Goal: Task Accomplishment & Management: Complete application form

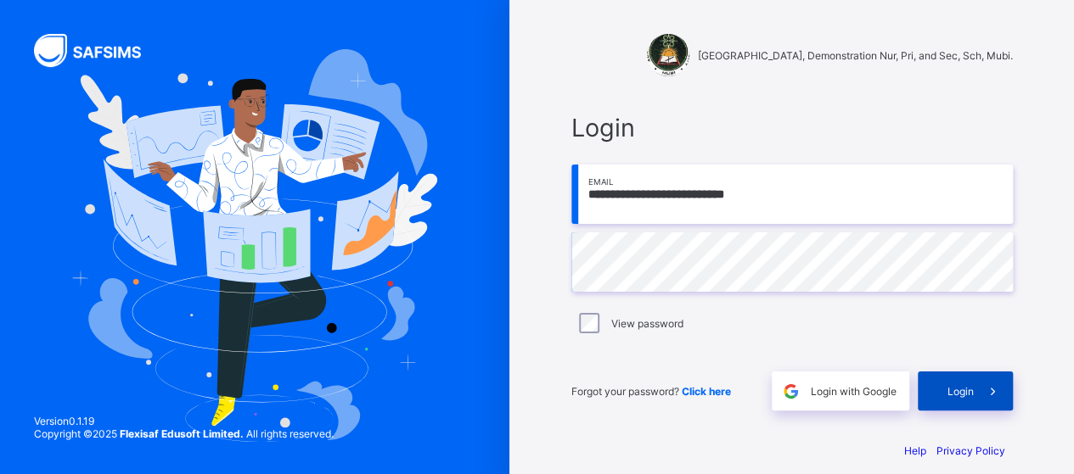
click at [983, 396] on span at bounding box center [992, 391] width 39 height 39
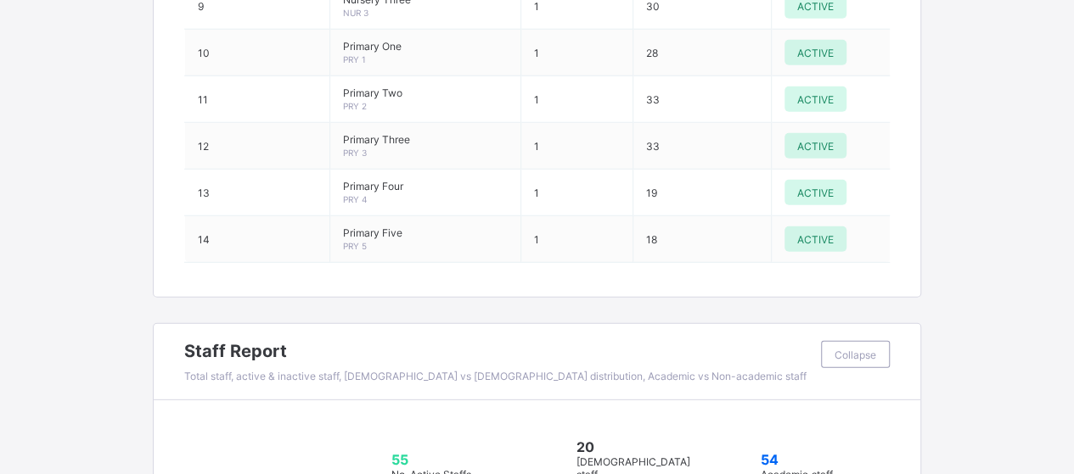
scroll to position [2144, 0]
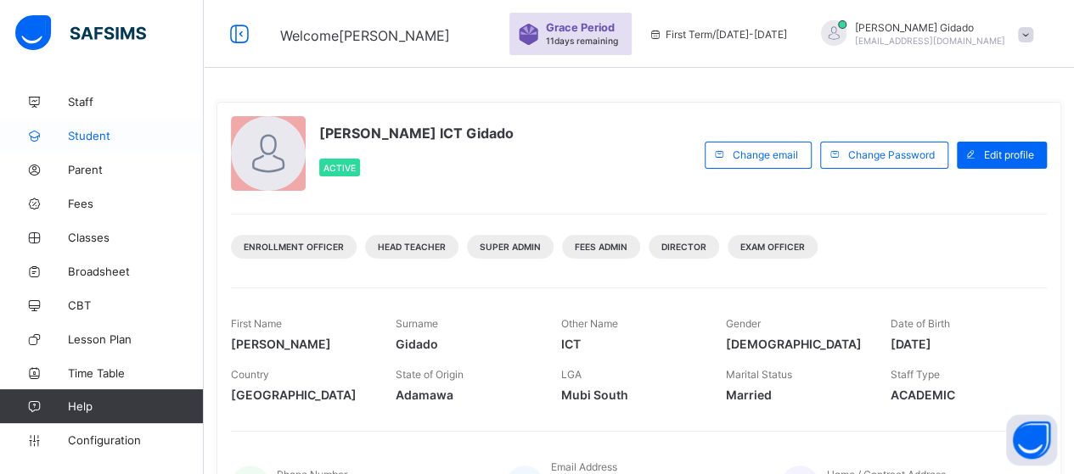
click at [92, 132] on span "Student" at bounding box center [136, 136] width 136 height 14
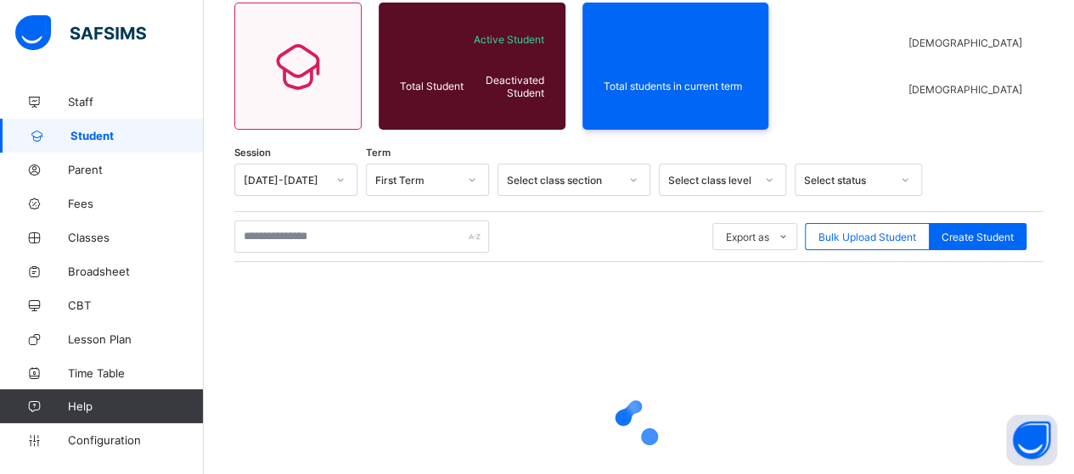
scroll to position [170, 0]
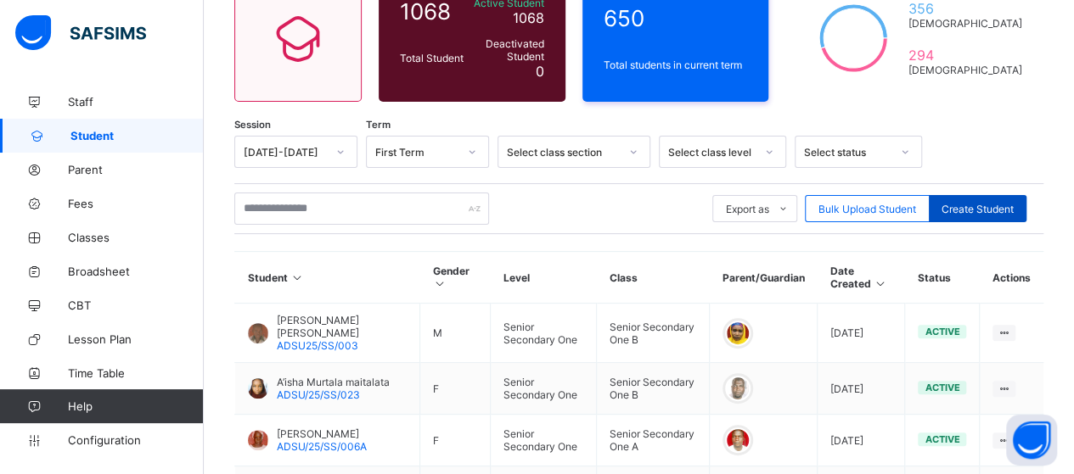
click at [1000, 212] on span "Create Student" at bounding box center [977, 209] width 72 height 13
select select "**"
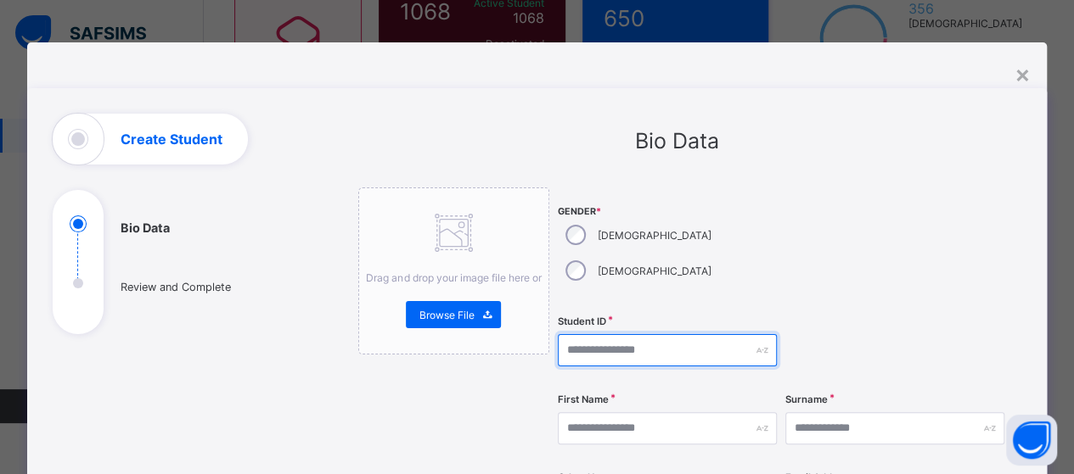
click at [600, 334] on input "text" at bounding box center [667, 350] width 219 height 32
type input "**********"
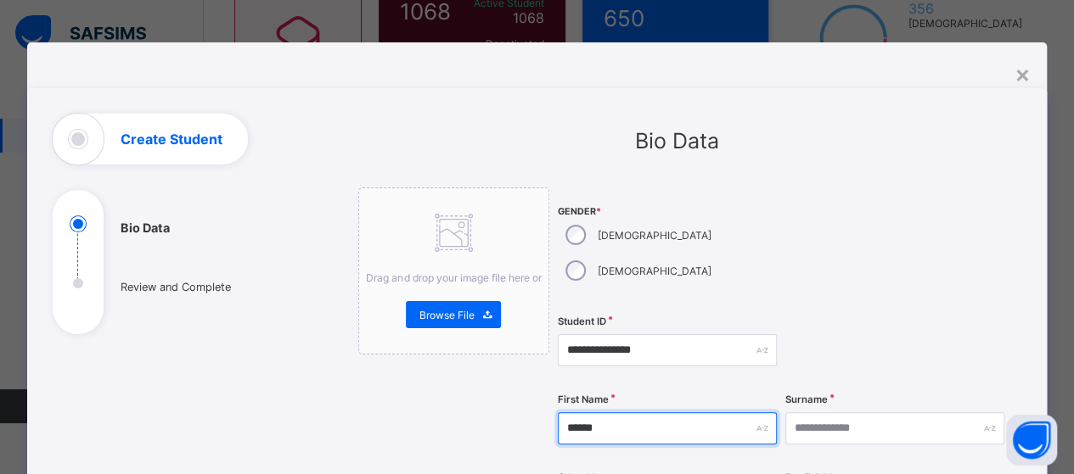
type input "******"
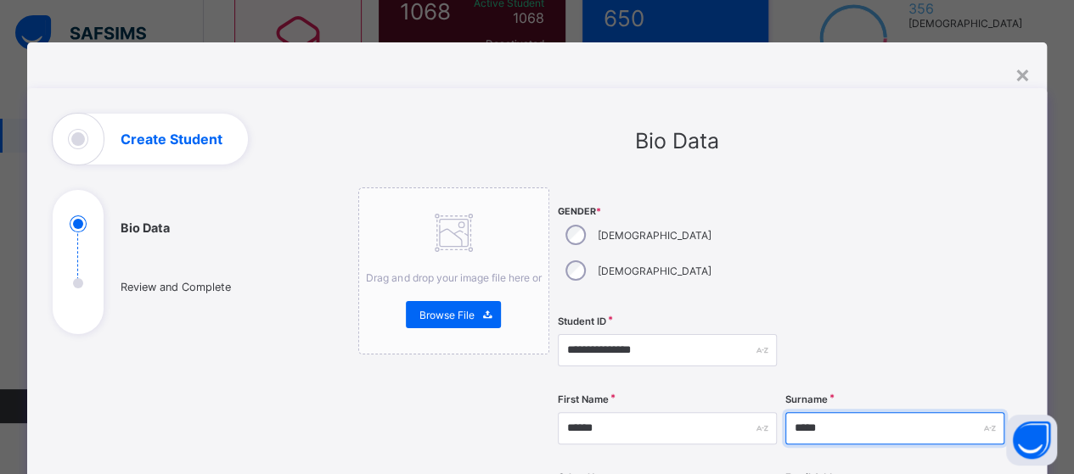
type input "*****"
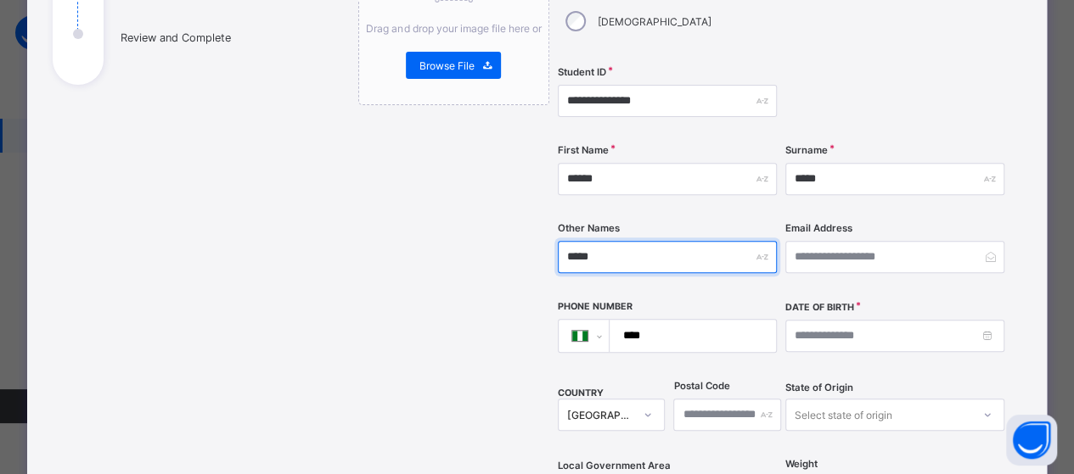
scroll to position [267, 0]
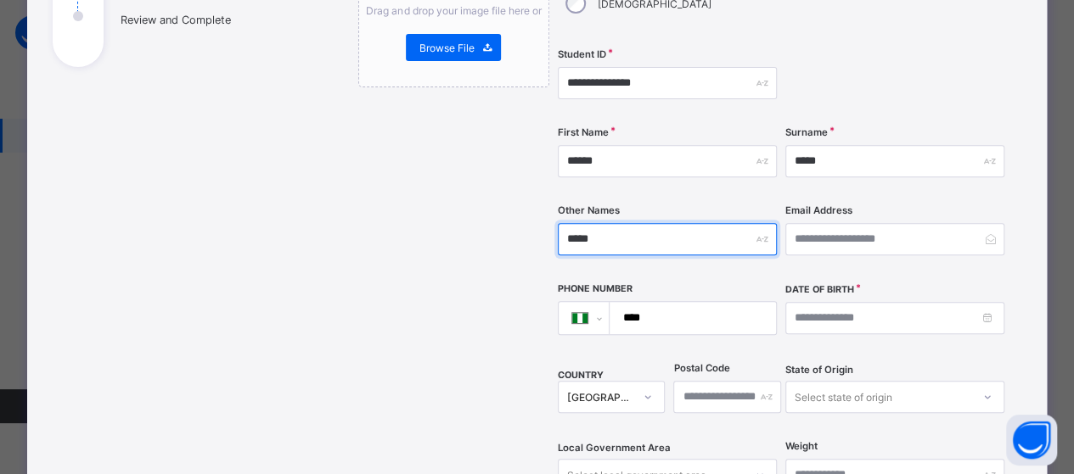
type input "*****"
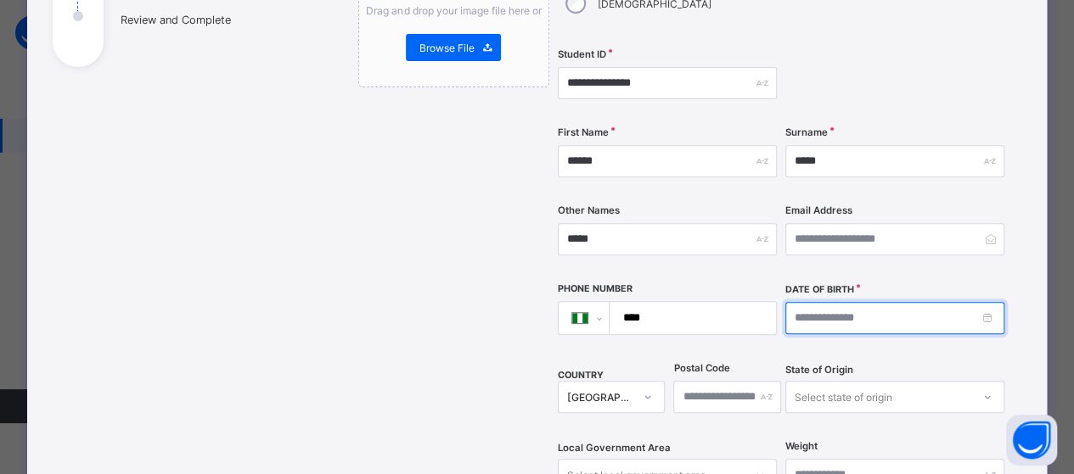
click at [860, 302] on input at bounding box center [894, 318] width 219 height 32
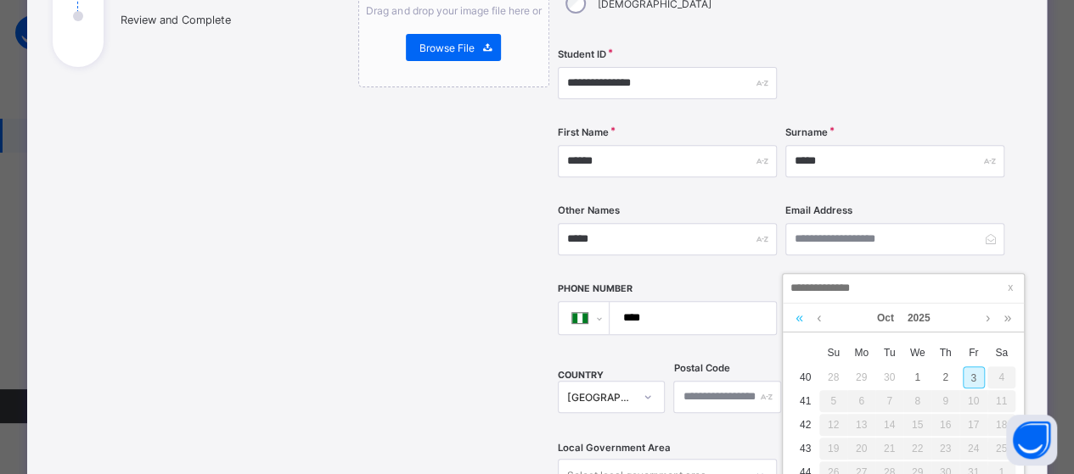
click at [798, 320] on link at bounding box center [799, 318] width 16 height 29
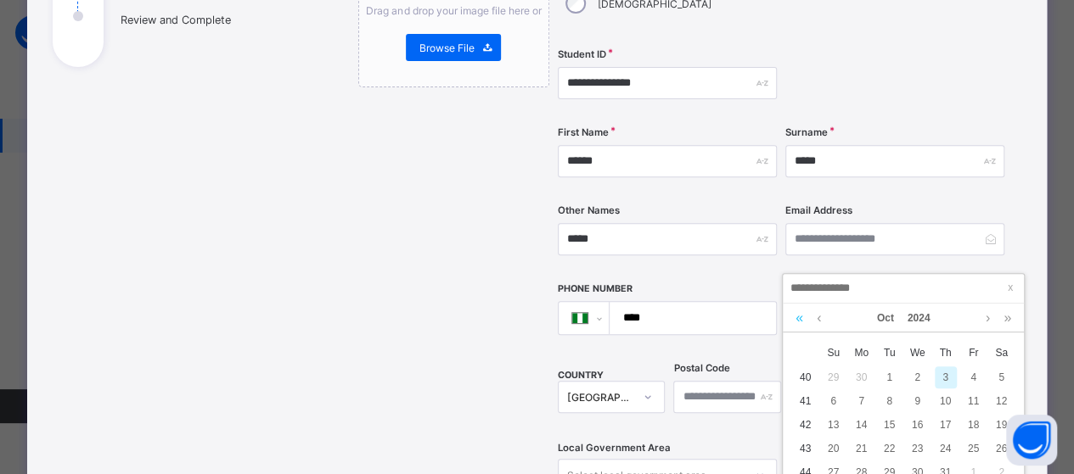
click at [798, 320] on link at bounding box center [799, 318] width 16 height 29
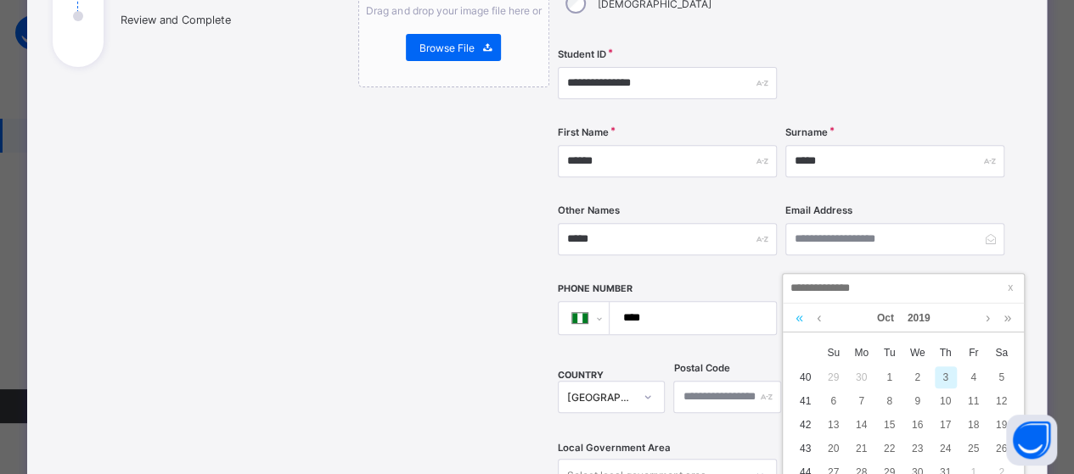
click at [798, 320] on link at bounding box center [799, 318] width 16 height 29
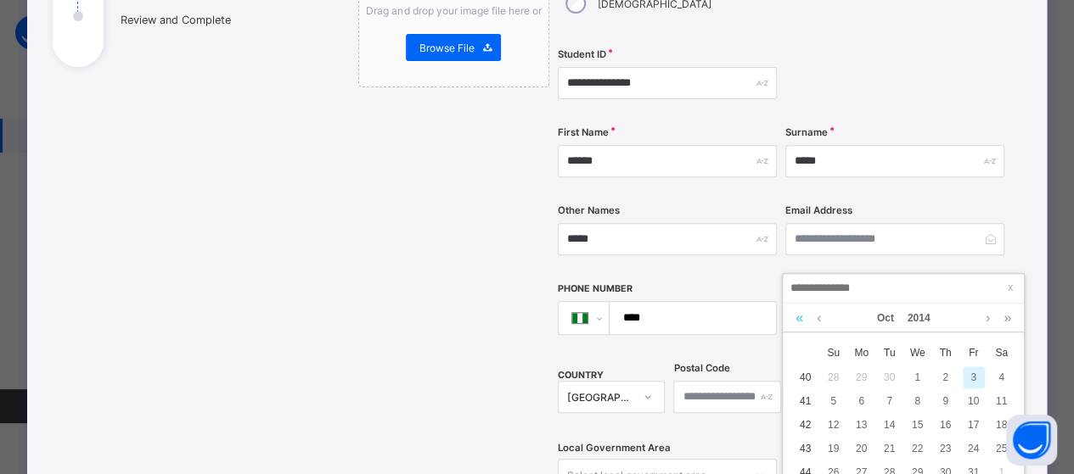
click at [798, 320] on link at bounding box center [799, 318] width 16 height 29
click at [798, 318] on link at bounding box center [799, 318] width 16 height 29
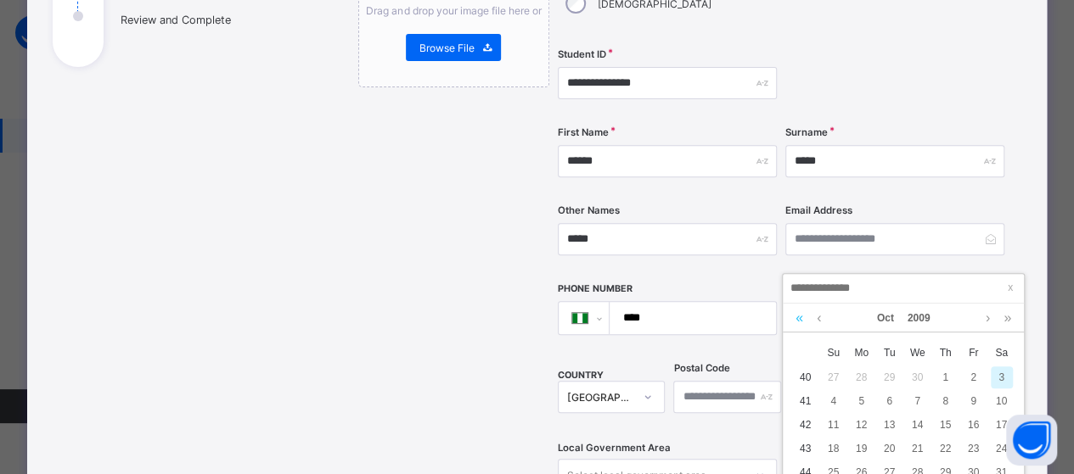
click at [798, 318] on link at bounding box center [799, 318] width 16 height 29
click at [912, 406] on div "8" at bounding box center [917, 401] width 22 height 22
type input "**********"
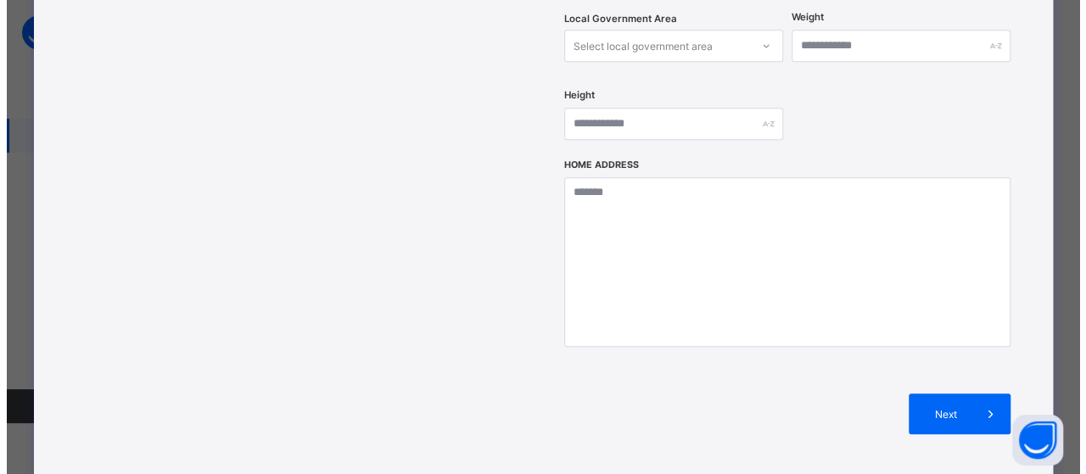
scroll to position [805, 0]
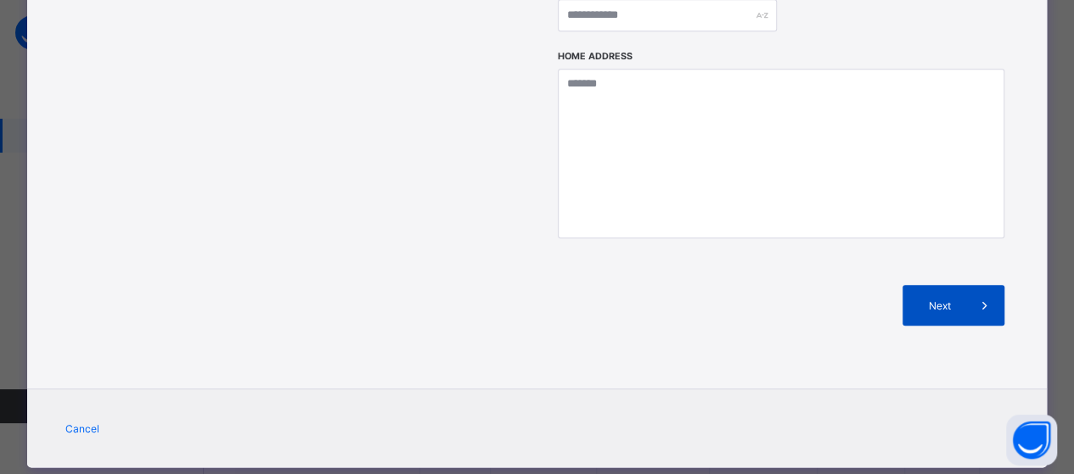
click at [954, 285] on div "Next" at bounding box center [953, 305] width 102 height 41
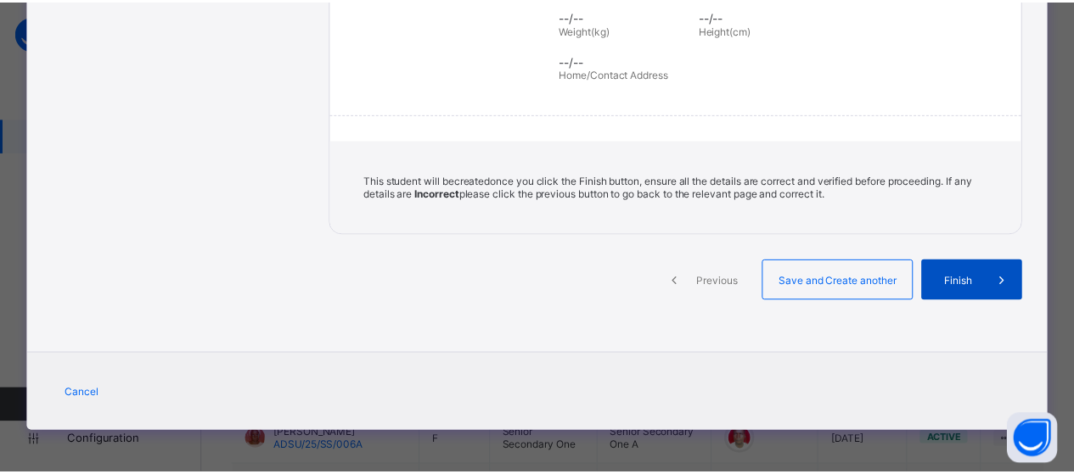
scroll to position [394, 0]
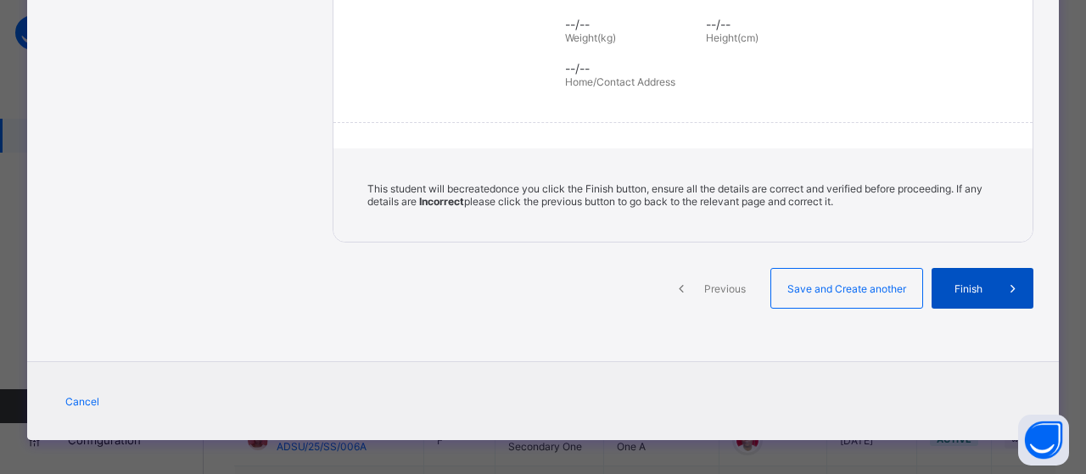
click at [952, 283] on span "Finish" at bounding box center [969, 289] width 48 height 13
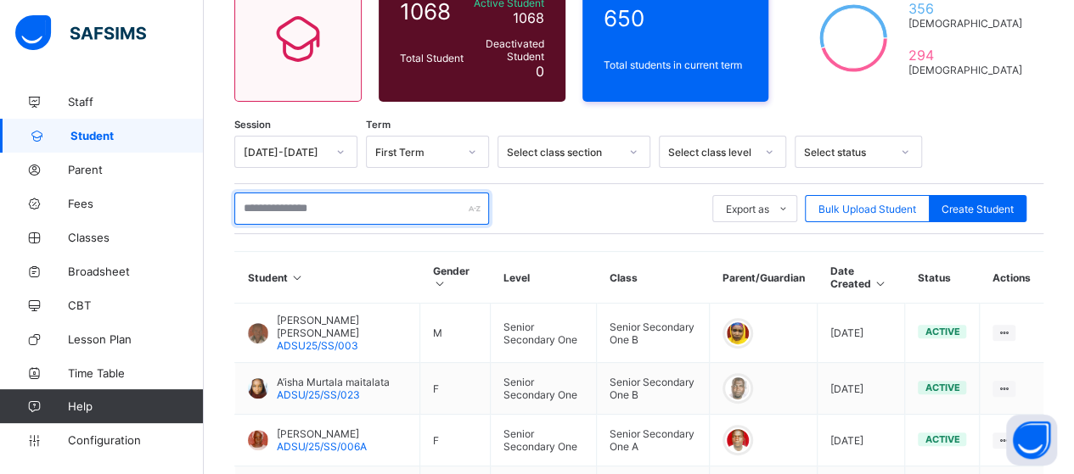
click at [314, 203] on input "text" at bounding box center [361, 209] width 255 height 32
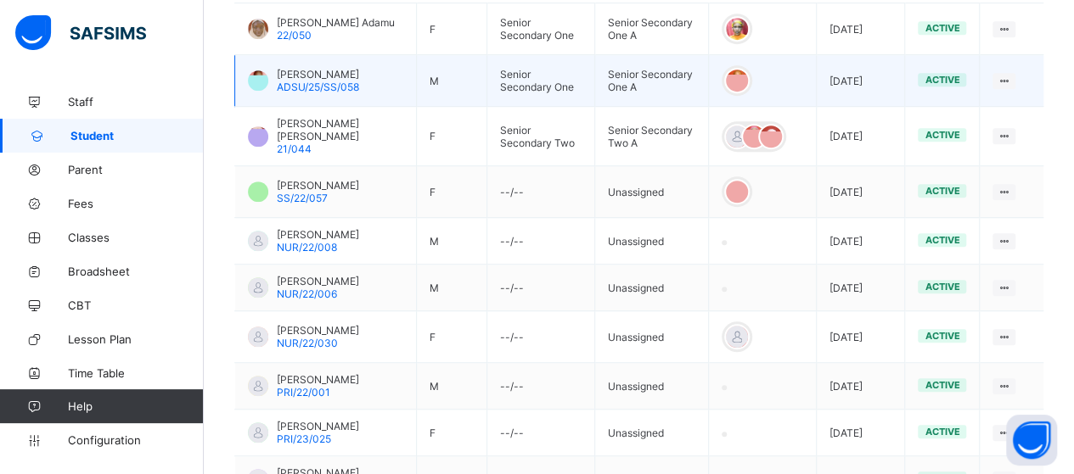
scroll to position [592, 0]
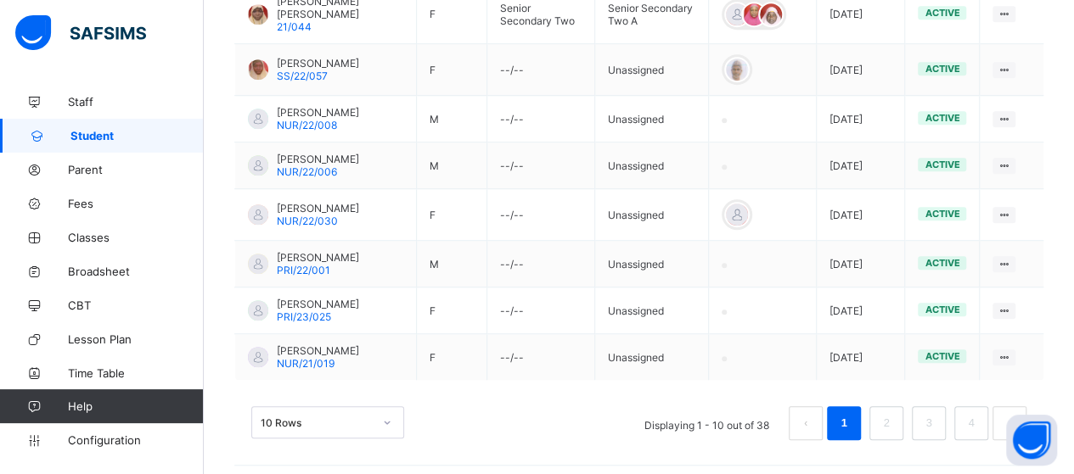
type input "**********"
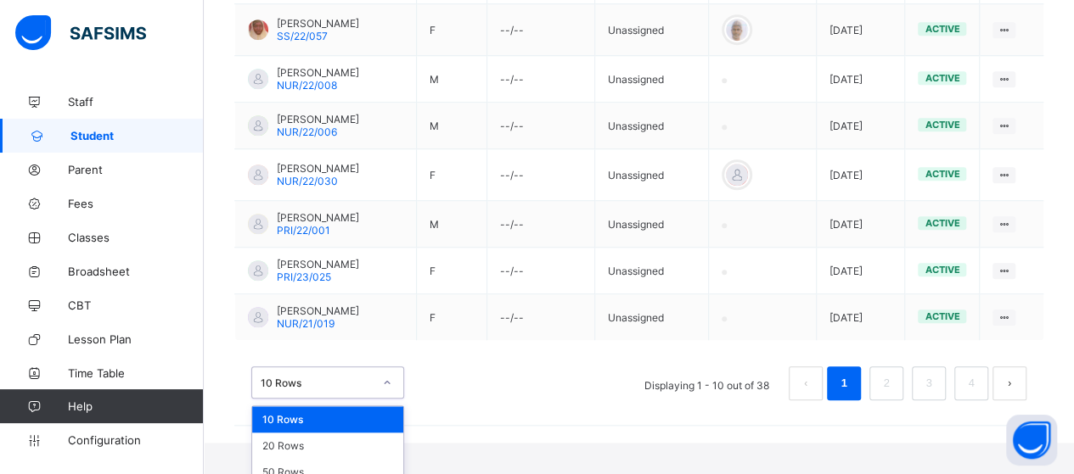
click at [396, 399] on div "option 10 Rows focused, 1 of 3. 3 results available. Use Up and Down to choose …" at bounding box center [327, 383] width 153 height 32
click at [368, 459] on div "50 Rows" at bounding box center [327, 472] width 151 height 26
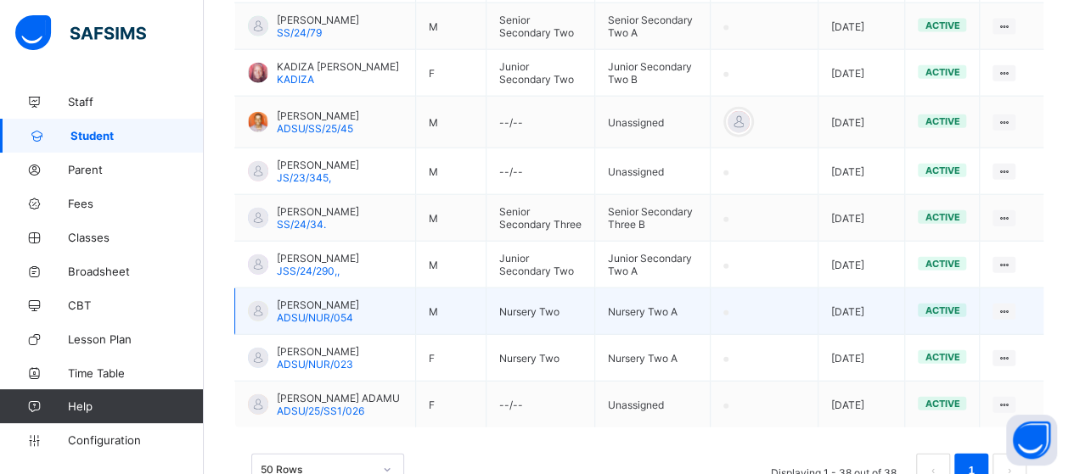
scroll to position [1968, 0]
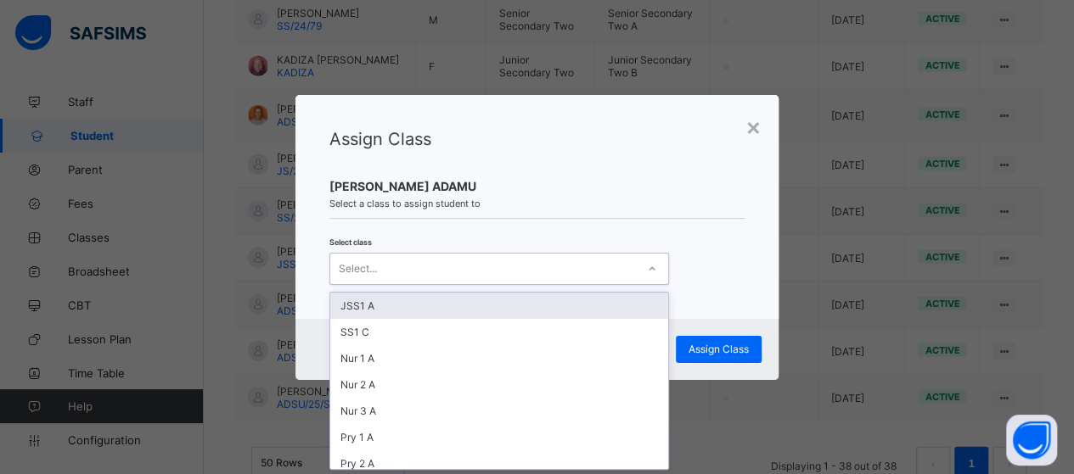
scroll to position [0, 0]
click at [645, 283] on div at bounding box center [652, 269] width 32 height 31
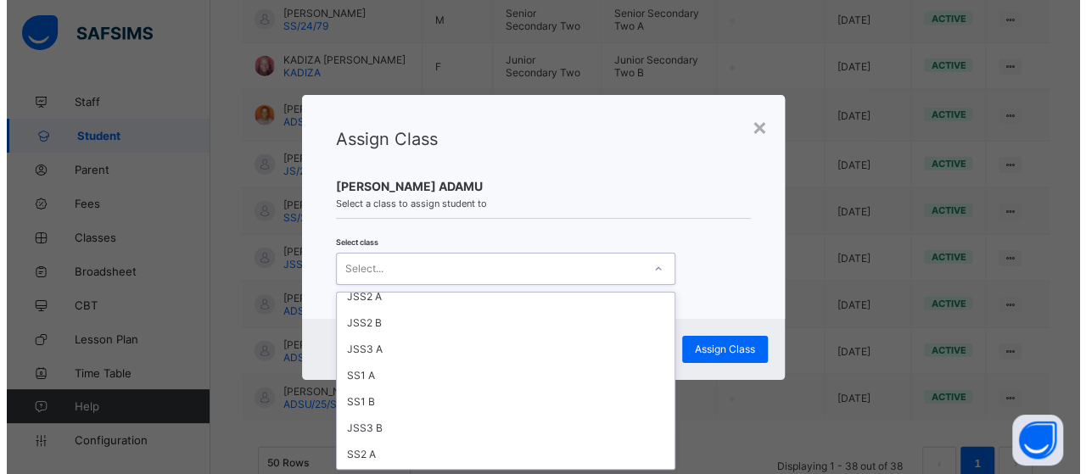
scroll to position [339, 0]
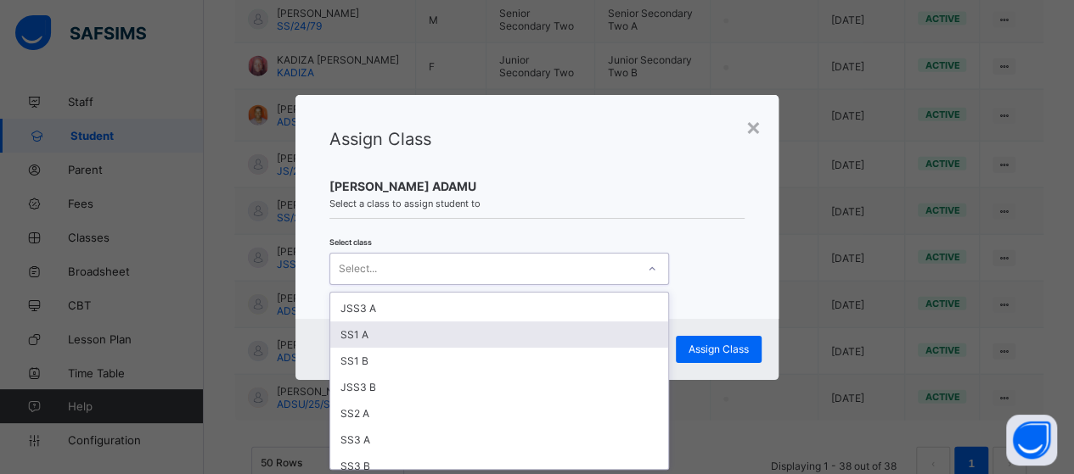
click at [361, 322] on div "SS1 A" at bounding box center [499, 335] width 338 height 26
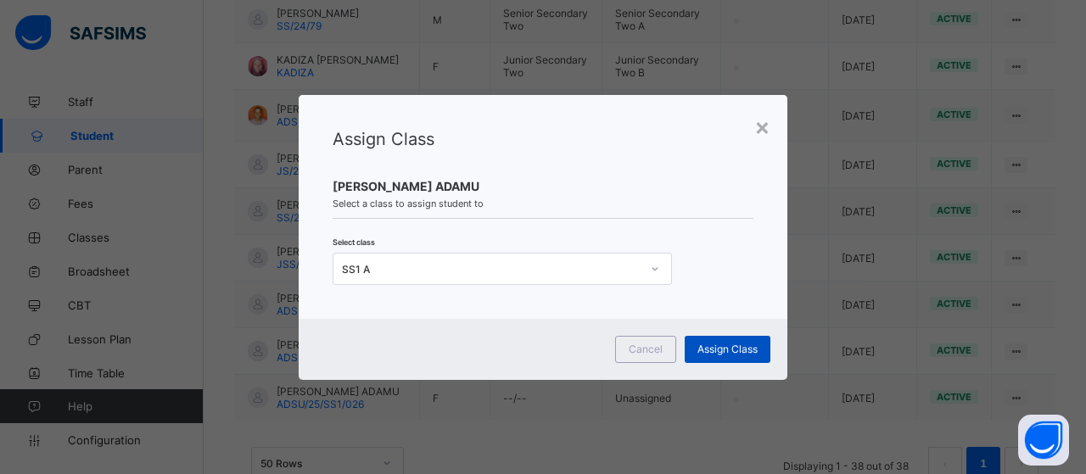
click at [701, 345] on span "Assign Class" at bounding box center [728, 349] width 60 height 13
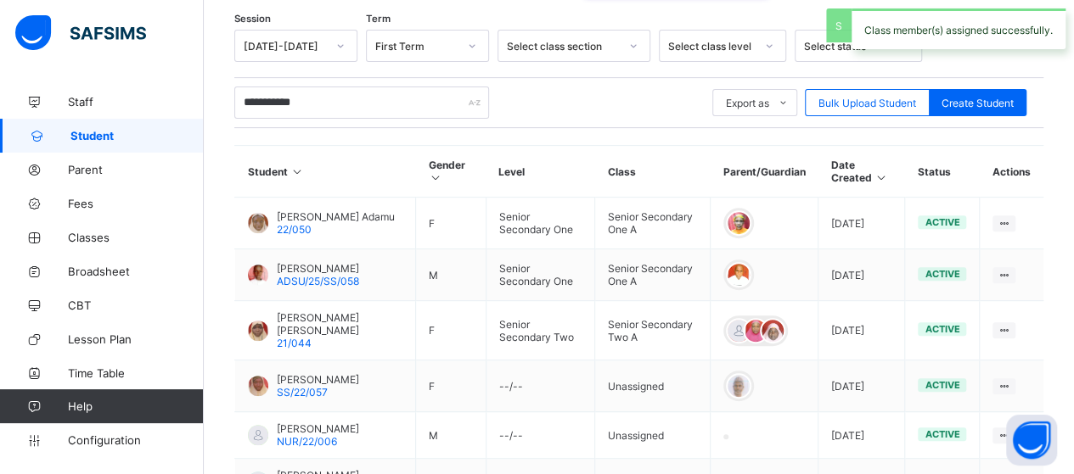
scroll to position [1968, 0]
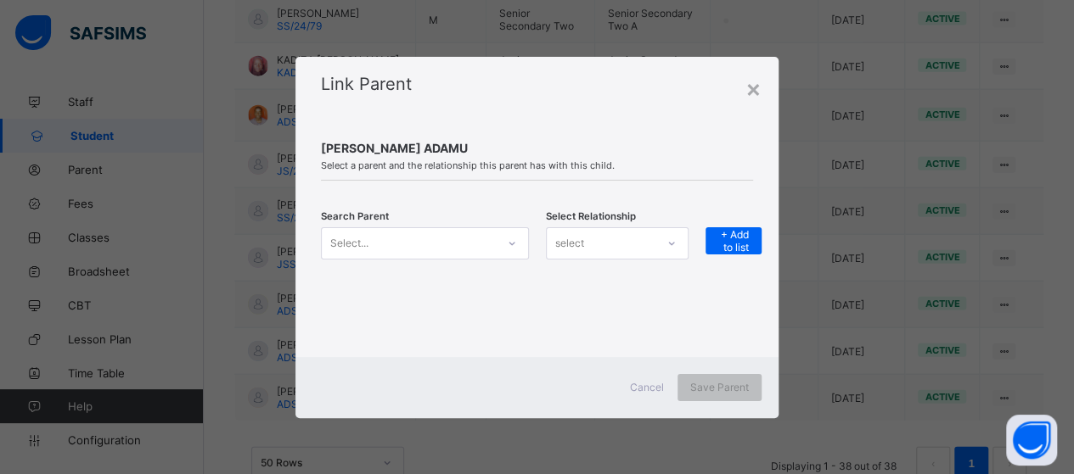
click at [513, 247] on icon at bounding box center [512, 243] width 10 height 17
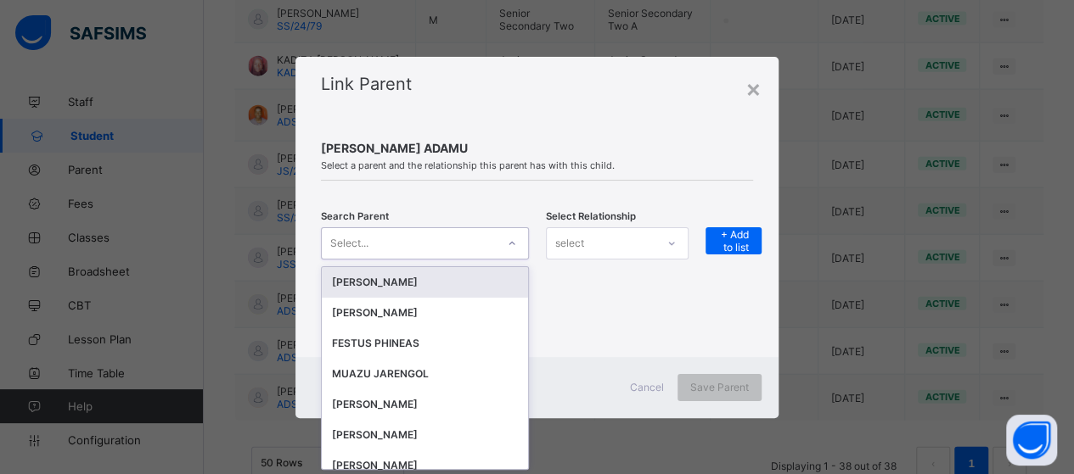
scroll to position [0, 0]
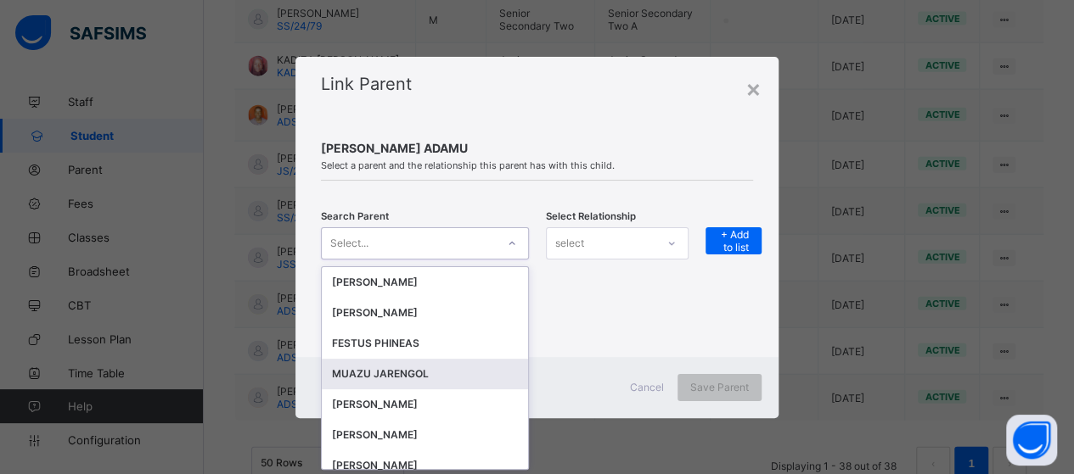
click at [423, 374] on div "MUAZU JARENGOL" at bounding box center [425, 374] width 186 height 17
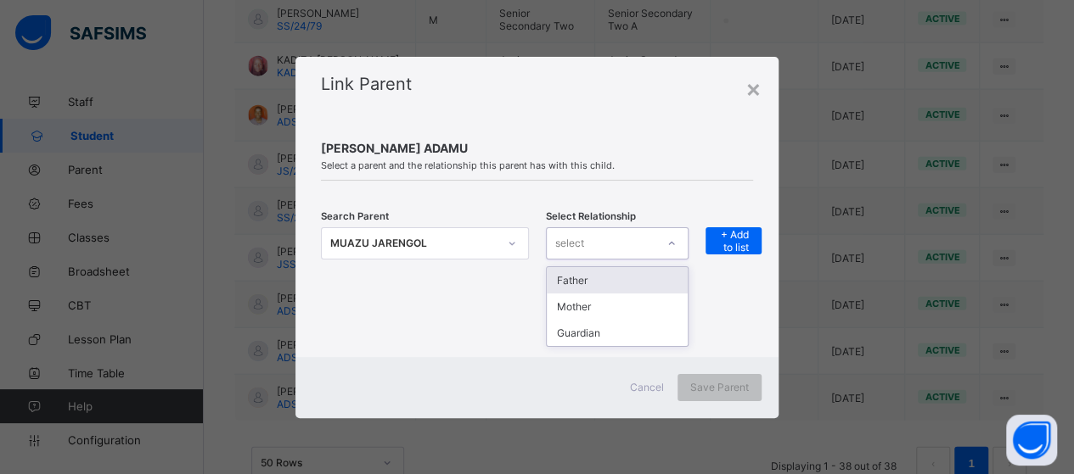
click at [664, 241] on div at bounding box center [671, 243] width 29 height 27
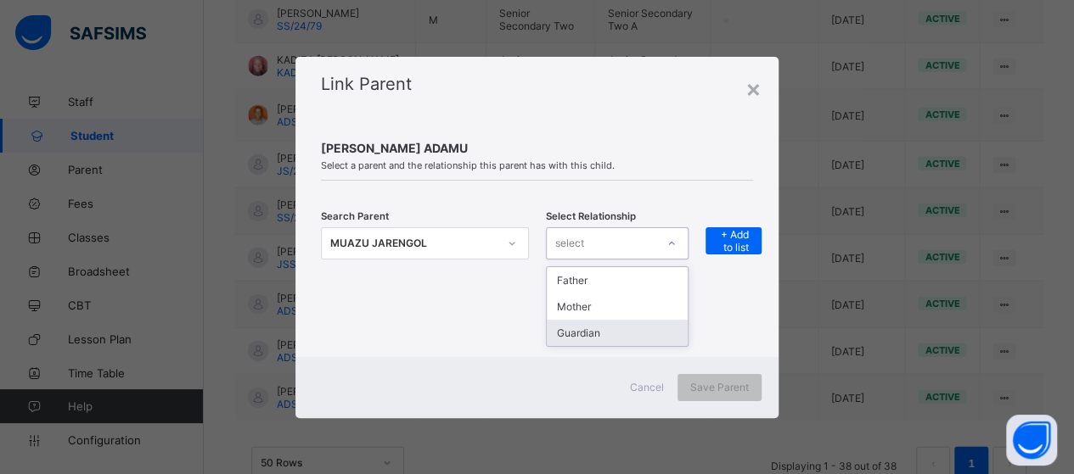
click at [640, 334] on div "Guardian" at bounding box center [617, 333] width 141 height 26
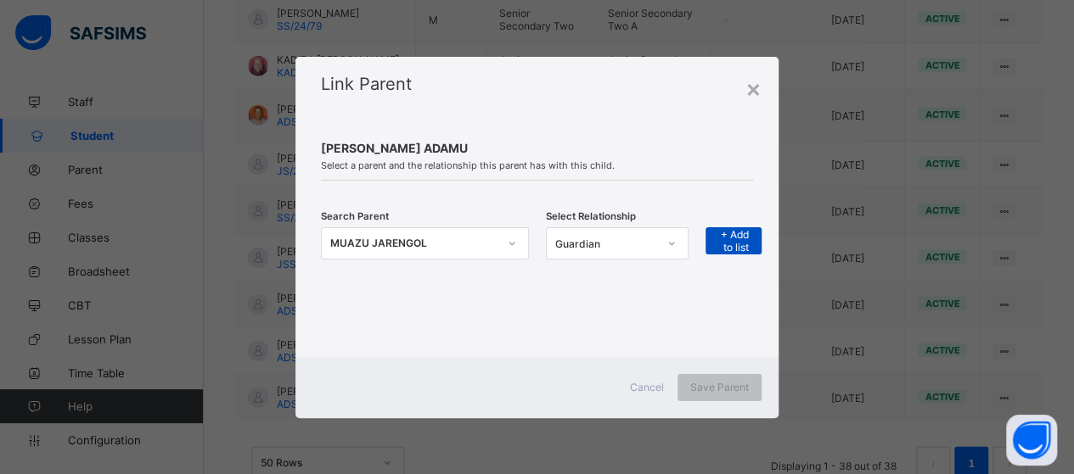
click at [735, 248] on span "+ Add to list" at bounding box center [733, 240] width 31 height 25
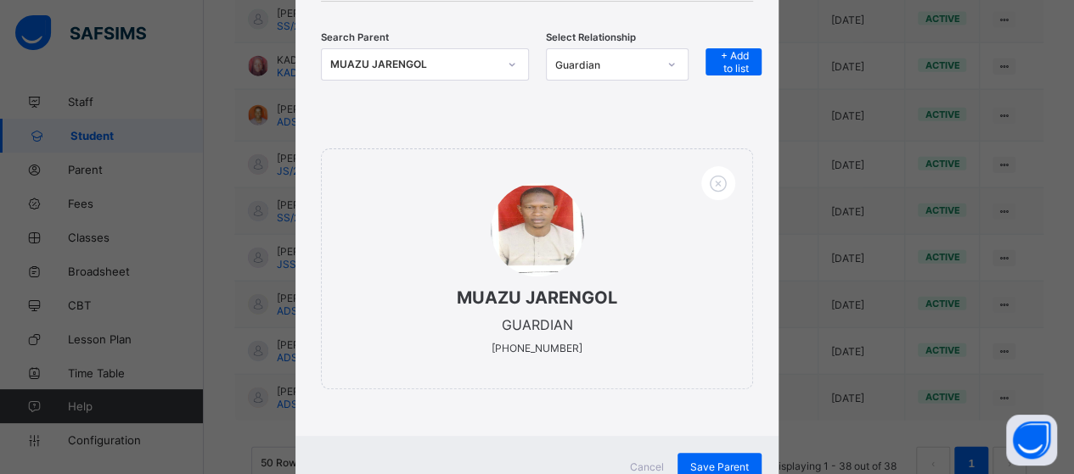
scroll to position [226, 0]
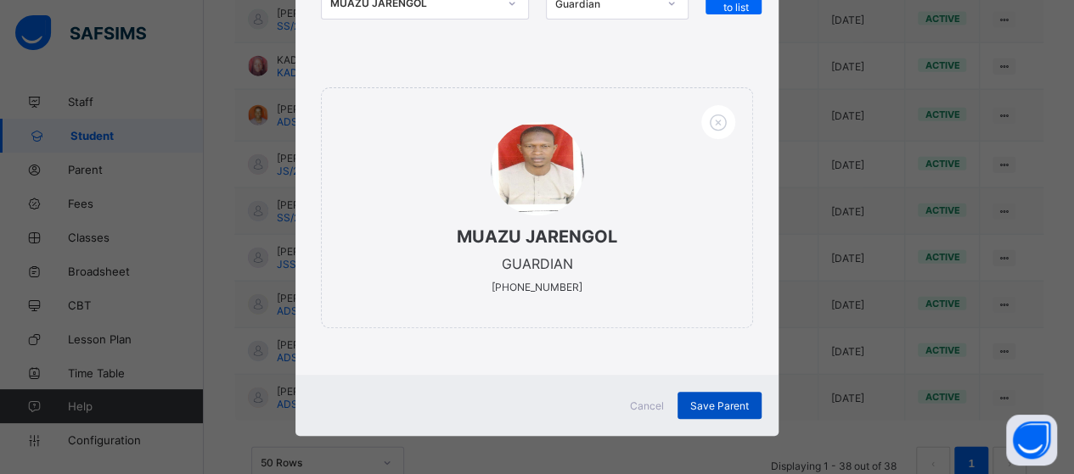
click at [728, 400] on span "Save Parent" at bounding box center [719, 406] width 59 height 13
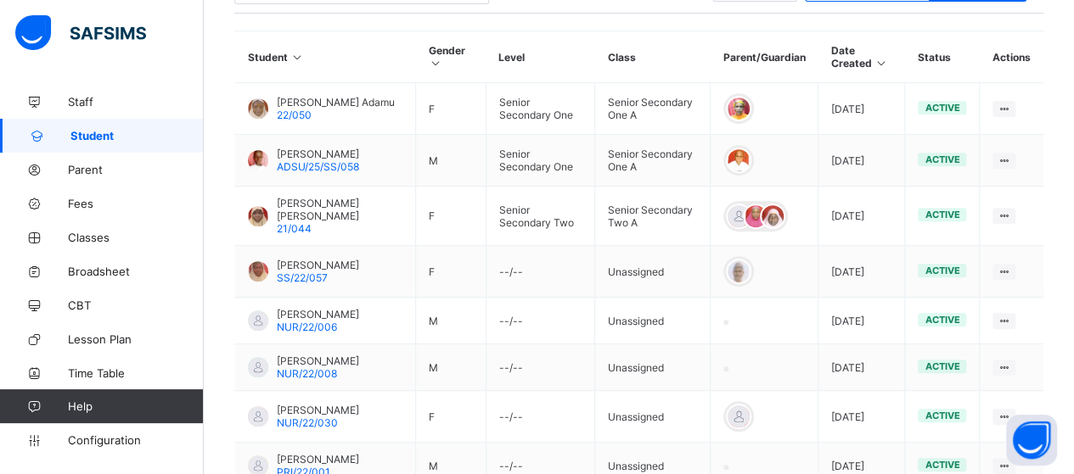
scroll to position [186, 0]
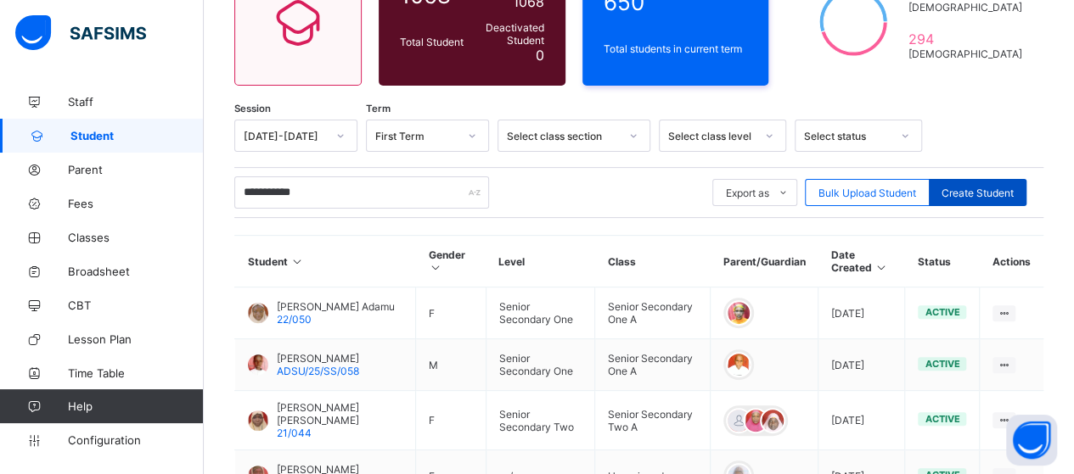
click at [970, 191] on span "Create Student" at bounding box center [977, 193] width 72 height 13
select select "**"
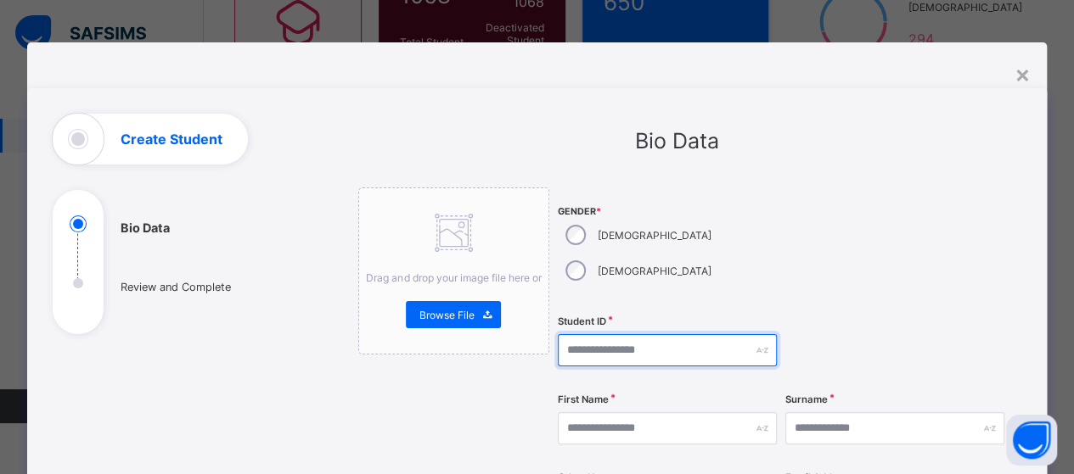
click at [610, 334] on input "text" at bounding box center [667, 350] width 219 height 32
type input "**********"
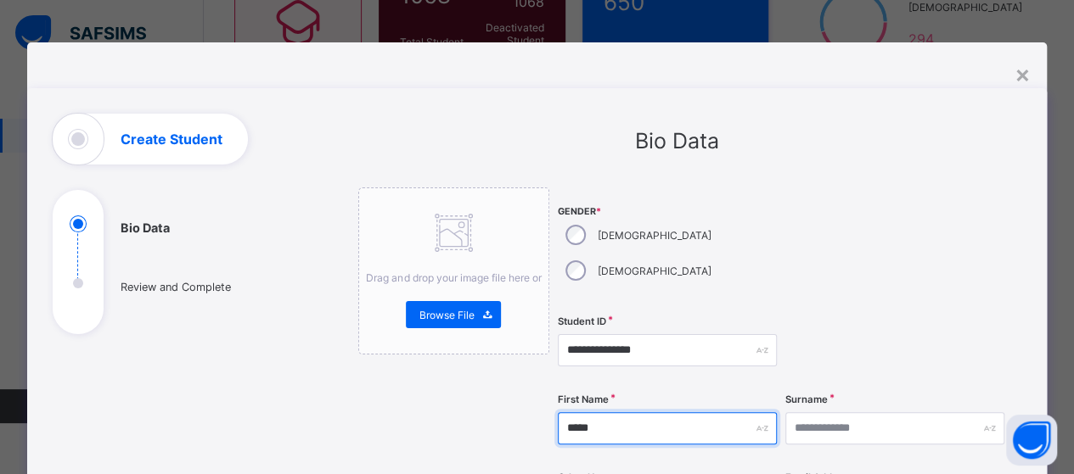
type input "*****"
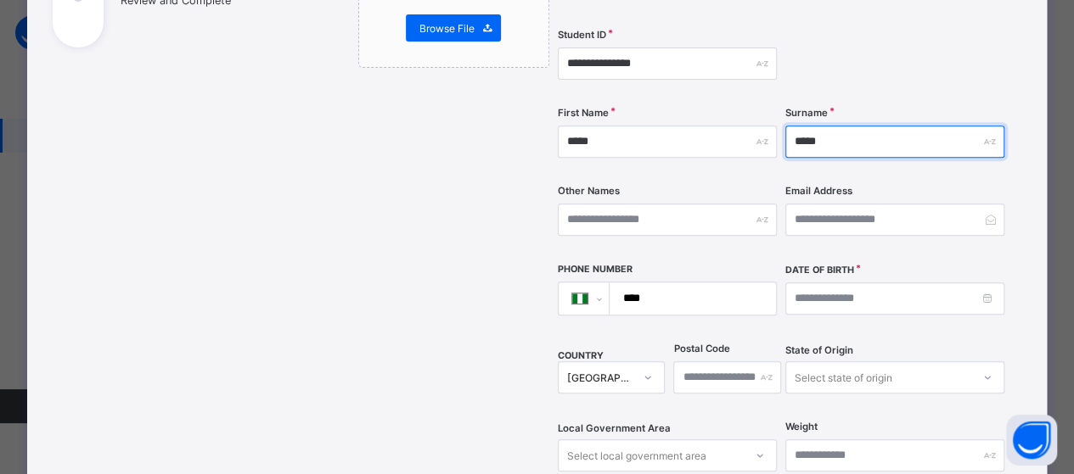
scroll to position [339, 0]
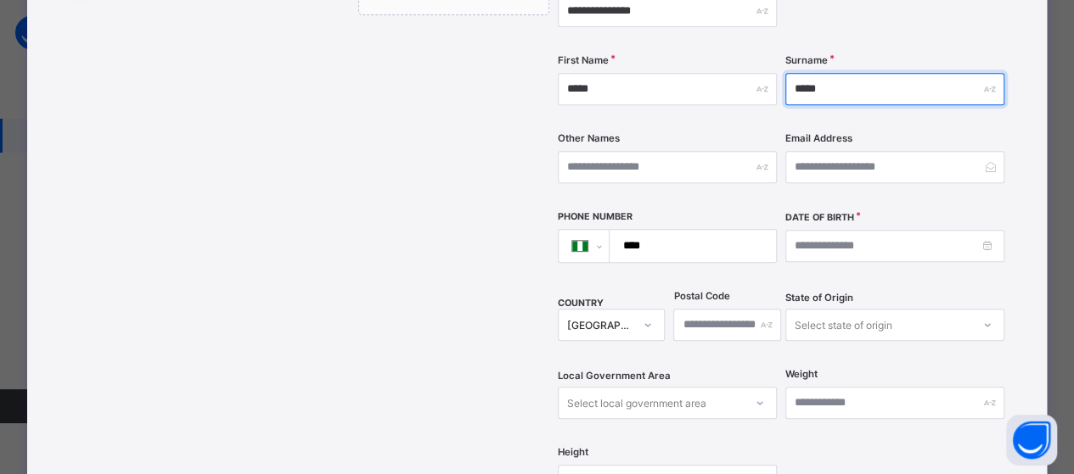
type input "*****"
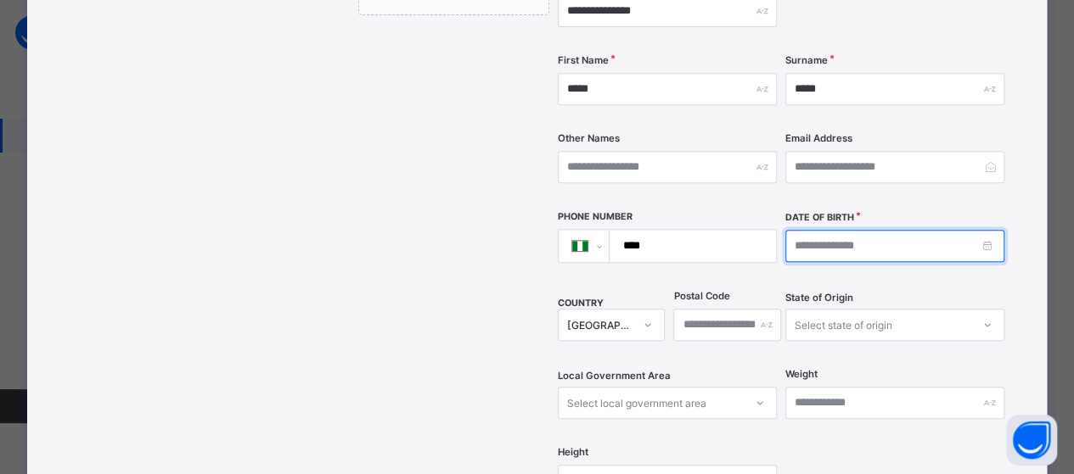
click at [916, 230] on input at bounding box center [894, 246] width 219 height 32
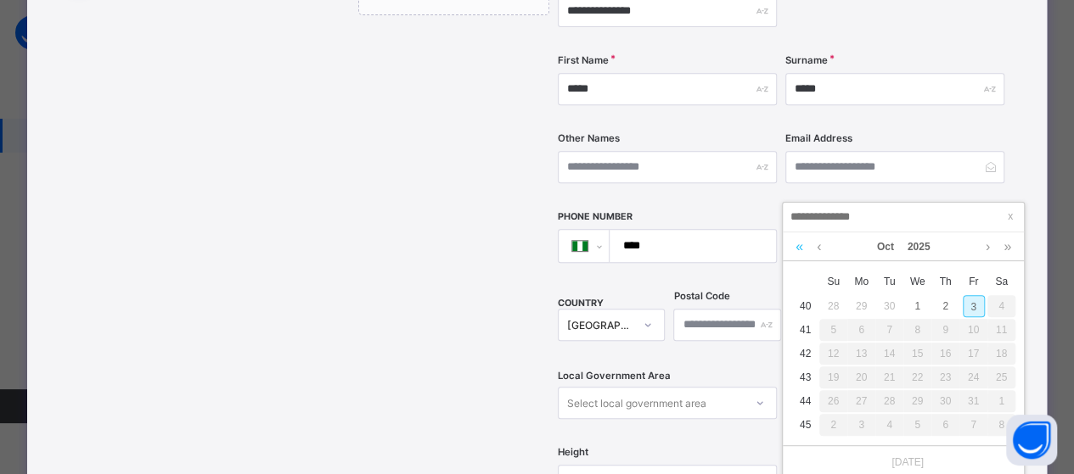
click at [796, 250] on link at bounding box center [799, 247] width 16 height 29
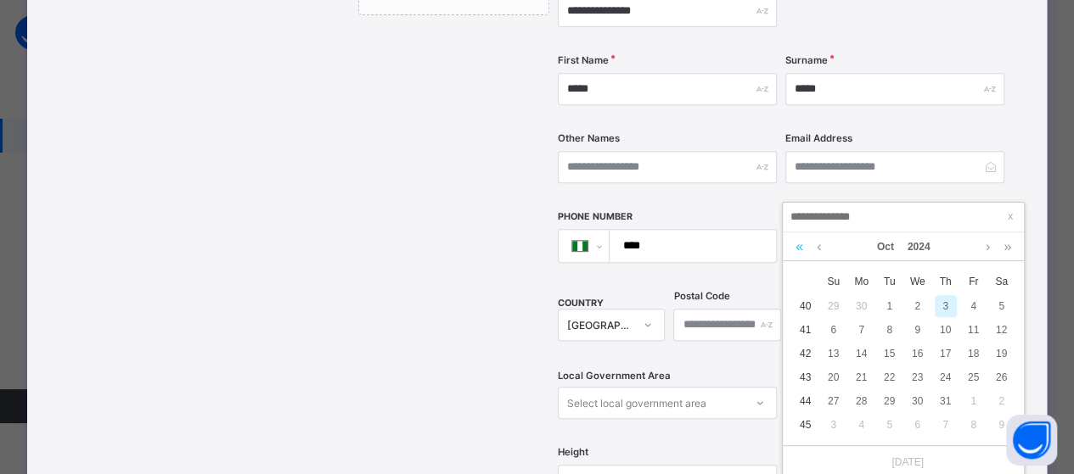
click at [796, 250] on link at bounding box center [799, 247] width 16 height 29
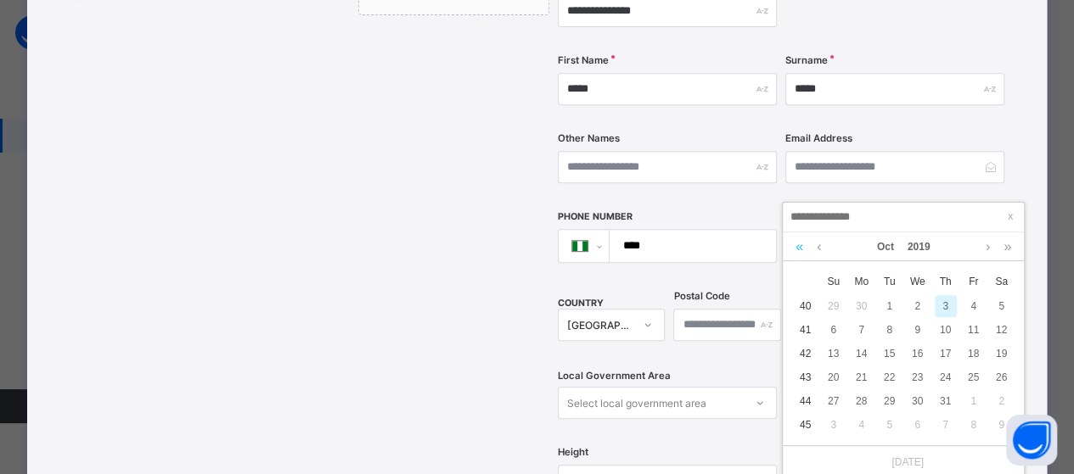
click at [796, 250] on link at bounding box center [799, 247] width 16 height 29
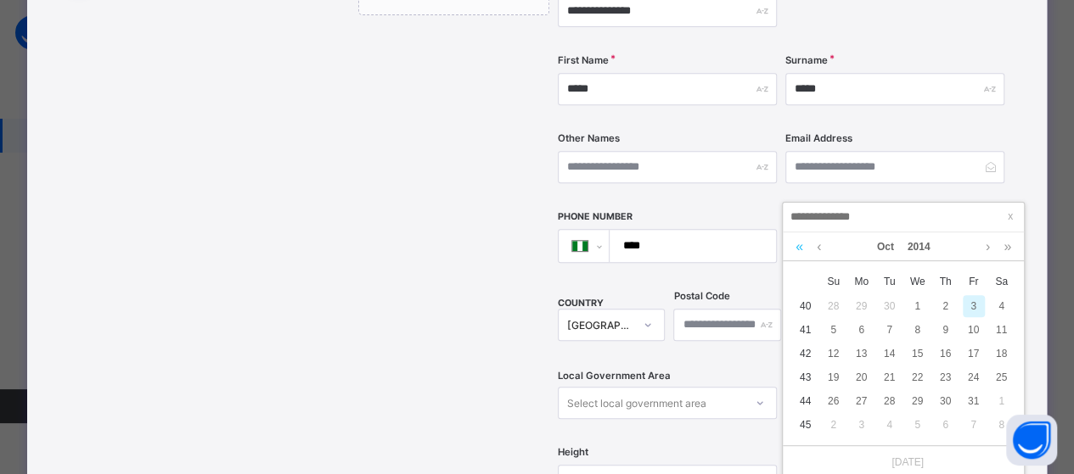
click at [796, 250] on link at bounding box center [799, 247] width 16 height 29
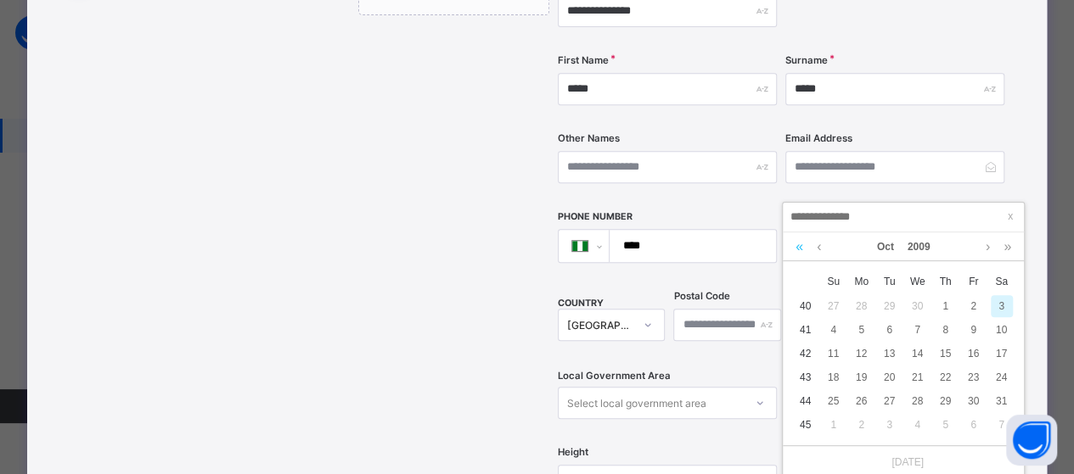
click at [796, 250] on link at bounding box center [799, 247] width 16 height 29
click at [917, 374] on div "22" at bounding box center [917, 378] width 22 height 22
type input "**********"
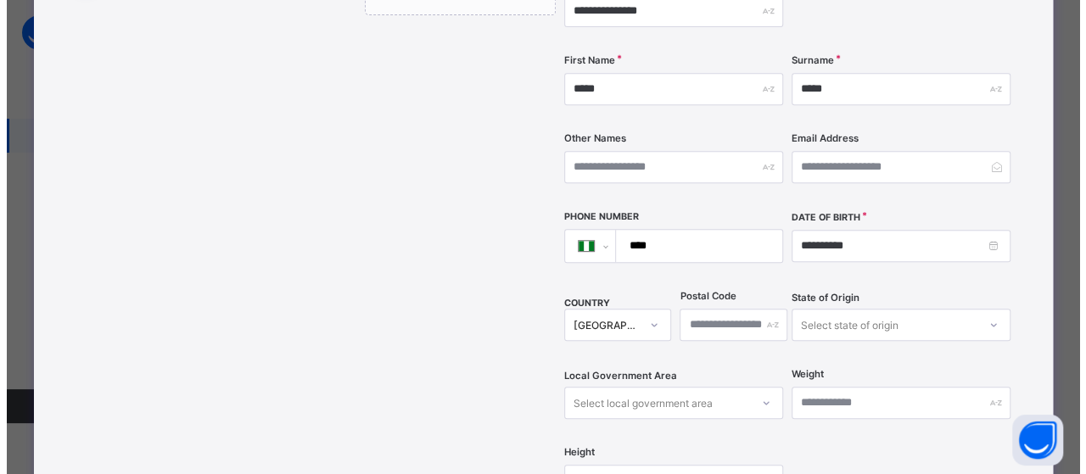
scroll to position [679, 0]
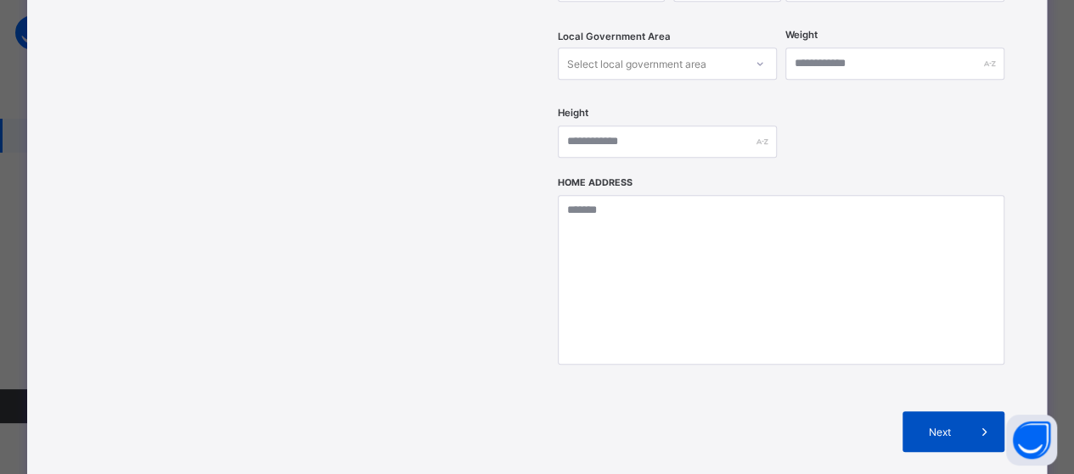
click at [958, 426] on span "Next" at bounding box center [939, 432] width 48 height 13
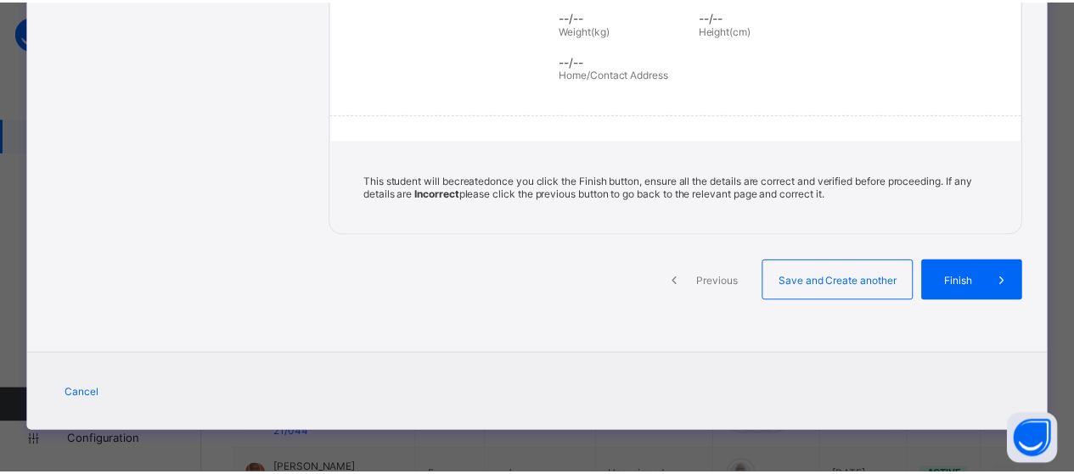
scroll to position [394, 0]
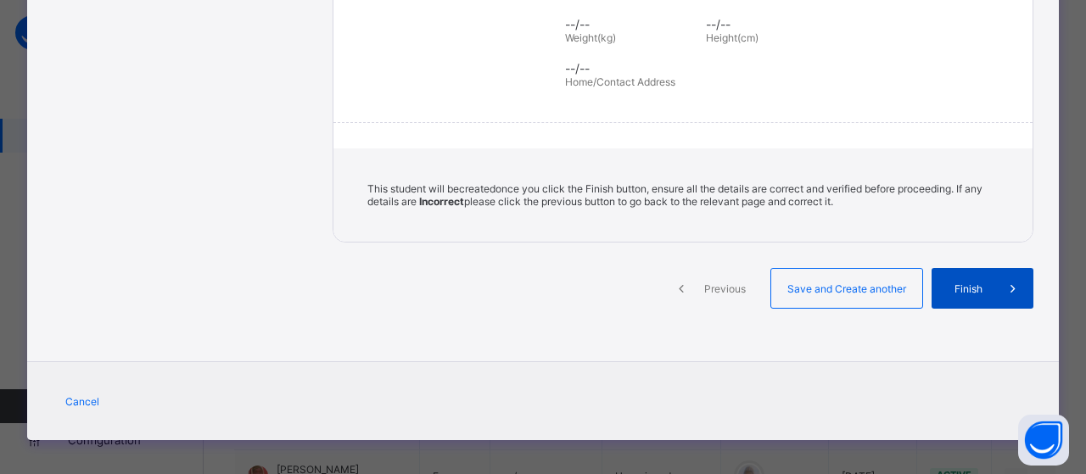
click at [977, 290] on div "Finish" at bounding box center [983, 288] width 102 height 41
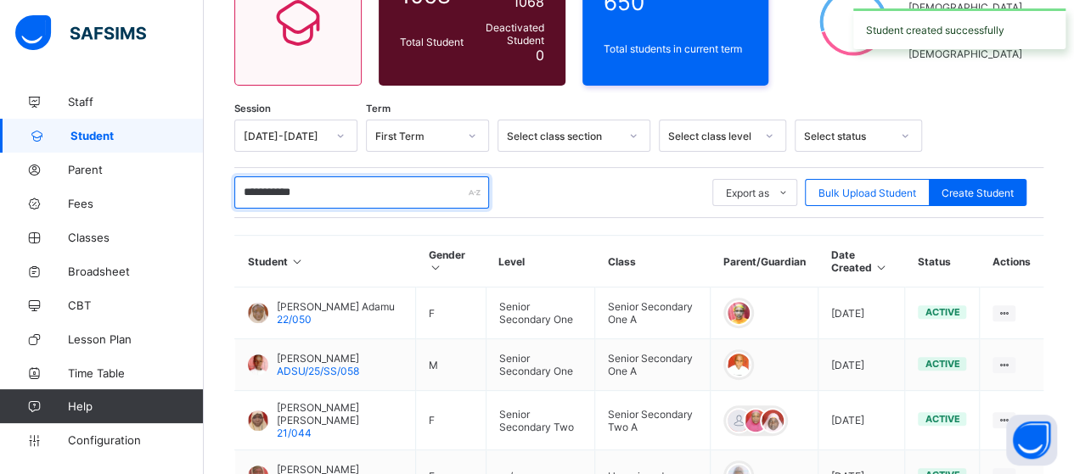
click at [384, 198] on input "**********" at bounding box center [361, 193] width 255 height 32
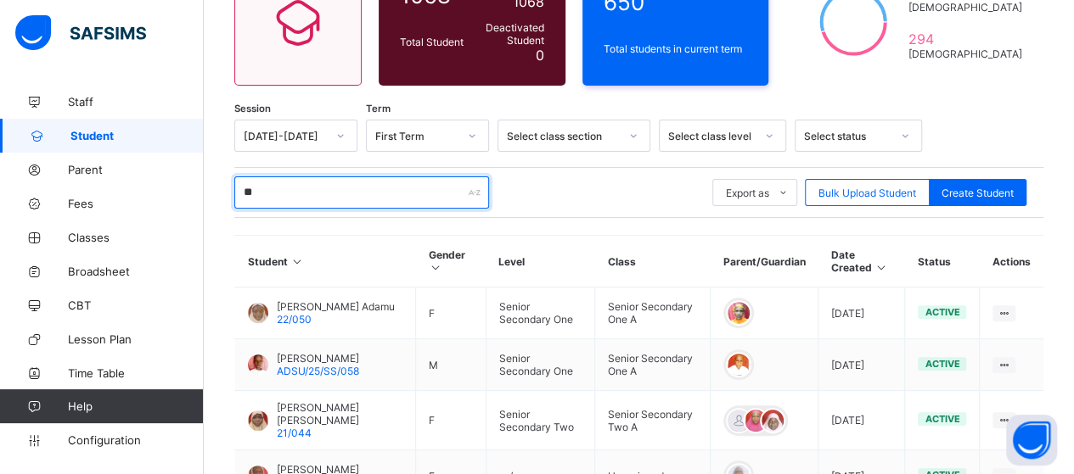
type input "*"
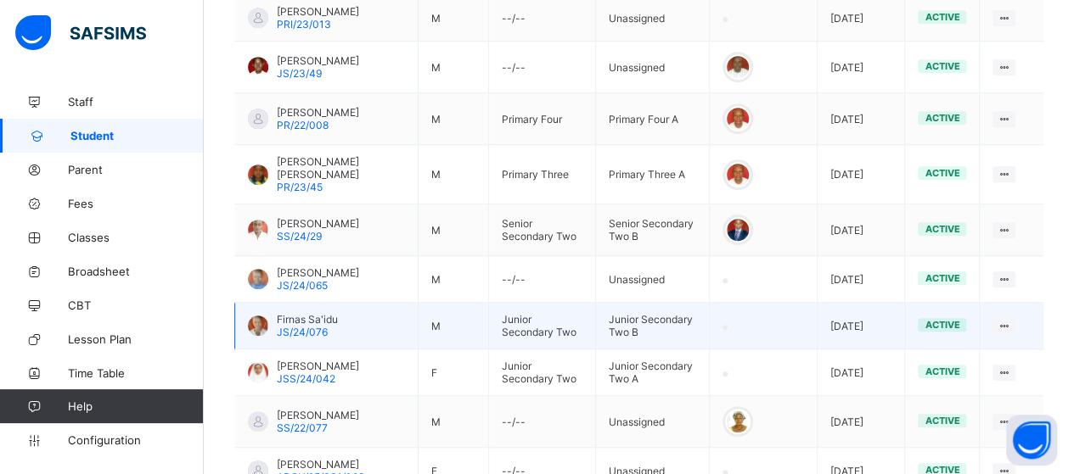
scroll to position [631, 0]
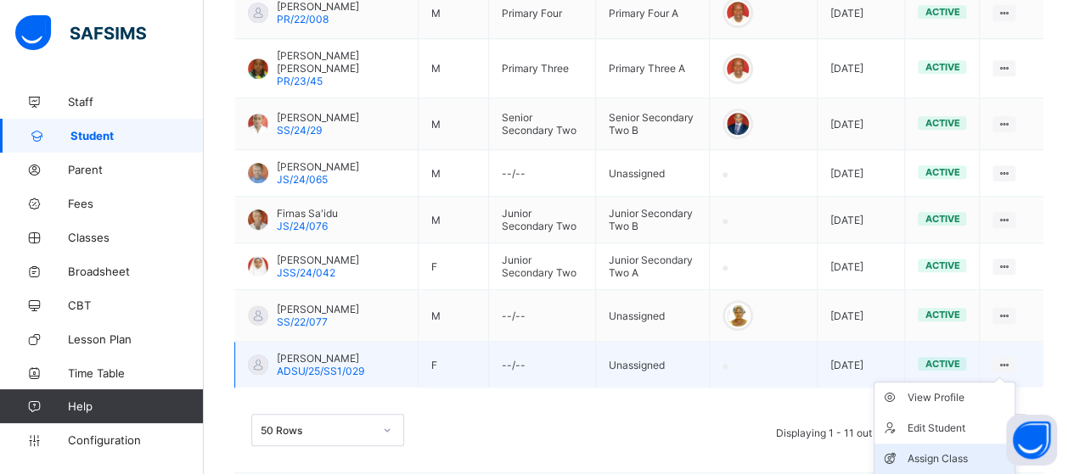
type input "*****"
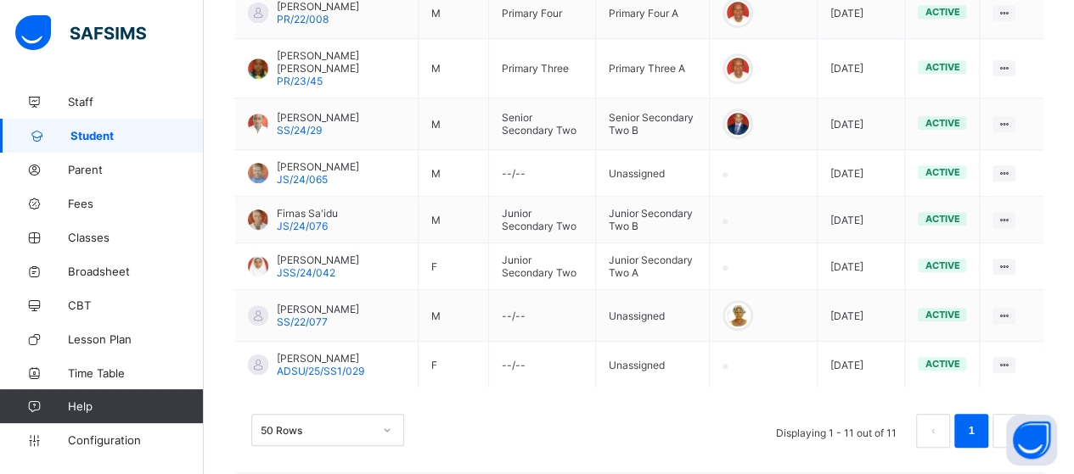
click at [0, 0] on div "Assign Class" at bounding box center [0, 0] width 0 height 0
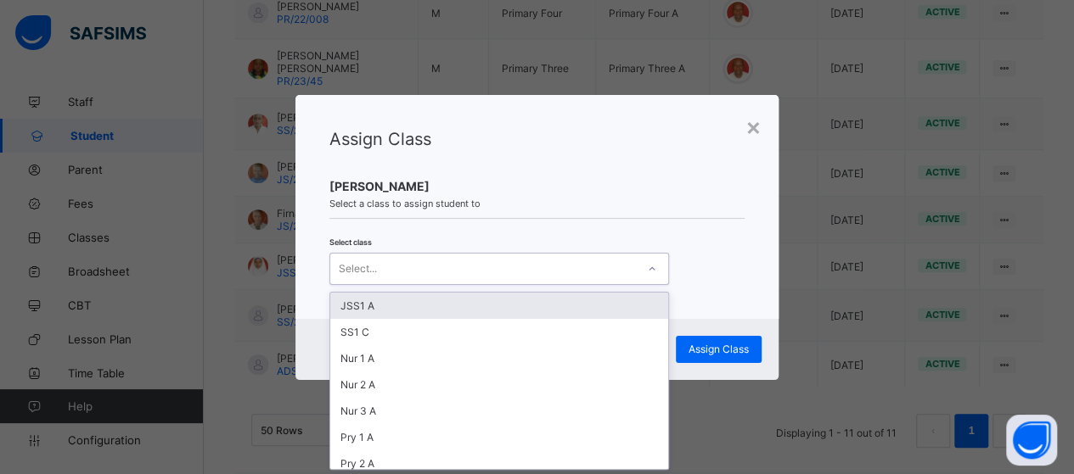
scroll to position [0, 0]
click at [630, 266] on div "Select..." at bounding box center [483, 269] width 306 height 24
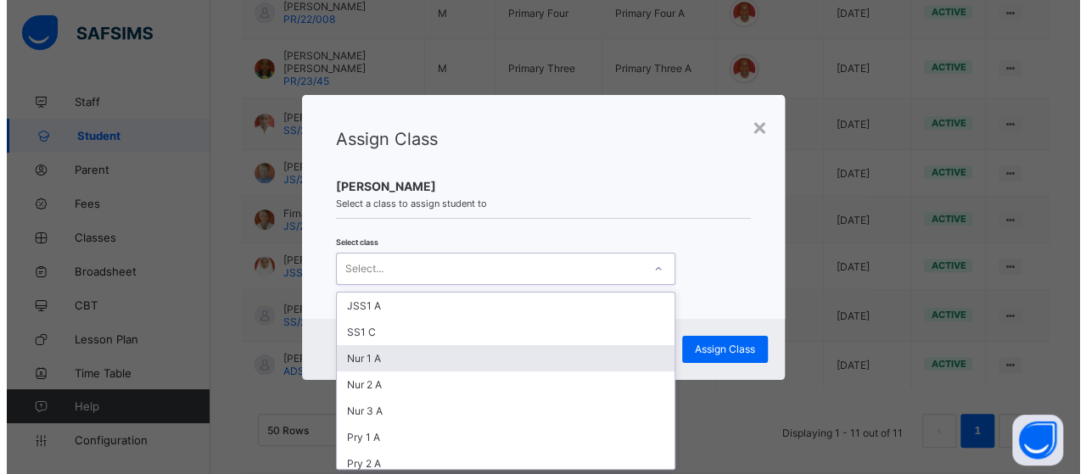
scroll to position [255, 0]
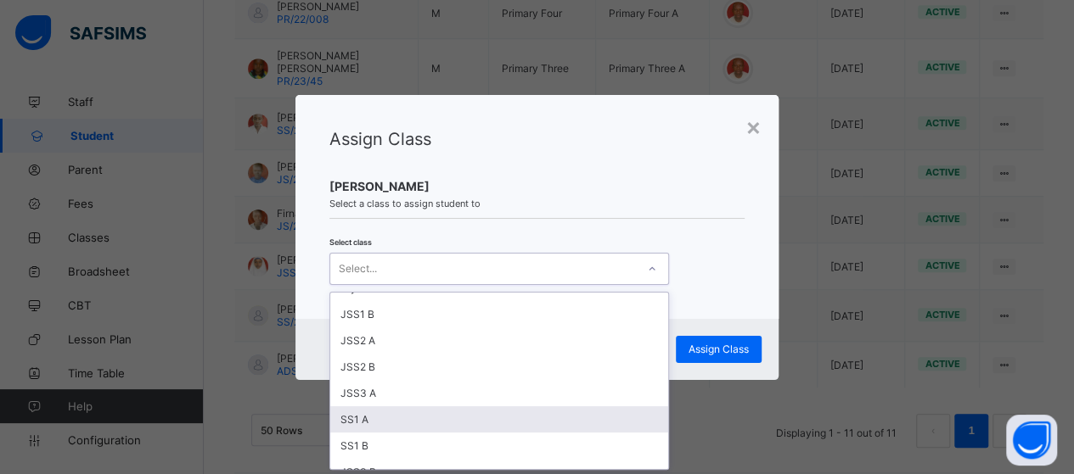
click at [342, 407] on div "SS1 A" at bounding box center [499, 420] width 338 height 26
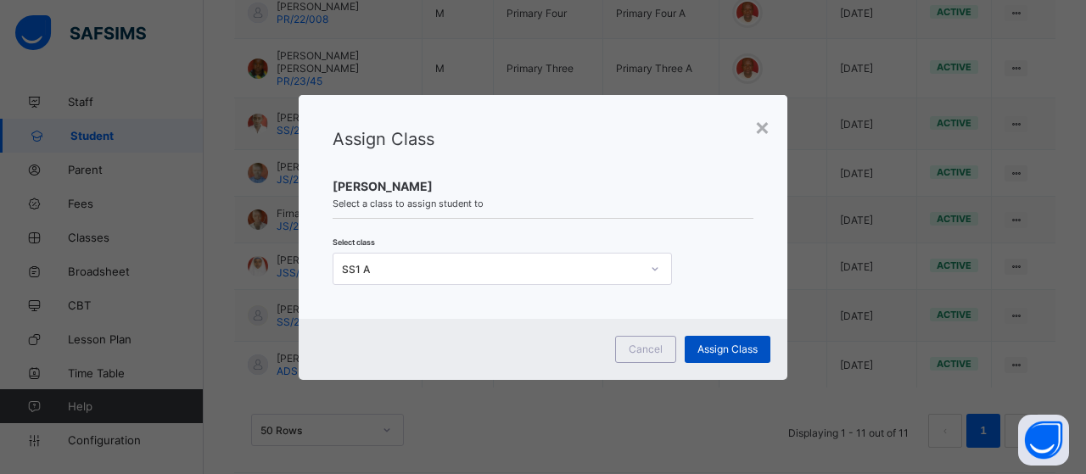
click at [726, 352] on span "Assign Class" at bounding box center [728, 349] width 60 height 13
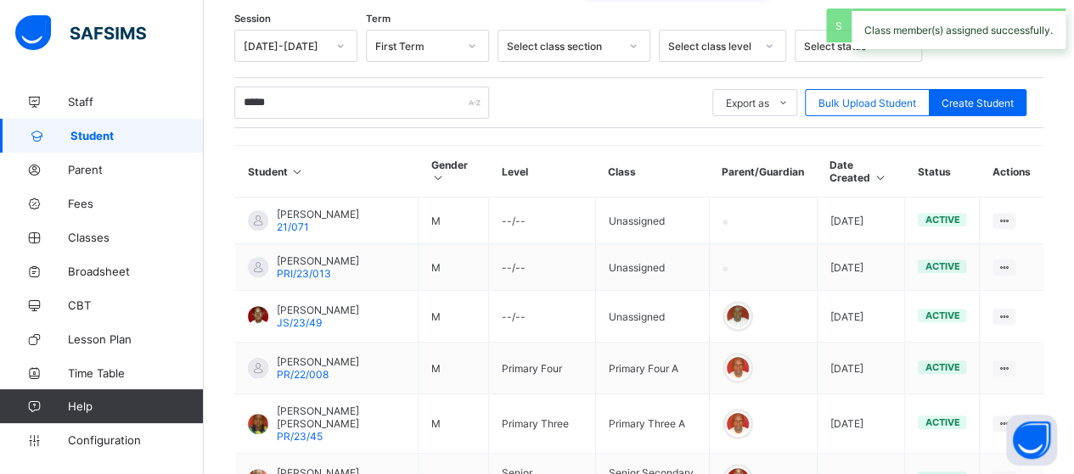
scroll to position [631, 0]
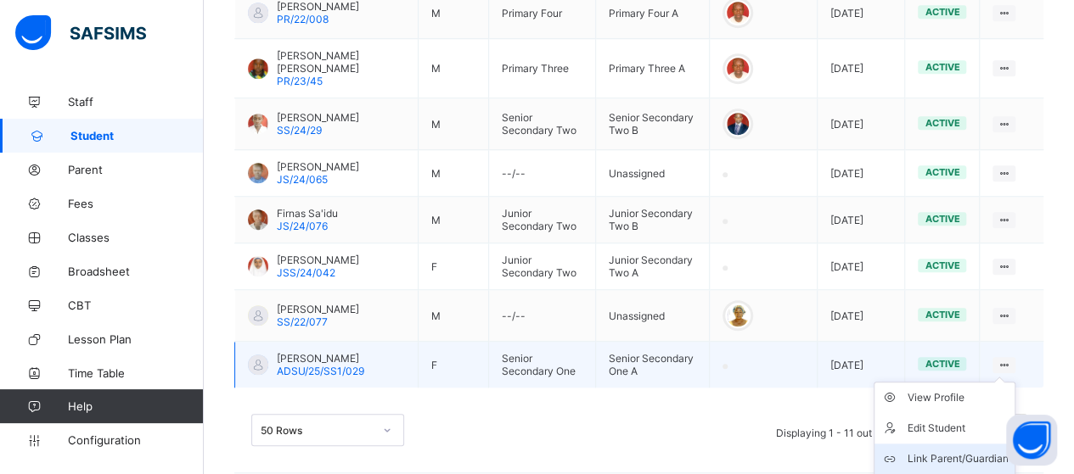
click at [971, 451] on div "Link Parent/Guardian" at bounding box center [956, 459] width 101 height 17
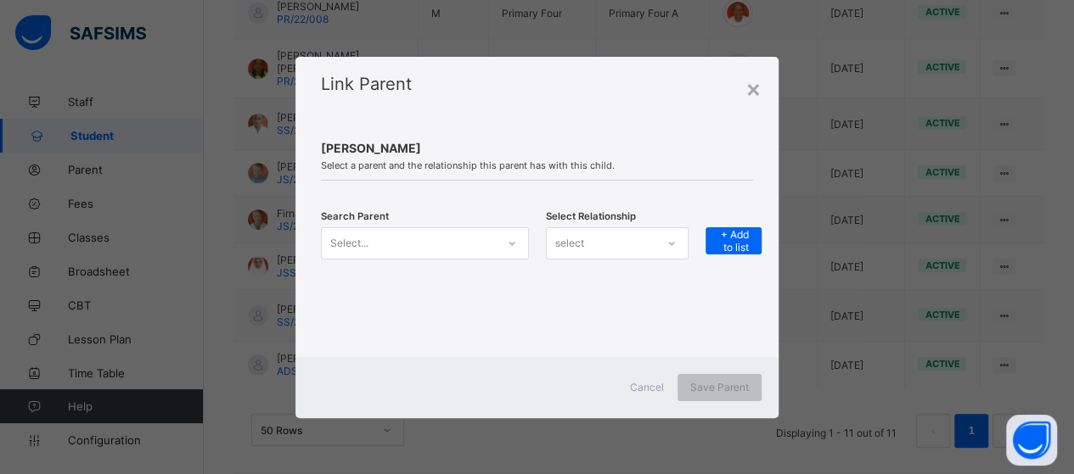
drag, startPoint x: 508, startPoint y: 236, endPoint x: 501, endPoint y: 248, distance: 13.7
click at [508, 235] on icon at bounding box center [512, 243] width 10 height 17
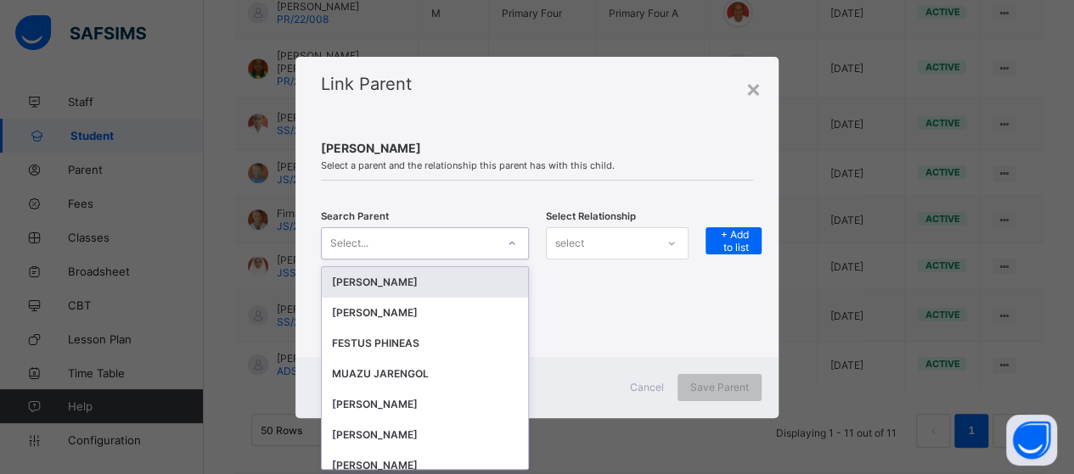
scroll to position [0, 0]
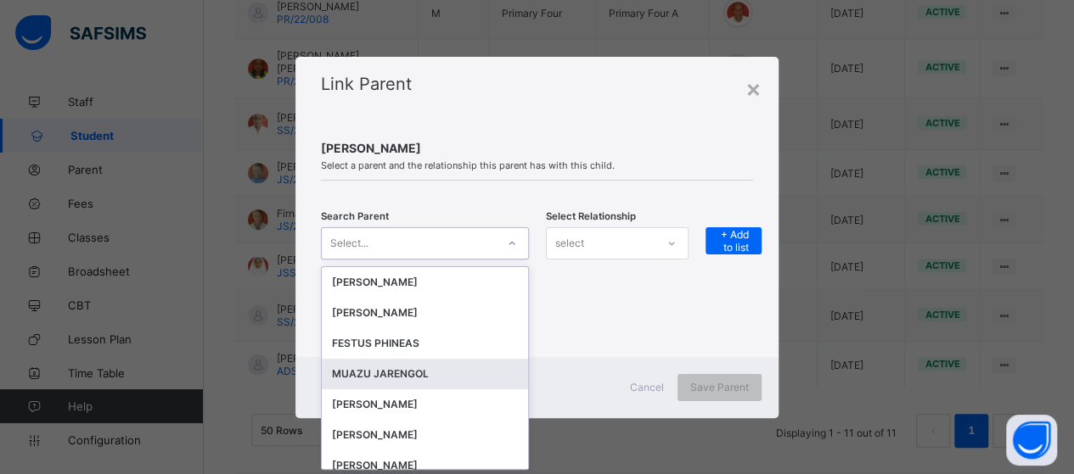
click at [402, 373] on div "MUAZU JARENGOL" at bounding box center [425, 374] width 186 height 17
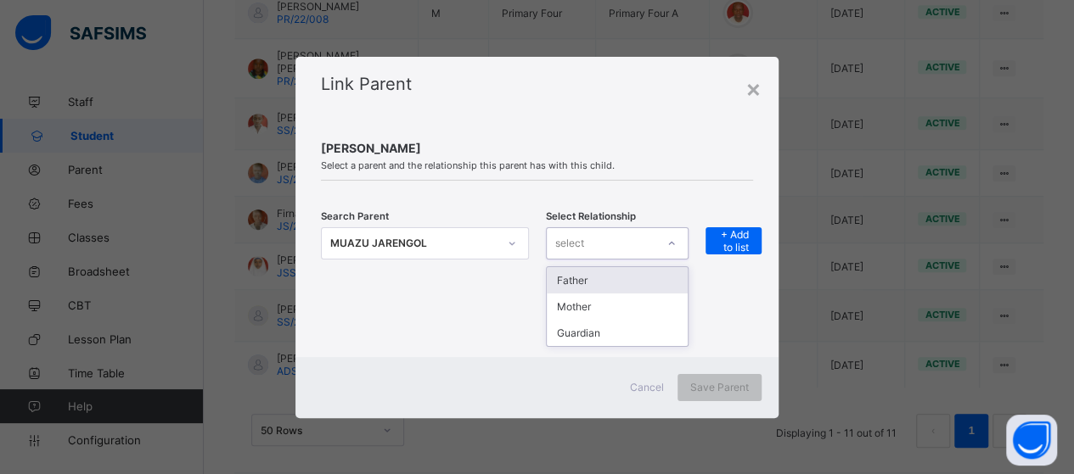
click at [636, 245] on div "select" at bounding box center [601, 244] width 109 height 24
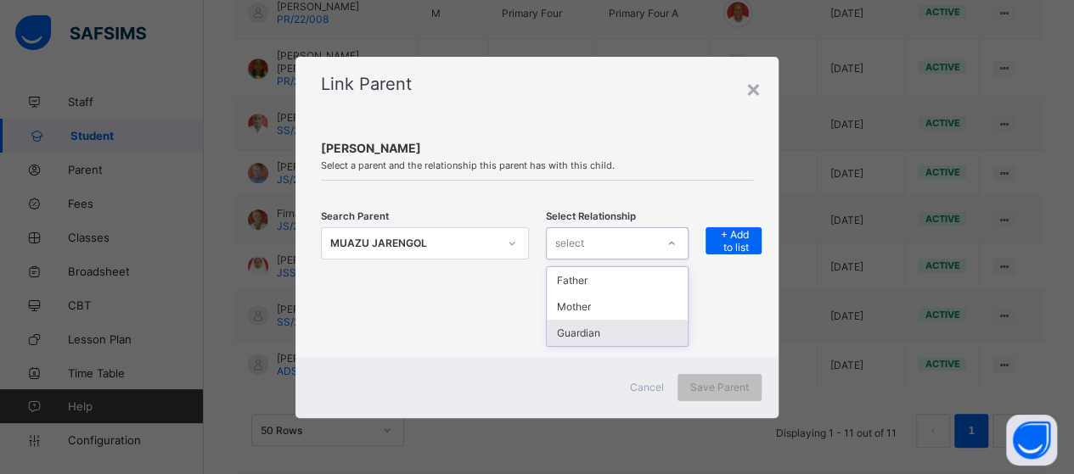
click at [607, 335] on div "Guardian" at bounding box center [617, 333] width 141 height 26
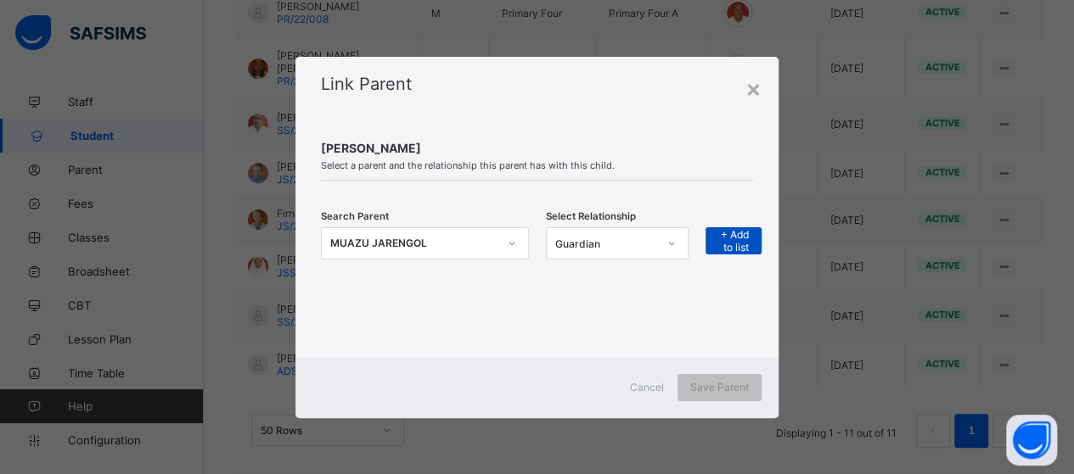
click at [727, 240] on span "+ Add to list" at bounding box center [733, 240] width 31 height 25
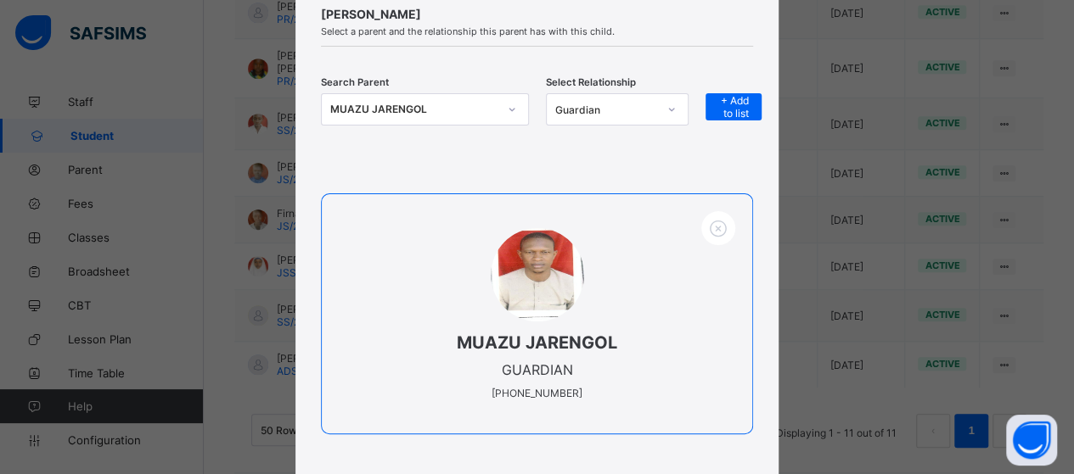
scroll to position [226, 0]
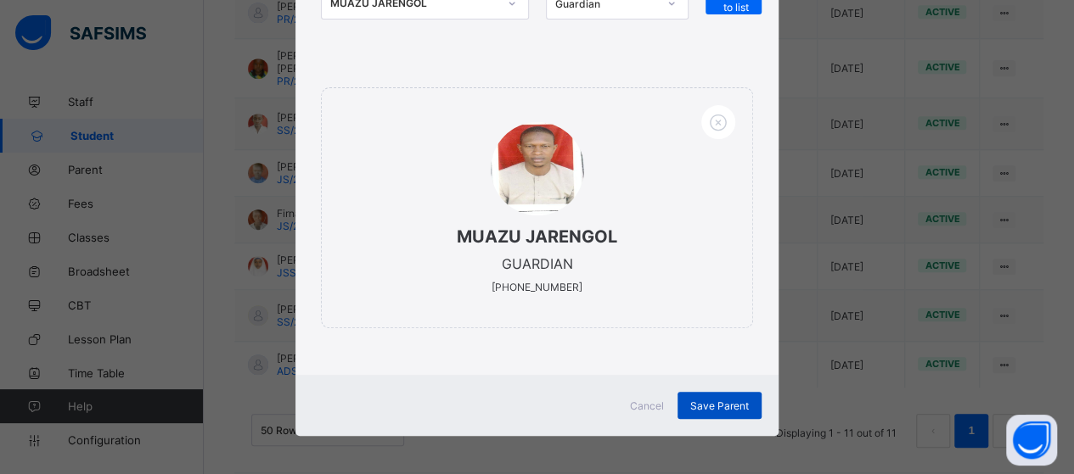
click at [720, 401] on span "Save Parent" at bounding box center [719, 406] width 59 height 13
click at [717, 401] on span "Save Parent" at bounding box center [719, 406] width 59 height 13
click at [730, 404] on span "Save Parent" at bounding box center [719, 406] width 59 height 13
click at [728, 403] on span "Save Parent" at bounding box center [719, 406] width 59 height 13
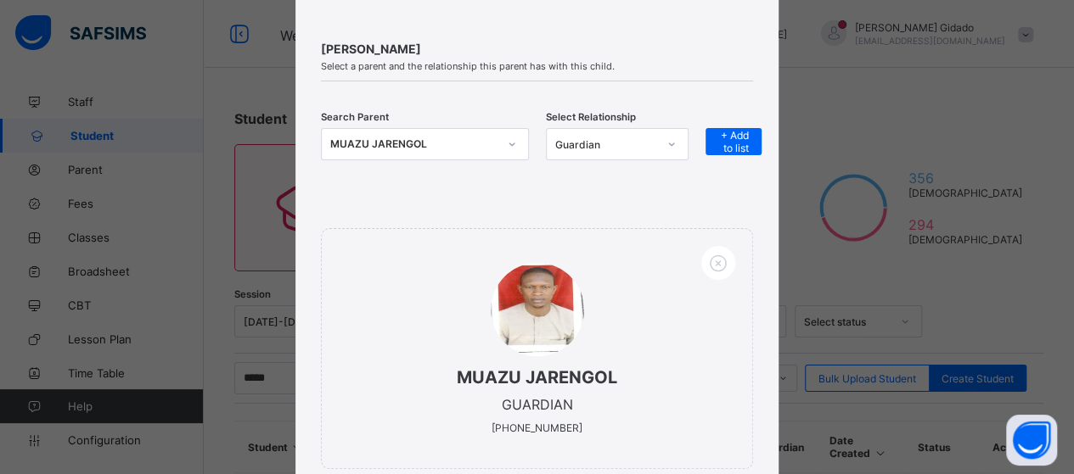
scroll to position [170, 0]
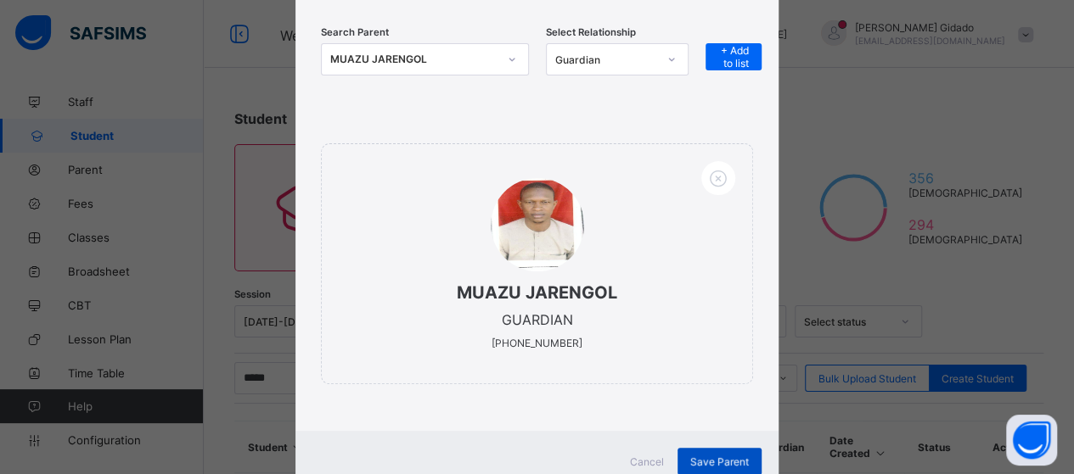
click at [728, 460] on span "Save Parent" at bounding box center [719, 462] width 59 height 13
click at [728, 460] on div "Save Parent" at bounding box center [719, 461] width 84 height 27
click at [715, 457] on span "Save Parent" at bounding box center [719, 462] width 59 height 13
click at [715, 457] on div "Save Parent" at bounding box center [719, 461] width 84 height 27
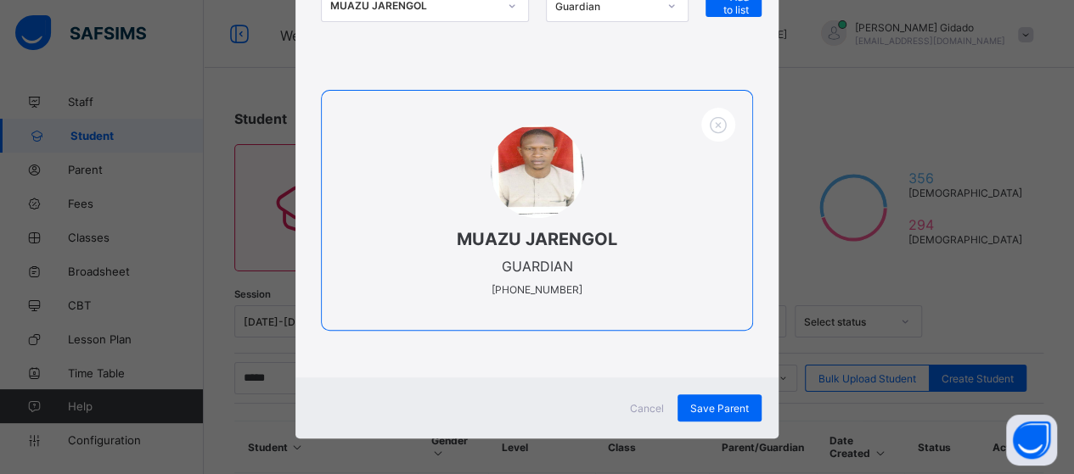
scroll to position [226, 0]
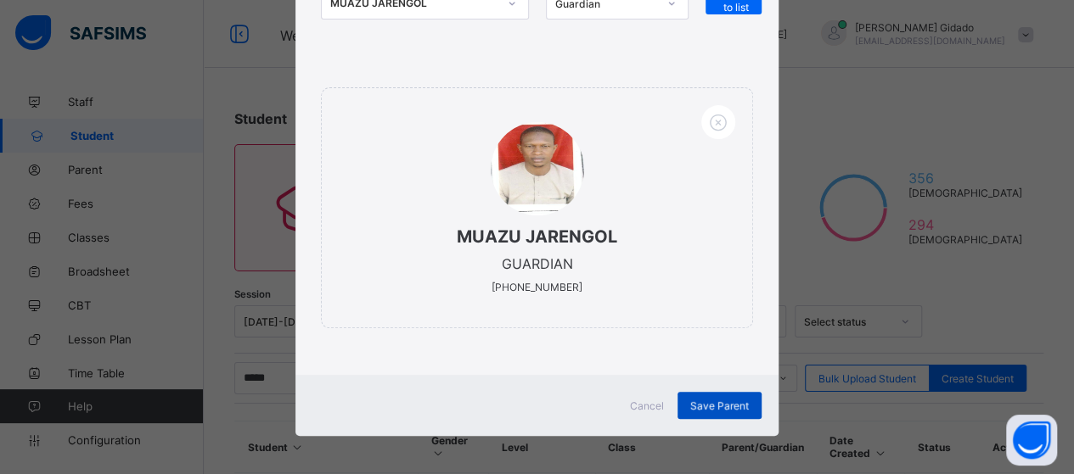
click at [721, 403] on div "Save Parent" at bounding box center [719, 405] width 84 height 27
click at [711, 405] on div "Save Parent" at bounding box center [719, 405] width 84 height 27
click at [710, 401] on div "Save Parent" at bounding box center [719, 405] width 84 height 27
click at [715, 395] on div "Save Parent" at bounding box center [719, 405] width 84 height 27
click at [716, 405] on span "Save Parent" at bounding box center [719, 406] width 59 height 13
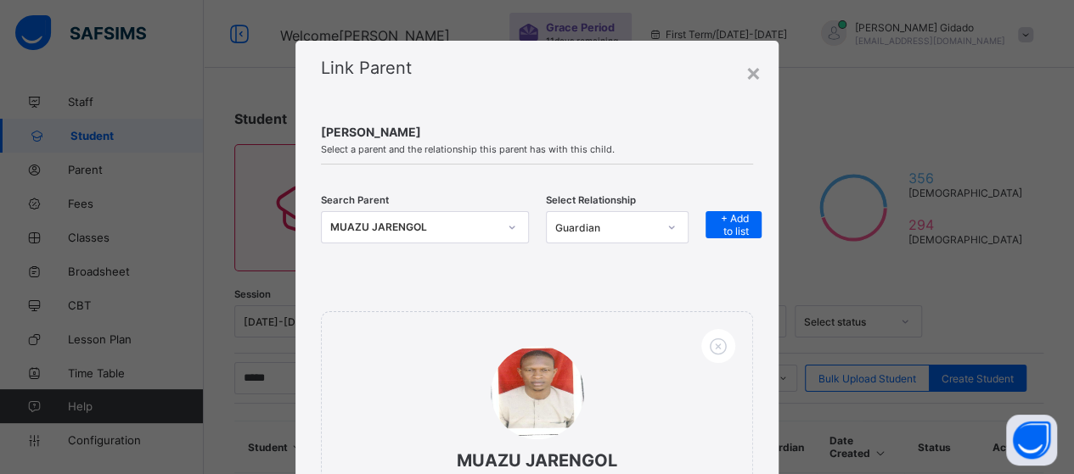
scroll to position [0, 0]
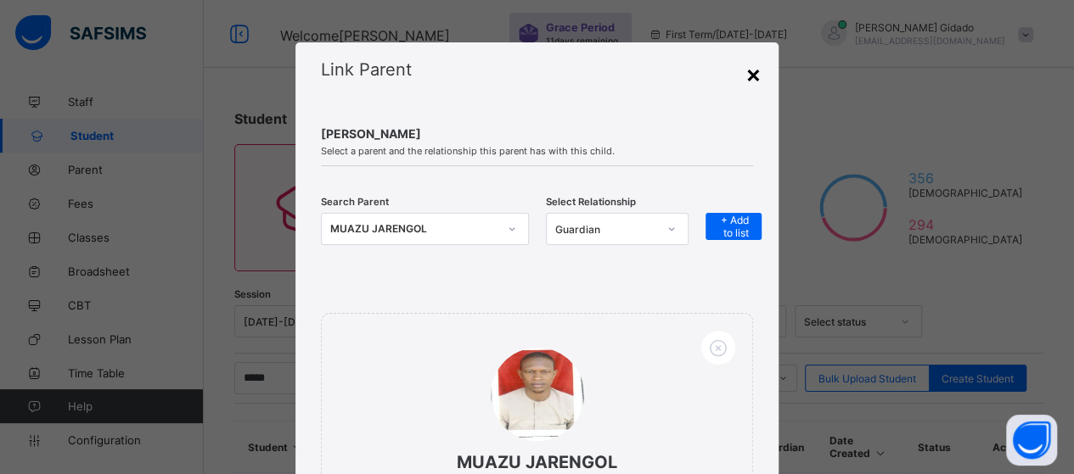
click at [746, 70] on div "×" at bounding box center [753, 73] width 16 height 29
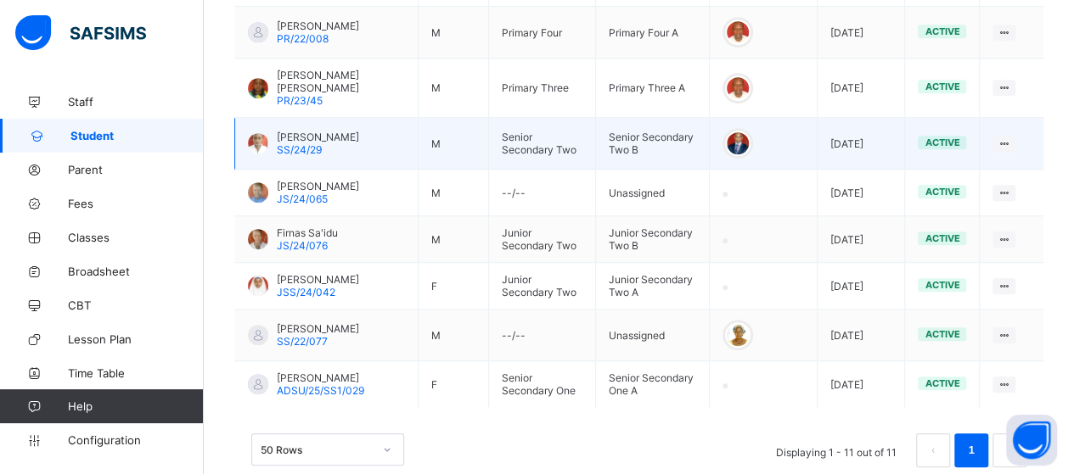
scroll to position [631, 0]
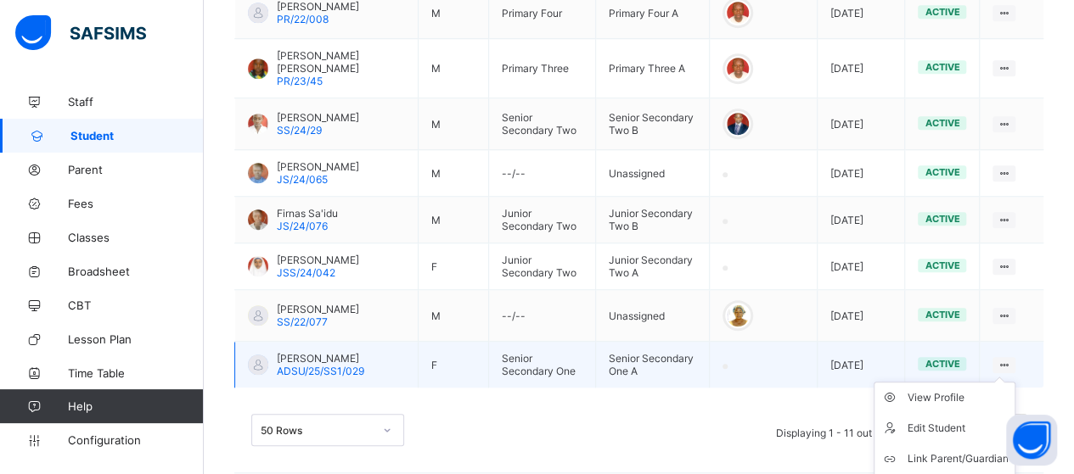
click at [1015, 382] on ul "View Profile Edit Student Link Parent/Guardian Delete Student" at bounding box center [944, 444] width 142 height 124
click at [976, 451] on div "Link Parent/Guardian" at bounding box center [956, 459] width 101 height 17
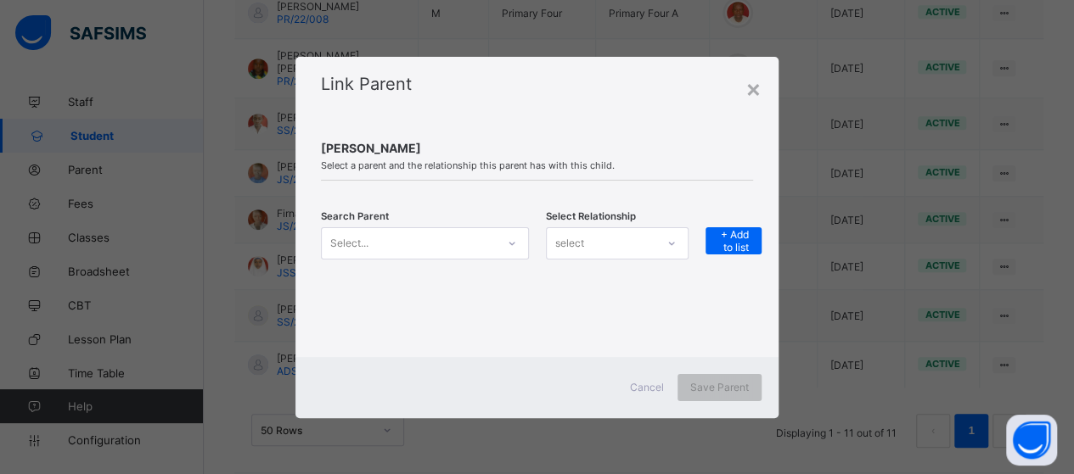
click at [512, 249] on icon at bounding box center [512, 243] width 10 height 17
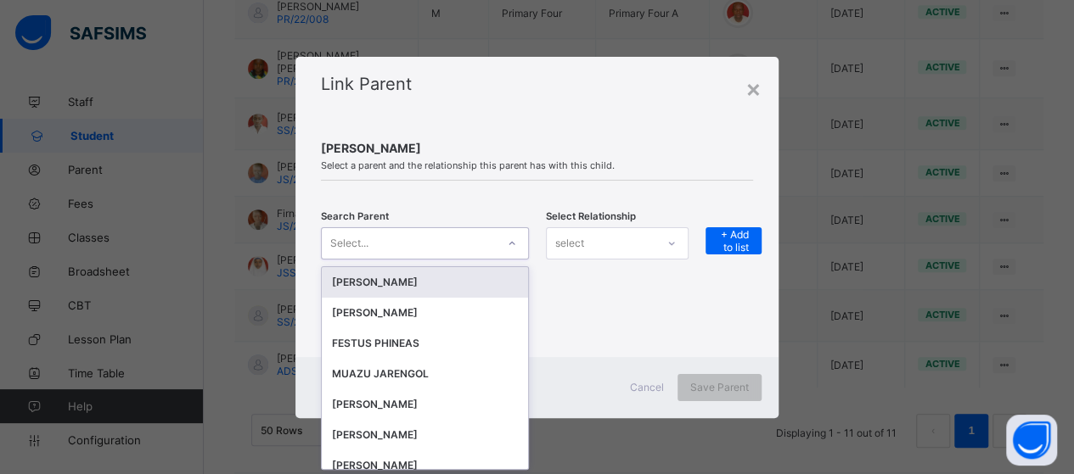
scroll to position [0, 0]
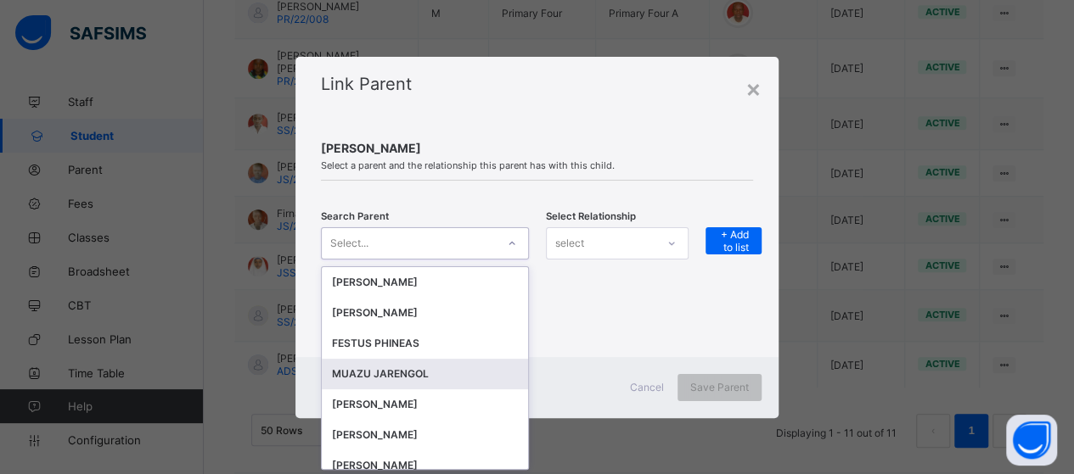
click at [442, 377] on div "MUAZU JARENGOL" at bounding box center [425, 374] width 186 height 17
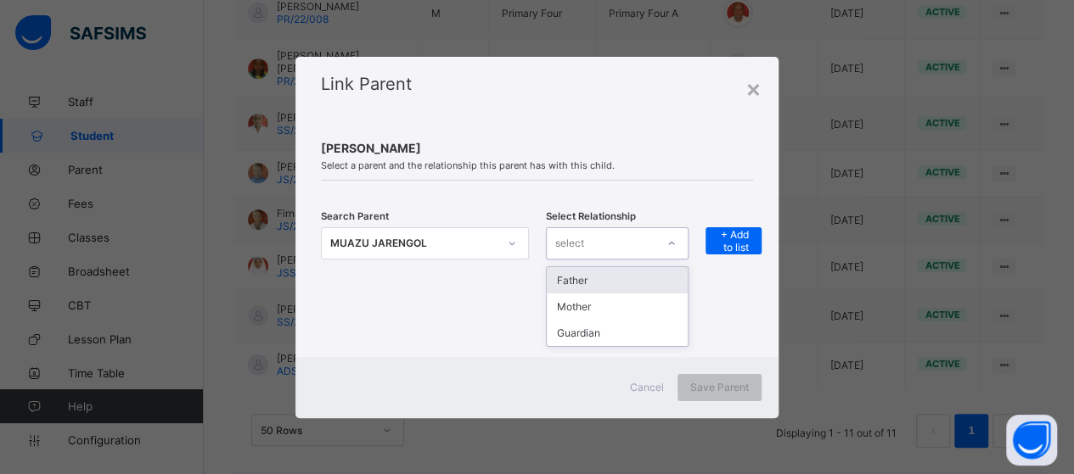
click at [679, 244] on div at bounding box center [671, 243] width 29 height 27
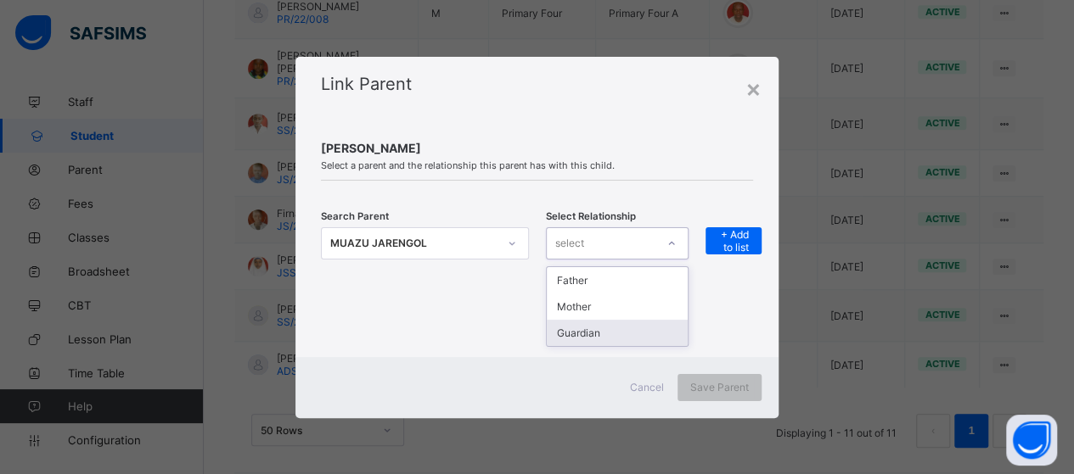
click at [639, 334] on div "Guardian" at bounding box center [617, 333] width 141 height 26
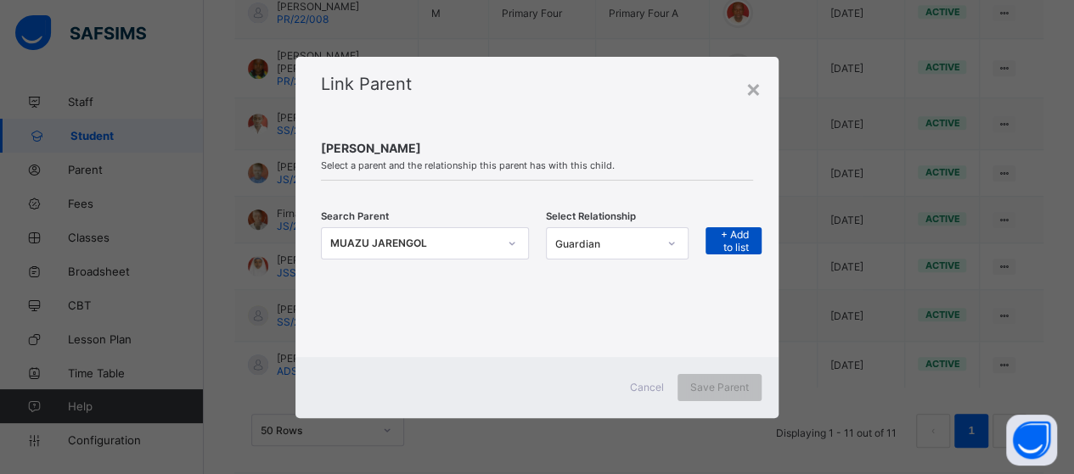
click at [747, 244] on span "+ Add to list" at bounding box center [733, 240] width 31 height 25
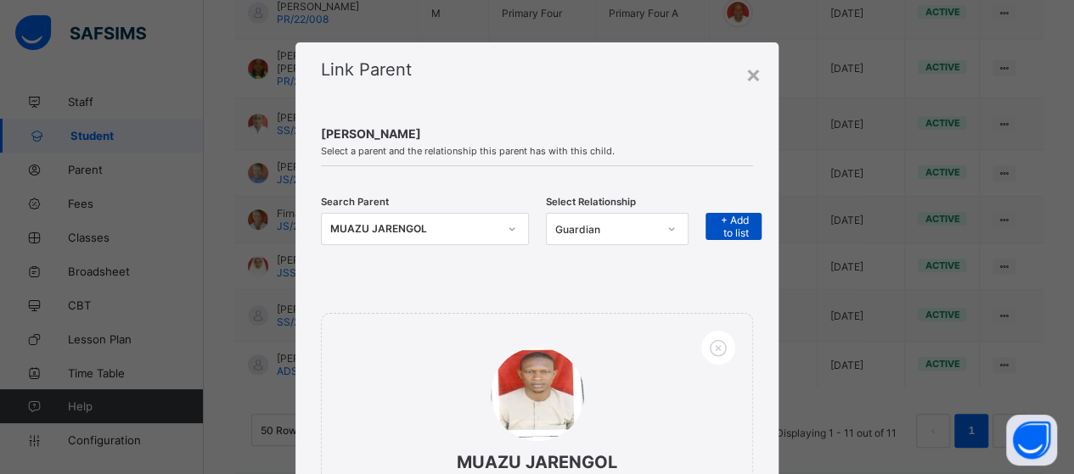
scroll to position [226, 0]
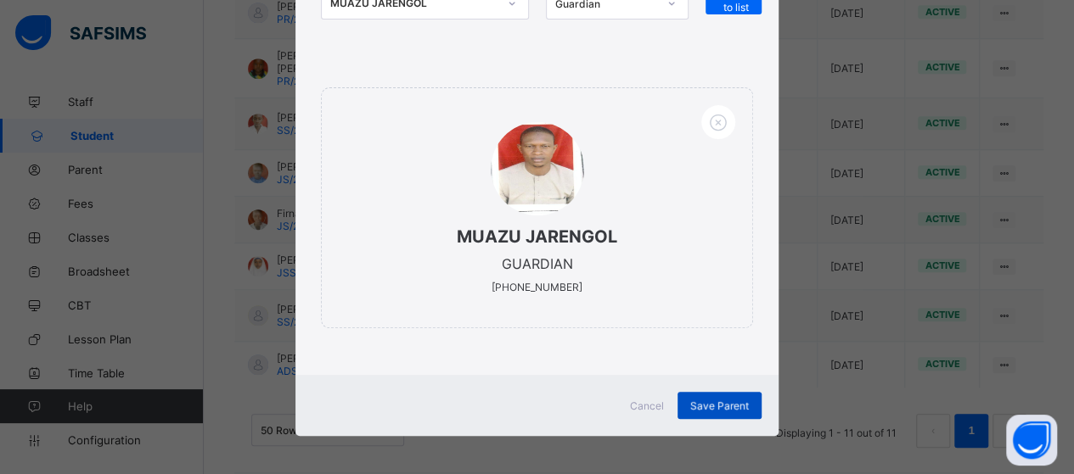
click at [709, 400] on span "Save Parent" at bounding box center [719, 406] width 59 height 13
click at [710, 403] on span "Save Parent" at bounding box center [719, 406] width 59 height 13
click at [715, 401] on div "Save Parent" at bounding box center [719, 405] width 84 height 27
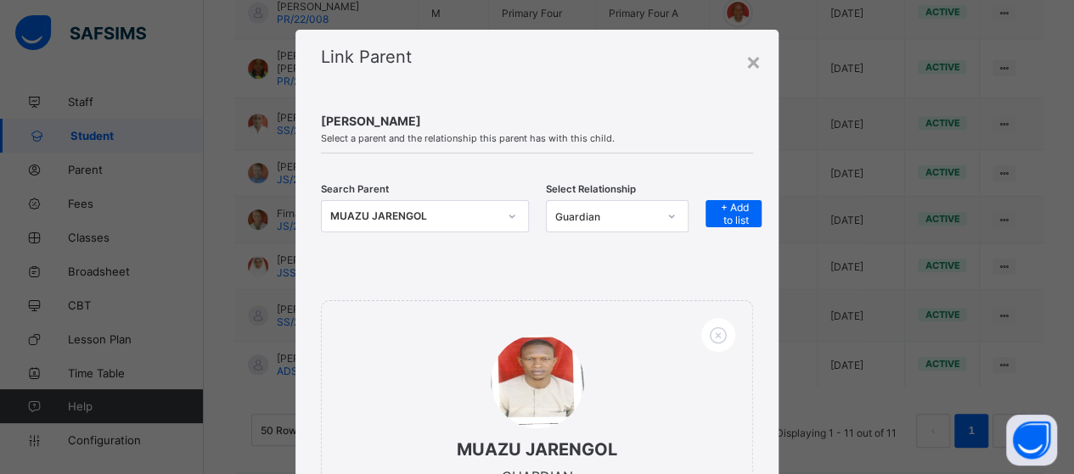
scroll to position [0, 0]
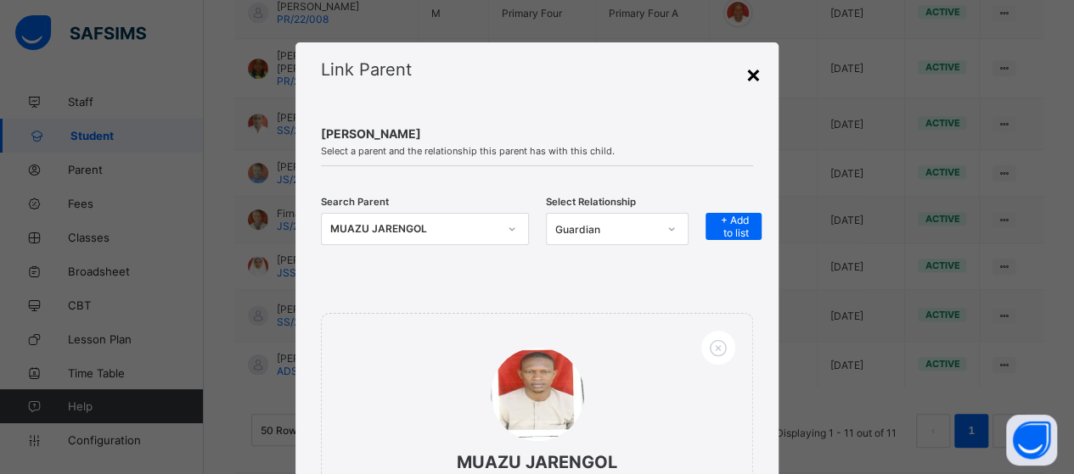
click at [756, 66] on div "×" at bounding box center [753, 73] width 16 height 29
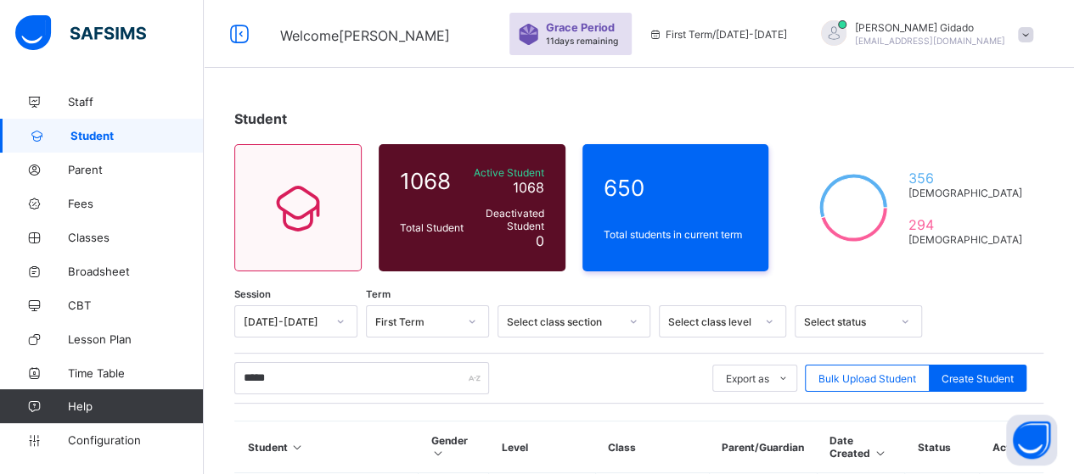
click at [1033, 30] on span at bounding box center [1025, 34] width 15 height 15
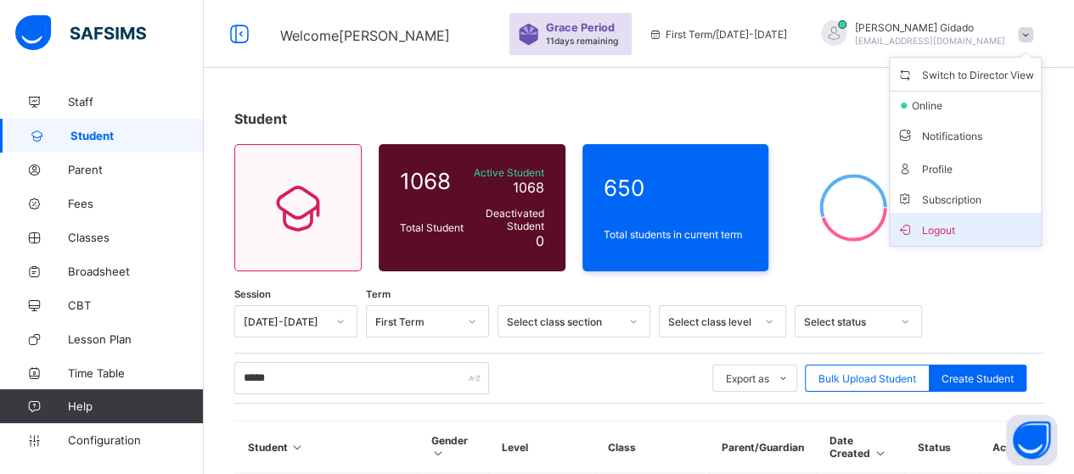
click at [962, 220] on span "Logout" at bounding box center [964, 230] width 137 height 20
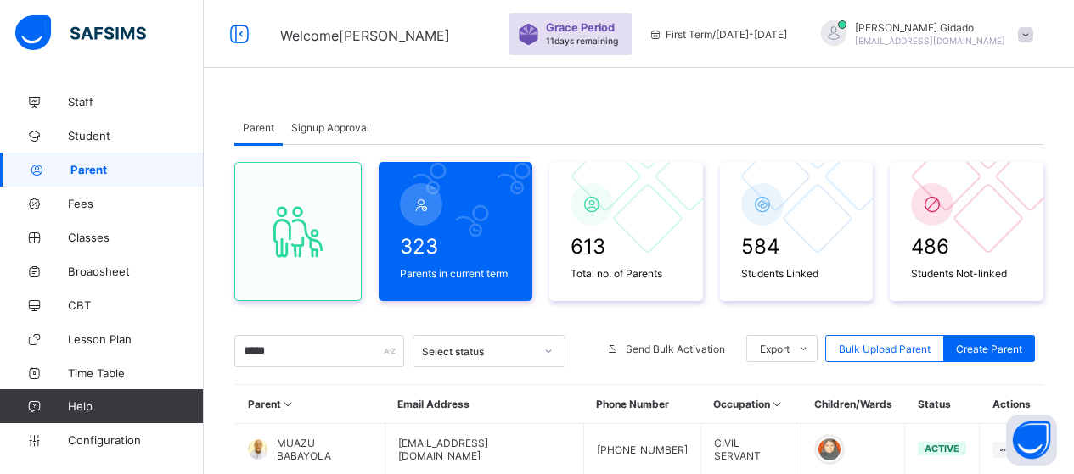
scroll to position [170, 0]
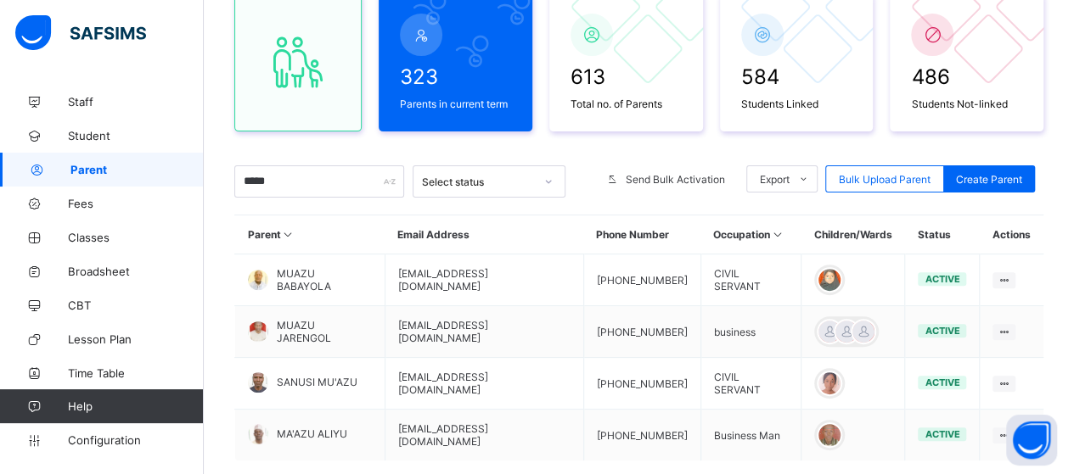
type input "*****"
click at [334, 332] on span "MUAZU JARENGOL" at bounding box center [324, 331] width 95 height 25
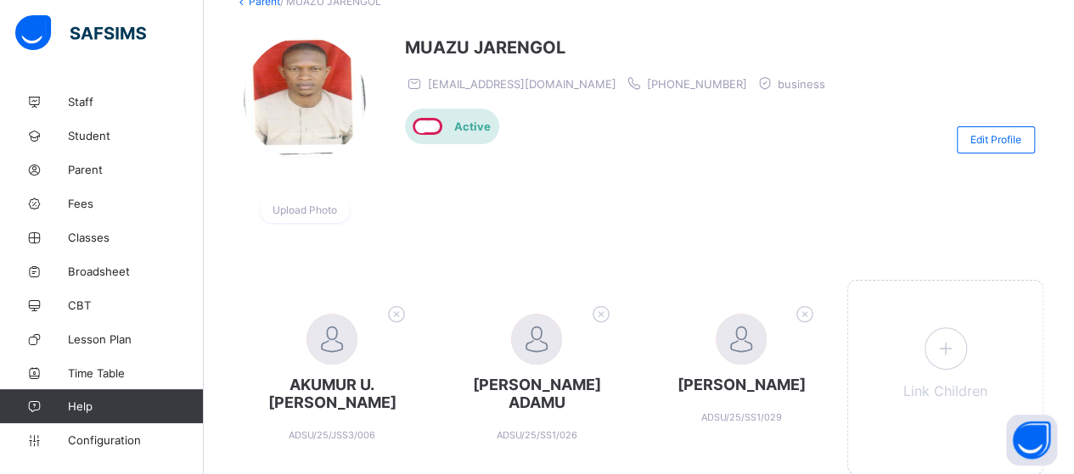
scroll to position [14, 0]
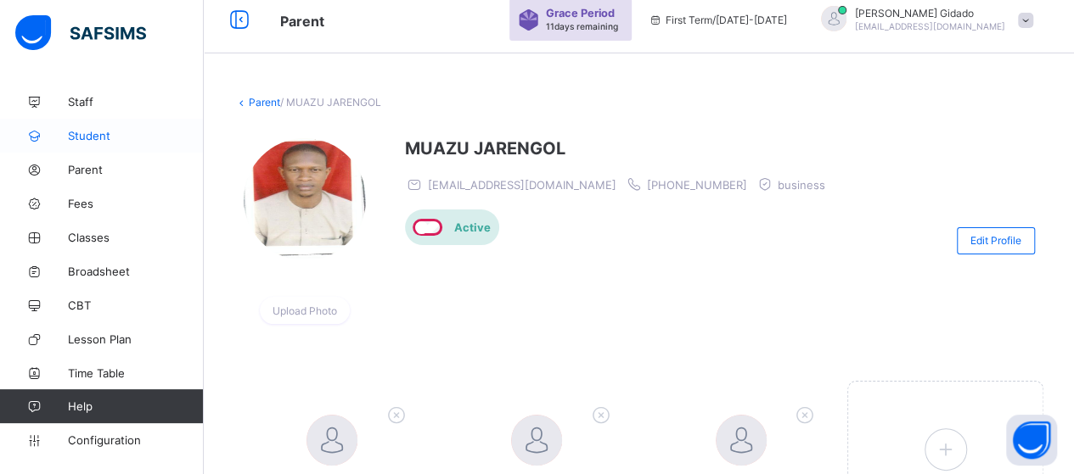
click at [91, 131] on span "Student" at bounding box center [136, 136] width 136 height 14
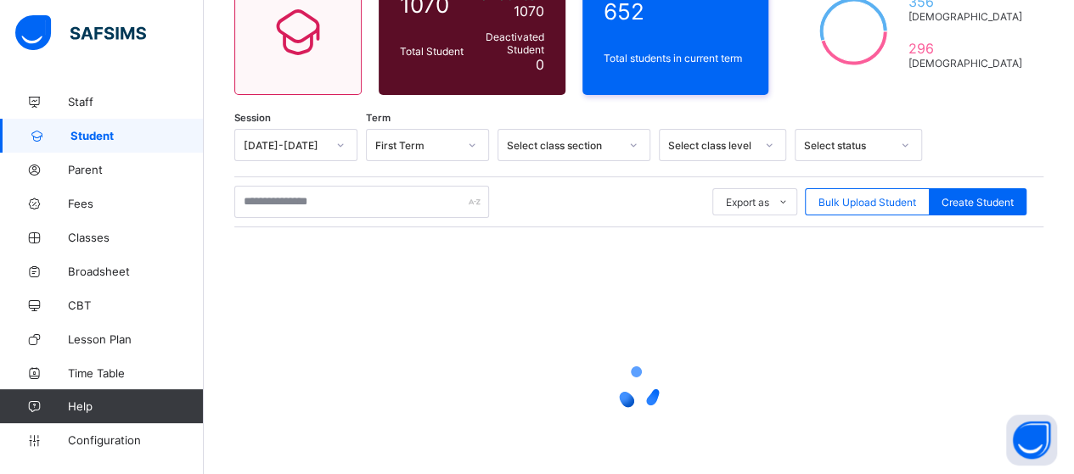
scroll to position [184, 0]
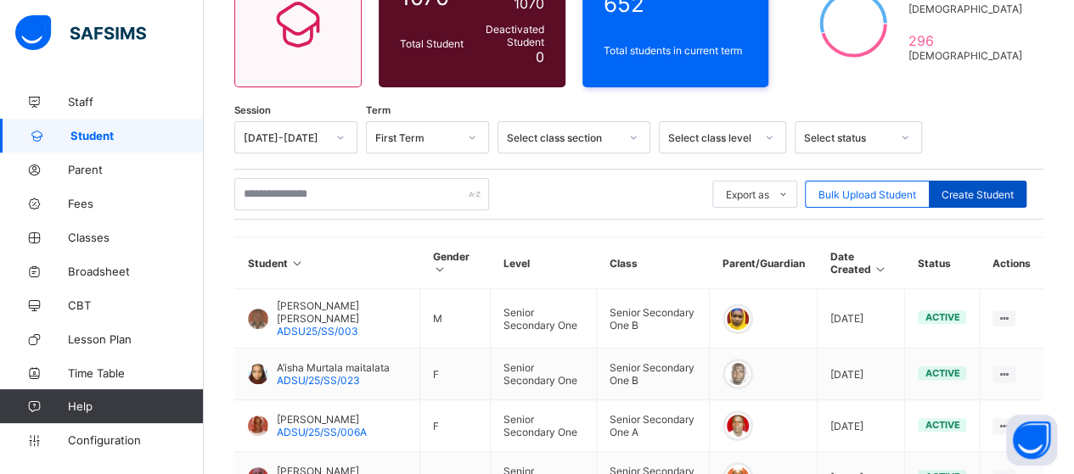
click at [992, 189] on span "Create Student" at bounding box center [977, 194] width 72 height 13
select select "**"
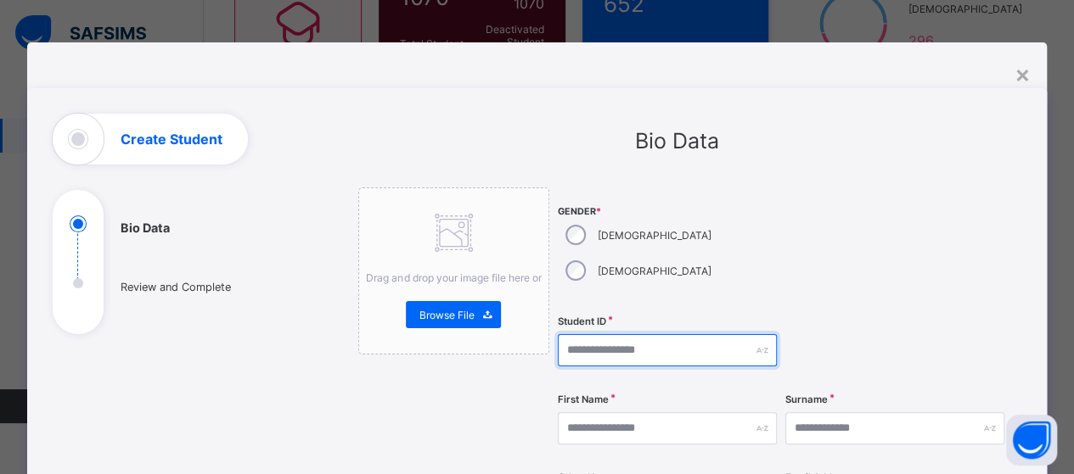
click at [580, 334] on input "text" at bounding box center [667, 350] width 219 height 32
type input "**********"
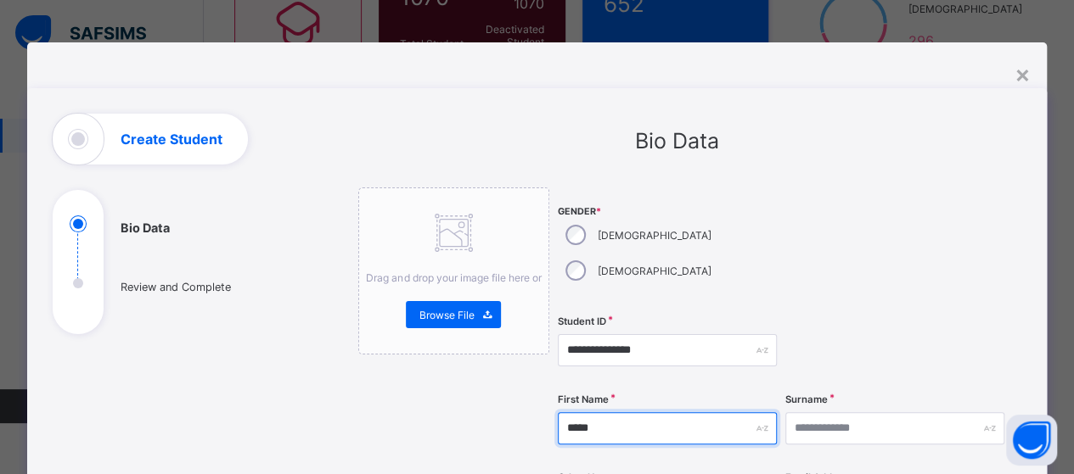
type input "*****"
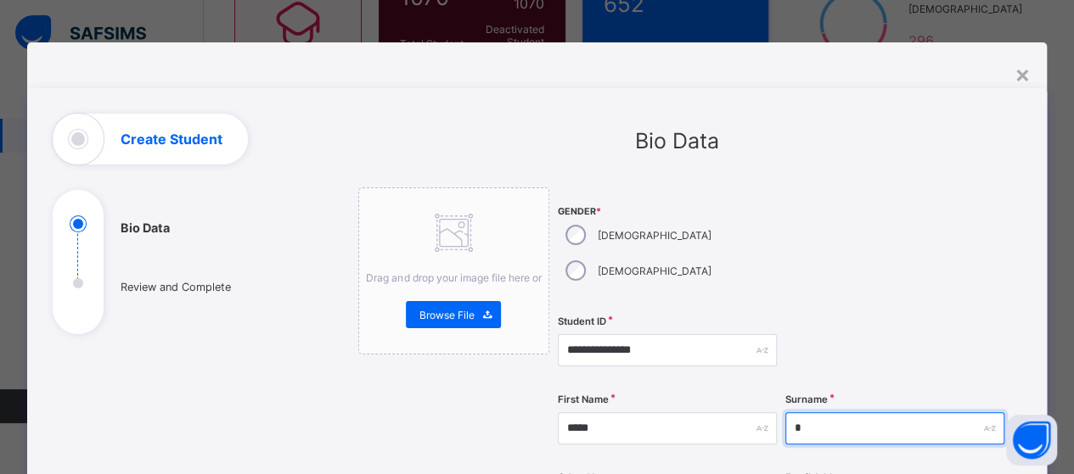
type input "*"
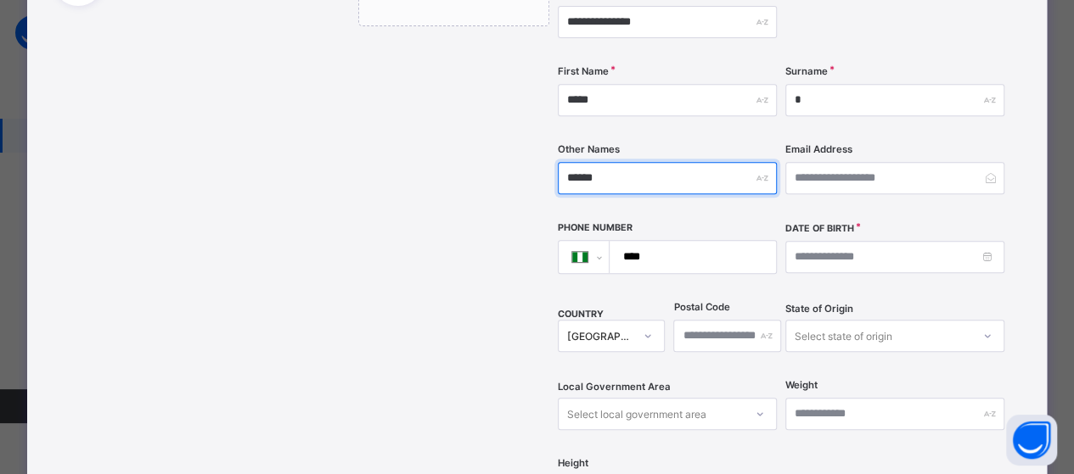
scroll to position [437, 0]
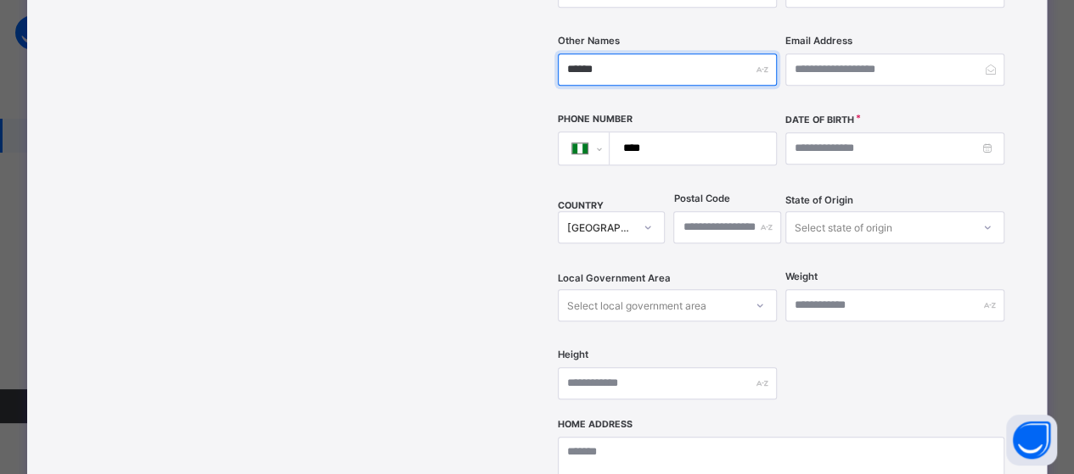
type input "******"
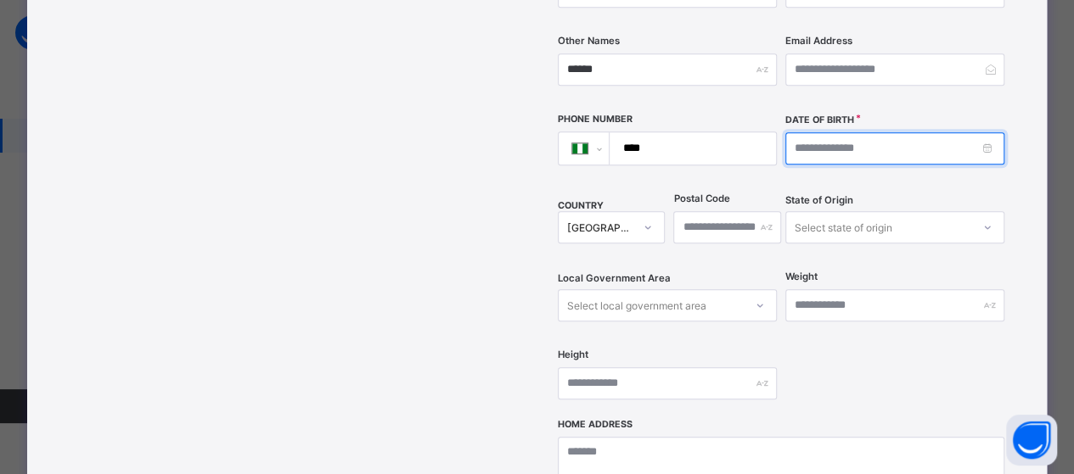
click at [964, 132] on input at bounding box center [894, 148] width 219 height 32
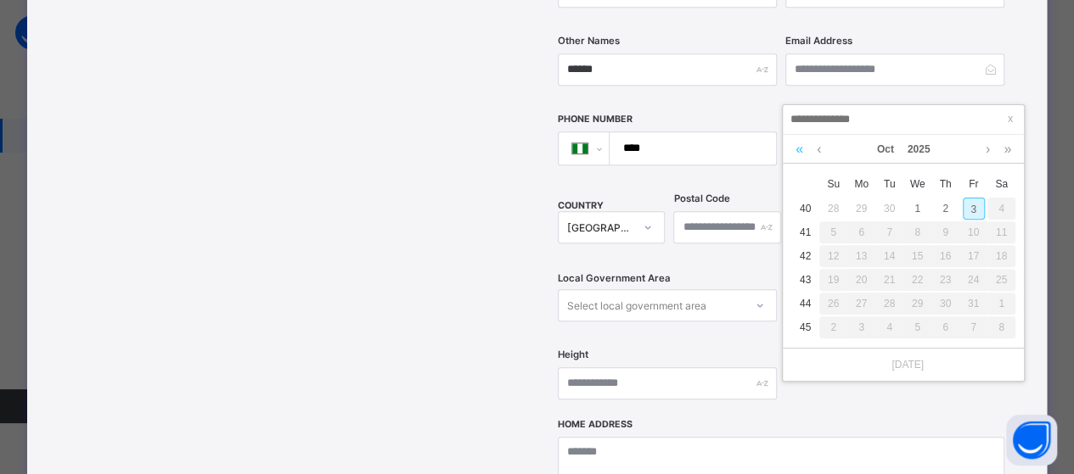
click at [795, 149] on link at bounding box center [799, 149] width 16 height 29
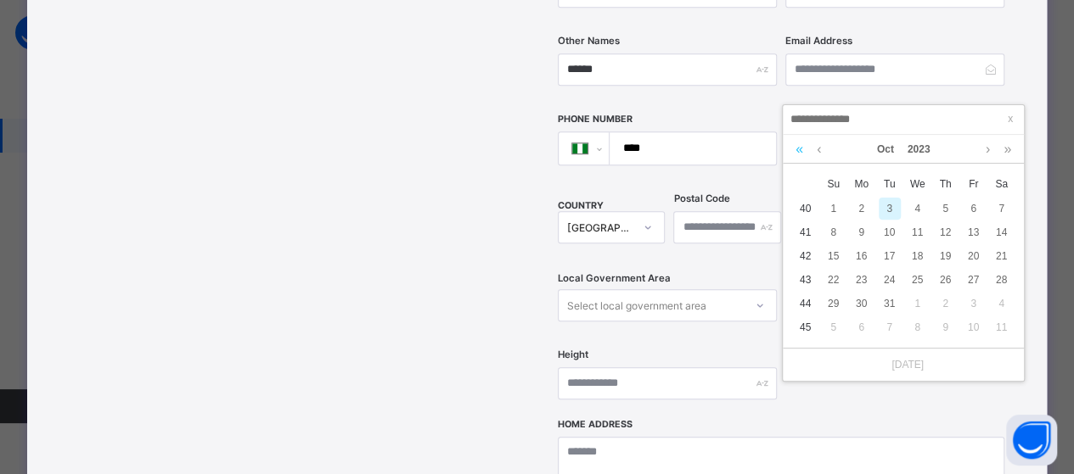
click at [795, 149] on link at bounding box center [799, 149] width 16 height 29
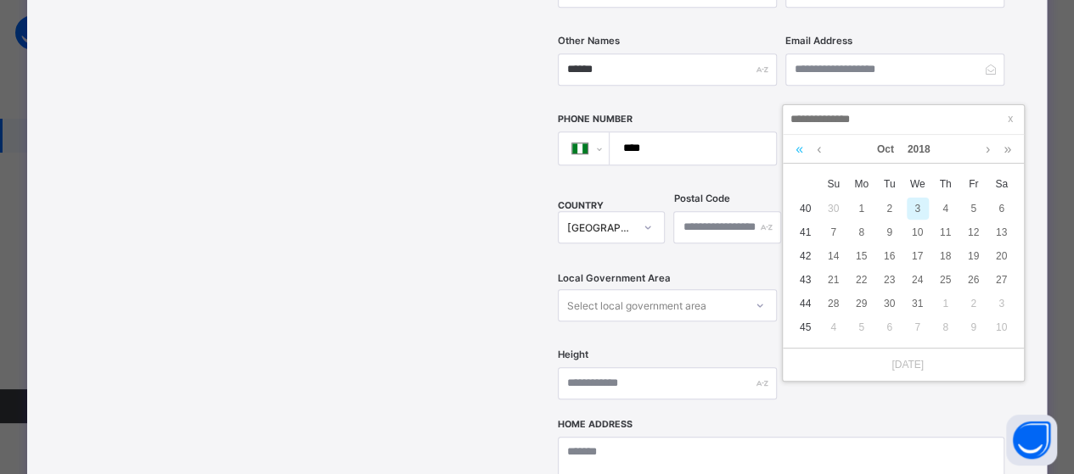
click at [795, 149] on link at bounding box center [799, 149] width 16 height 29
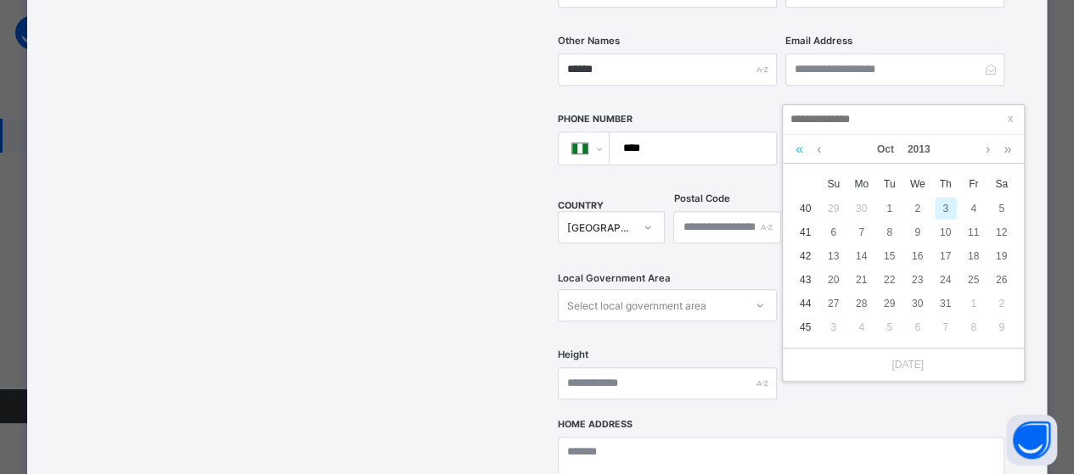
click at [795, 149] on link at bounding box center [799, 149] width 16 height 29
click at [795, 147] on link at bounding box center [799, 149] width 16 height 29
click at [870, 253] on div "12" at bounding box center [861, 256] width 22 height 22
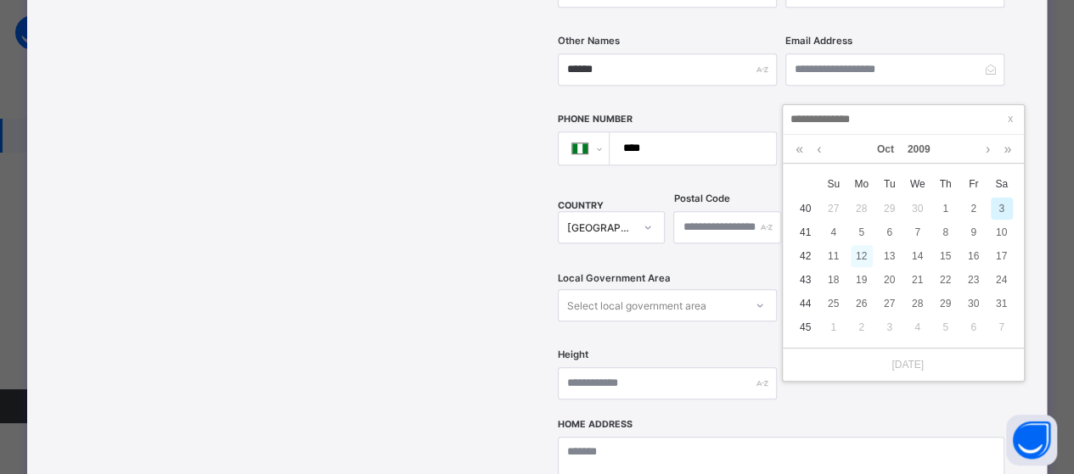
type input "**********"
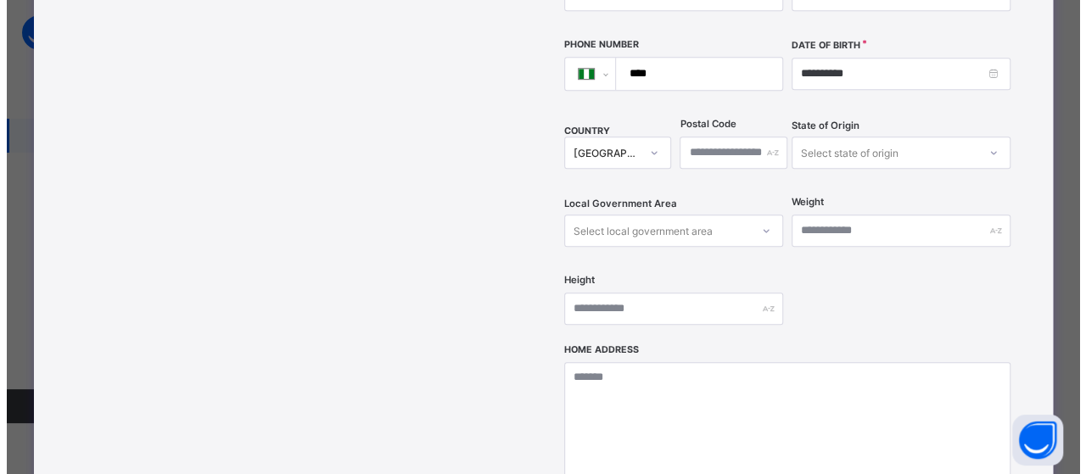
scroll to position [692, 0]
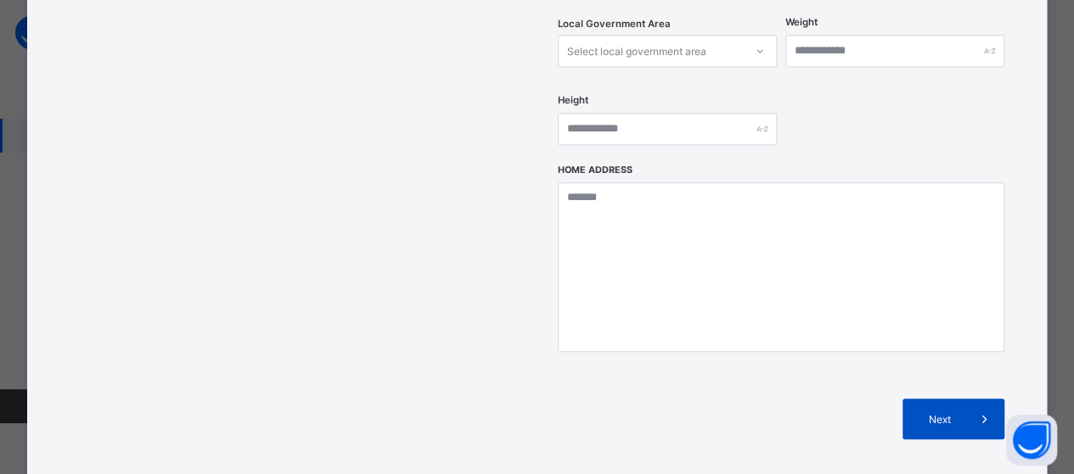
click at [967, 399] on span at bounding box center [983, 419] width 41 height 41
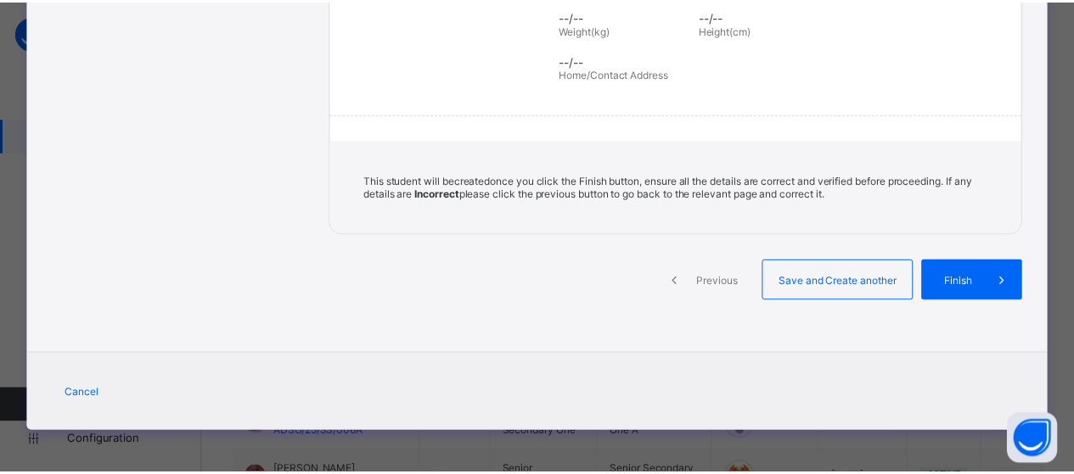
scroll to position [394, 0]
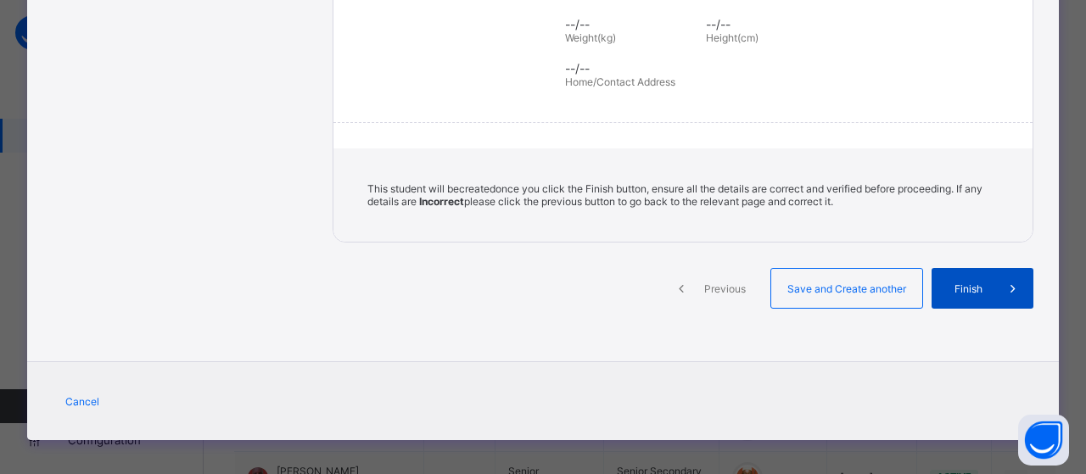
click at [954, 283] on span "Finish" at bounding box center [969, 289] width 48 height 13
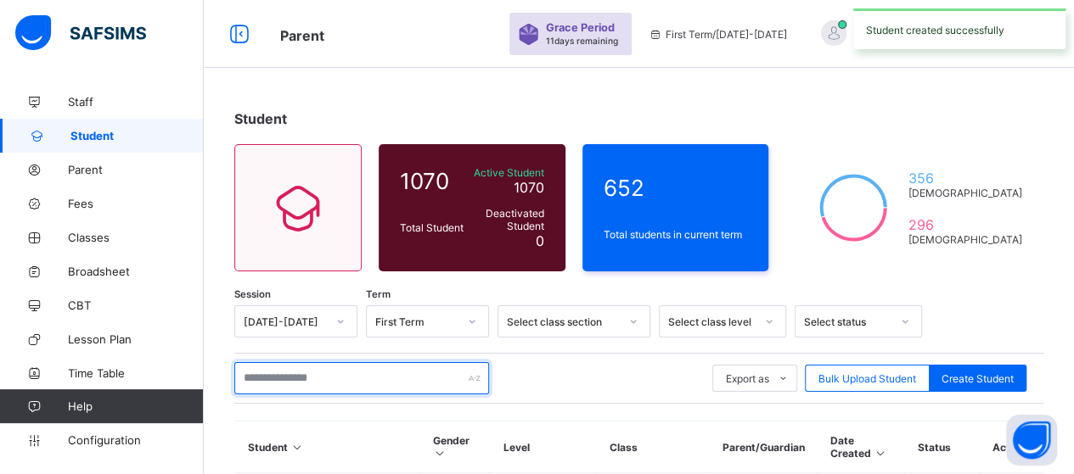
click at [346, 383] on input "text" at bounding box center [361, 378] width 255 height 32
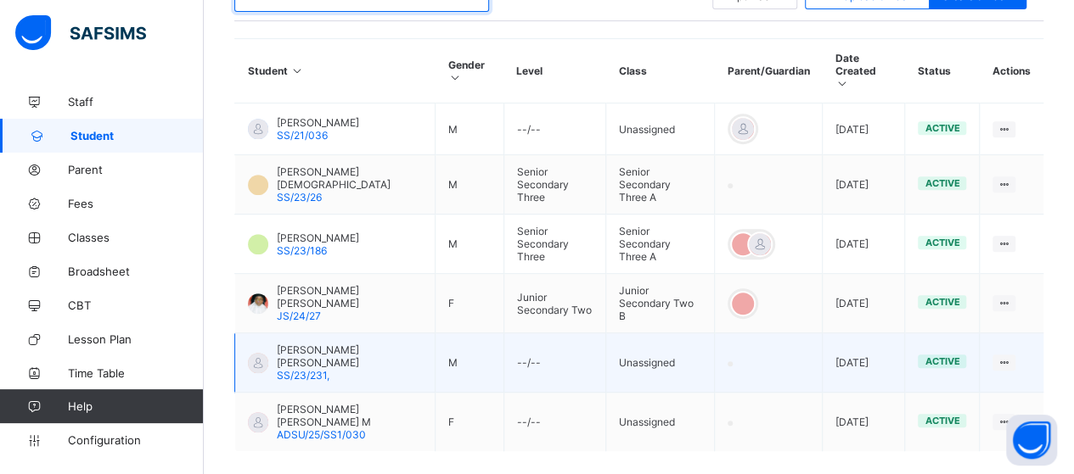
scroll to position [404, 0]
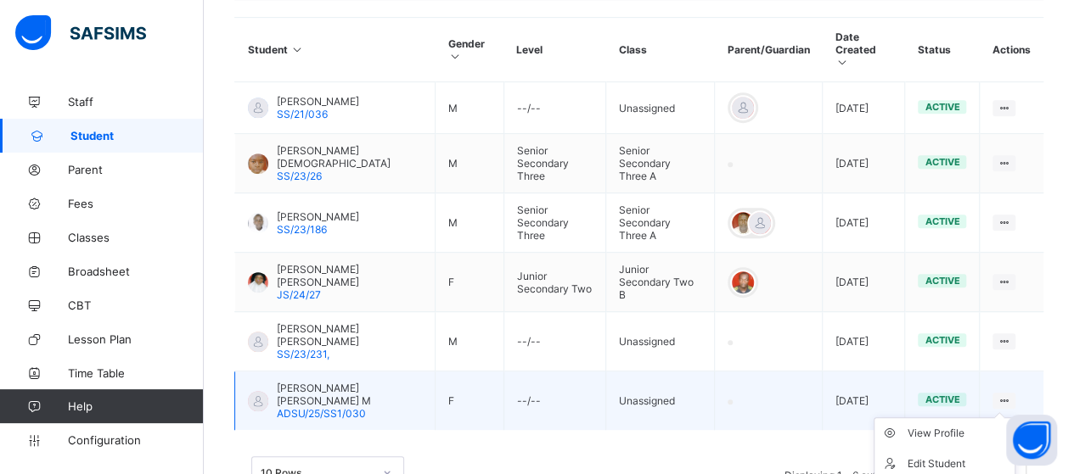
type input "********"
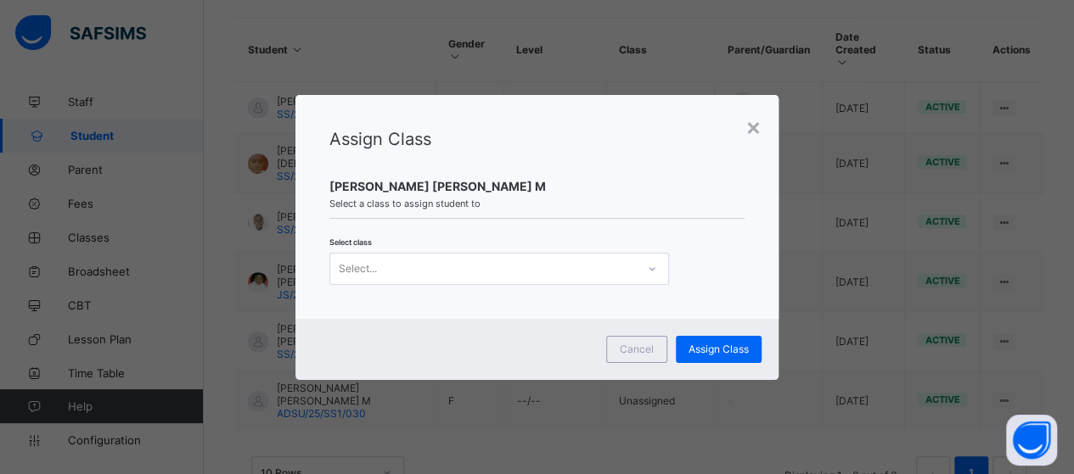
scroll to position [0, 0]
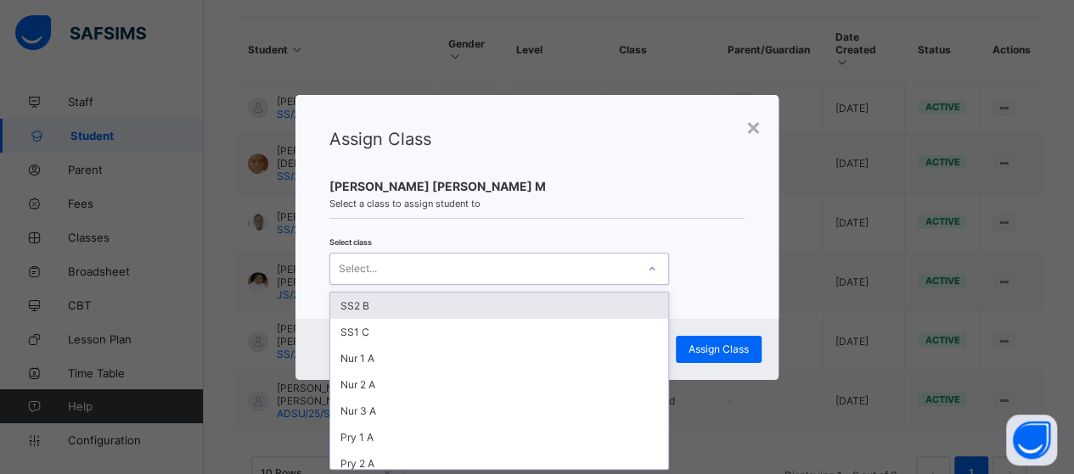
click at [647, 274] on div at bounding box center [651, 268] width 29 height 27
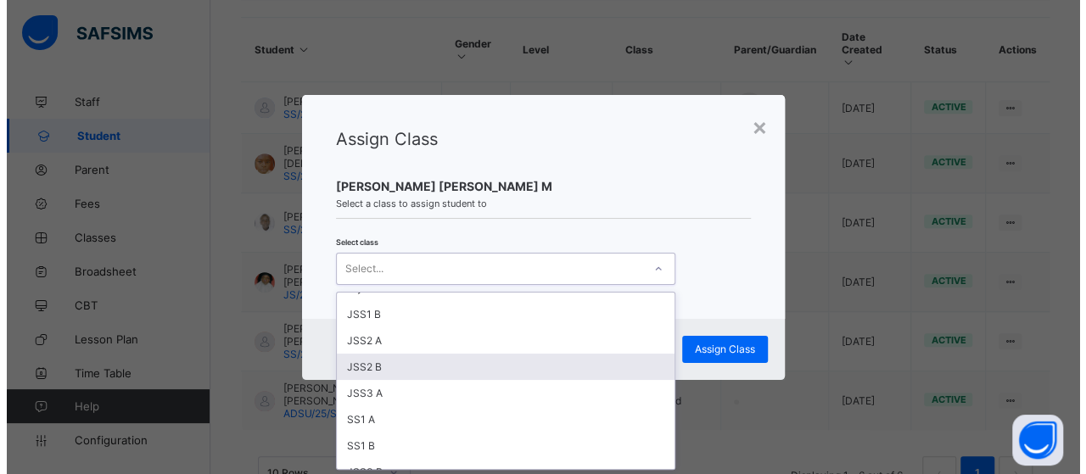
scroll to position [357, 0]
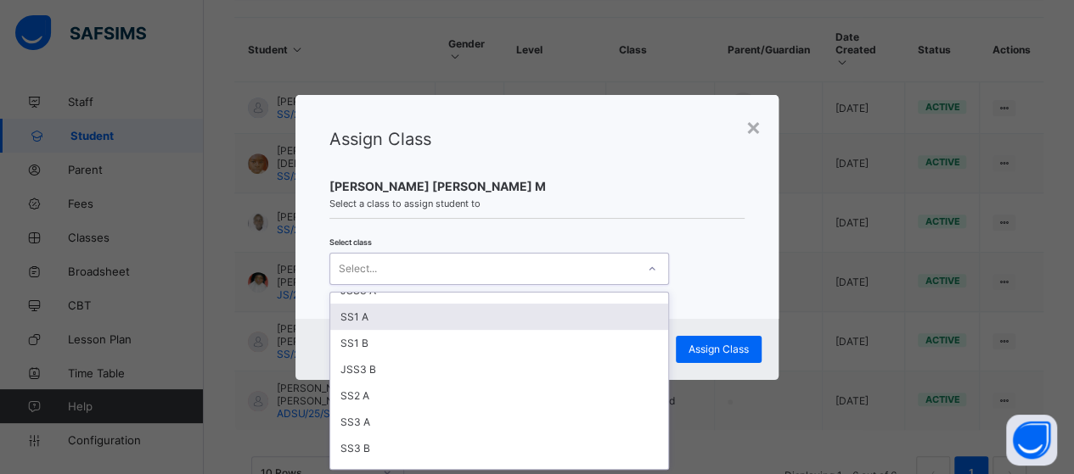
click at [395, 304] on div "SS1 A" at bounding box center [499, 317] width 338 height 26
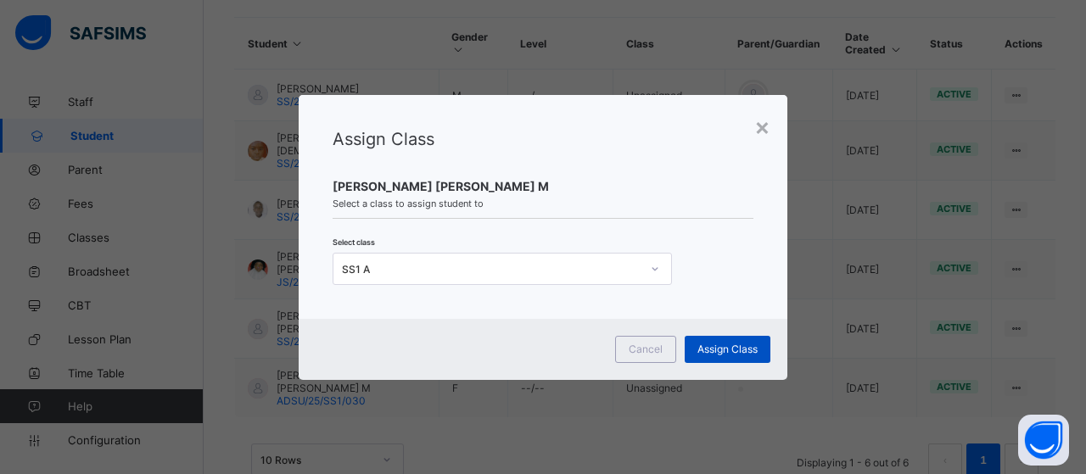
click at [726, 345] on span "Assign Class" at bounding box center [728, 349] width 60 height 13
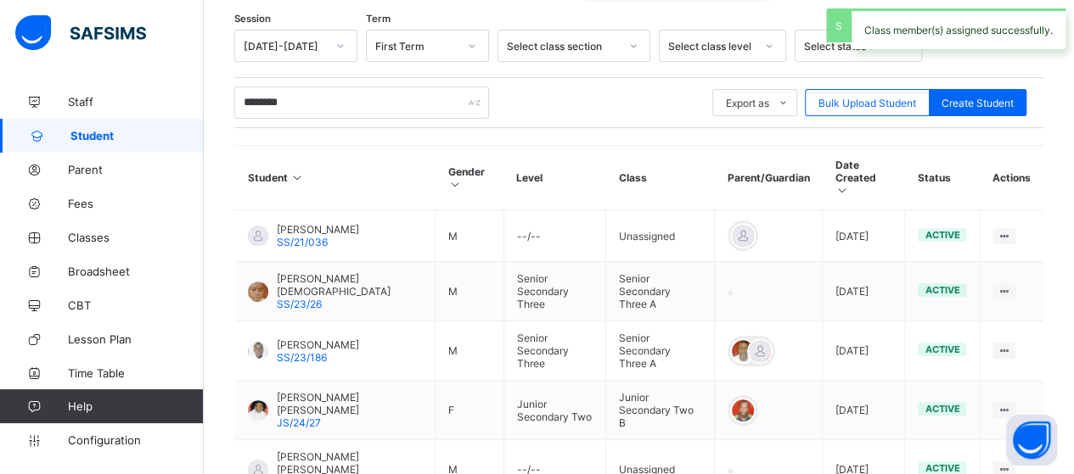
scroll to position [404, 0]
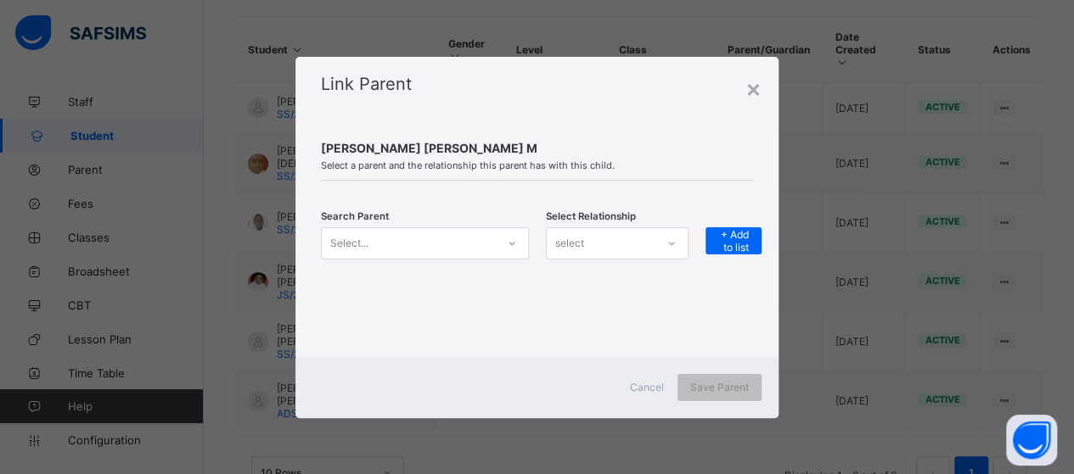
click at [511, 245] on icon at bounding box center [512, 243] width 10 height 17
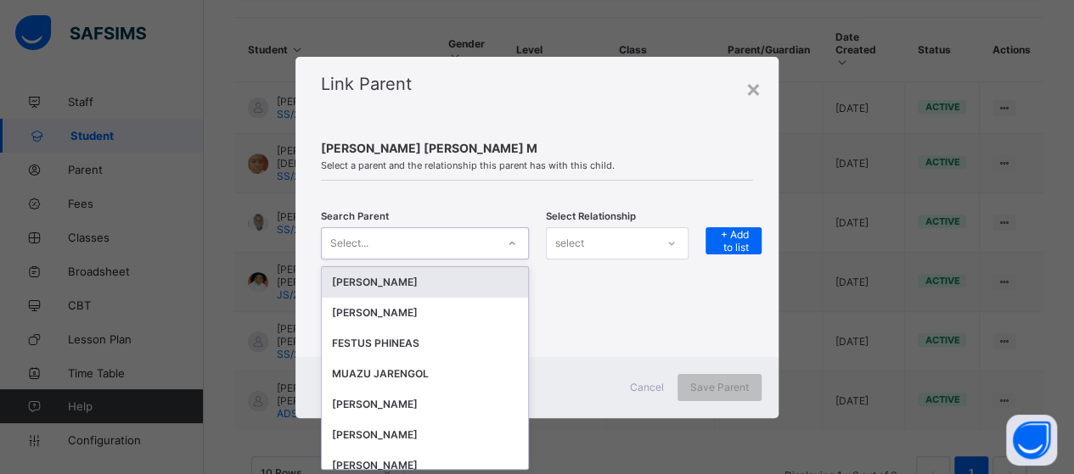
scroll to position [0, 0]
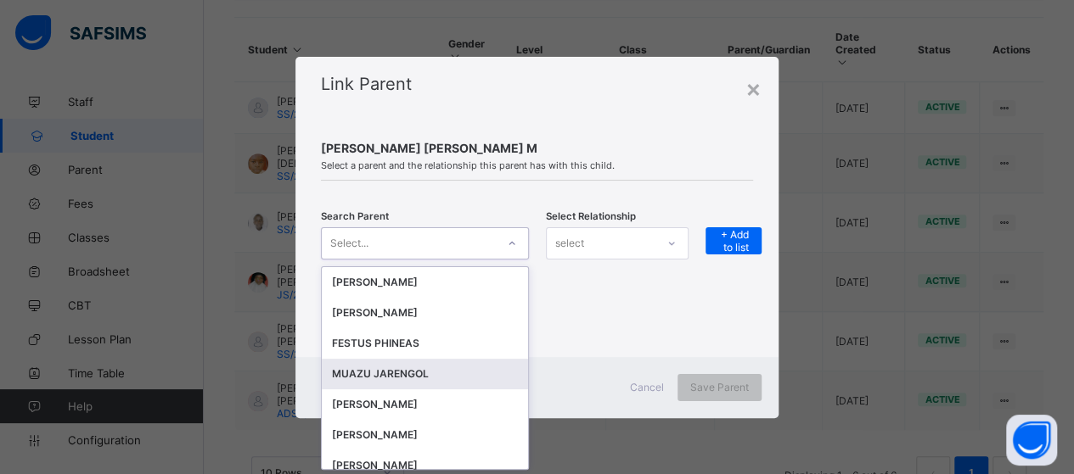
click at [414, 371] on div "MUAZU JARENGOL" at bounding box center [425, 374] width 186 height 17
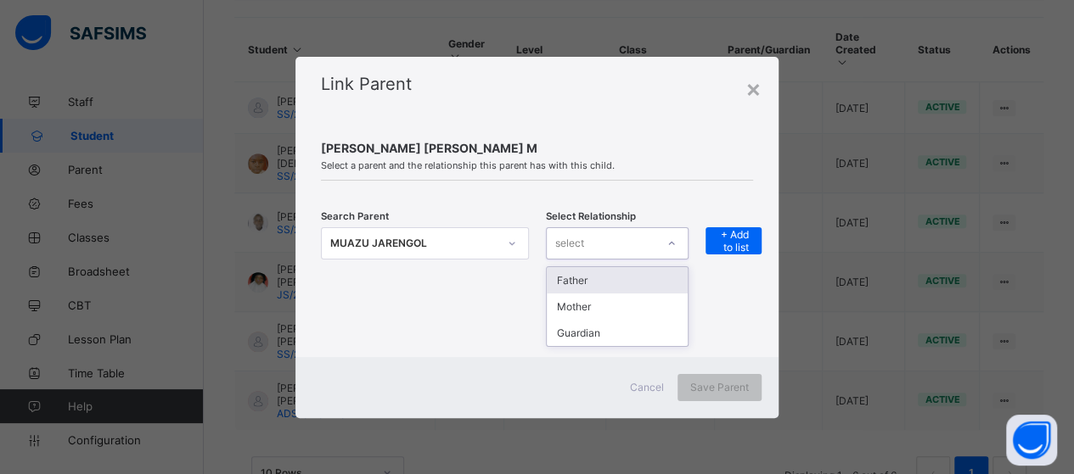
click at [676, 249] on icon at bounding box center [671, 243] width 10 height 17
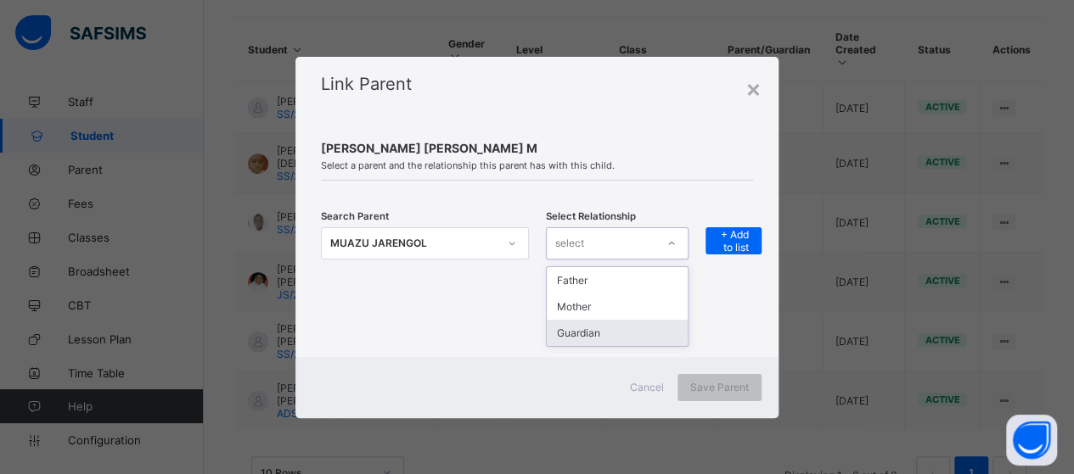
click at [614, 330] on div "Guardian" at bounding box center [617, 333] width 141 height 26
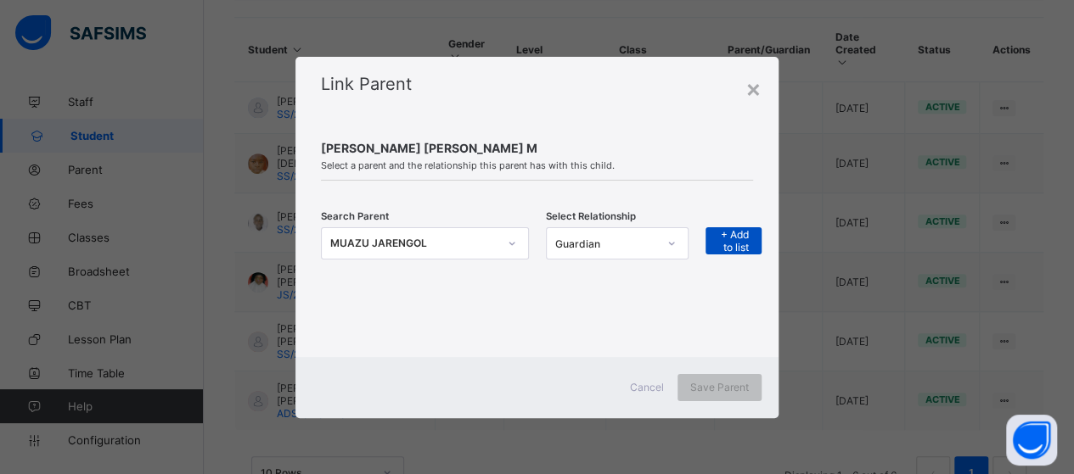
click at [723, 249] on span "+ Add to list" at bounding box center [733, 240] width 31 height 25
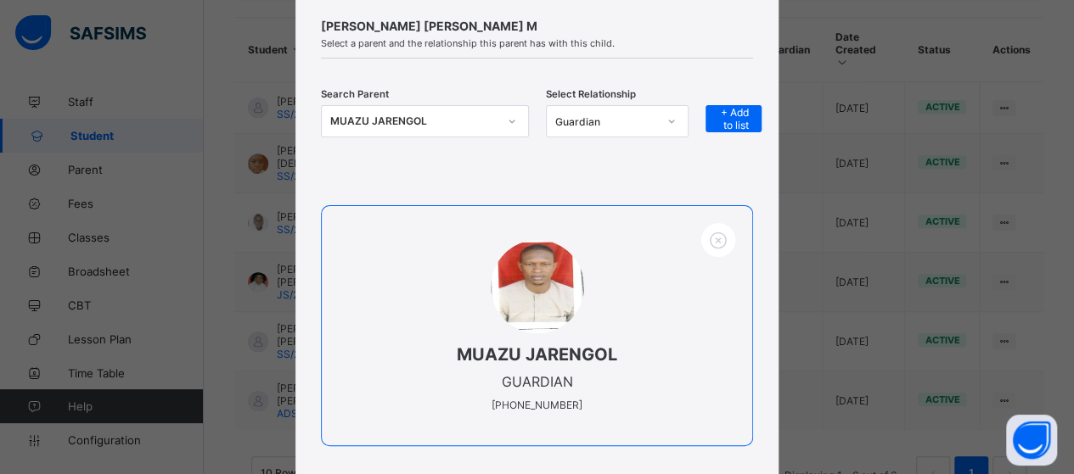
scroll to position [226, 0]
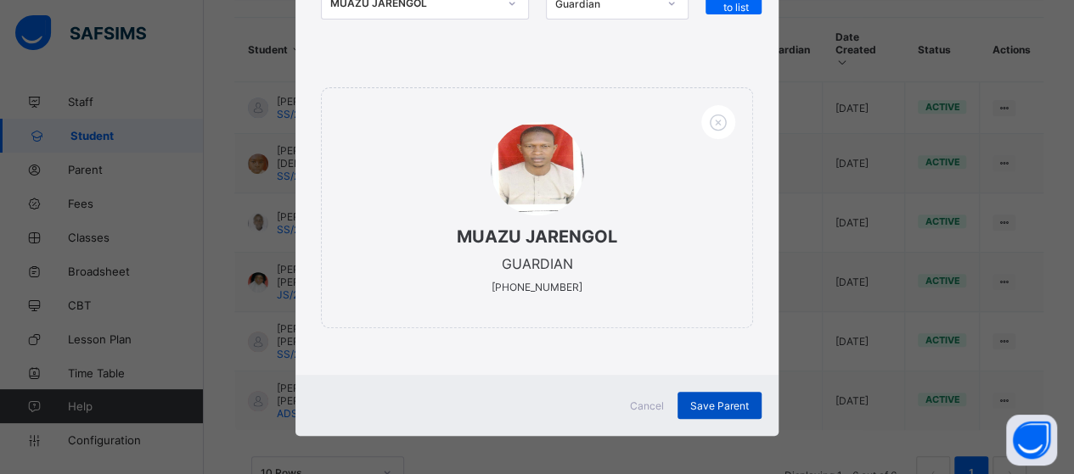
click at [723, 402] on span "Save Parent" at bounding box center [719, 406] width 59 height 13
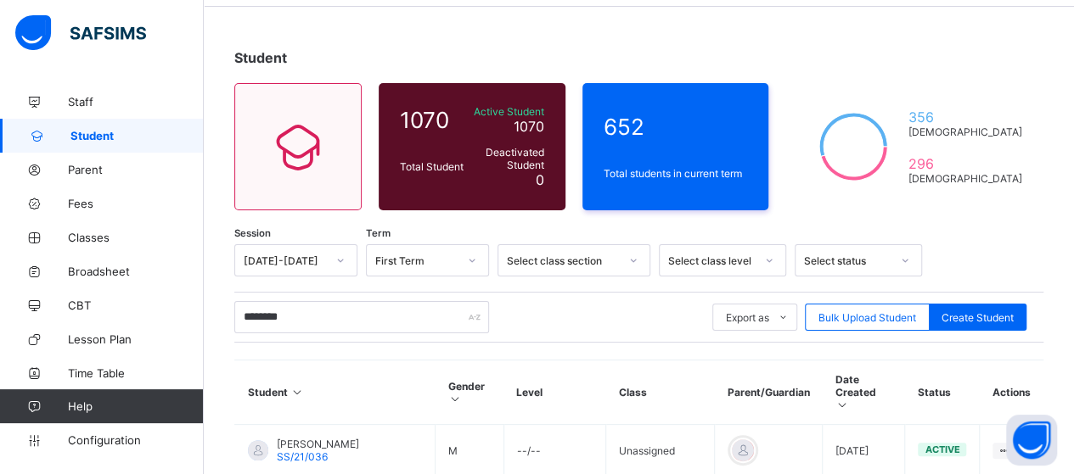
scroll to position [85, 0]
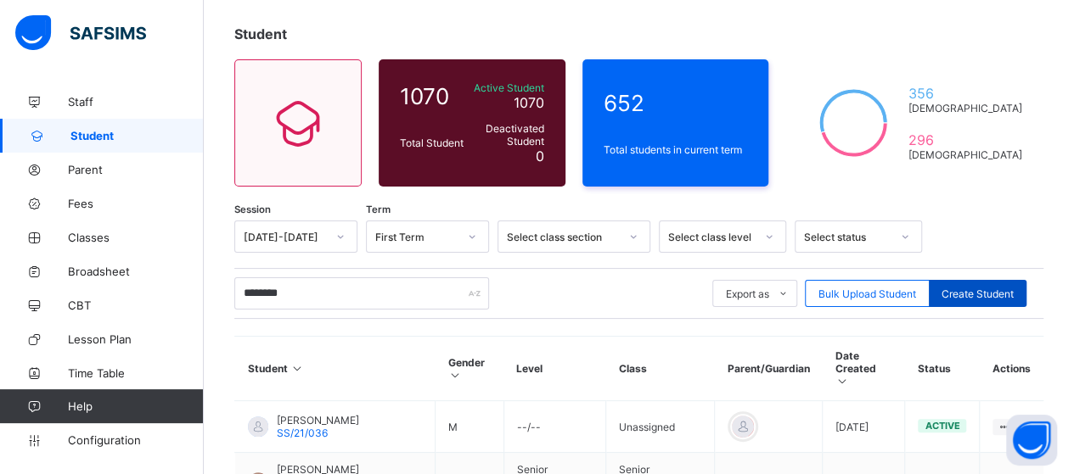
click at [986, 297] on span "Create Student" at bounding box center [977, 294] width 72 height 13
select select "**"
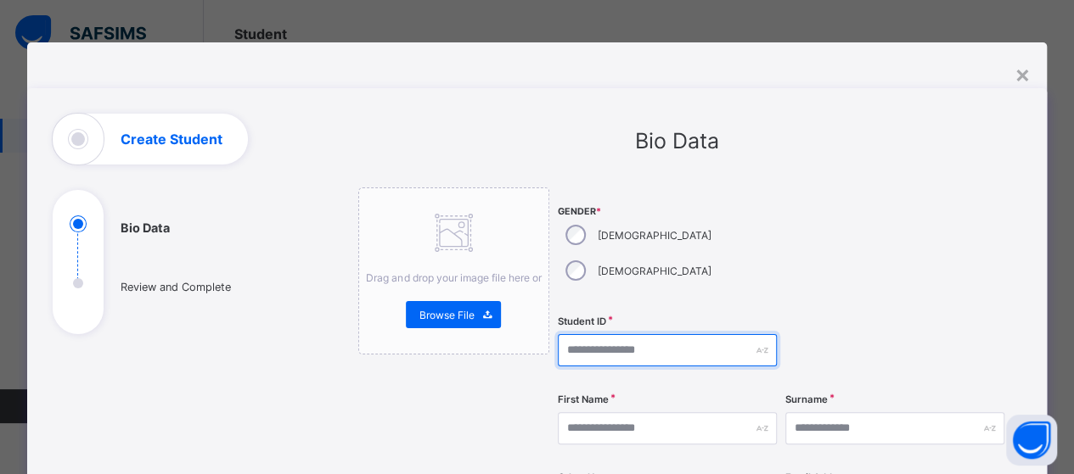
click at [585, 334] on input "text" at bounding box center [667, 350] width 219 height 32
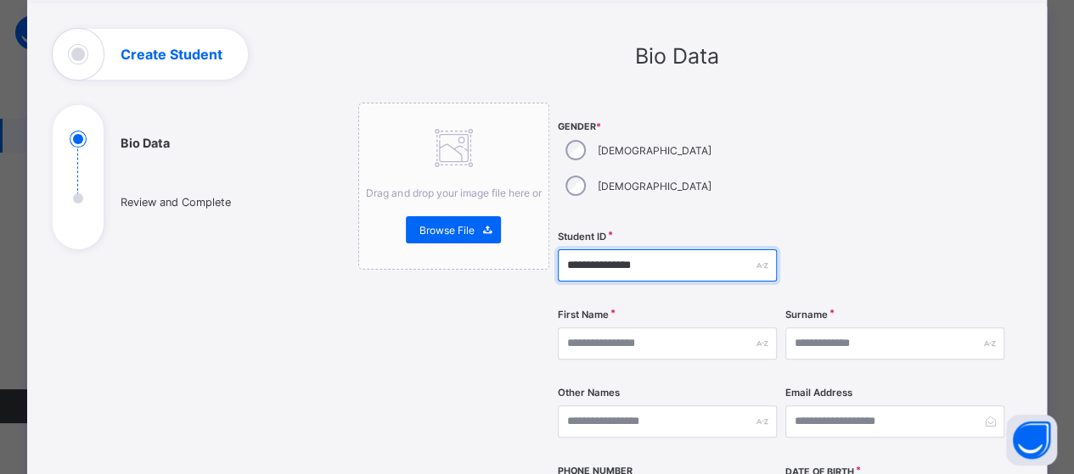
type input "**********"
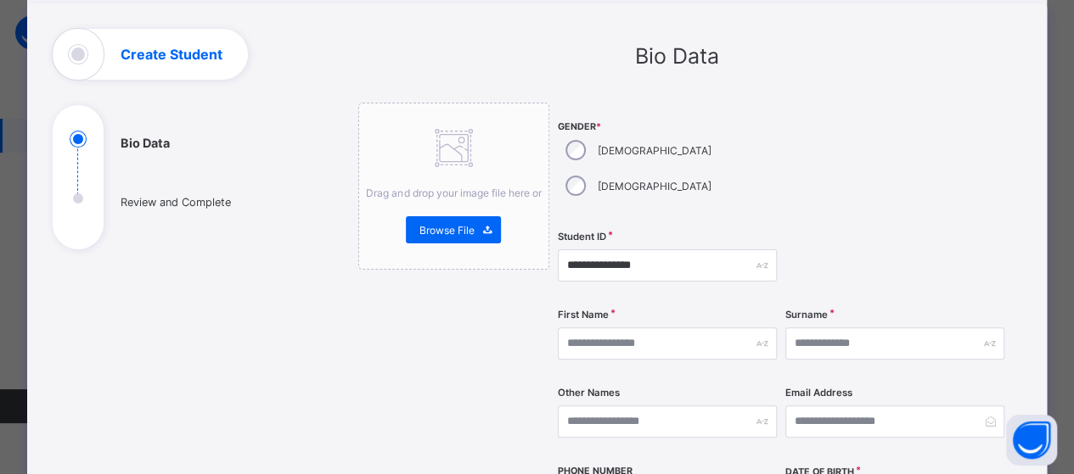
click at [587, 309] on div "First Name" at bounding box center [667, 344] width 219 height 70
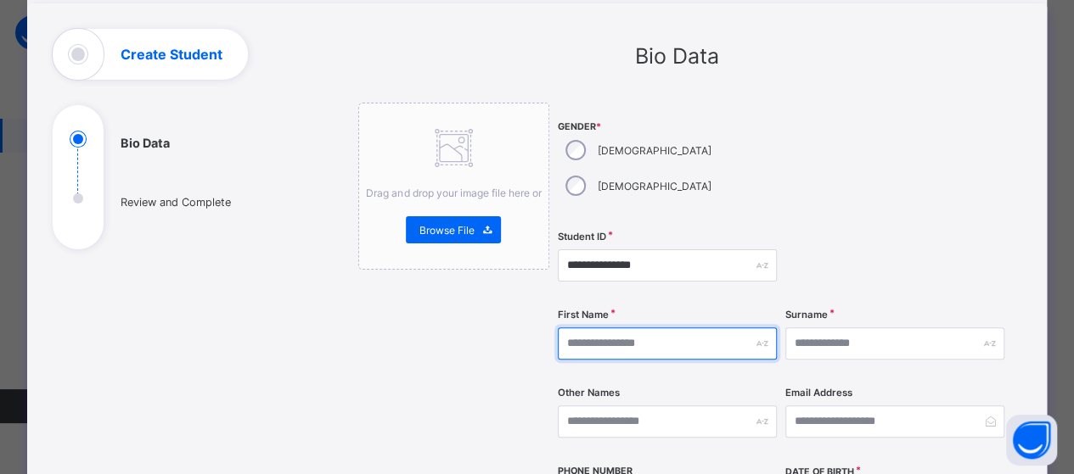
click at [584, 328] on input "text" at bounding box center [667, 344] width 219 height 32
type input "**********"
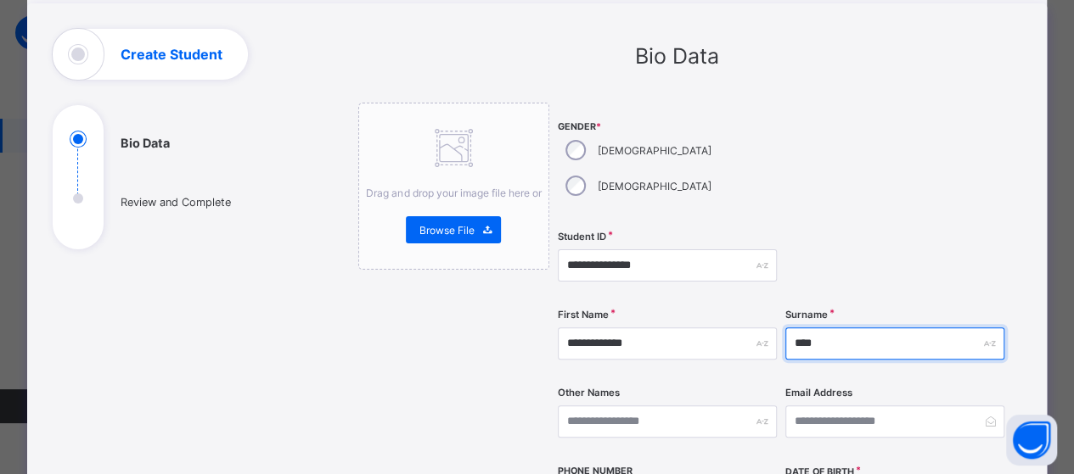
scroll to position [255, 0]
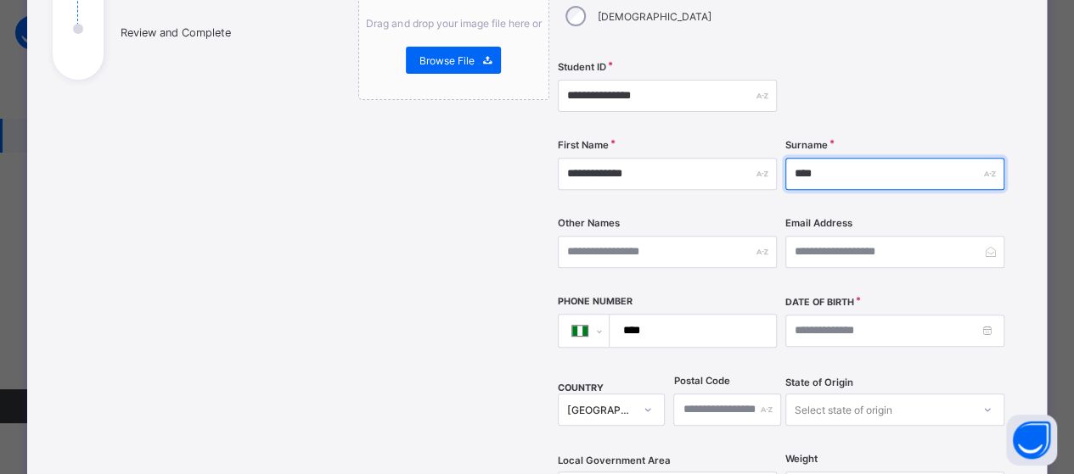
type input "****"
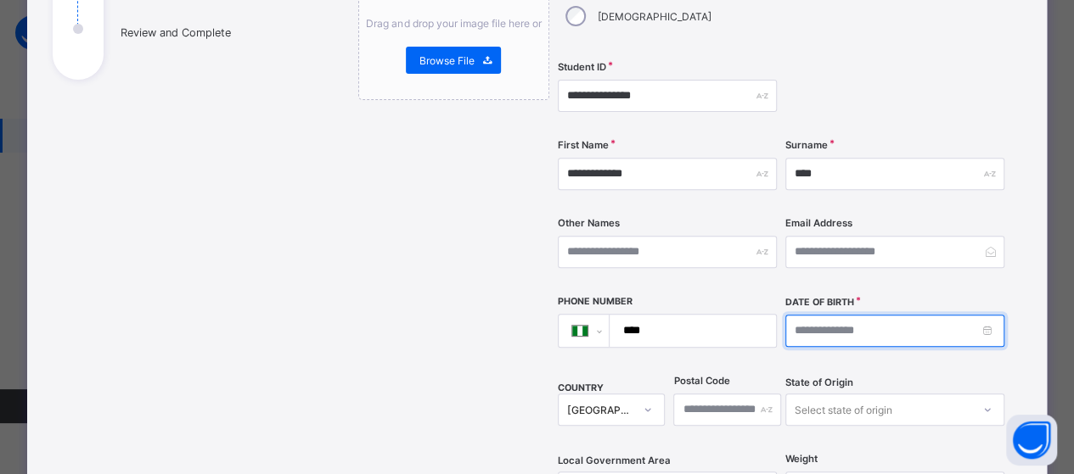
click at [968, 315] on input at bounding box center [894, 331] width 219 height 32
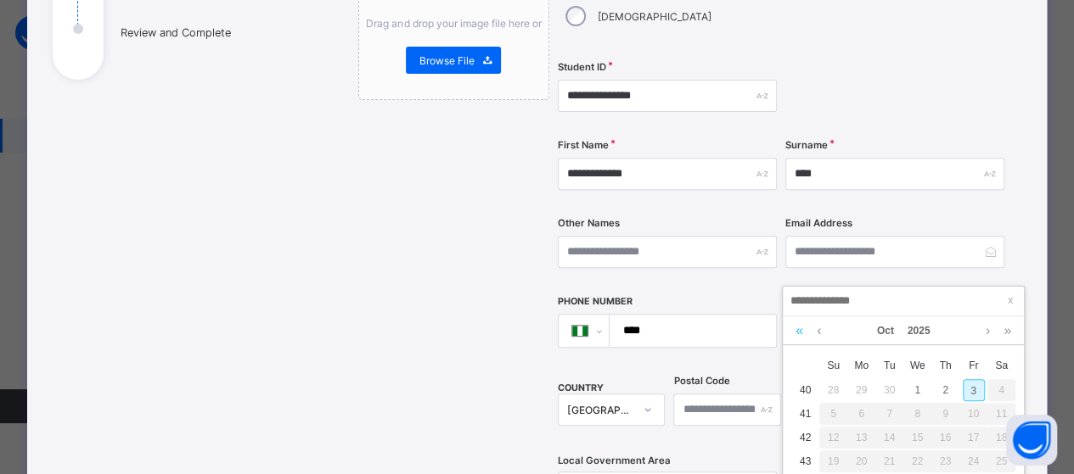
click at [799, 334] on link at bounding box center [799, 331] width 16 height 29
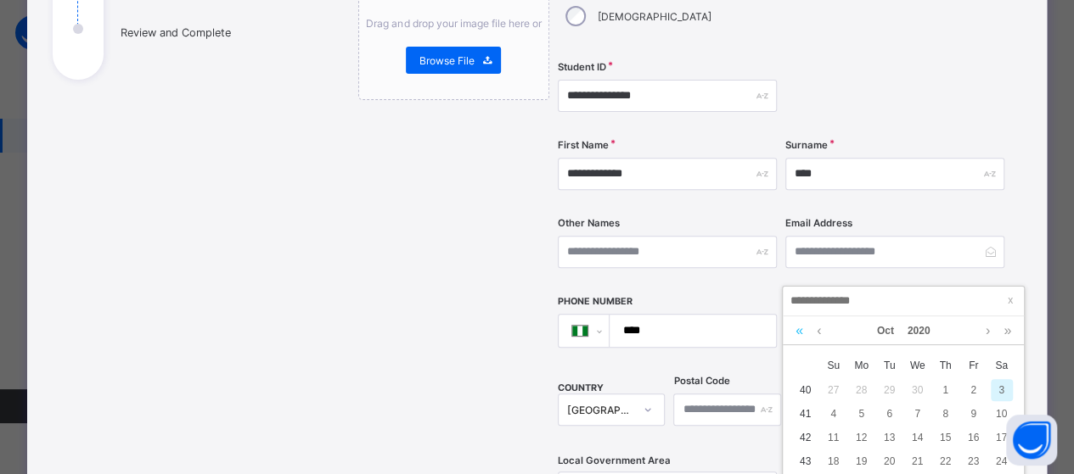
click at [799, 334] on link at bounding box center [799, 331] width 16 height 29
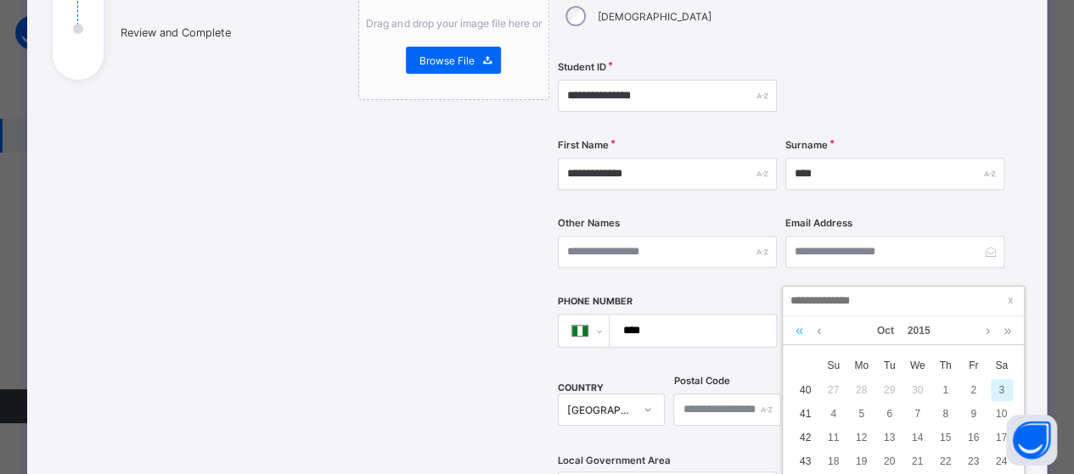
click at [798, 334] on link at bounding box center [799, 331] width 16 height 29
click at [798, 333] on link at bounding box center [799, 331] width 16 height 29
click at [798, 331] on link at bounding box center [799, 331] width 16 height 29
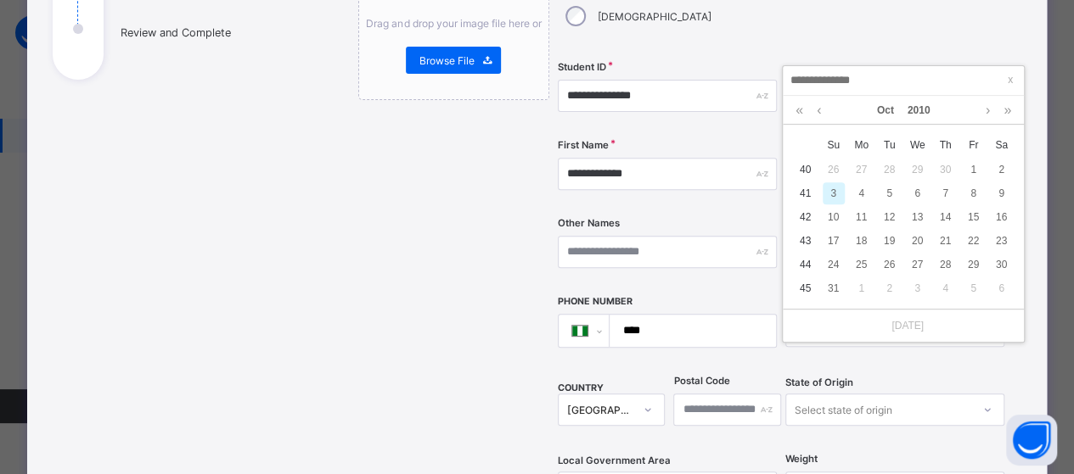
scroll to position [339, 0]
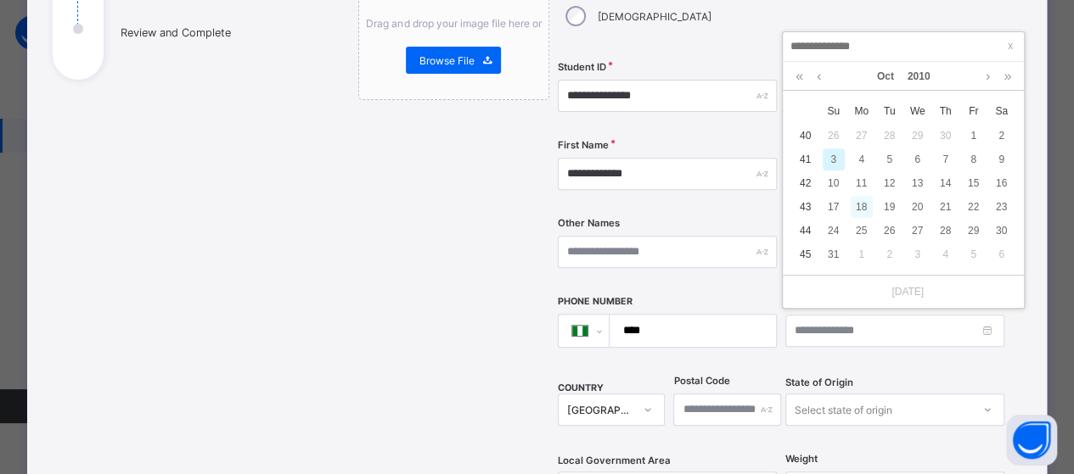
click at [864, 212] on div "18" at bounding box center [861, 207] width 22 height 22
type input "**********"
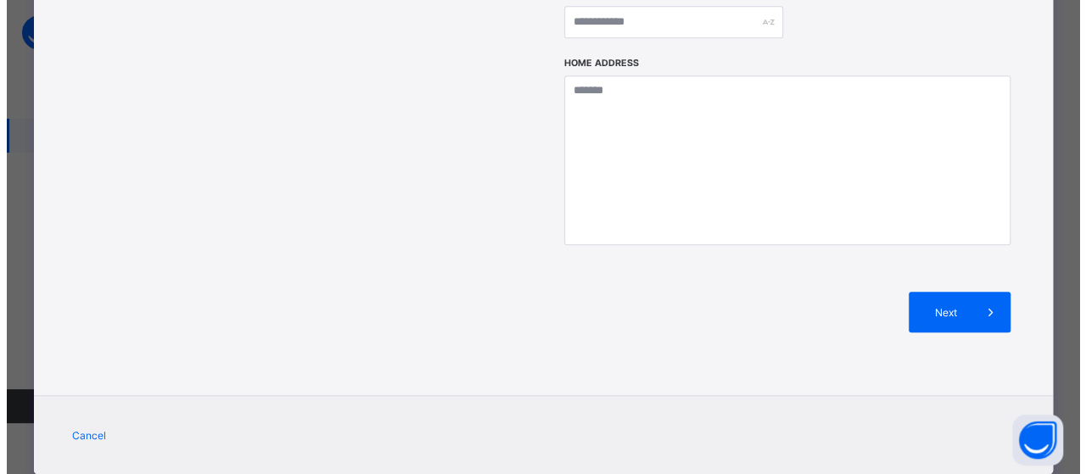
scroll to position [805, 0]
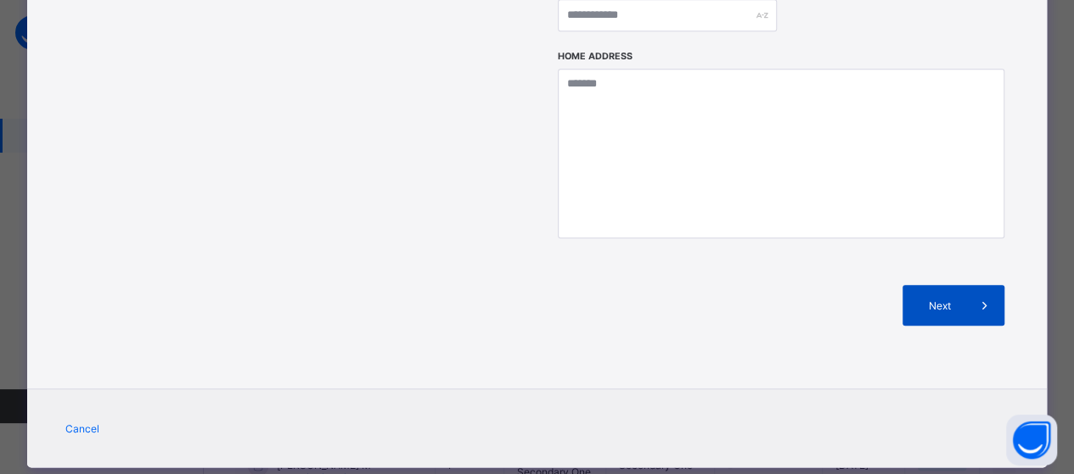
click at [940, 285] on div "Next" at bounding box center [953, 305] width 102 height 41
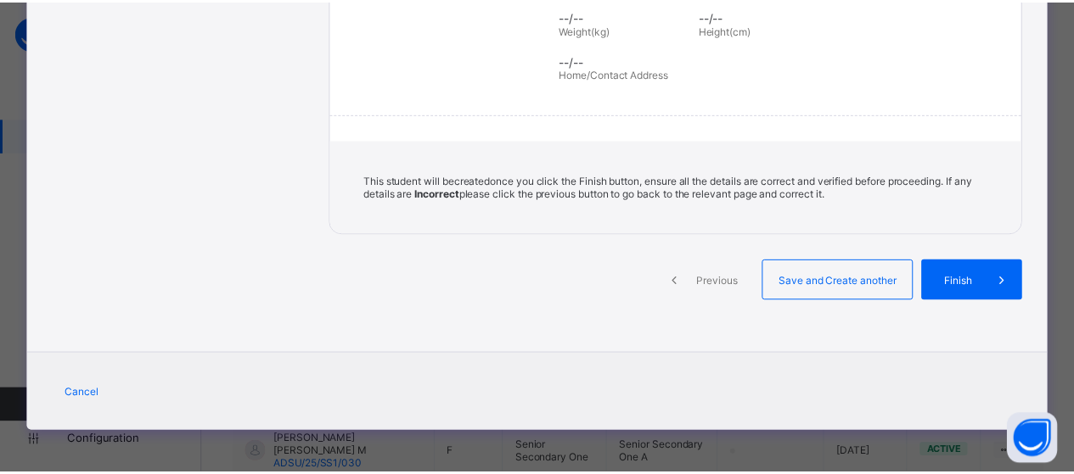
scroll to position [394, 0]
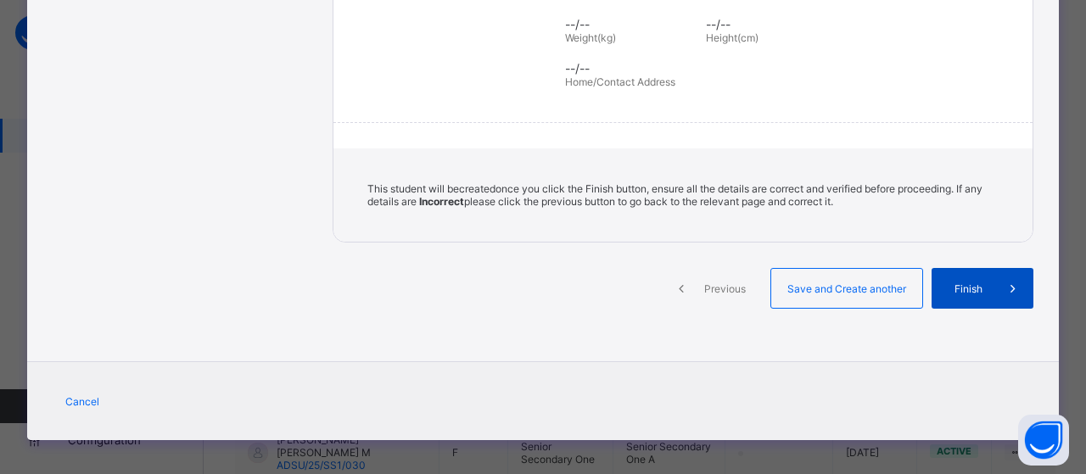
click at [954, 290] on div "Finish" at bounding box center [983, 288] width 102 height 41
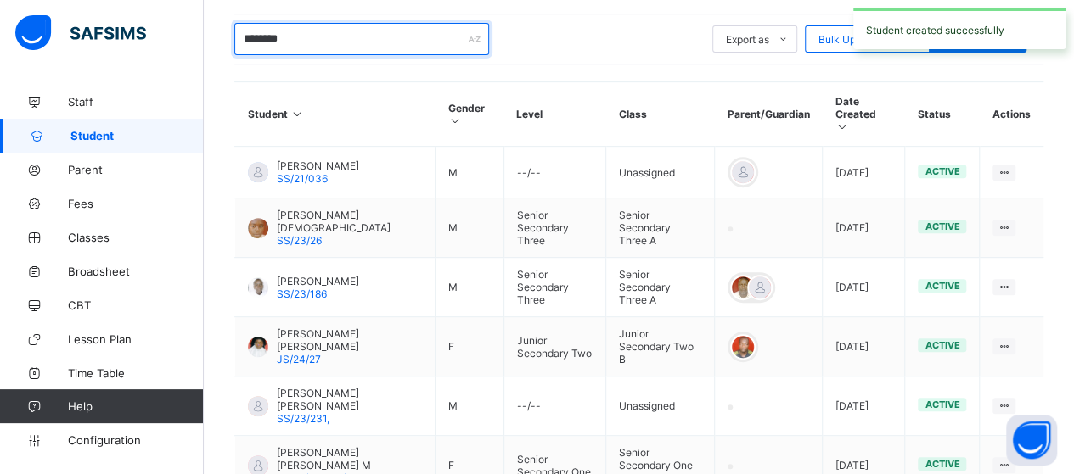
click at [321, 36] on input "********" at bounding box center [361, 39] width 255 height 32
type input "*"
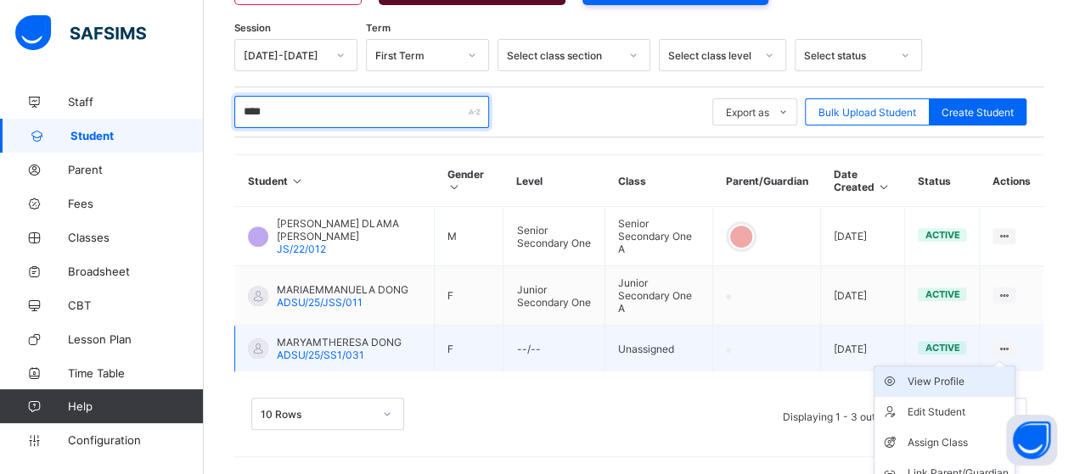
scroll to position [306, 0]
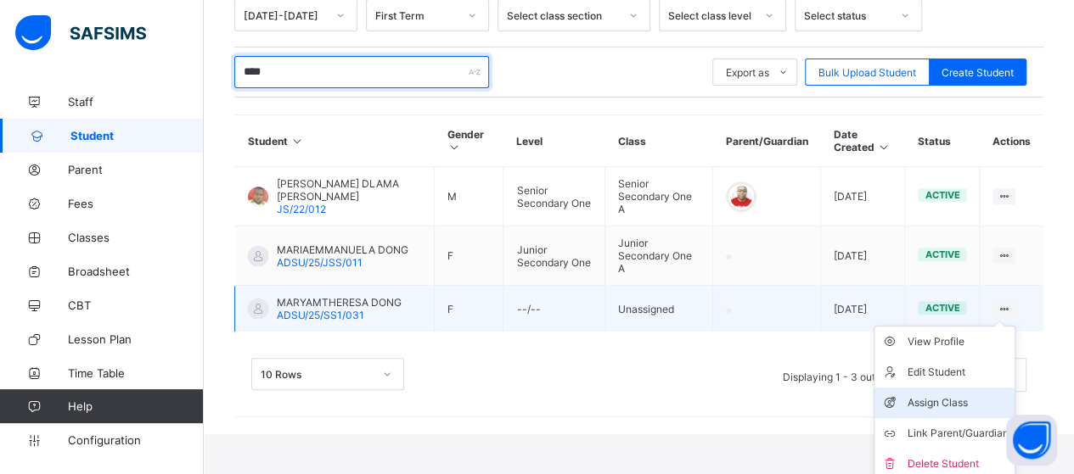
type input "****"
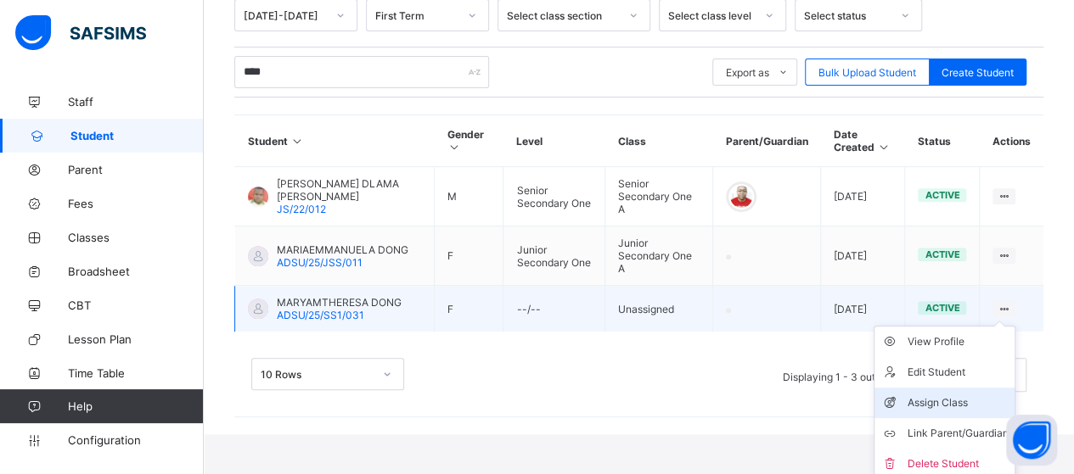
click at [962, 395] on div "Assign Class" at bounding box center [956, 403] width 101 height 17
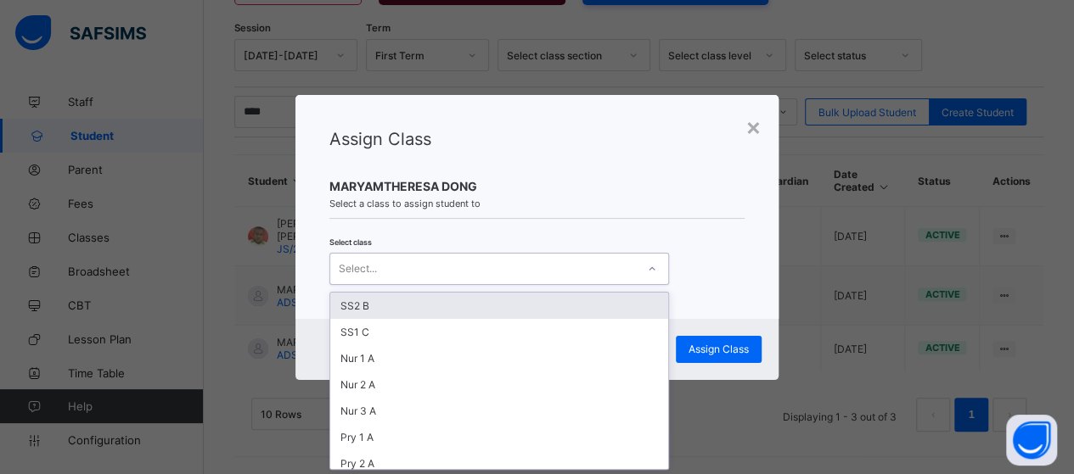
scroll to position [0, 0]
click at [648, 275] on icon at bounding box center [652, 269] width 10 height 17
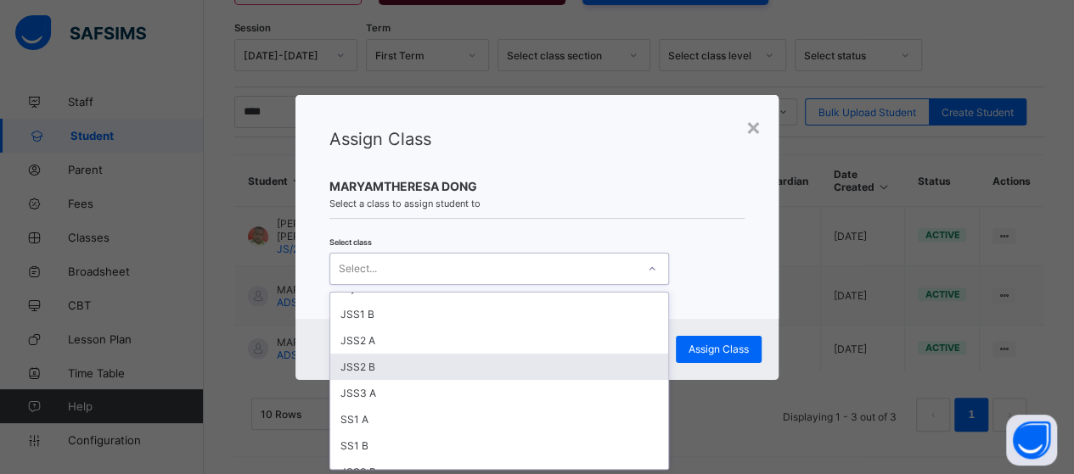
scroll to position [357, 0]
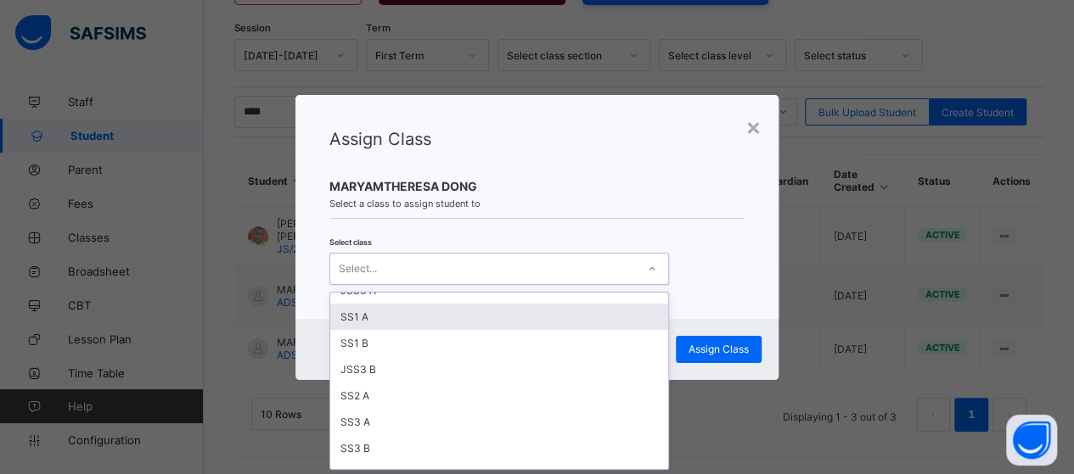
click at [426, 304] on div "SS1 A" at bounding box center [499, 317] width 338 height 26
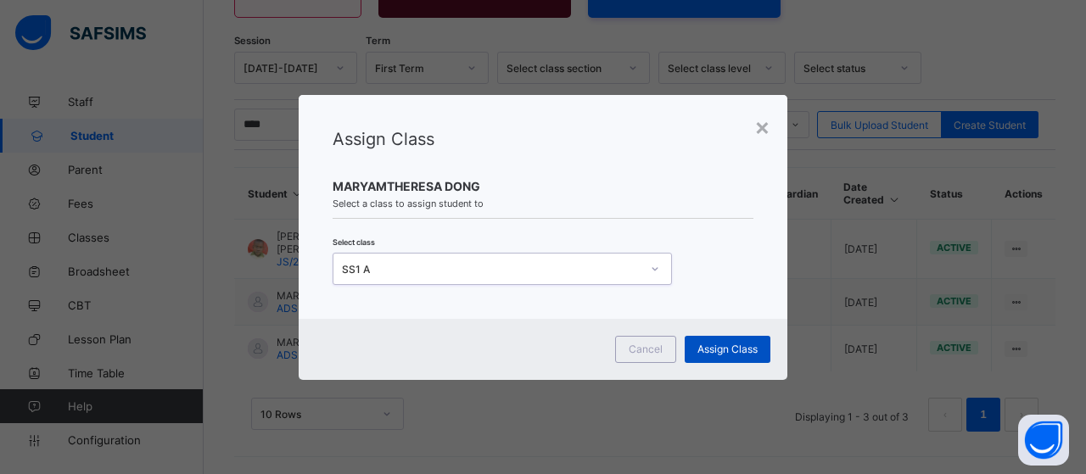
click at [732, 351] on span "Assign Class" at bounding box center [728, 349] width 60 height 13
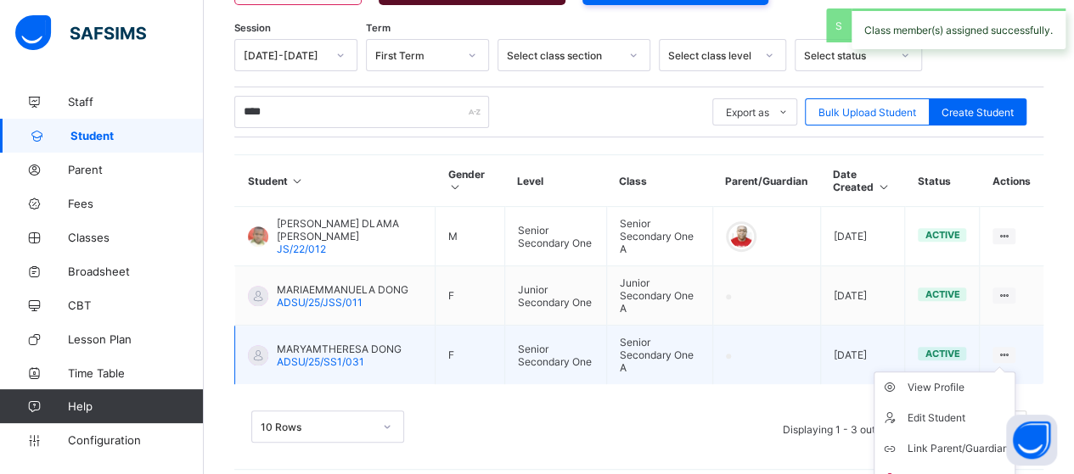
click at [1011, 349] on icon at bounding box center [1003, 355] width 14 height 13
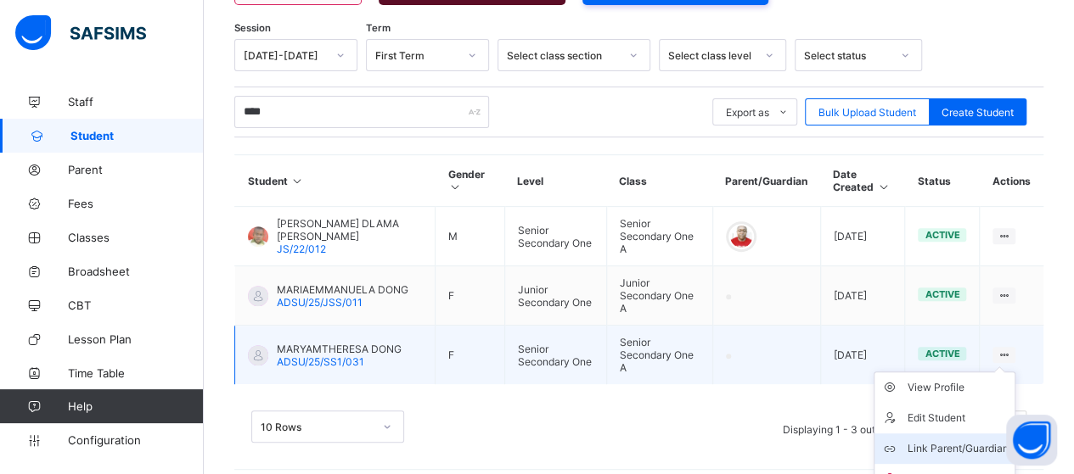
click at [976, 434] on li "Link Parent/Guardian" at bounding box center [944, 449] width 140 height 31
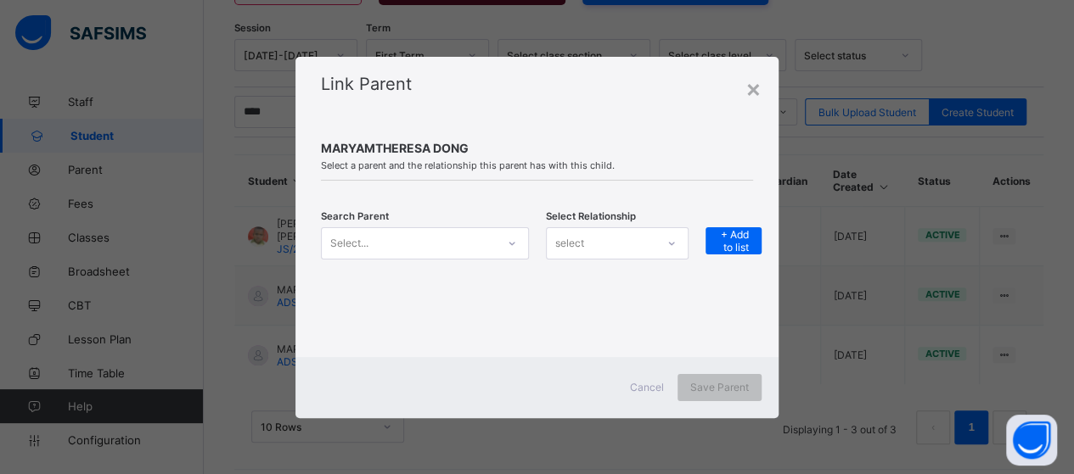
click at [504, 244] on div at bounding box center [511, 243] width 29 height 27
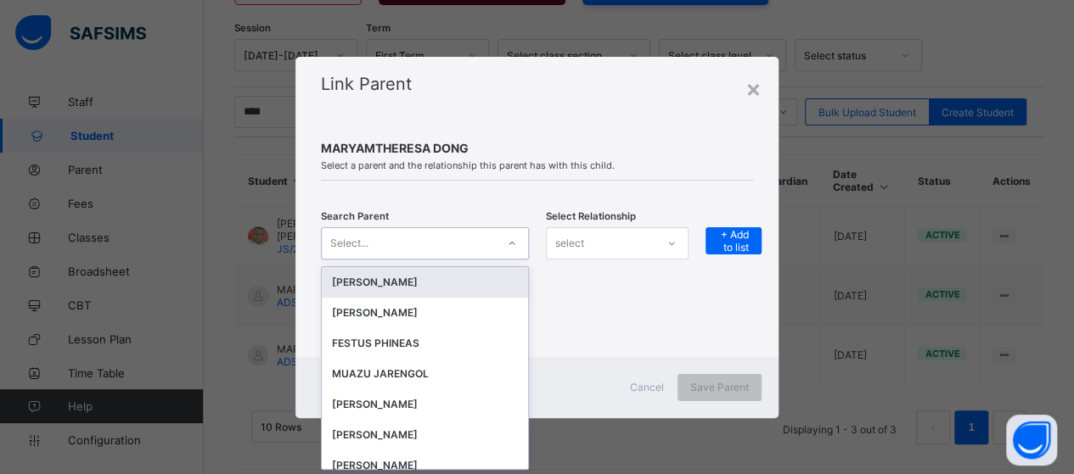
scroll to position [0, 0]
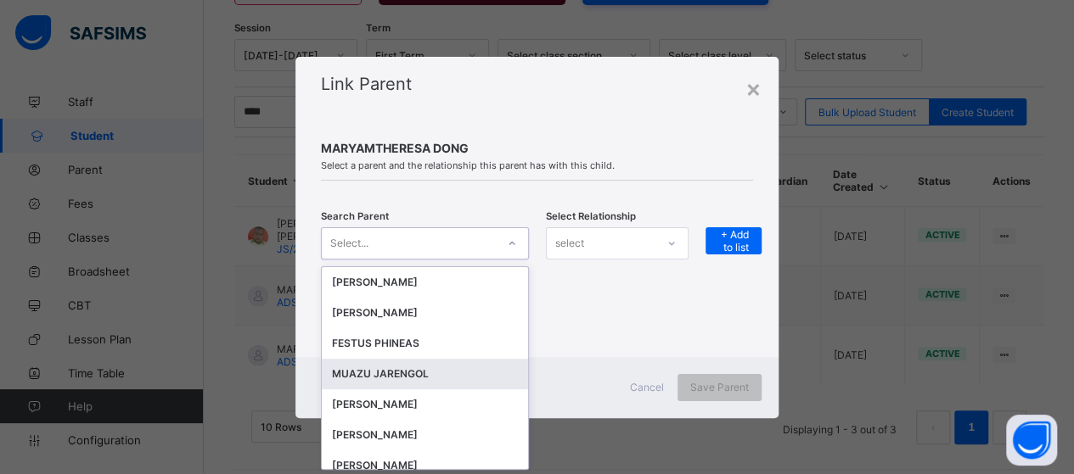
drag, startPoint x: 373, startPoint y: 373, endPoint x: 433, endPoint y: 345, distance: 66.0
click at [378, 370] on div "MUAZU JARENGOL" at bounding box center [425, 374] width 186 height 17
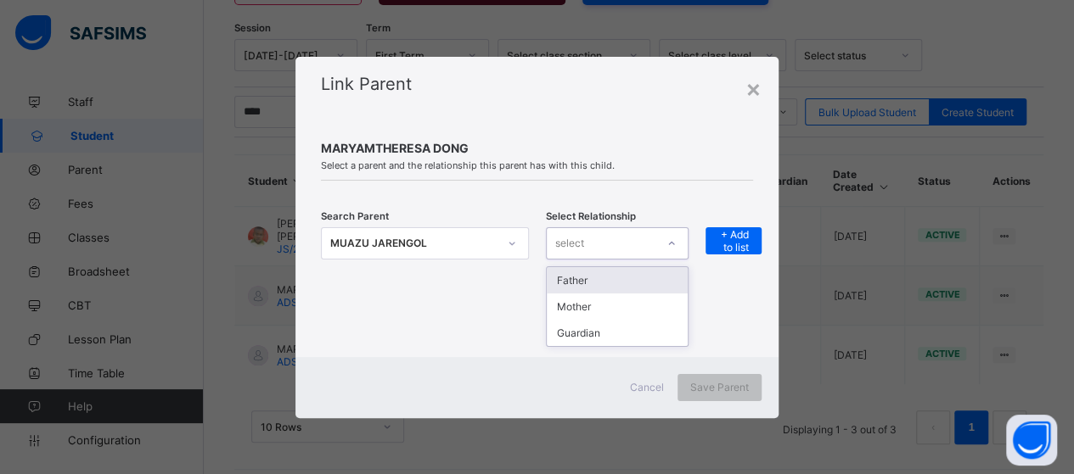
click at [674, 250] on icon at bounding box center [671, 243] width 10 height 17
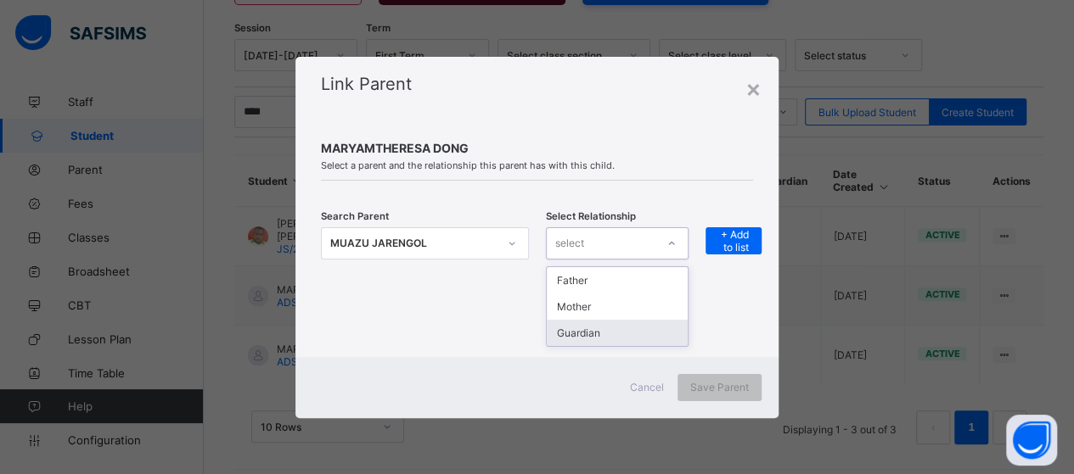
drag, startPoint x: 633, startPoint y: 330, endPoint x: 696, endPoint y: 255, distance: 98.2
click at [638, 320] on div "Guardian" at bounding box center [617, 333] width 141 height 26
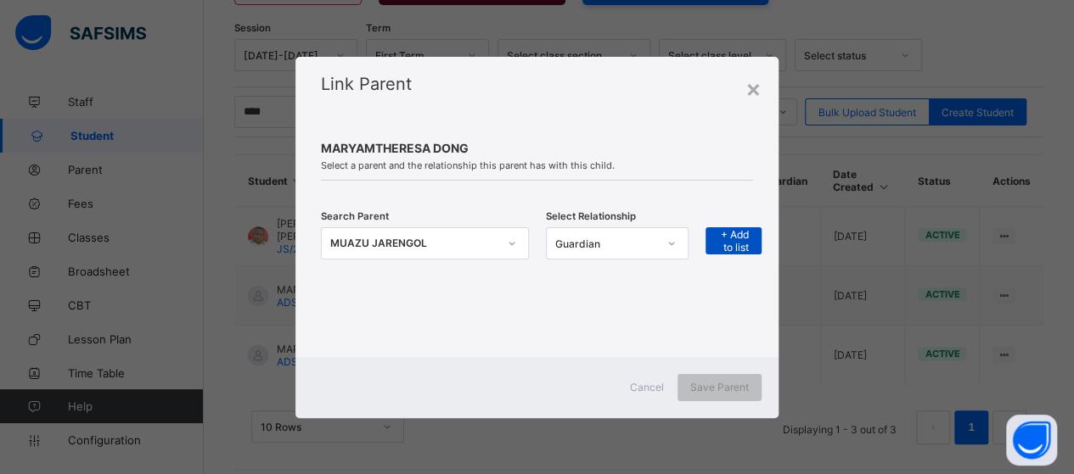
click at [741, 240] on span "+ Add to list" at bounding box center [733, 240] width 31 height 25
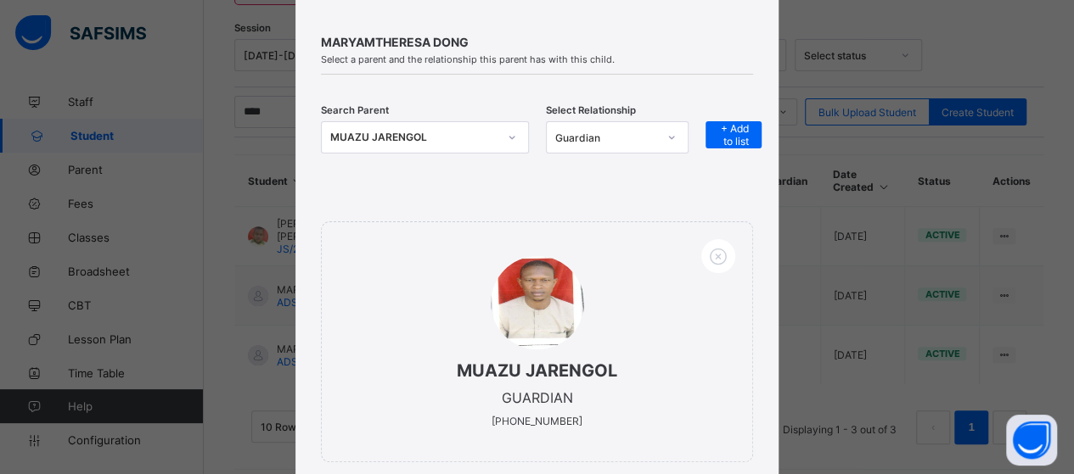
scroll to position [226, 0]
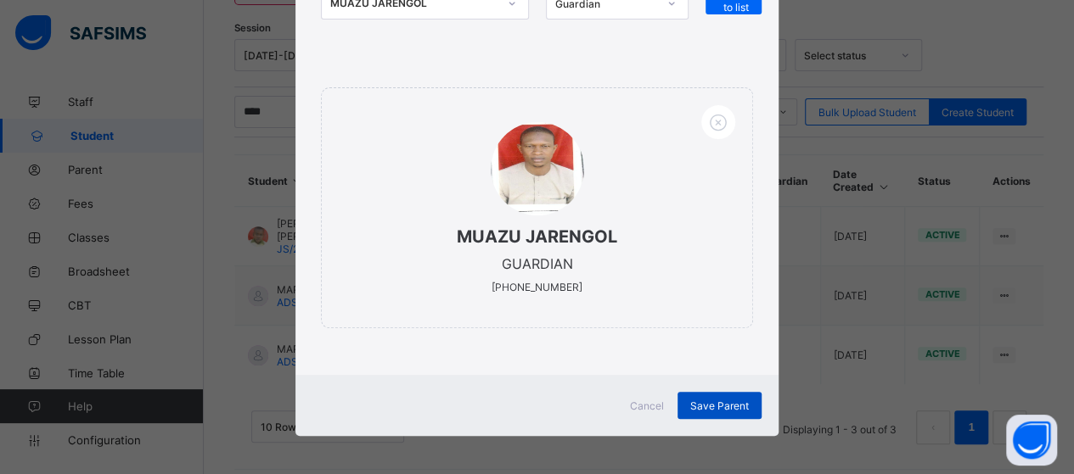
click at [711, 400] on span "Save Parent" at bounding box center [719, 406] width 59 height 13
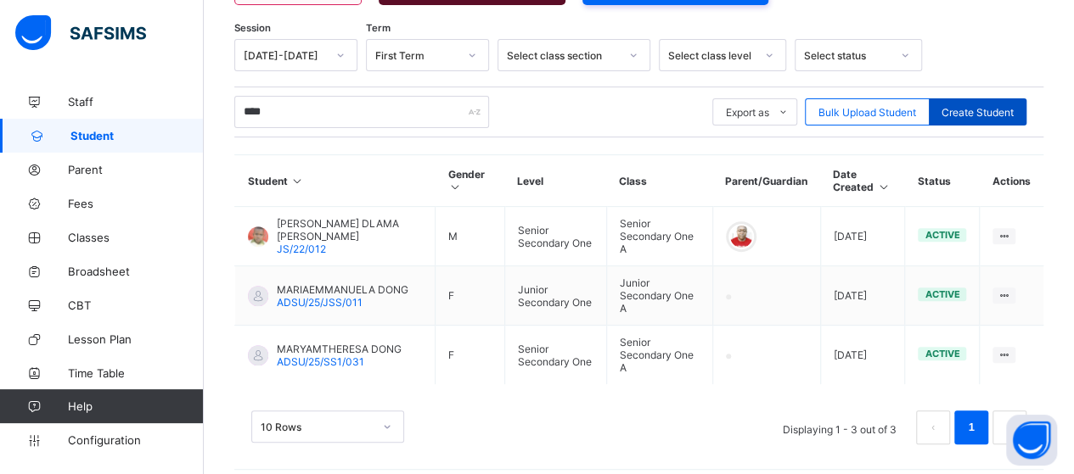
click at [968, 102] on div "Create Student" at bounding box center [977, 111] width 98 height 27
select select "**"
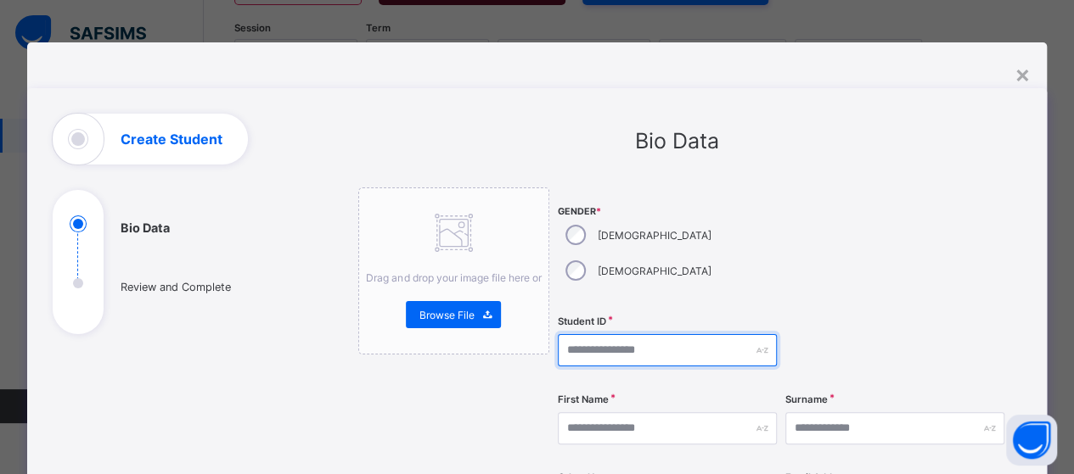
click at [593, 334] on input "text" at bounding box center [667, 350] width 219 height 32
type input "**********"
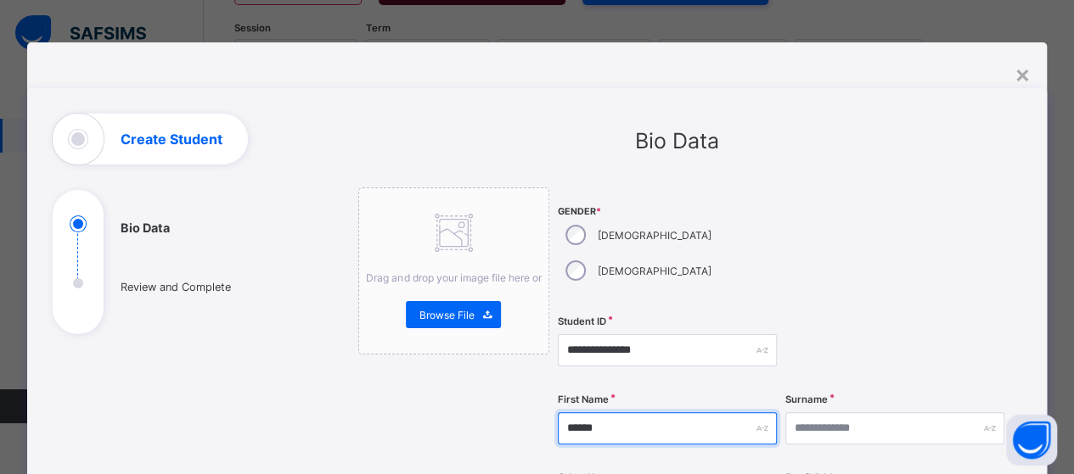
type input "******"
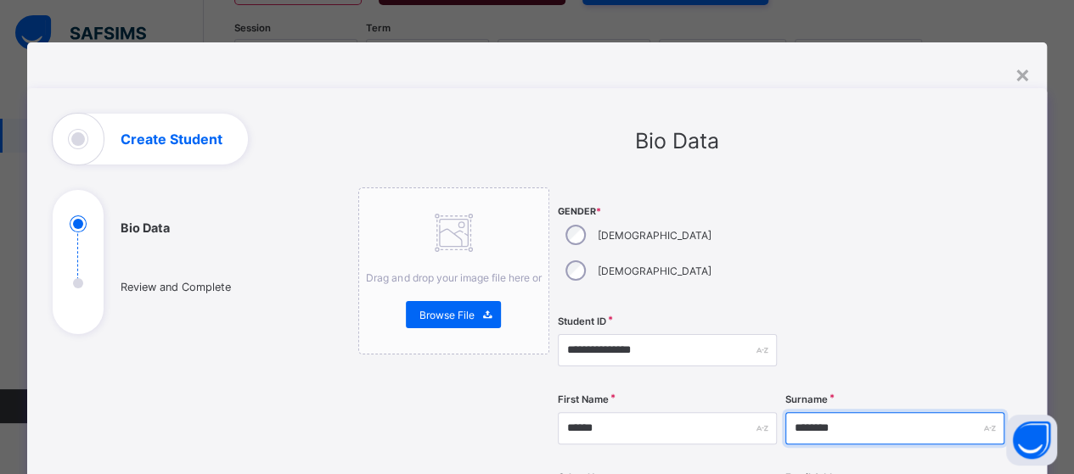
type input "********"
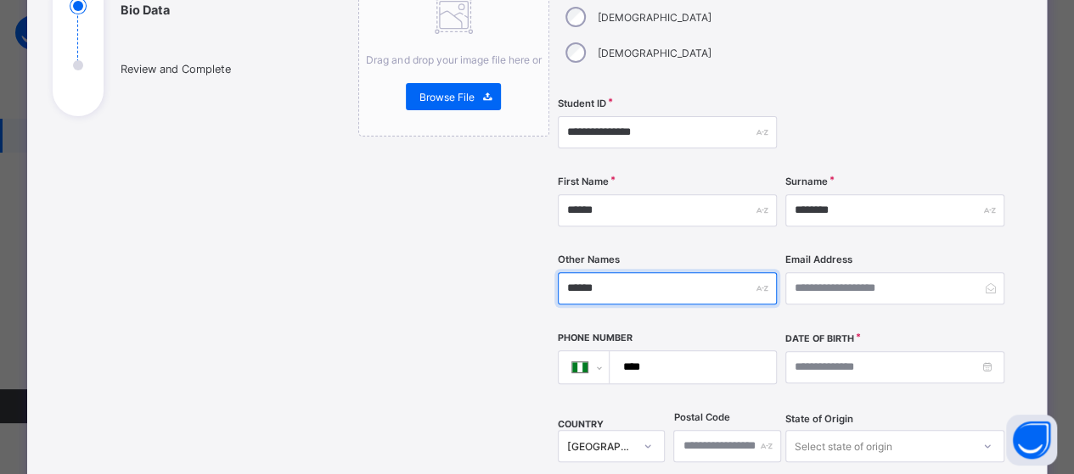
scroll to position [267, 0]
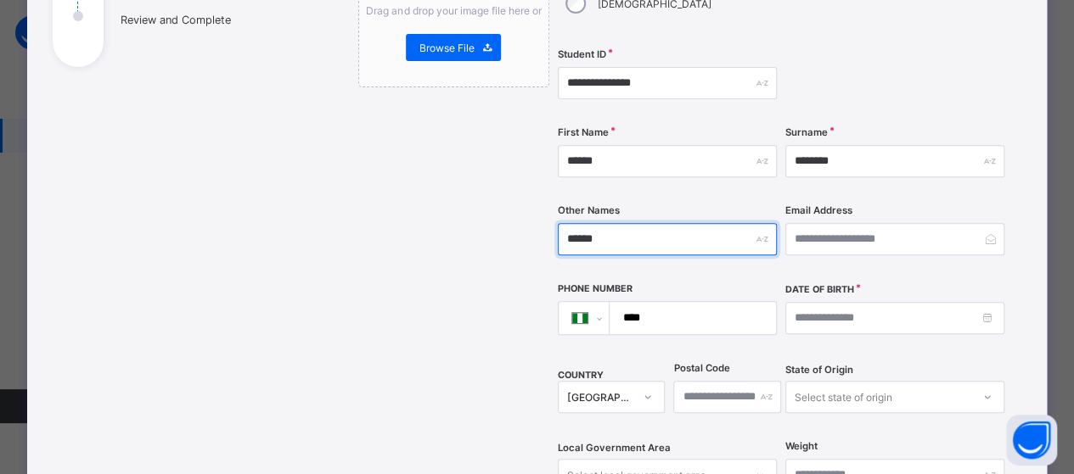
type input "******"
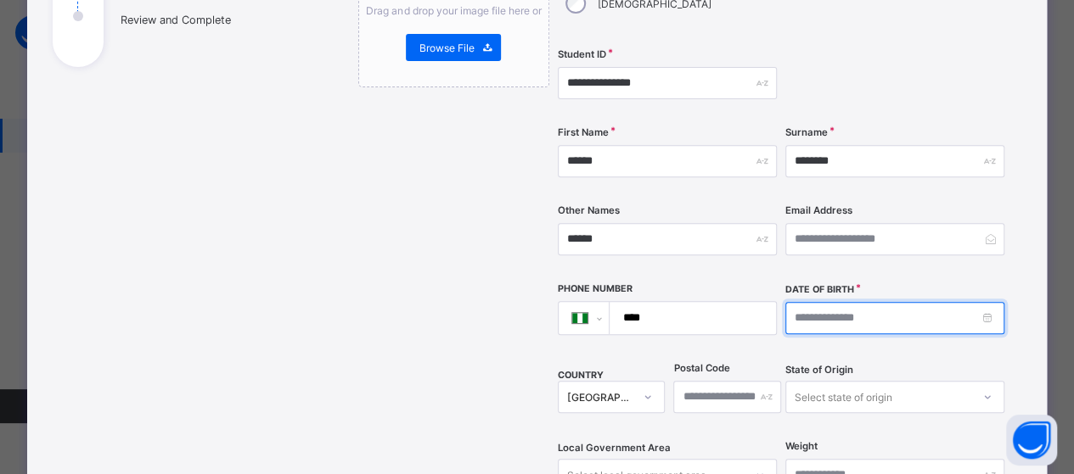
click at [929, 302] on input at bounding box center [894, 318] width 219 height 32
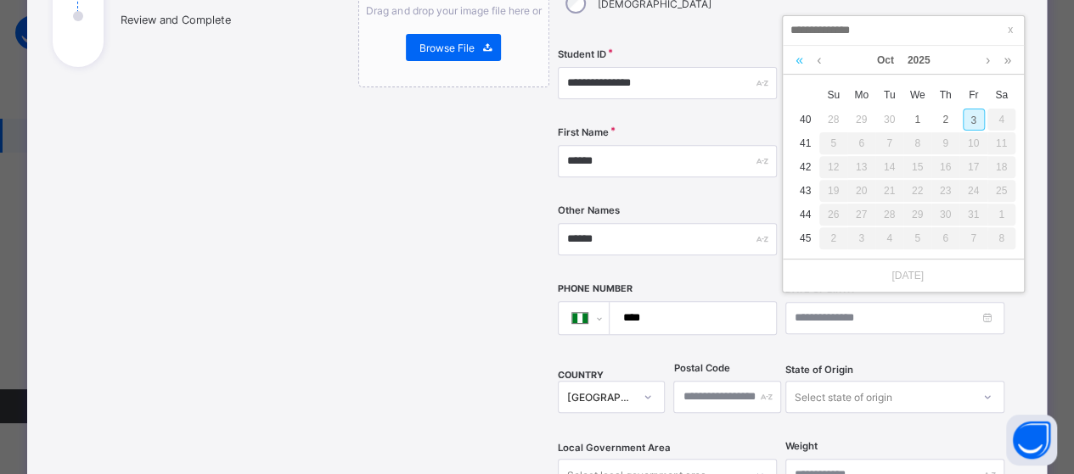
click at [798, 59] on link at bounding box center [799, 60] width 16 height 29
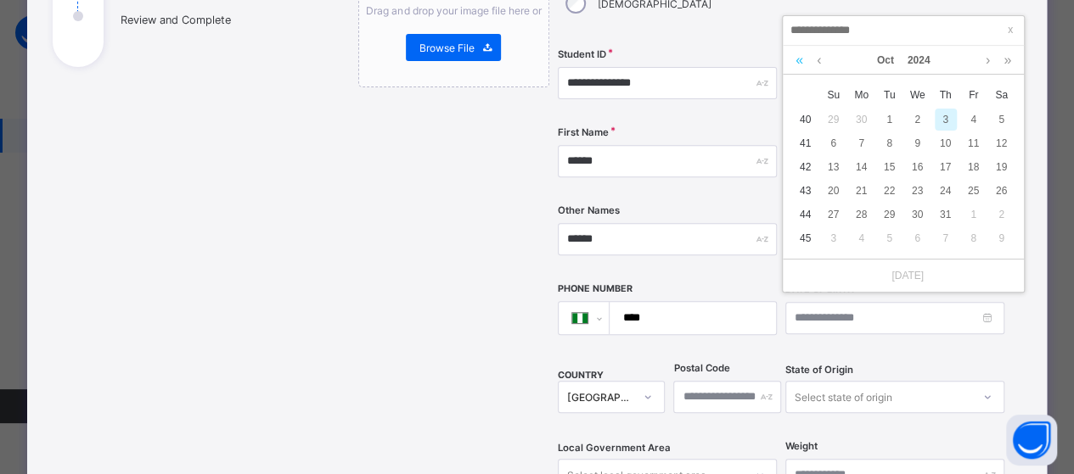
click at [798, 59] on link at bounding box center [799, 60] width 16 height 29
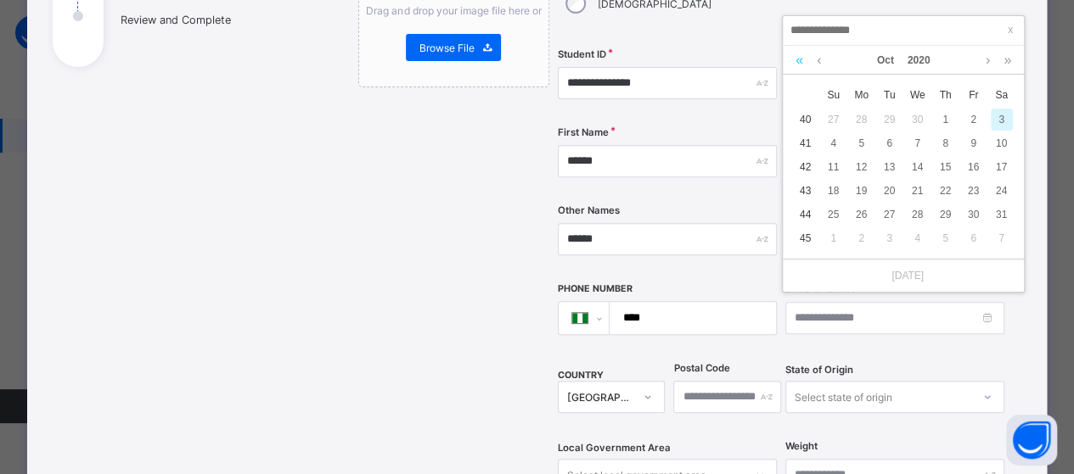
click at [798, 59] on link at bounding box center [799, 60] width 16 height 29
click at [799, 59] on link at bounding box center [799, 60] width 16 height 29
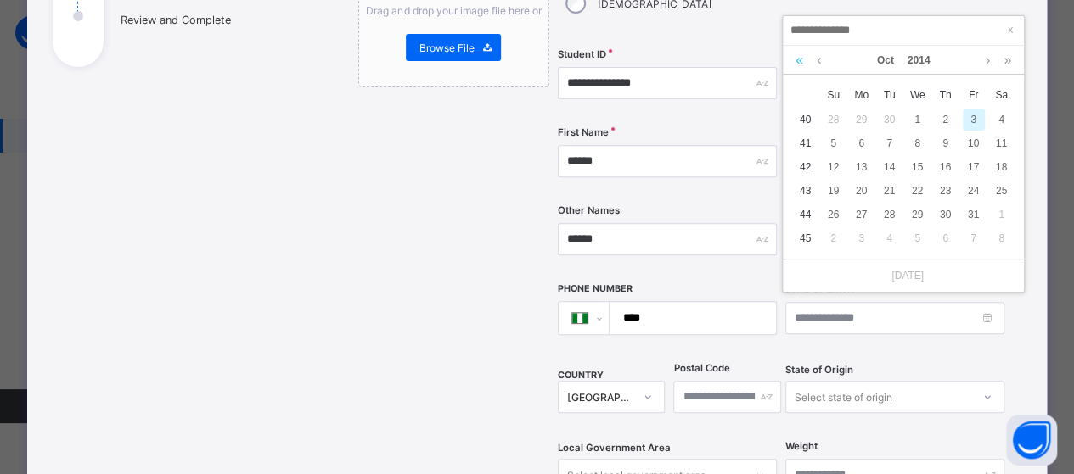
click at [799, 59] on link at bounding box center [799, 60] width 16 height 29
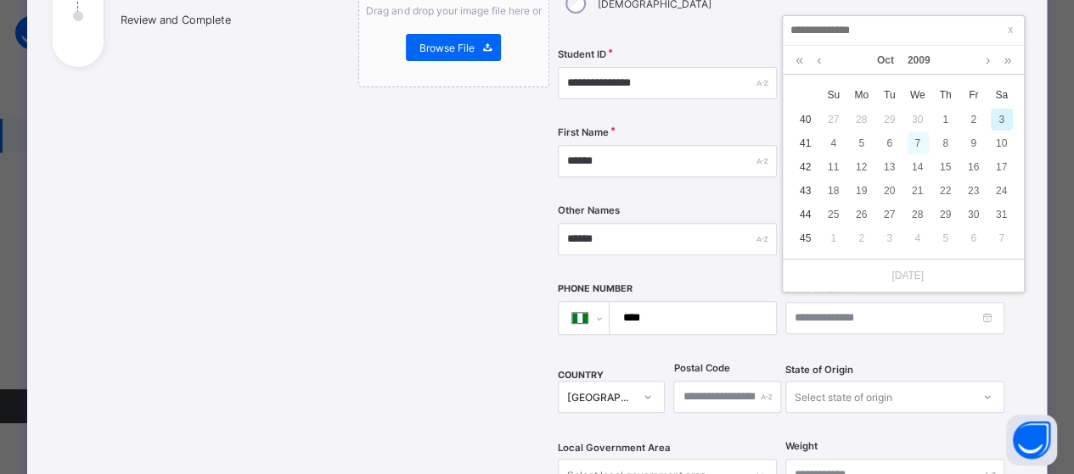
click at [928, 145] on div "7" at bounding box center [917, 143] width 22 height 22
type input "**********"
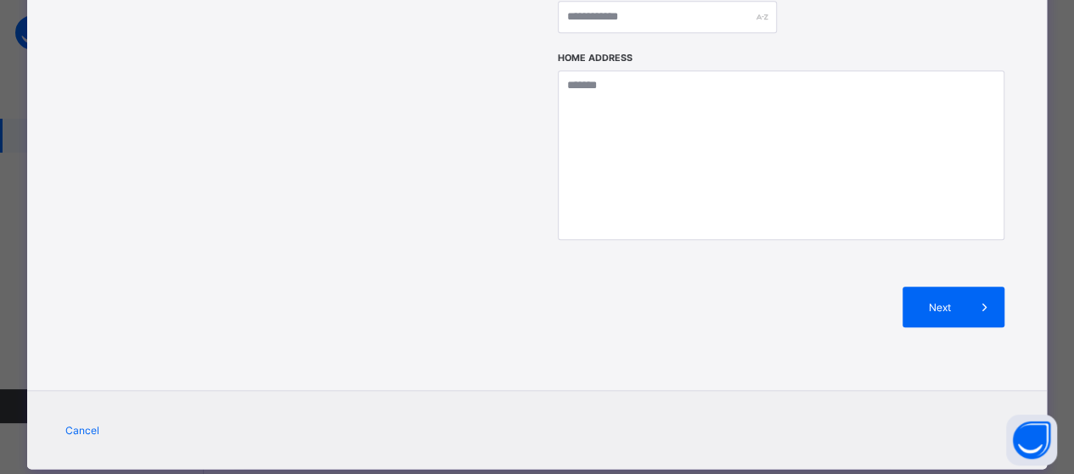
scroll to position [805, 0]
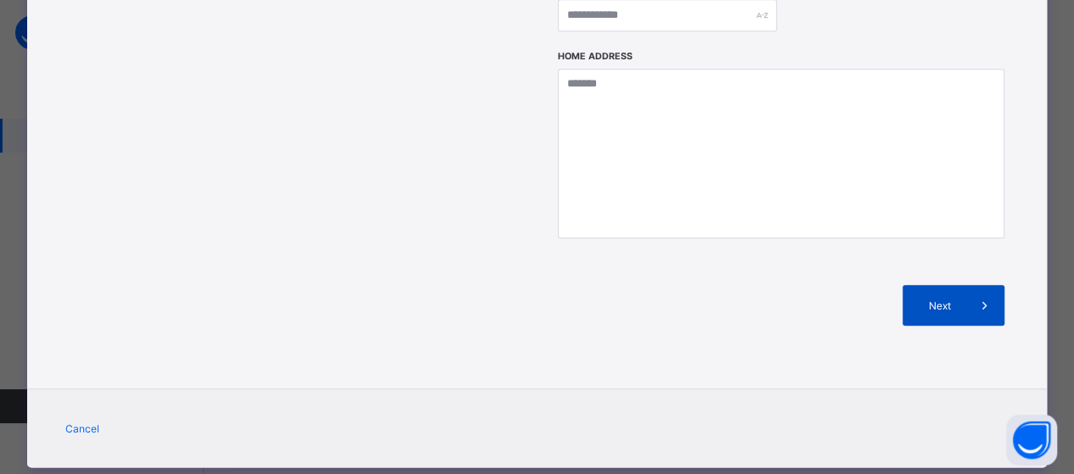
click at [949, 300] on span "Next" at bounding box center [939, 306] width 48 height 13
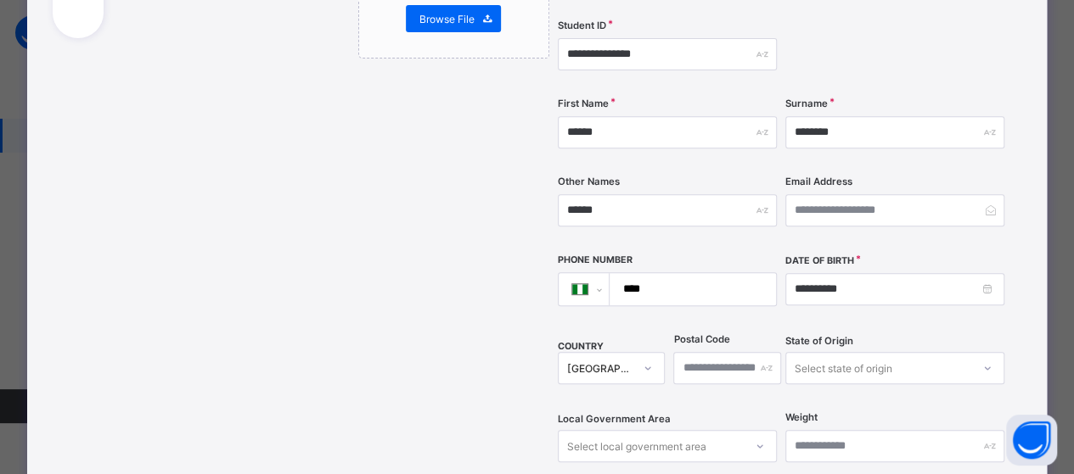
scroll to position [211, 0]
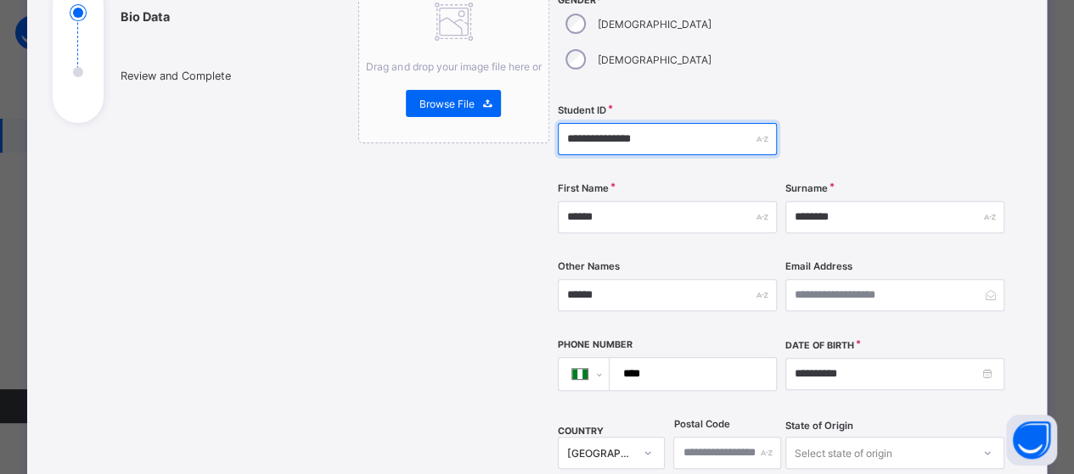
click at [675, 123] on input "**********" at bounding box center [667, 139] width 219 height 32
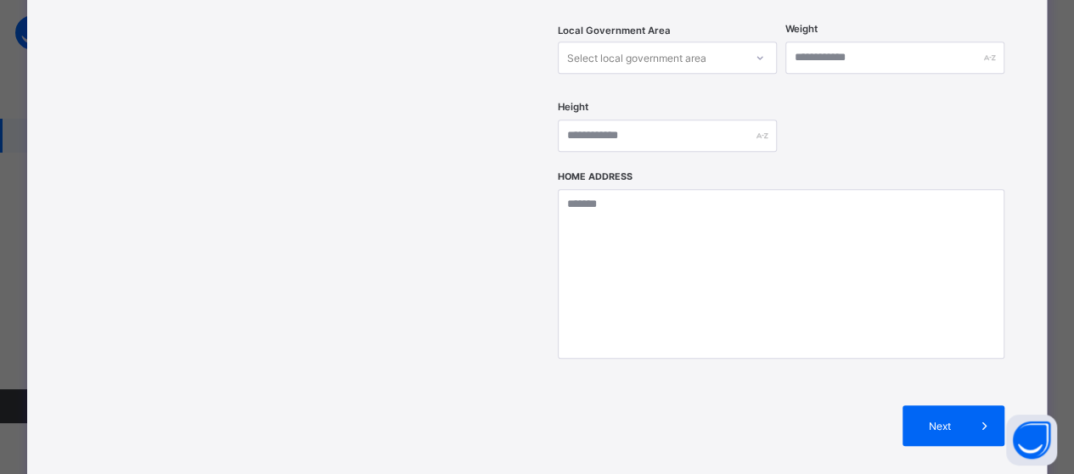
scroll to position [805, 0]
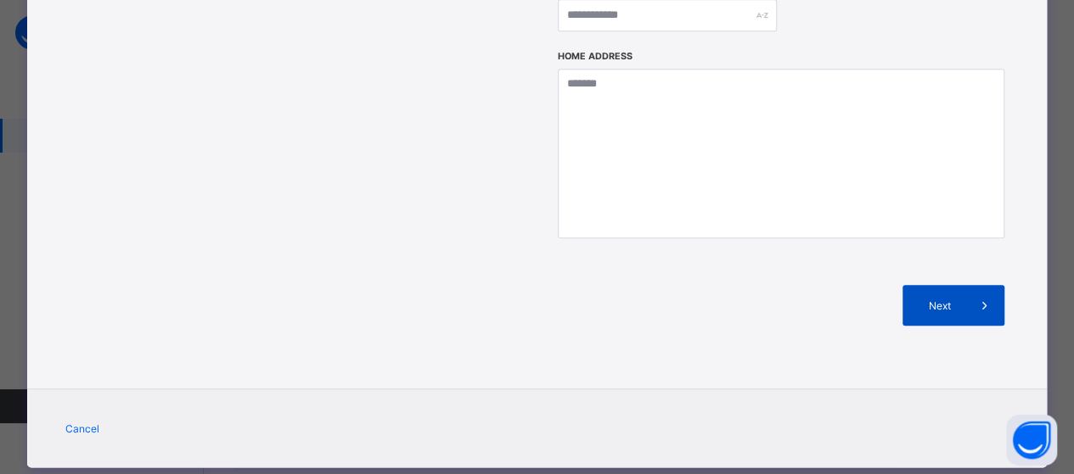
click at [927, 300] on span "Next" at bounding box center [939, 306] width 48 height 13
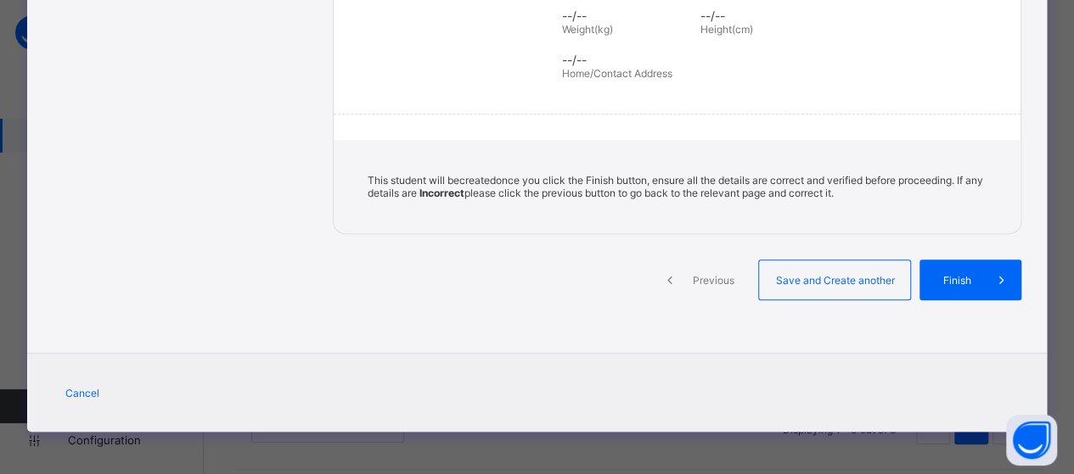
scroll to position [394, 0]
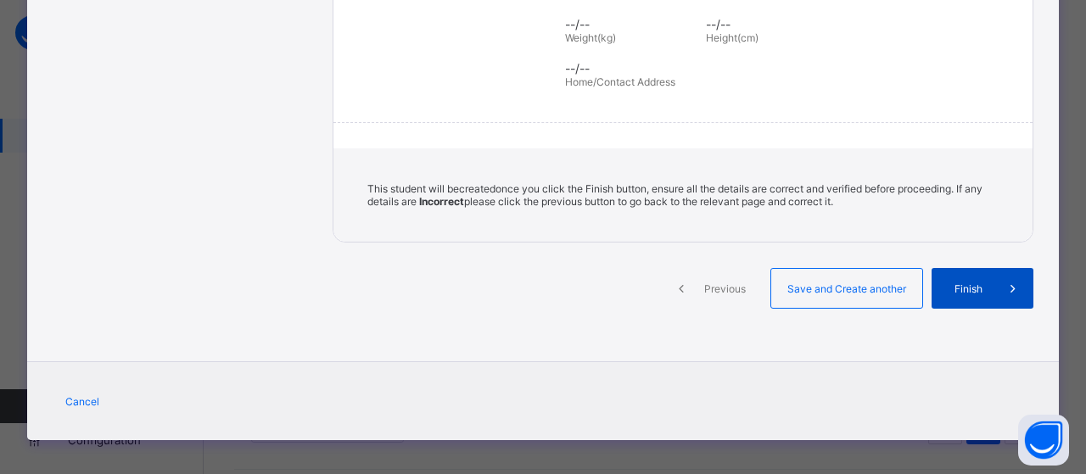
click at [969, 283] on span "Finish" at bounding box center [969, 289] width 48 height 13
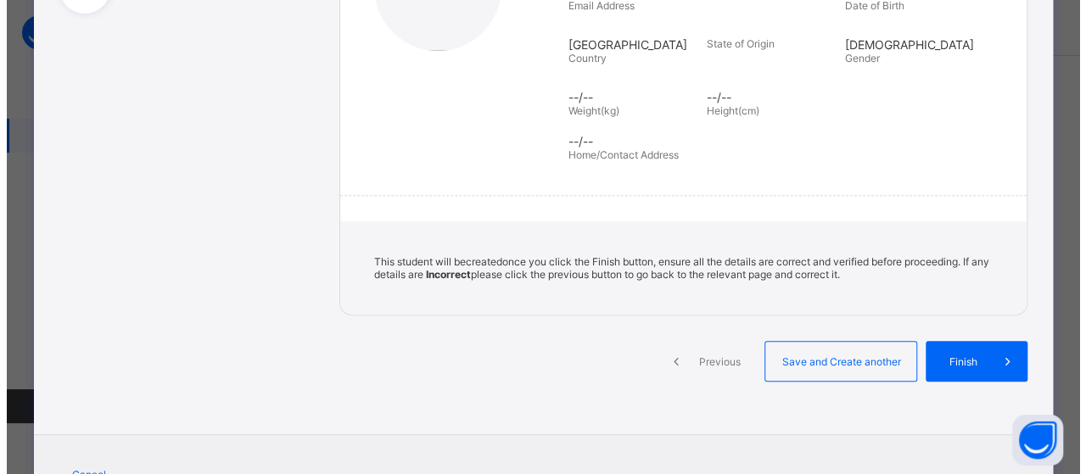
scroll to position [339, 0]
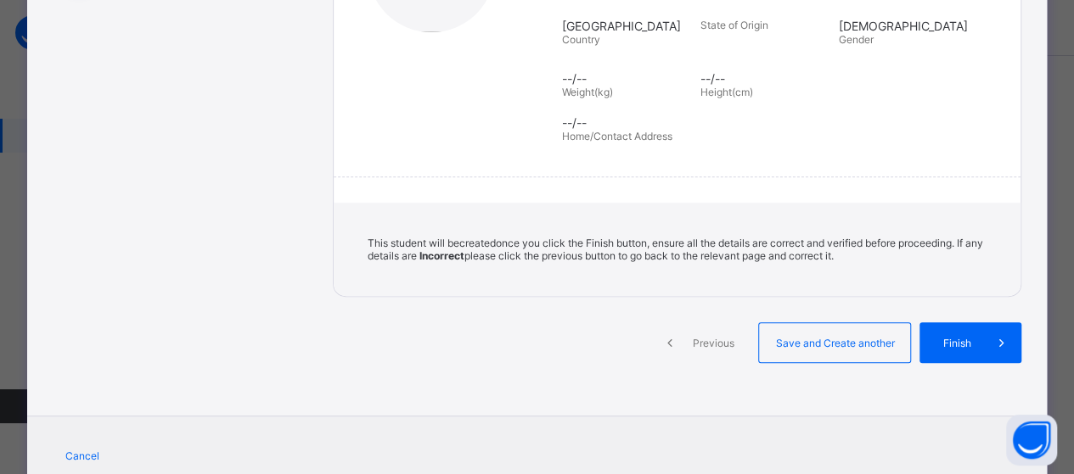
click at [709, 337] on span "Previous" at bounding box center [712, 343] width 47 height 13
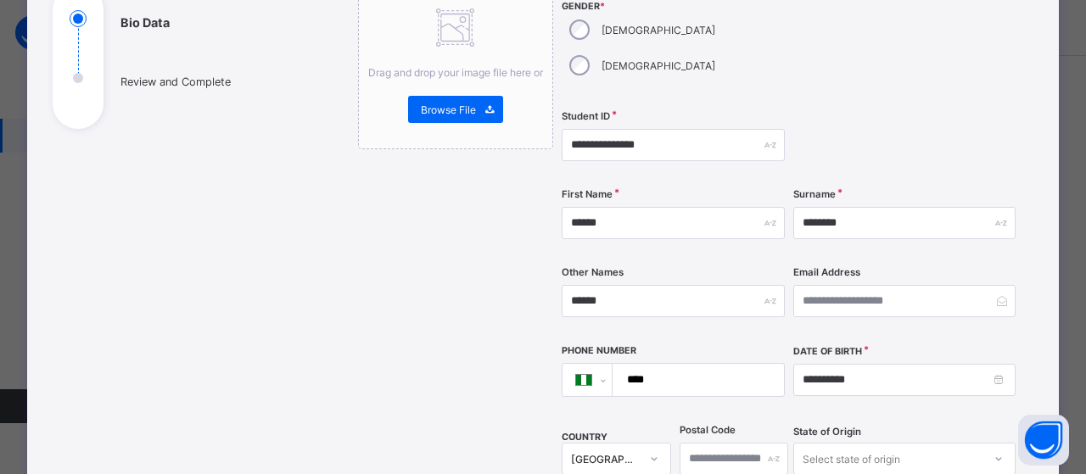
scroll to position [85, 0]
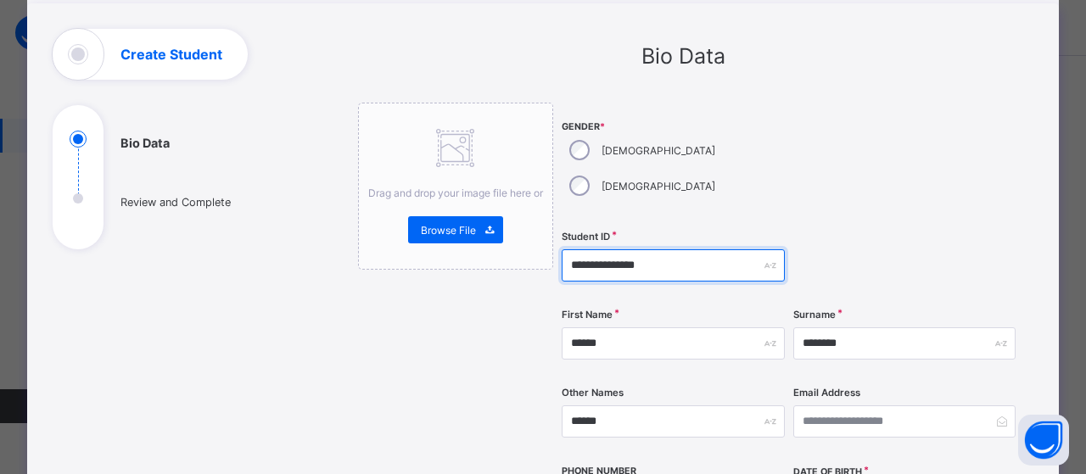
click at [666, 250] on input "**********" at bounding box center [673, 266] width 223 height 32
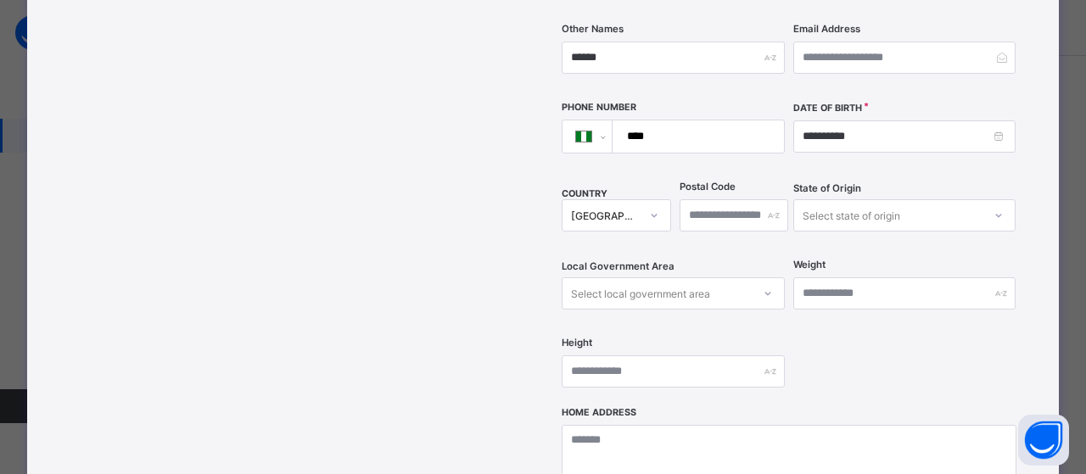
scroll to position [679, 0]
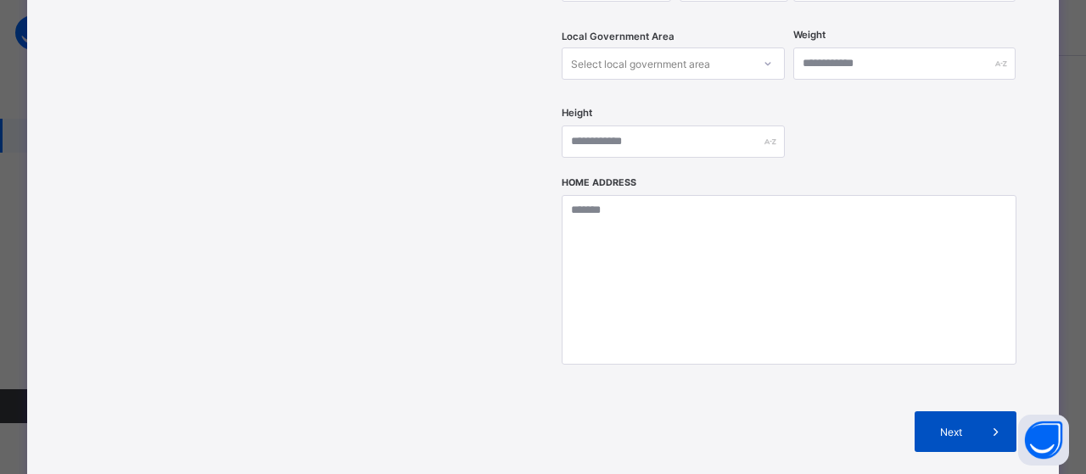
type input "**********"
click at [959, 412] on div "Next" at bounding box center [966, 432] width 102 height 41
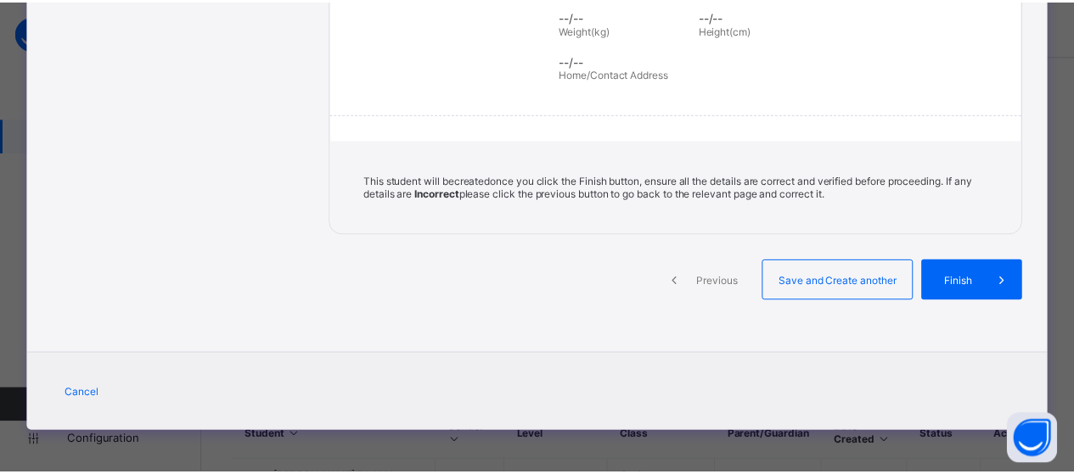
scroll to position [394, 0]
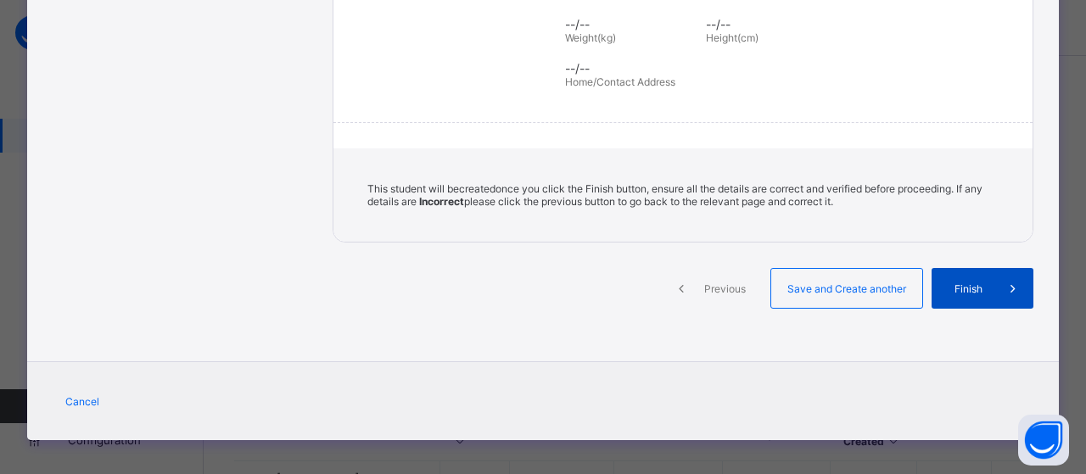
click at [961, 283] on span "Finish" at bounding box center [969, 289] width 48 height 13
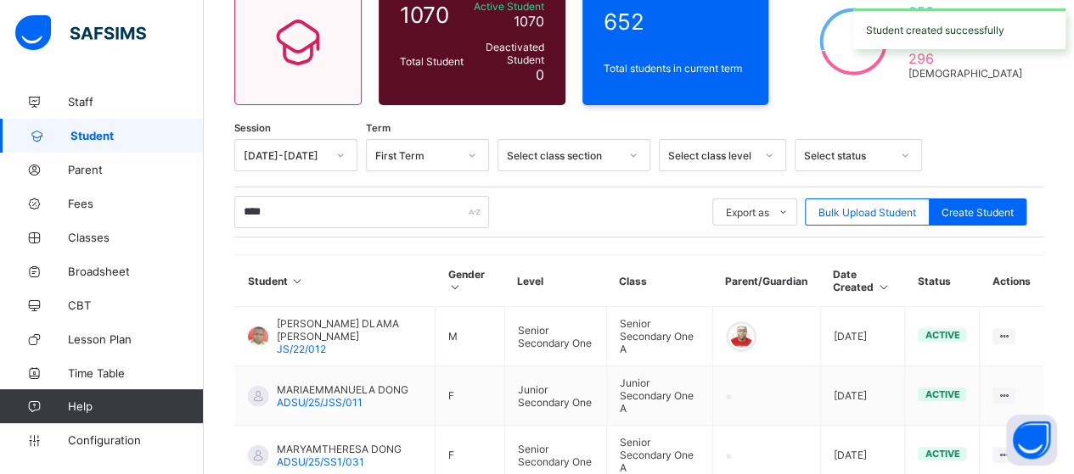
scroll to position [182, 0]
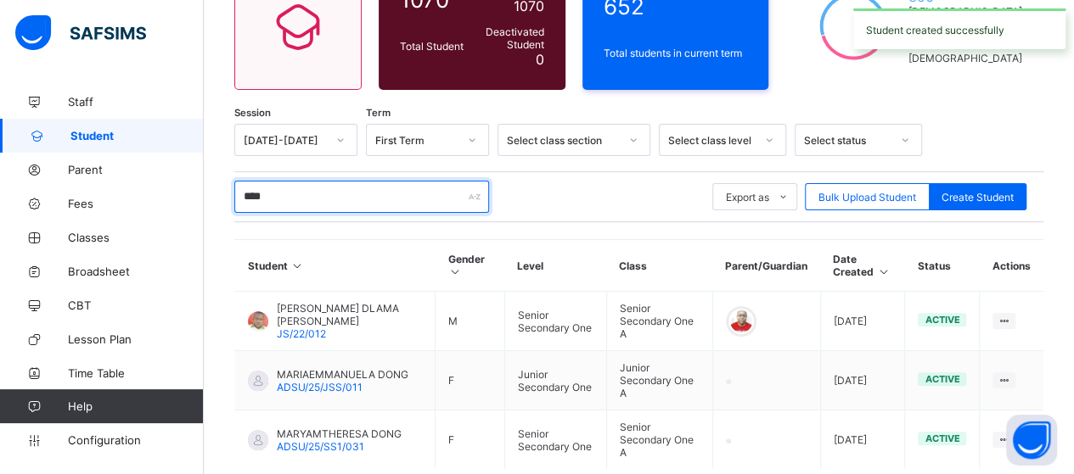
click at [298, 189] on input "****" at bounding box center [361, 197] width 255 height 32
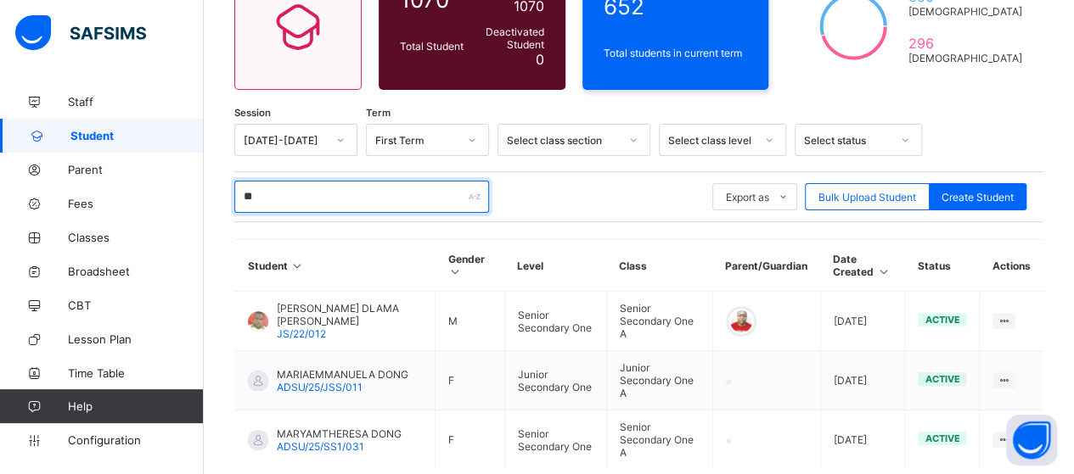
type input "*"
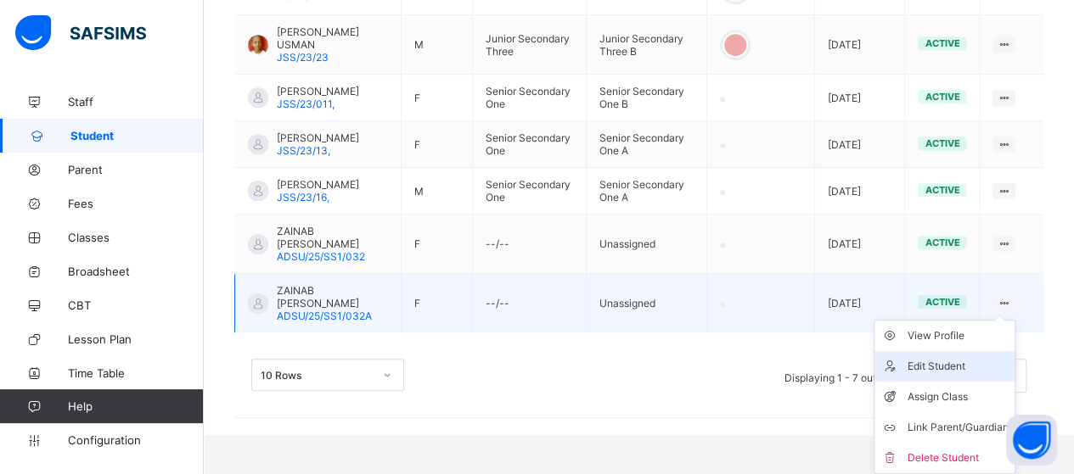
scroll to position [528, 0]
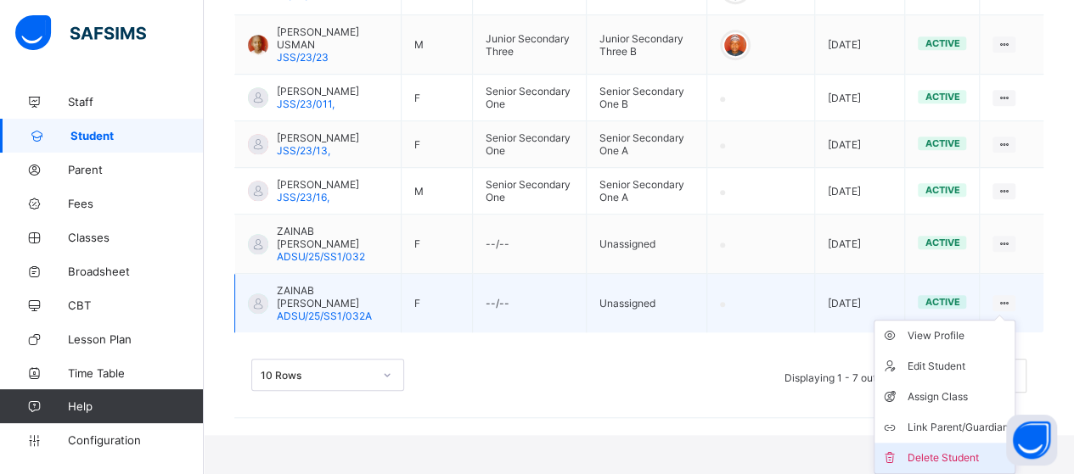
type input "******"
click at [986, 454] on div "Delete Student" at bounding box center [956, 458] width 101 height 17
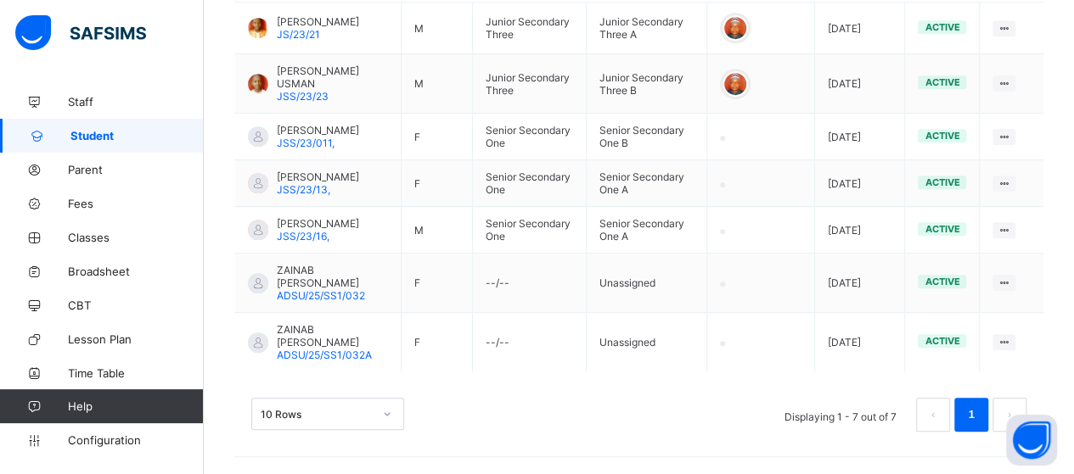
scroll to position [488, 0]
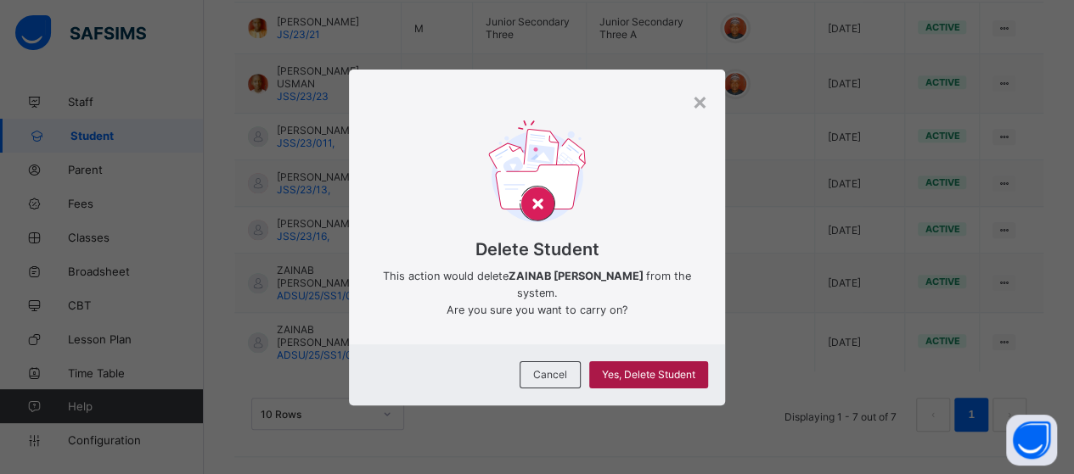
click at [631, 371] on span "Yes, Delete Student" at bounding box center [648, 374] width 93 height 13
click at [631, 373] on span "Yes, Delete Student" at bounding box center [648, 374] width 93 height 13
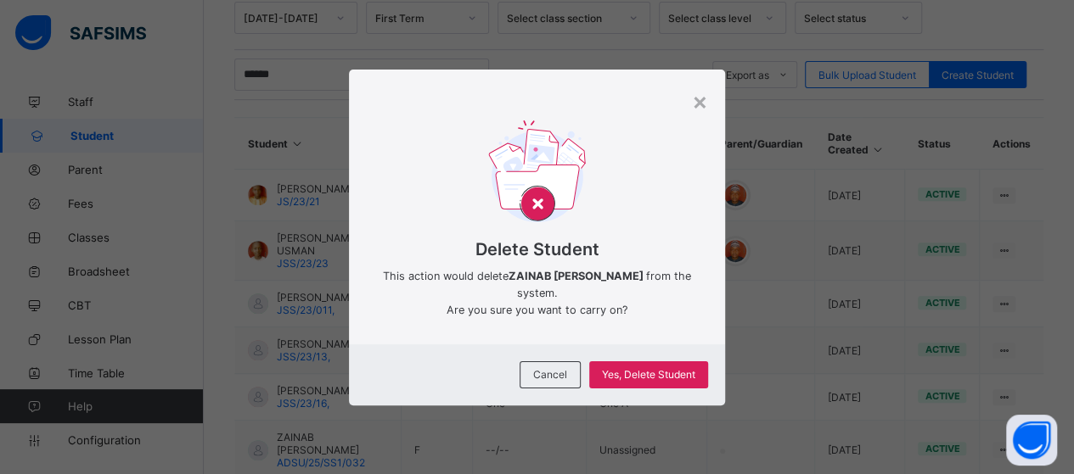
scroll to position [339, 0]
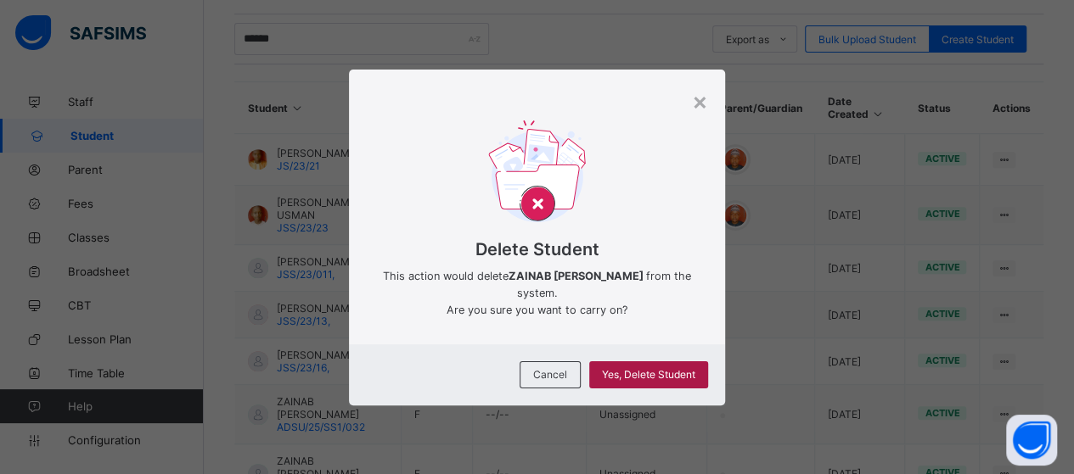
click at [642, 377] on span "Yes, Delete Student" at bounding box center [648, 374] width 93 height 13
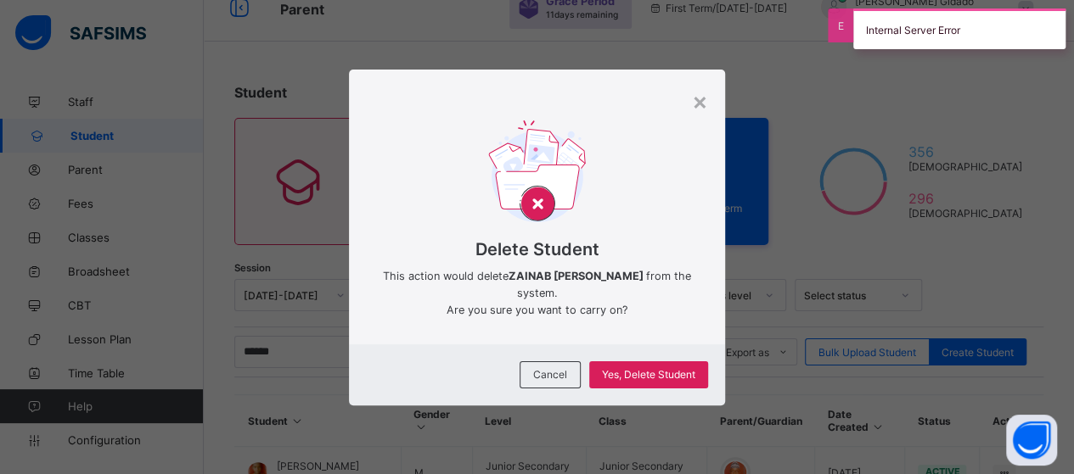
scroll to position [0, 0]
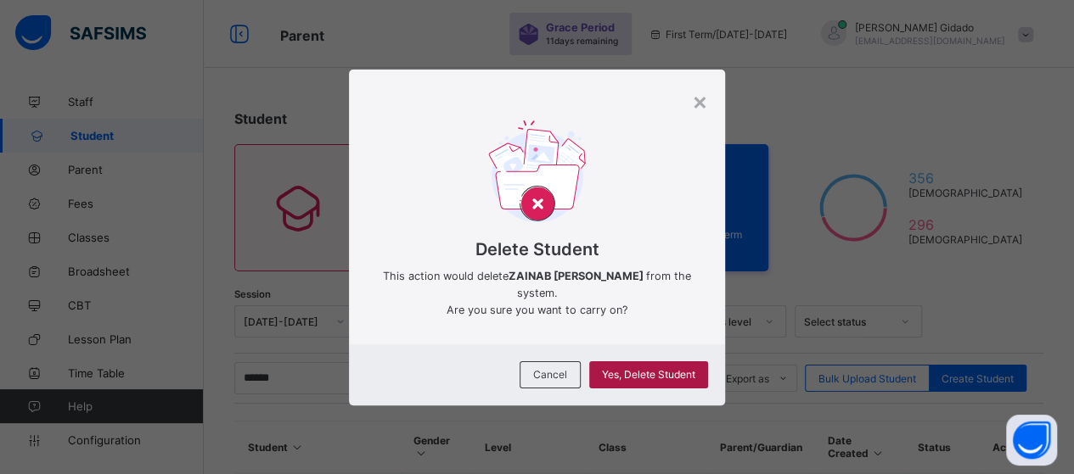
click at [635, 372] on span "Yes, Delete Student" at bounding box center [648, 374] width 93 height 13
click at [749, 123] on div "× Delete Student This action would delete ZAINAB WAMBAI ABUBAKAR from the syste…" at bounding box center [537, 237] width 1074 height 474
click at [648, 369] on span "Yes, Delete Student" at bounding box center [648, 374] width 93 height 13
click at [652, 383] on div "Yes, Delete Student" at bounding box center [648, 375] width 119 height 27
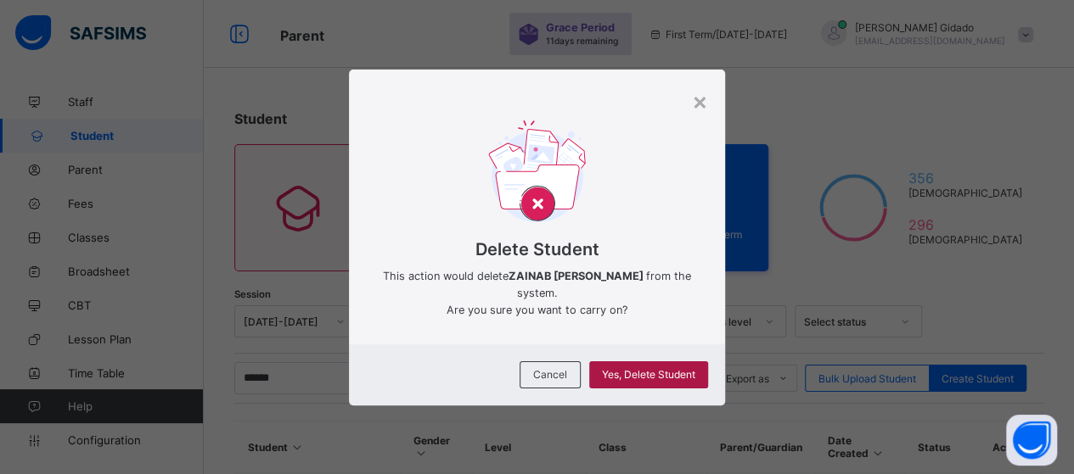
click at [652, 383] on div "Yes, Delete Student" at bounding box center [648, 375] width 119 height 27
click at [671, 379] on span "Yes, Delete Student" at bounding box center [648, 374] width 93 height 13
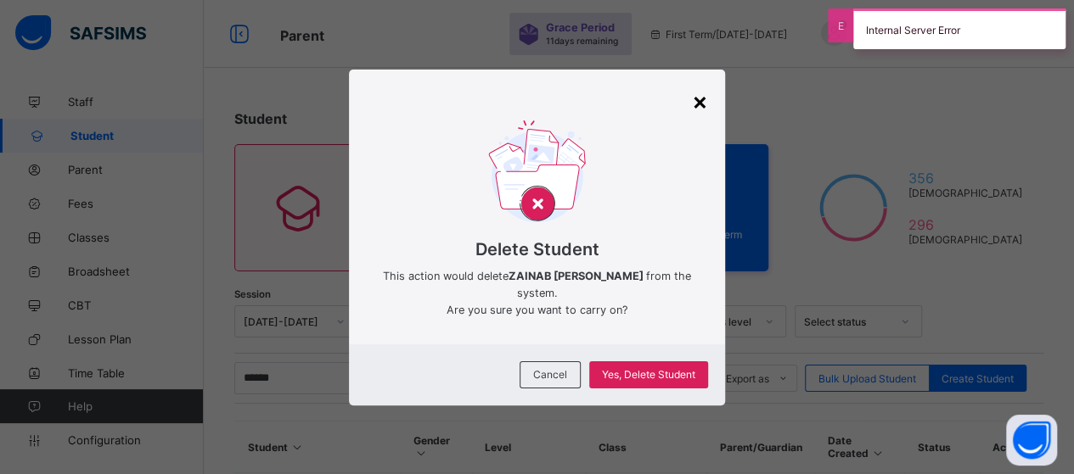
click at [698, 99] on div "×" at bounding box center [700, 101] width 16 height 29
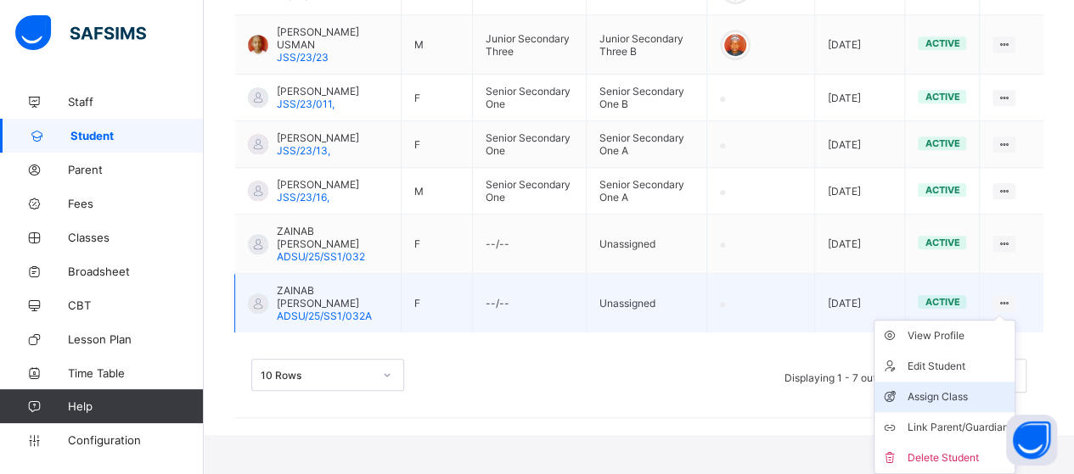
scroll to position [528, 0]
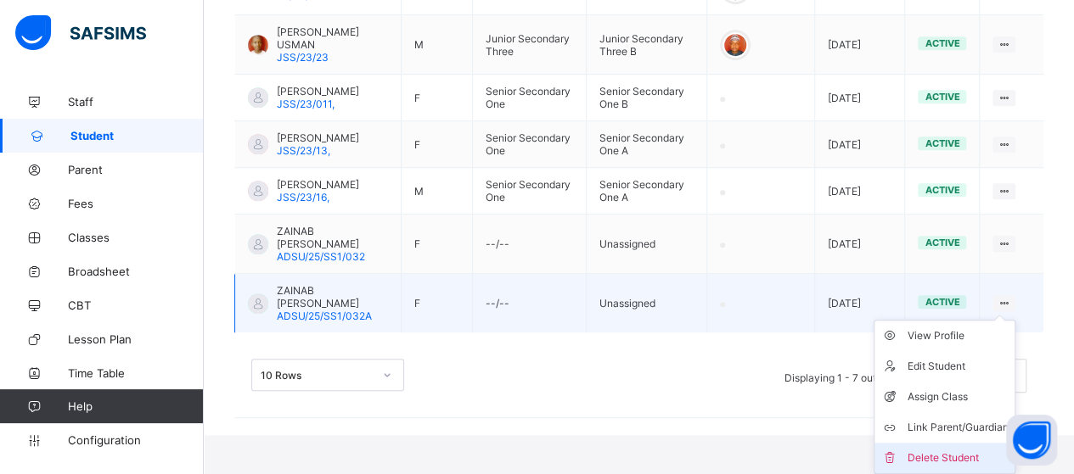
click at [977, 457] on div "Delete Student" at bounding box center [956, 458] width 101 height 17
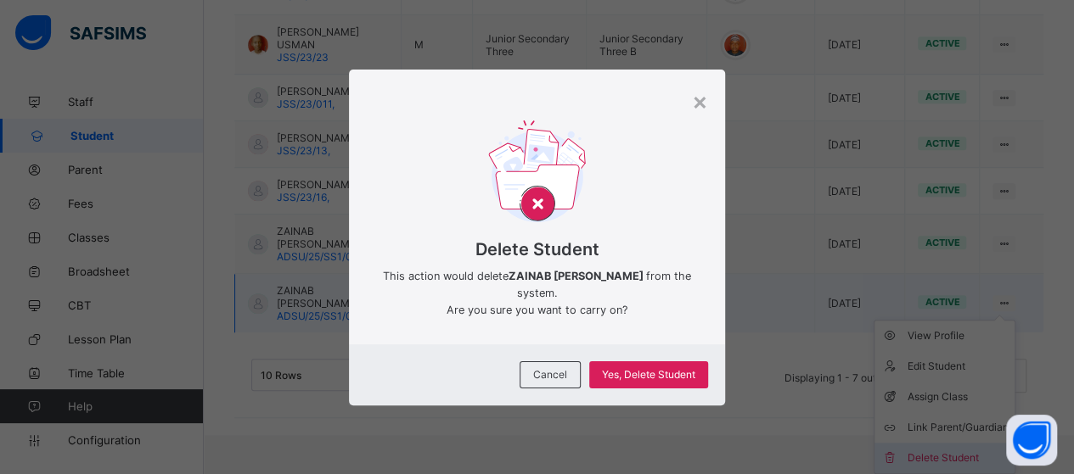
scroll to position [488, 0]
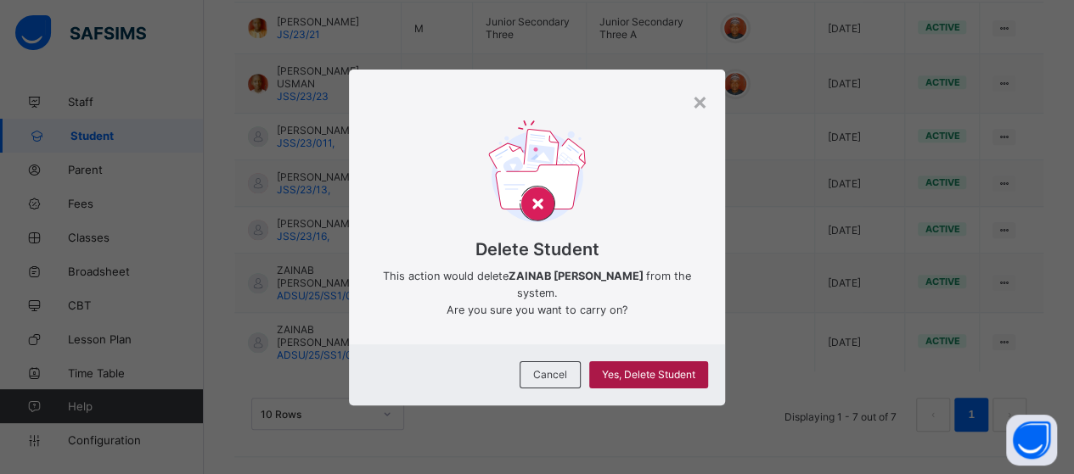
click at [638, 371] on span "Yes, Delete Student" at bounding box center [648, 374] width 93 height 13
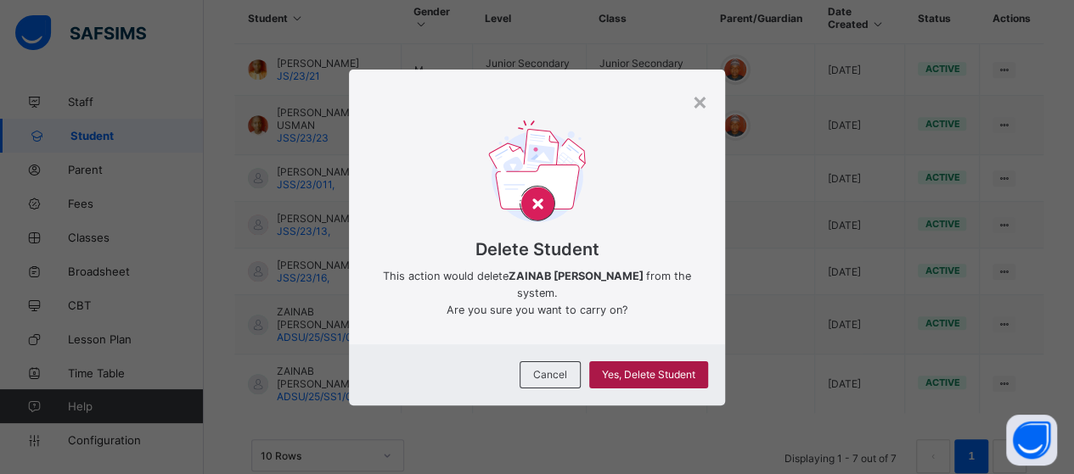
scroll to position [403, 0]
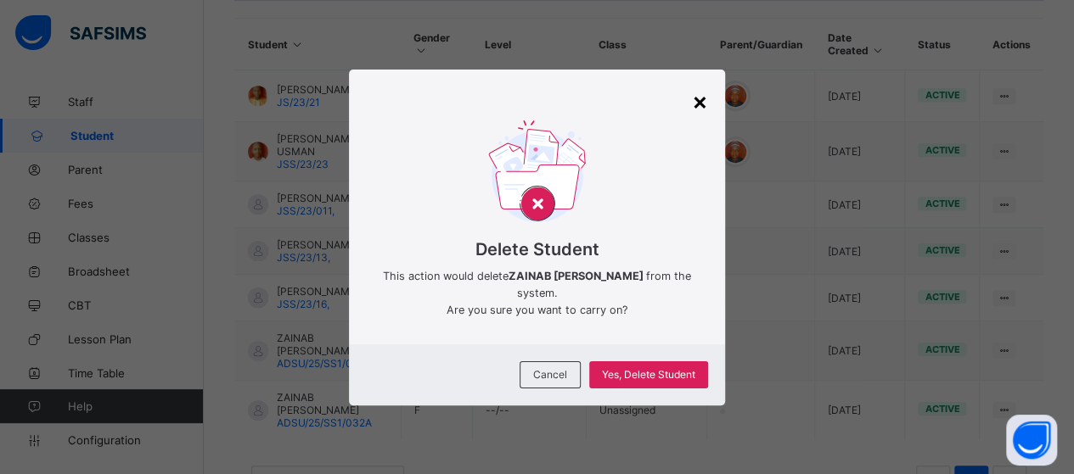
click at [703, 98] on div "×" at bounding box center [700, 101] width 16 height 29
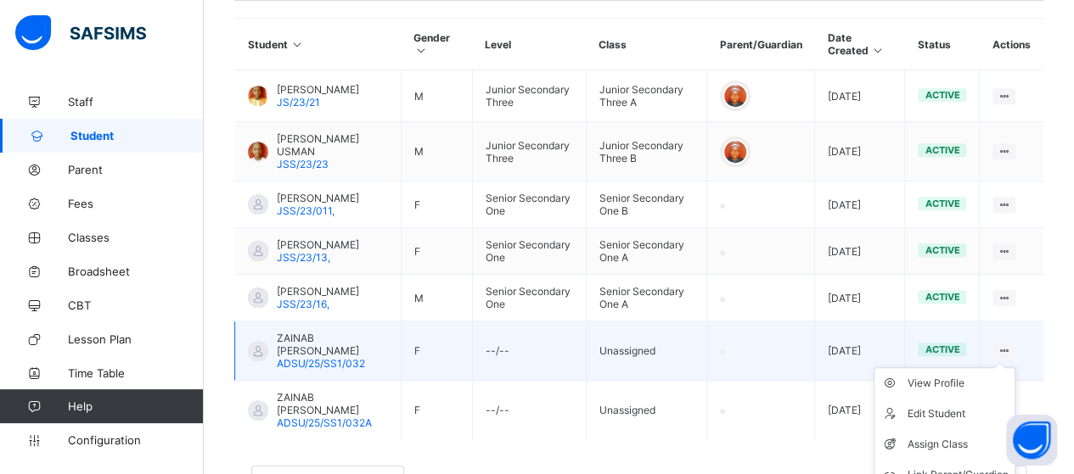
scroll to position [488, 0]
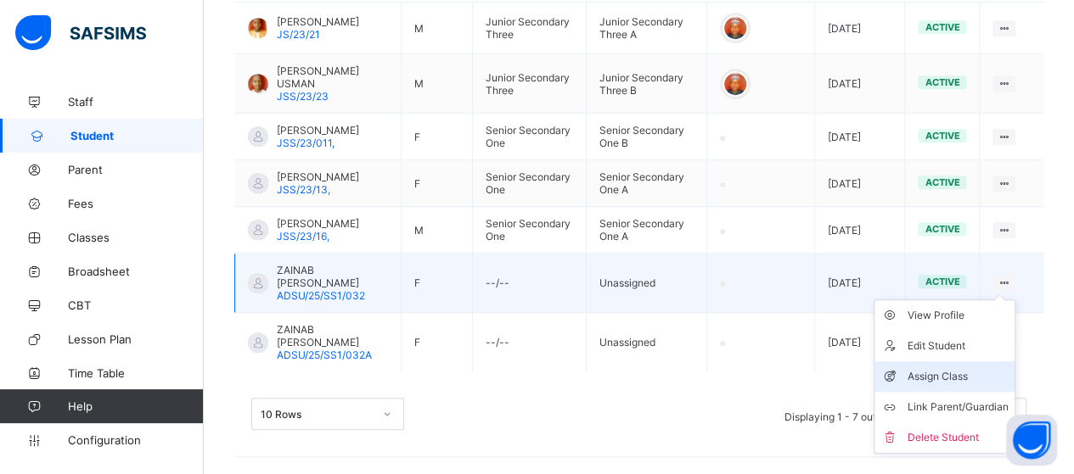
click at [962, 377] on div "Assign Class" at bounding box center [956, 376] width 101 height 17
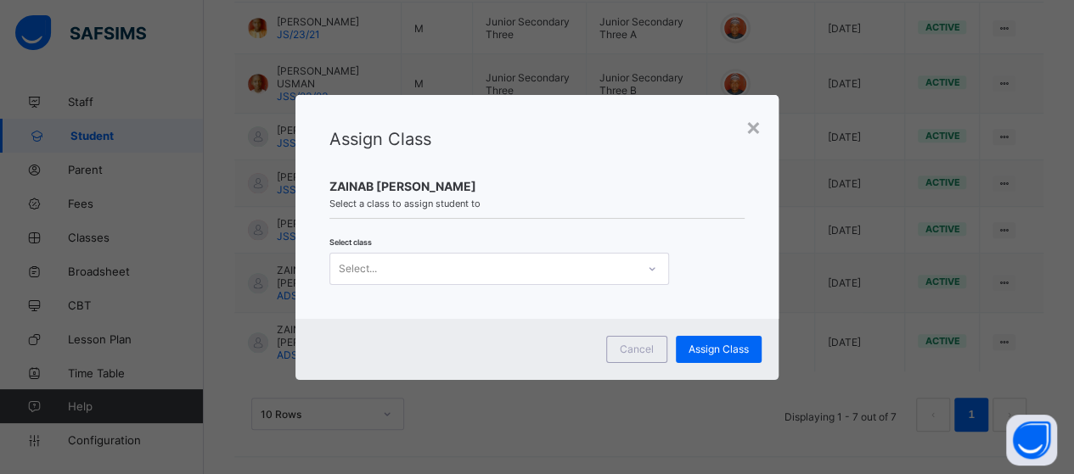
scroll to position [0, 0]
click at [650, 272] on icon at bounding box center [652, 269] width 10 height 17
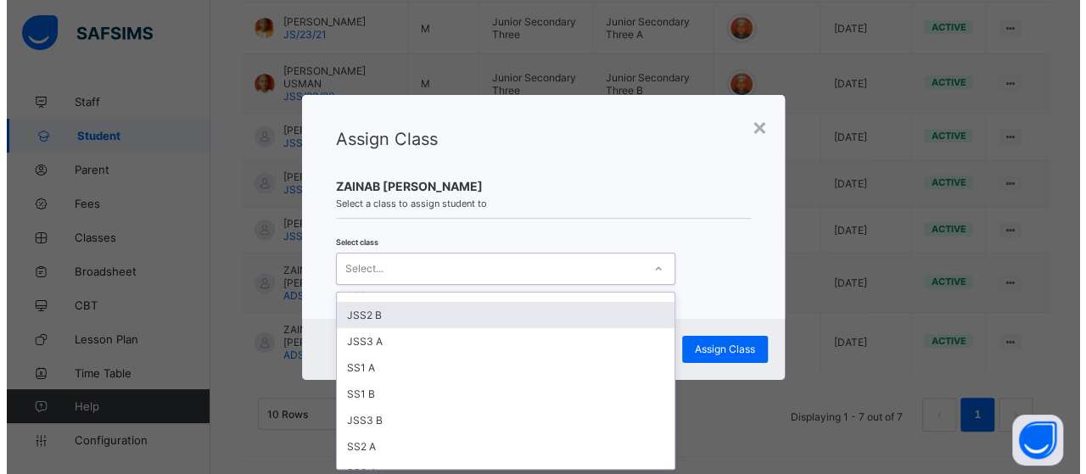
scroll to position [339, 0]
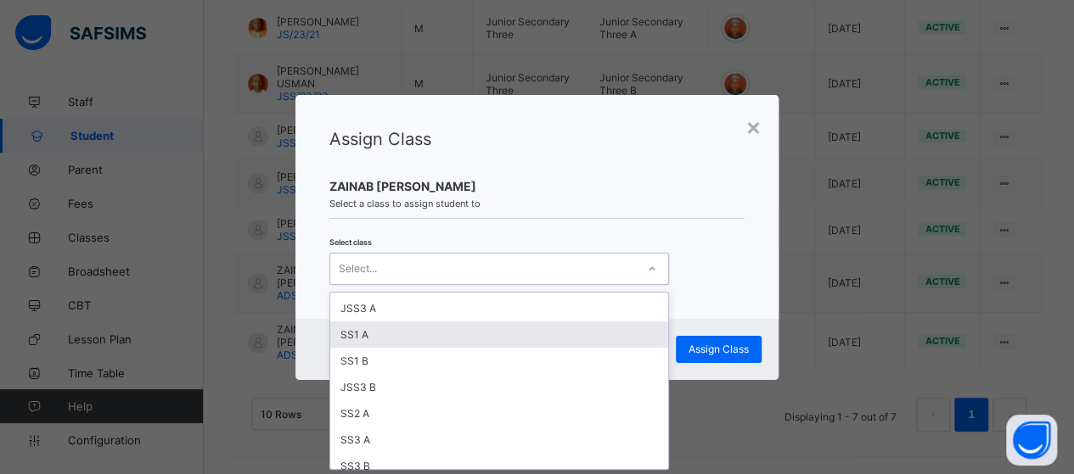
click at [379, 322] on div "SS1 A" at bounding box center [499, 335] width 338 height 26
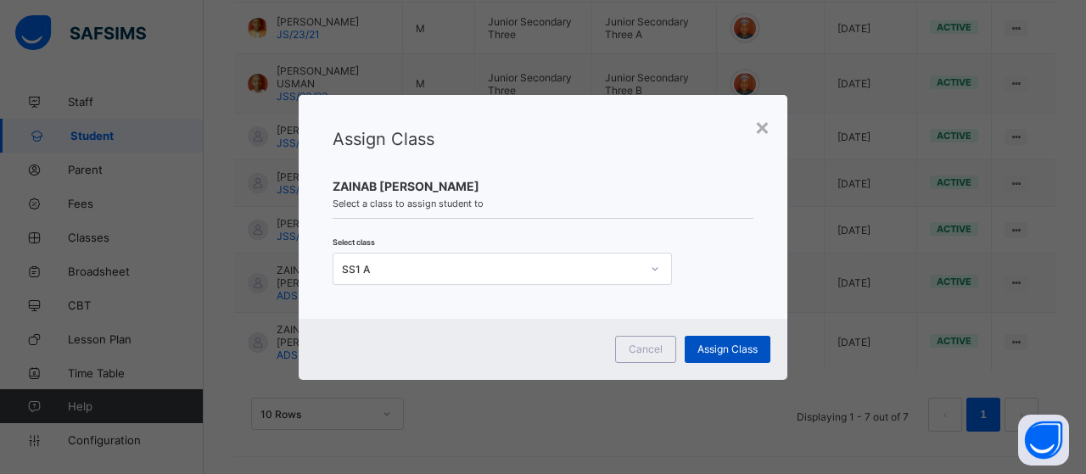
click at [730, 348] on span "Assign Class" at bounding box center [728, 349] width 60 height 13
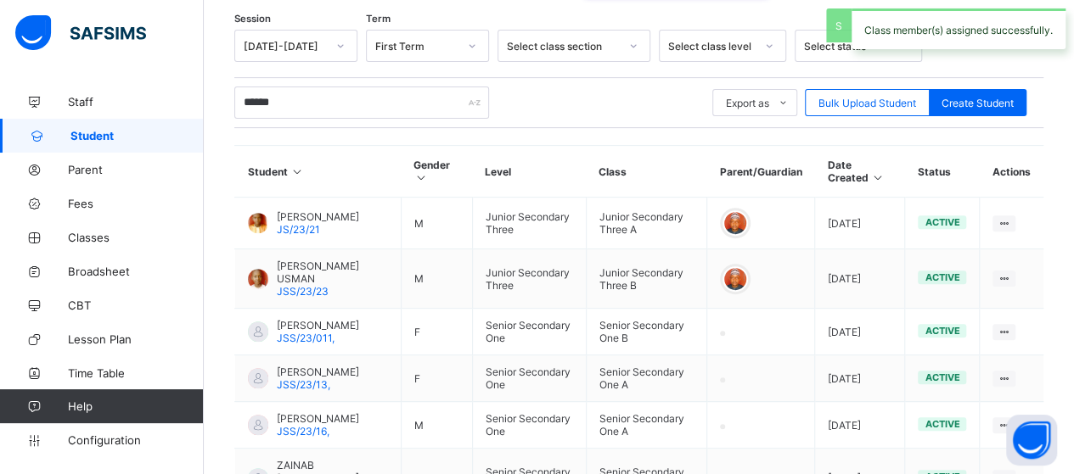
scroll to position [488, 0]
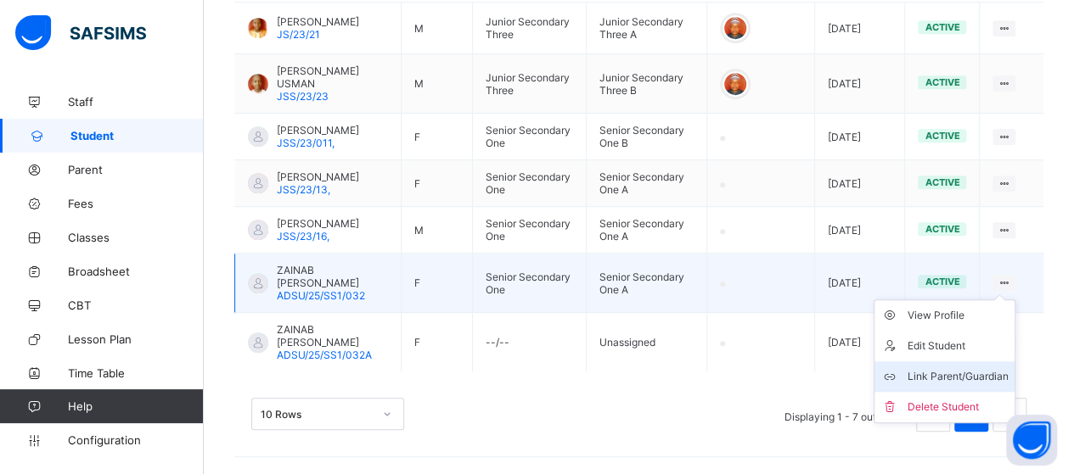
click at [991, 379] on div "Link Parent/Guardian" at bounding box center [956, 376] width 101 height 17
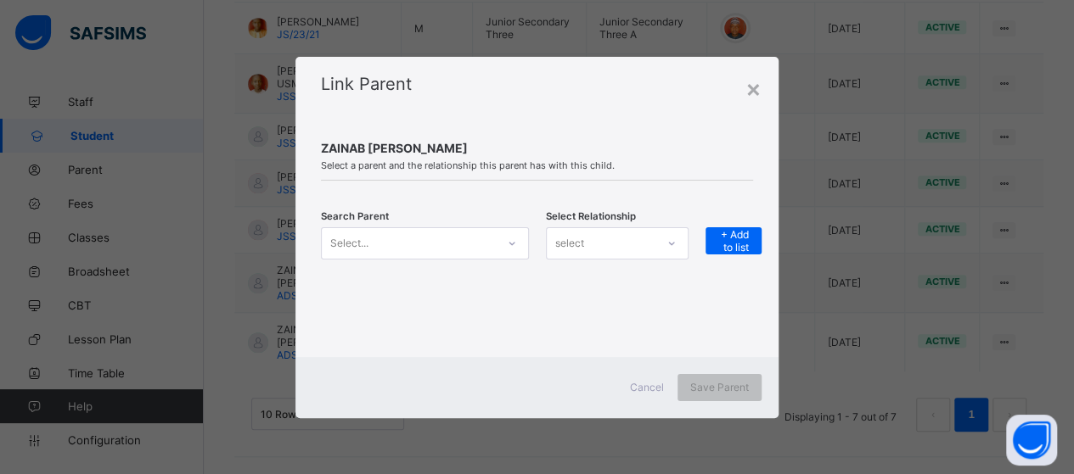
click at [514, 247] on icon at bounding box center [512, 243] width 10 height 17
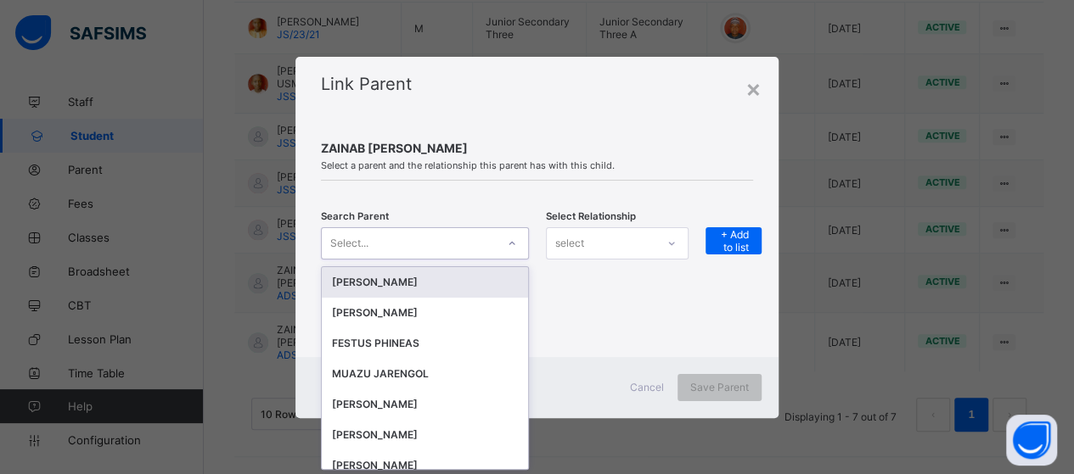
scroll to position [0, 0]
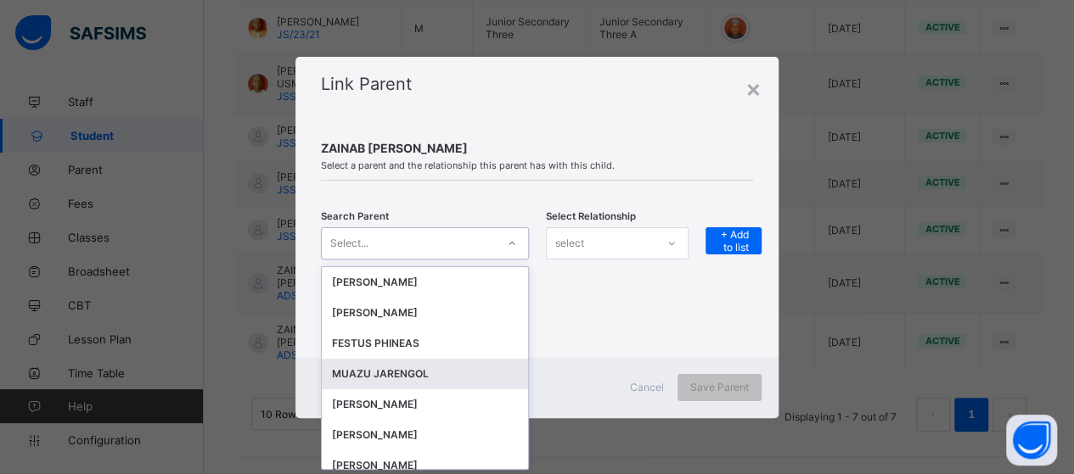
click at [402, 367] on div "MUAZU JARENGOL" at bounding box center [425, 374] width 186 height 17
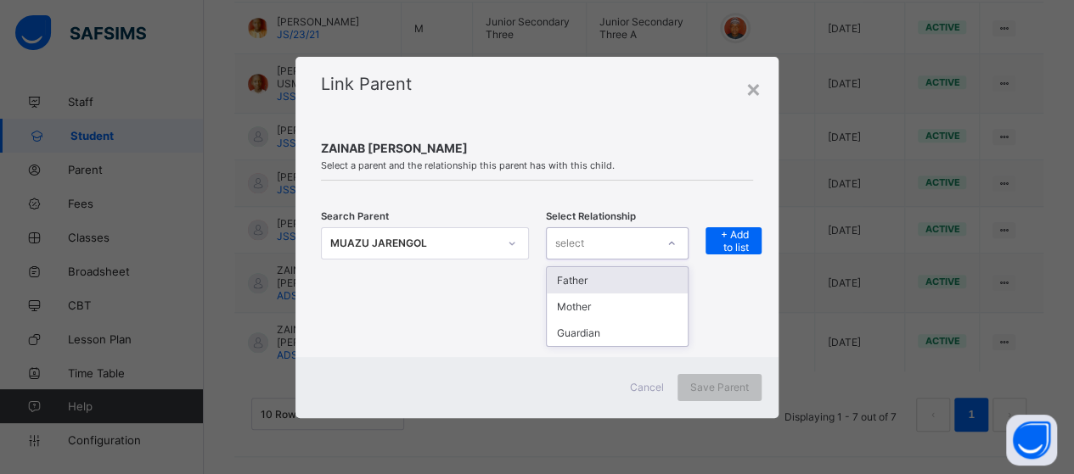
click at [670, 244] on icon at bounding box center [671, 243] width 10 height 17
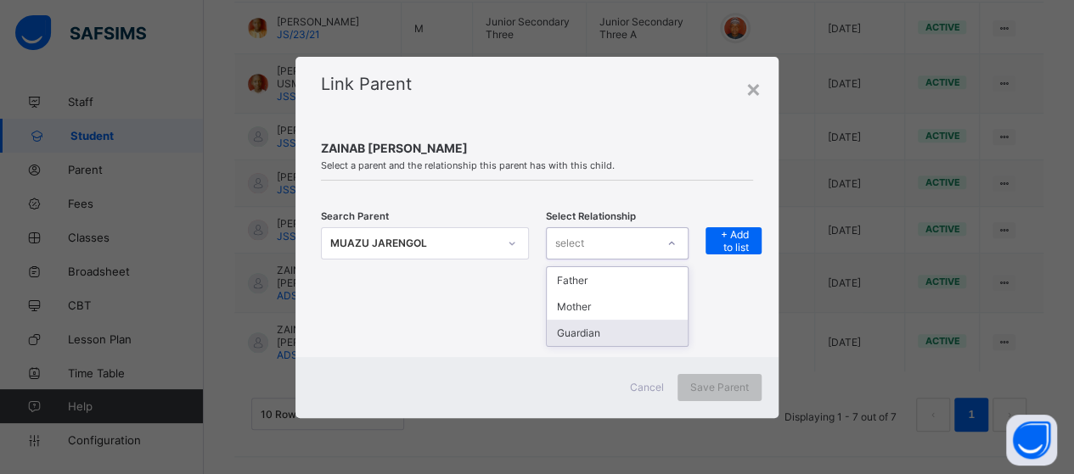
drag, startPoint x: 654, startPoint y: 332, endPoint x: 696, endPoint y: 266, distance: 77.5
click at [655, 328] on div "Guardian" at bounding box center [617, 333] width 141 height 26
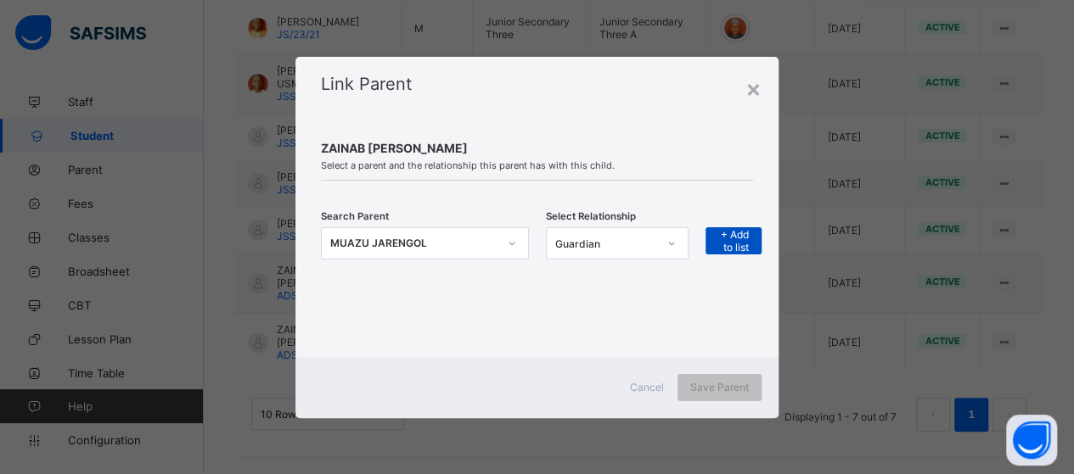
click at [728, 238] on span "+ Add to list" at bounding box center [733, 240] width 31 height 25
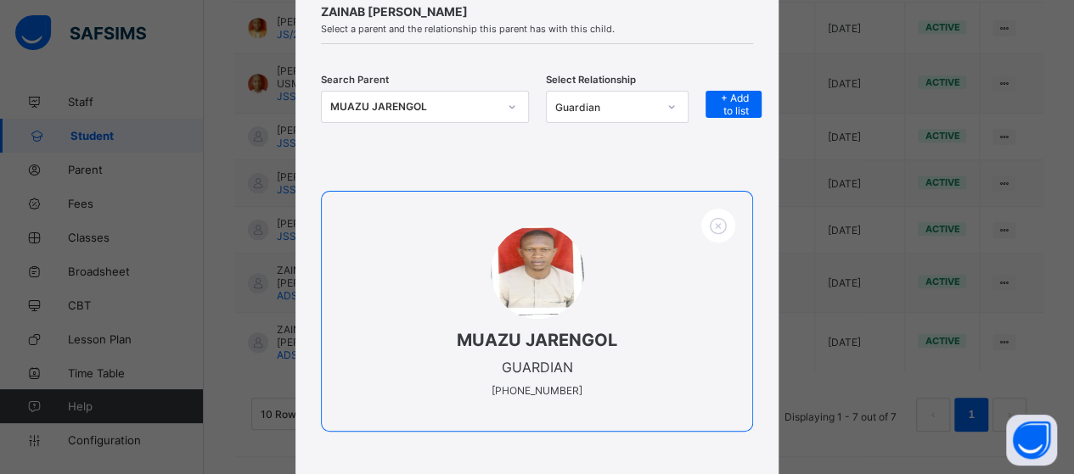
scroll to position [226, 0]
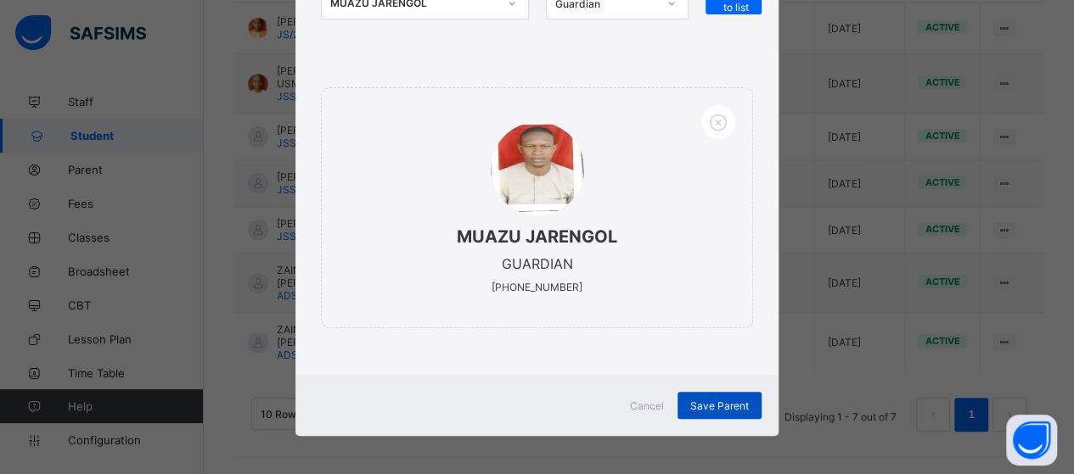
click at [735, 400] on span "Save Parent" at bounding box center [719, 406] width 59 height 13
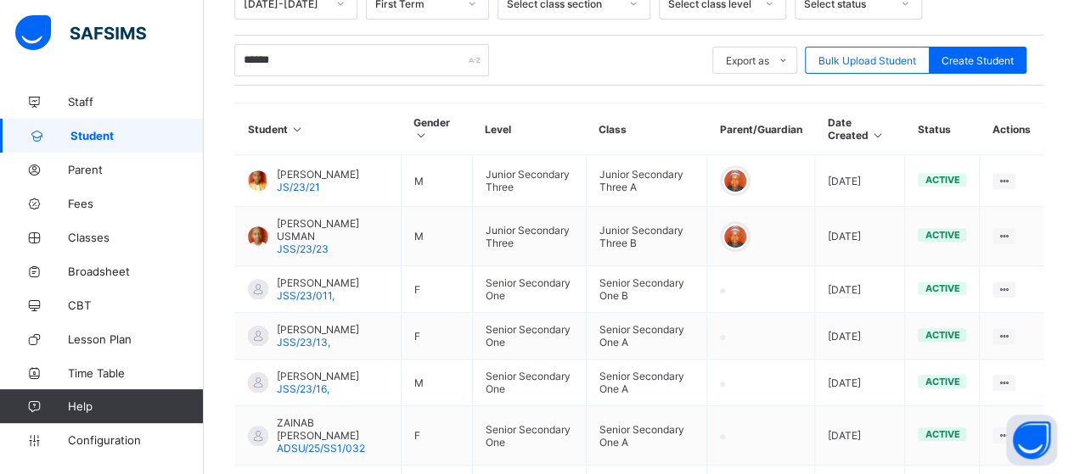
scroll to position [488, 0]
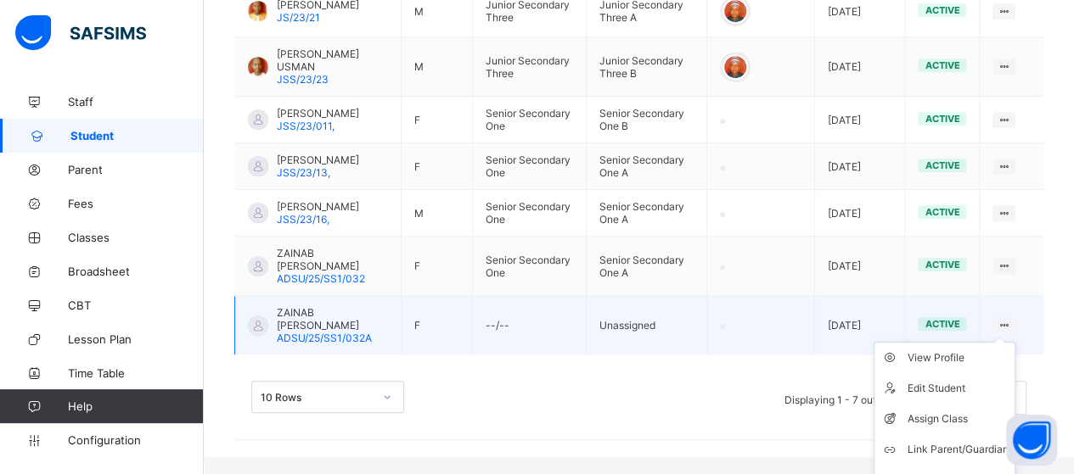
click at [1010, 332] on icon at bounding box center [1003, 325] width 14 height 13
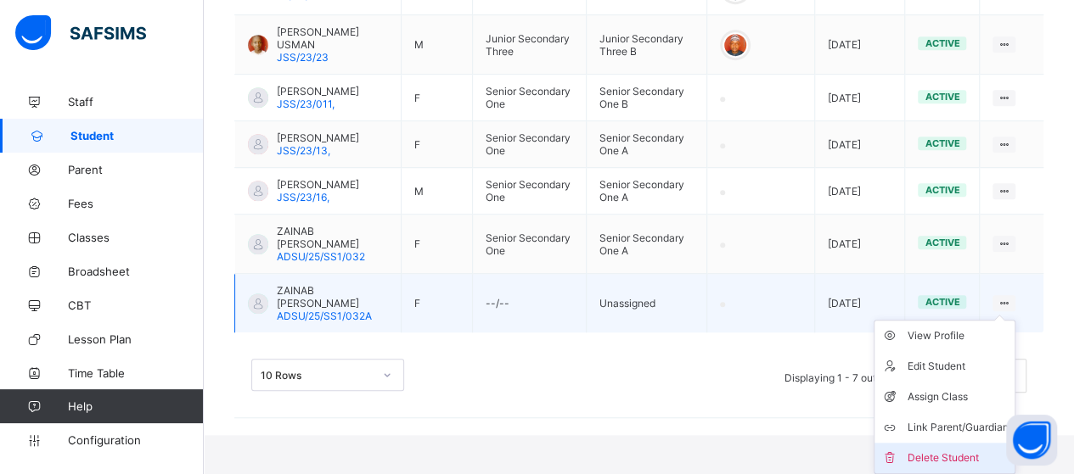
scroll to position [528, 0]
click at [957, 457] on div "Delete Student" at bounding box center [956, 458] width 101 height 17
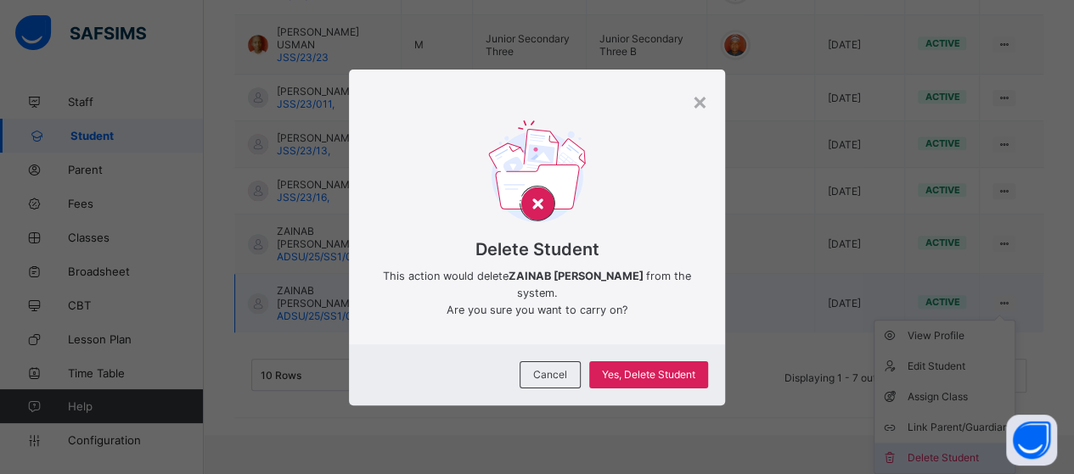
scroll to position [488, 0]
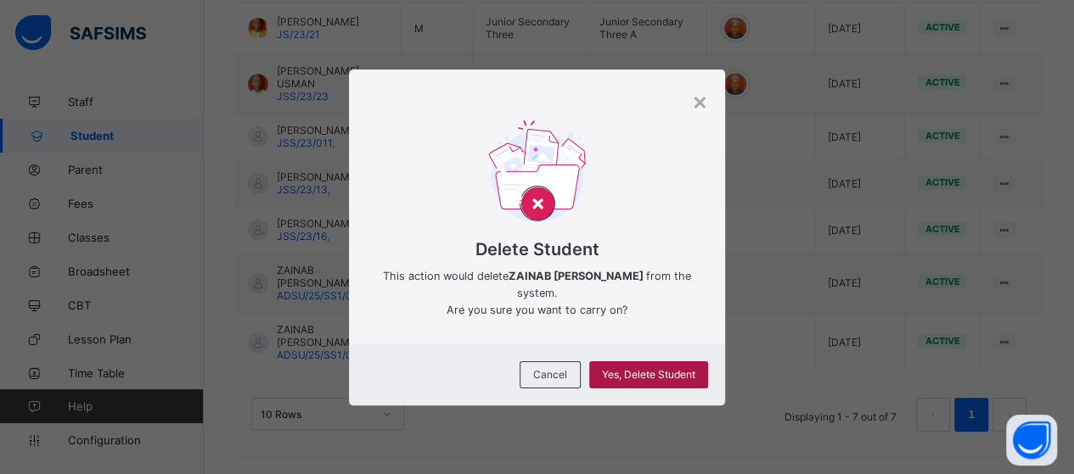
click at [654, 374] on span "Yes, Delete Student" at bounding box center [648, 374] width 93 height 13
drag, startPoint x: 654, startPoint y: 364, endPoint x: 655, endPoint y: 391, distance: 27.2
click at [655, 391] on div "Cancel Yes, Delete Student" at bounding box center [537, 375] width 376 height 61
click at [649, 378] on span "Yes, Delete Student" at bounding box center [648, 374] width 93 height 13
click at [649, 373] on span "Yes, Delete Student" at bounding box center [648, 374] width 93 height 13
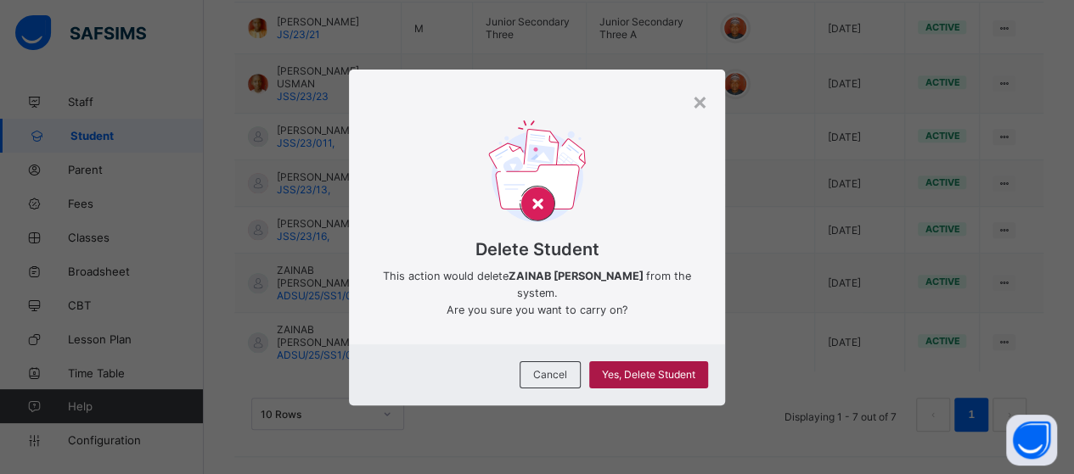
click at [649, 373] on span "Yes, Delete Student" at bounding box center [648, 374] width 93 height 13
click at [704, 102] on div "×" at bounding box center [700, 101] width 16 height 29
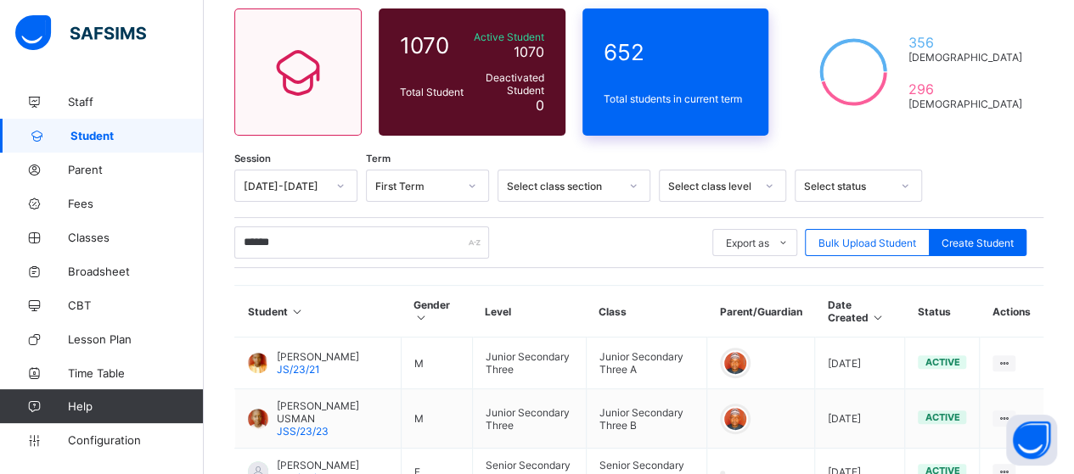
scroll to position [0, 0]
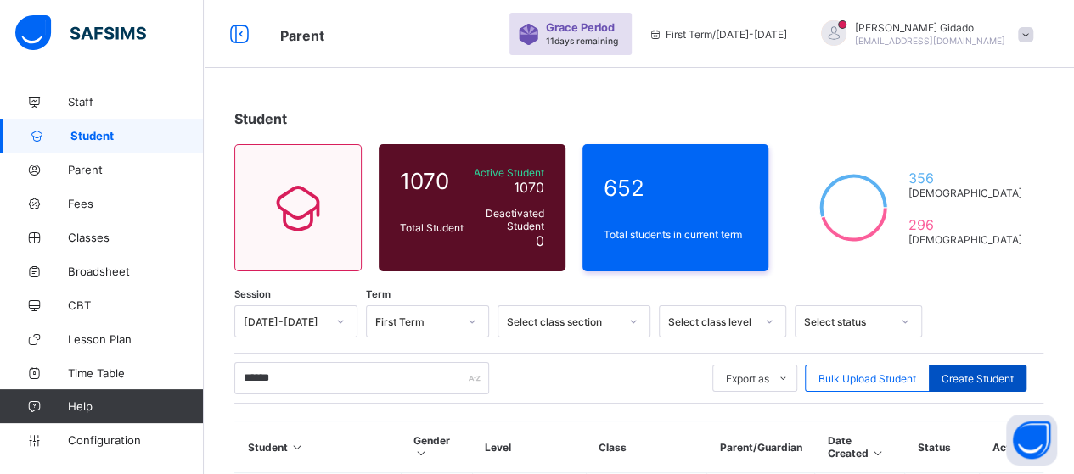
click at [966, 381] on span "Create Student" at bounding box center [977, 379] width 72 height 13
select select "**"
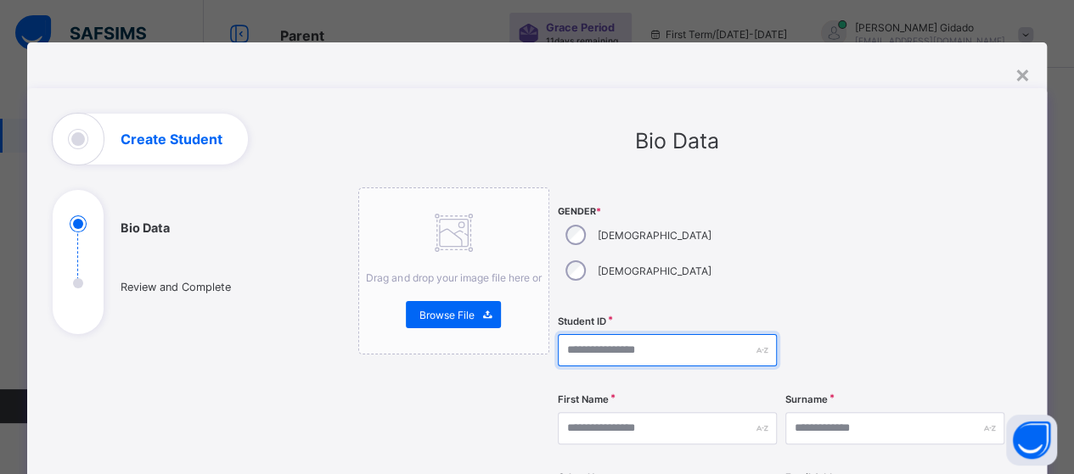
click at [605, 334] on input "text" at bounding box center [667, 350] width 219 height 32
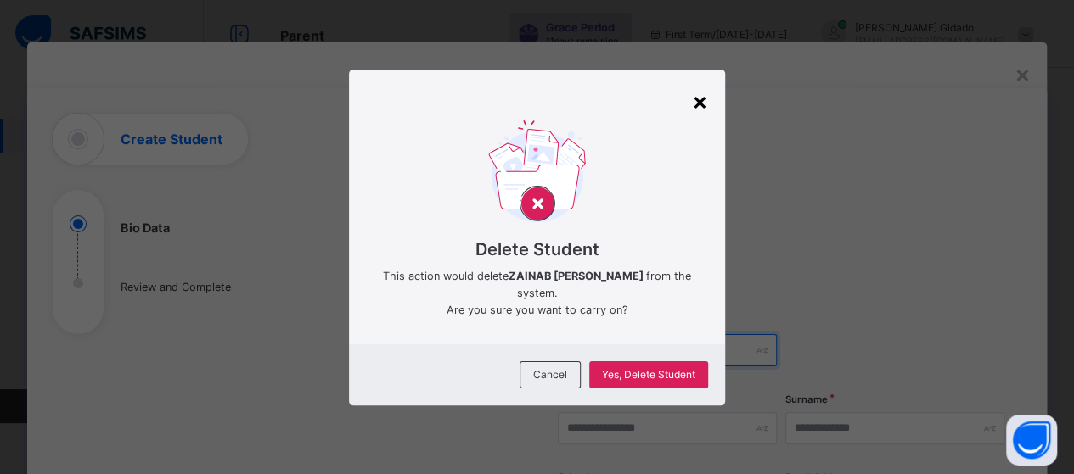
type input "****"
click at [701, 100] on div "×" at bounding box center [700, 101] width 16 height 29
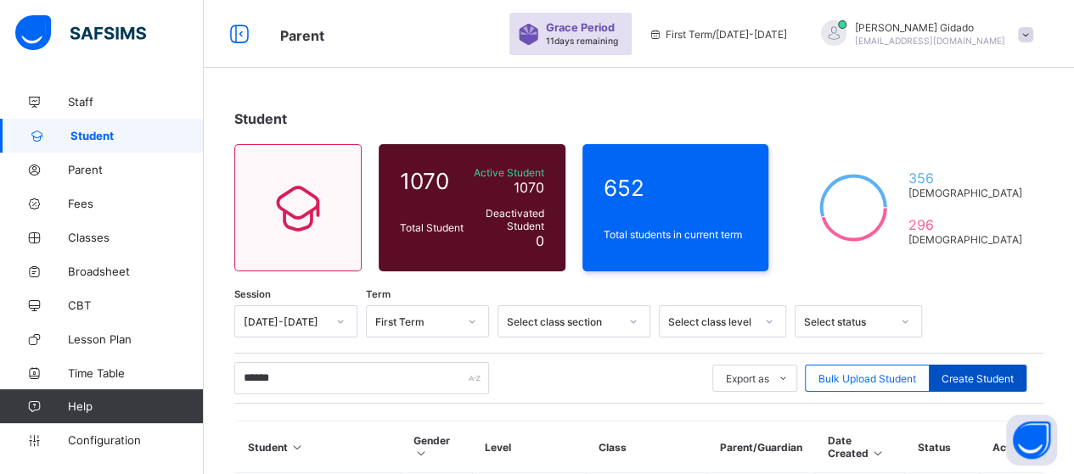
click at [990, 381] on span "Create Student" at bounding box center [977, 379] width 72 height 13
select select "**"
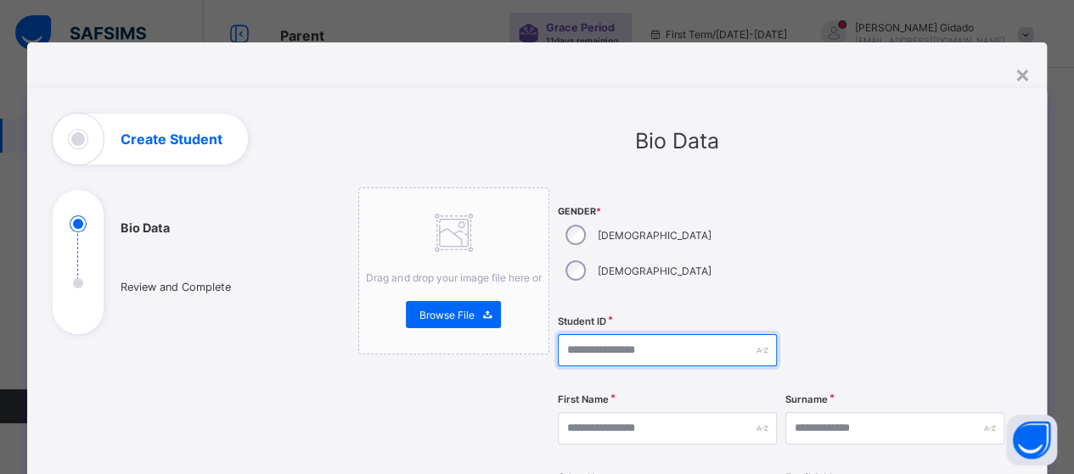
click at [630, 334] on input "text" at bounding box center [667, 350] width 219 height 32
type input "**********"
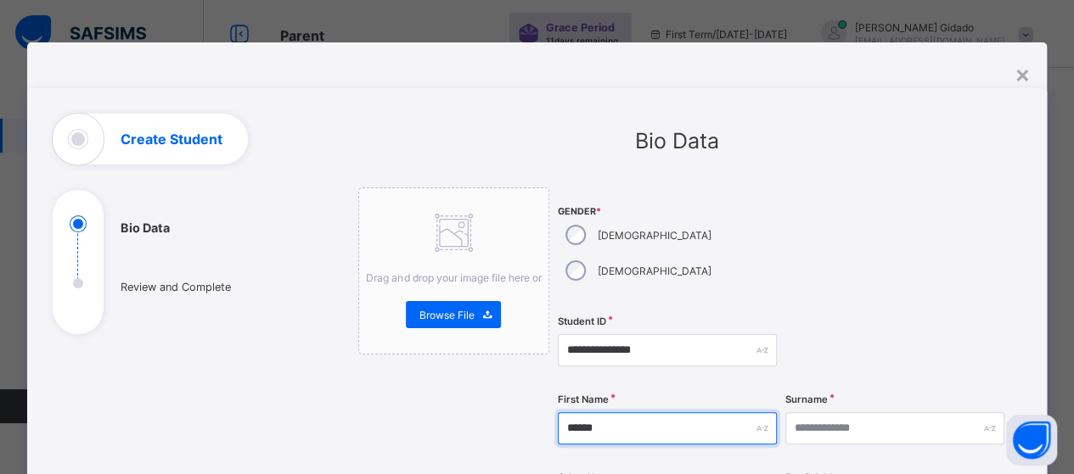
type input "******"
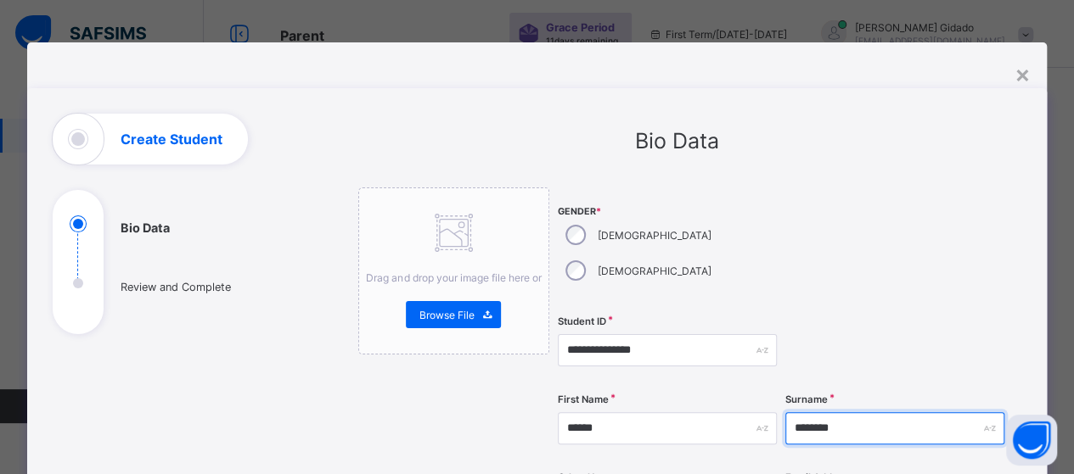
type input "********"
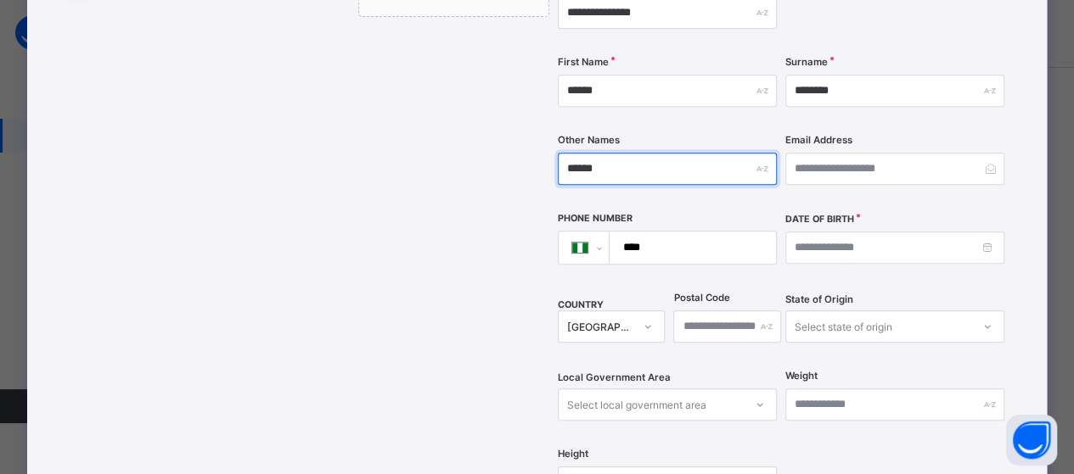
scroll to position [352, 0]
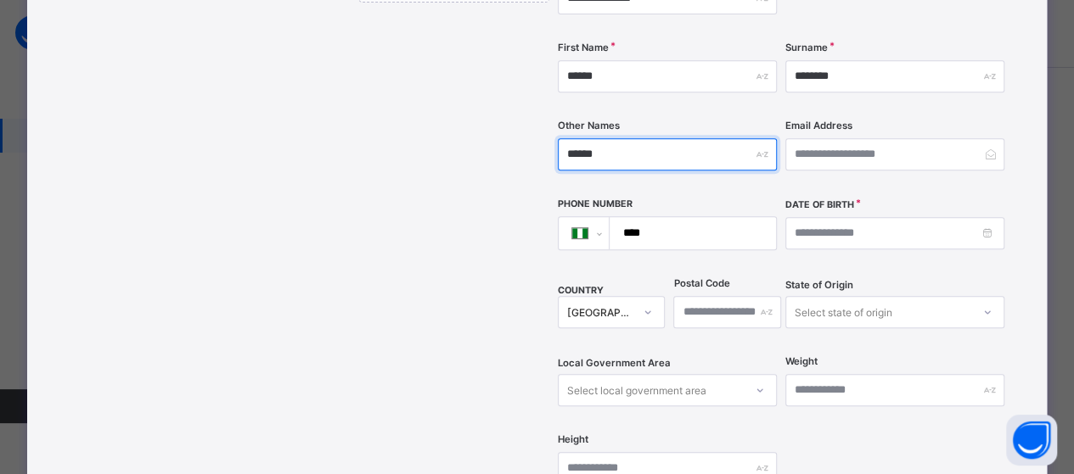
type input "******"
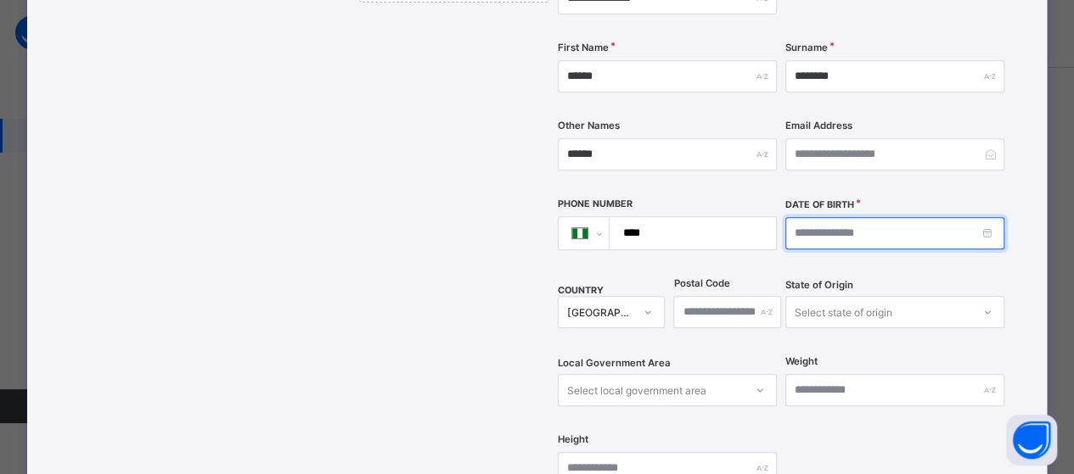
click at [888, 217] on input at bounding box center [894, 233] width 219 height 32
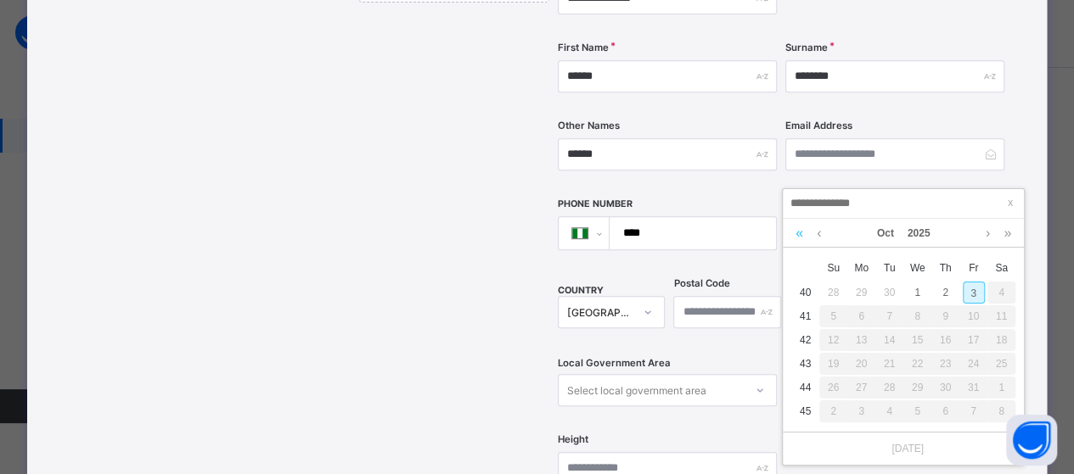
click at [798, 232] on link at bounding box center [799, 233] width 16 height 29
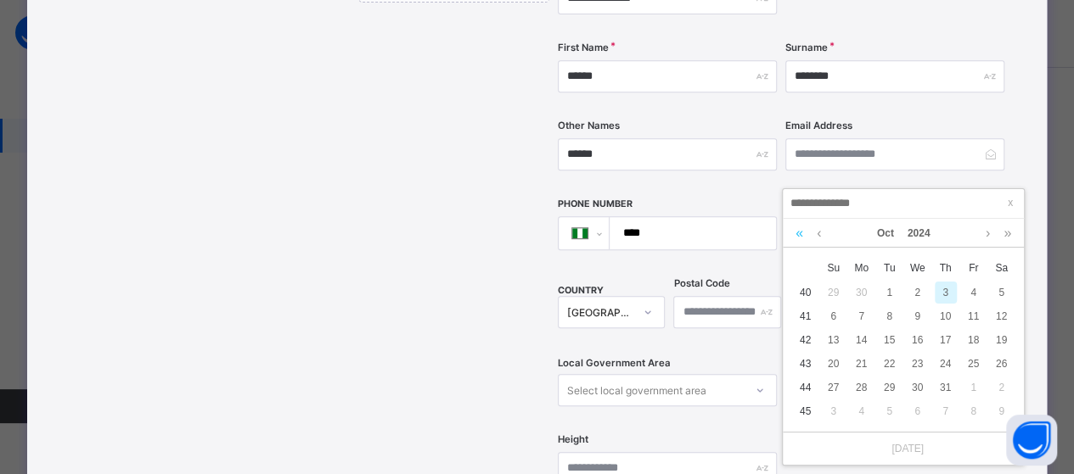
click at [798, 232] on link at bounding box center [799, 233] width 16 height 29
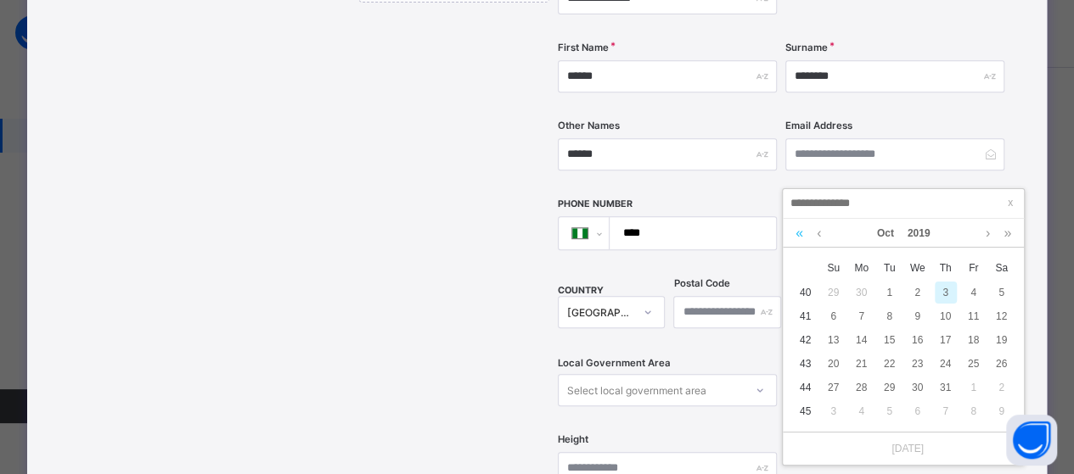
click at [798, 232] on link at bounding box center [799, 233] width 16 height 29
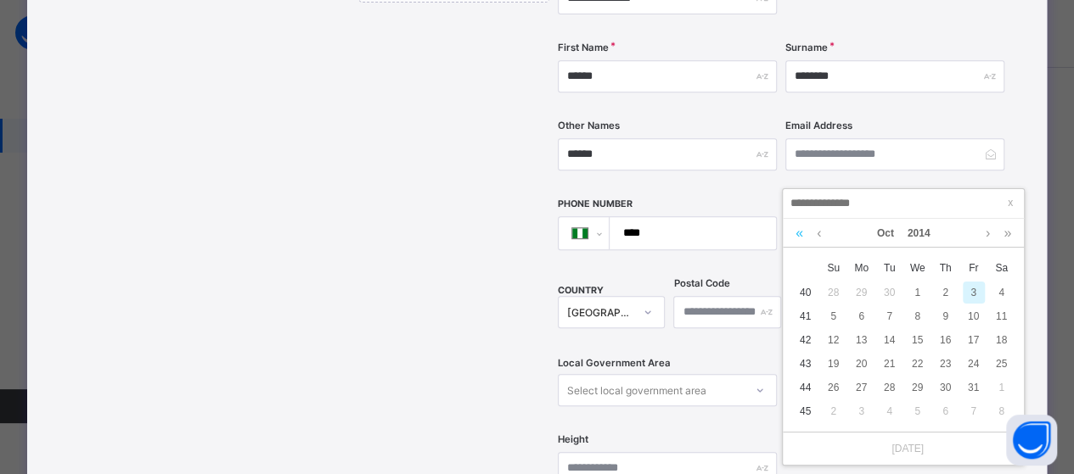
click at [798, 232] on link at bounding box center [799, 233] width 16 height 29
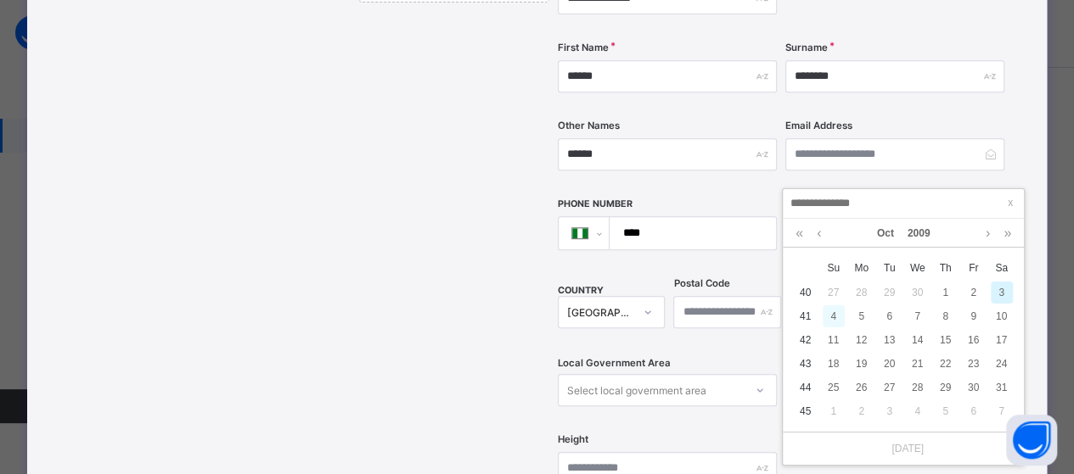
click at [833, 323] on div "4" at bounding box center [833, 317] width 22 height 22
type input "**********"
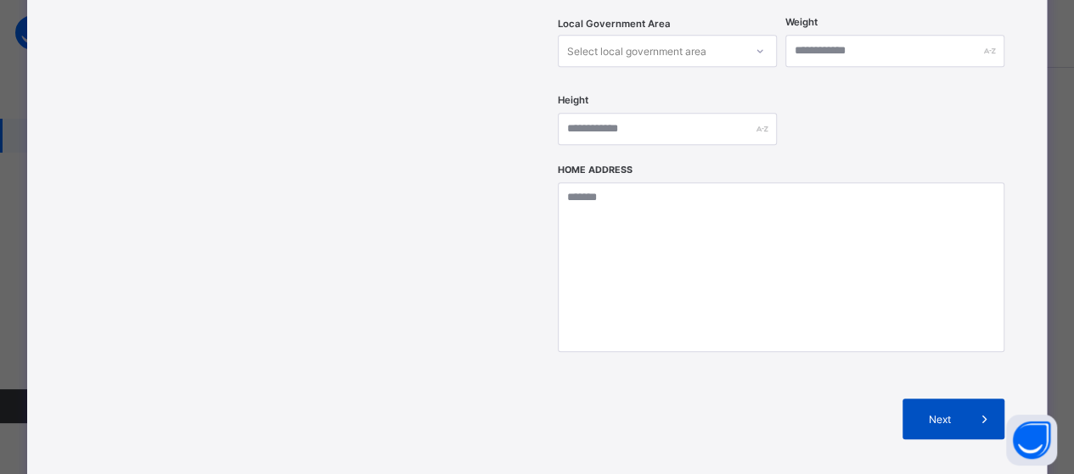
click at [922, 413] on span "Next" at bounding box center [939, 419] width 48 height 13
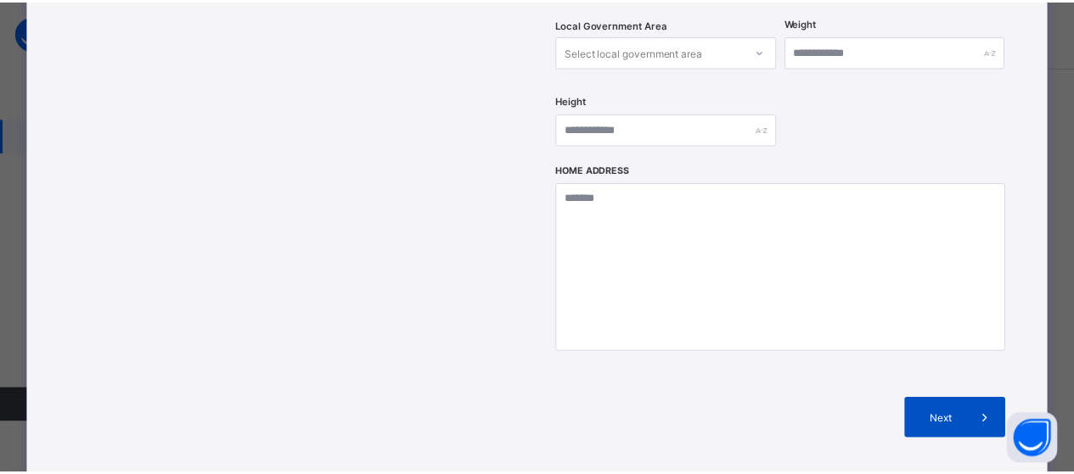
scroll to position [394, 0]
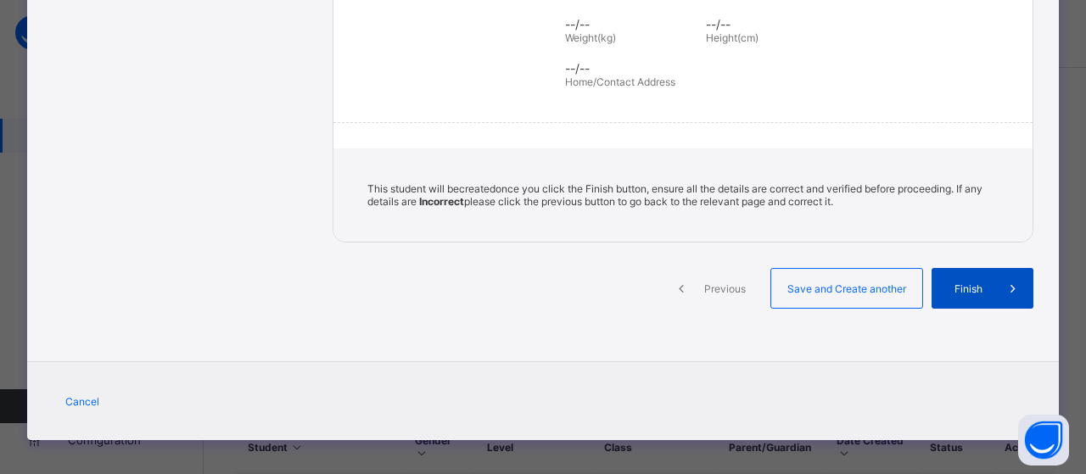
click at [957, 289] on div "Finish" at bounding box center [983, 288] width 102 height 41
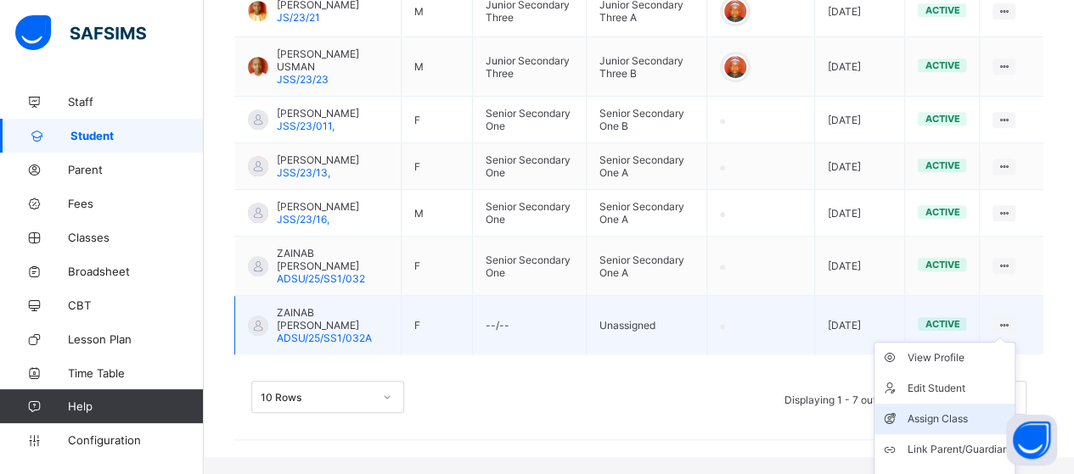
scroll to position [528, 0]
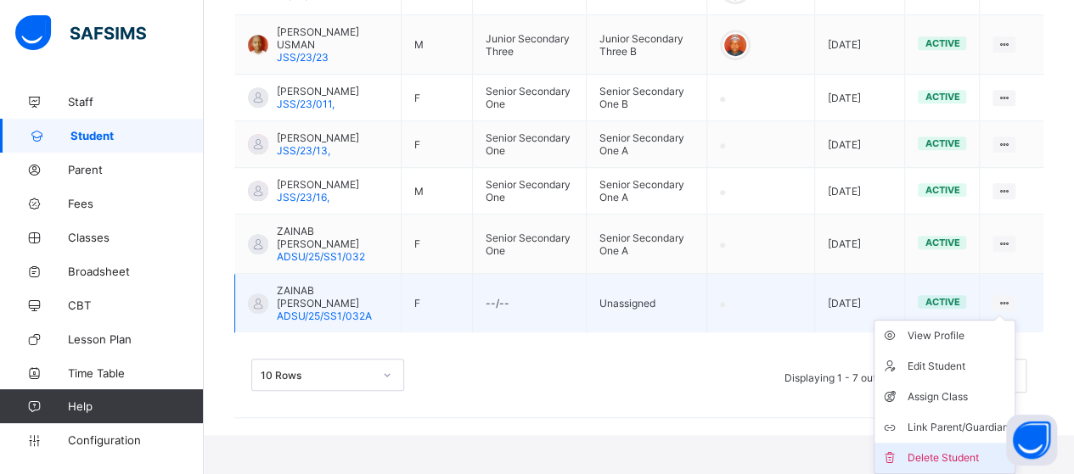
click at [964, 452] on div "Delete Student" at bounding box center [956, 458] width 101 height 17
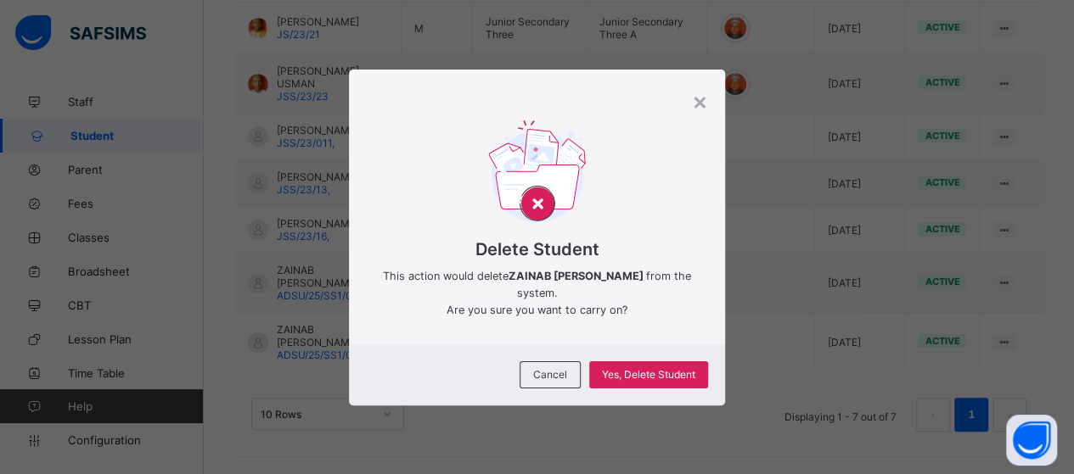
scroll to position [488, 0]
click at [618, 374] on span "Yes, Delete Student" at bounding box center [648, 374] width 93 height 13
click at [704, 102] on div "×" at bounding box center [700, 101] width 16 height 29
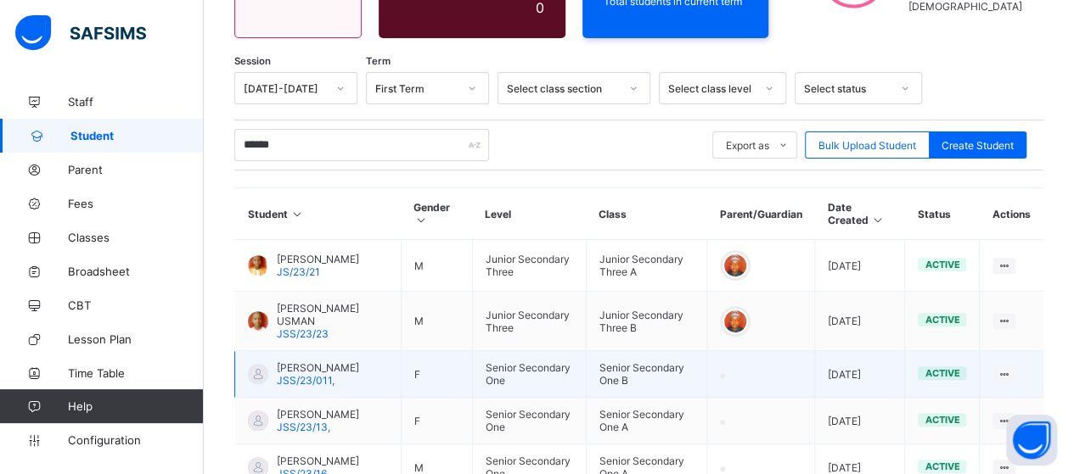
scroll to position [149, 0]
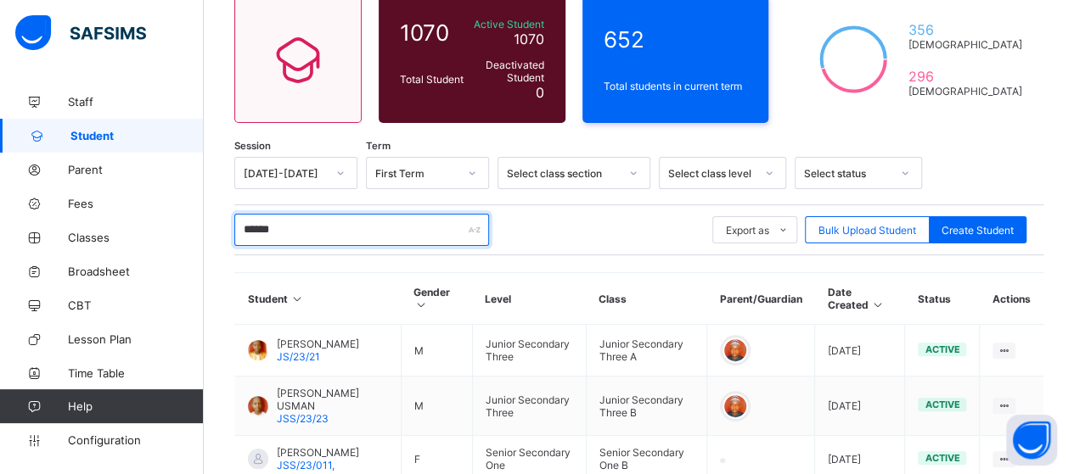
click at [336, 228] on input "******" at bounding box center [361, 230] width 255 height 32
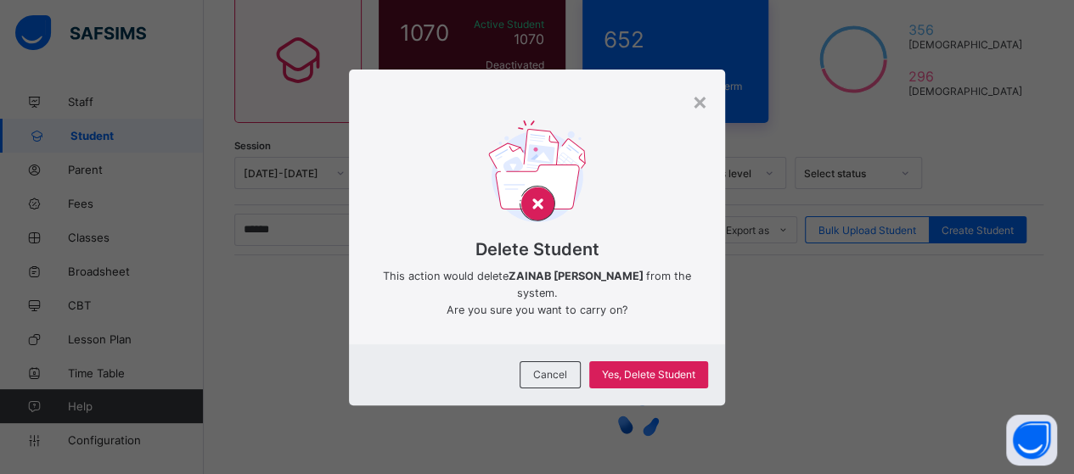
click at [700, 103] on div "×" at bounding box center [700, 101] width 16 height 29
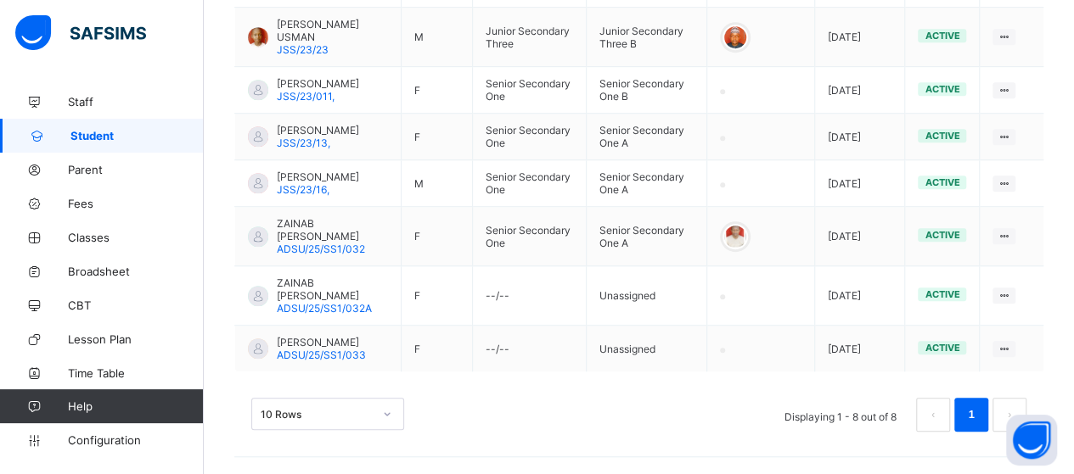
scroll to position [530, 0]
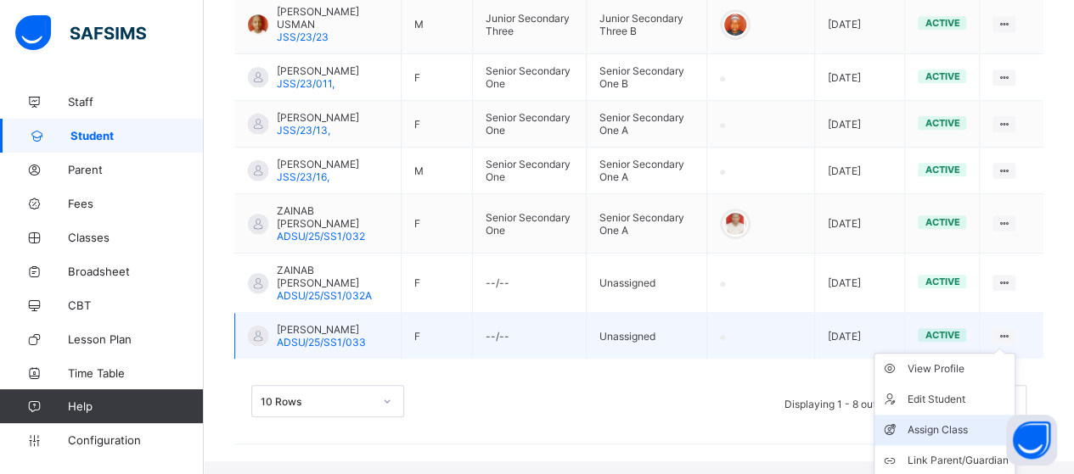
click at [971, 439] on div "Assign Class" at bounding box center [956, 430] width 101 height 17
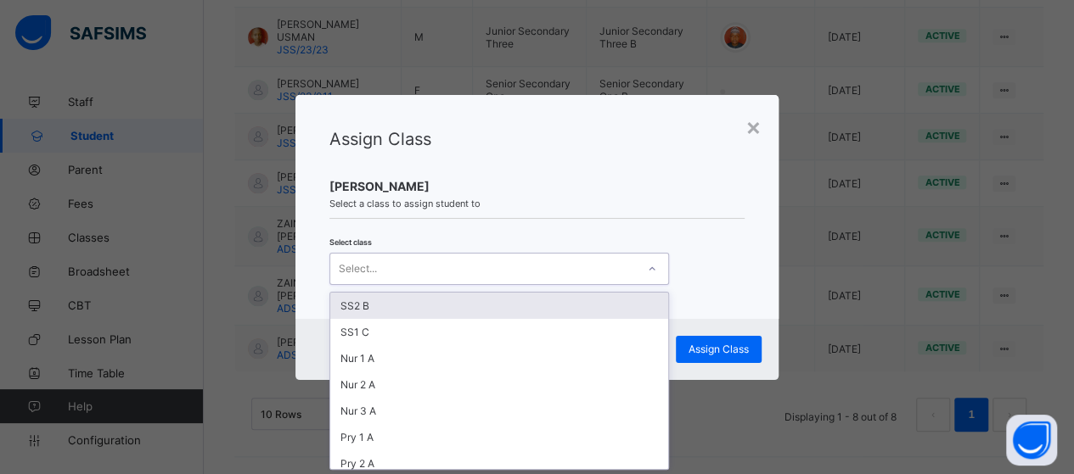
scroll to position [0, 0]
click at [650, 270] on icon at bounding box center [652, 269] width 10 height 17
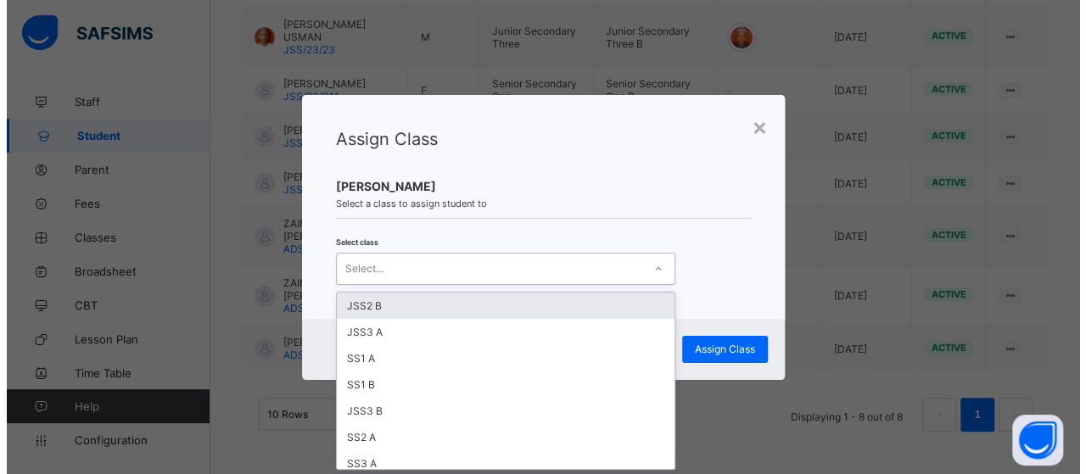
scroll to position [339, 0]
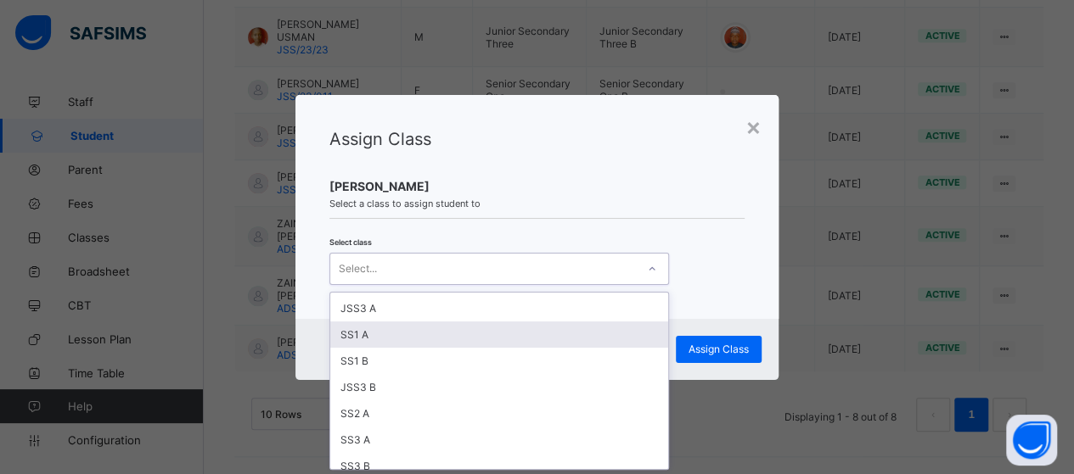
click at [412, 322] on div "SS1 A" at bounding box center [499, 335] width 338 height 26
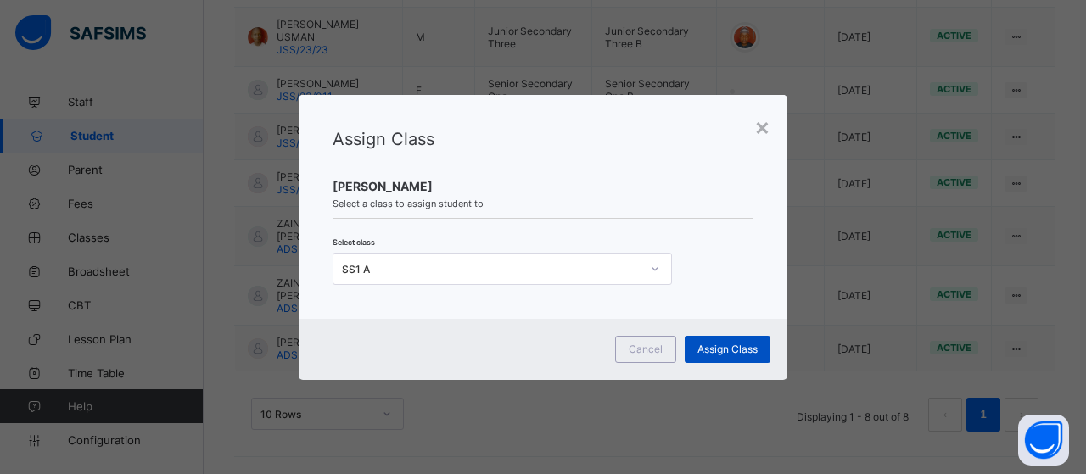
click at [712, 351] on span "Assign Class" at bounding box center [728, 349] width 60 height 13
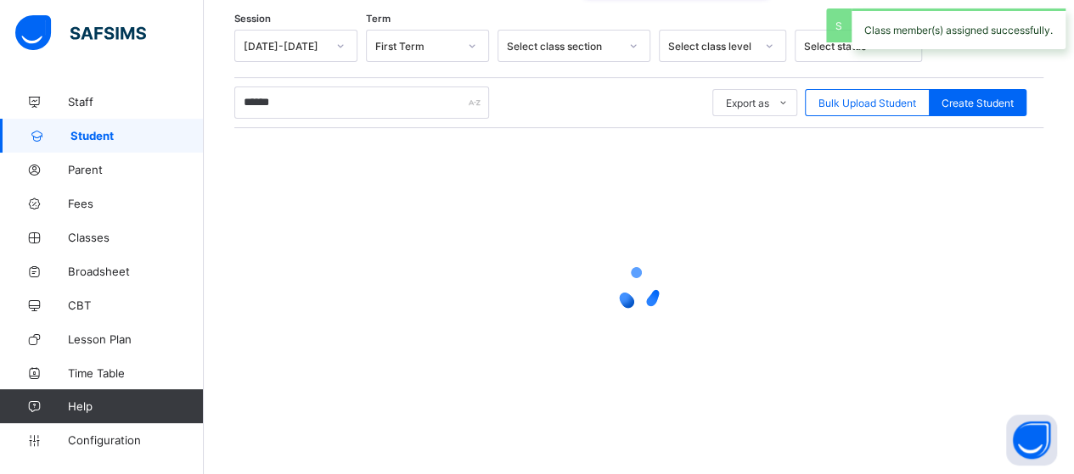
scroll to position [530, 0]
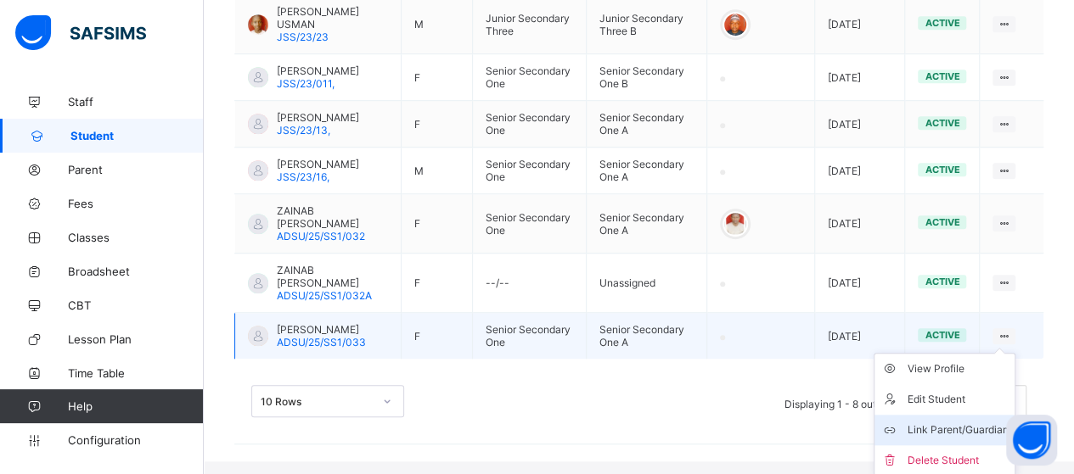
click at [974, 439] on div "Link Parent/Guardian" at bounding box center [956, 430] width 101 height 17
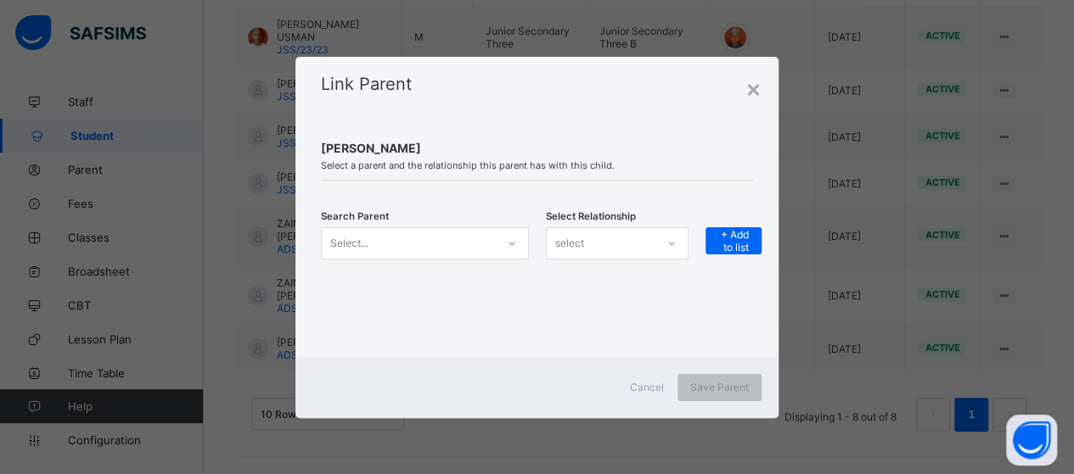
click at [513, 247] on icon at bounding box center [512, 243] width 10 height 17
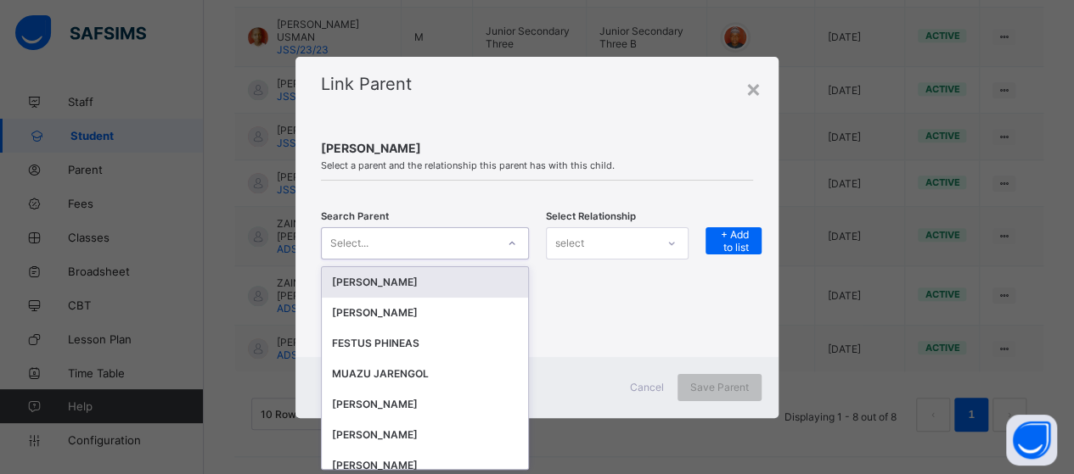
scroll to position [0, 0]
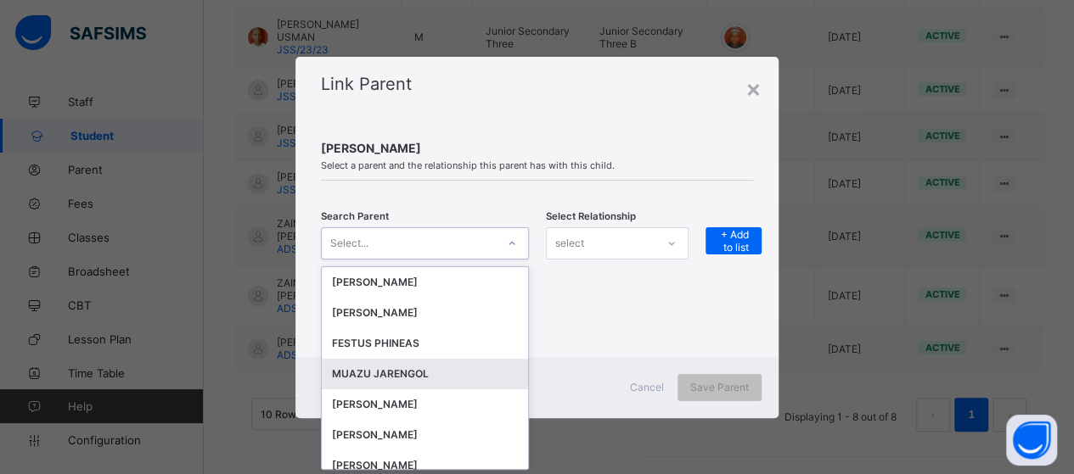
click at [411, 376] on div "MUAZU JARENGOL" at bounding box center [425, 374] width 186 height 17
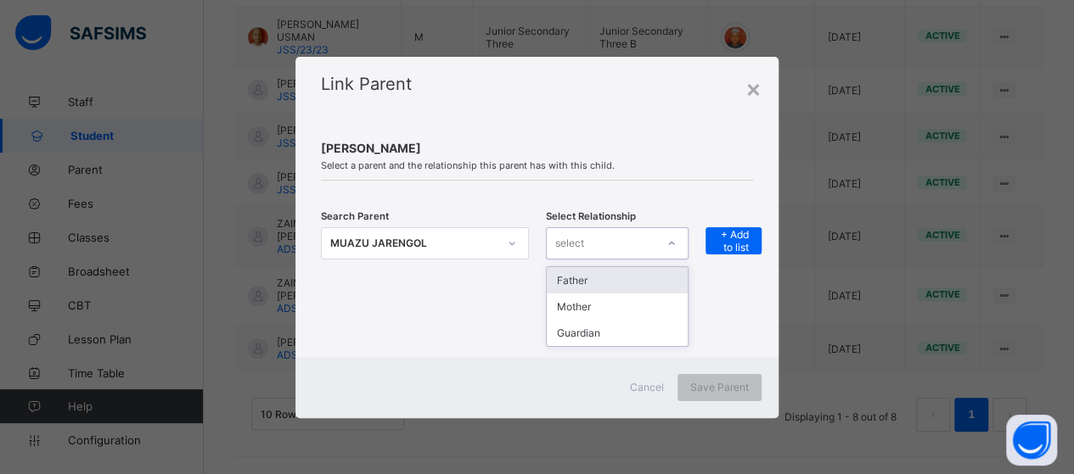
click at [670, 240] on icon at bounding box center [671, 243] width 10 height 17
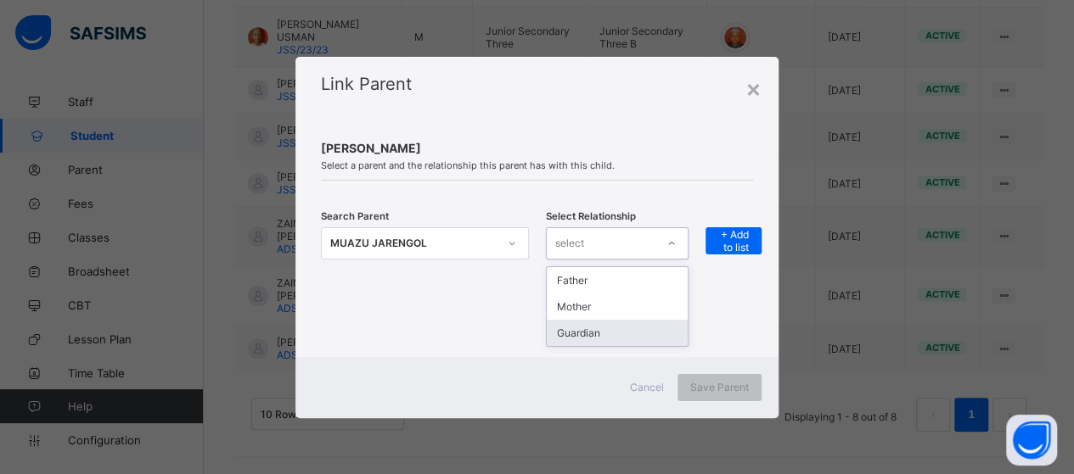
click at [614, 332] on div "Guardian" at bounding box center [617, 333] width 141 height 26
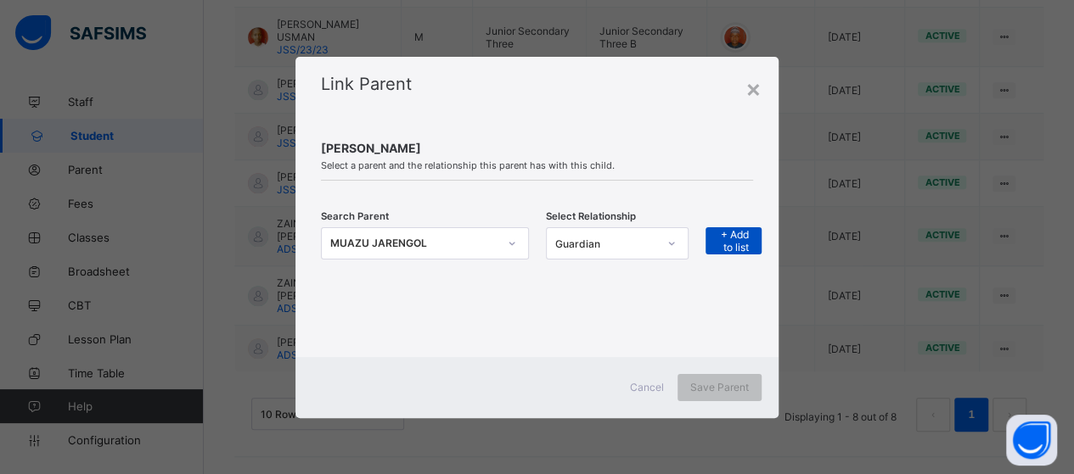
click at [744, 241] on span "+ Add to list" at bounding box center [733, 240] width 31 height 25
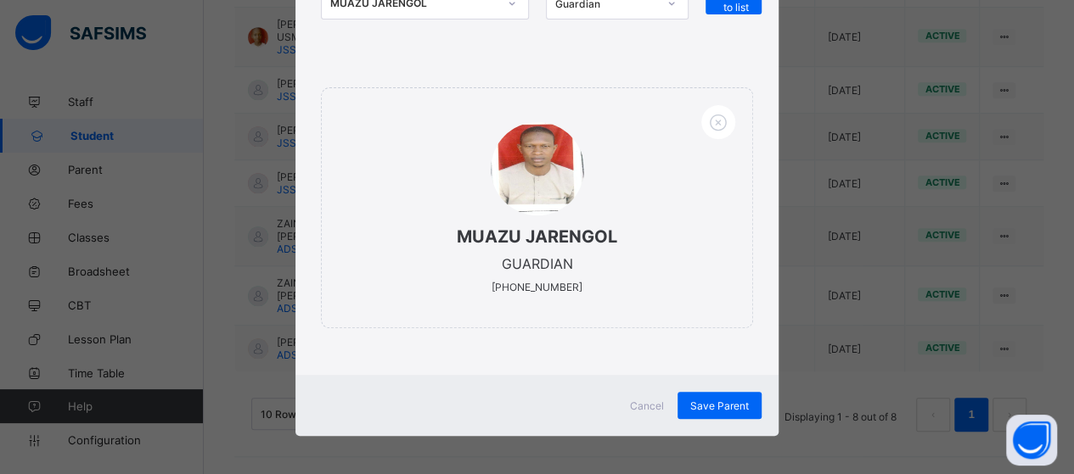
scroll to position [545, 0]
click at [736, 401] on span "Save Parent" at bounding box center [719, 406] width 59 height 13
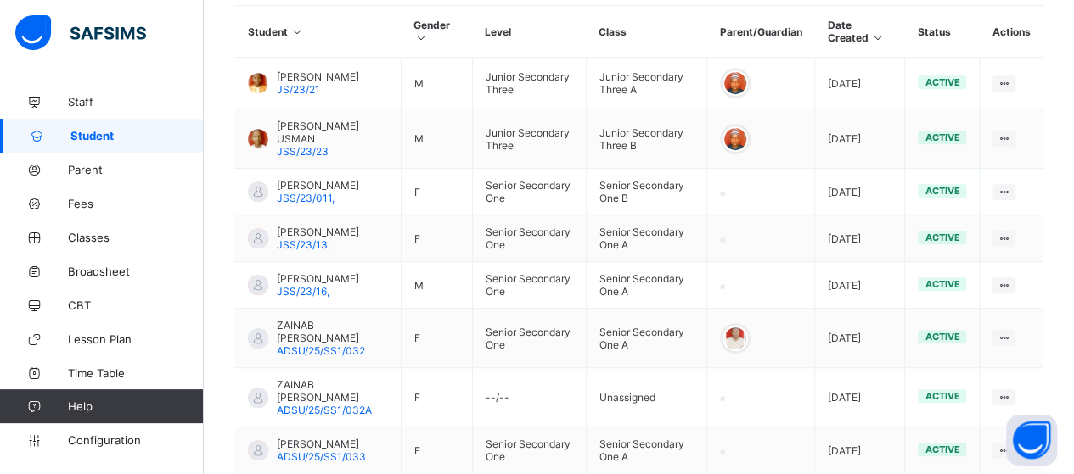
scroll to position [205, 0]
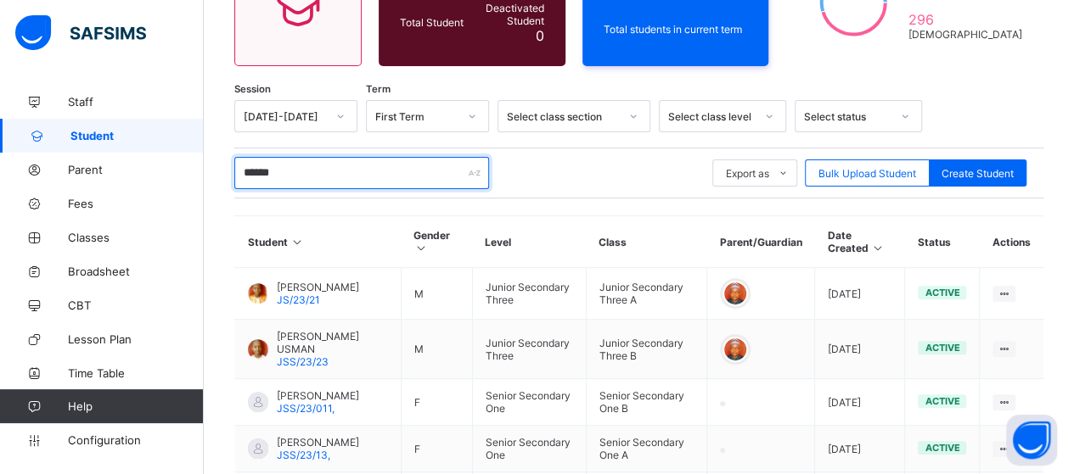
click at [341, 162] on input "******" at bounding box center [361, 173] width 255 height 32
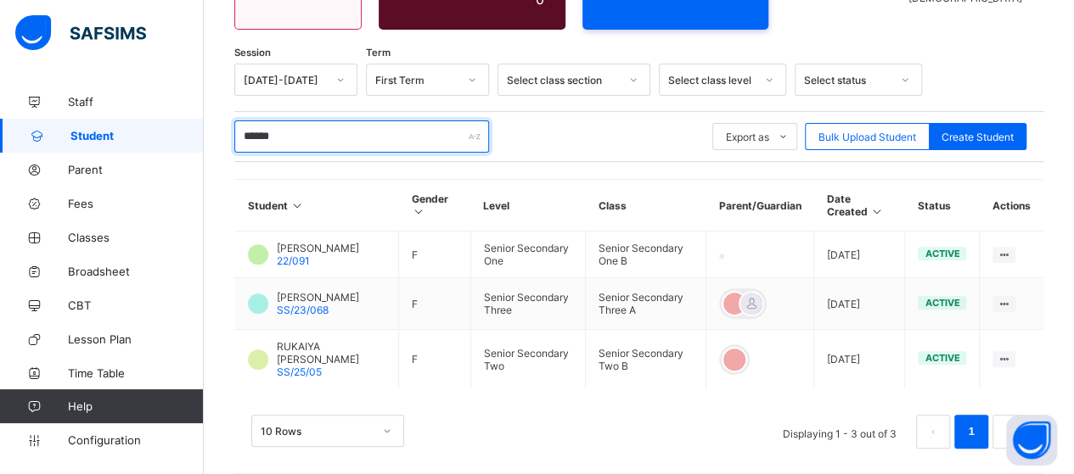
scroll to position [261, 0]
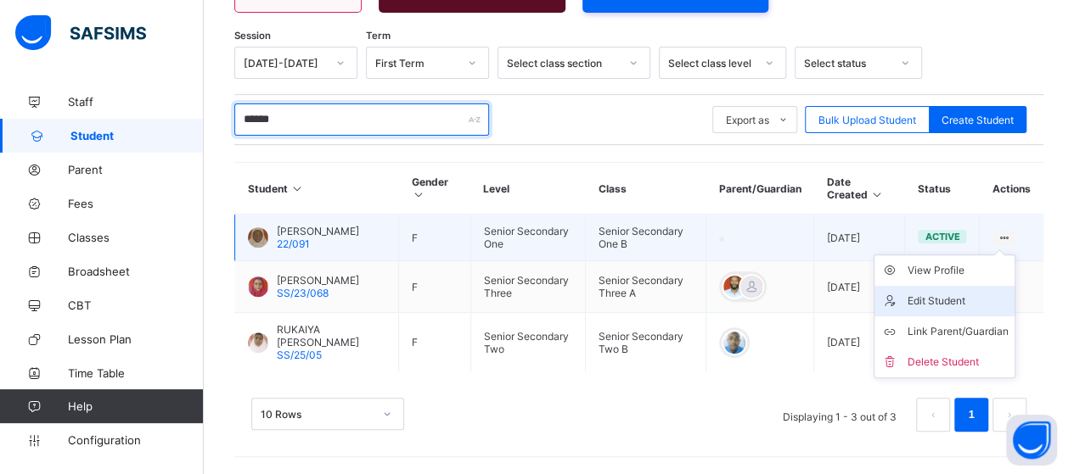
type input "******"
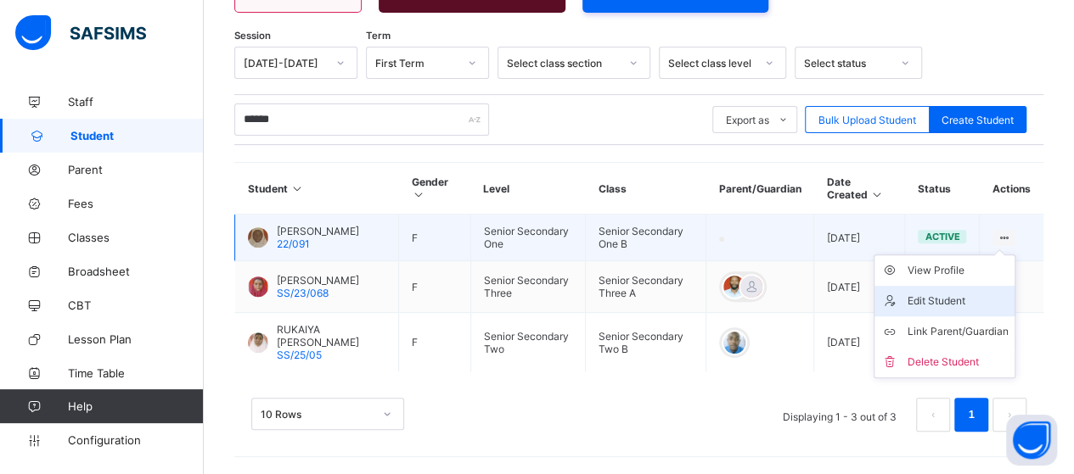
click at [957, 295] on div "Edit Student" at bounding box center [956, 301] width 101 height 17
select select "**"
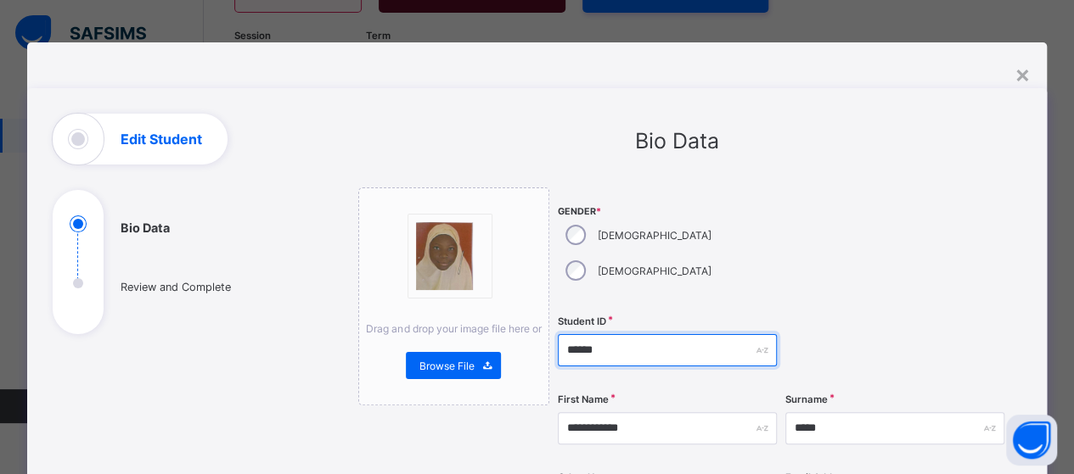
click at [609, 334] on input "******" at bounding box center [667, 350] width 219 height 32
type input "*"
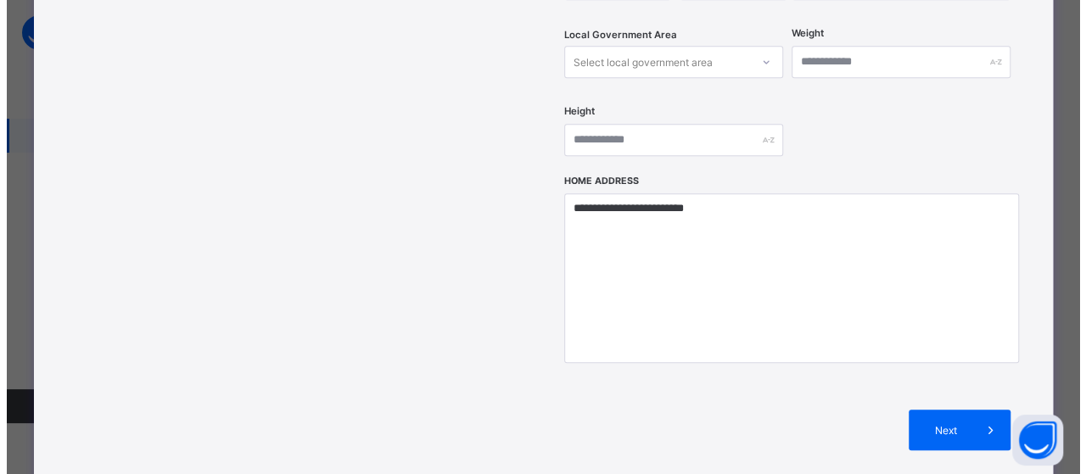
scroll to position [805, 0]
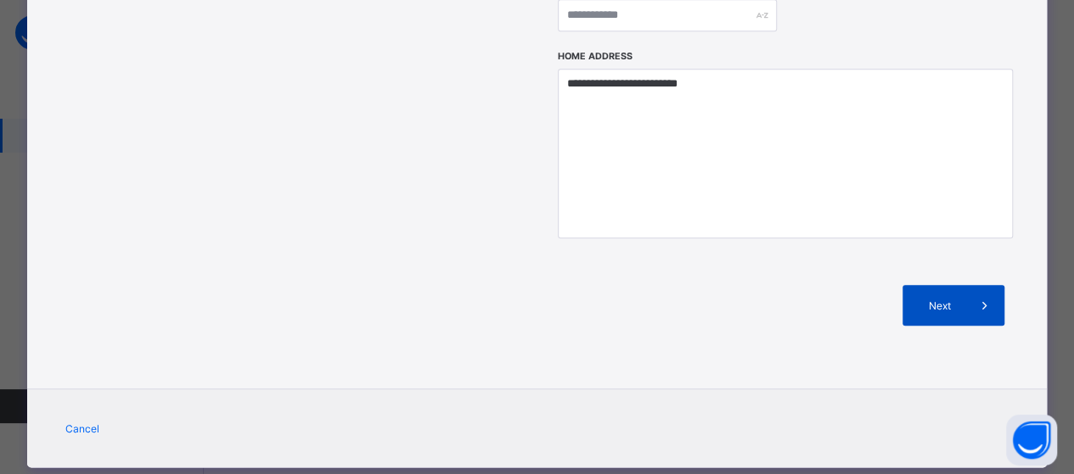
type input "**********"
click at [959, 285] on div "Next" at bounding box center [953, 305] width 102 height 41
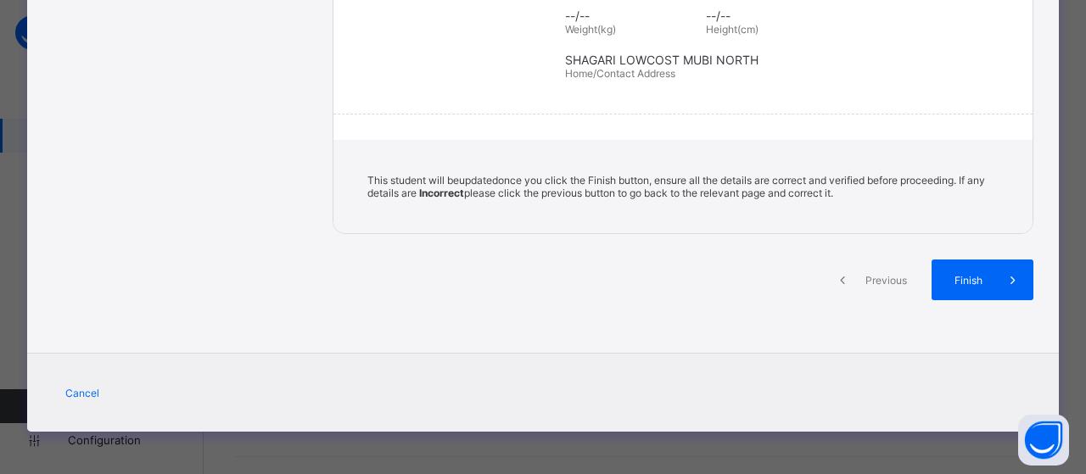
scroll to position [394, 0]
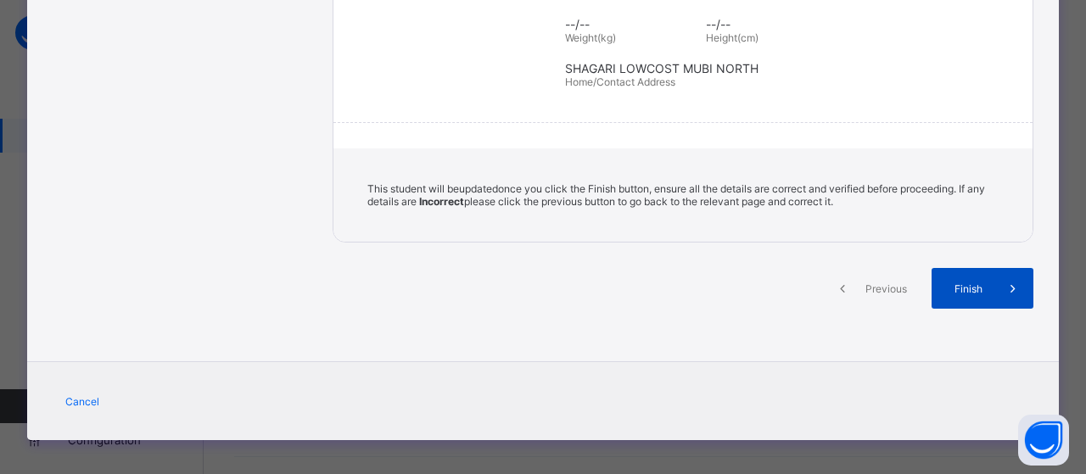
click at [960, 283] on span "Finish" at bounding box center [969, 289] width 48 height 13
click at [961, 283] on span "Finish" at bounding box center [969, 289] width 48 height 13
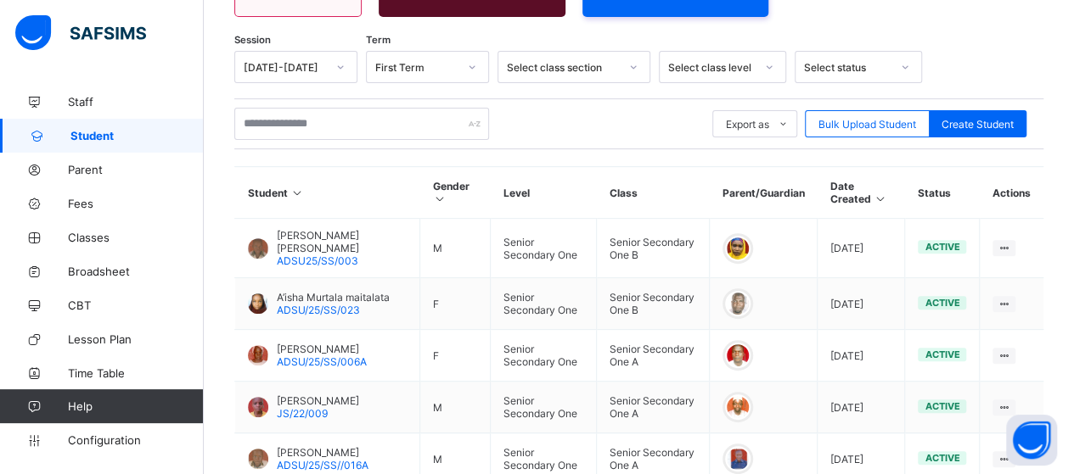
scroll to position [85, 0]
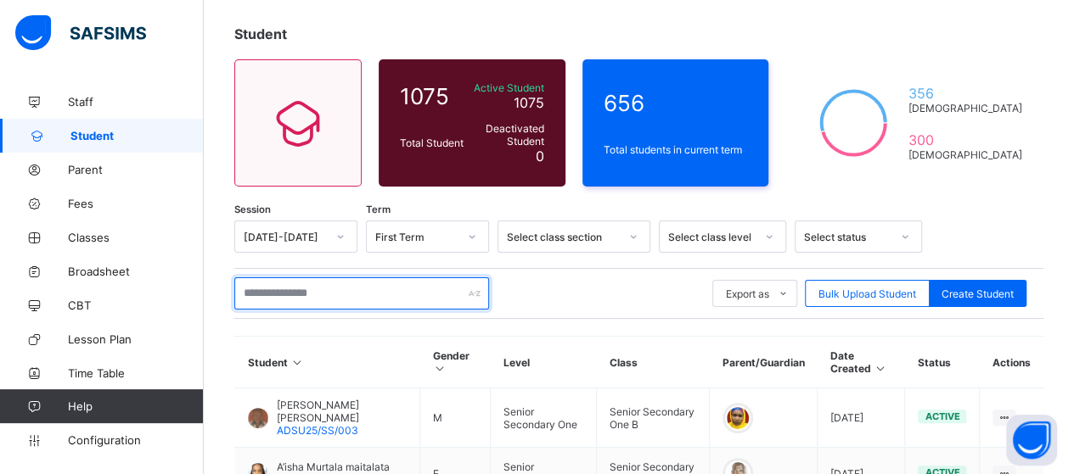
click at [328, 289] on input "text" at bounding box center [361, 294] width 255 height 32
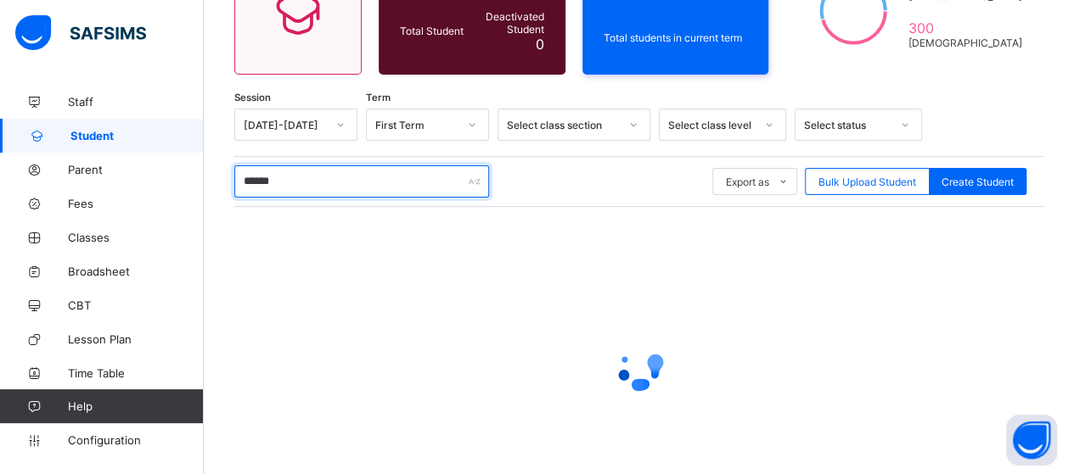
scroll to position [255, 0]
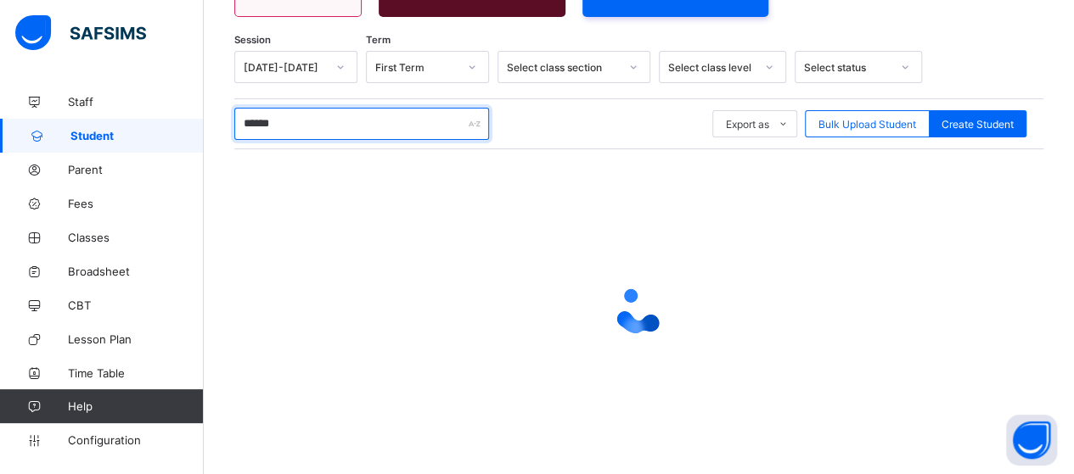
type input "******"
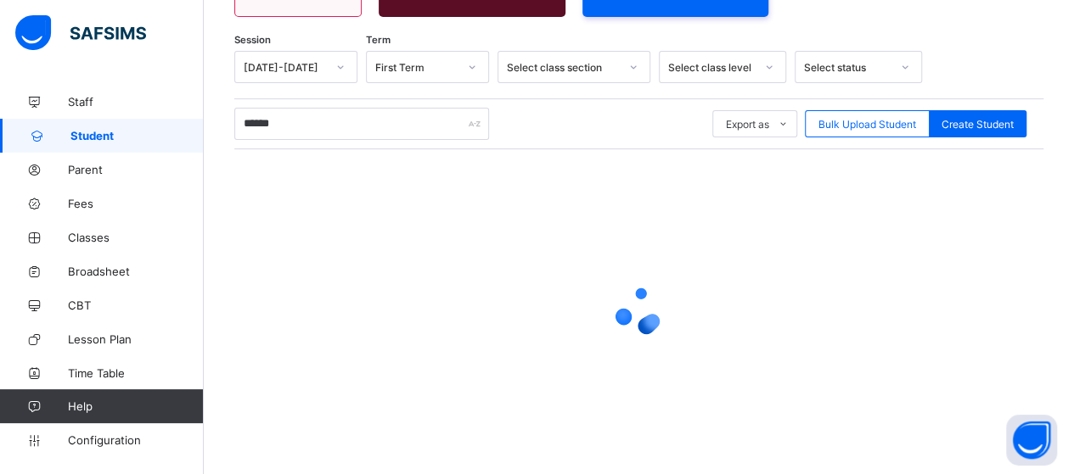
click at [720, 257] on div at bounding box center [638, 310] width 809 height 323
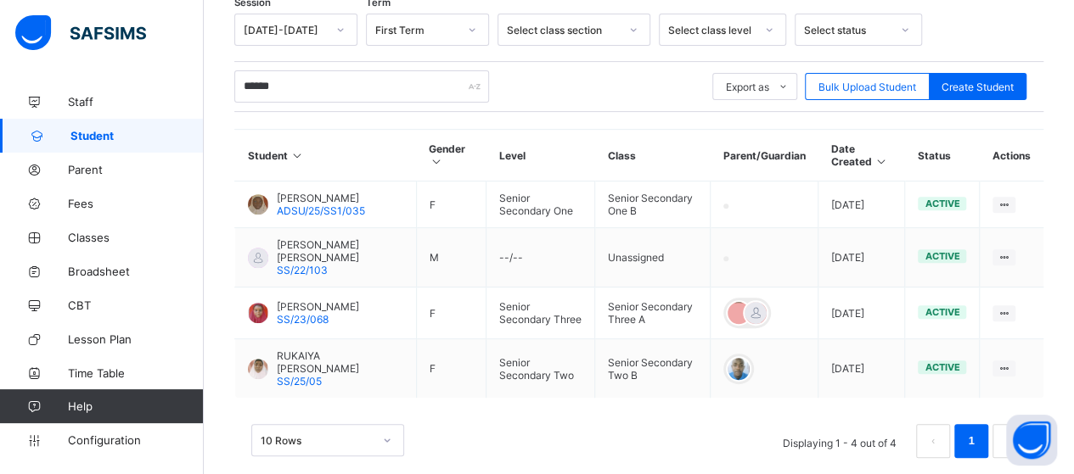
scroll to position [295, 0]
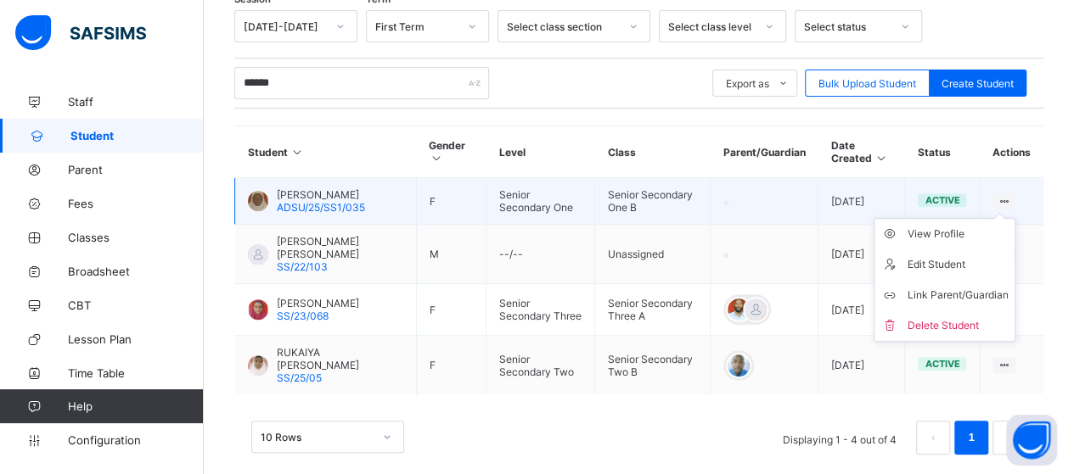
click at [1011, 195] on icon at bounding box center [1003, 201] width 14 height 13
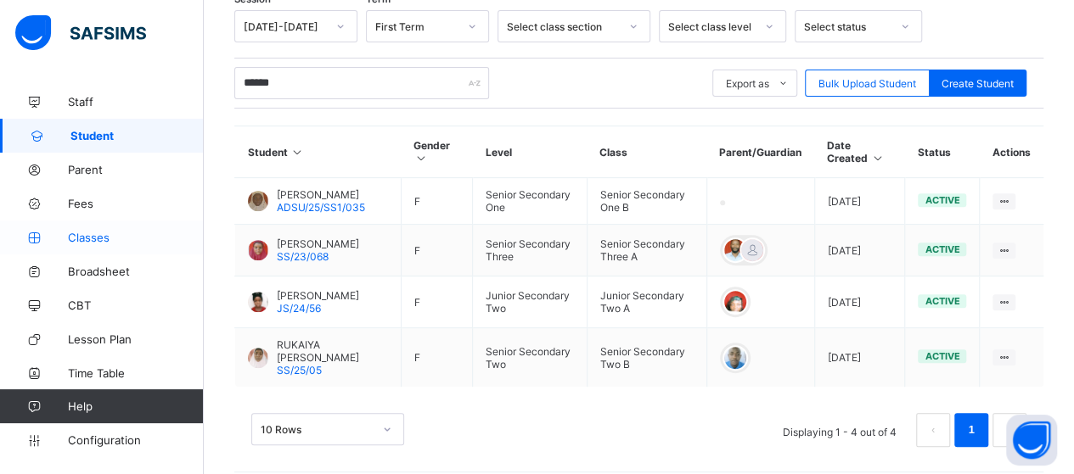
click at [83, 236] on span "Classes" at bounding box center [136, 238] width 136 height 14
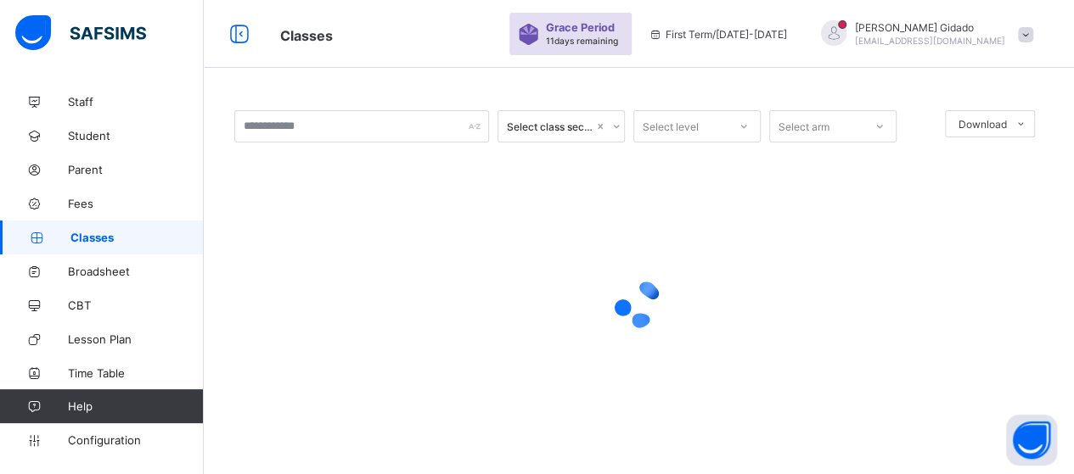
click at [784, 326] on div at bounding box center [638, 304] width 809 height 68
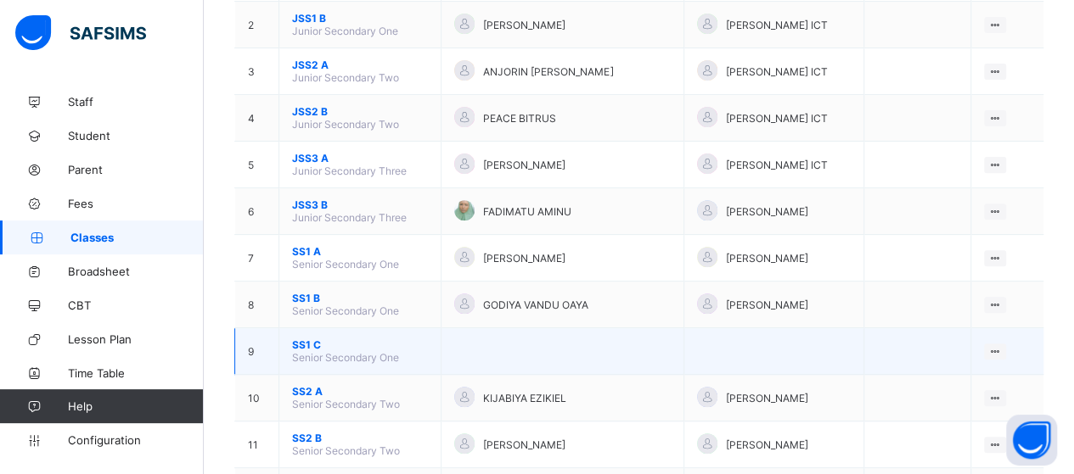
scroll to position [255, 0]
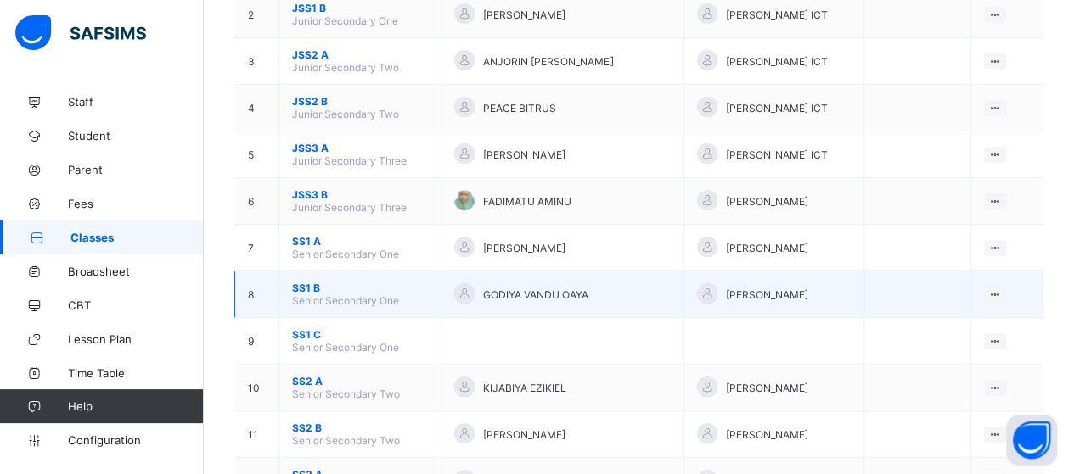
click at [312, 282] on span "SS1 B" at bounding box center [360, 288] width 136 height 13
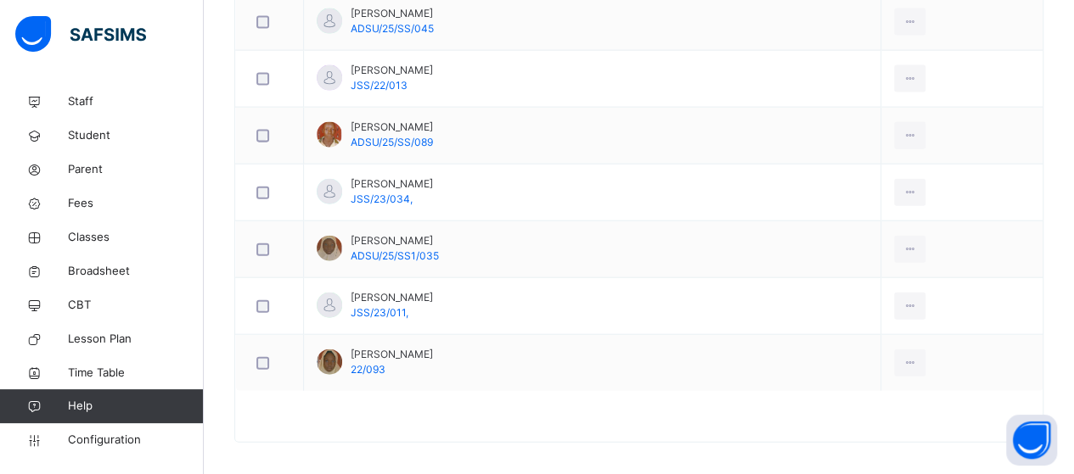
scroll to position [1871, 0]
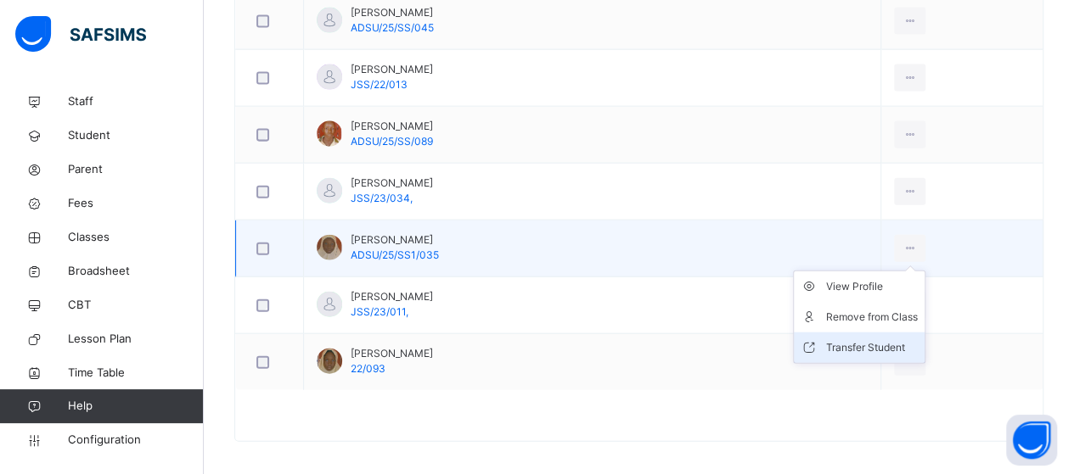
click at [895, 339] on div "Transfer Student" at bounding box center [872, 347] width 92 height 17
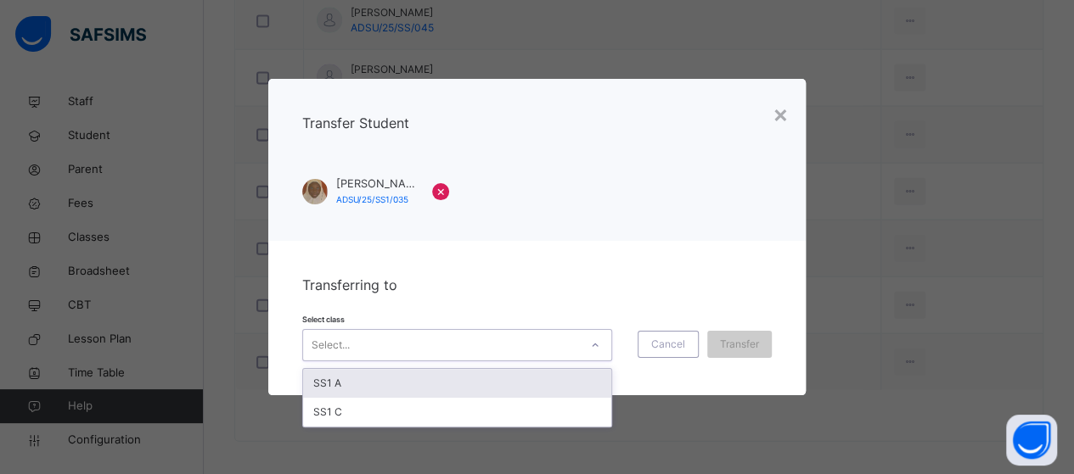
click at [597, 348] on icon at bounding box center [595, 345] width 10 height 17
click at [508, 384] on div "SS1 A" at bounding box center [457, 383] width 308 height 29
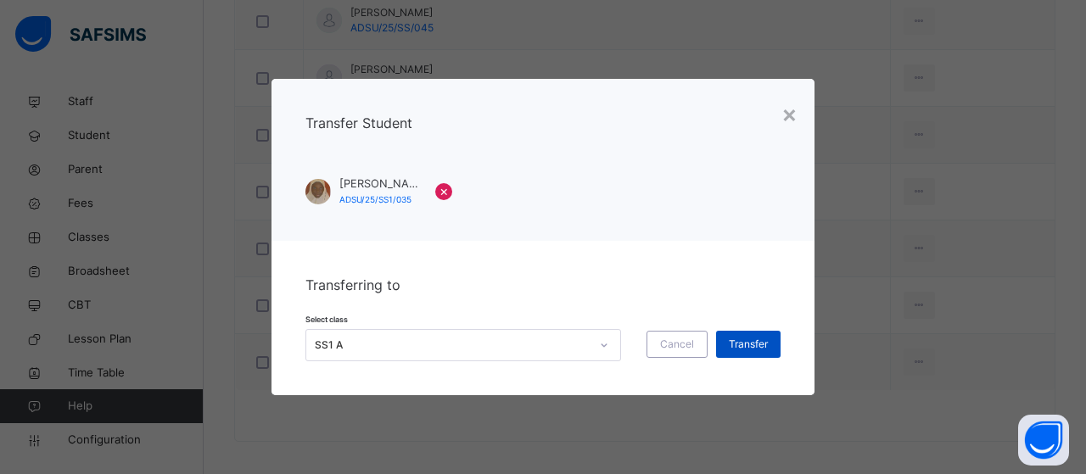
click at [753, 345] on span "Transfer" at bounding box center [748, 344] width 39 height 15
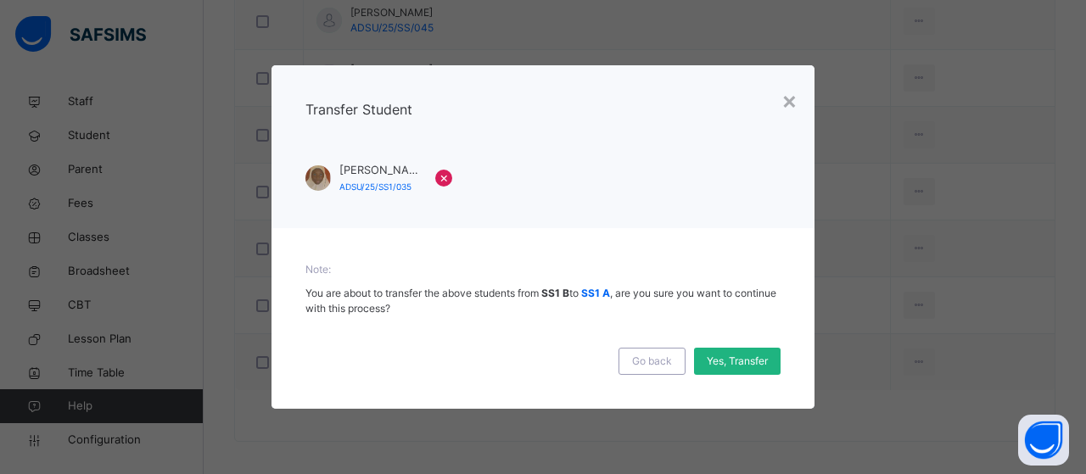
click at [749, 361] on span "Yes, Transfer" at bounding box center [737, 361] width 61 height 15
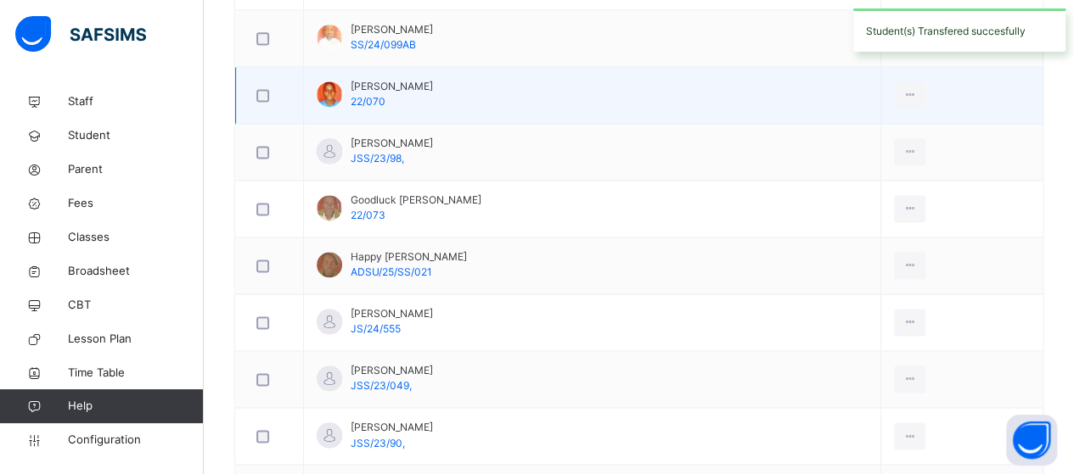
scroll to position [1022, 0]
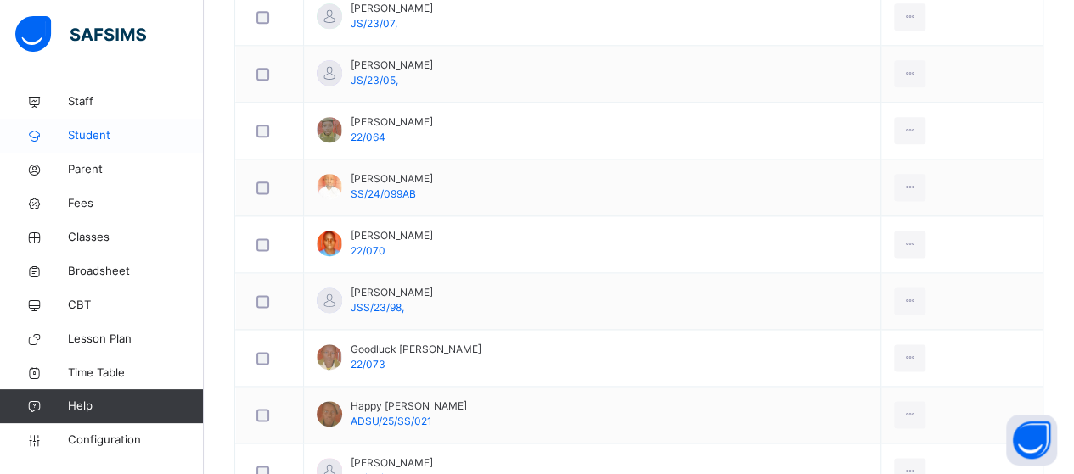
click at [91, 134] on span "Student" at bounding box center [136, 135] width 136 height 17
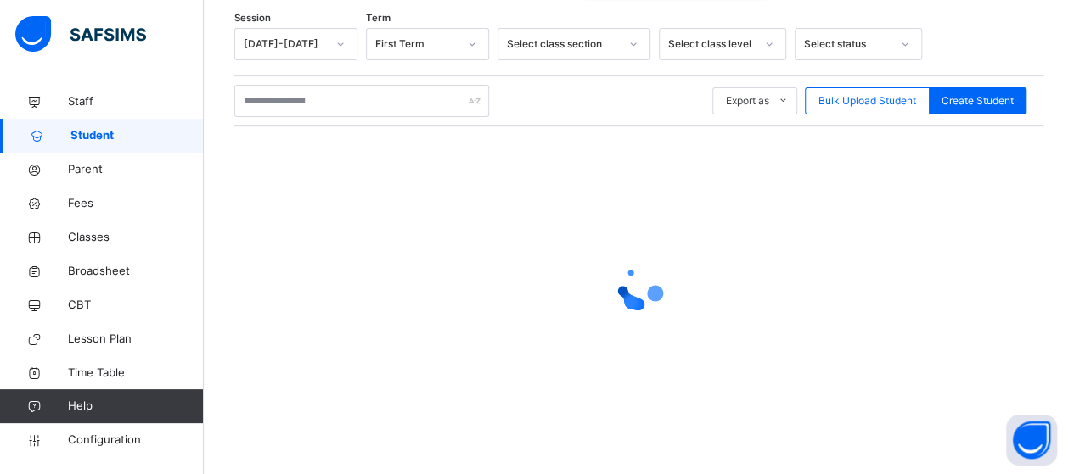
scroll to position [280, 0]
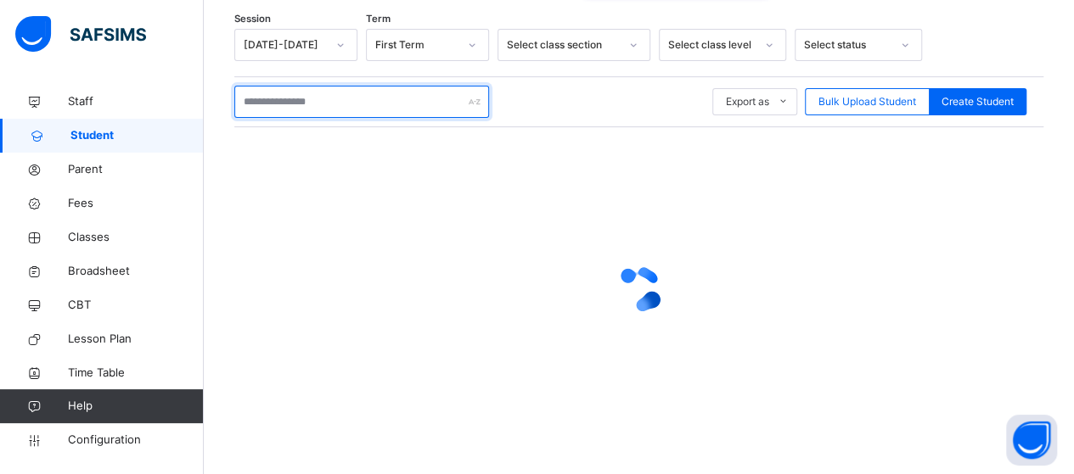
click at [354, 108] on input "text" at bounding box center [361, 102] width 255 height 32
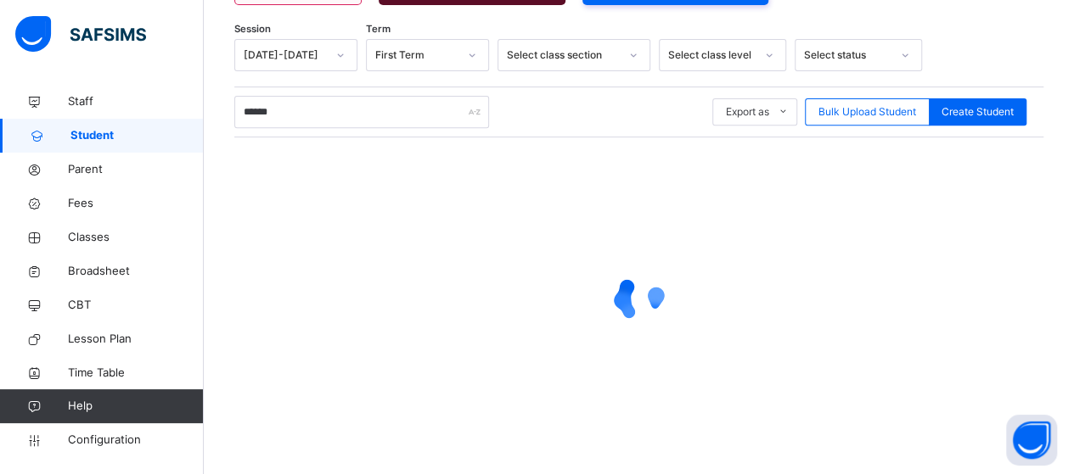
click at [635, 203] on div at bounding box center [638, 298] width 809 height 323
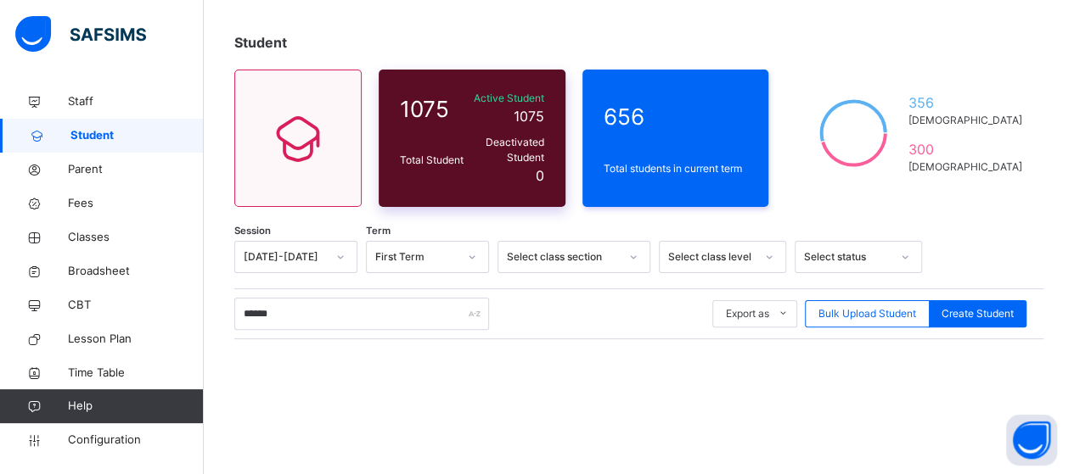
scroll to position [170, 0]
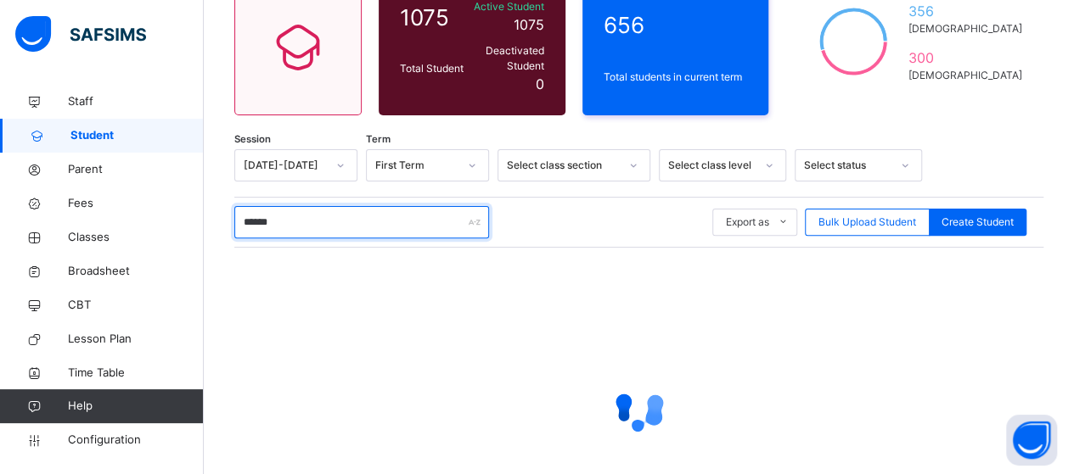
click at [331, 222] on input "******" at bounding box center [361, 222] width 255 height 32
type input "*"
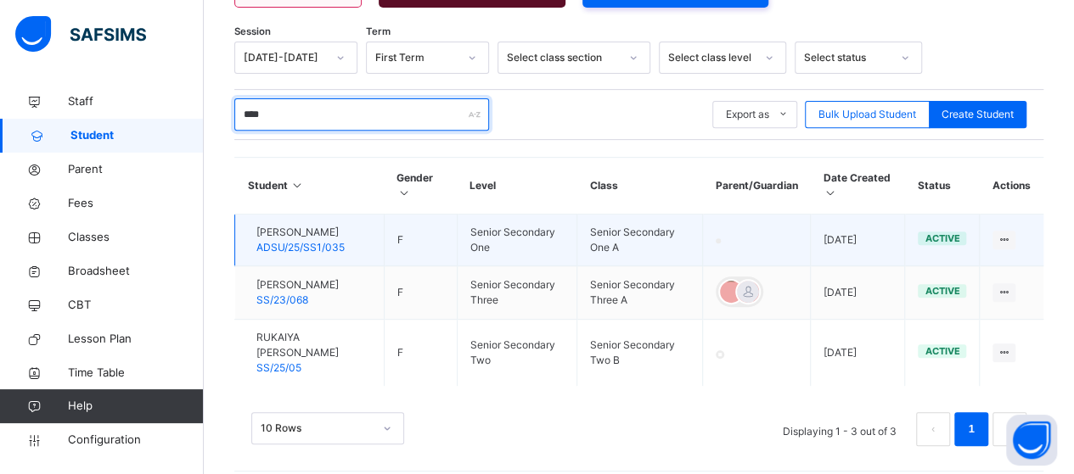
scroll to position [279, 0]
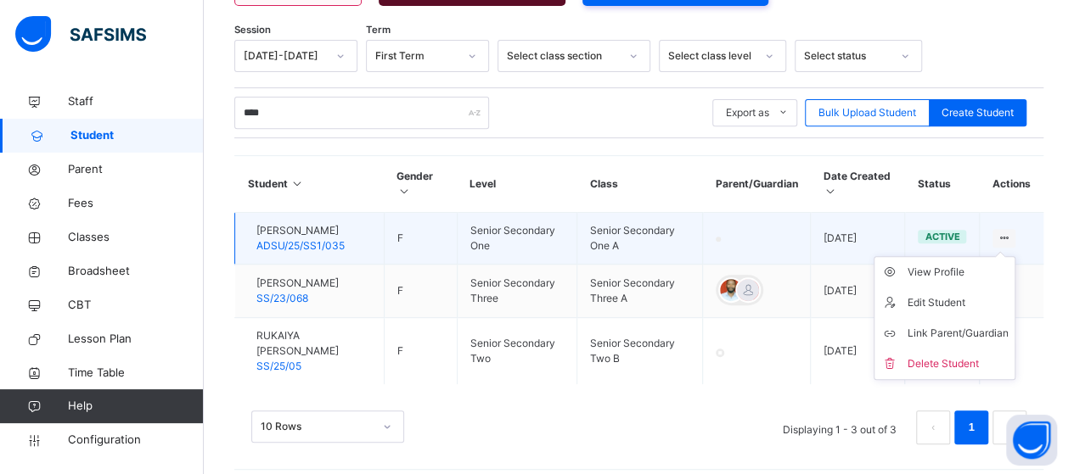
click at [1011, 232] on icon at bounding box center [1003, 238] width 14 height 13
click at [973, 325] on div "Link Parent/Guardian" at bounding box center [956, 333] width 101 height 17
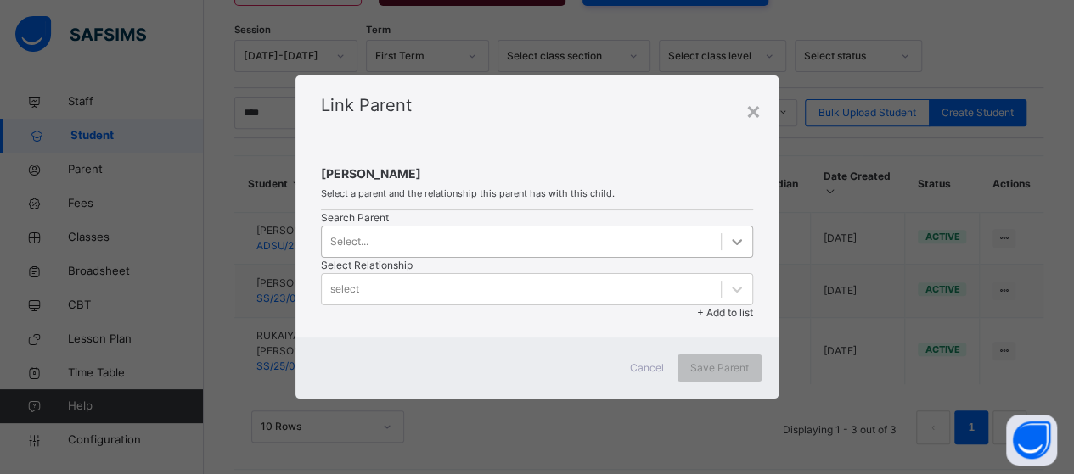
click at [721, 248] on div at bounding box center [736, 242] width 31 height 31
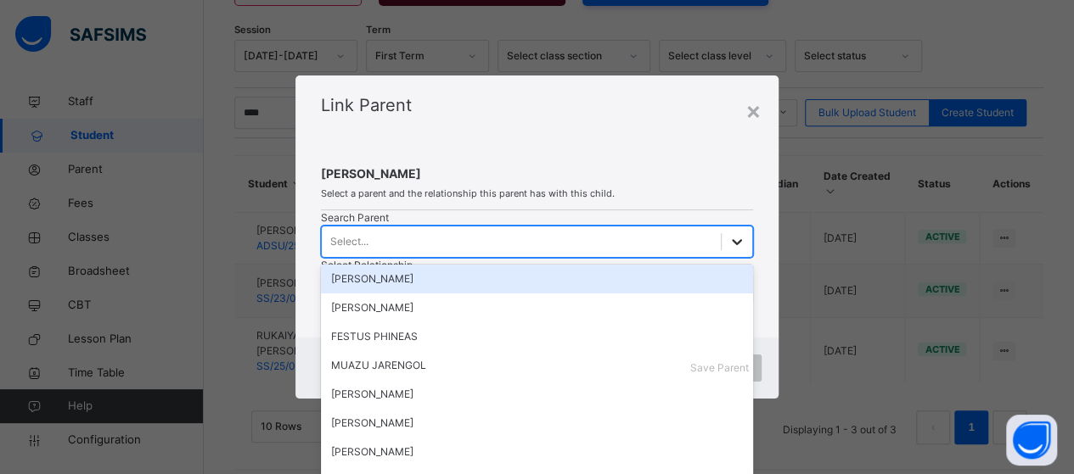
scroll to position [0, 0]
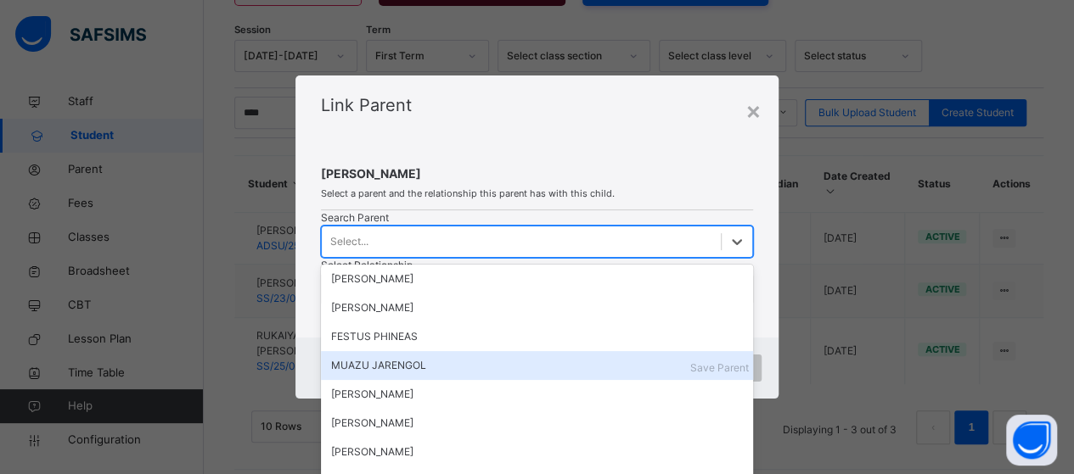
click at [429, 373] on div "MUAZU JARENGOL" at bounding box center [537, 365] width 412 height 15
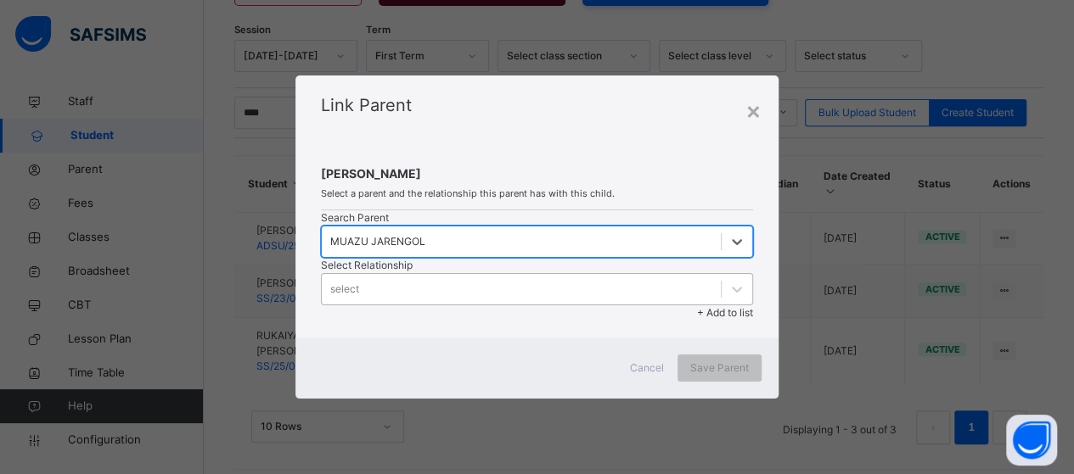
click at [604, 276] on div "select" at bounding box center [521, 289] width 399 height 26
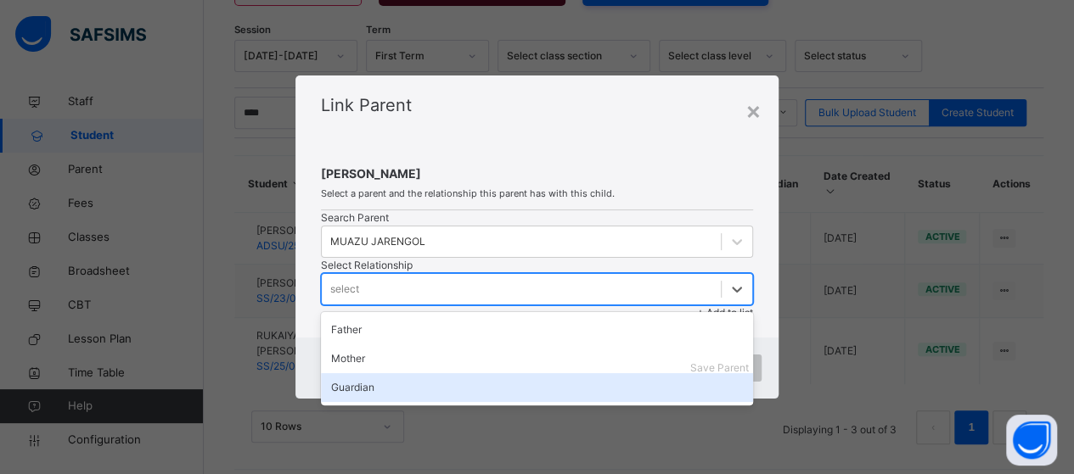
drag, startPoint x: 600, startPoint y: 346, endPoint x: 639, endPoint y: 312, distance: 51.7
click at [600, 373] on div "Guardian" at bounding box center [537, 387] width 432 height 29
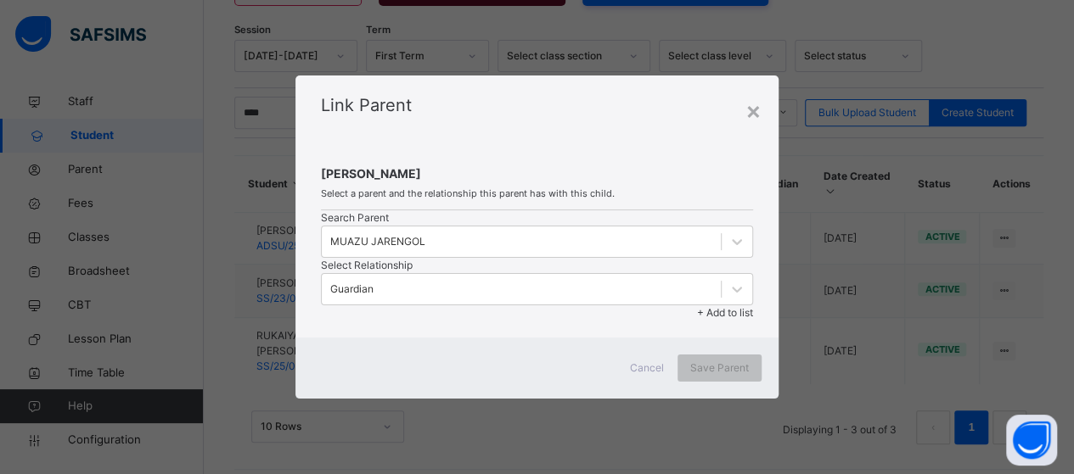
click at [743, 230] on div "Search Parent MUAZU JARENGOL Select Relationship Guardian + Add to list" at bounding box center [537, 265] width 432 height 110
click at [742, 306] on span "+ Add to list" at bounding box center [725, 312] width 56 height 13
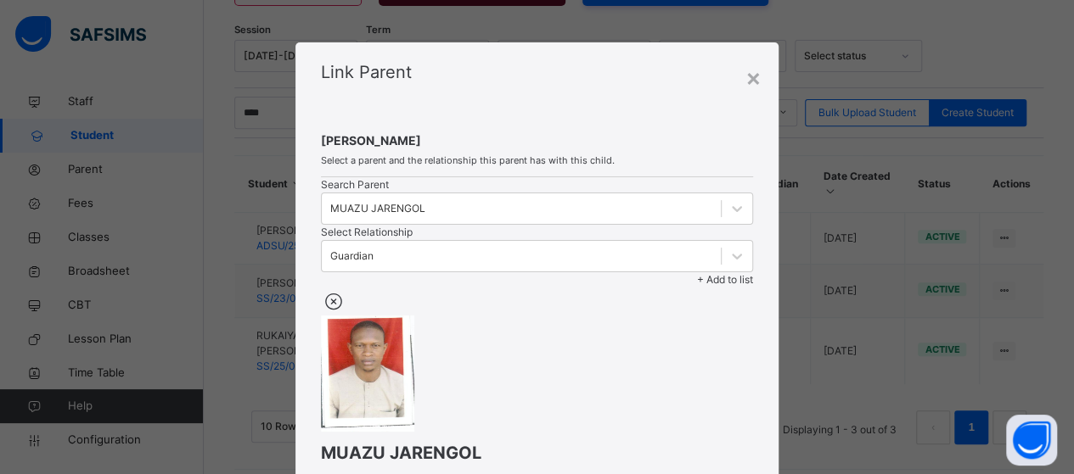
scroll to position [248, 0]
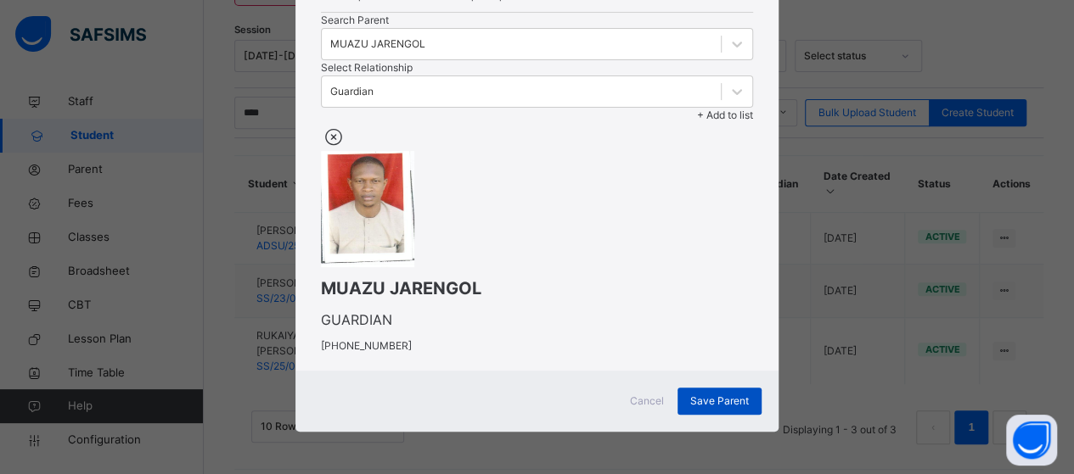
click at [705, 403] on span "Save Parent" at bounding box center [719, 401] width 59 height 15
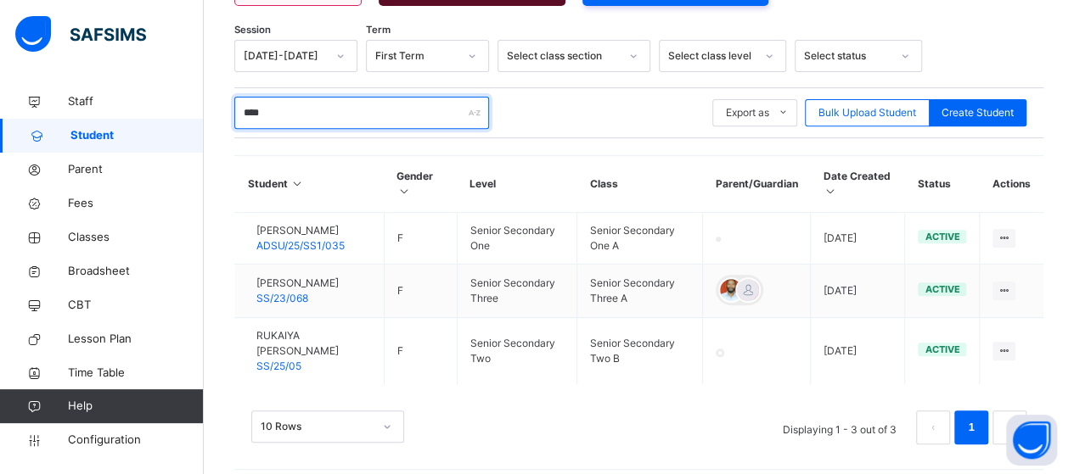
click at [273, 106] on input "****" at bounding box center [361, 113] width 255 height 32
type input "*"
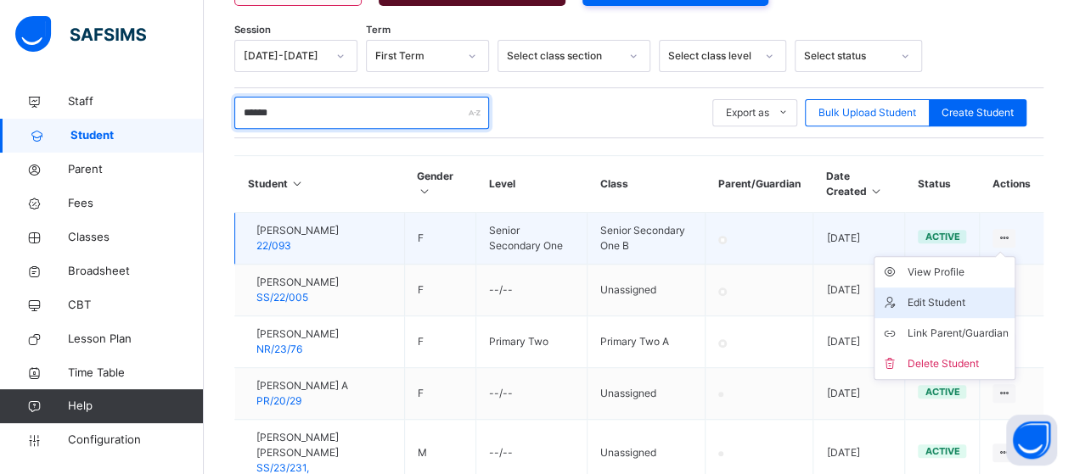
type input "******"
click at [953, 298] on div "Edit Student" at bounding box center [956, 303] width 101 height 17
select select "**"
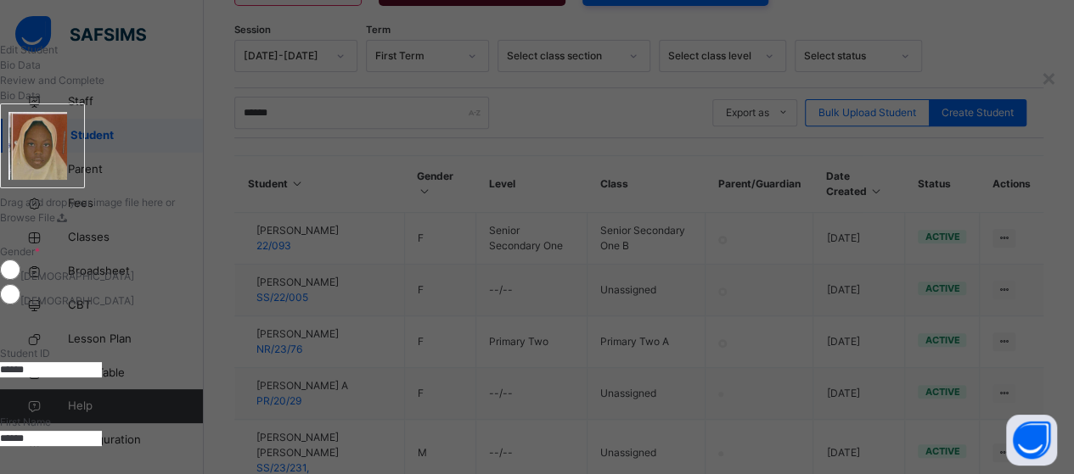
click at [102, 362] on input "******" at bounding box center [51, 369] width 102 height 15
type input "*"
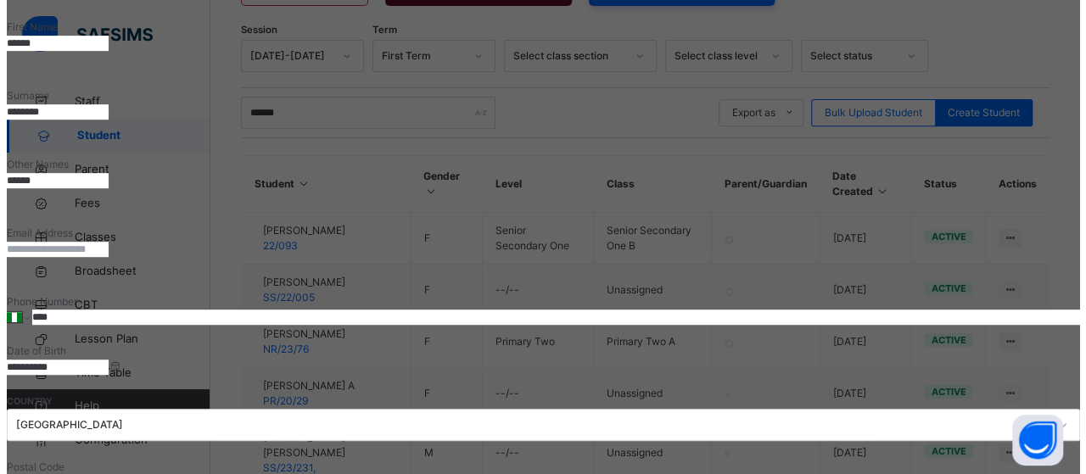
scroll to position [679, 0]
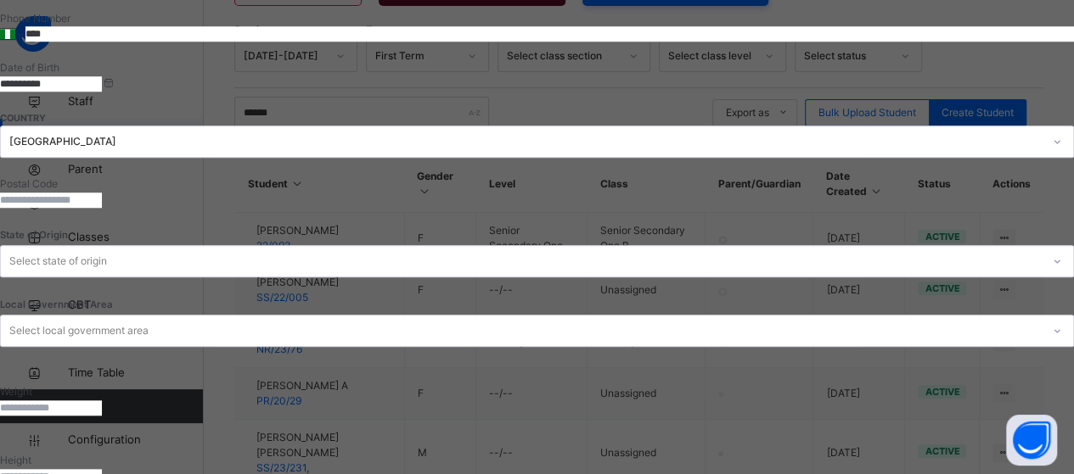
type input "**********"
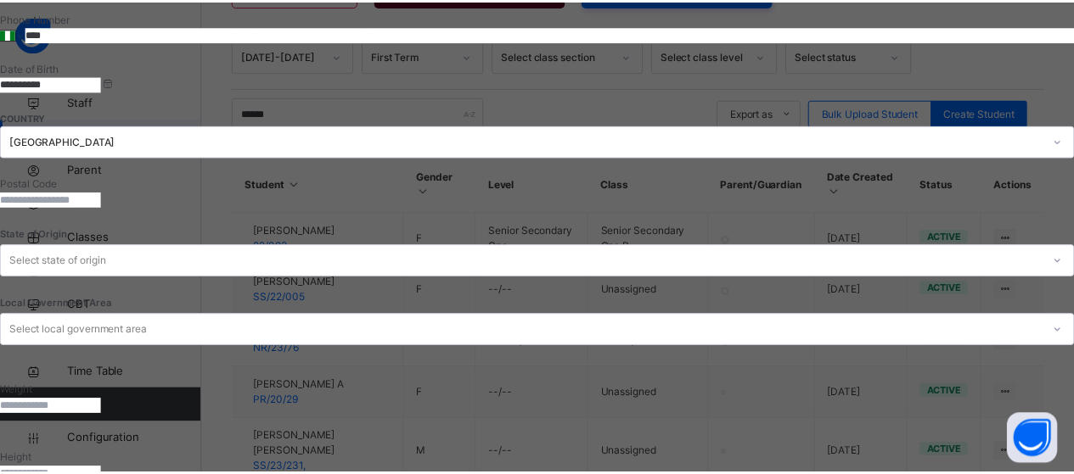
scroll to position [457, 0]
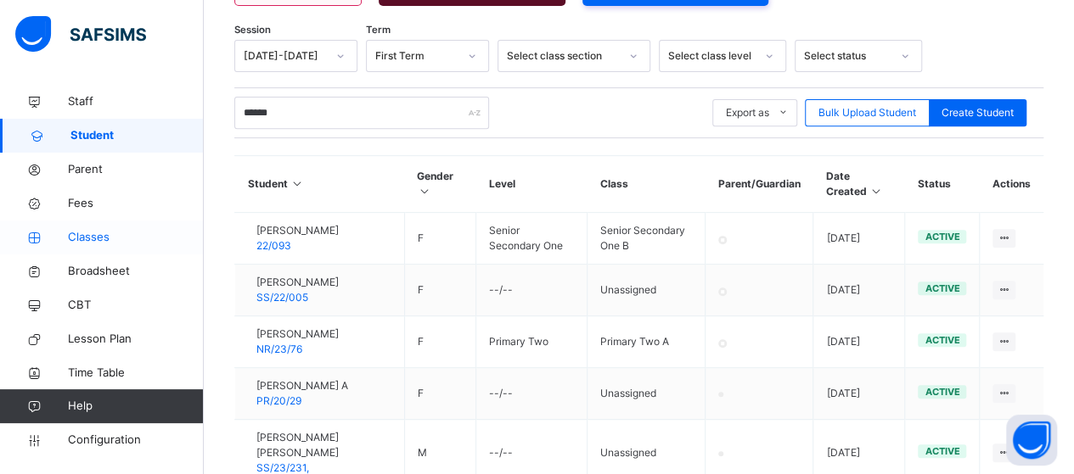
click at [80, 233] on span "Classes" at bounding box center [136, 237] width 136 height 17
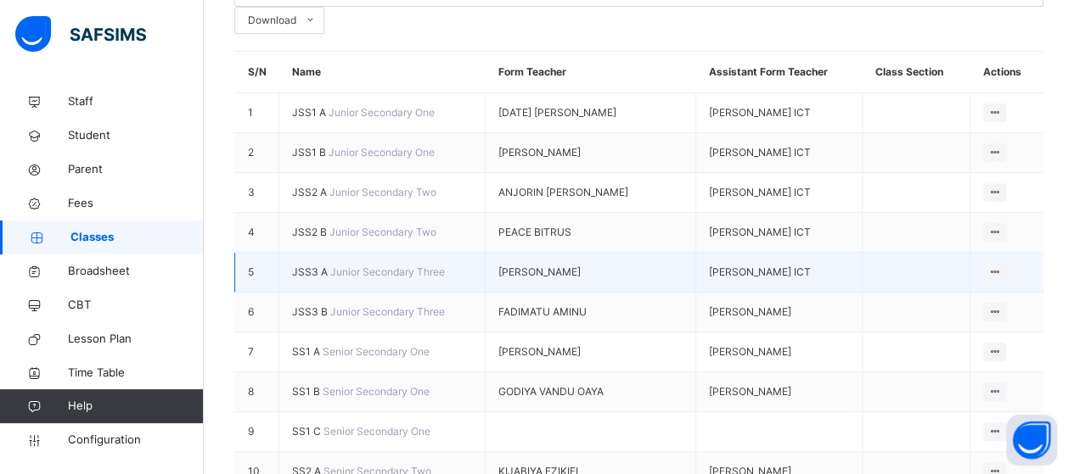
scroll to position [264, 0]
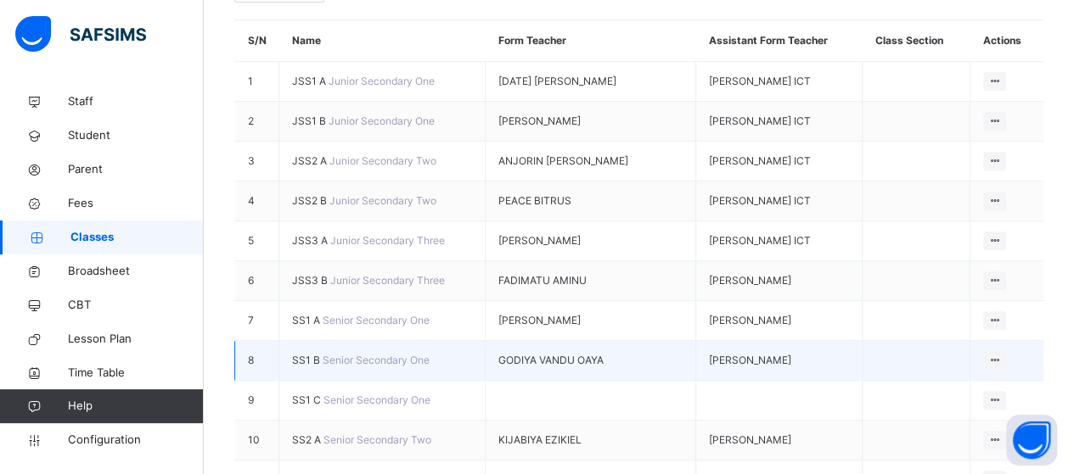
click at [314, 354] on span "SS1 B" at bounding box center [307, 360] width 31 height 13
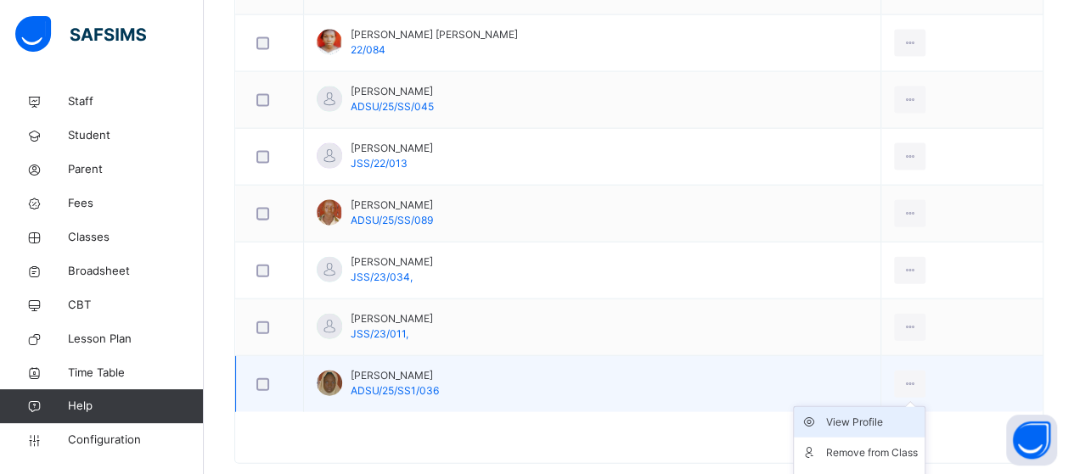
scroll to position [1814, 0]
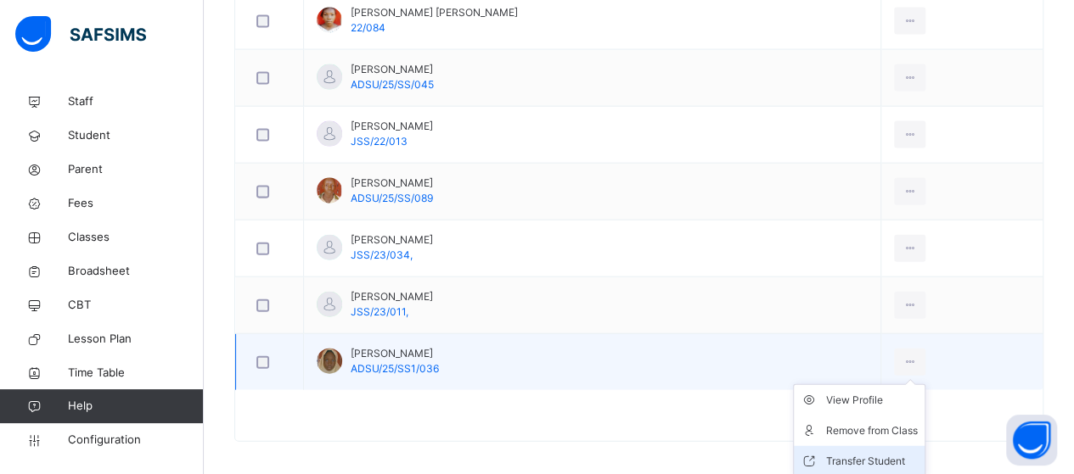
click at [888, 453] on div "Transfer Student" at bounding box center [872, 461] width 92 height 17
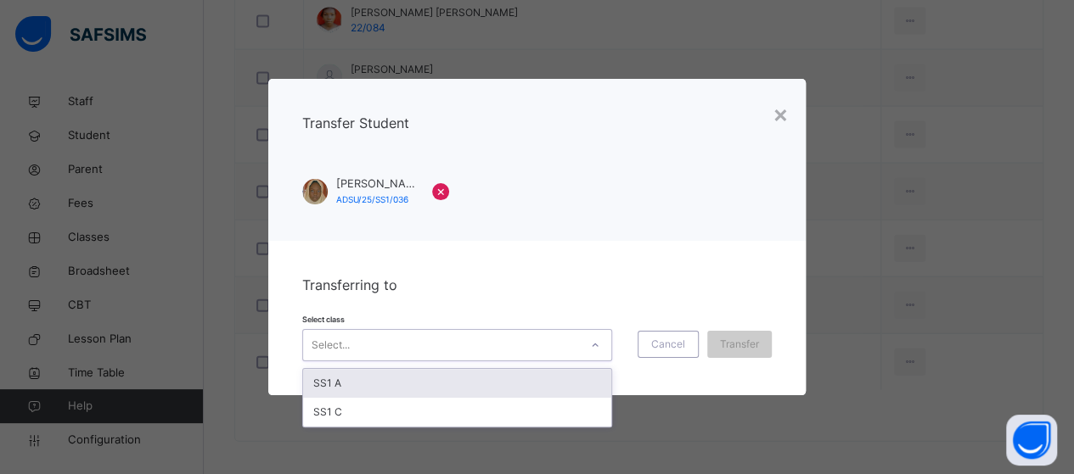
click at [598, 351] on icon at bounding box center [595, 345] width 10 height 17
click at [496, 381] on div "SS1 A" at bounding box center [457, 383] width 308 height 29
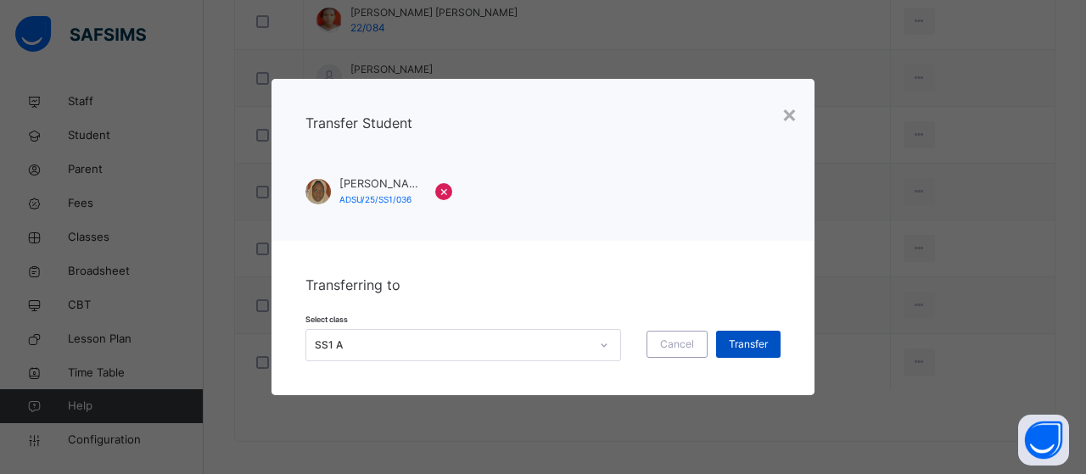
click at [742, 346] on span "Transfer" at bounding box center [748, 344] width 39 height 15
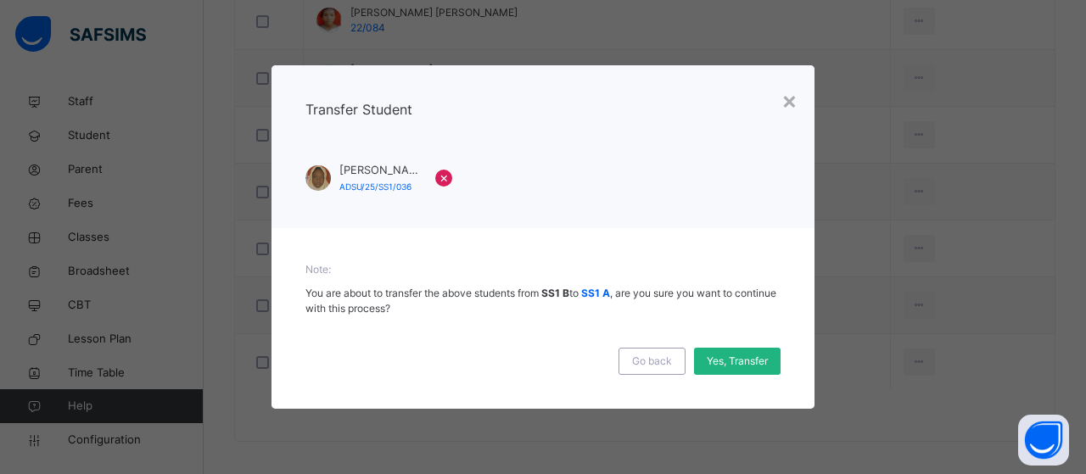
click at [728, 362] on span "Yes, Transfer" at bounding box center [737, 361] width 61 height 15
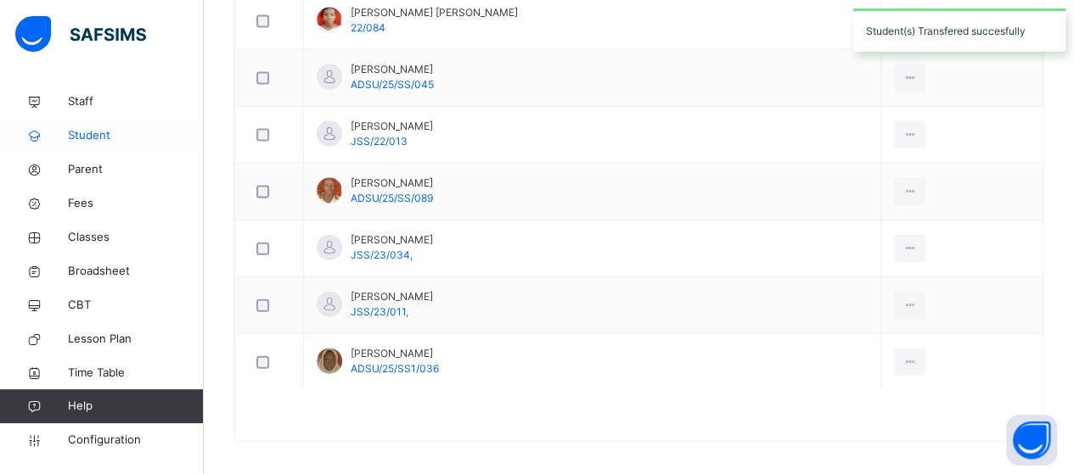
click at [89, 127] on span "Student" at bounding box center [136, 135] width 136 height 17
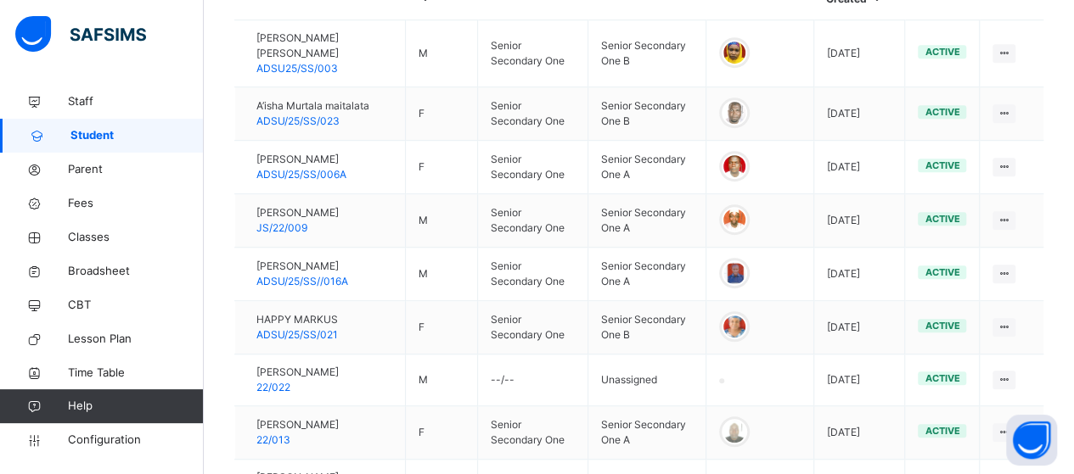
scroll to position [309, 0]
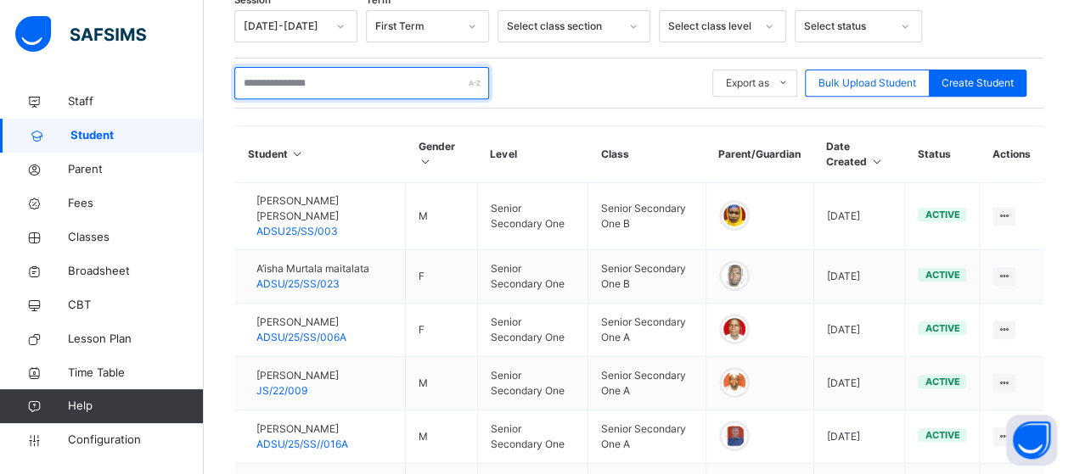
click at [347, 78] on input "text" at bounding box center [361, 83] width 255 height 32
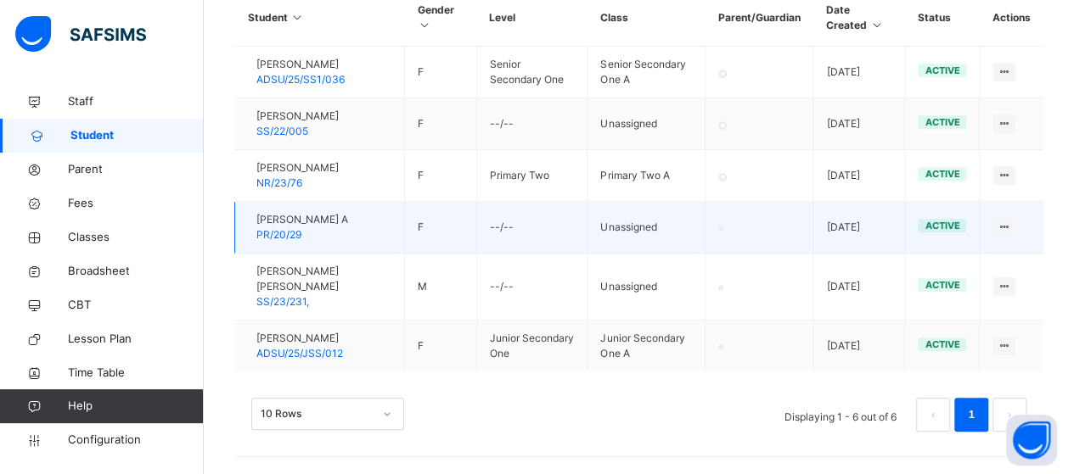
scroll to position [480, 0]
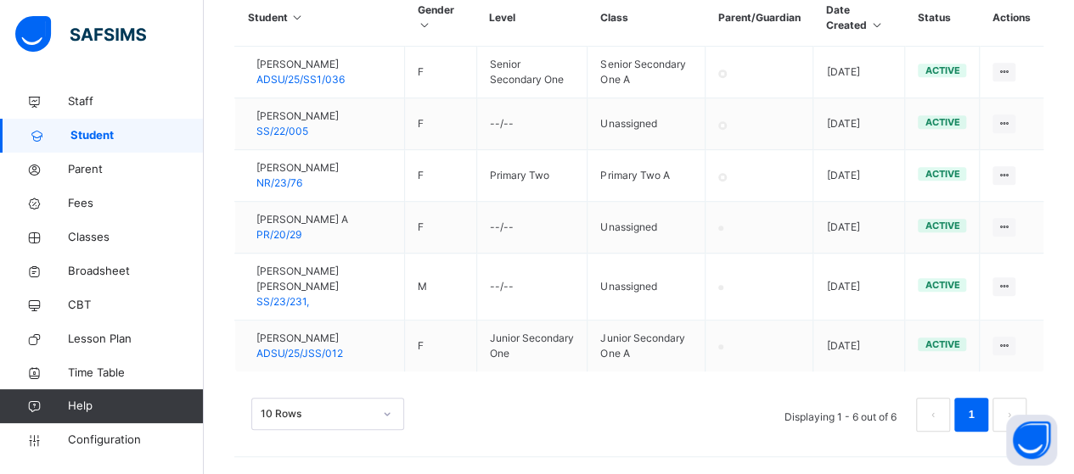
type input "******"
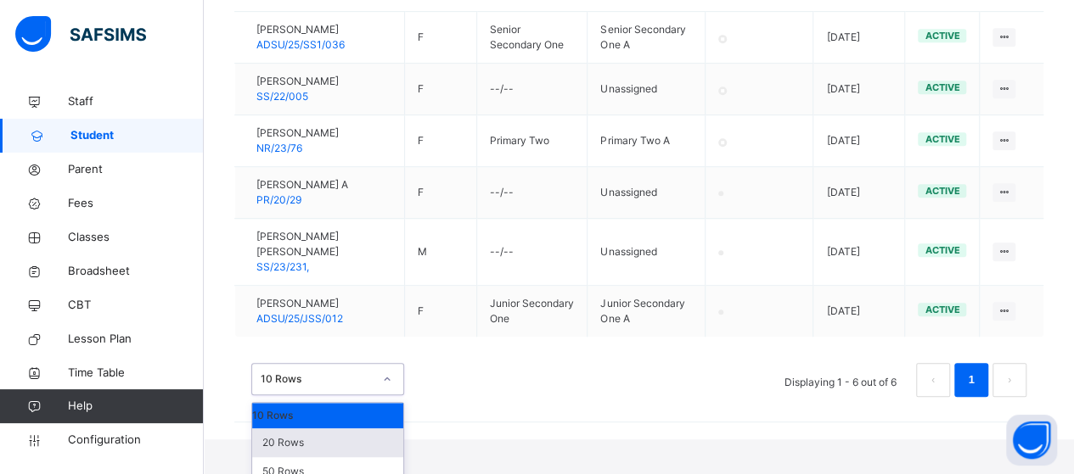
scroll to position [531, 0]
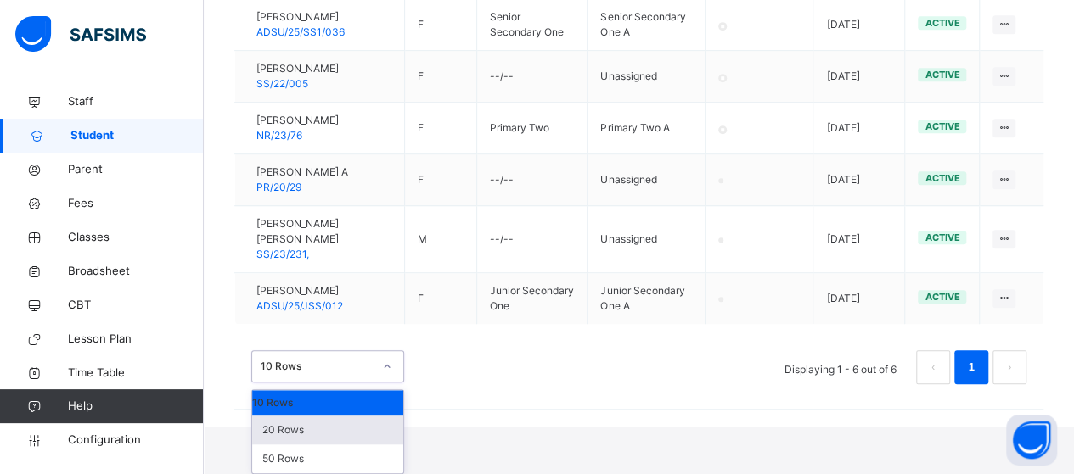
click at [395, 383] on div "option 20 Rows focused, 2 of 3. 3 results available. Use Up and Down to choose …" at bounding box center [327, 367] width 153 height 32
click at [368, 463] on div "50 Rows" at bounding box center [327, 459] width 151 height 29
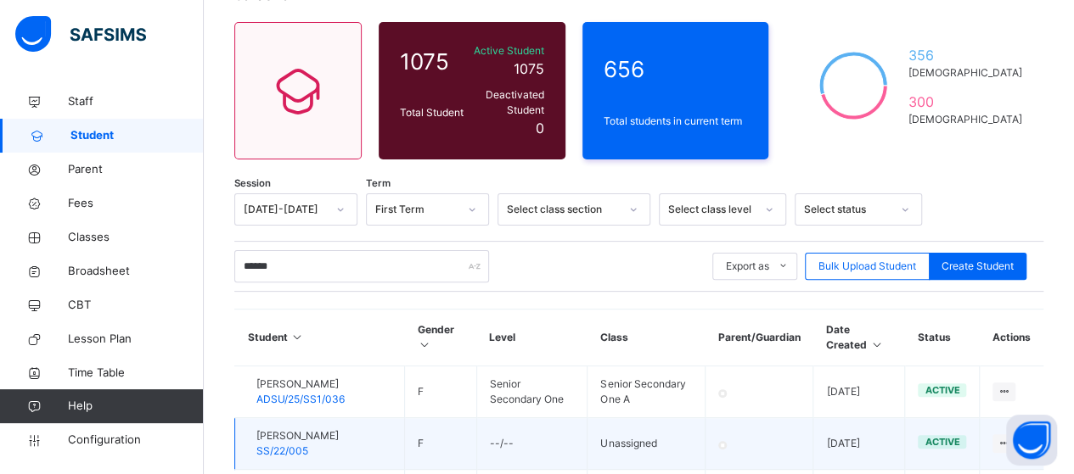
scroll to position [246, 0]
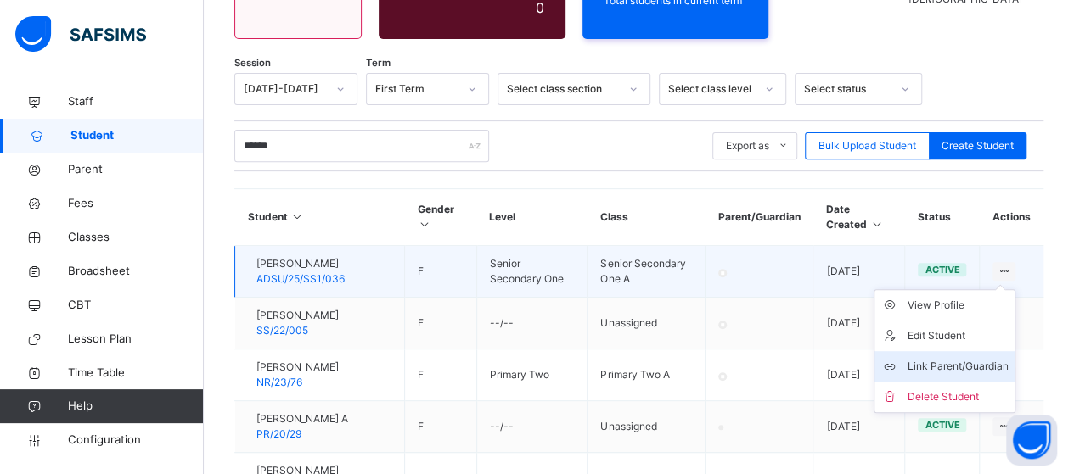
click at [978, 358] on div "Link Parent/Guardian" at bounding box center [956, 366] width 101 height 17
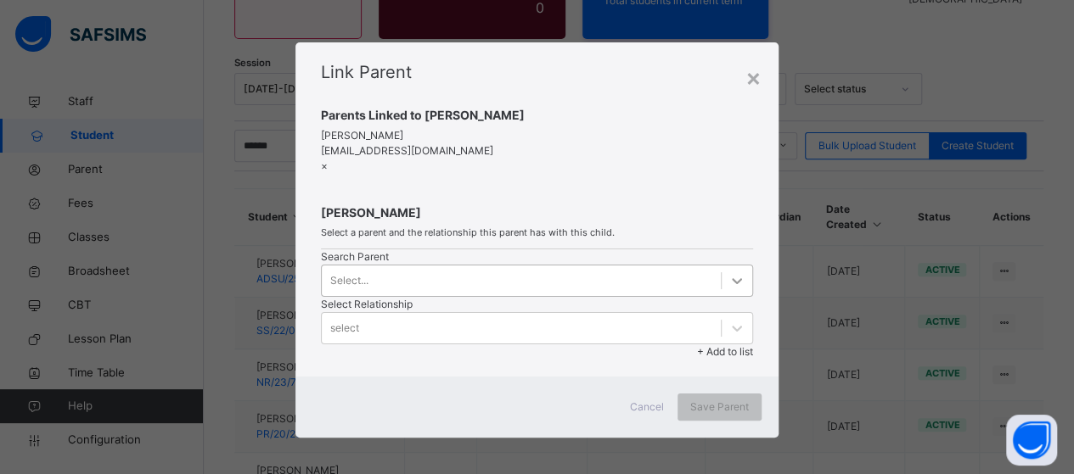
click at [508, 297] on div "Select..." at bounding box center [537, 281] width 432 height 32
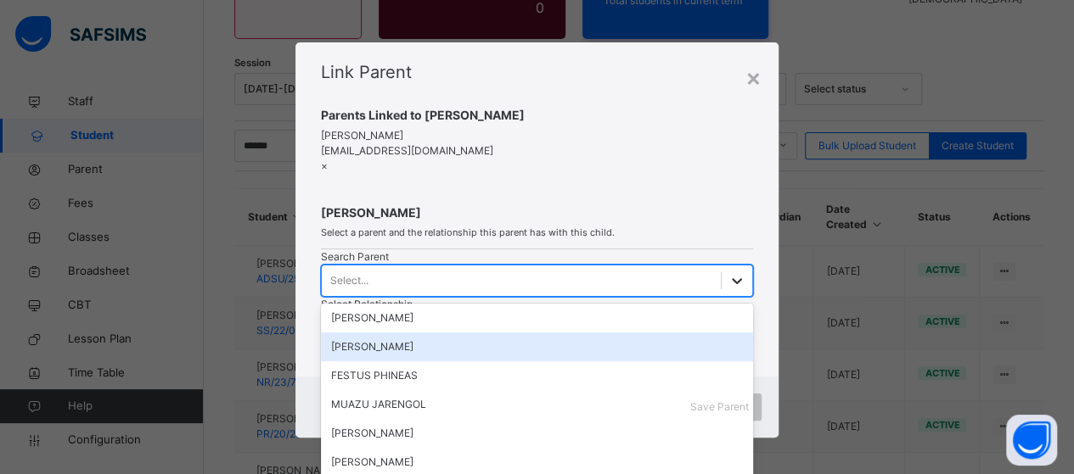
scroll to position [71, 0]
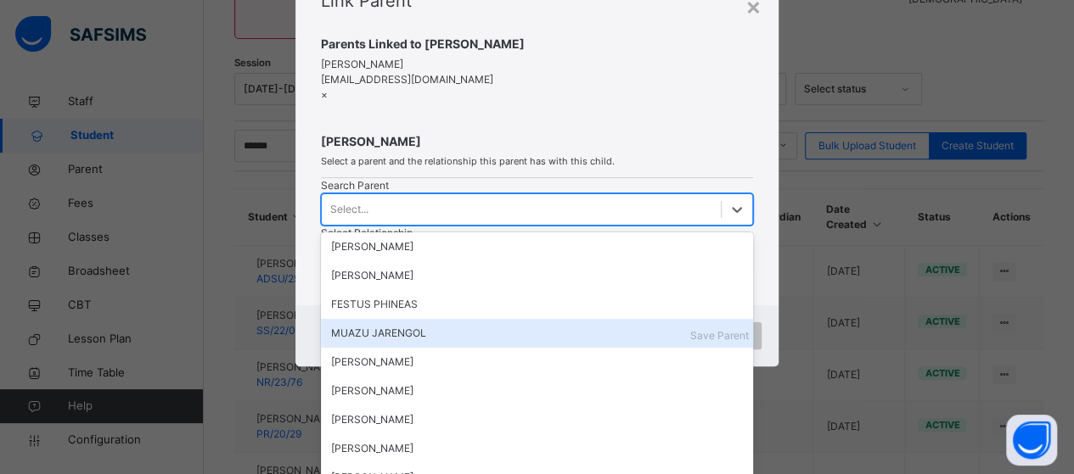
drag, startPoint x: 448, startPoint y: 387, endPoint x: 463, endPoint y: 379, distance: 17.1
click at [450, 341] on div "MUAZU JARENGOL" at bounding box center [537, 333] width 412 height 15
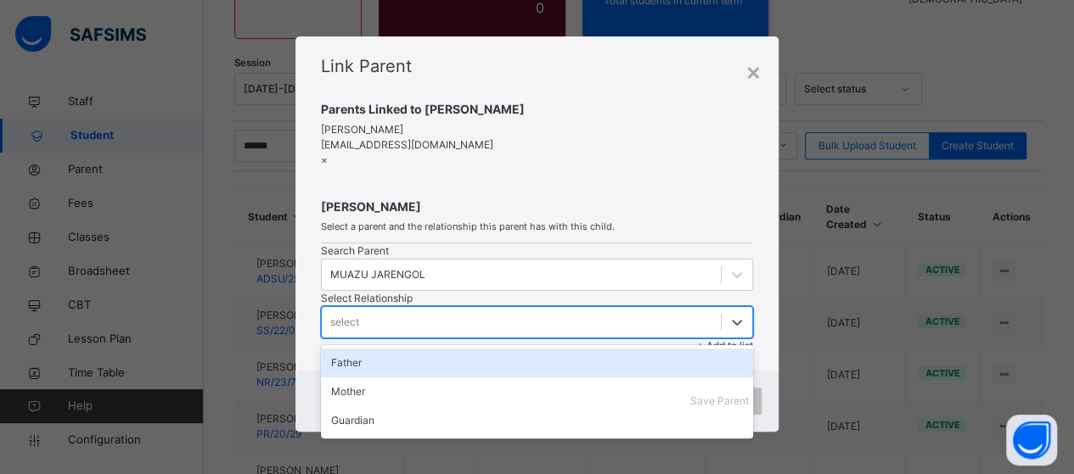
click at [626, 309] on div "select" at bounding box center [521, 322] width 399 height 26
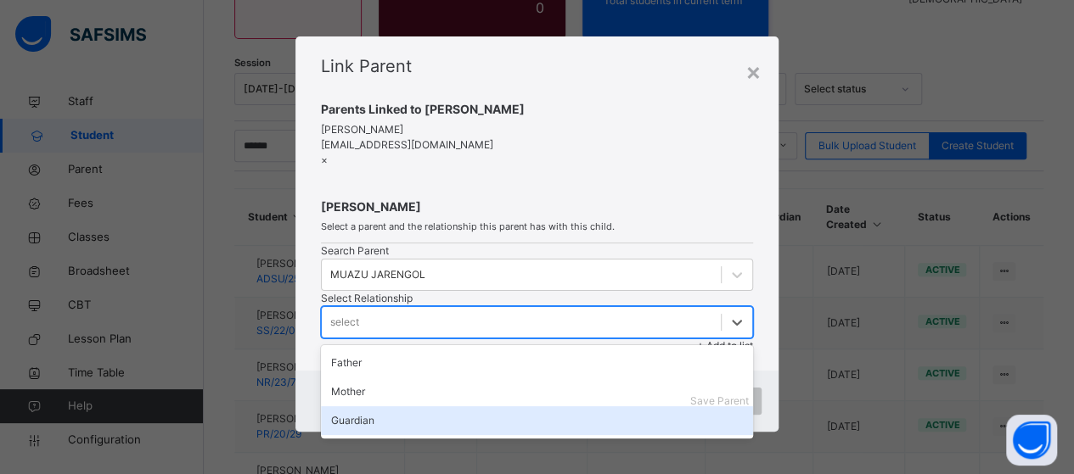
click at [631, 407] on div "Guardian" at bounding box center [537, 421] width 432 height 29
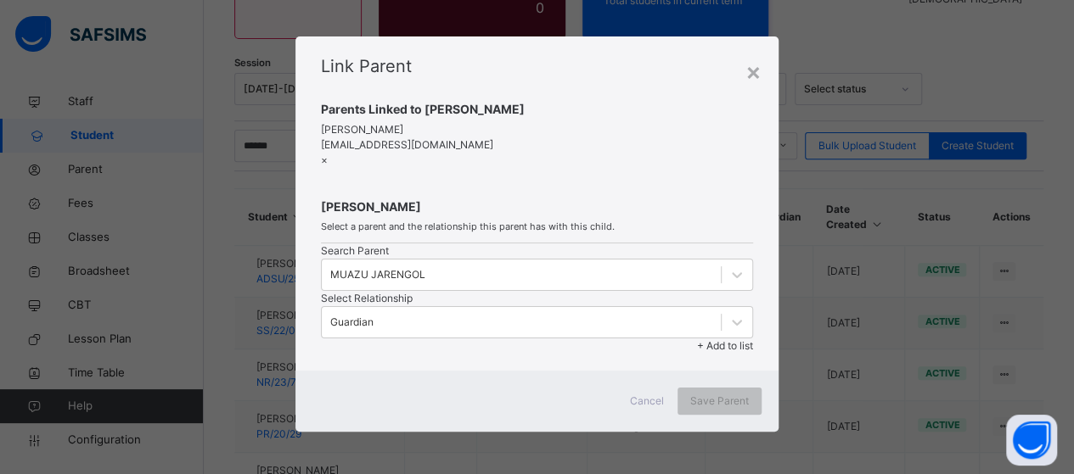
click at [728, 339] on span "+ Add to list" at bounding box center [725, 345] width 56 height 13
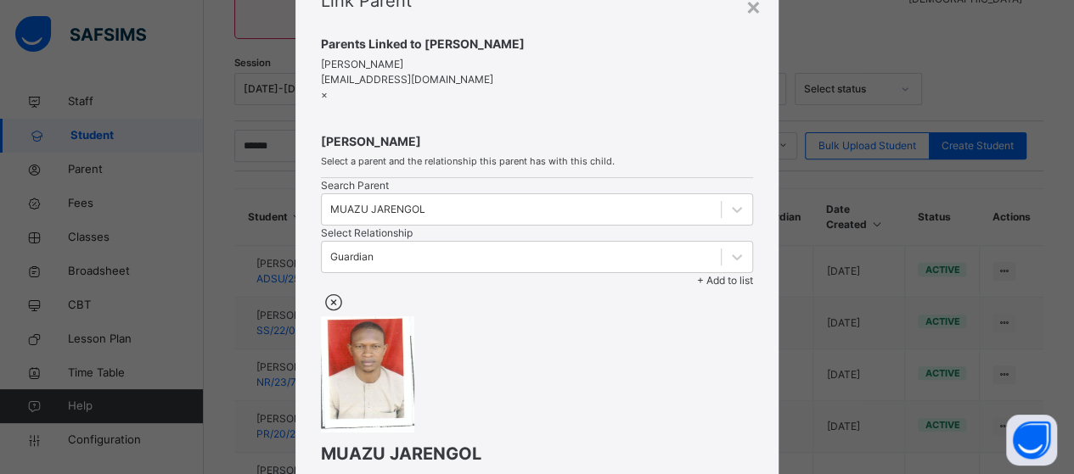
scroll to position [326, 0]
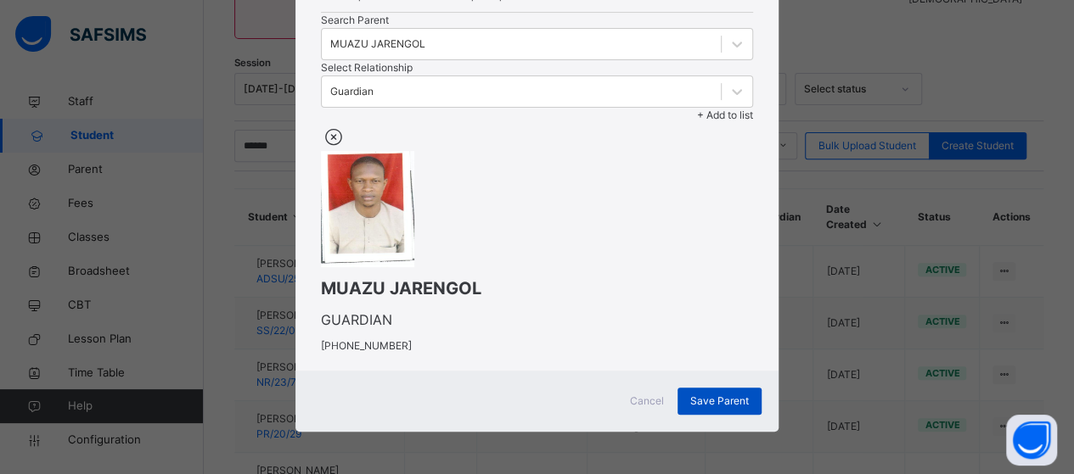
click at [718, 409] on span "Save Parent" at bounding box center [719, 401] width 59 height 15
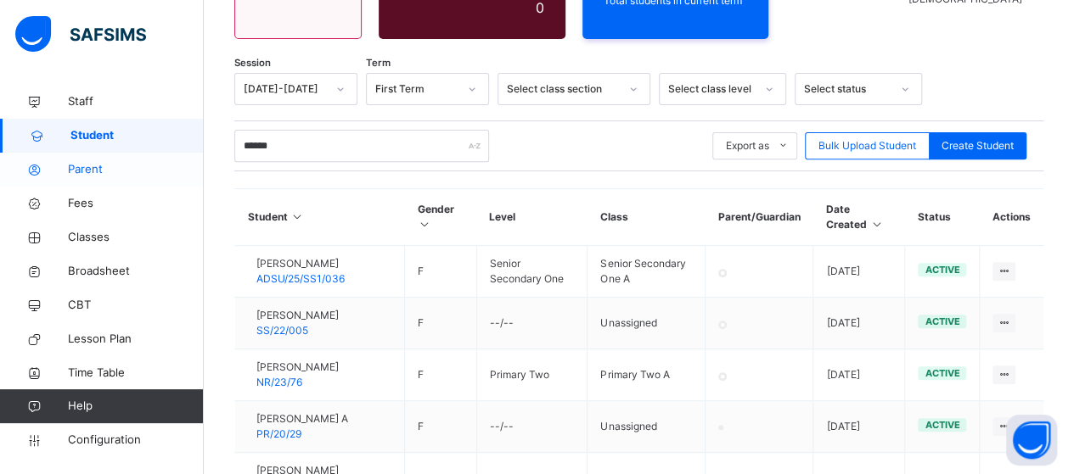
click at [70, 169] on span "Parent" at bounding box center [136, 169] width 136 height 17
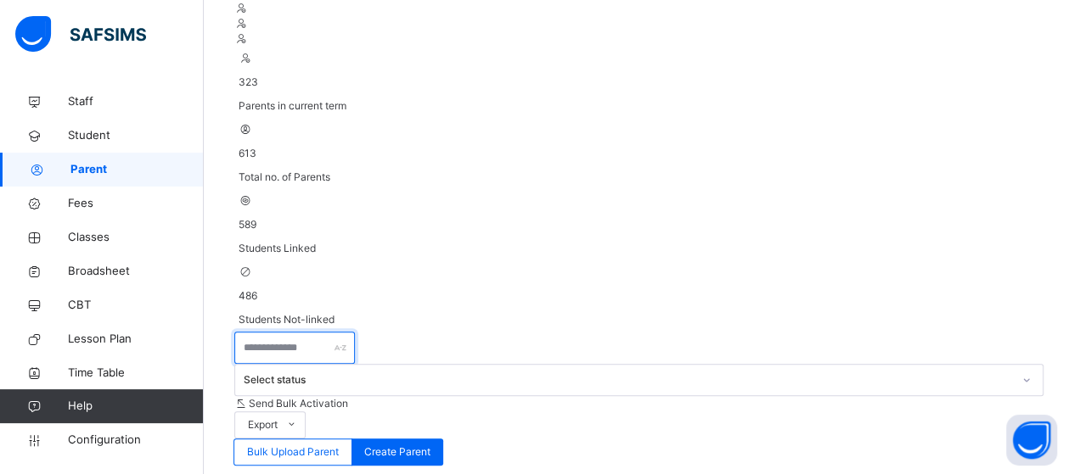
click at [295, 332] on input "text" at bounding box center [294, 348] width 121 height 32
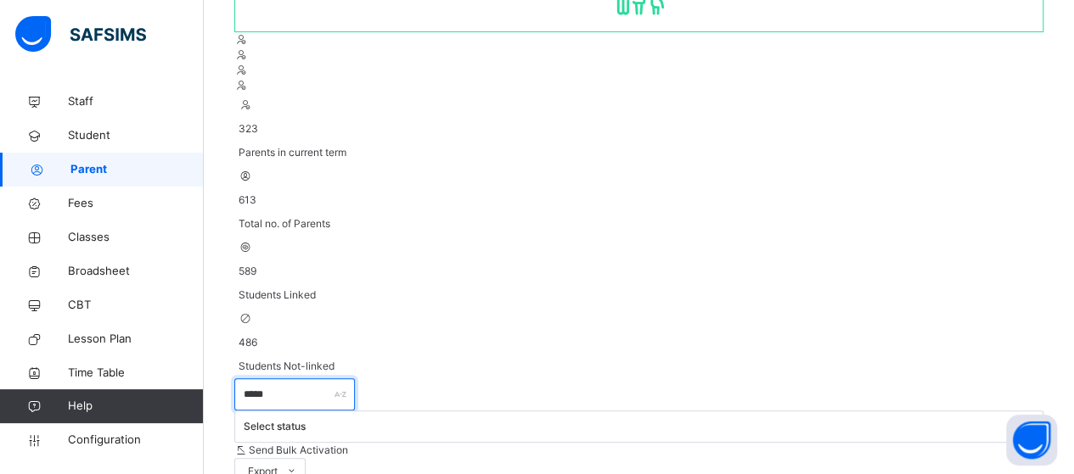
scroll to position [246, 0]
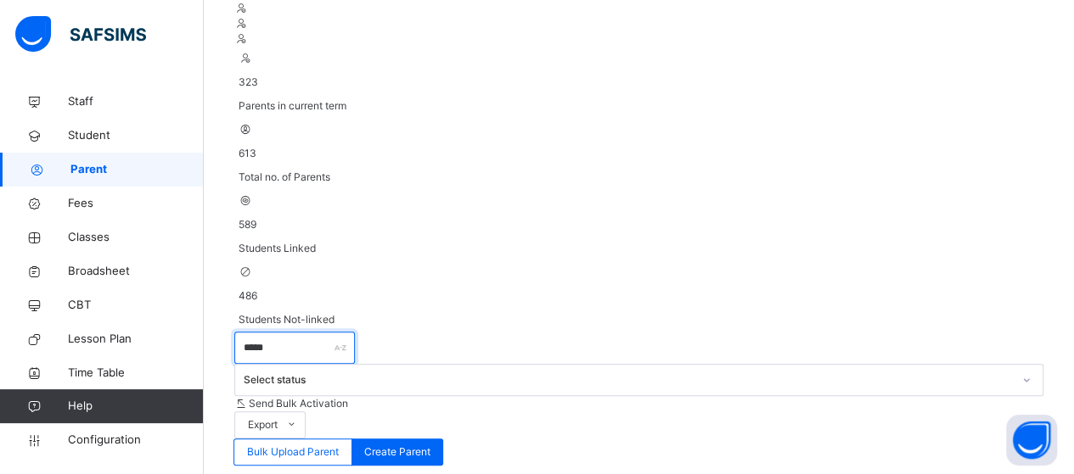
type input "*****"
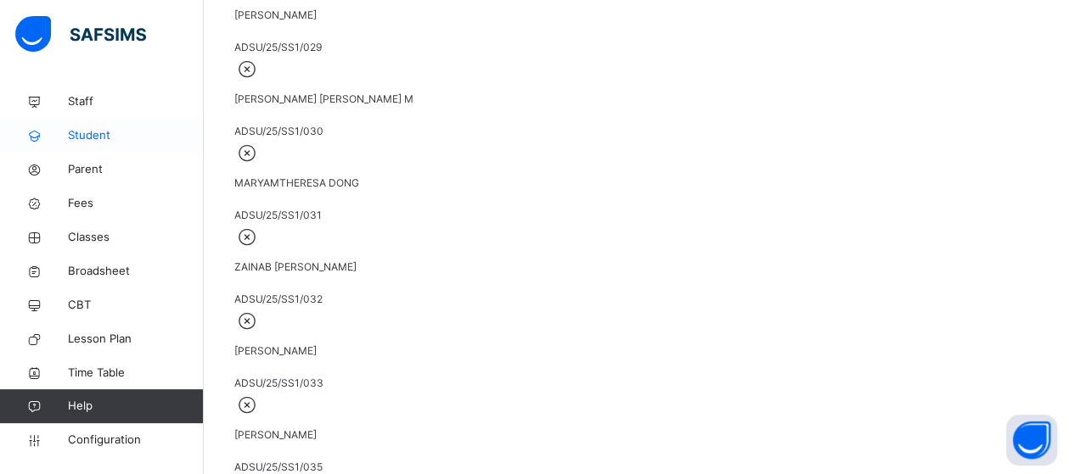
scroll to position [678, 0]
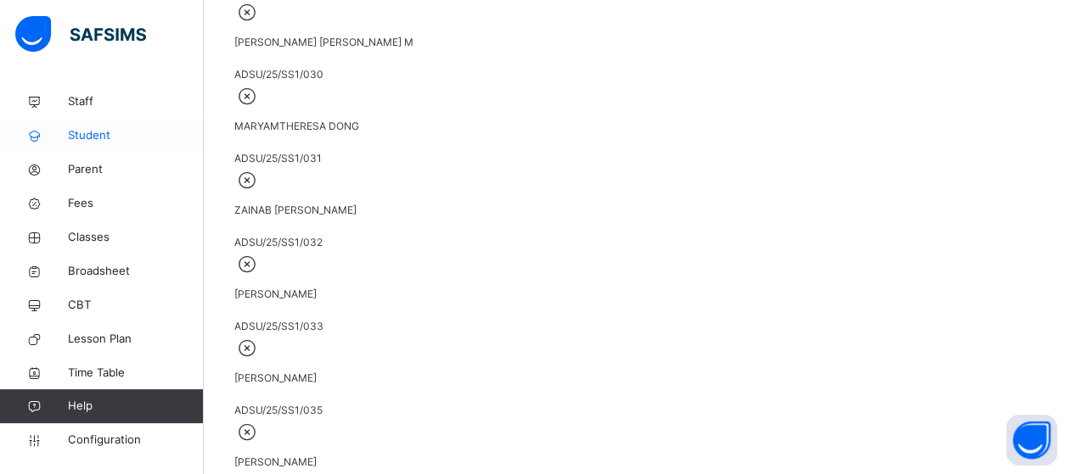
click at [84, 130] on span "Student" at bounding box center [136, 135] width 136 height 17
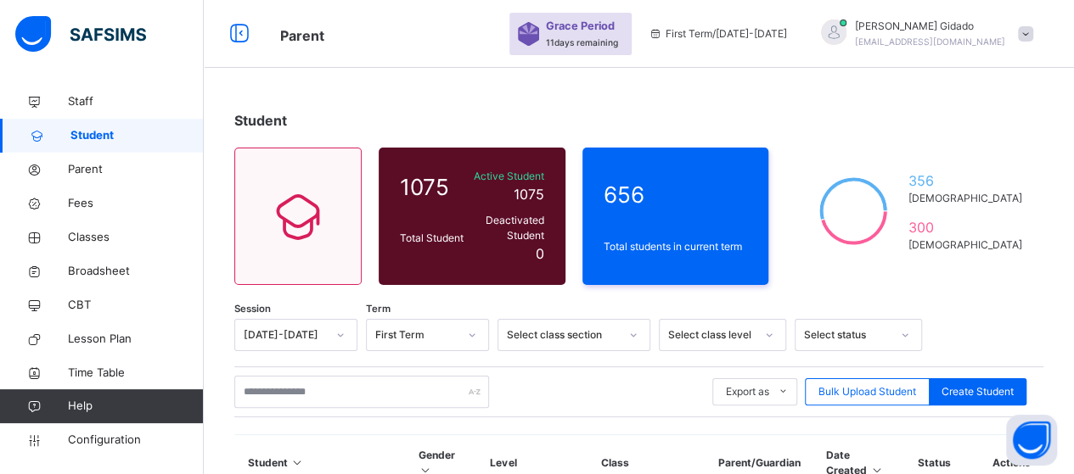
click at [1031, 35] on span at bounding box center [1025, 33] width 15 height 15
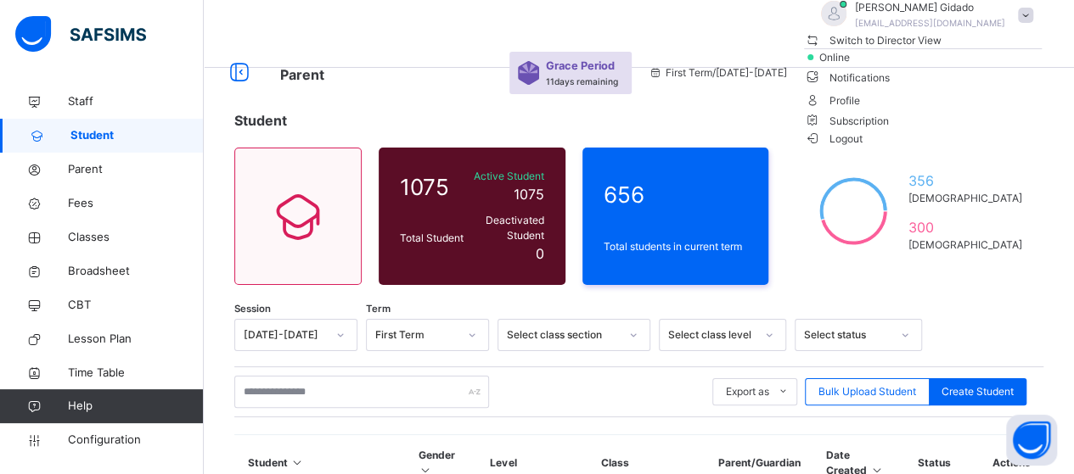
click at [862, 148] on span "Logout" at bounding box center [833, 139] width 59 height 18
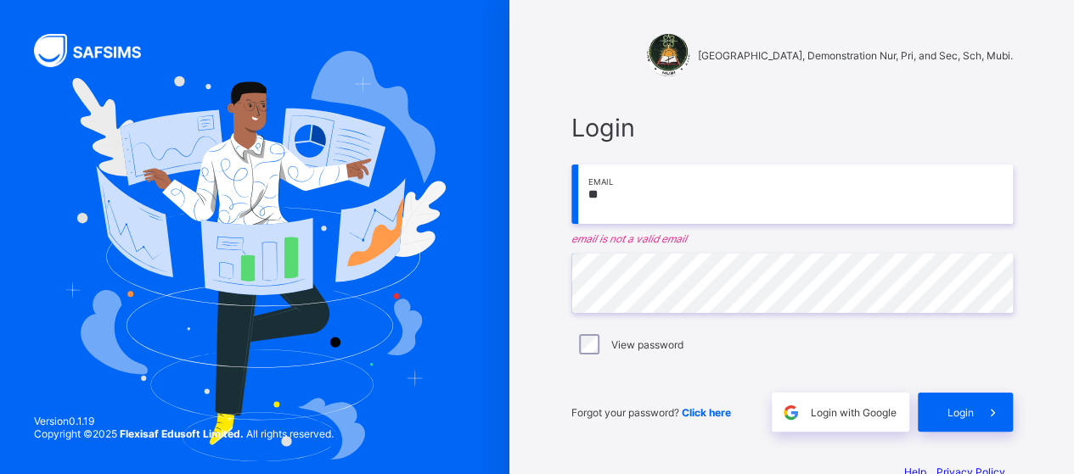
type input "**********"
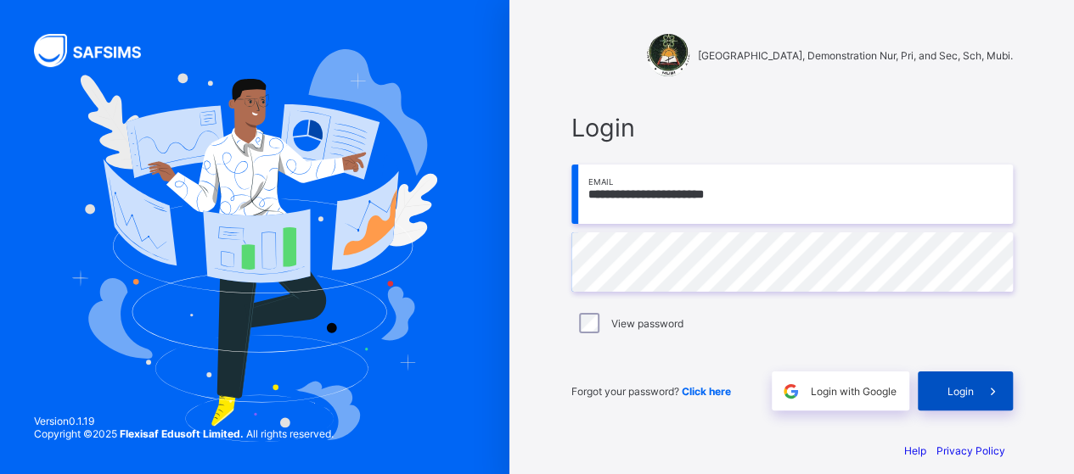
click at [981, 392] on span at bounding box center [992, 391] width 39 height 39
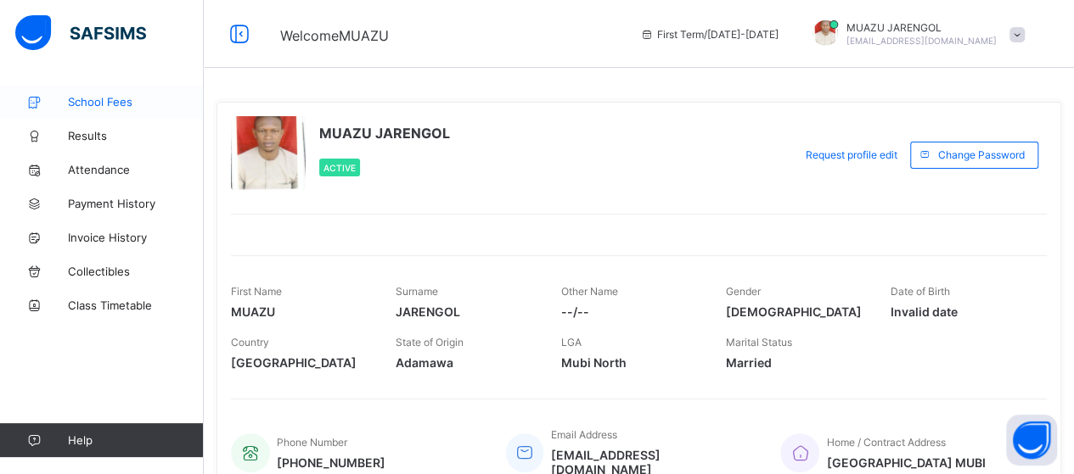
click at [74, 101] on span "School Fees" at bounding box center [136, 102] width 136 height 14
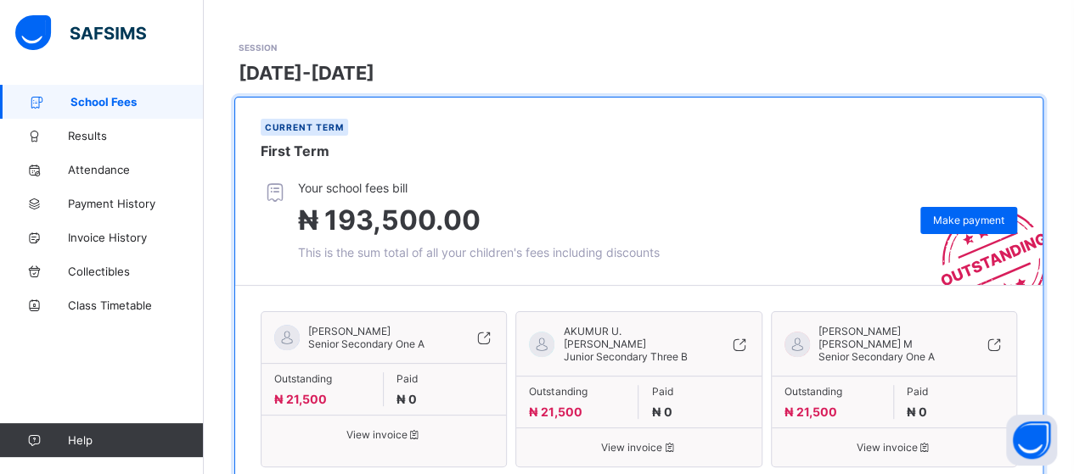
scroll to position [87, 0]
click at [956, 214] on span "Make payment" at bounding box center [968, 220] width 71 height 13
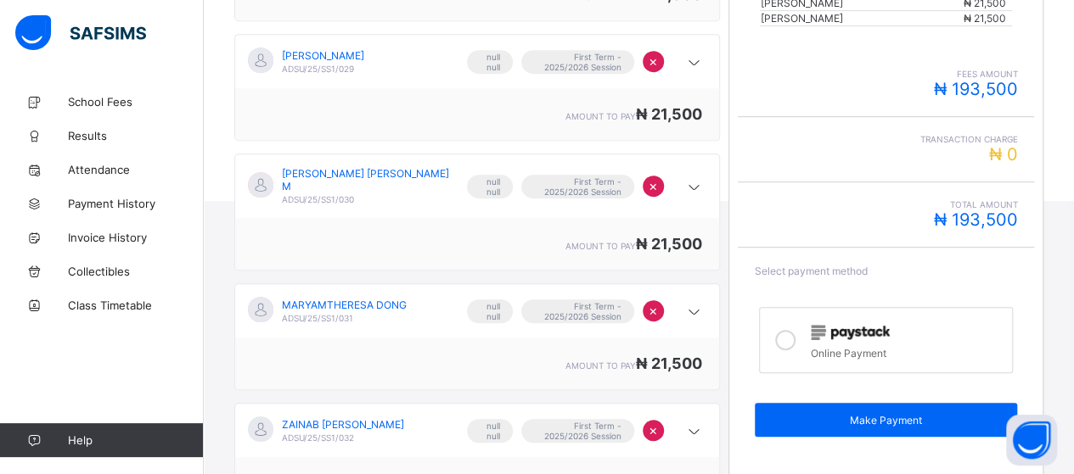
scroll to position [424, 0]
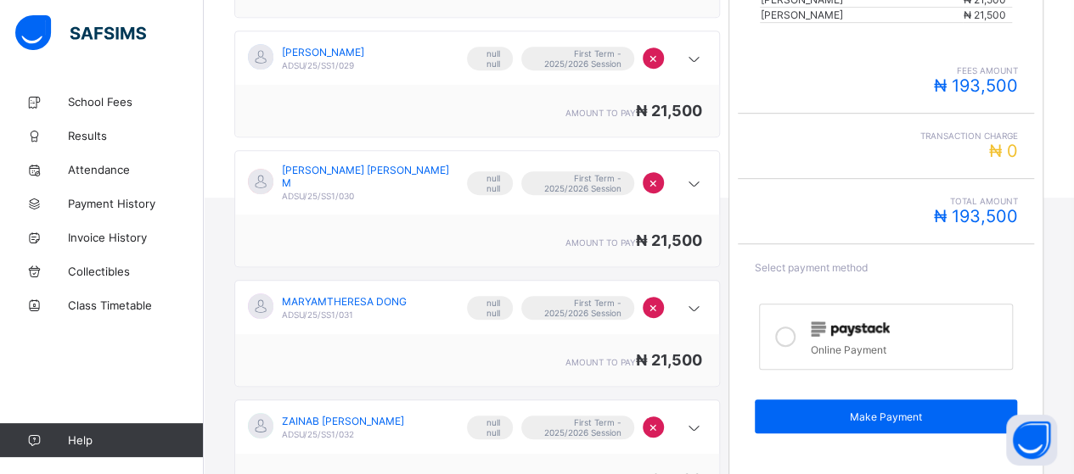
click at [785, 327] on icon at bounding box center [785, 337] width 20 height 20
drag, startPoint x: 862, startPoint y: 405, endPoint x: 856, endPoint y: 398, distance: 9.0
click at [862, 411] on span "Make Payment" at bounding box center [886, 417] width 238 height 13
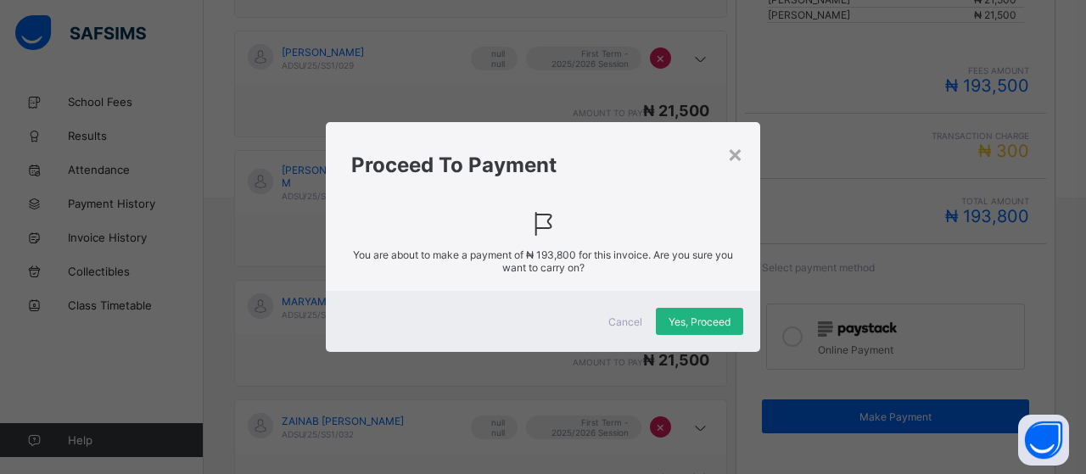
click at [711, 322] on span "Yes, Proceed" at bounding box center [700, 322] width 62 height 13
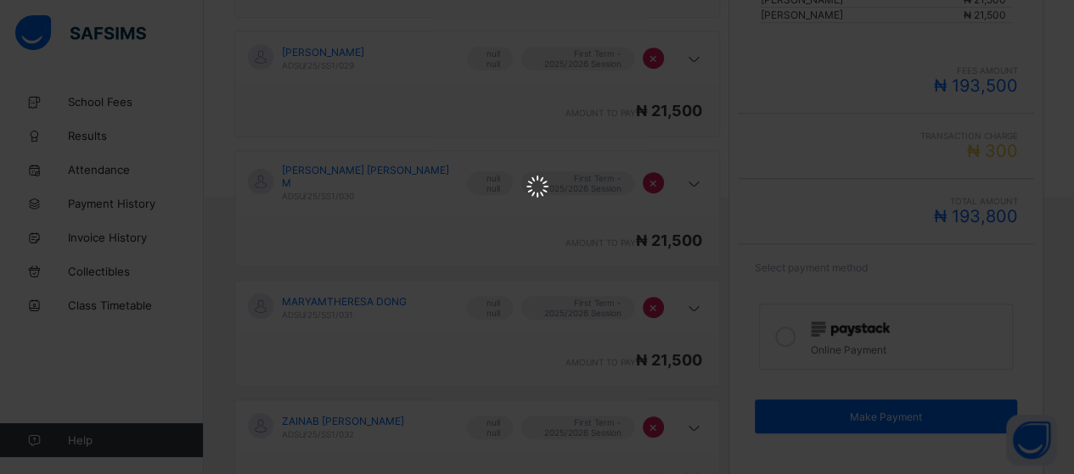
scroll to position [0, 0]
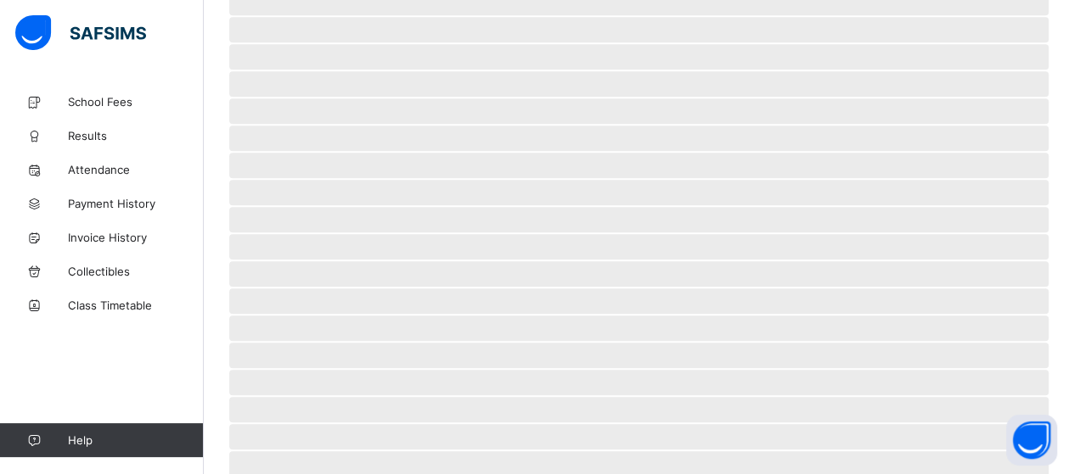
scroll to position [163, 0]
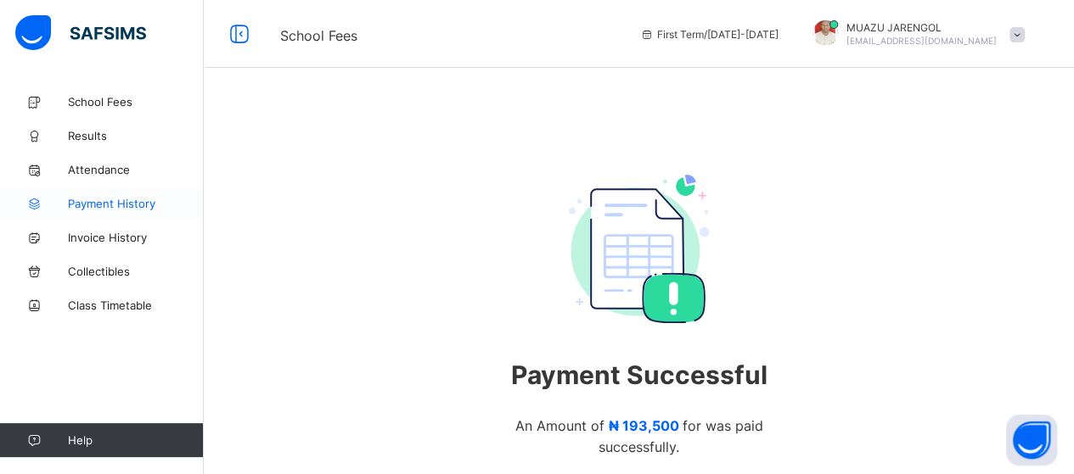
click at [111, 201] on span "Payment History" at bounding box center [136, 204] width 136 height 14
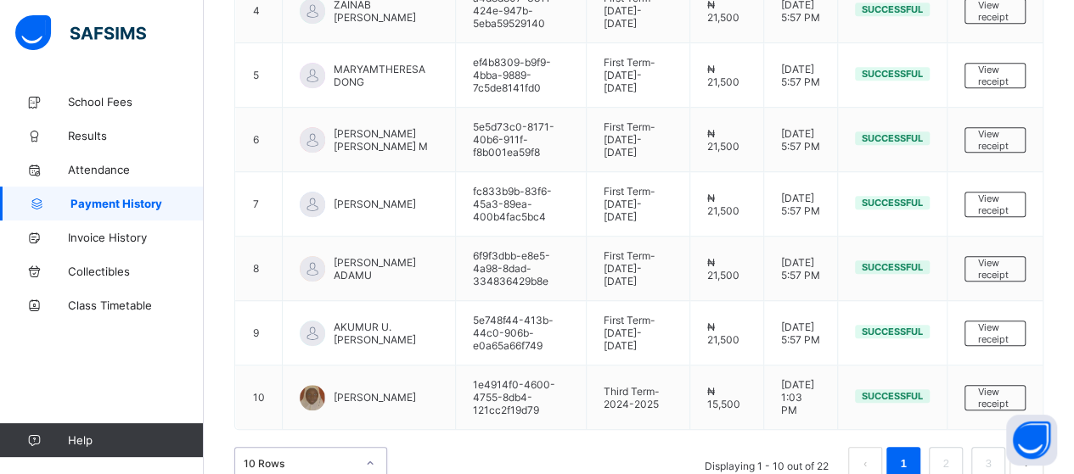
scroll to position [523, 0]
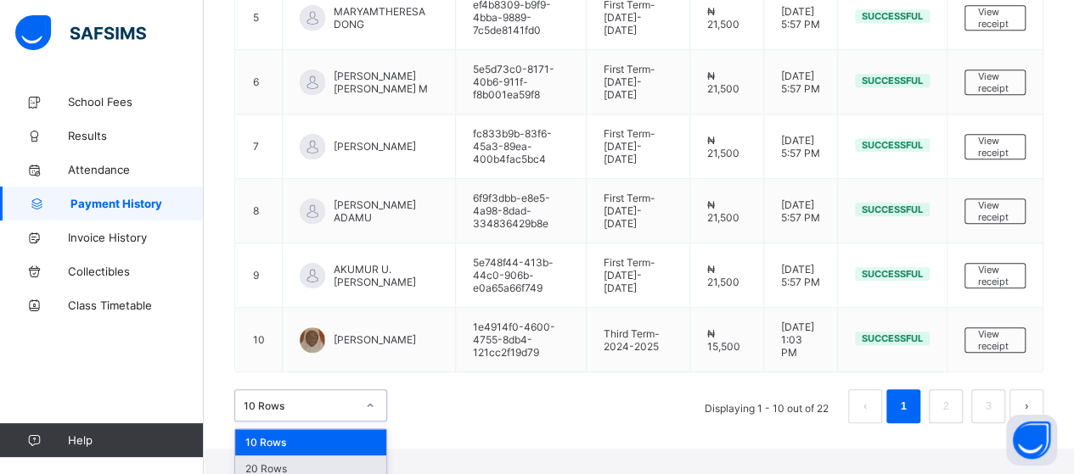
click at [371, 422] on div "option 20 Rows focused, 2 of 3. 3 results available. Use Up and Down to choose …" at bounding box center [310, 406] width 153 height 32
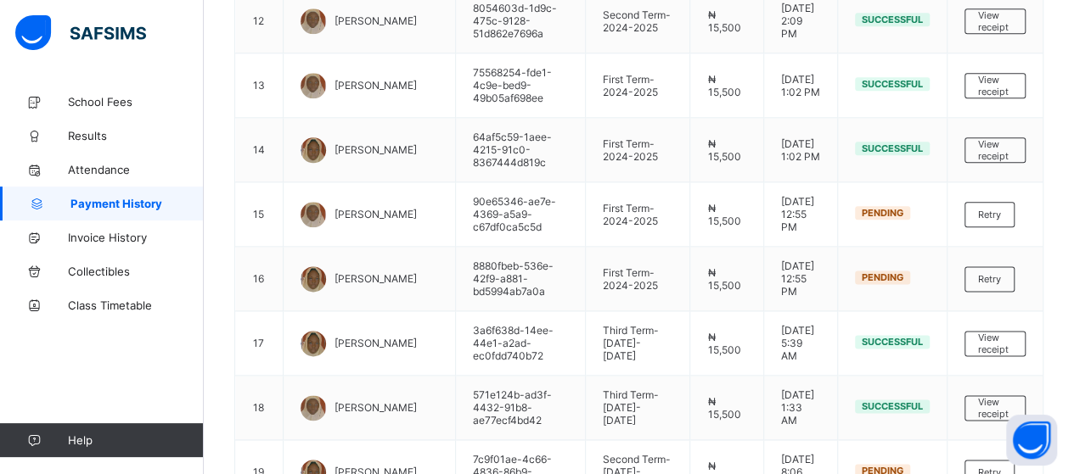
scroll to position [974, 0]
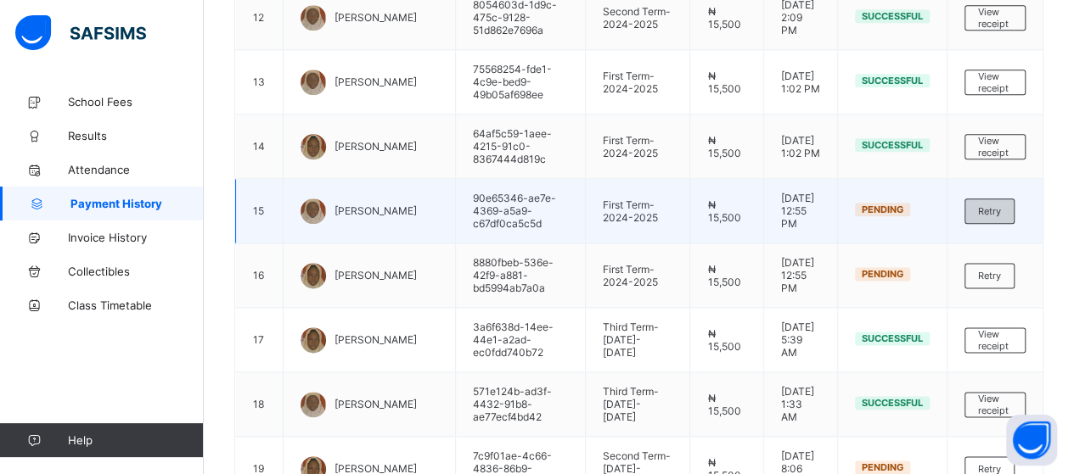
click at [1001, 205] on span "Retry" at bounding box center [989, 211] width 23 height 12
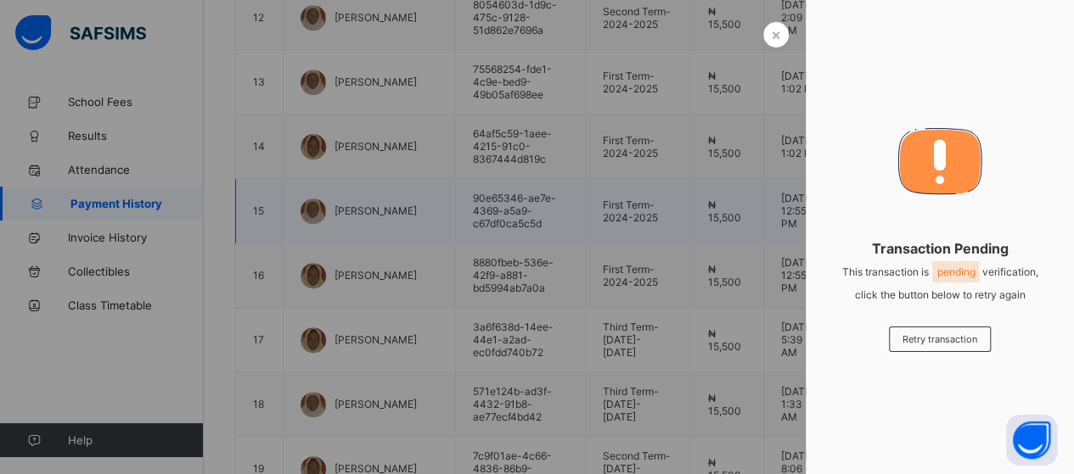
drag, startPoint x: 743, startPoint y: 216, endPoint x: 744, endPoint y: 164, distance: 52.6
click at [743, 211] on div at bounding box center [537, 237] width 1074 height 474
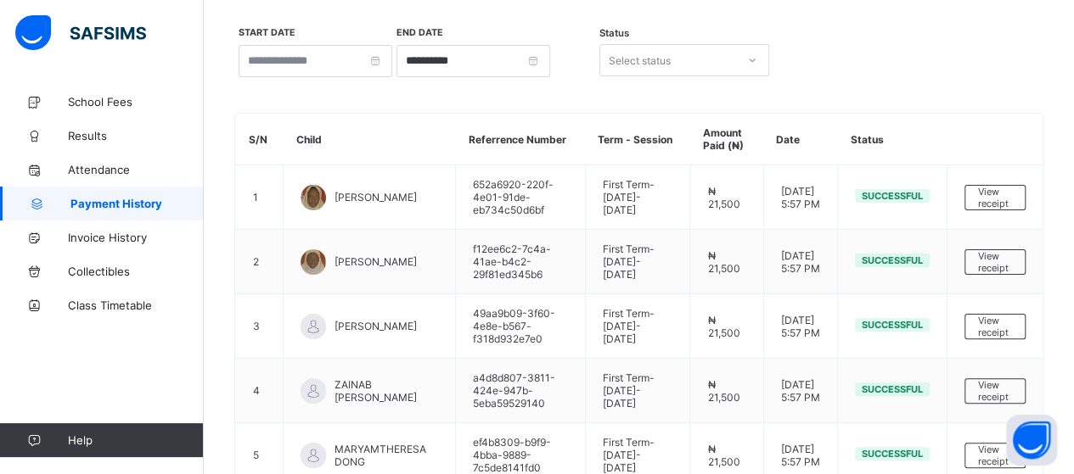
scroll to position [0, 0]
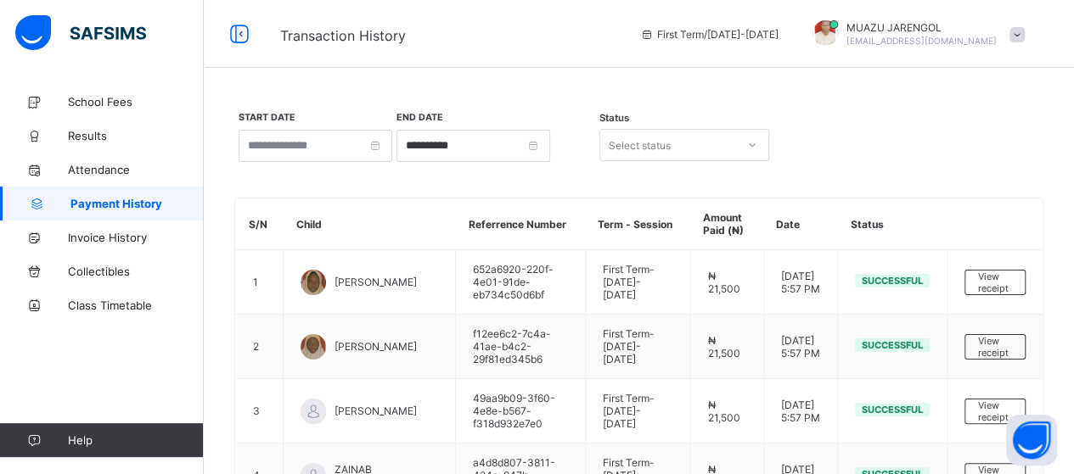
click at [1024, 33] on span at bounding box center [1016, 34] width 15 height 15
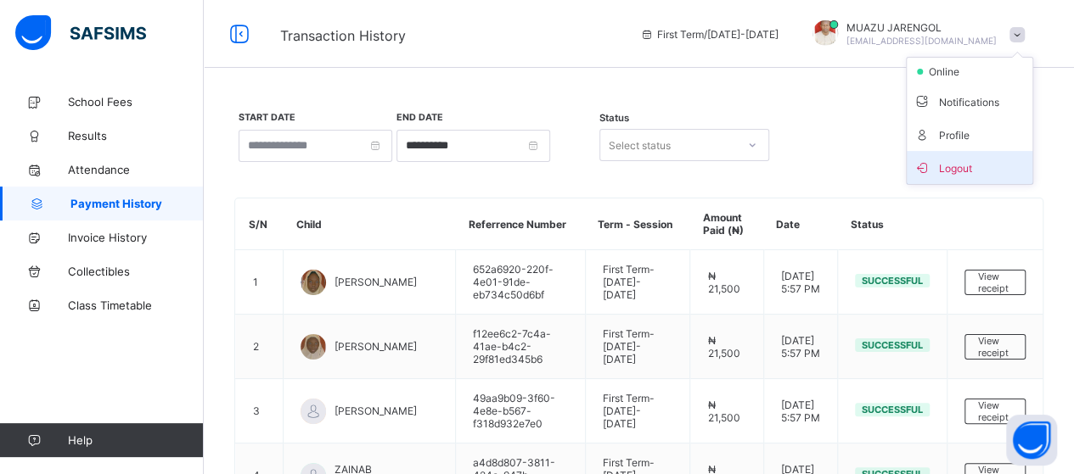
click at [997, 164] on span "Logout" at bounding box center [969, 168] width 112 height 20
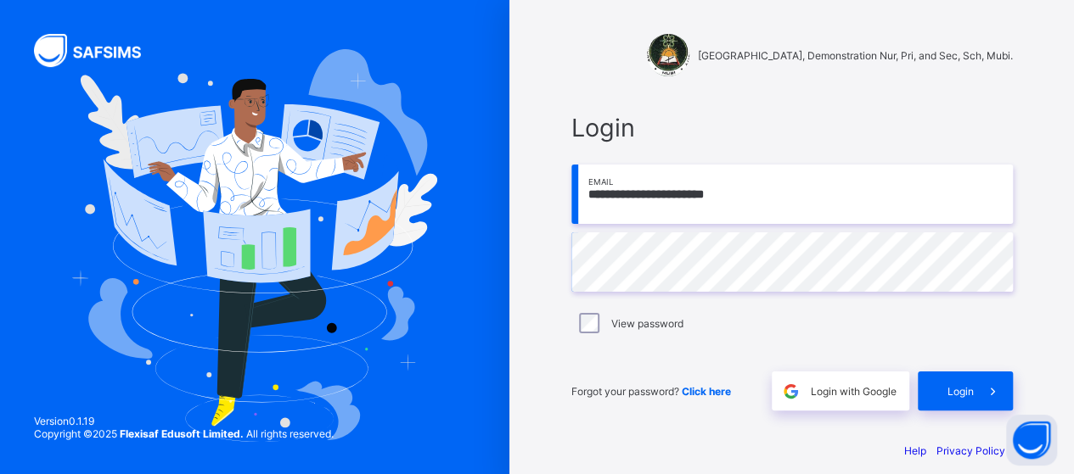
drag, startPoint x: 819, startPoint y: 203, endPoint x: 578, endPoint y: 211, distance: 241.2
click at [581, 212] on input "**********" at bounding box center [791, 194] width 441 height 59
type input "**********"
click at [970, 385] on span "Login" at bounding box center [960, 391] width 26 height 13
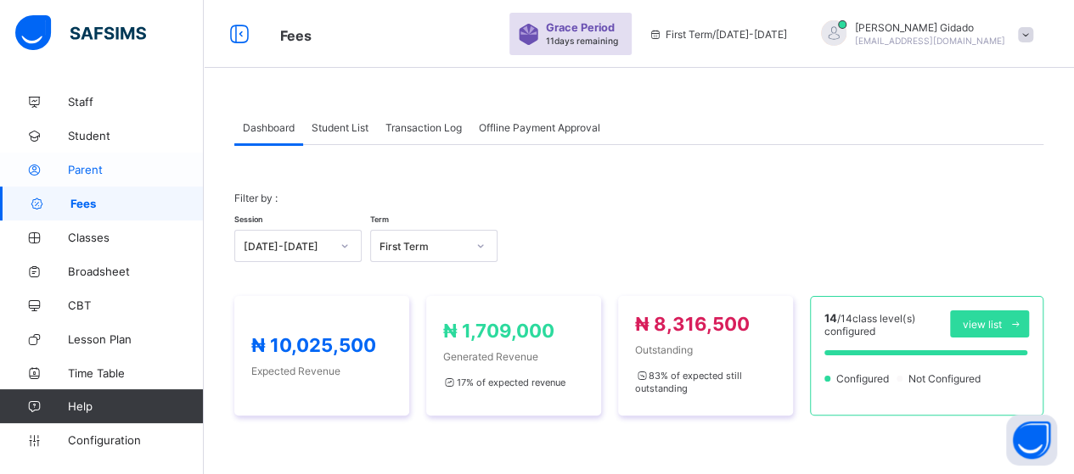
click at [100, 169] on span "Parent" at bounding box center [136, 170] width 136 height 14
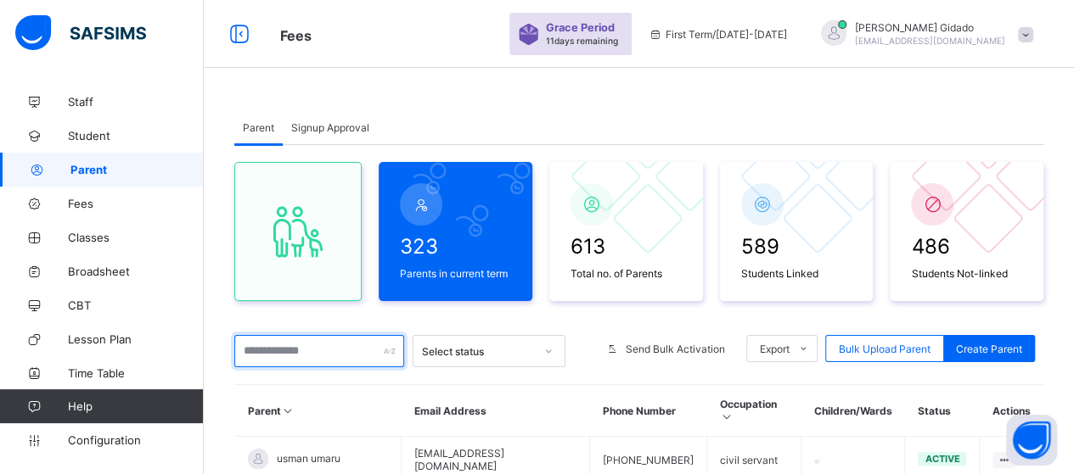
click at [297, 353] on input "text" at bounding box center [319, 351] width 170 height 32
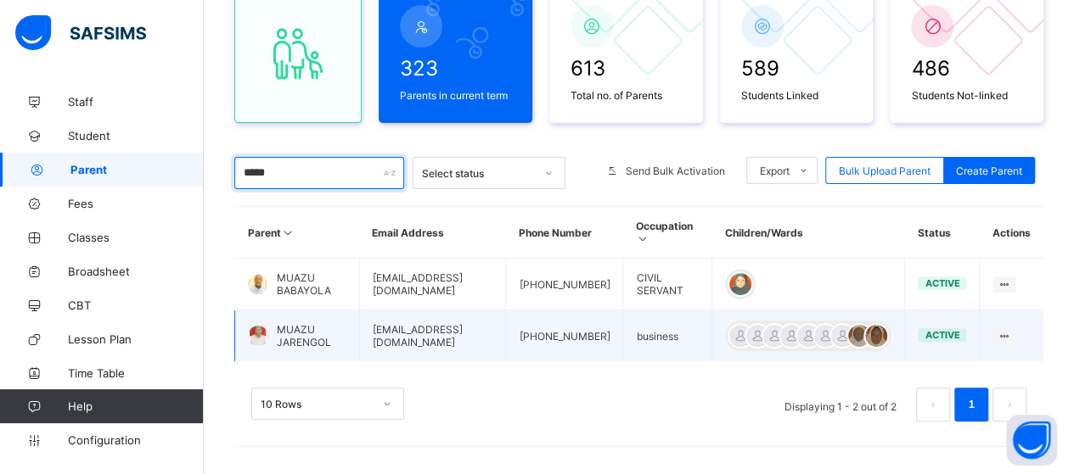
scroll to position [181, 0]
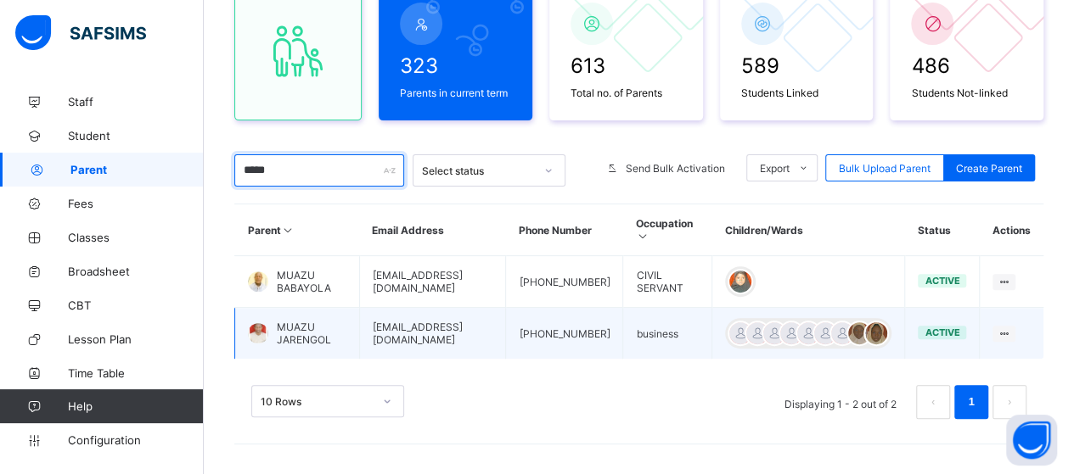
type input "*****"
click at [317, 334] on span "MUAZU JARENGOL" at bounding box center [312, 333] width 70 height 25
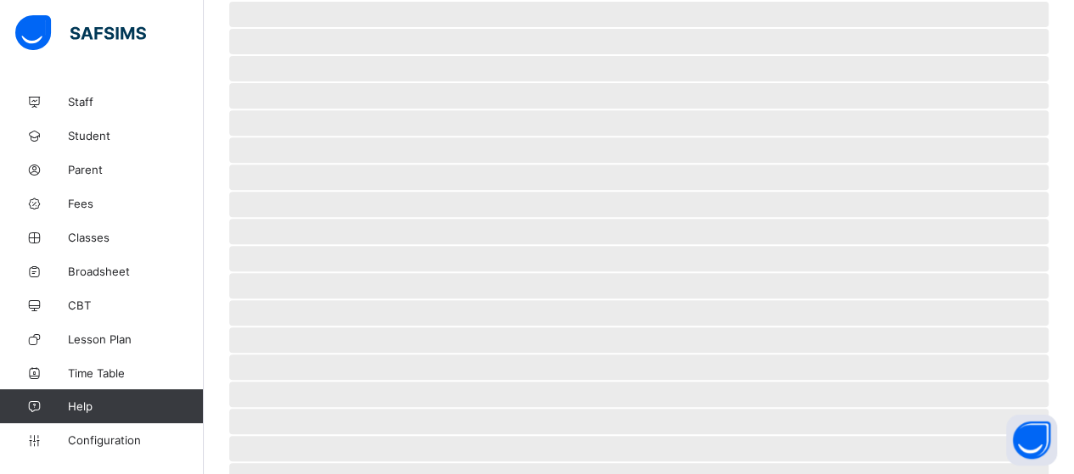
scroll to position [339, 0]
click at [708, 183] on span "‌" at bounding box center [638, 195] width 819 height 25
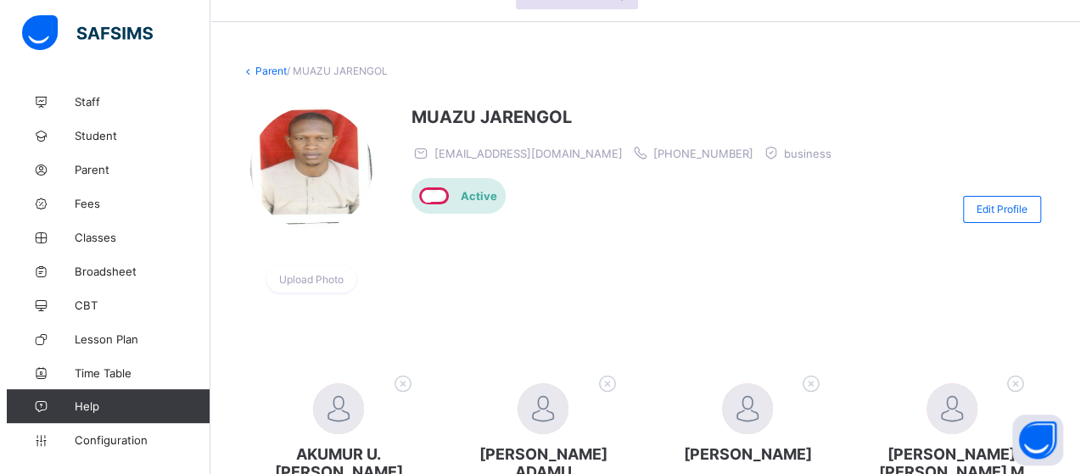
scroll to position [170, 0]
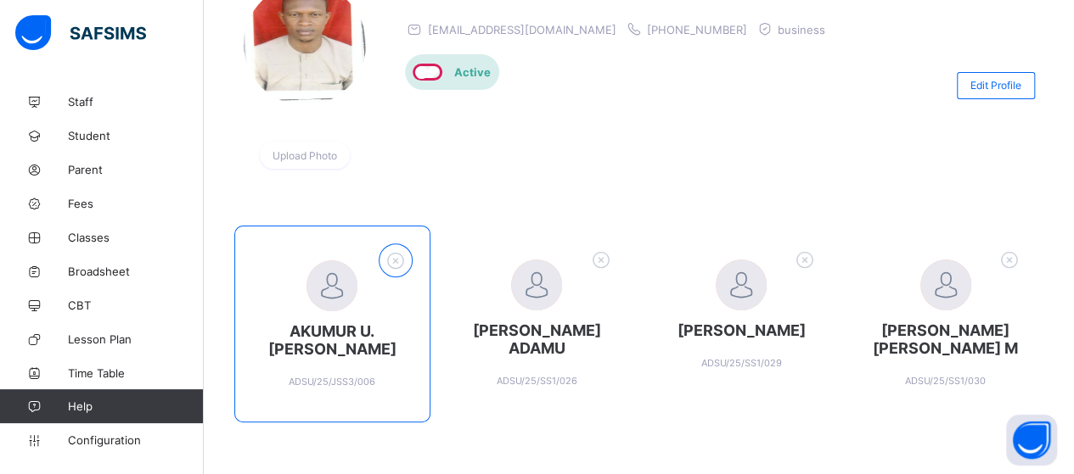
click at [397, 257] on icon at bounding box center [395, 261] width 26 height 22
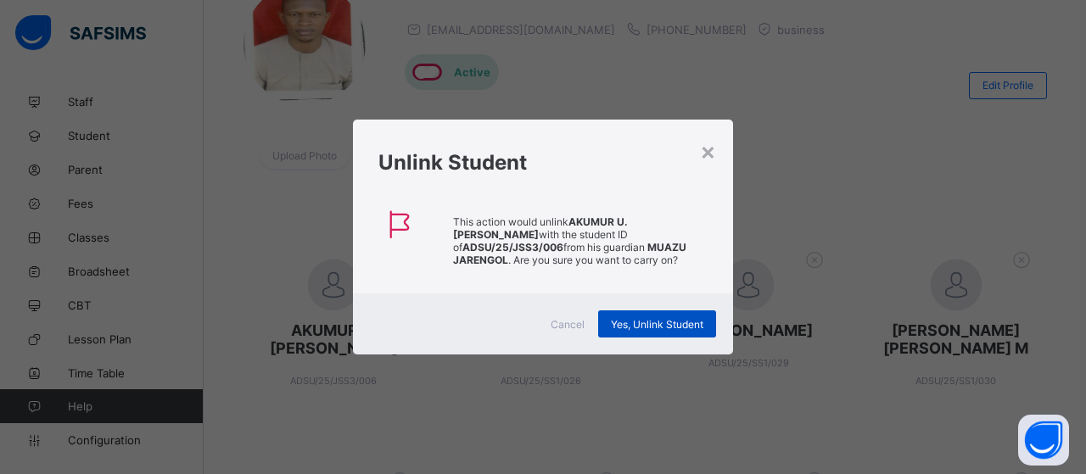
click at [653, 328] on span "Yes, Unlink Student" at bounding box center [657, 324] width 93 height 13
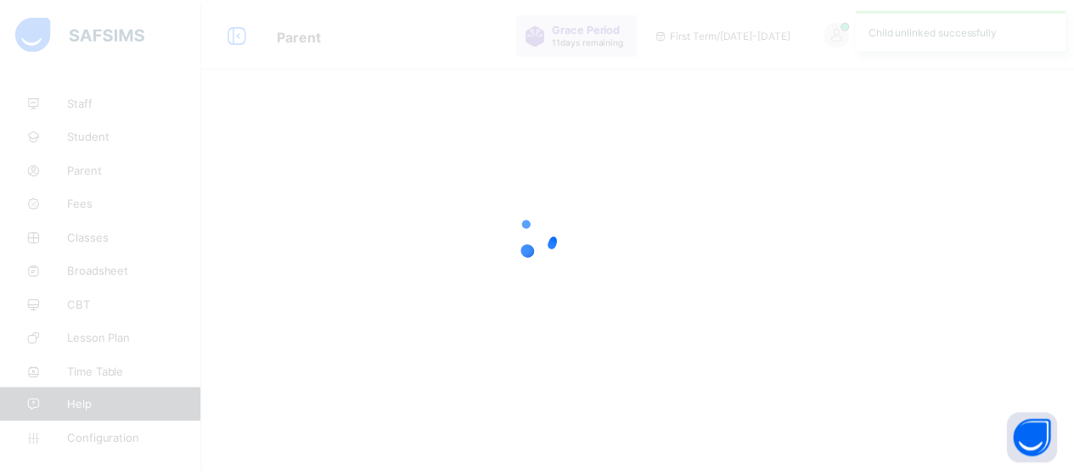
scroll to position [0, 0]
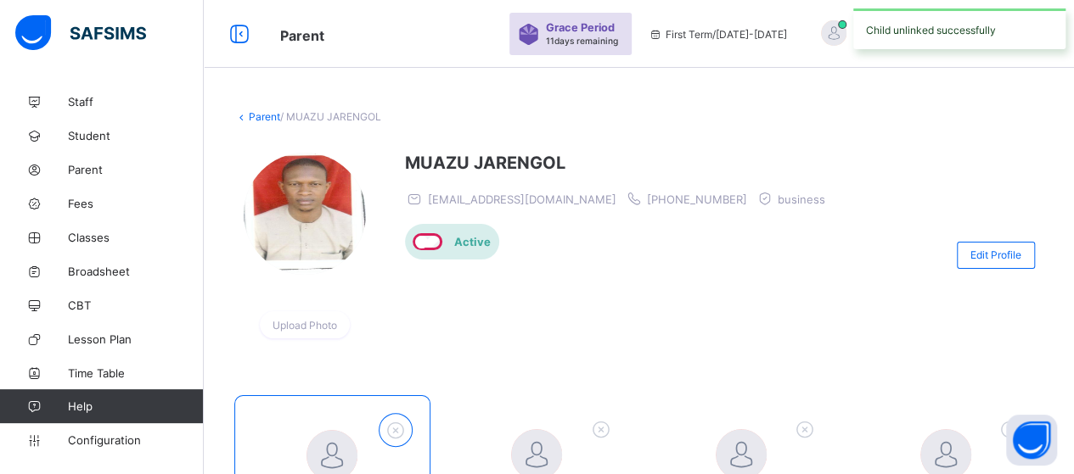
click at [396, 429] on icon at bounding box center [395, 430] width 26 height 22
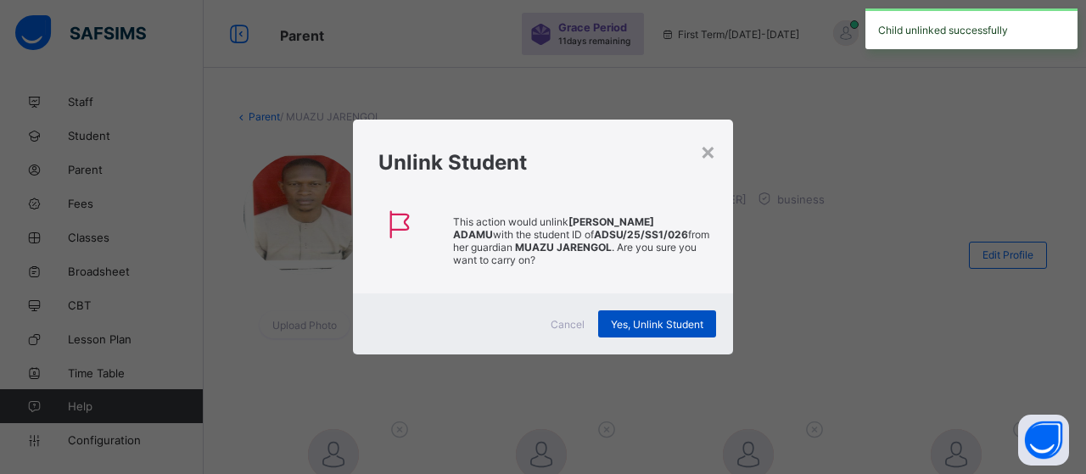
click at [625, 327] on span "Yes, Unlink Student" at bounding box center [657, 324] width 93 height 13
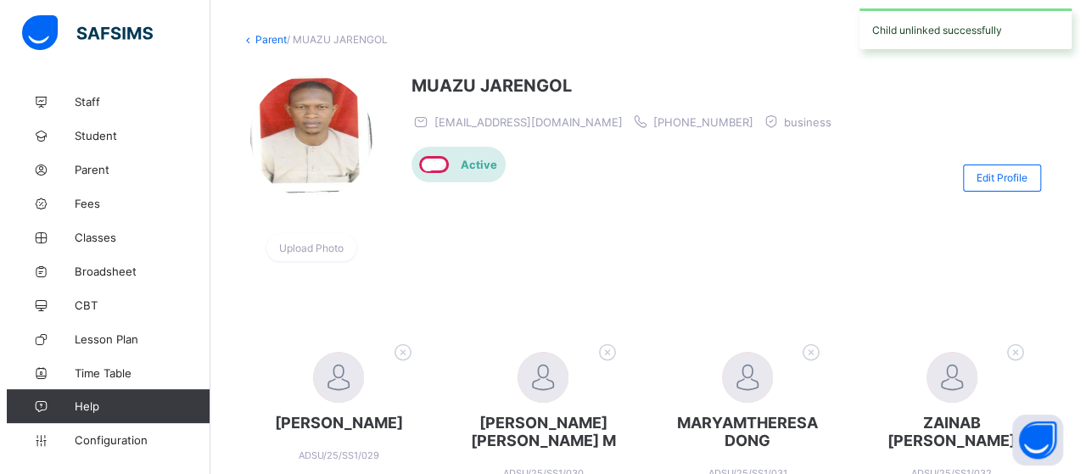
scroll to position [255, 0]
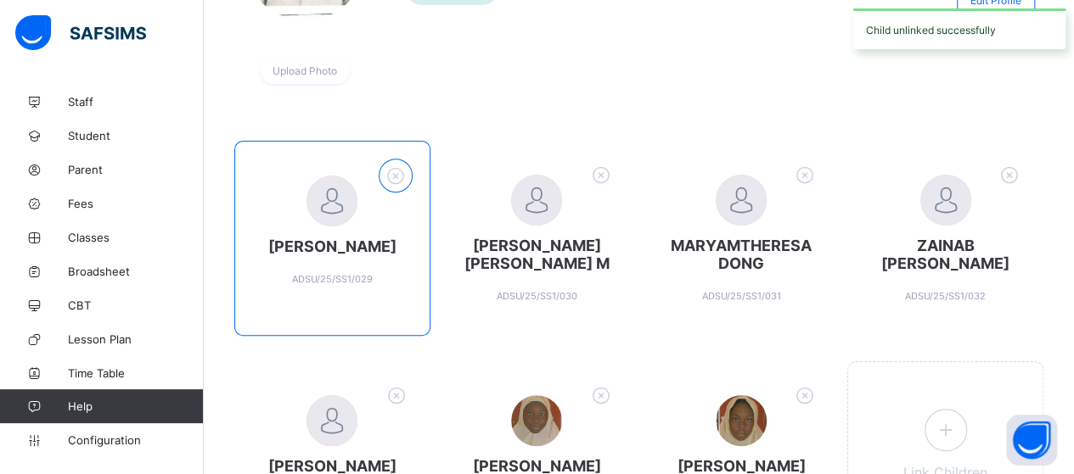
click at [408, 179] on icon at bounding box center [395, 176] width 26 height 22
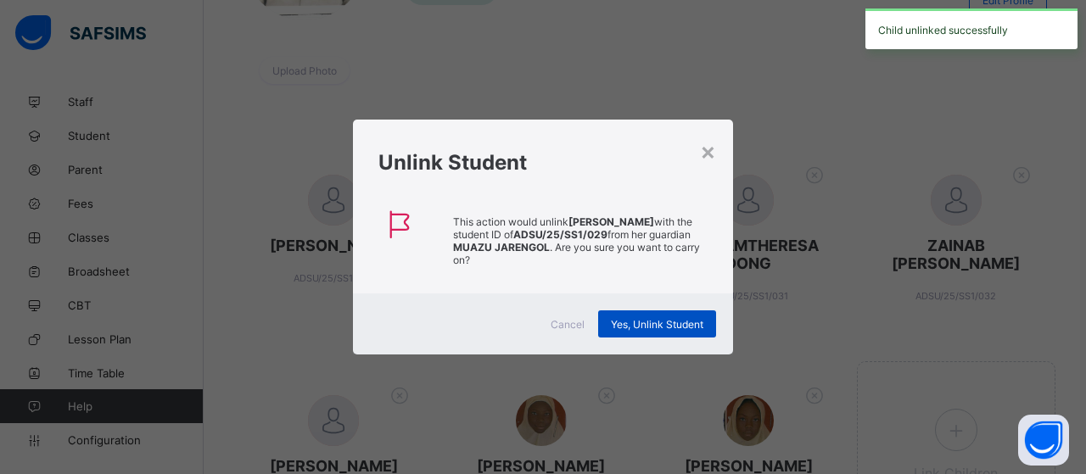
click at [630, 325] on span "Yes, Unlink Student" at bounding box center [657, 324] width 93 height 13
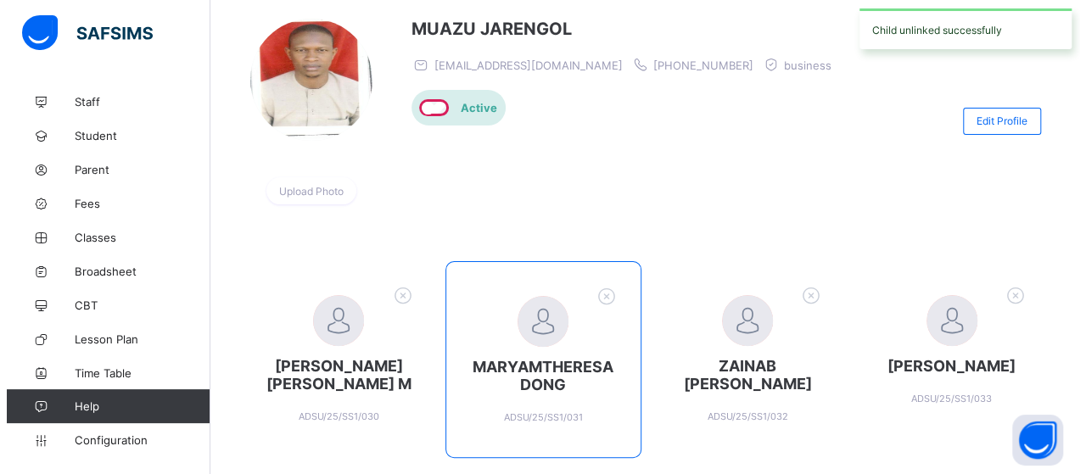
scroll to position [339, 0]
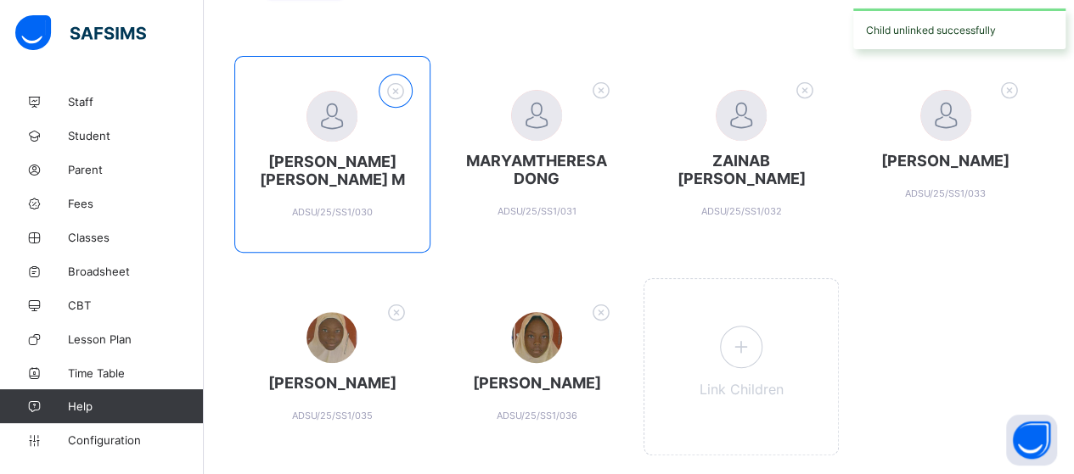
click at [397, 89] on icon at bounding box center [395, 91] width 26 height 22
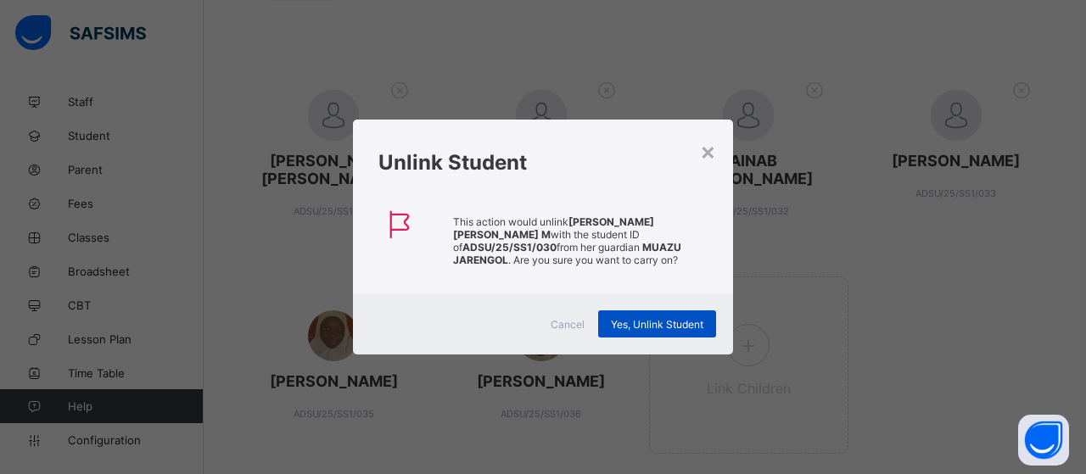
click at [659, 318] on span "Yes, Unlink Student" at bounding box center [657, 324] width 93 height 13
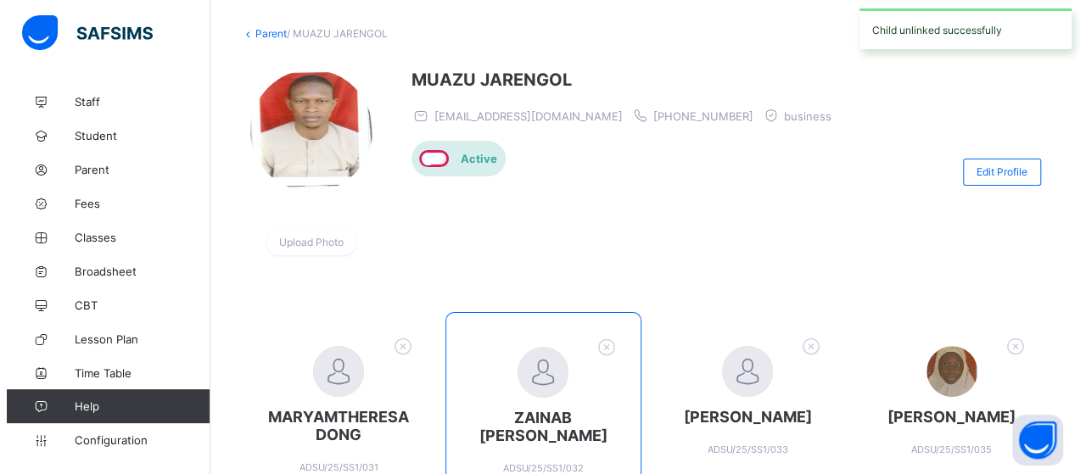
scroll to position [255, 0]
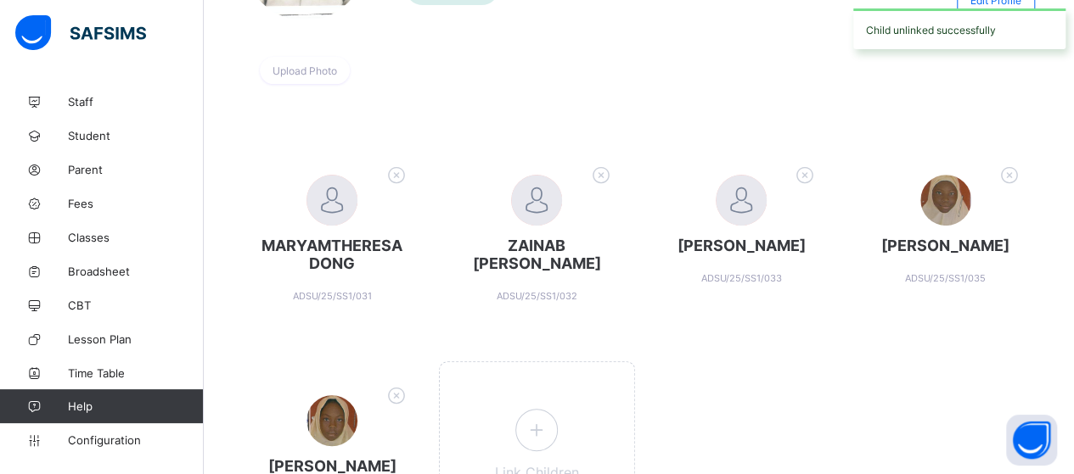
click at [390, 169] on icon at bounding box center [396, 175] width 26 height 22
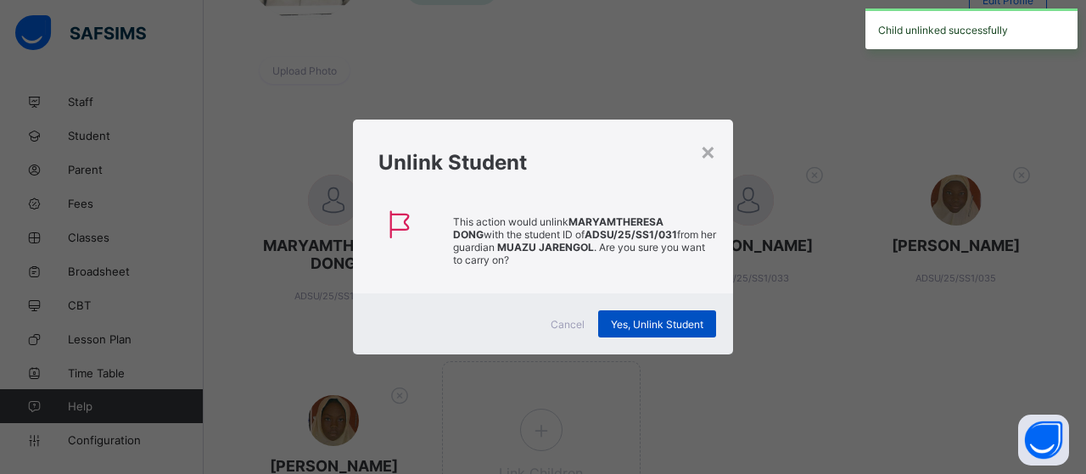
click at [659, 330] on div "Yes, Unlink Student" at bounding box center [657, 324] width 118 height 27
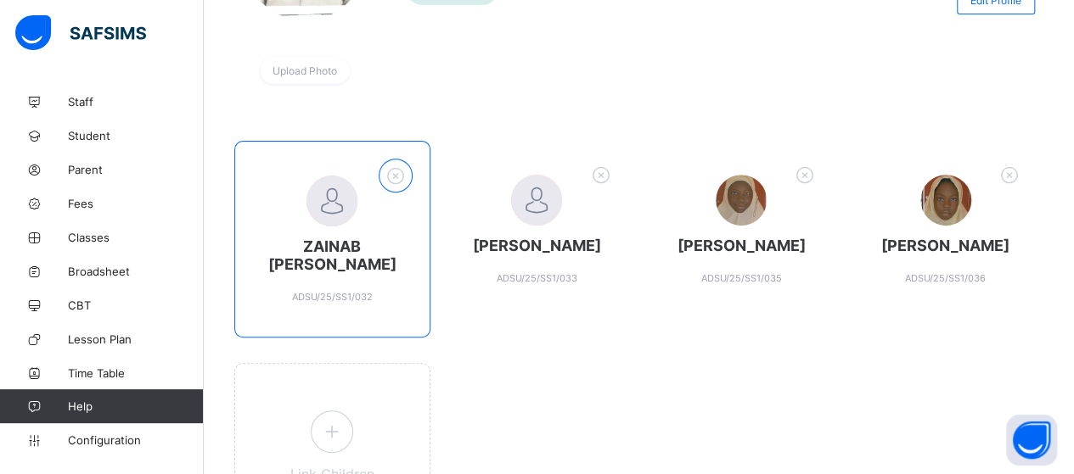
click at [408, 180] on icon at bounding box center [395, 176] width 26 height 22
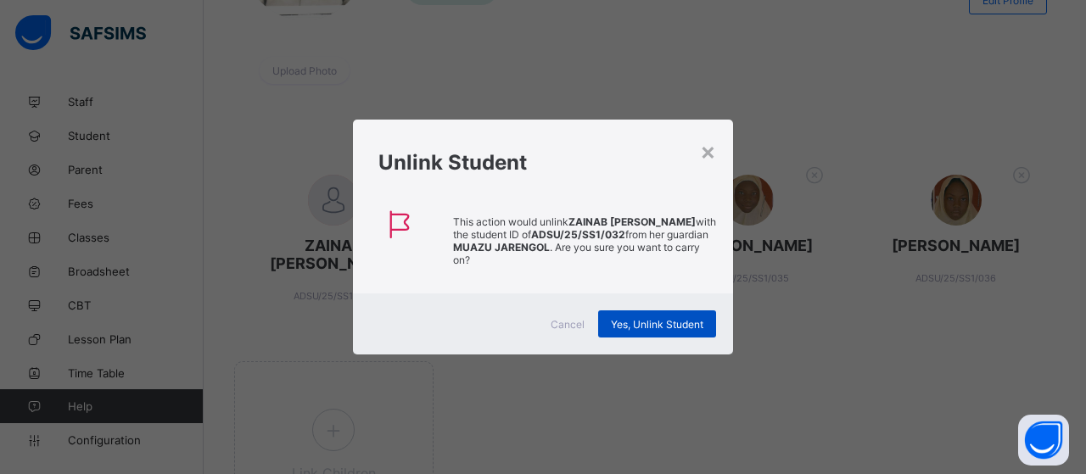
click at [676, 324] on span "Yes, Unlink Student" at bounding box center [657, 324] width 93 height 13
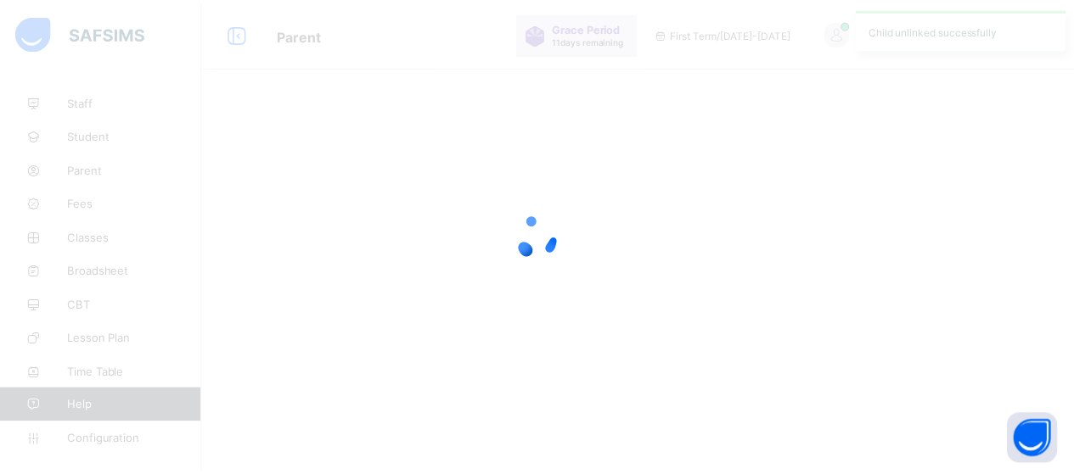
scroll to position [0, 0]
click at [677, 323] on div at bounding box center [543, 237] width 1086 height 474
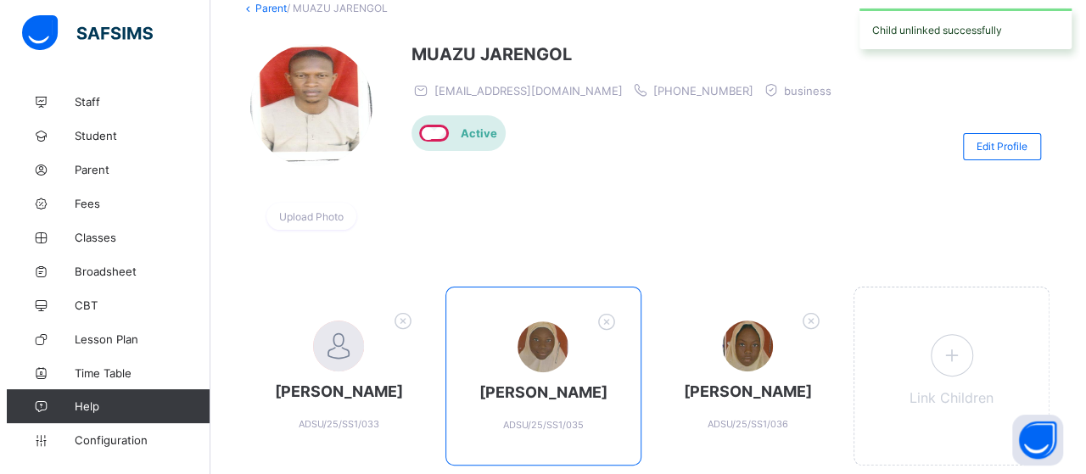
scroll to position [183, 0]
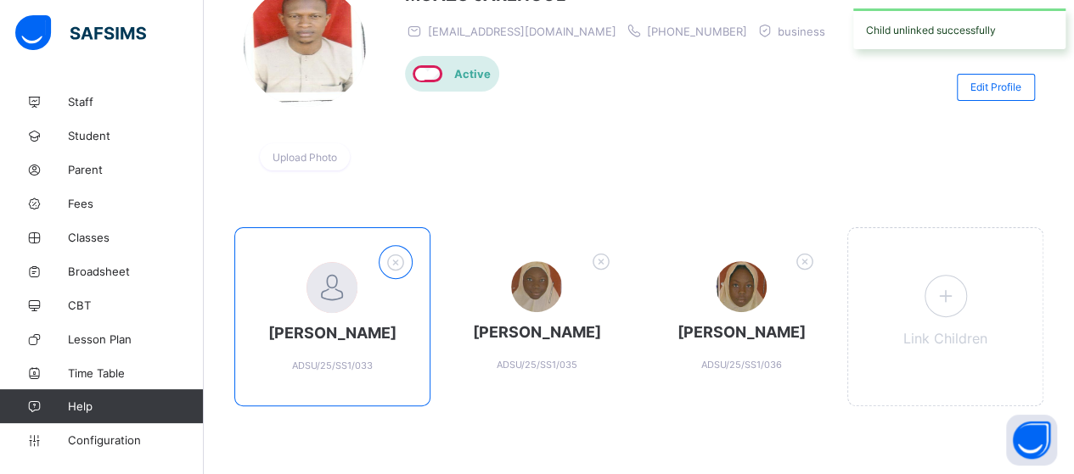
click at [396, 251] on icon at bounding box center [395, 262] width 26 height 22
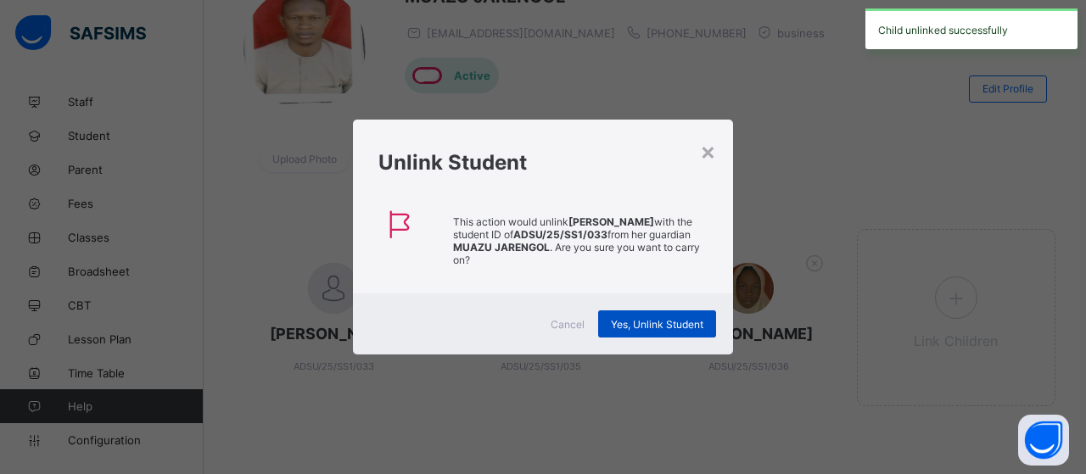
click at [675, 321] on span "Yes, Unlink Student" at bounding box center [657, 324] width 93 height 13
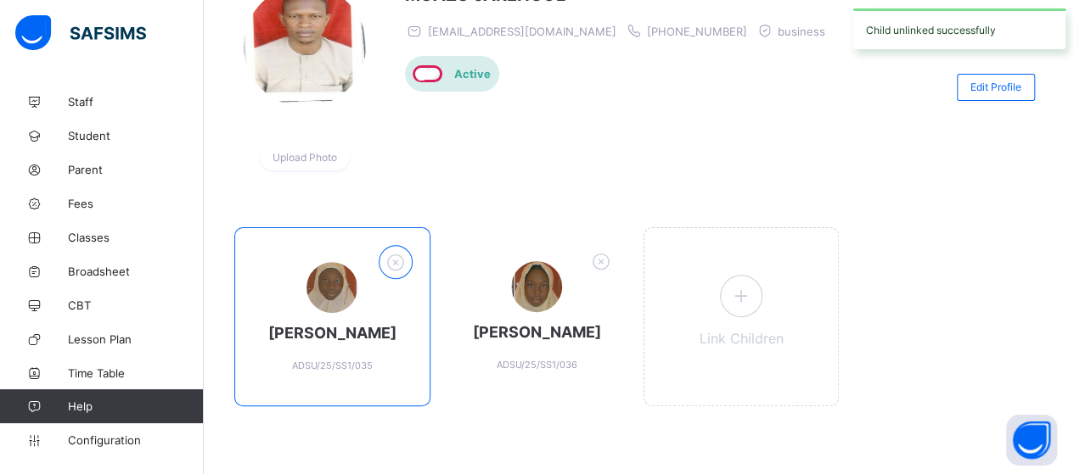
click at [408, 251] on icon at bounding box center [395, 262] width 26 height 22
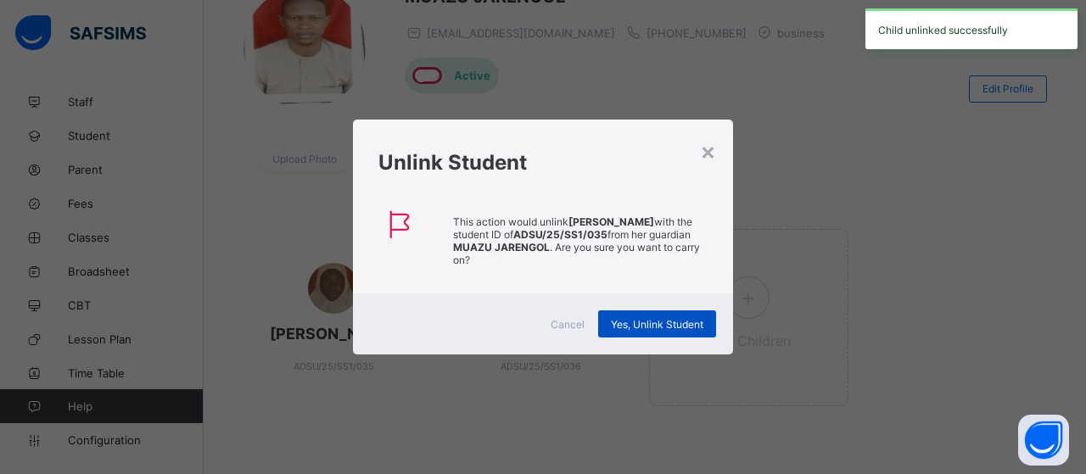
click at [654, 323] on span "Yes, Unlink Student" at bounding box center [657, 324] width 93 height 13
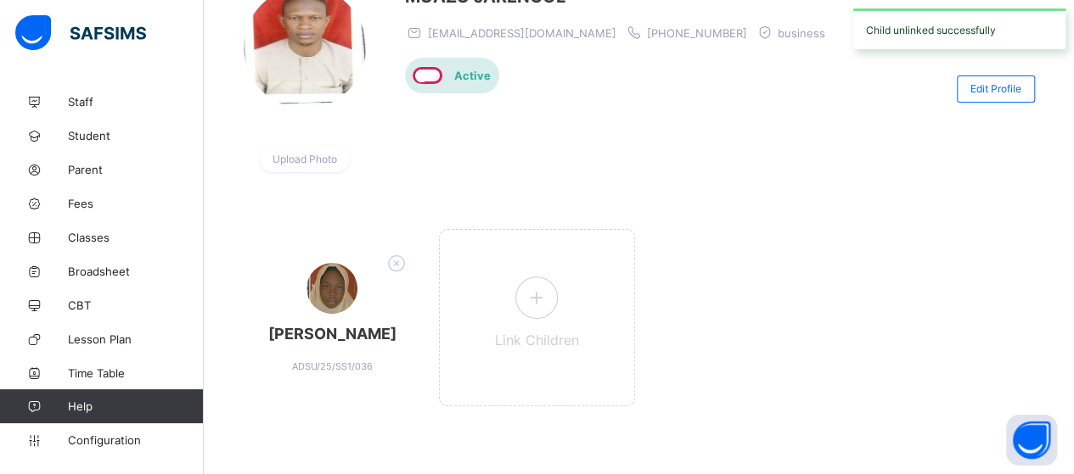
click at [399, 252] on icon at bounding box center [396, 263] width 26 height 22
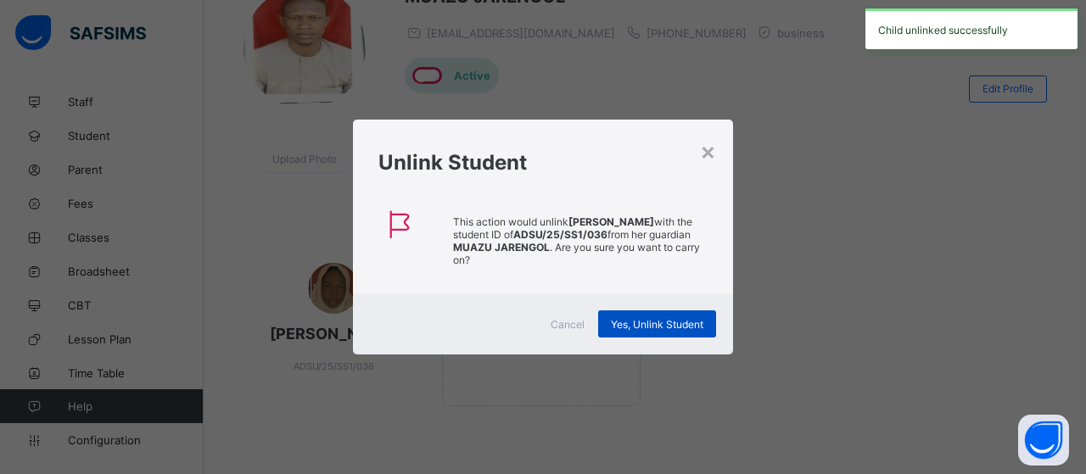
click at [625, 324] on span "Yes, Unlink Student" at bounding box center [657, 324] width 93 height 13
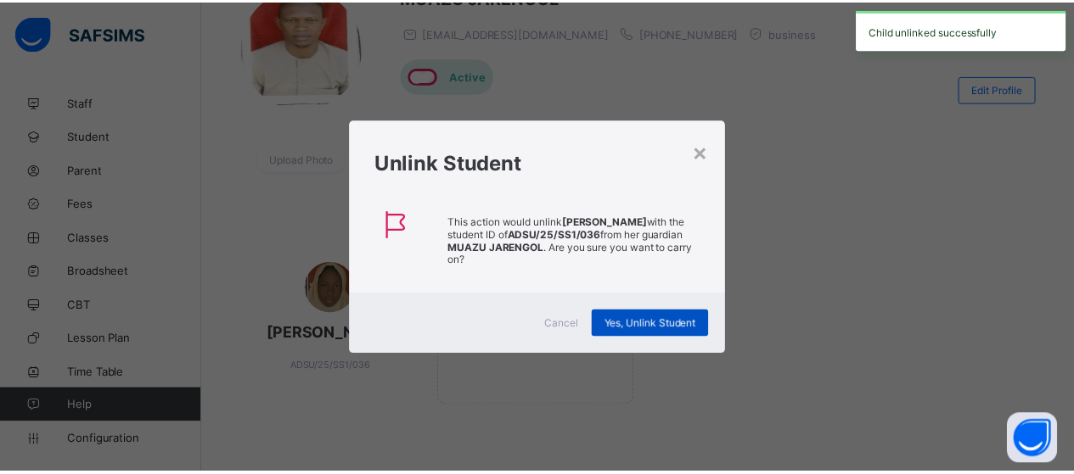
scroll to position [0, 0]
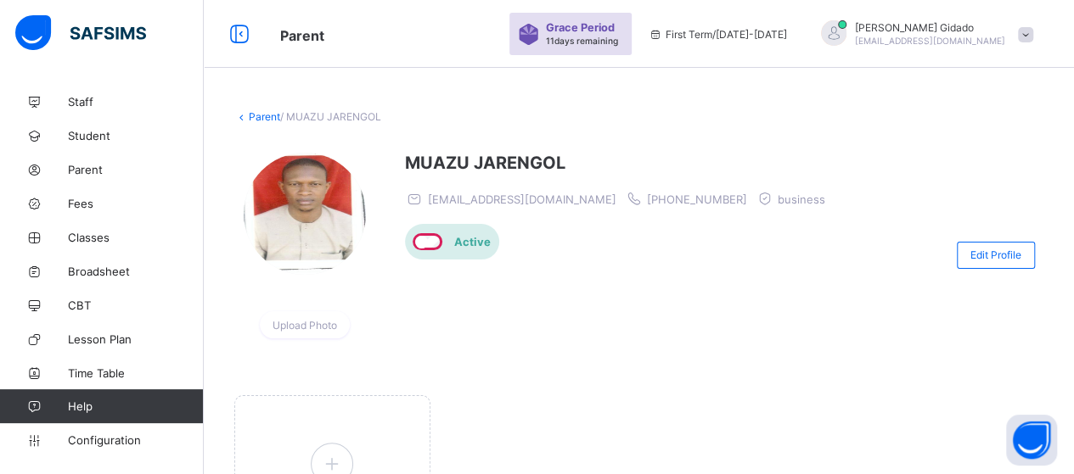
click at [266, 118] on link "Parent" at bounding box center [264, 116] width 31 height 13
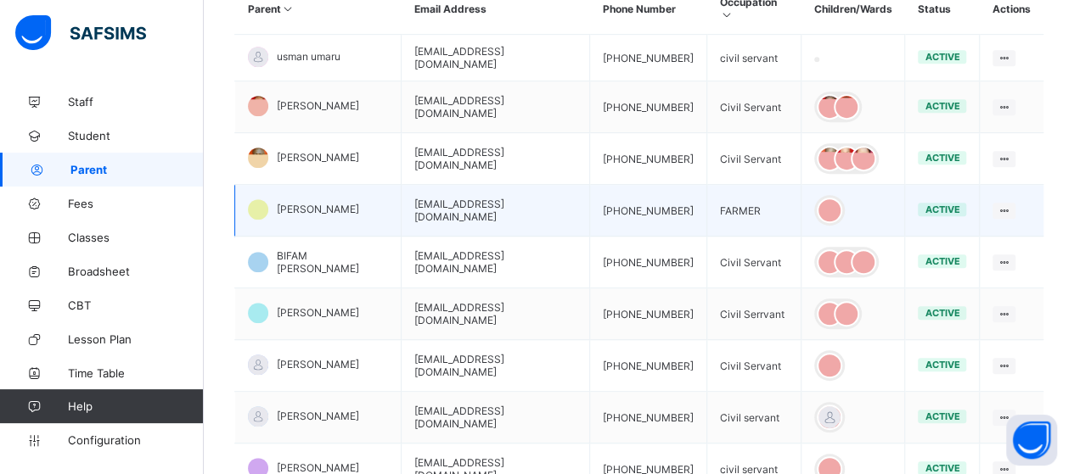
scroll to position [424, 0]
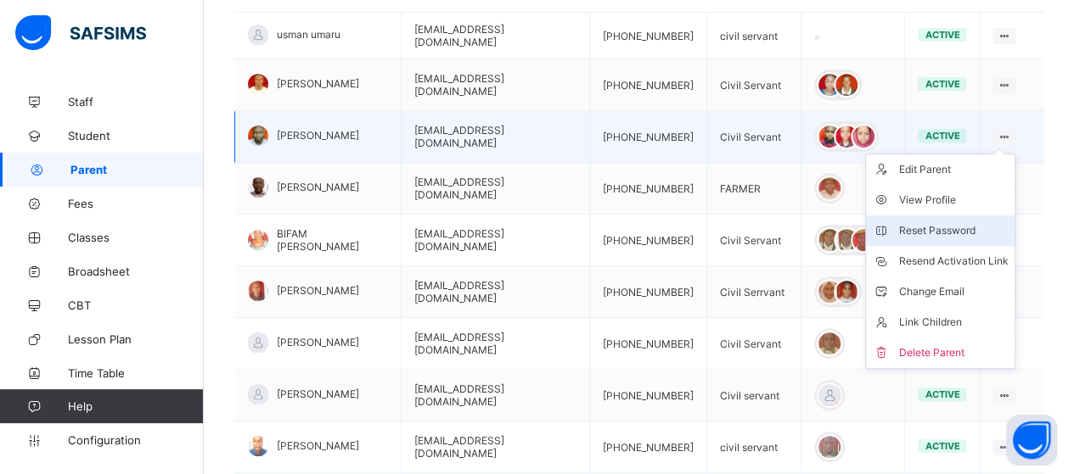
click at [961, 222] on div "Reset Password" at bounding box center [952, 230] width 109 height 17
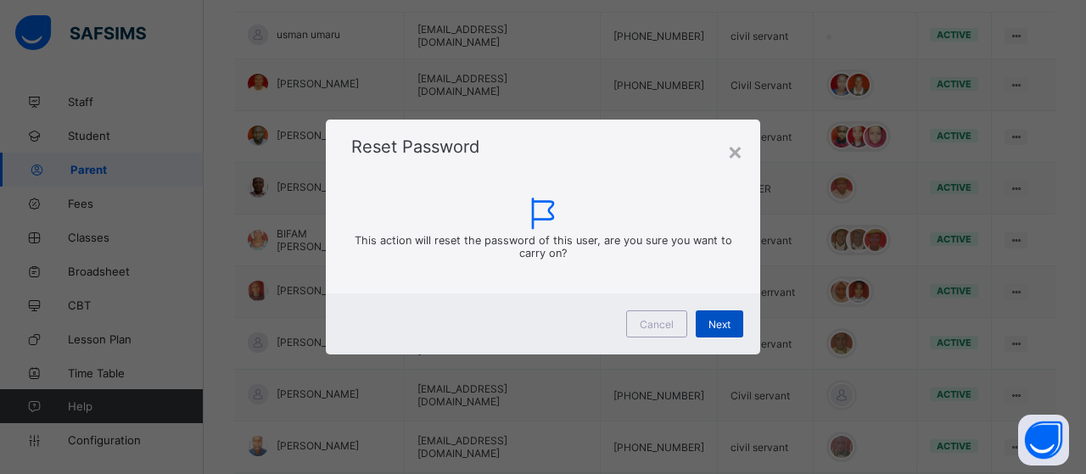
click at [715, 320] on span "Next" at bounding box center [720, 324] width 22 height 13
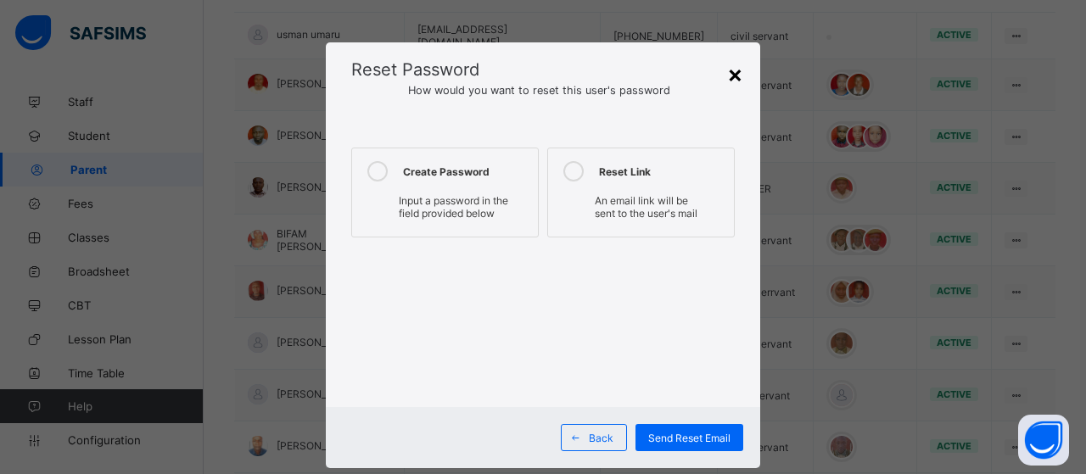
click at [727, 77] on div "×" at bounding box center [735, 73] width 16 height 29
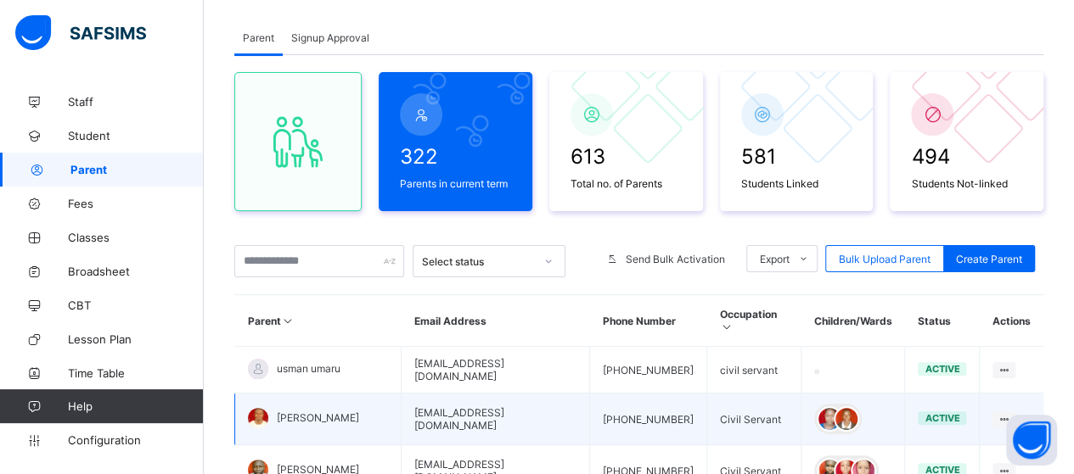
scroll to position [0, 0]
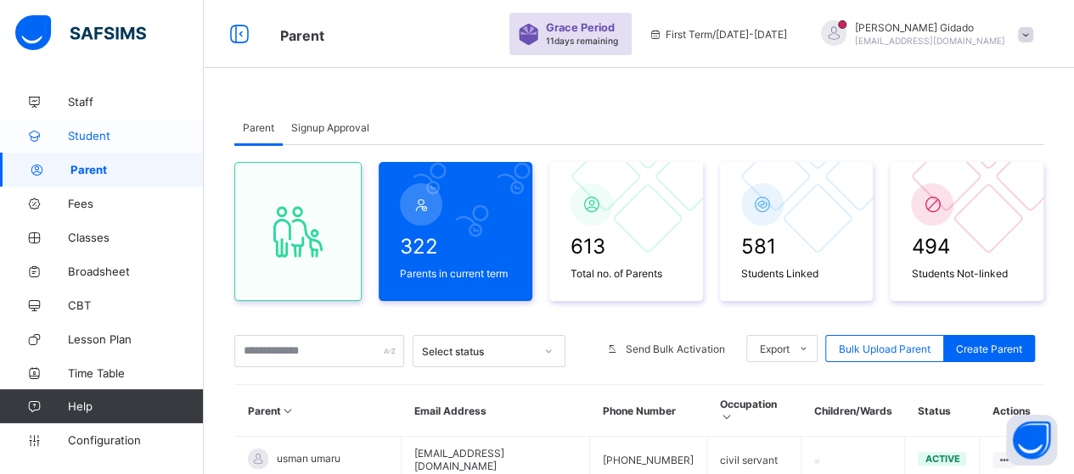
click at [97, 133] on span "Student" at bounding box center [136, 136] width 136 height 14
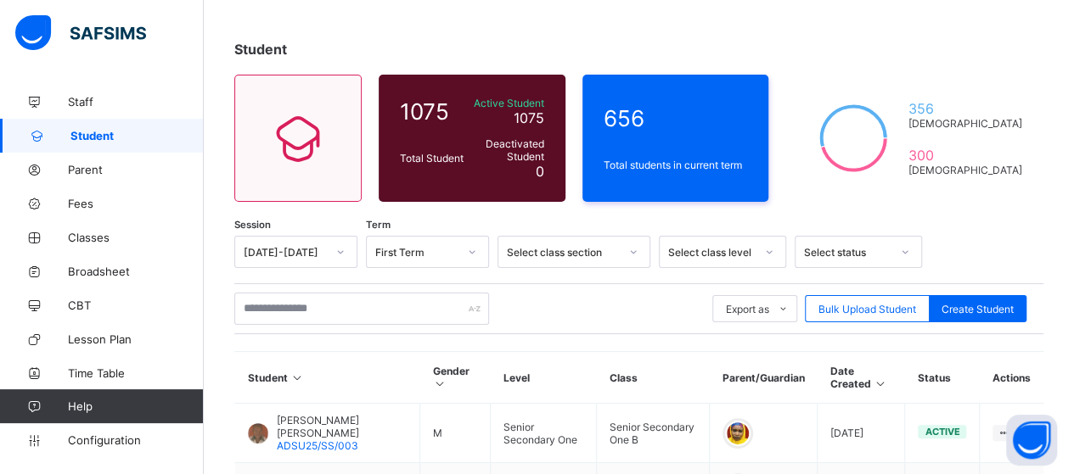
scroll to position [170, 0]
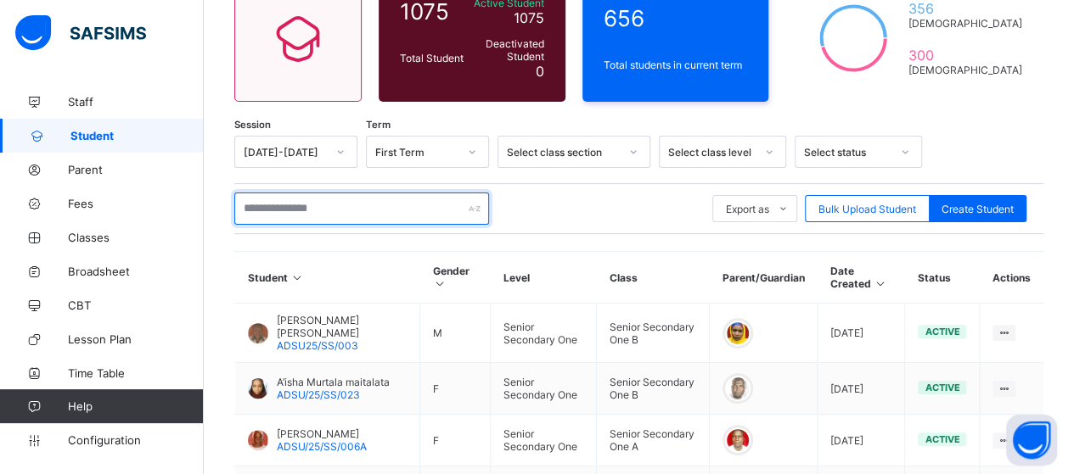
click at [318, 213] on input "text" at bounding box center [361, 209] width 255 height 32
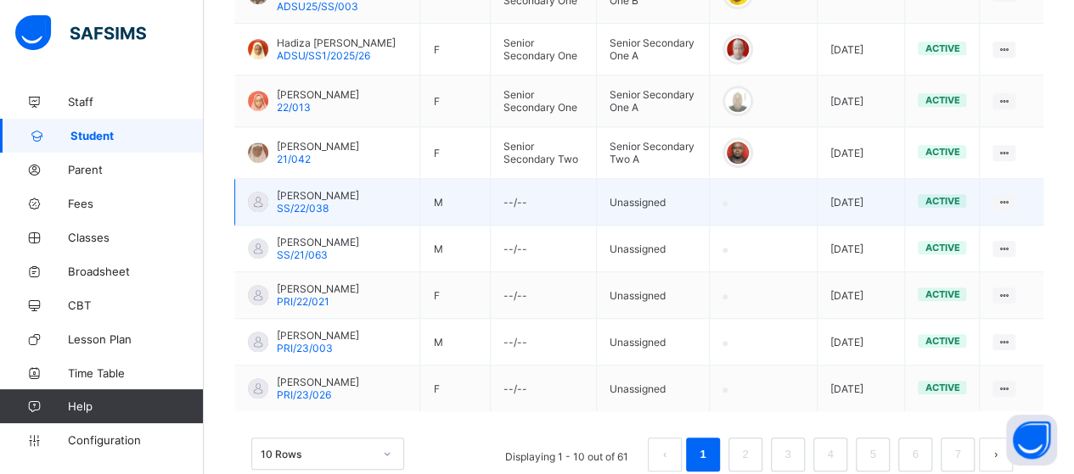
scroll to position [586, 0]
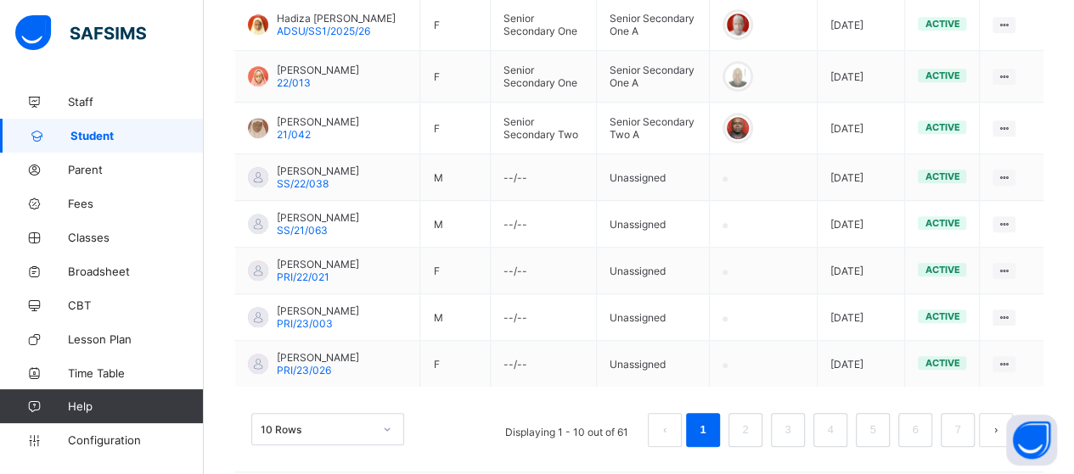
type input "*****"
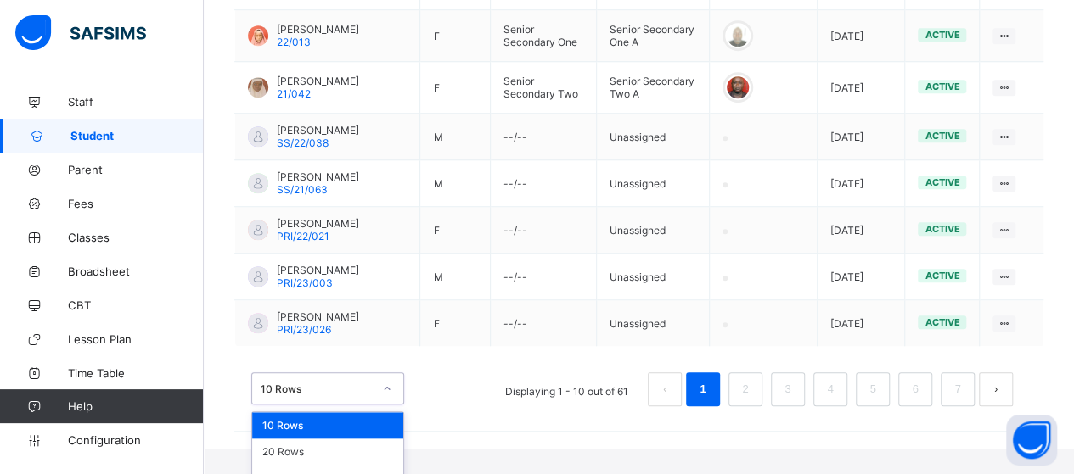
click at [390, 405] on div "option 10 Rows focused, 1 of 3. 3 results available. Use Up and Down to choose …" at bounding box center [327, 389] width 153 height 32
click at [356, 465] on div "50 Rows" at bounding box center [327, 478] width 151 height 26
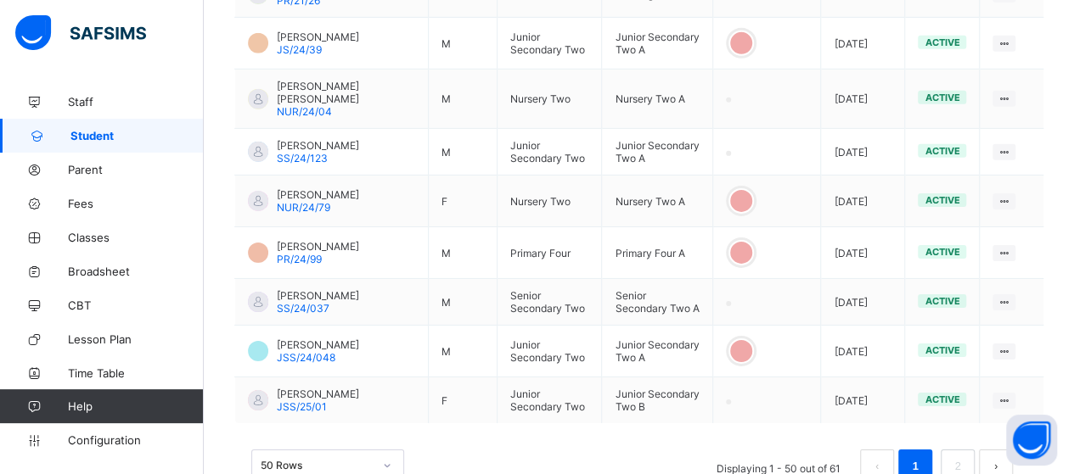
scroll to position [2661, 0]
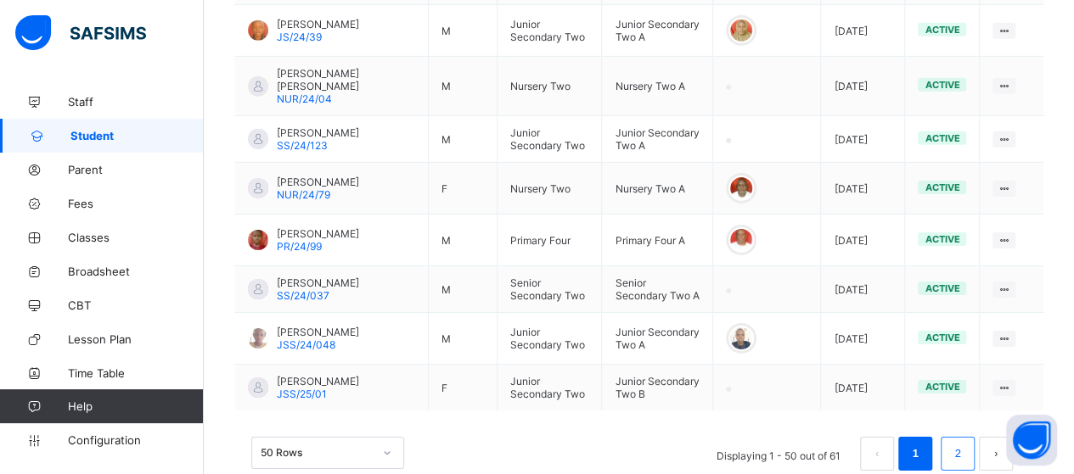
click at [964, 443] on link "2" at bounding box center [957, 454] width 16 height 22
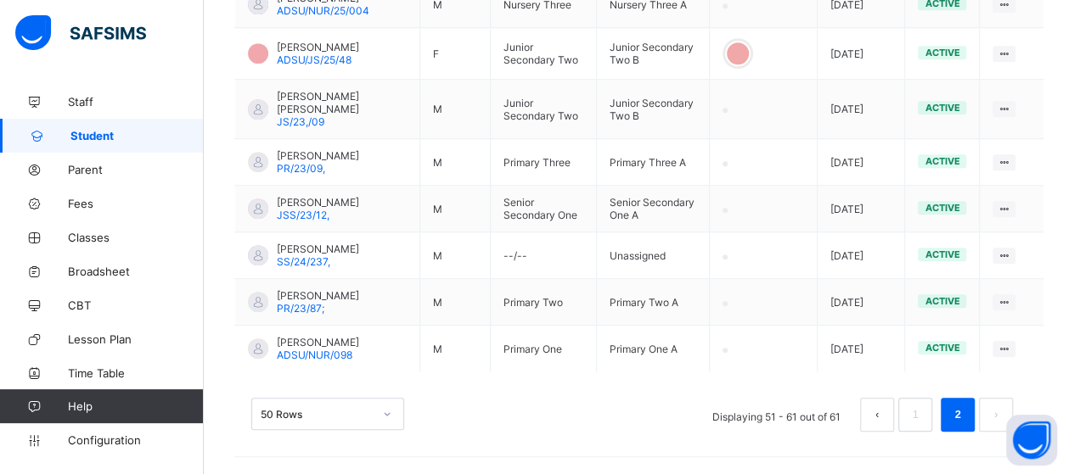
scroll to position [647, 0]
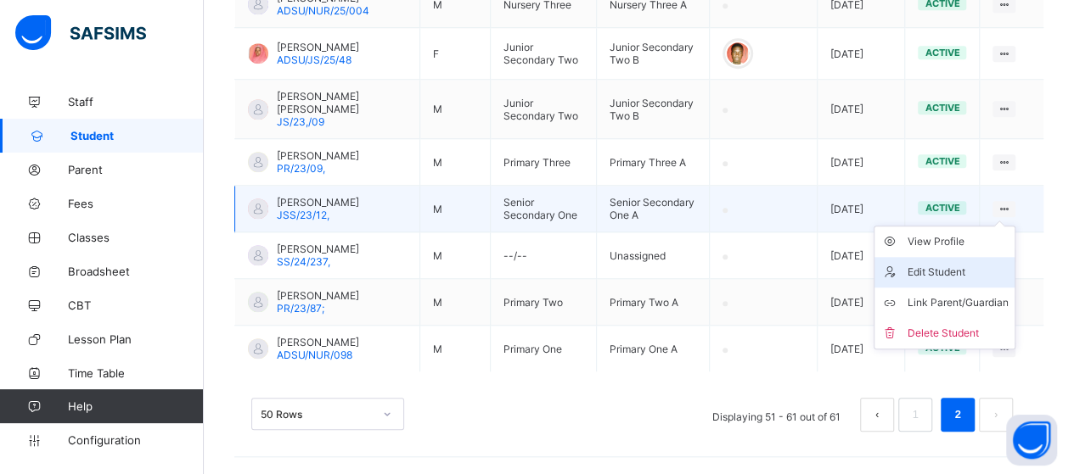
click at [979, 264] on div "Edit Student" at bounding box center [956, 272] width 101 height 17
select select "**"
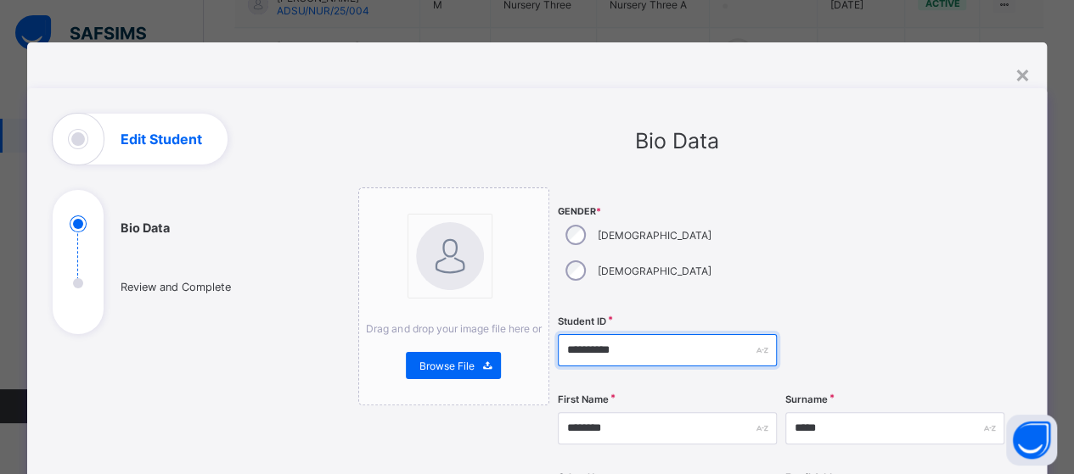
click at [620, 334] on input "**********" at bounding box center [667, 350] width 219 height 32
type input "*"
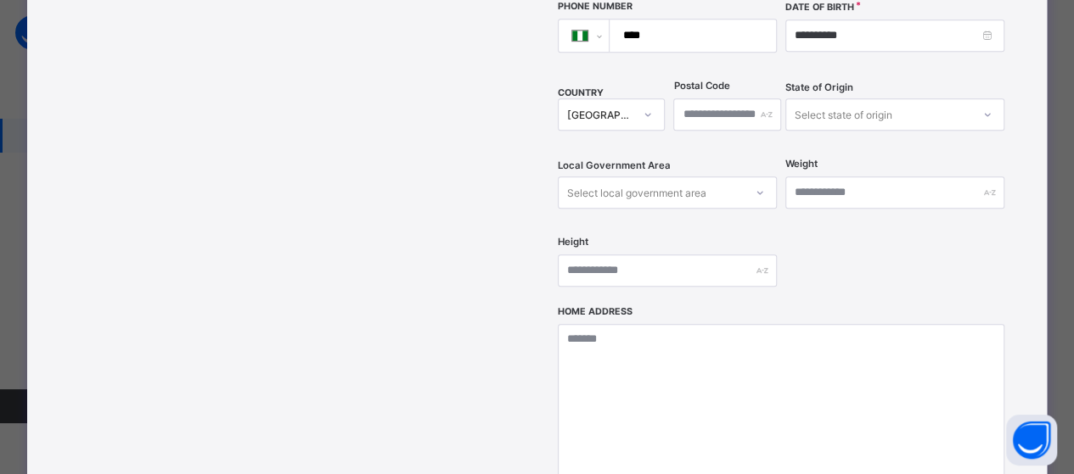
scroll to position [679, 0]
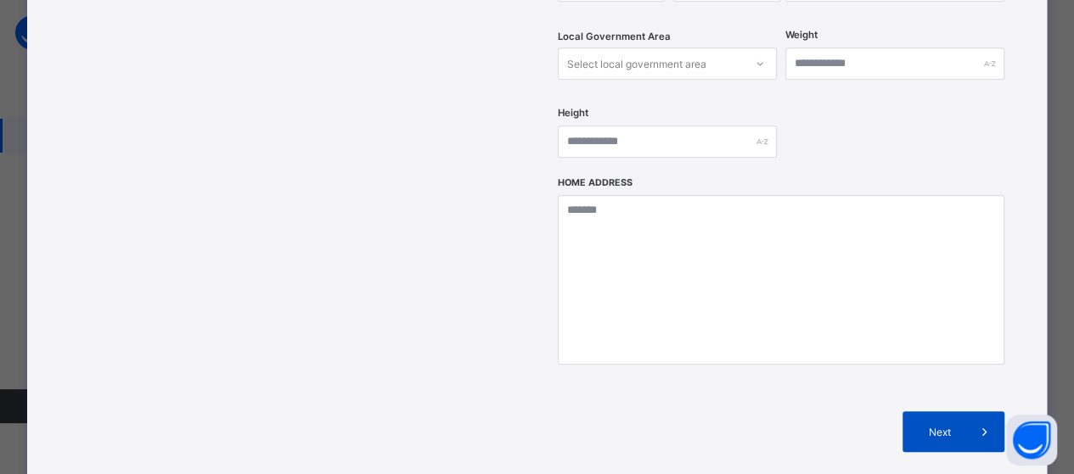
type input "**********"
click at [959, 412] on div "Next" at bounding box center [953, 432] width 102 height 41
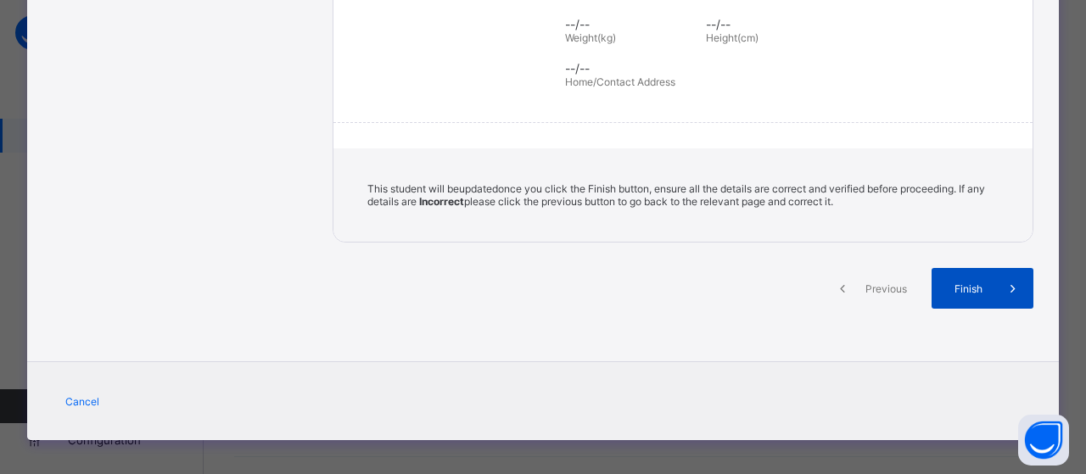
click at [971, 283] on span "Finish" at bounding box center [969, 289] width 48 height 13
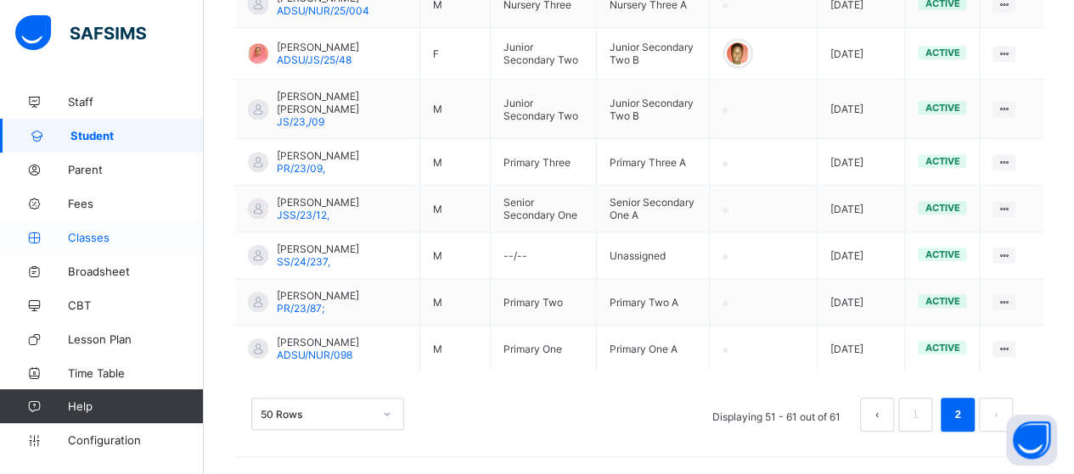
click at [102, 250] on link "Classes" at bounding box center [102, 238] width 204 height 34
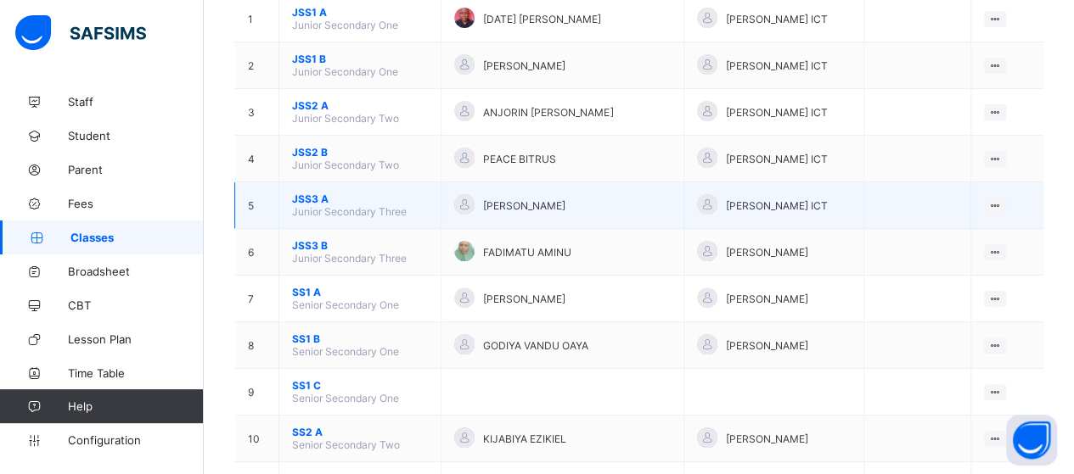
scroll to position [255, 0]
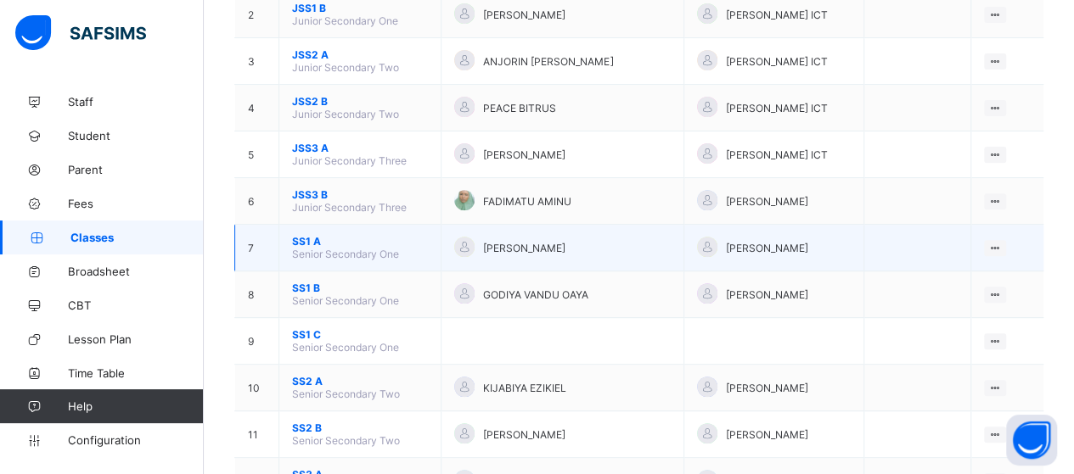
click at [328, 235] on span "SS1 A" at bounding box center [360, 241] width 136 height 13
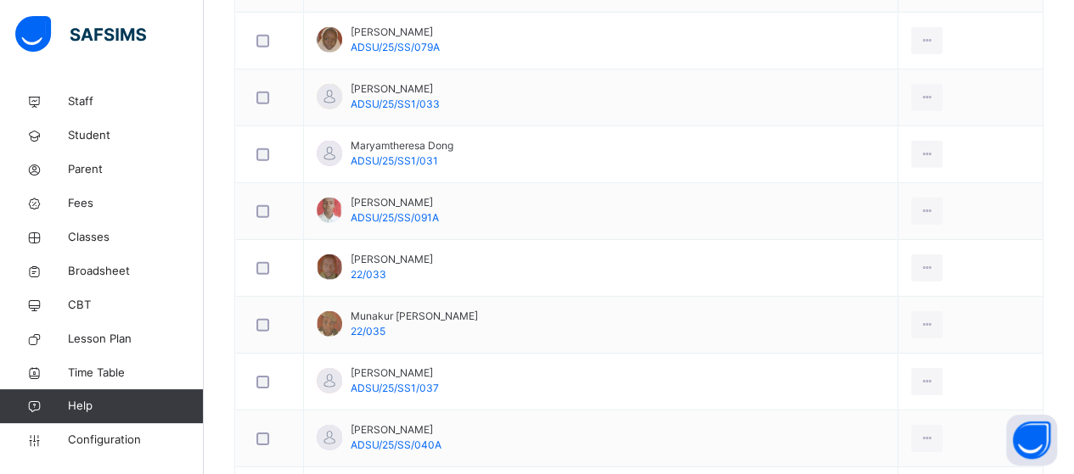
scroll to position [2561, 0]
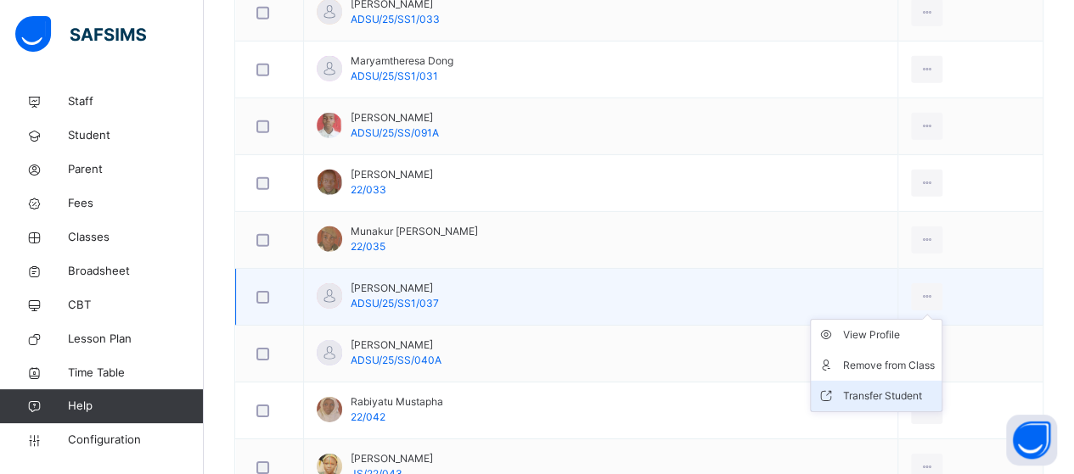
click at [895, 388] on div "Transfer Student" at bounding box center [889, 396] width 92 height 17
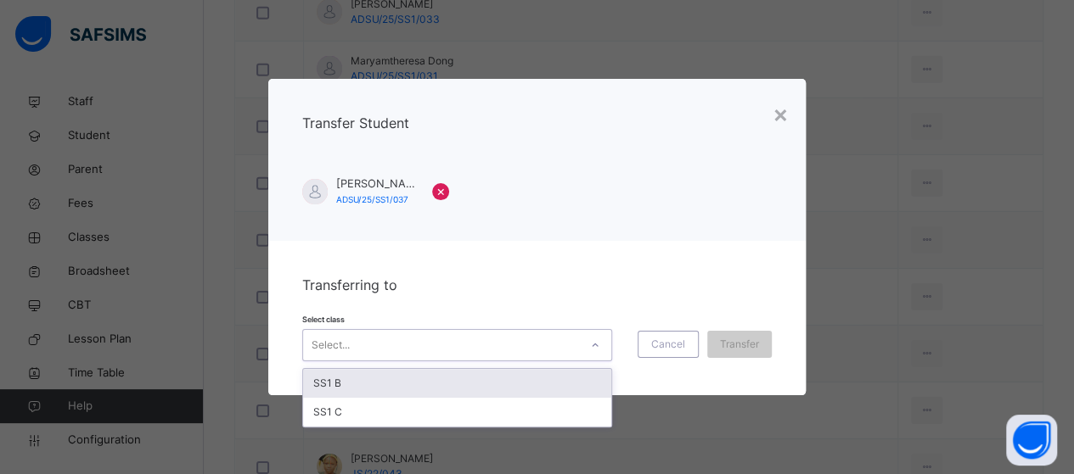
click at [599, 351] on icon at bounding box center [595, 345] width 10 height 17
drag, startPoint x: 434, startPoint y: 385, endPoint x: 435, endPoint y: 377, distance: 8.5
click at [434, 384] on div "SS1 B" at bounding box center [457, 383] width 308 height 29
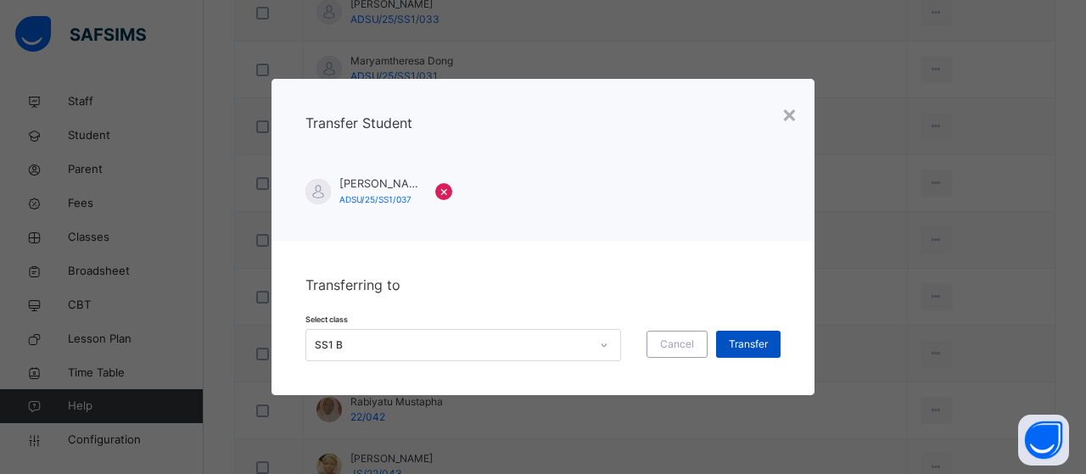
click at [738, 346] on span "Transfer" at bounding box center [748, 344] width 39 height 15
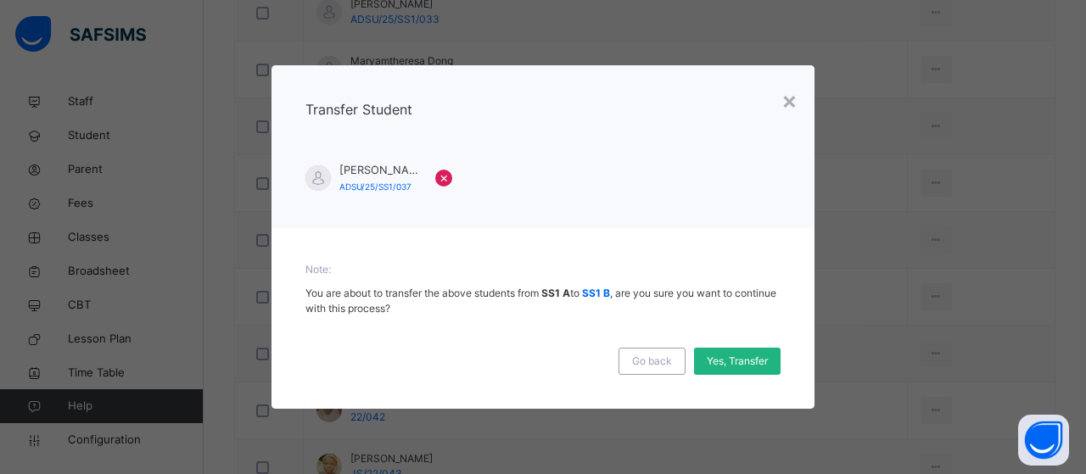
click at [736, 357] on span "Yes, Transfer" at bounding box center [737, 361] width 61 height 15
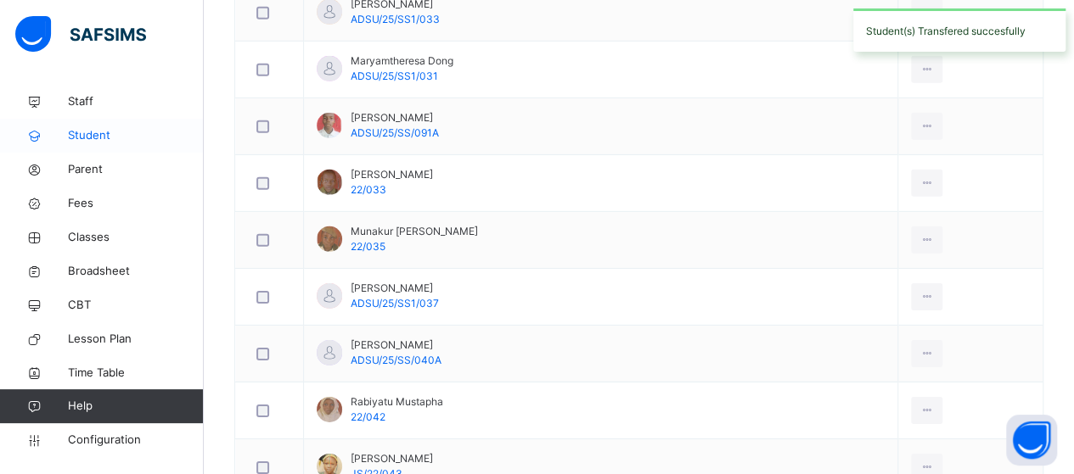
click at [82, 134] on span "Student" at bounding box center [136, 135] width 136 height 17
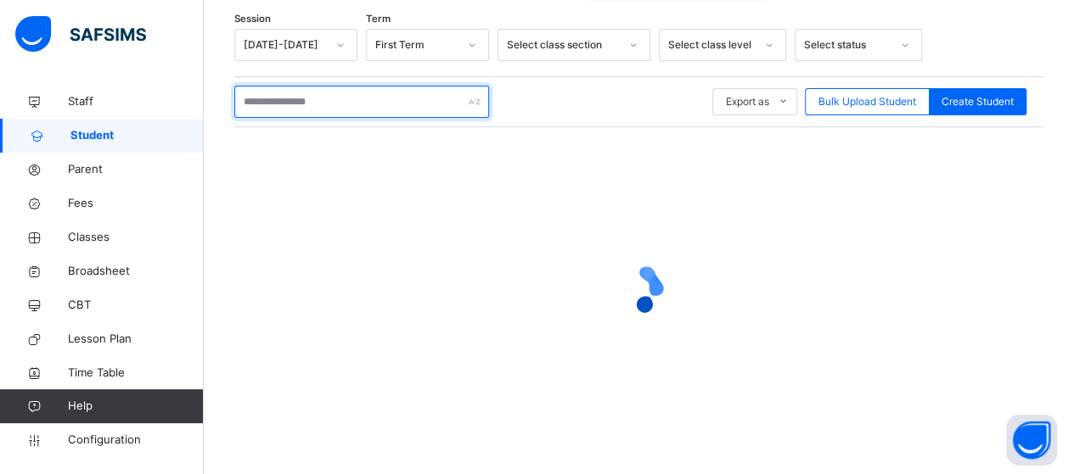
click at [336, 99] on input "text" at bounding box center [361, 102] width 255 height 32
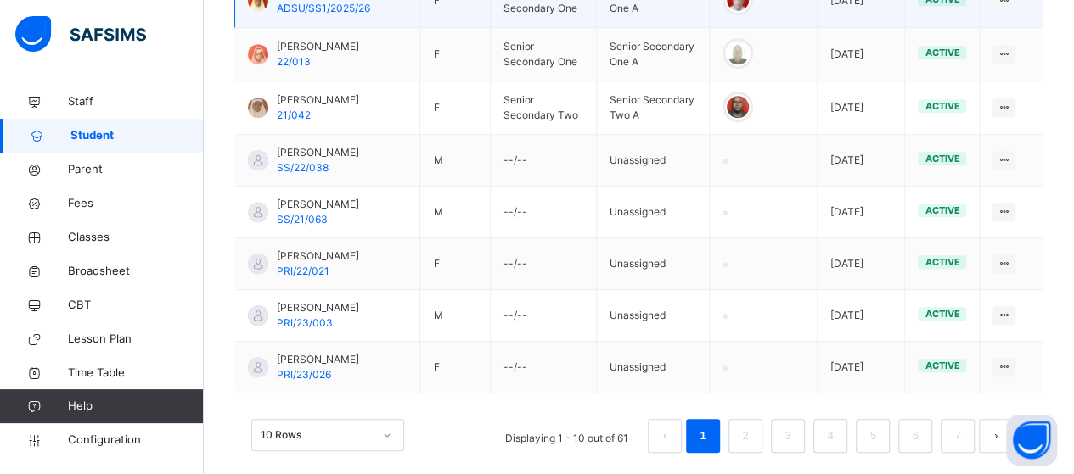
scroll to position [643, 0]
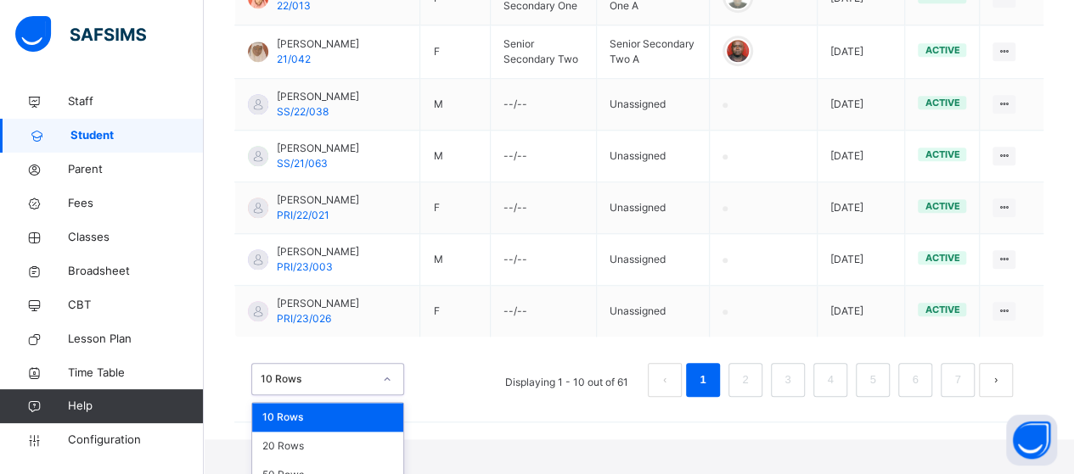
click at [389, 396] on div "option 10 Rows focused, 1 of 3. 3 results available. Use Up and Down to choose …" at bounding box center [327, 379] width 153 height 32
click at [353, 461] on div "50 Rows" at bounding box center [327, 475] width 151 height 29
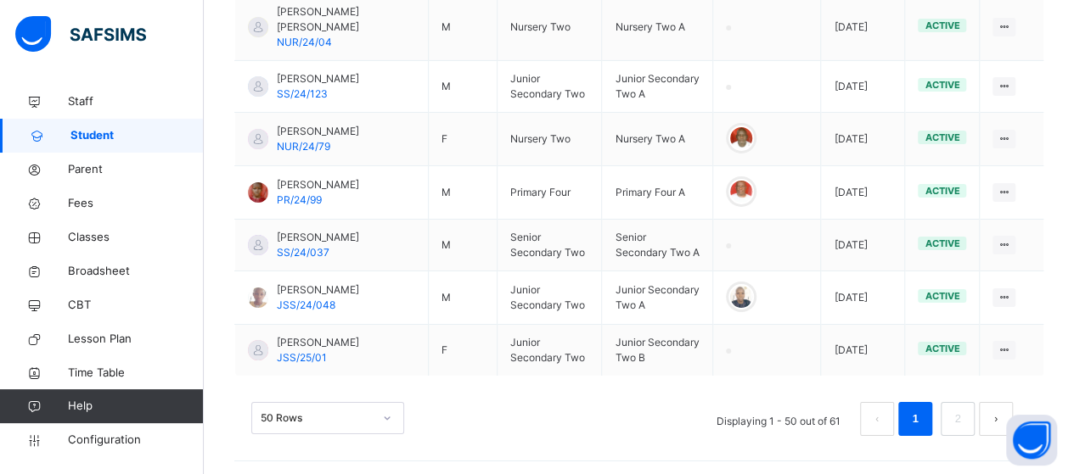
scroll to position [2942, 0]
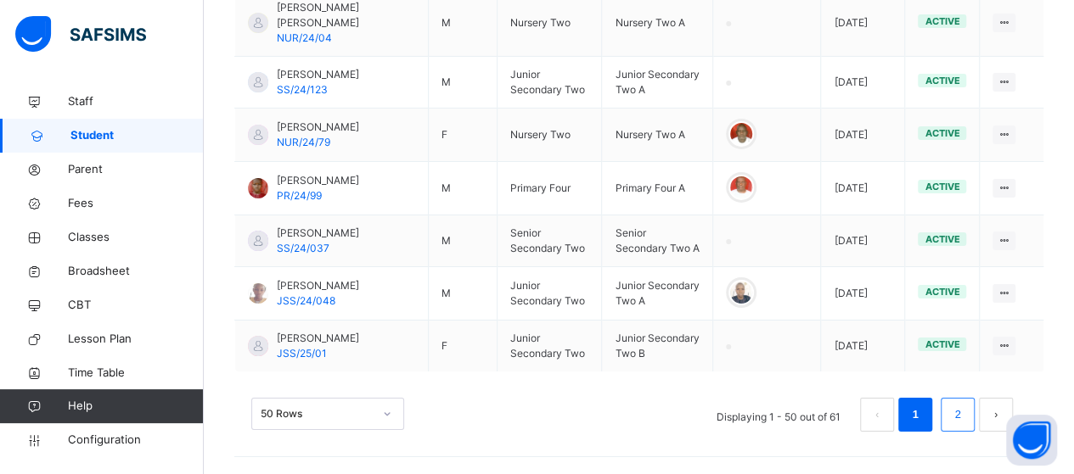
click at [964, 413] on link "2" at bounding box center [957, 415] width 16 height 22
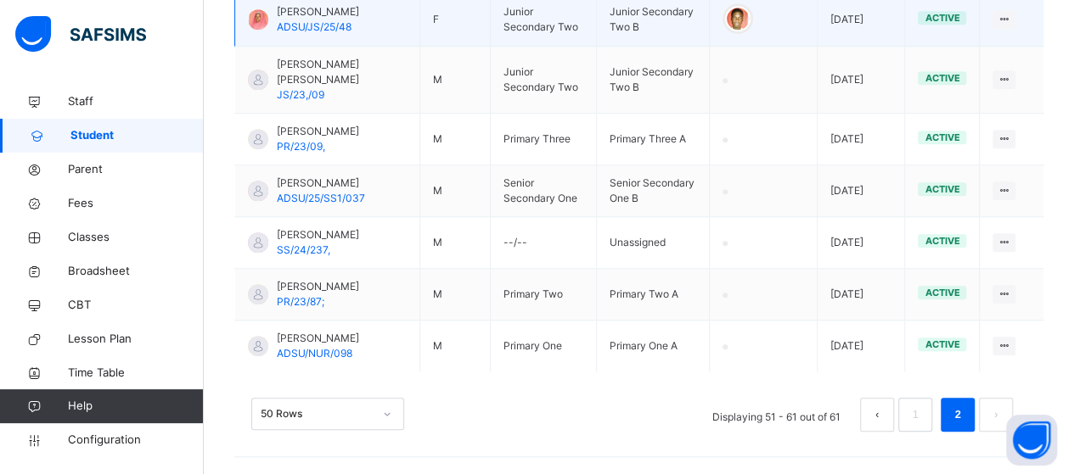
scroll to position [737, 0]
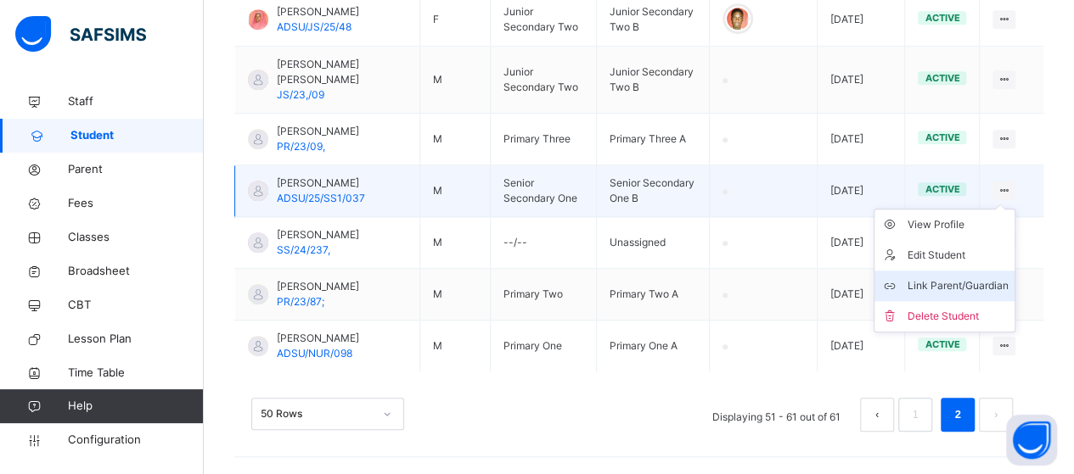
click at [993, 278] on div "Link Parent/Guardian" at bounding box center [956, 286] width 101 height 17
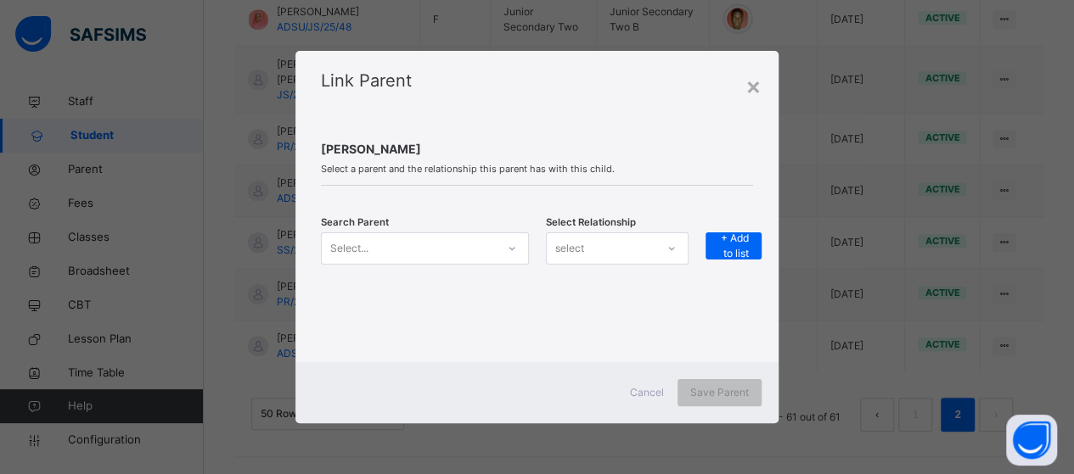
click at [508, 251] on icon at bounding box center [512, 248] width 10 height 17
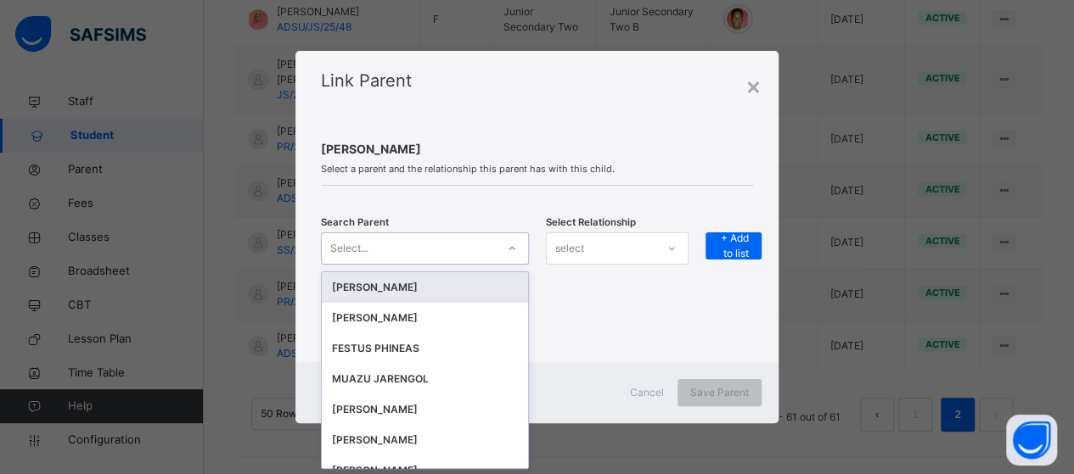
scroll to position [0, 0]
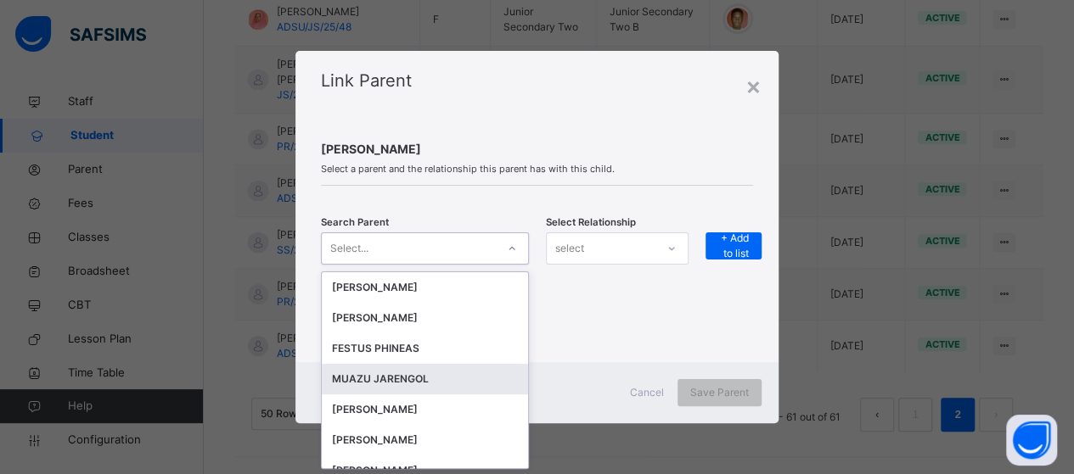
click at [426, 373] on div "MUAZU JARENGOL" at bounding box center [425, 379] width 186 height 17
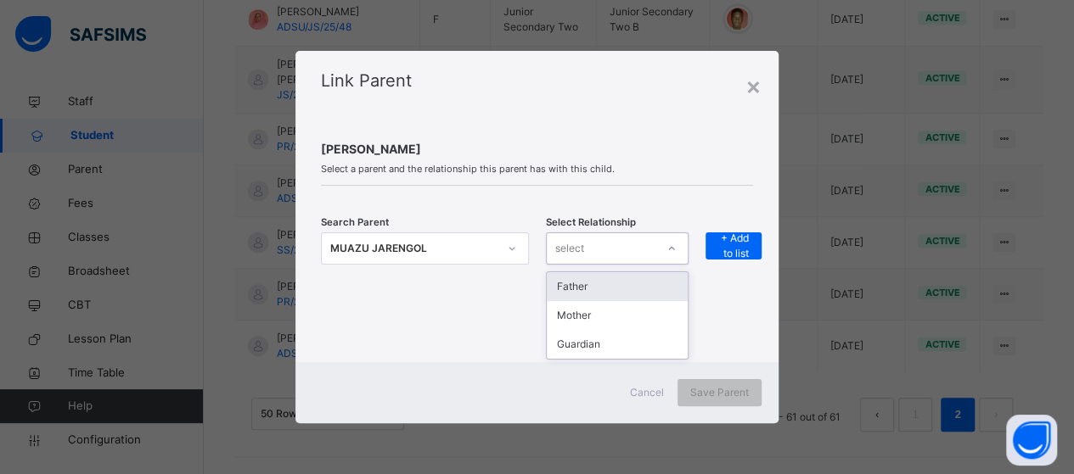
click at [678, 256] on div at bounding box center [671, 248] width 29 height 27
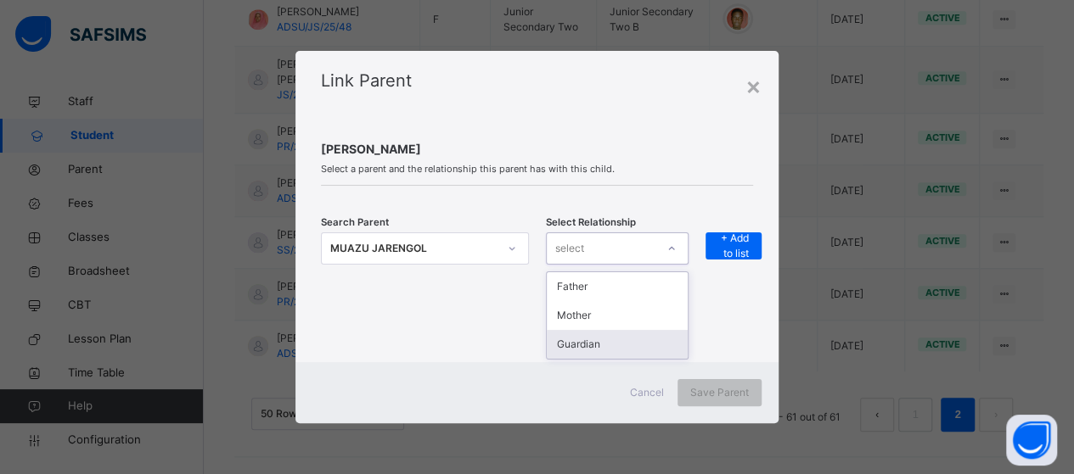
click at [634, 349] on div "Guardian" at bounding box center [617, 344] width 141 height 29
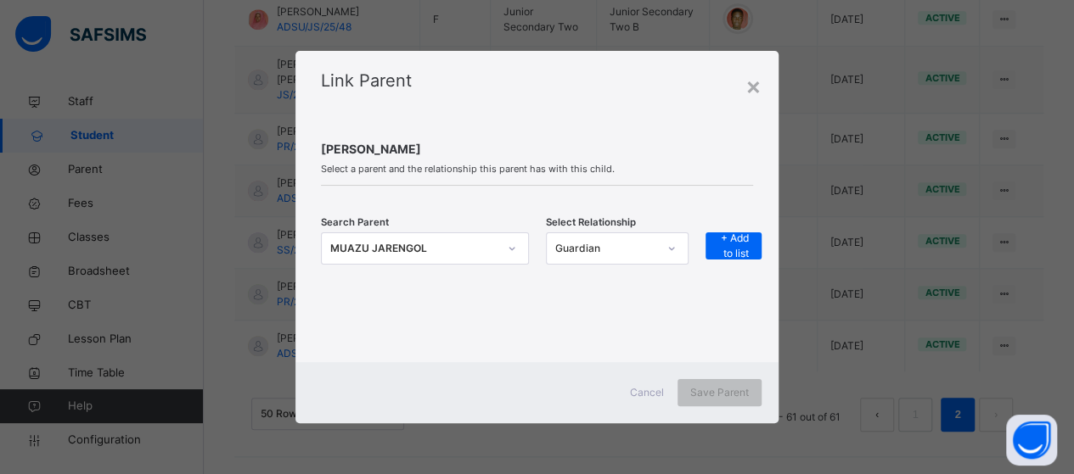
click at [704, 245] on div "Search Parent MUAZU JARENGOL Select Relationship Guardian + Add to list" at bounding box center [537, 259] width 432 height 53
click at [734, 243] on span "+ Add to list" at bounding box center [733, 246] width 31 height 31
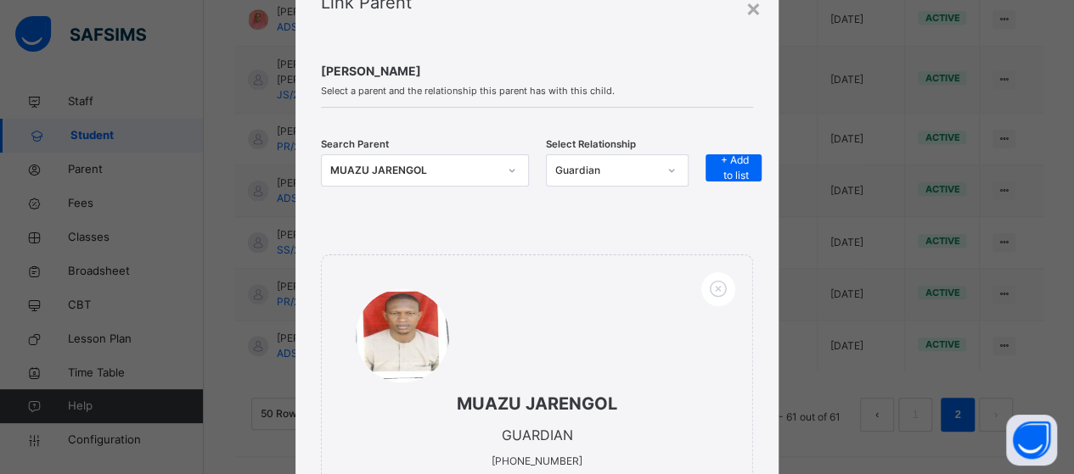
scroll to position [248, 0]
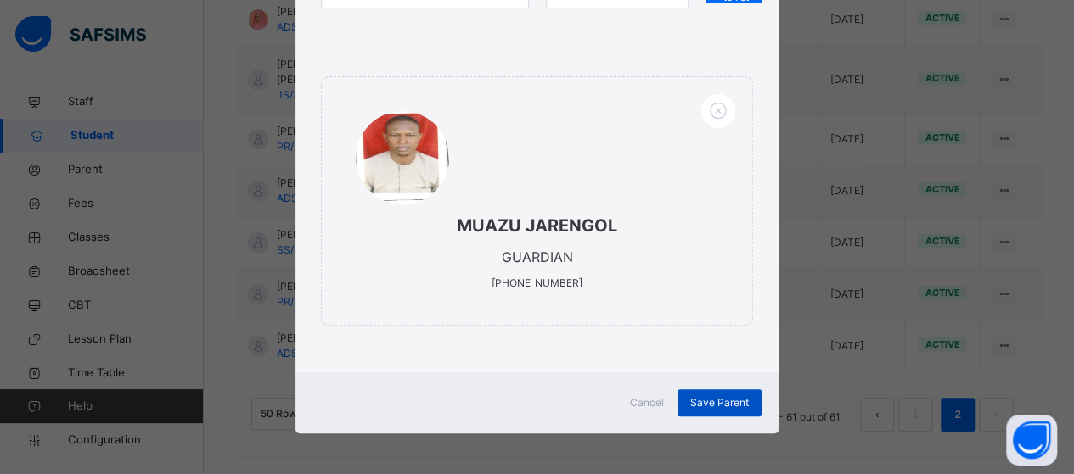
click at [727, 398] on span "Save Parent" at bounding box center [719, 403] width 59 height 15
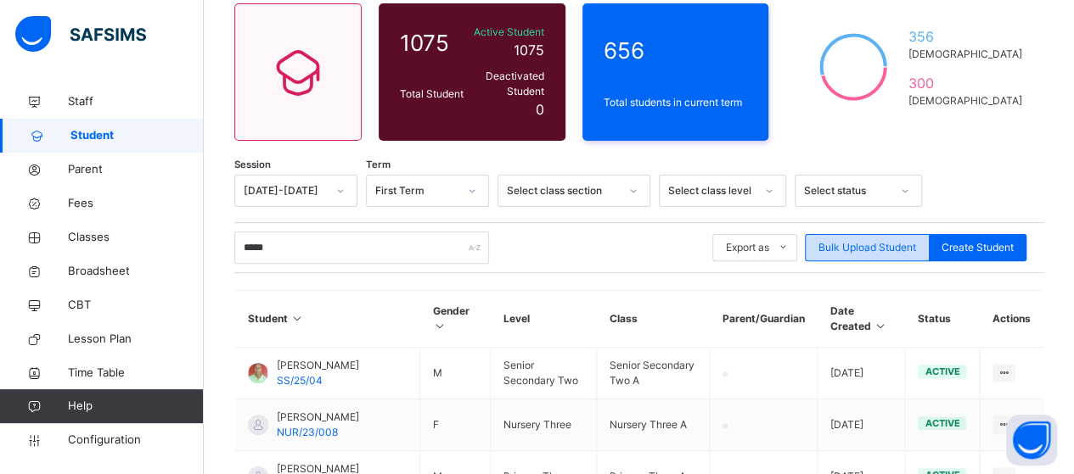
scroll to position [143, 0]
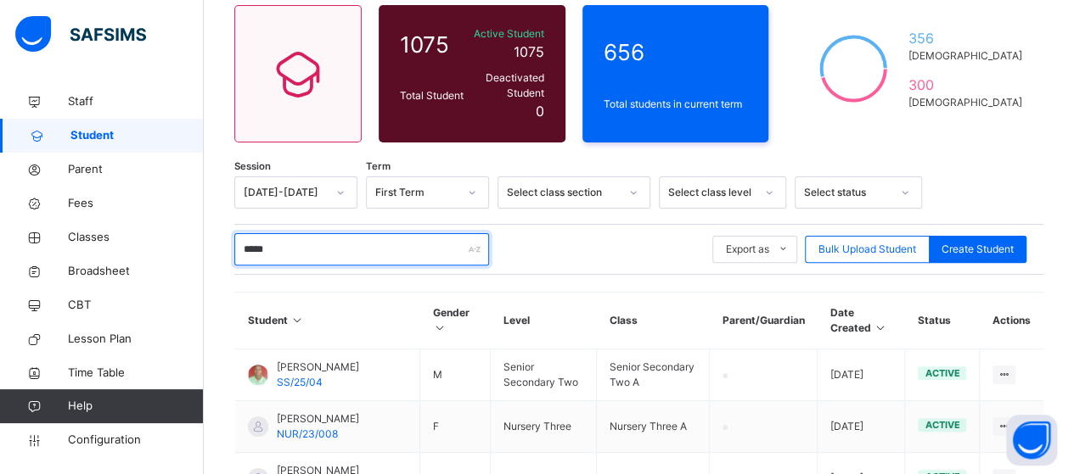
click at [285, 240] on input "*****" at bounding box center [361, 249] width 255 height 32
type input "*"
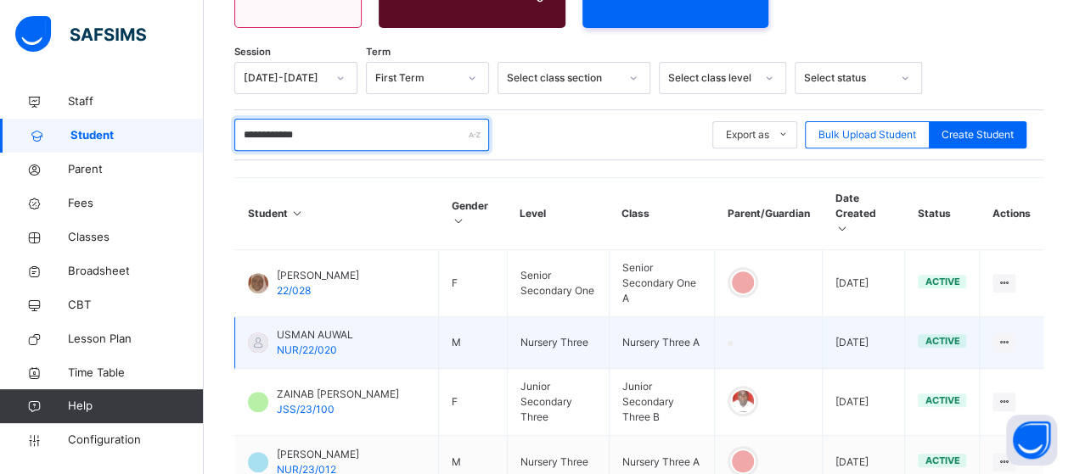
scroll to position [170, 0]
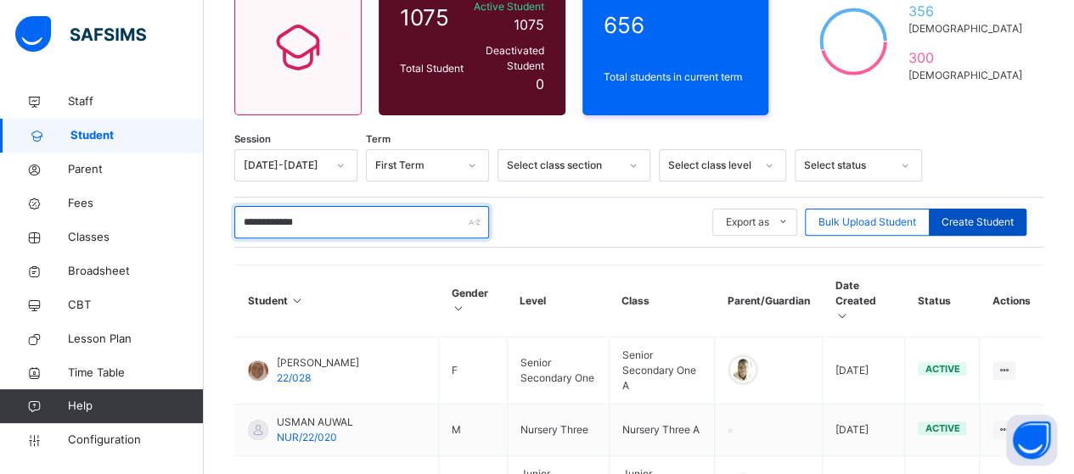
type input "**********"
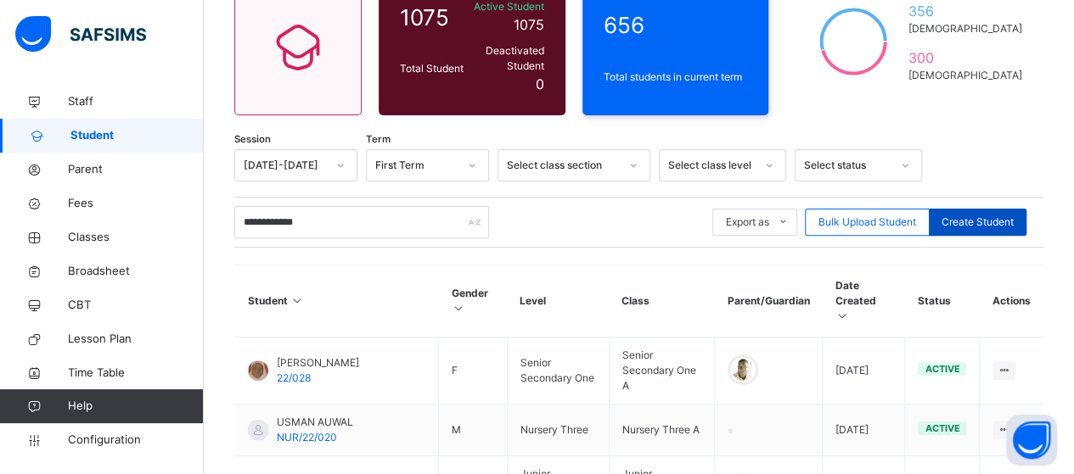
click at [993, 215] on span "Create Student" at bounding box center [977, 222] width 72 height 15
select select "**"
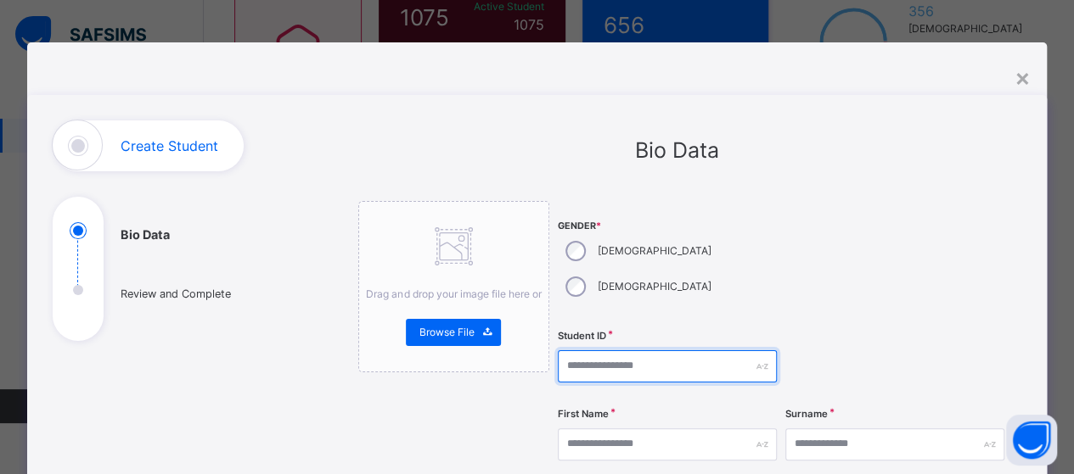
click at [582, 351] on input "text" at bounding box center [667, 367] width 219 height 32
type input "**********"
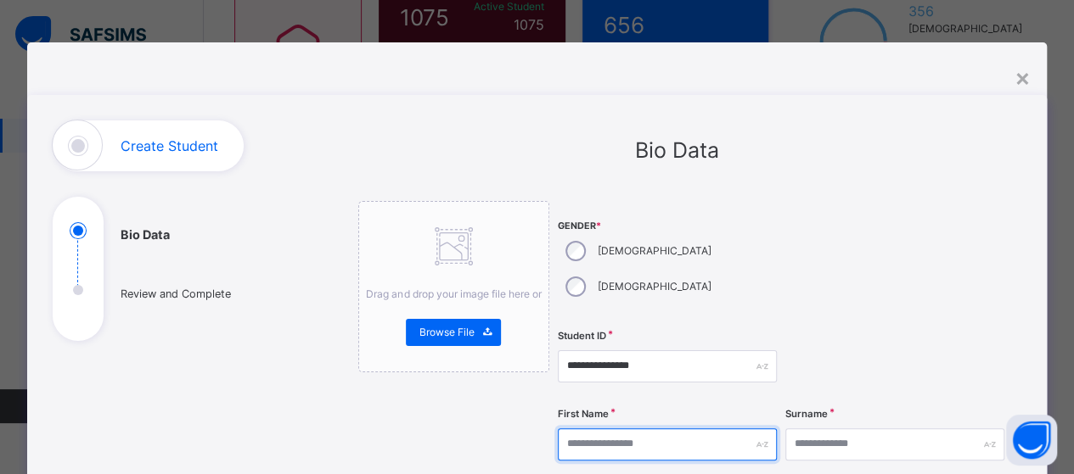
click at [571, 429] on input "text" at bounding box center [667, 445] width 219 height 32
type input "******"
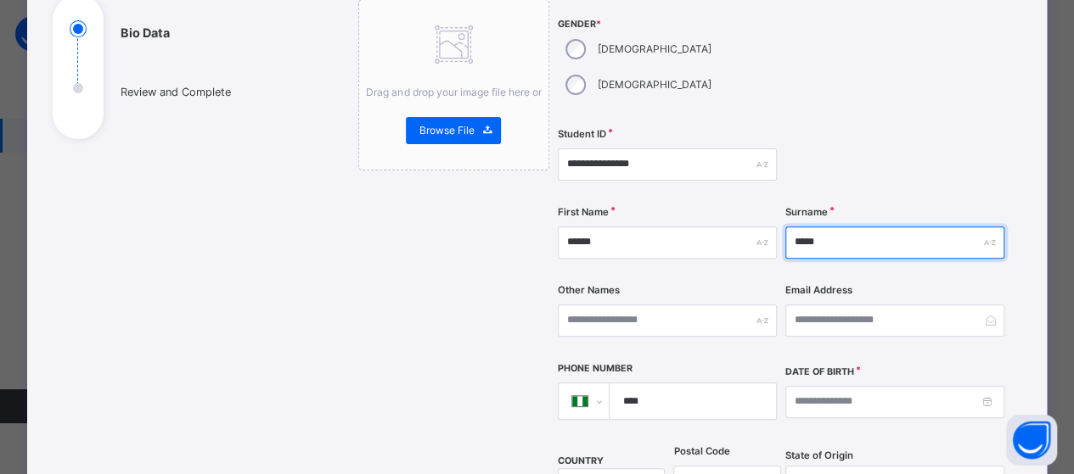
scroll to position [255, 0]
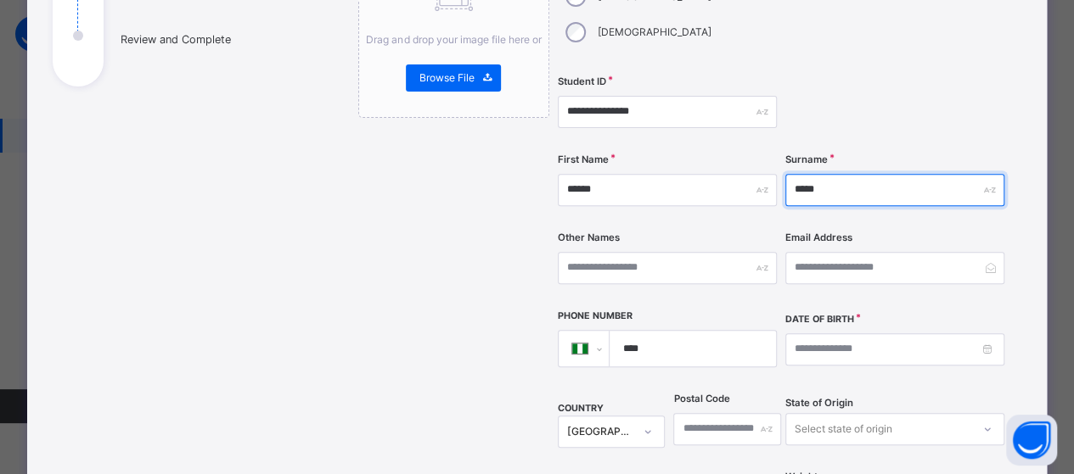
type input "*****"
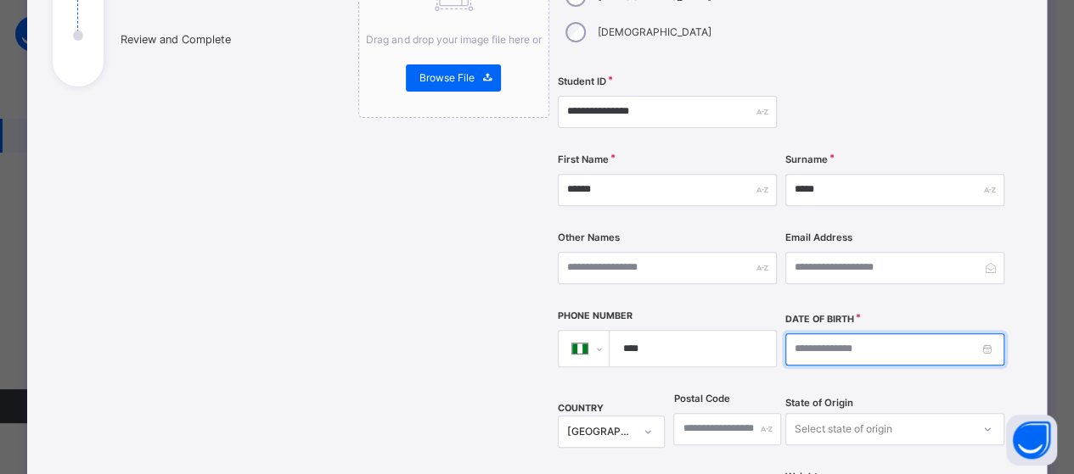
click at [940, 334] on input at bounding box center [894, 350] width 219 height 32
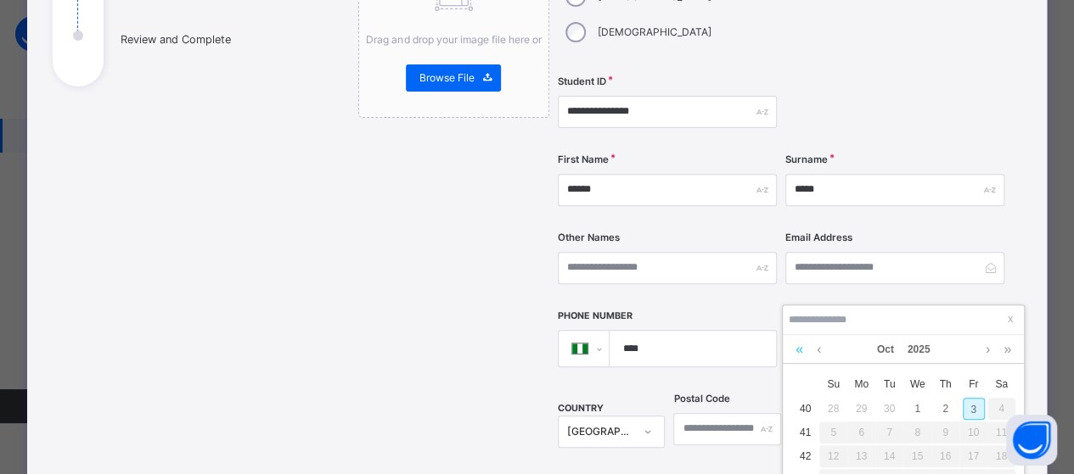
click at [793, 351] on link at bounding box center [799, 349] width 16 height 29
click at [794, 351] on link at bounding box center [799, 349] width 16 height 29
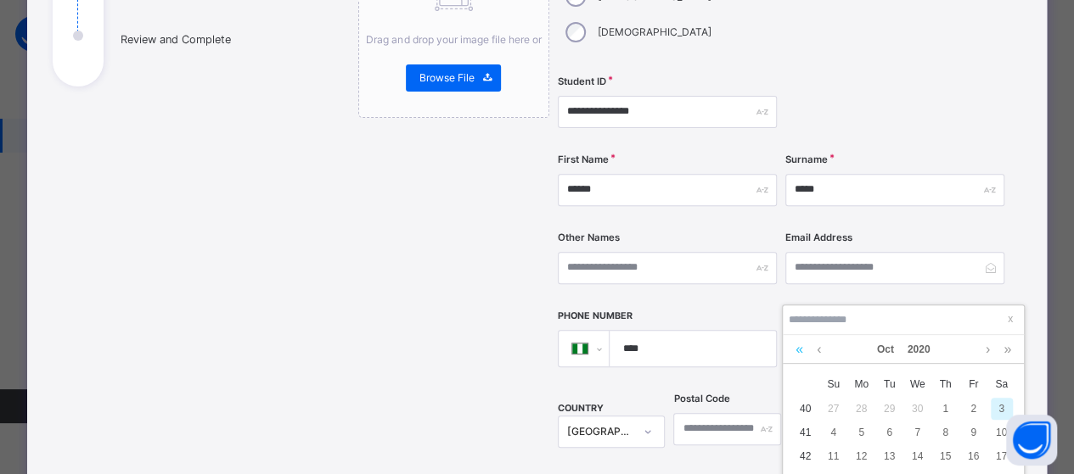
click at [794, 351] on link at bounding box center [799, 349] width 16 height 29
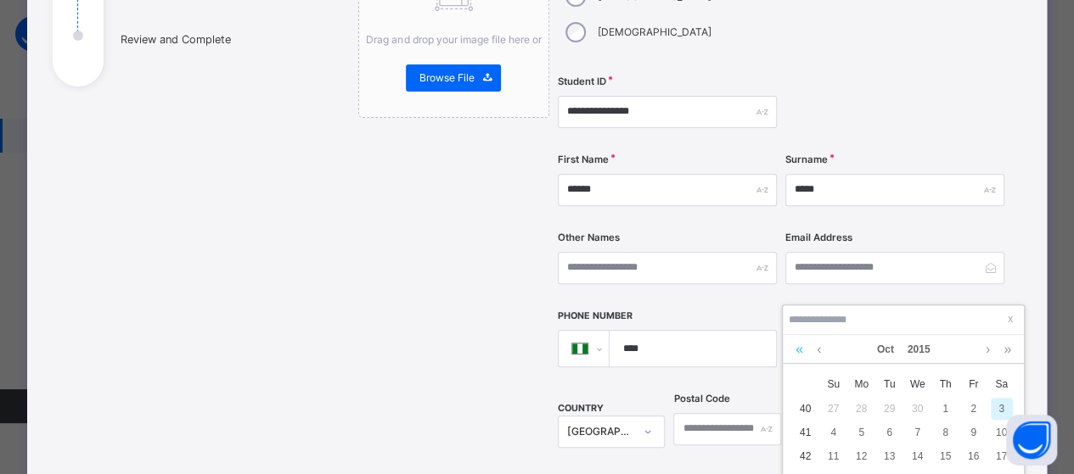
click at [794, 351] on link at bounding box center [799, 349] width 16 height 29
click at [794, 350] on link at bounding box center [799, 349] width 16 height 29
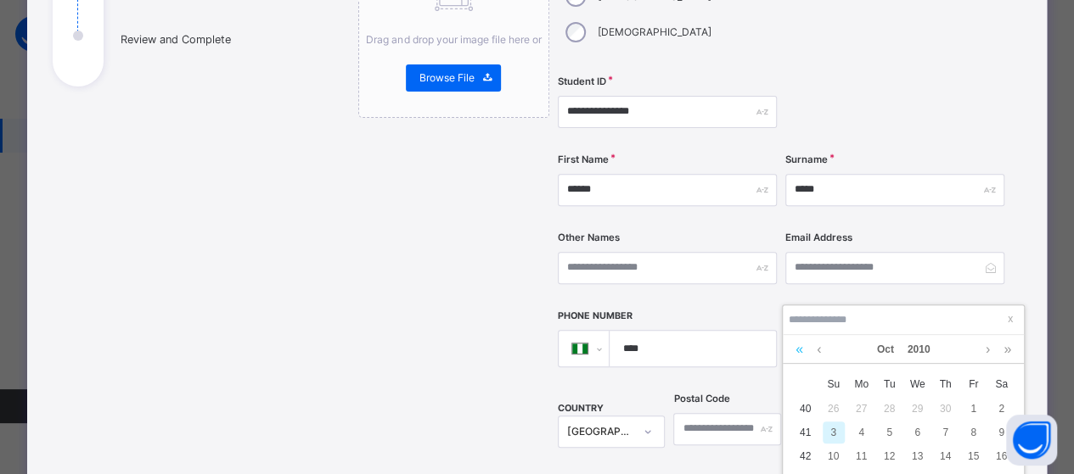
click at [794, 350] on link at bounding box center [799, 349] width 16 height 29
click at [910, 427] on div "7" at bounding box center [917, 433] width 22 height 22
type input "**********"
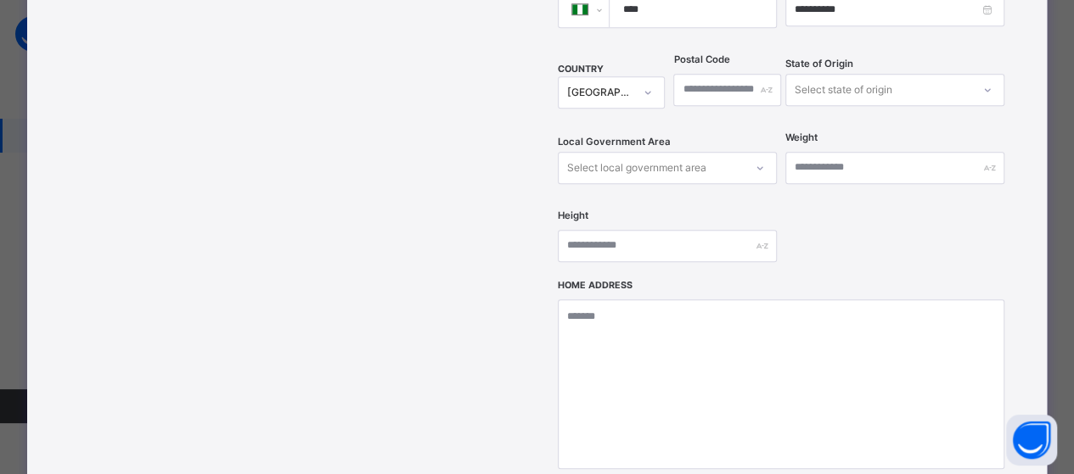
scroll to position [825, 0]
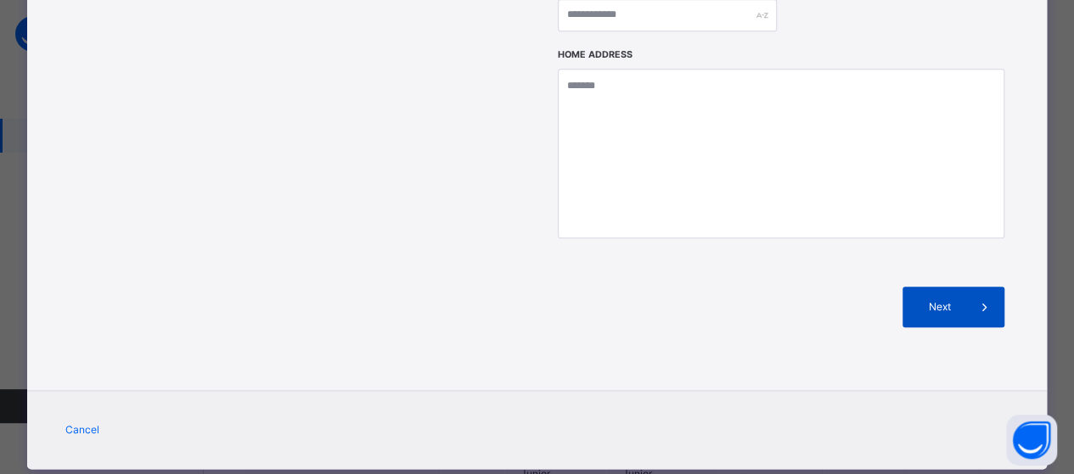
click at [947, 300] on span "Next" at bounding box center [939, 307] width 48 height 15
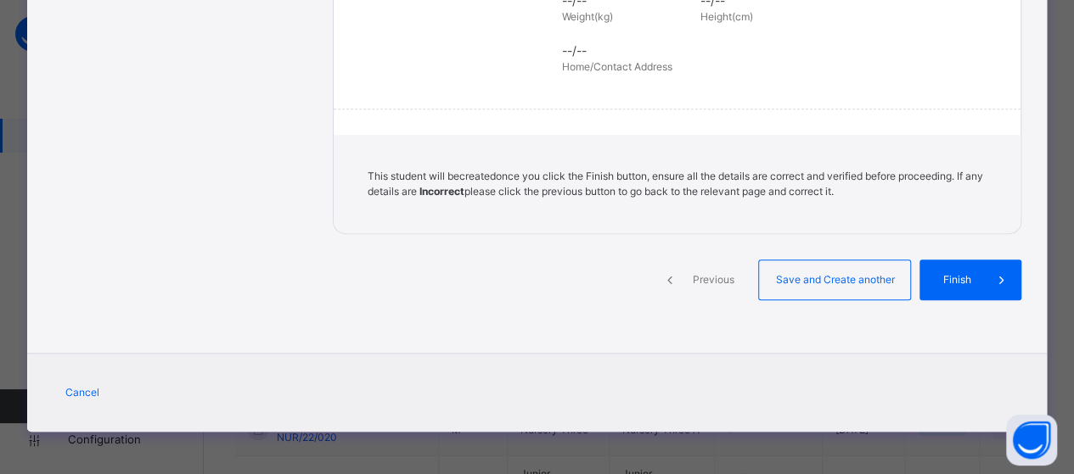
scroll to position [457, 0]
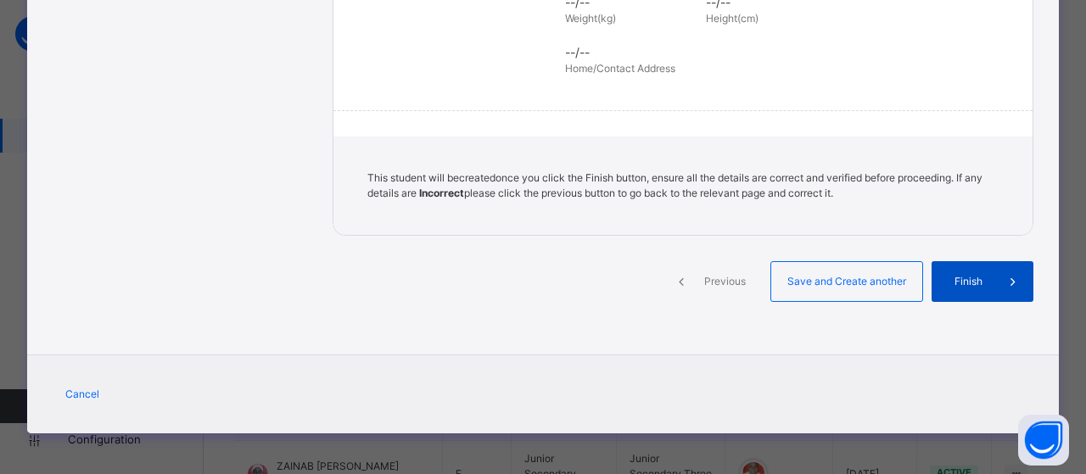
click at [986, 278] on span "Finish" at bounding box center [969, 281] width 48 height 15
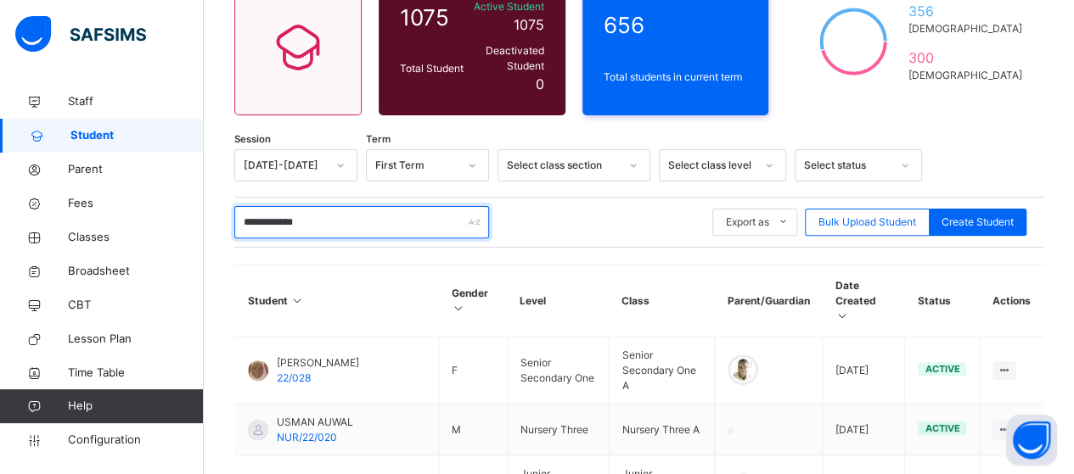
click at [377, 218] on input "**********" at bounding box center [361, 222] width 255 height 32
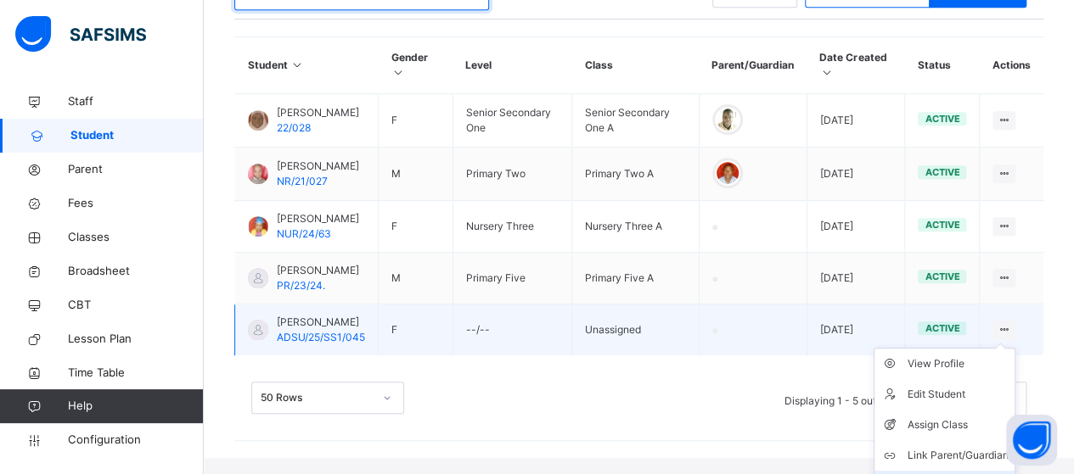
scroll to position [424, 0]
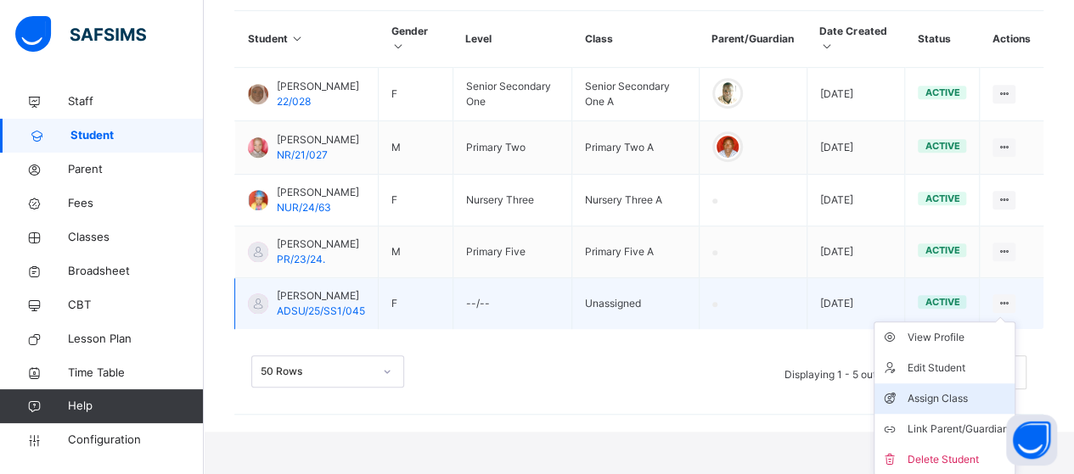
click at [963, 404] on div "Assign Class" at bounding box center [956, 398] width 101 height 17
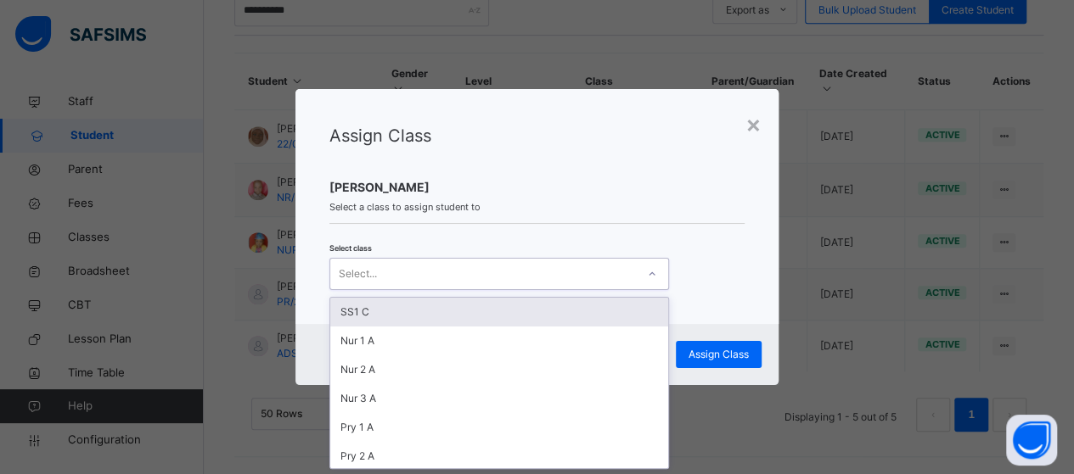
scroll to position [0, 0]
click at [649, 276] on icon at bounding box center [652, 274] width 10 height 17
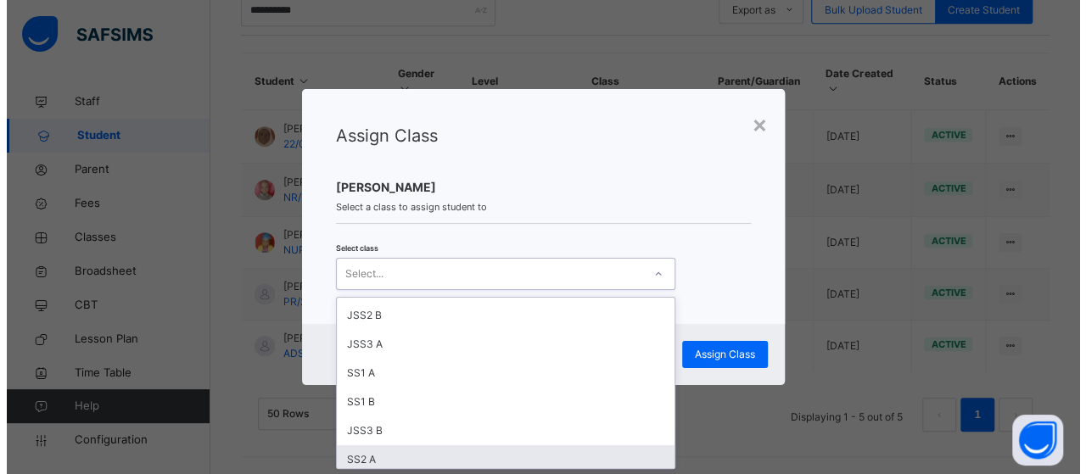
scroll to position [339, 0]
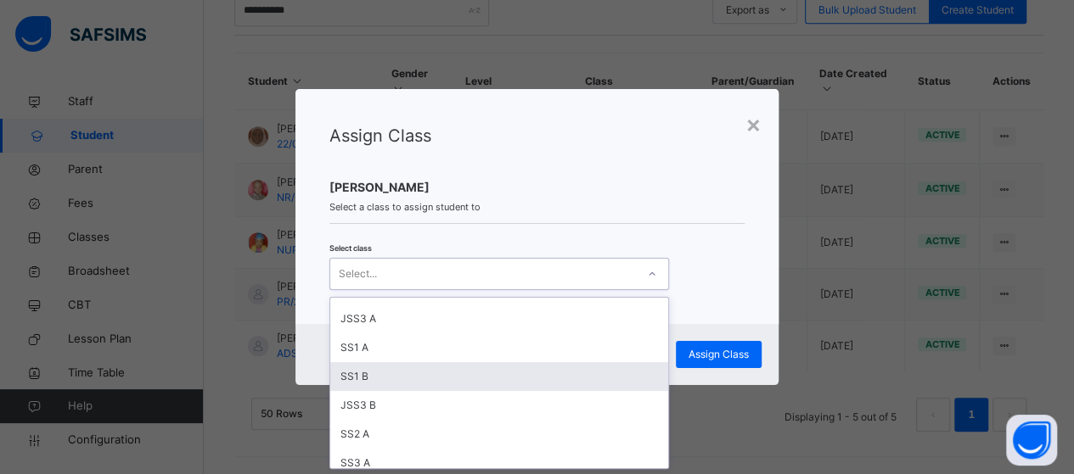
click at [444, 378] on div "SS1 B" at bounding box center [499, 376] width 338 height 29
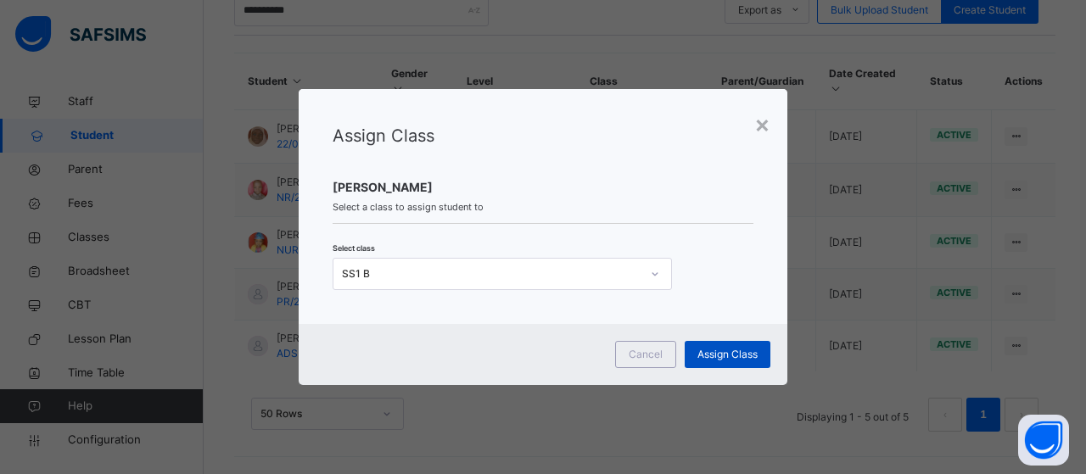
click at [716, 357] on span "Assign Class" at bounding box center [728, 354] width 60 height 15
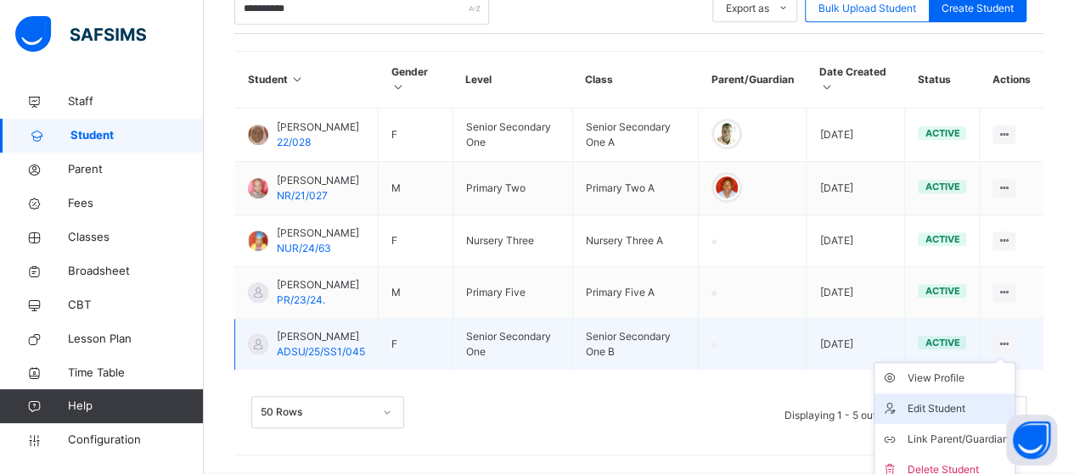
scroll to position [397, 0]
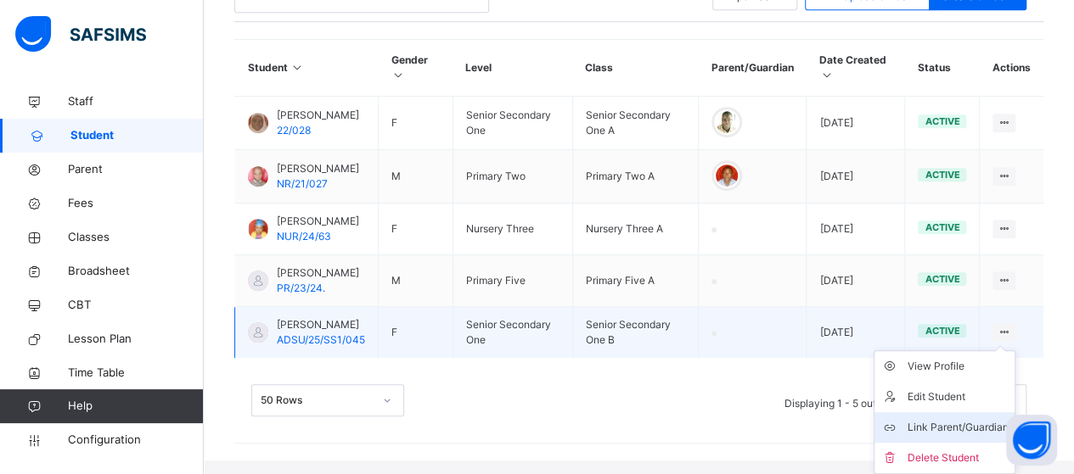
click at [968, 420] on div "Link Parent/Guardian" at bounding box center [956, 427] width 101 height 17
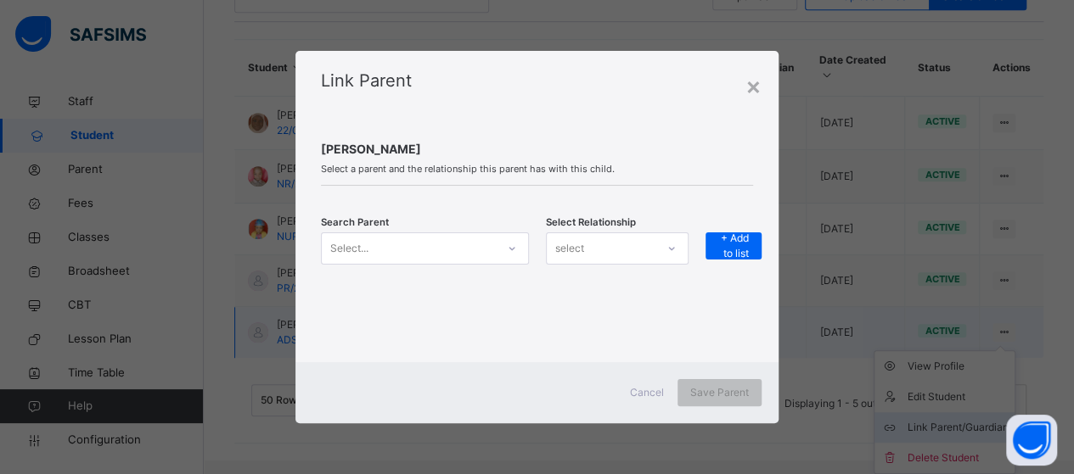
scroll to position [384, 0]
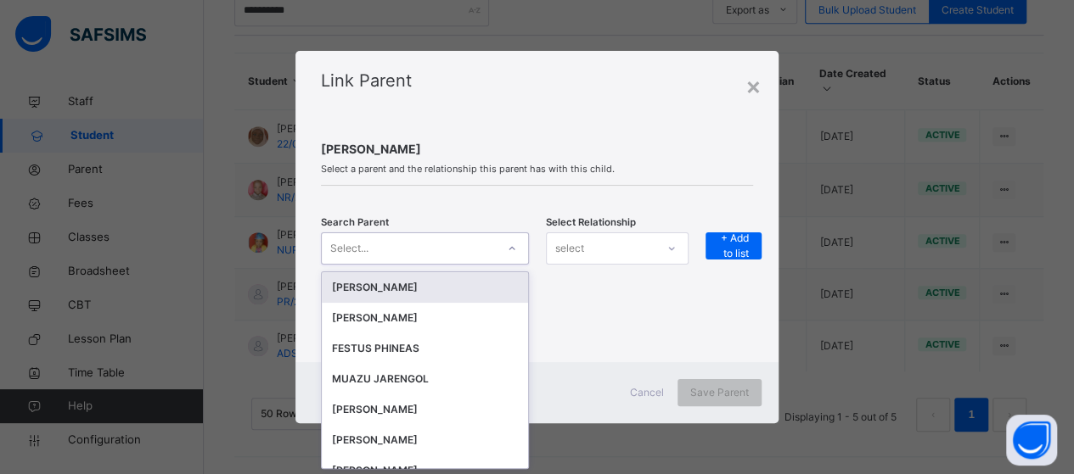
click at [511, 254] on icon at bounding box center [512, 248] width 10 height 17
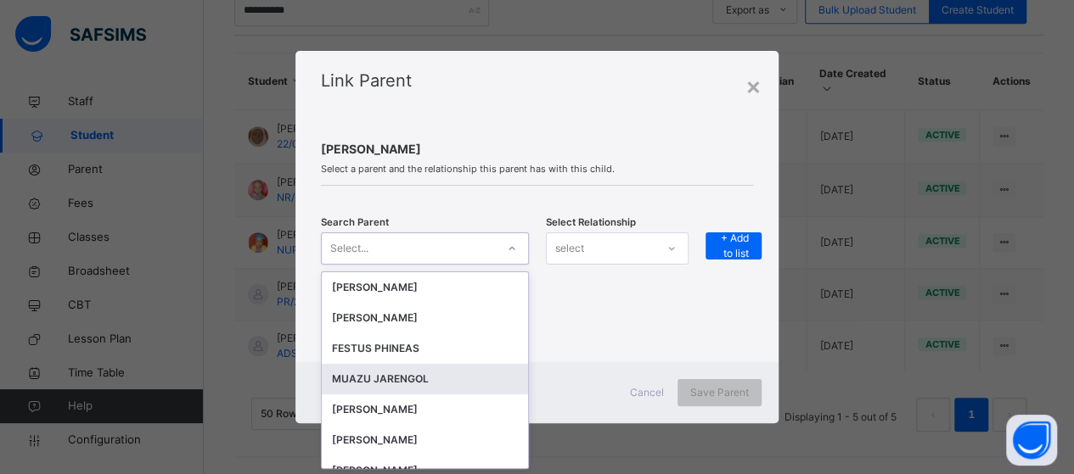
click at [409, 379] on div "MUAZU JARENGOL" at bounding box center [425, 379] width 186 height 17
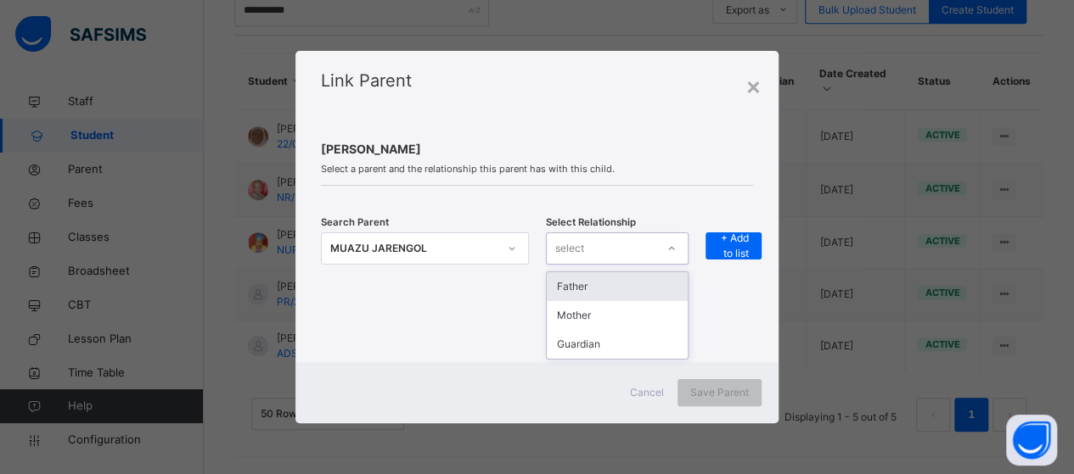
click at [672, 259] on div at bounding box center [671, 248] width 29 height 27
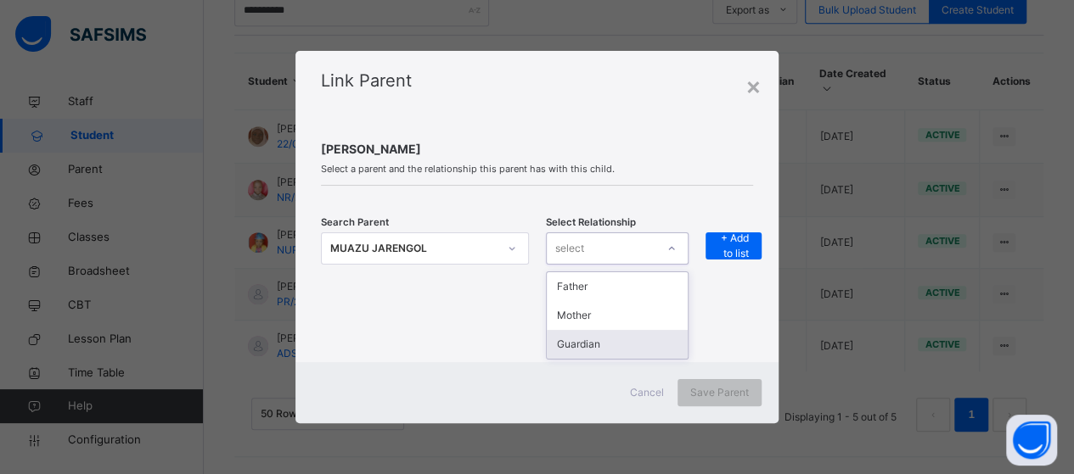
click at [615, 344] on div "Guardian" at bounding box center [617, 344] width 141 height 29
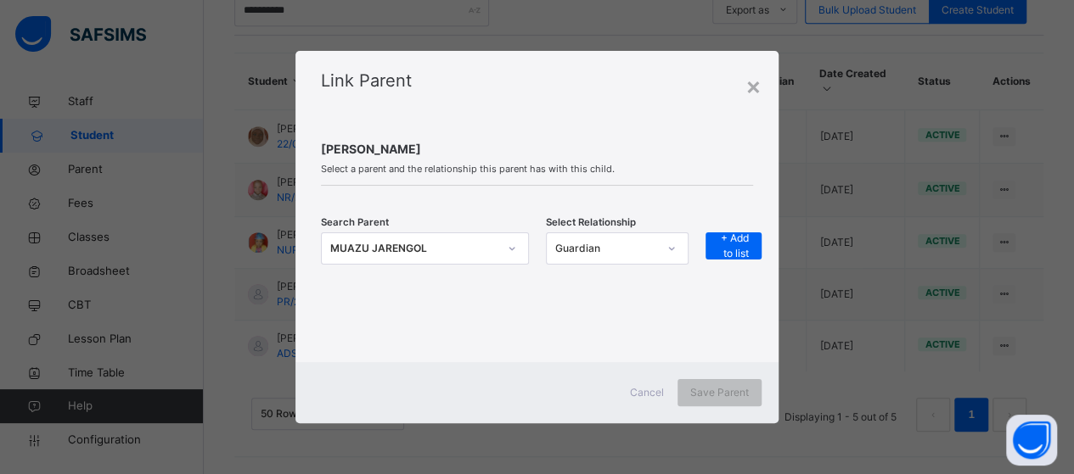
click at [720, 231] on div "Search Parent MUAZU JARENGOL Select Relationship Guardian + Add to list" at bounding box center [537, 259] width 432 height 96
click at [721, 249] on span "+ Add to list" at bounding box center [733, 246] width 31 height 31
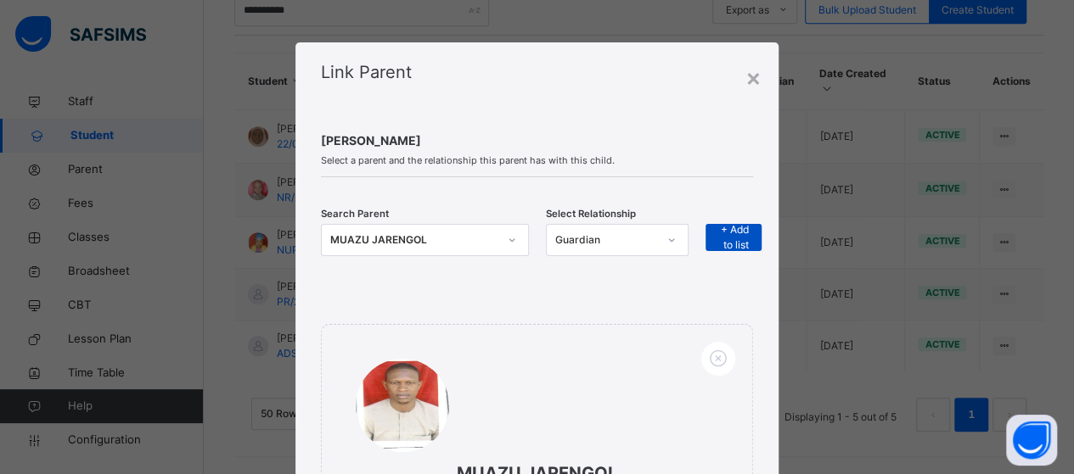
scroll to position [248, 0]
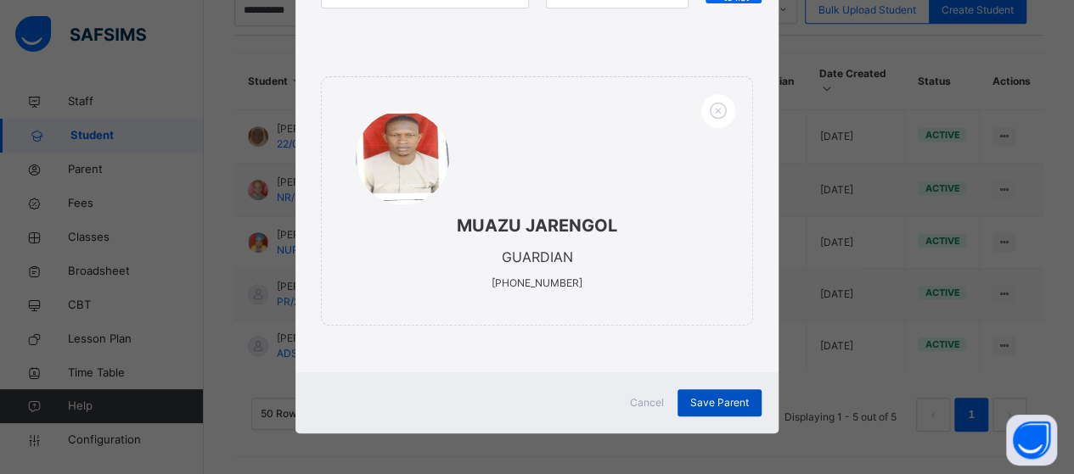
click at [733, 403] on span "Save Parent" at bounding box center [719, 403] width 59 height 15
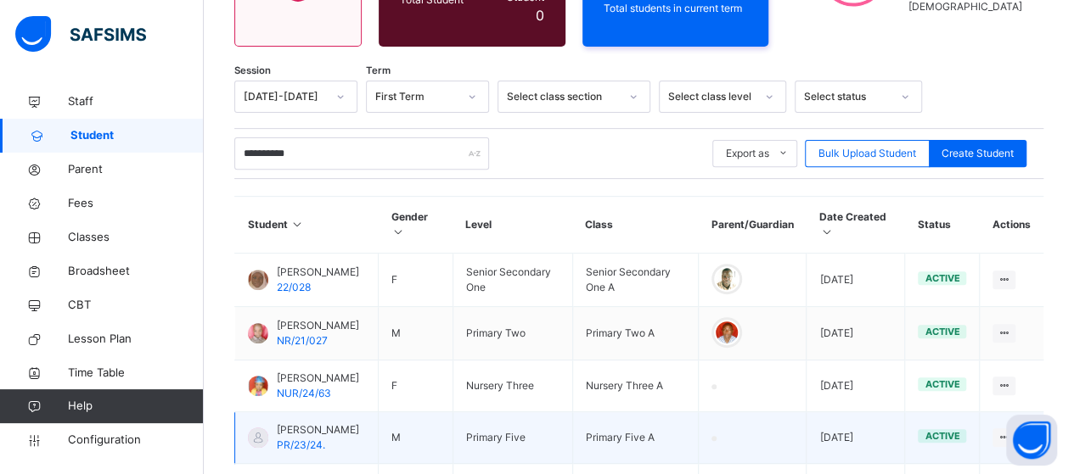
scroll to position [214, 0]
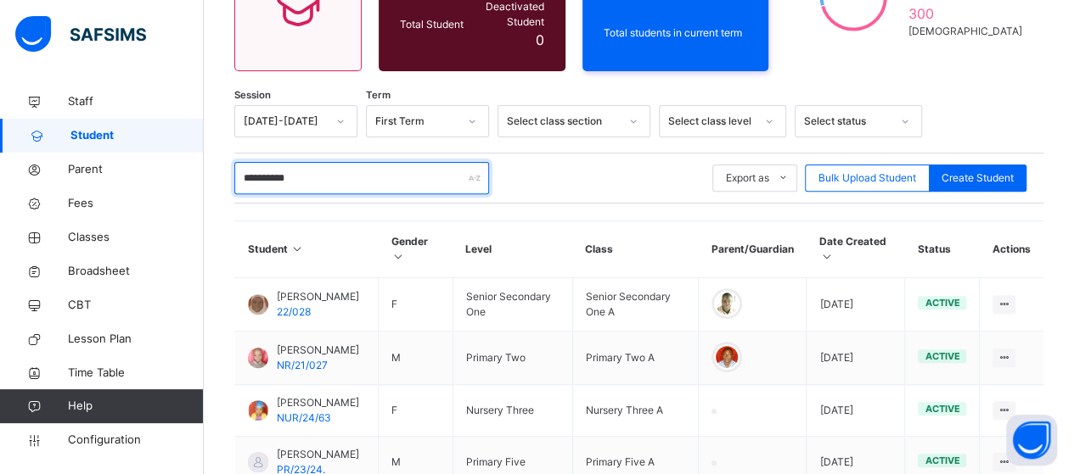
drag, startPoint x: 339, startPoint y: 165, endPoint x: 346, endPoint y: 171, distance: 10.2
click at [339, 165] on input "**********" at bounding box center [361, 178] width 255 height 32
type input "*"
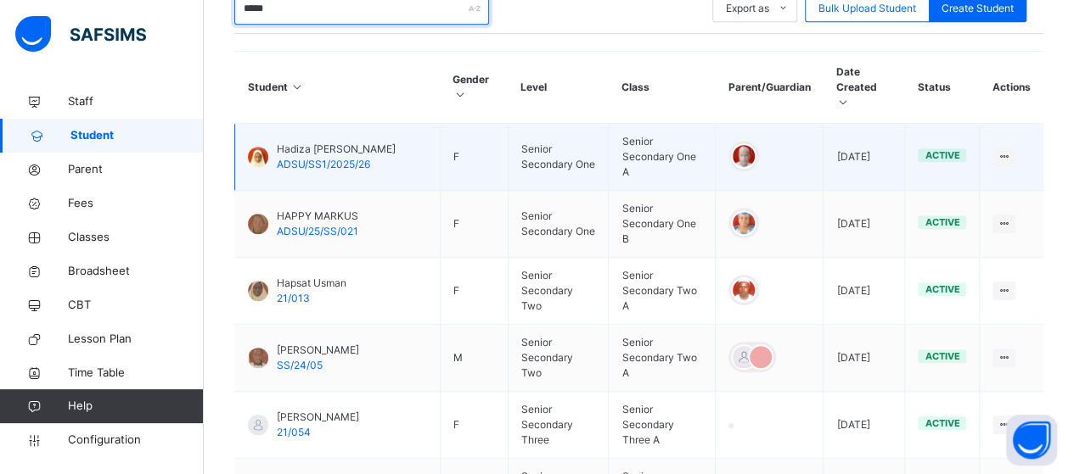
scroll to position [331, 0]
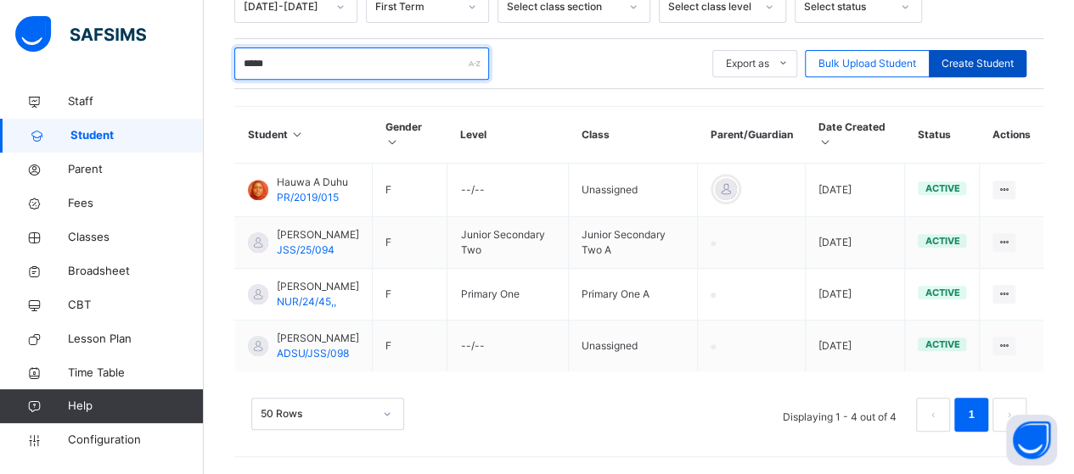
type input "*****"
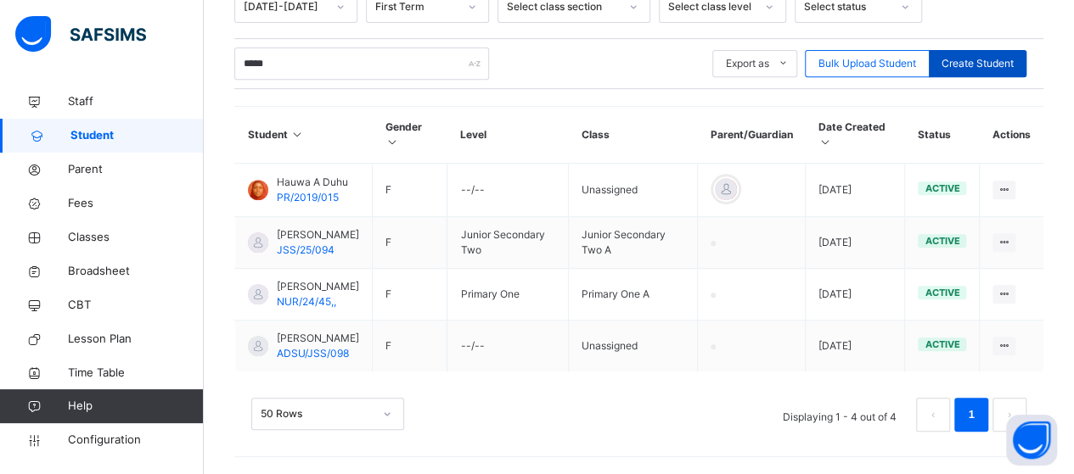
click at [987, 56] on span "Create Student" at bounding box center [977, 63] width 72 height 15
select select "**"
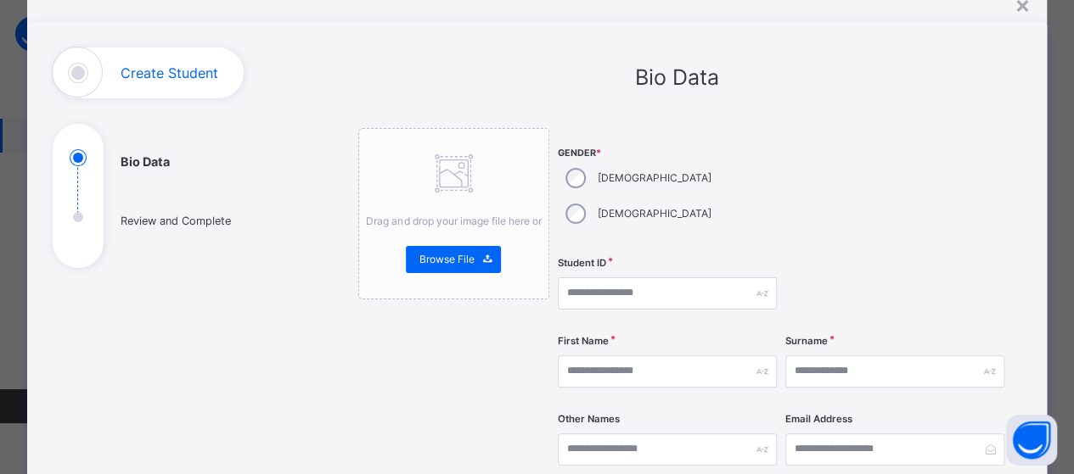
scroll to position [170, 0]
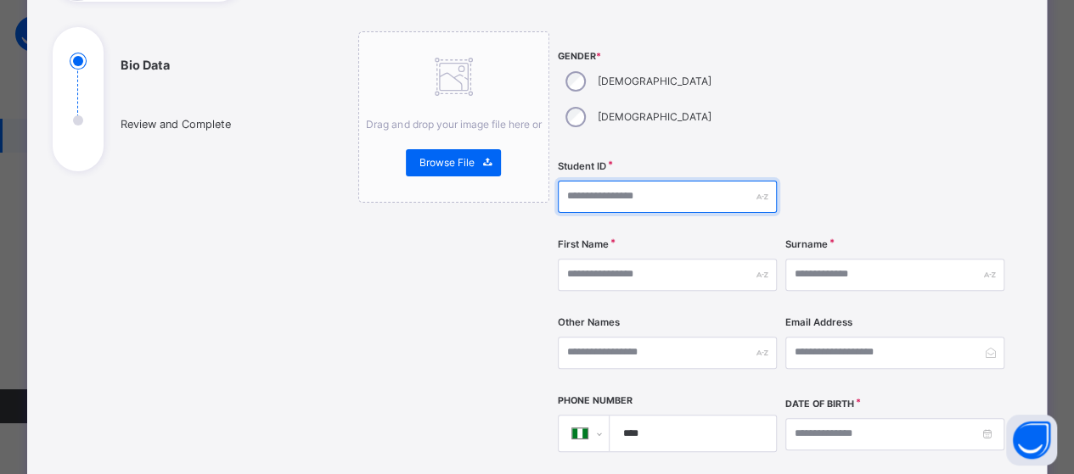
click at [645, 181] on input "text" at bounding box center [667, 197] width 219 height 32
type input "**********"
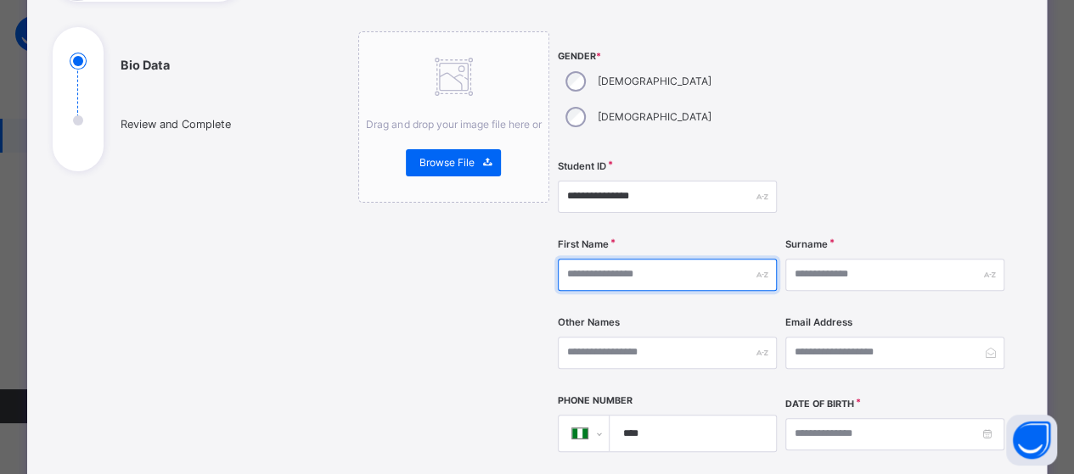
click at [593, 259] on input "text" at bounding box center [667, 275] width 219 height 32
type input "*****"
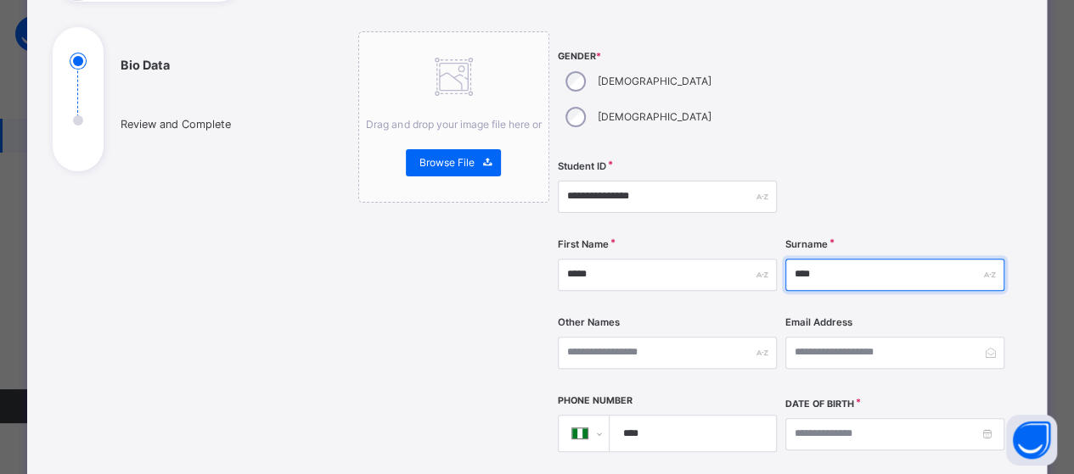
type input "****"
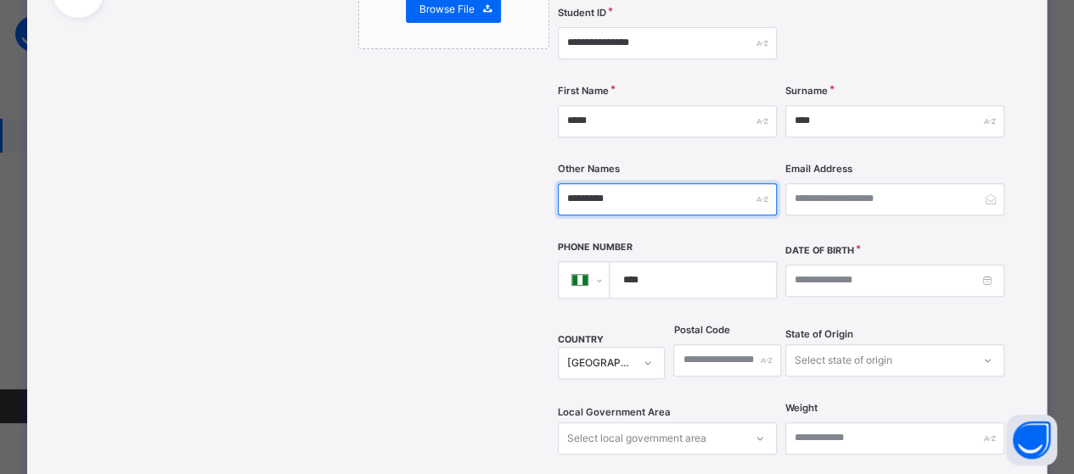
scroll to position [339, 0]
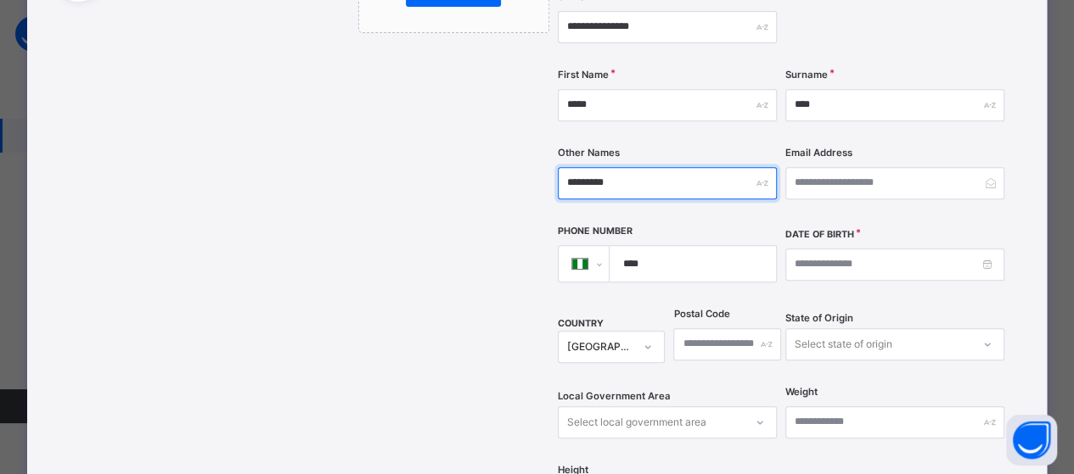
type input "*********"
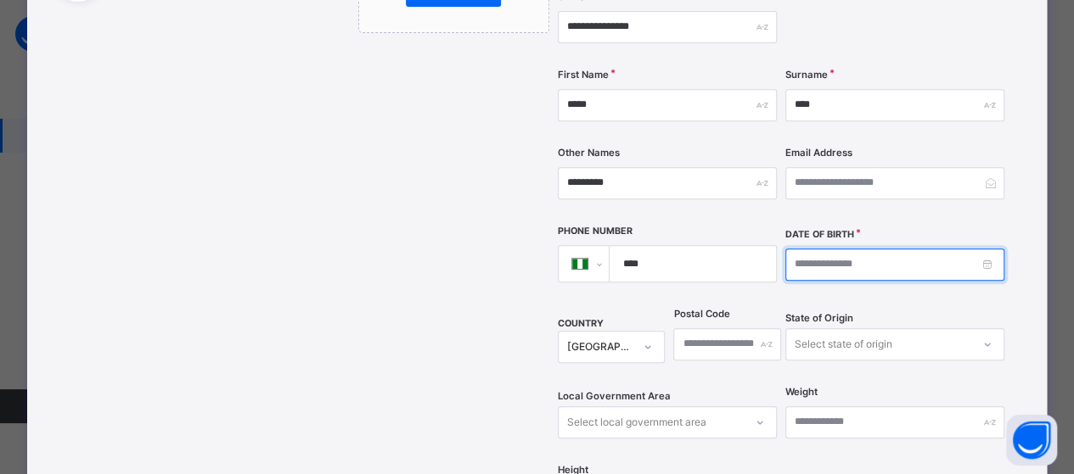
click at [907, 249] on input at bounding box center [894, 265] width 219 height 32
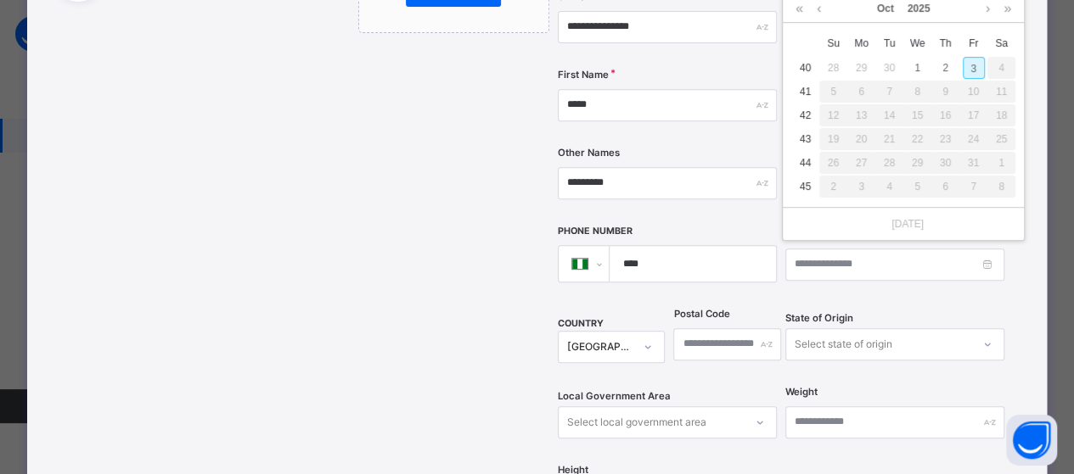
scroll to position [70, 0]
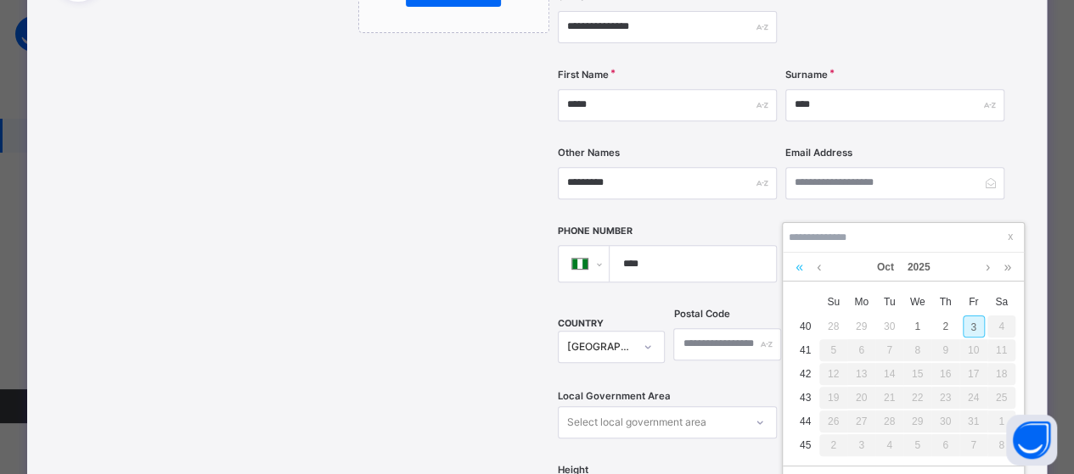
click at [797, 269] on link at bounding box center [799, 267] width 16 height 29
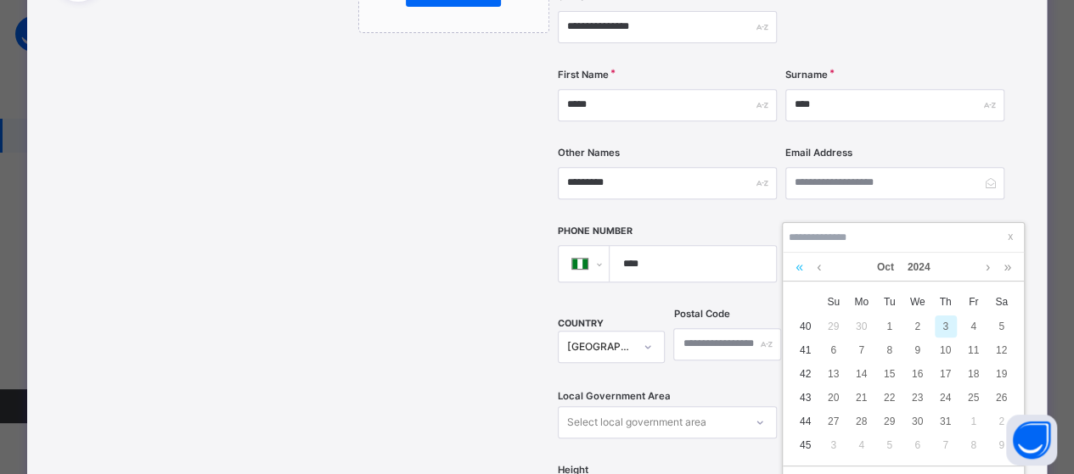
click at [797, 269] on link at bounding box center [799, 267] width 16 height 29
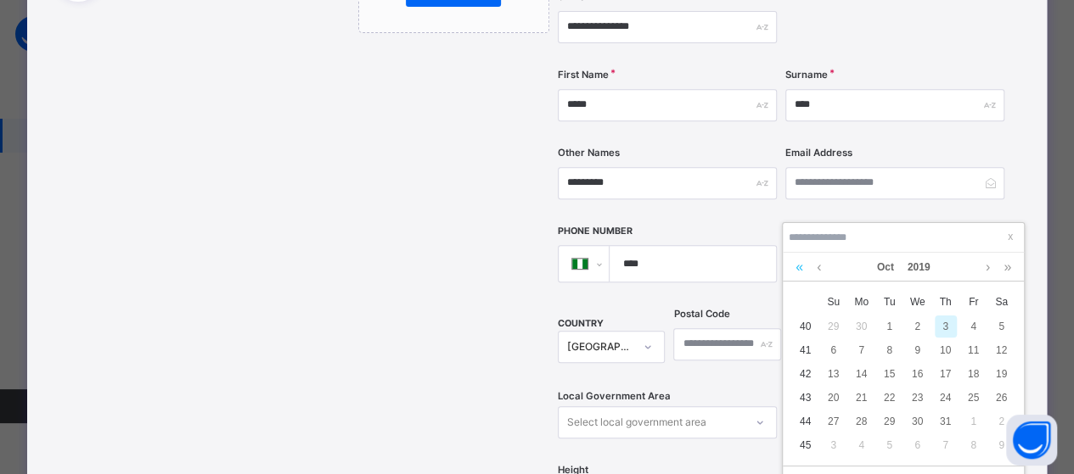
click at [797, 269] on link at bounding box center [799, 267] width 16 height 29
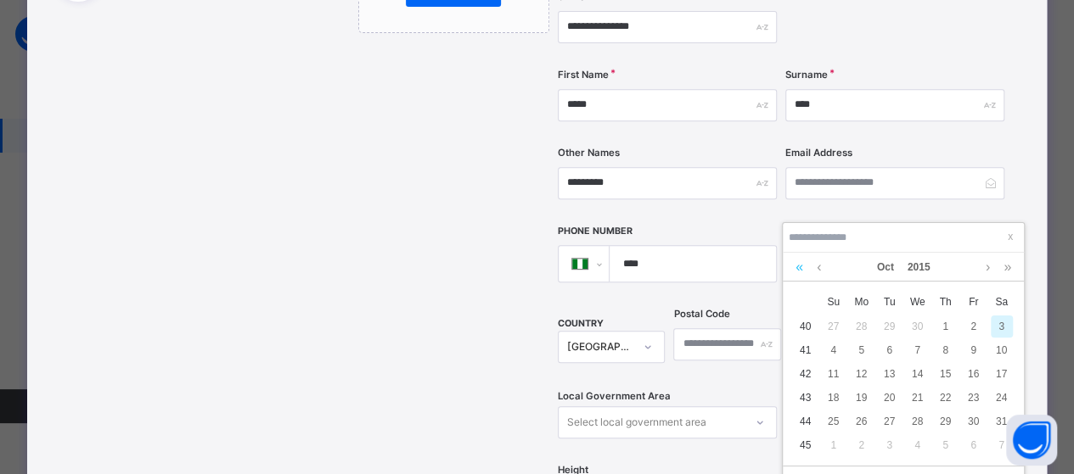
click at [797, 269] on link at bounding box center [799, 267] width 16 height 29
click at [797, 268] on link at bounding box center [799, 267] width 16 height 29
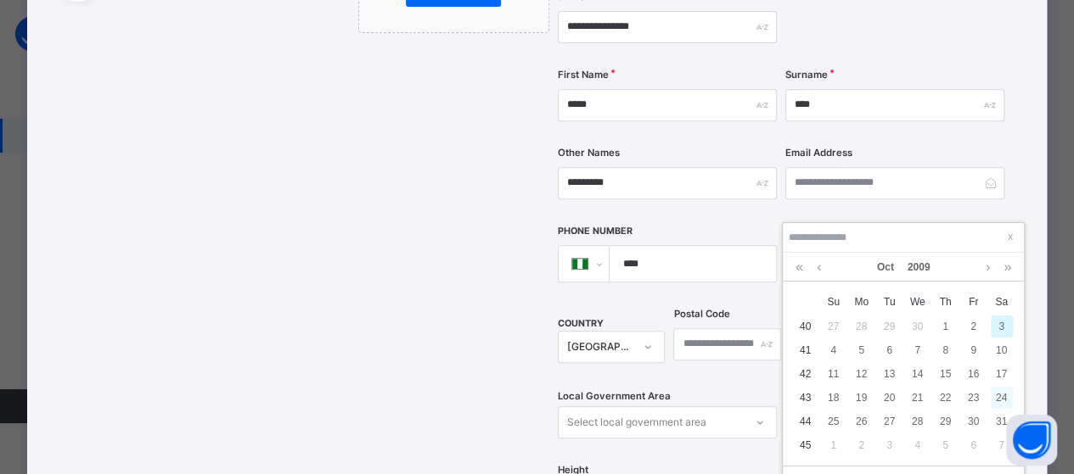
click at [1003, 393] on div "24" at bounding box center [1001, 398] width 22 height 22
type input "**********"
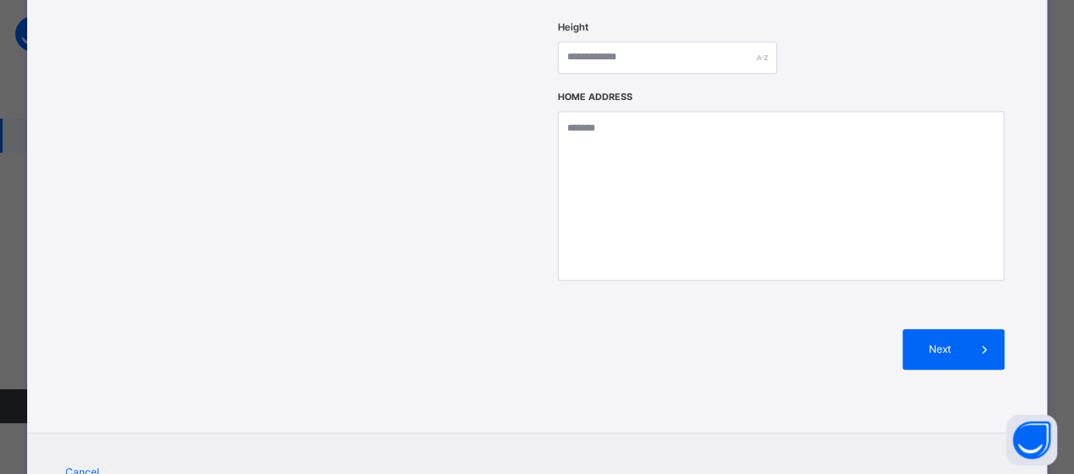
scroll to position [825, 0]
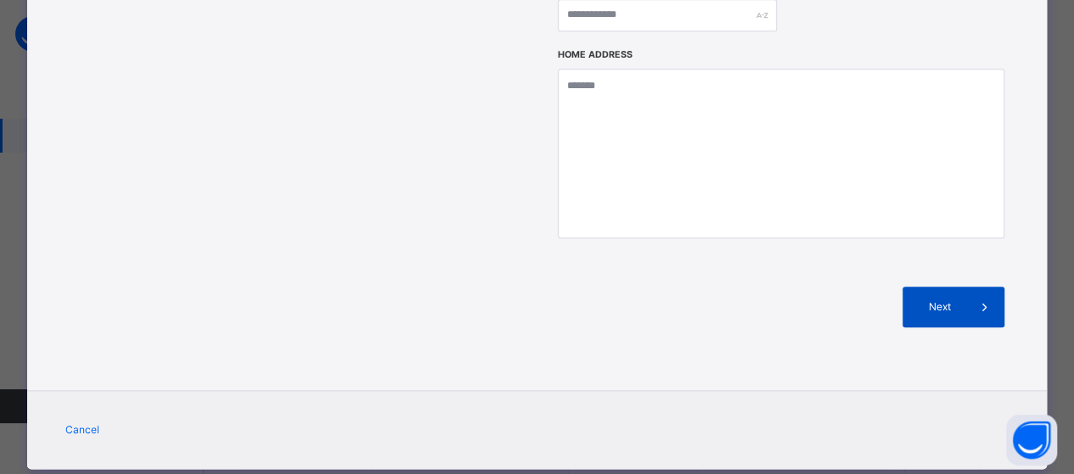
click at [934, 300] on span "Next" at bounding box center [939, 307] width 48 height 15
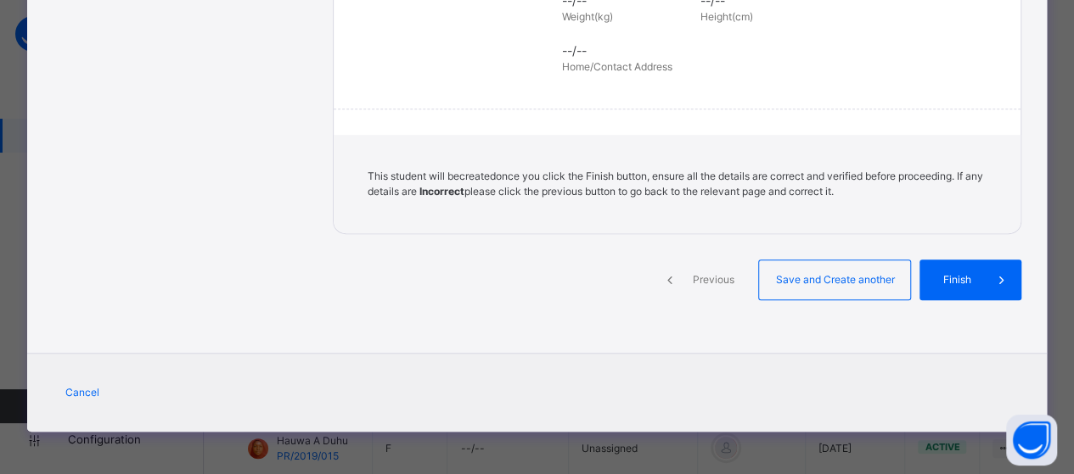
scroll to position [457, 0]
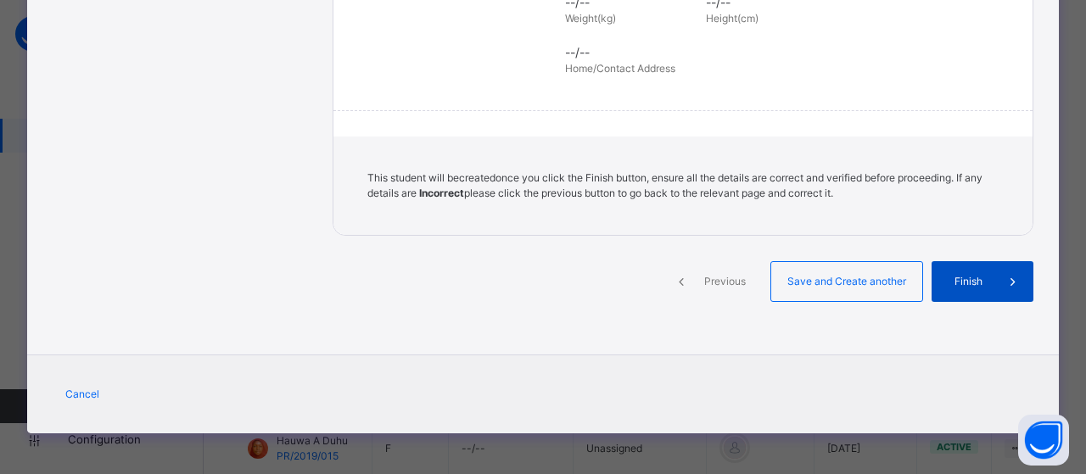
click at [956, 279] on span "Finish" at bounding box center [969, 281] width 48 height 15
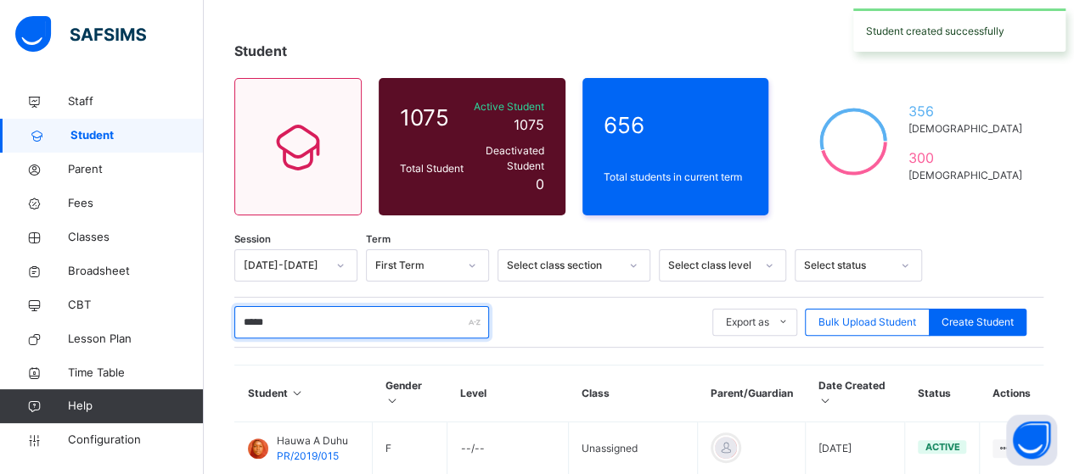
click at [339, 306] on input "*****" at bounding box center [361, 322] width 255 height 32
type input "*"
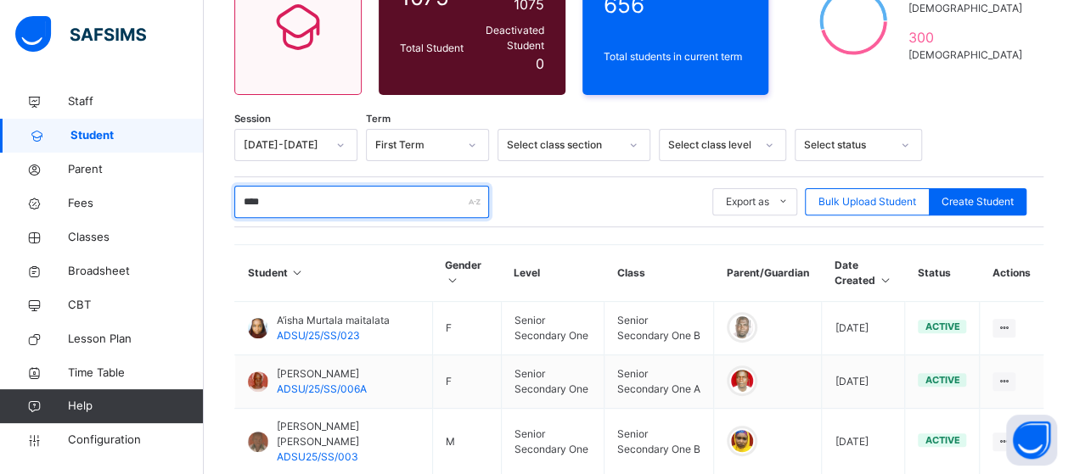
scroll to position [176, 0]
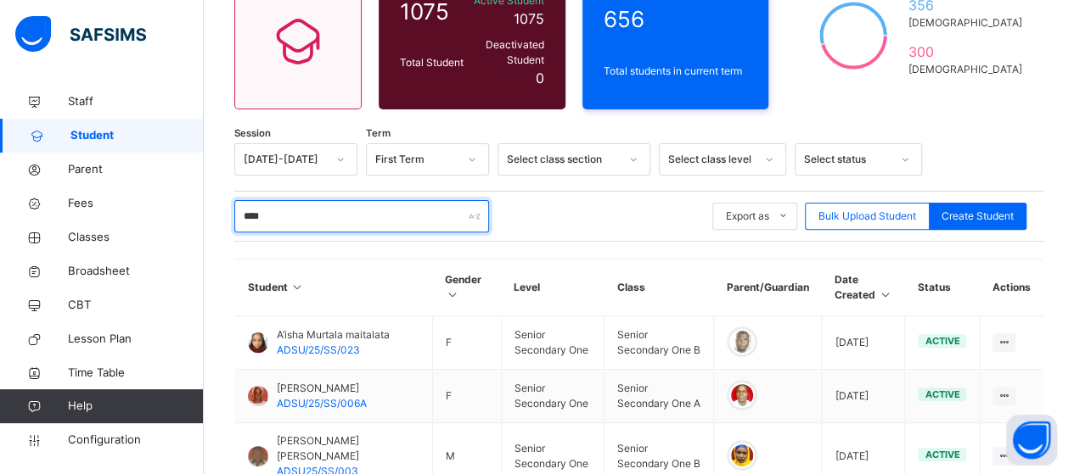
click at [314, 200] on input "****" at bounding box center [361, 216] width 255 height 32
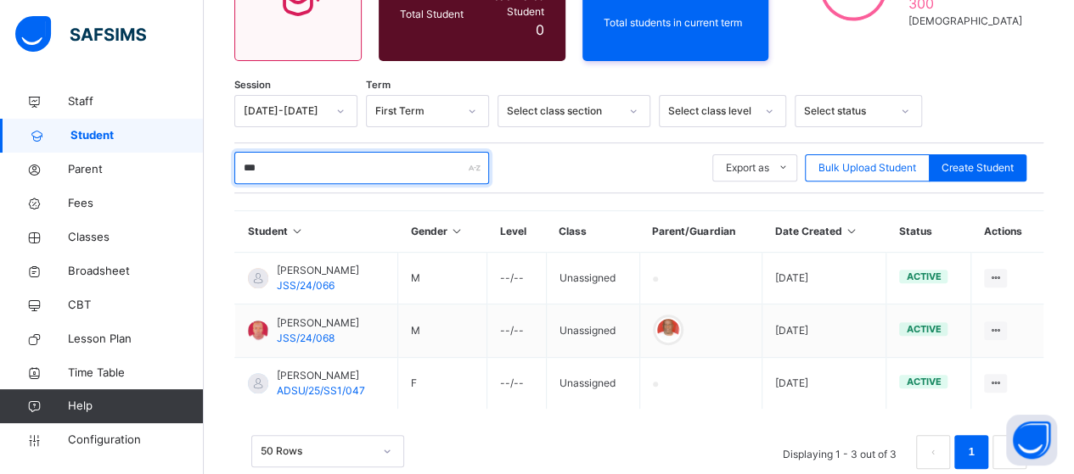
scroll to position [249, 0]
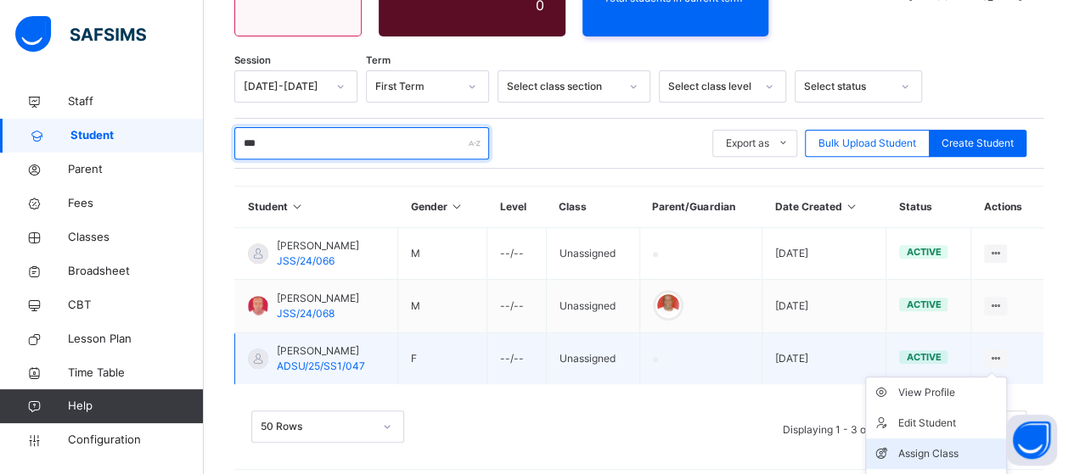
type input "***"
click at [969, 446] on div "Assign Class" at bounding box center [948, 454] width 101 height 17
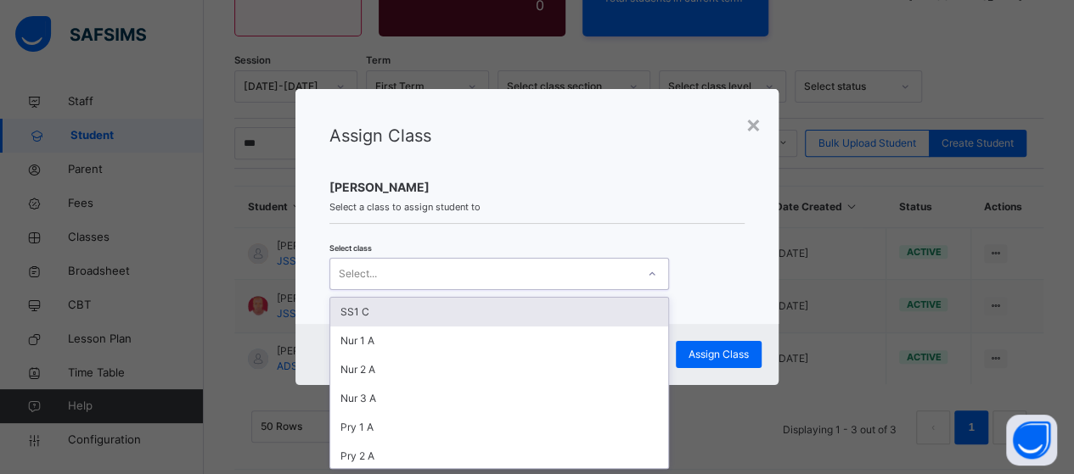
scroll to position [0, 0]
click at [652, 281] on icon at bounding box center [652, 274] width 10 height 17
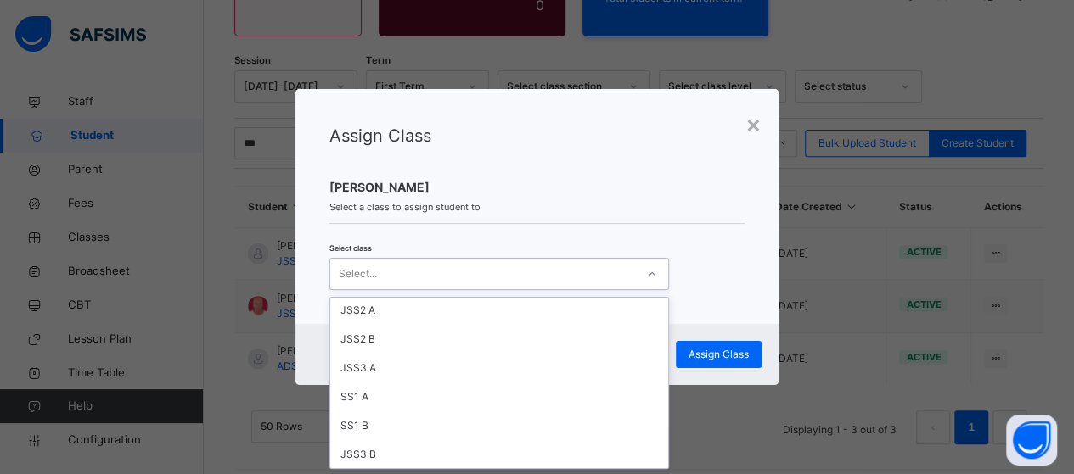
scroll to position [339, 0]
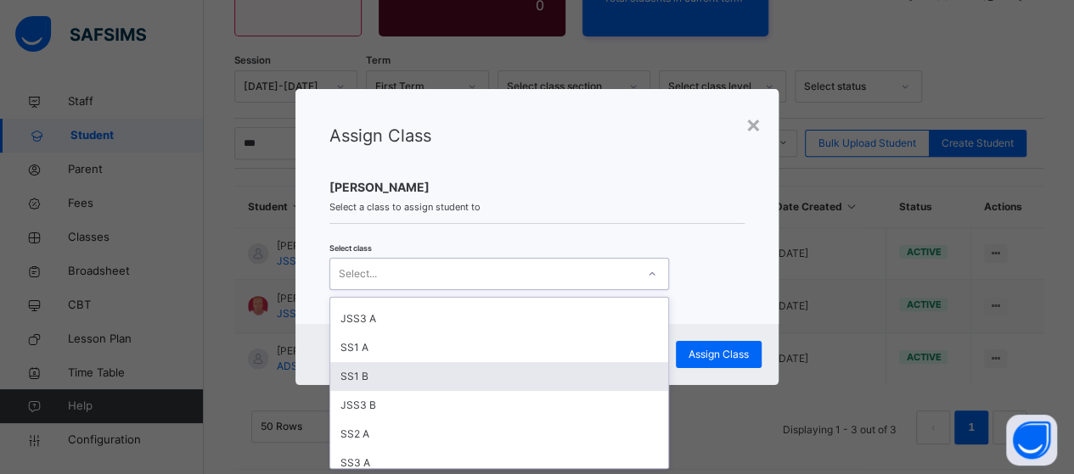
click at [377, 372] on div "SS1 B" at bounding box center [499, 376] width 338 height 29
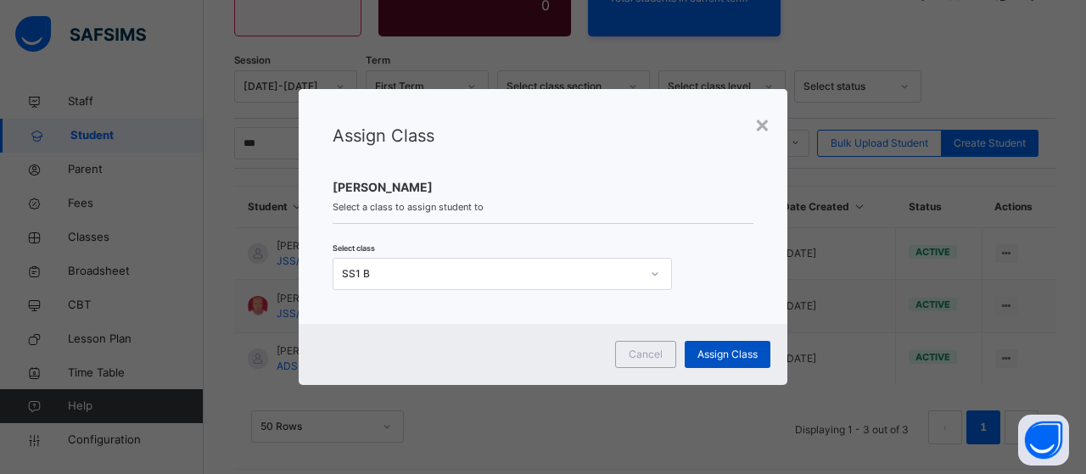
click at [720, 357] on span "Assign Class" at bounding box center [728, 354] width 60 height 15
click at [737, 354] on span "Assign Class" at bounding box center [728, 354] width 60 height 15
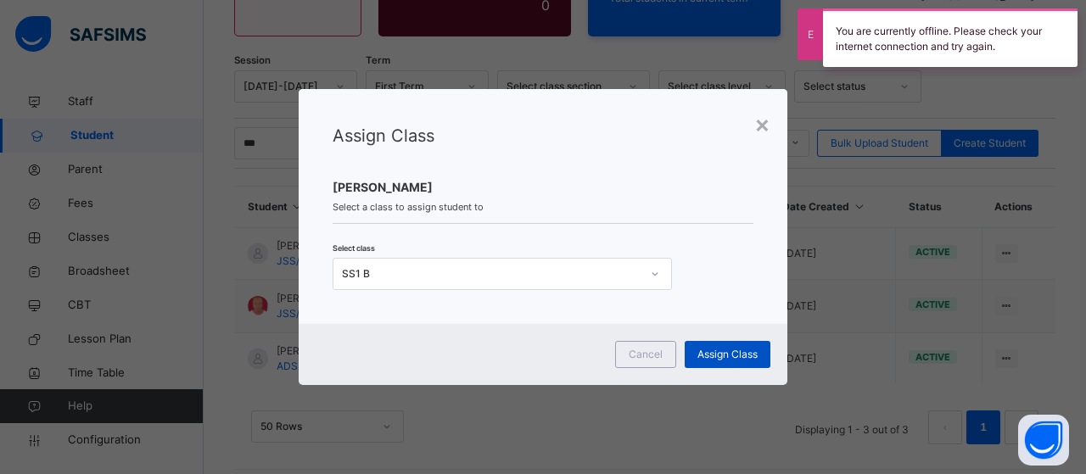
click at [732, 357] on span "Assign Class" at bounding box center [728, 354] width 60 height 15
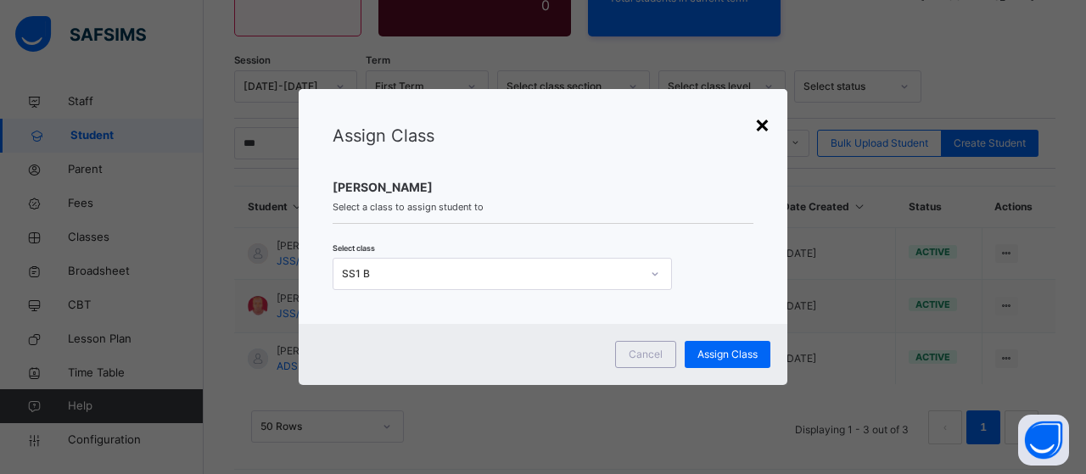
click at [758, 125] on div "×" at bounding box center [763, 124] width 16 height 36
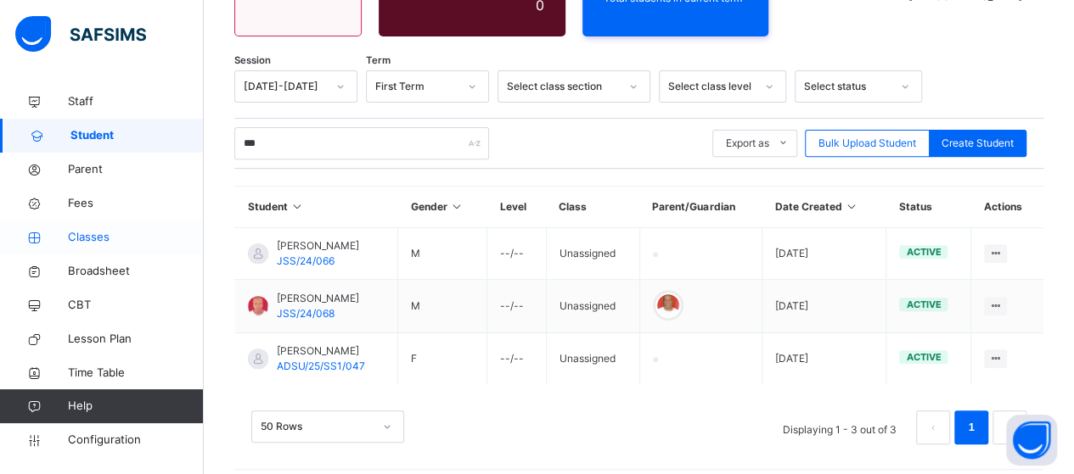
click at [76, 237] on span "Classes" at bounding box center [136, 237] width 136 height 17
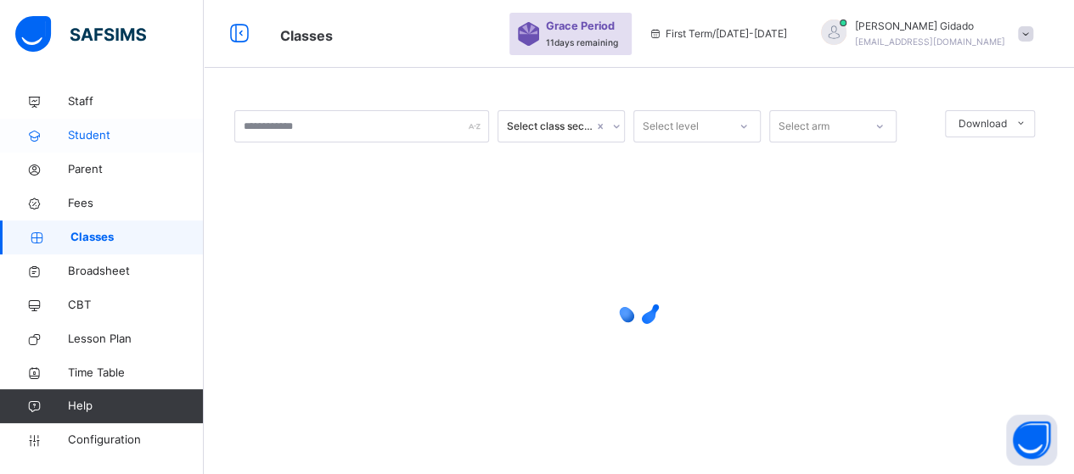
click at [96, 127] on span "Student" at bounding box center [136, 135] width 136 height 17
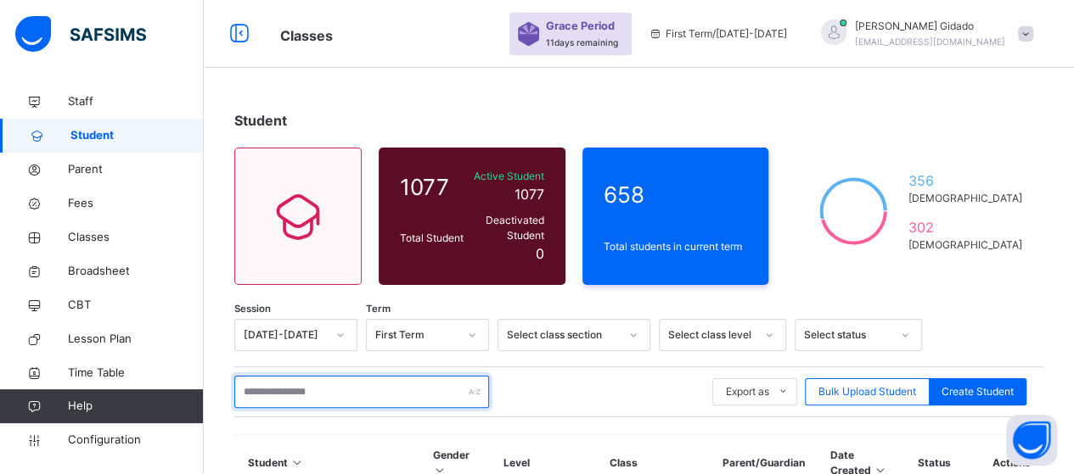
click at [269, 386] on input "text" at bounding box center [361, 392] width 255 height 32
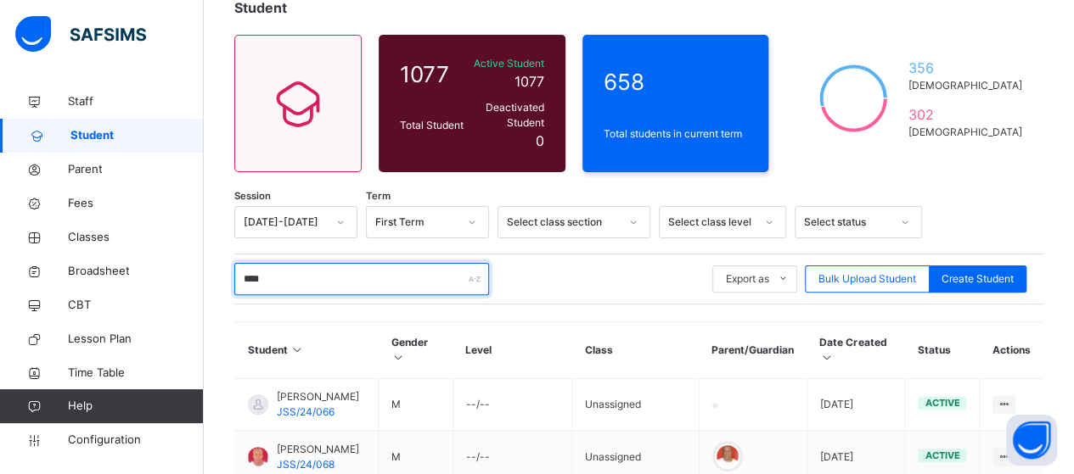
scroll to position [255, 0]
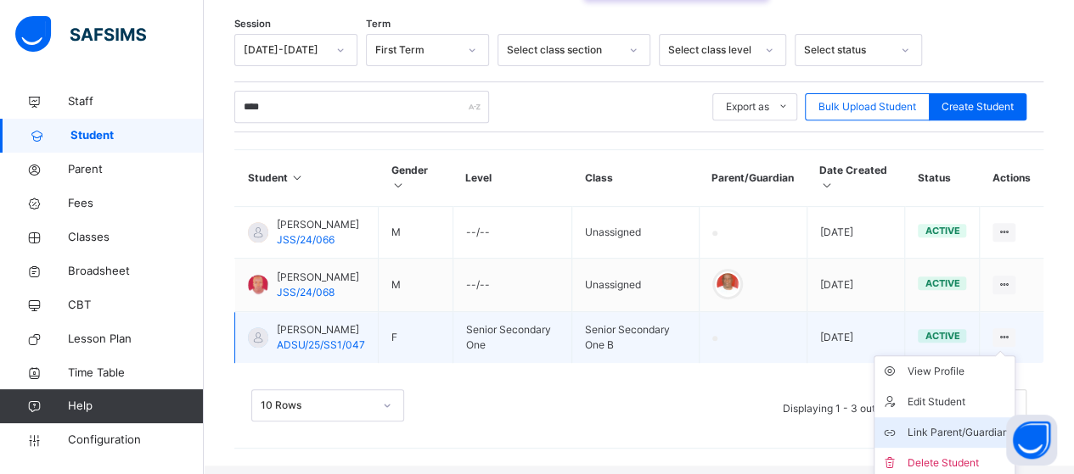
click at [973, 433] on div "Link Parent/Guardian" at bounding box center [956, 432] width 101 height 17
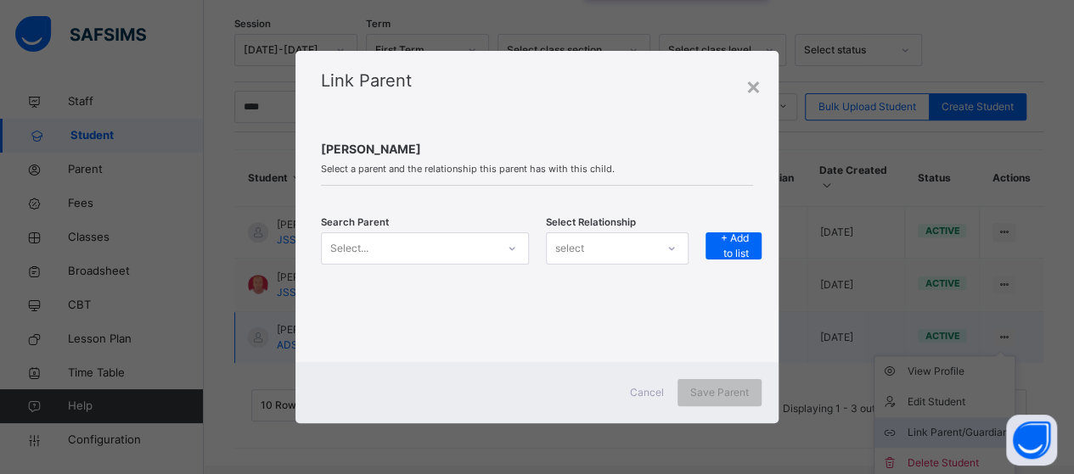
scroll to position [279, 0]
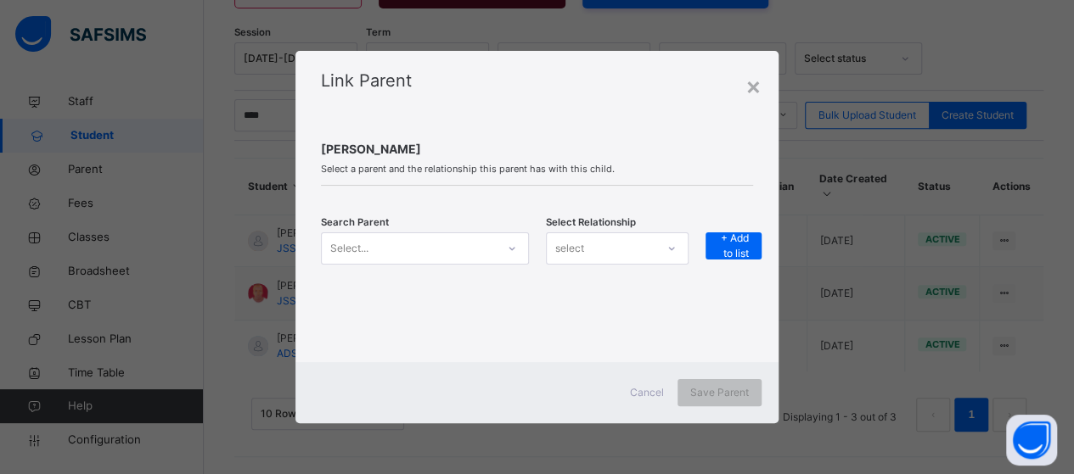
click at [471, 254] on div "Select..." at bounding box center [409, 248] width 174 height 26
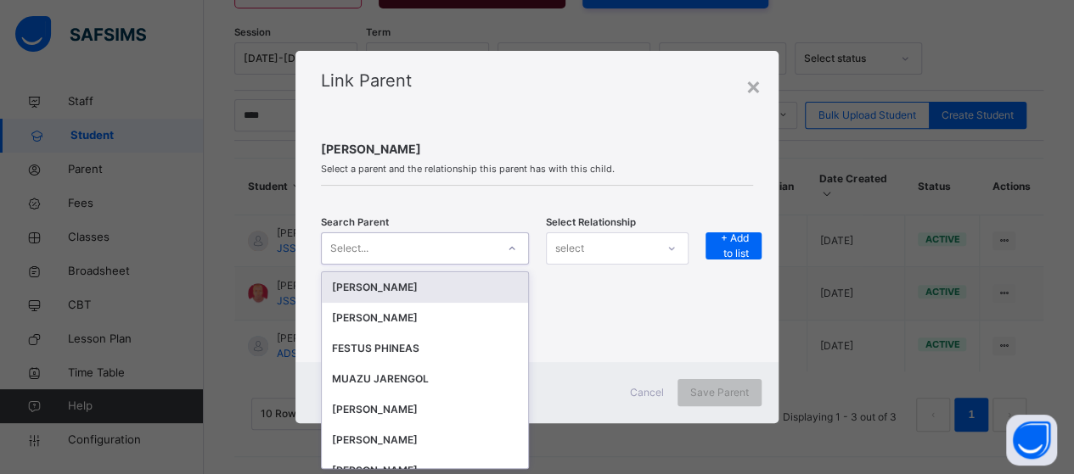
scroll to position [0, 0]
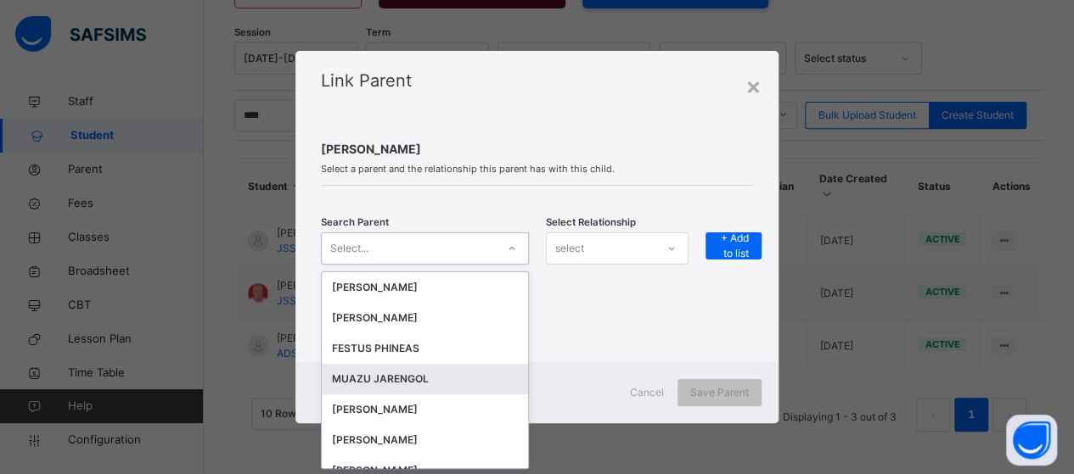
drag, startPoint x: 409, startPoint y: 384, endPoint x: 449, endPoint y: 362, distance: 46.0
click at [409, 381] on div "MUAZU JARENGOL" at bounding box center [425, 379] width 186 height 17
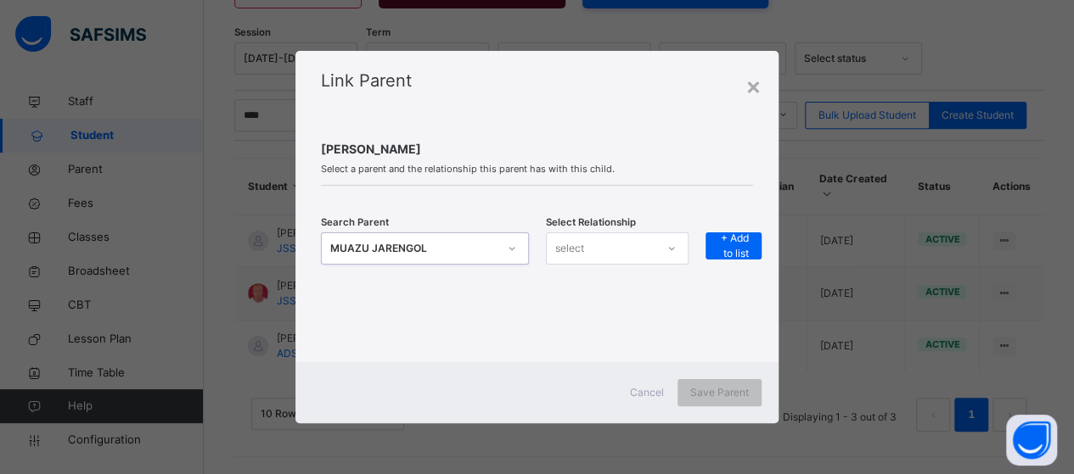
click at [659, 247] on div at bounding box center [671, 248] width 29 height 27
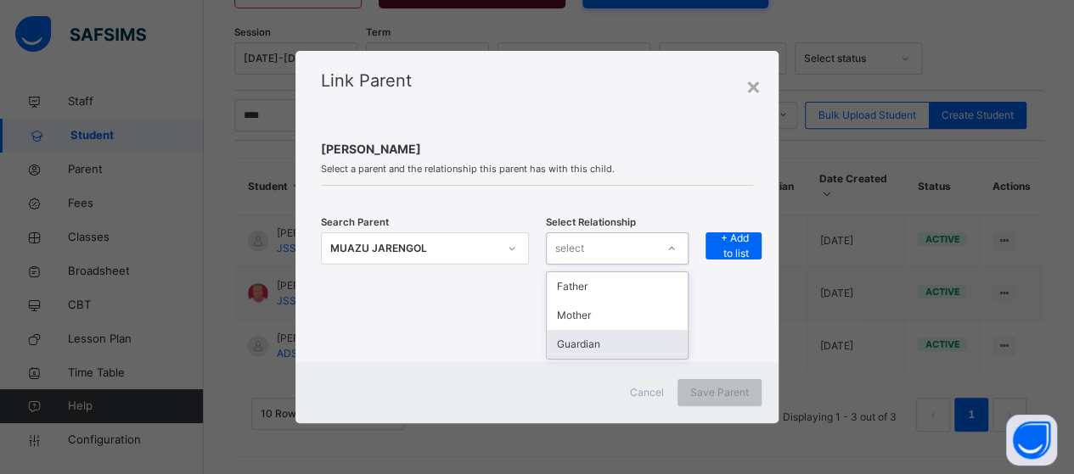
drag, startPoint x: 621, startPoint y: 353, endPoint x: 672, endPoint y: 319, distance: 61.2
click at [621, 352] on div "Guardian" at bounding box center [617, 344] width 141 height 29
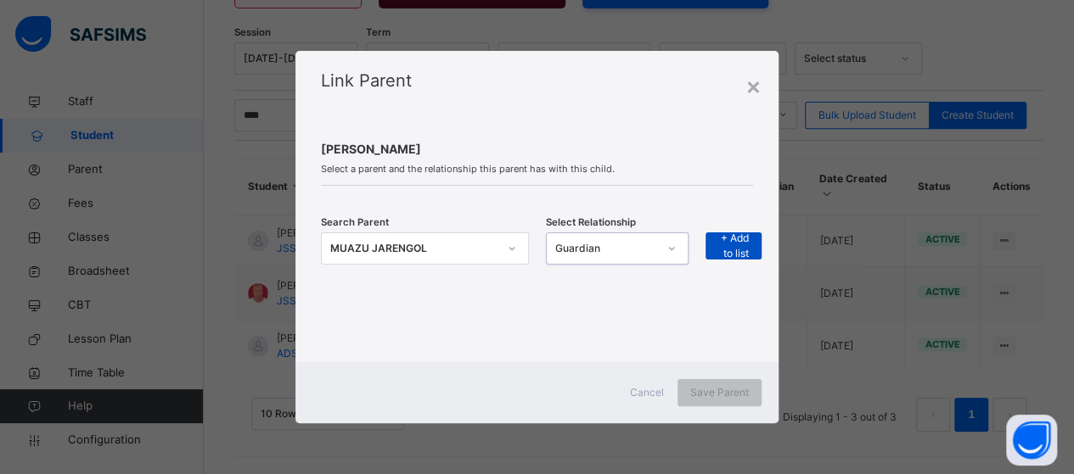
click at [739, 250] on span "+ Add to list" at bounding box center [733, 246] width 31 height 31
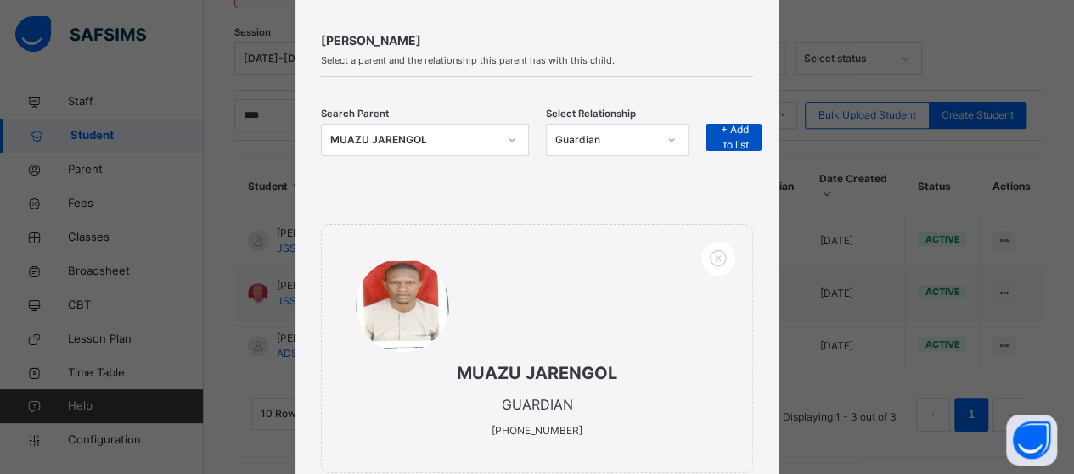
scroll to position [248, 0]
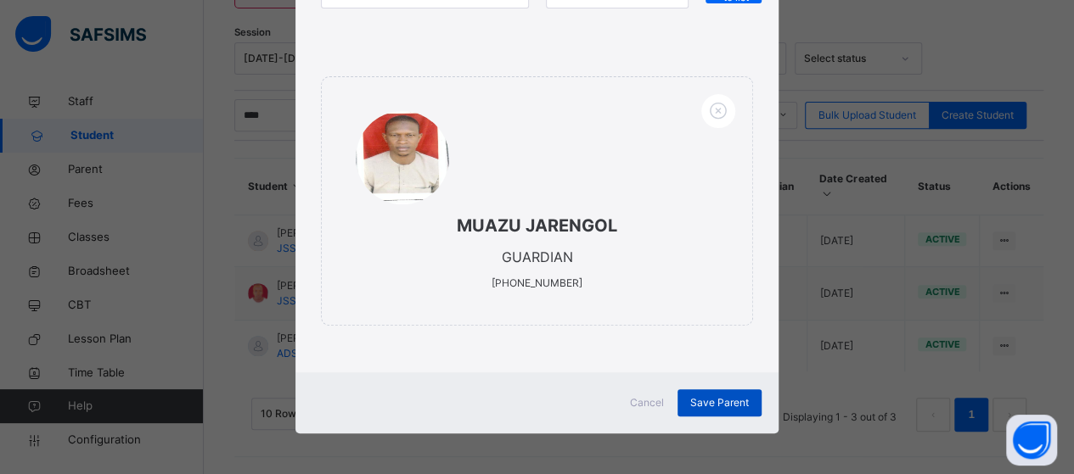
click at [723, 403] on span "Save Parent" at bounding box center [719, 403] width 59 height 15
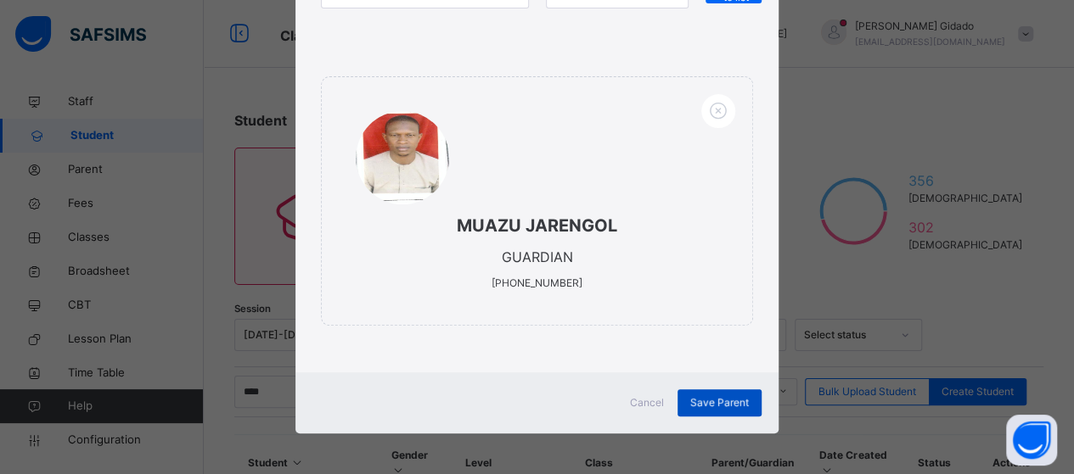
click at [713, 408] on div "Save Parent" at bounding box center [719, 403] width 84 height 27
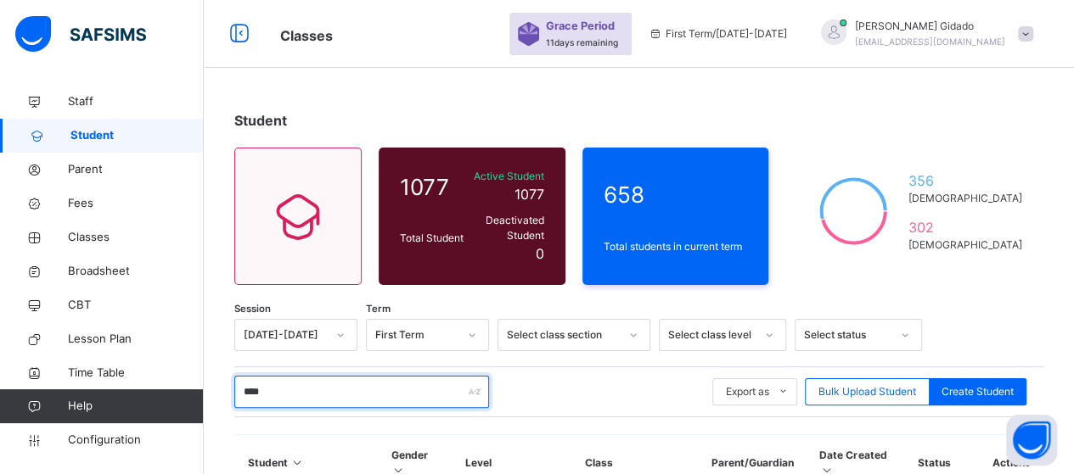
click at [319, 376] on input "****" at bounding box center [361, 392] width 255 height 32
type input "*"
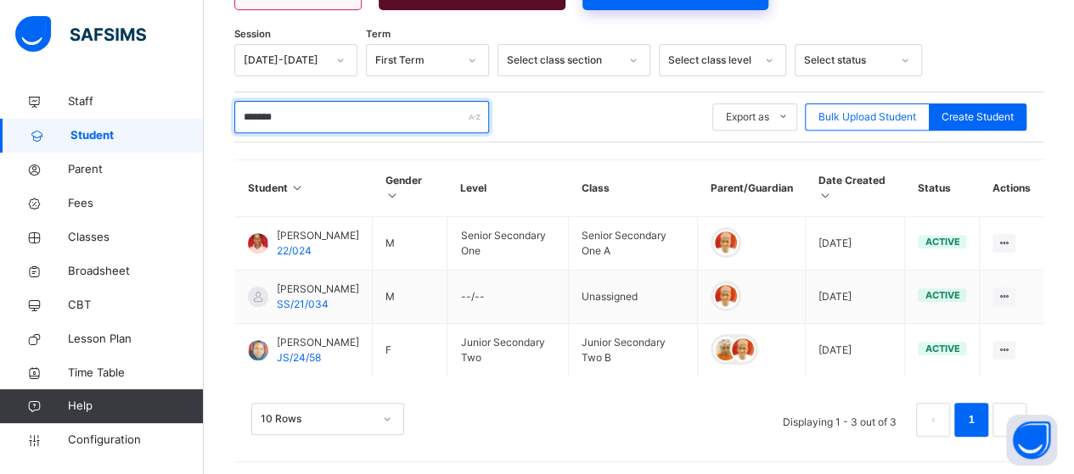
scroll to position [280, 0]
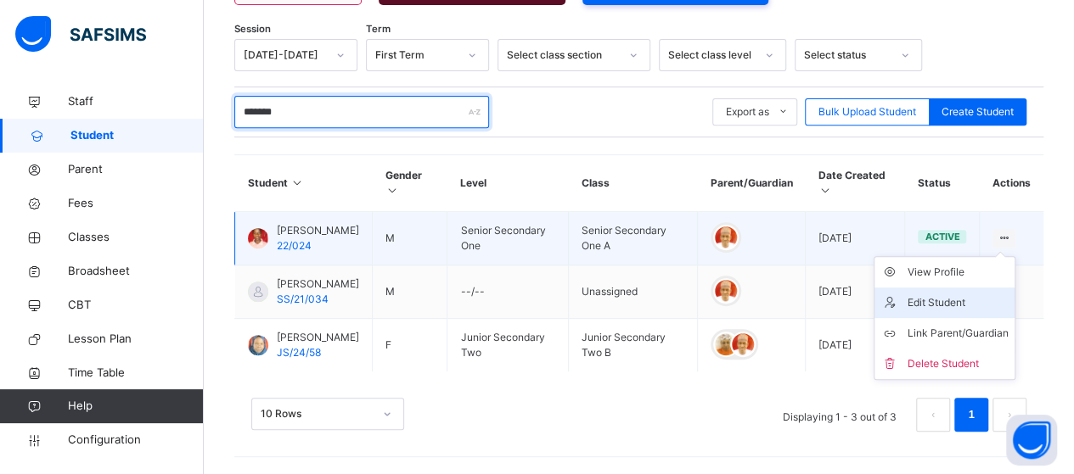
type input "*******"
click at [992, 295] on div "Edit Student" at bounding box center [956, 303] width 101 height 17
select select "**"
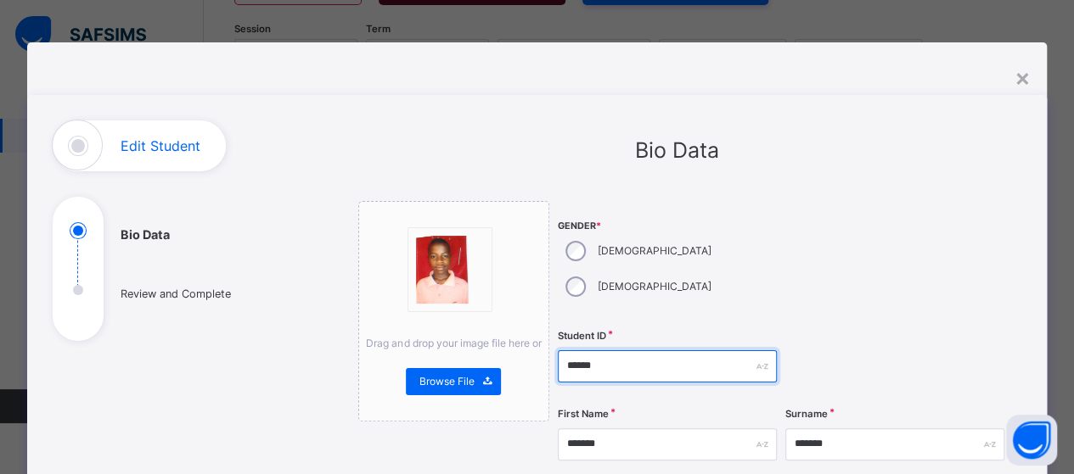
click at [599, 351] on input "******" at bounding box center [667, 367] width 219 height 32
type input "*"
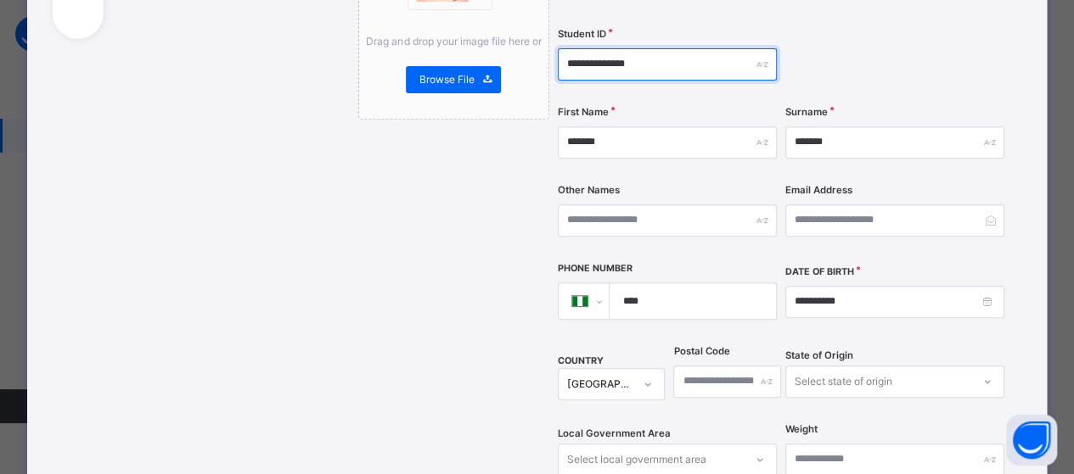
scroll to position [339, 0]
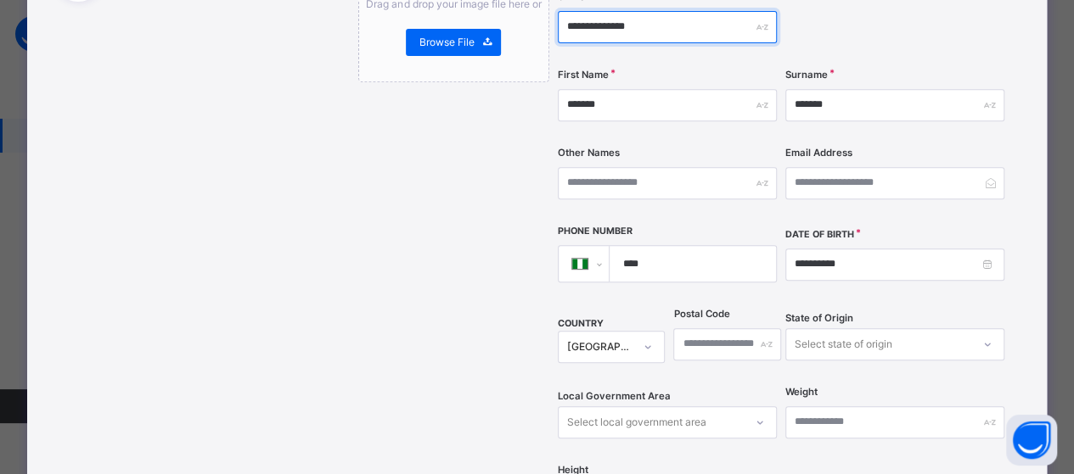
type input "**********"
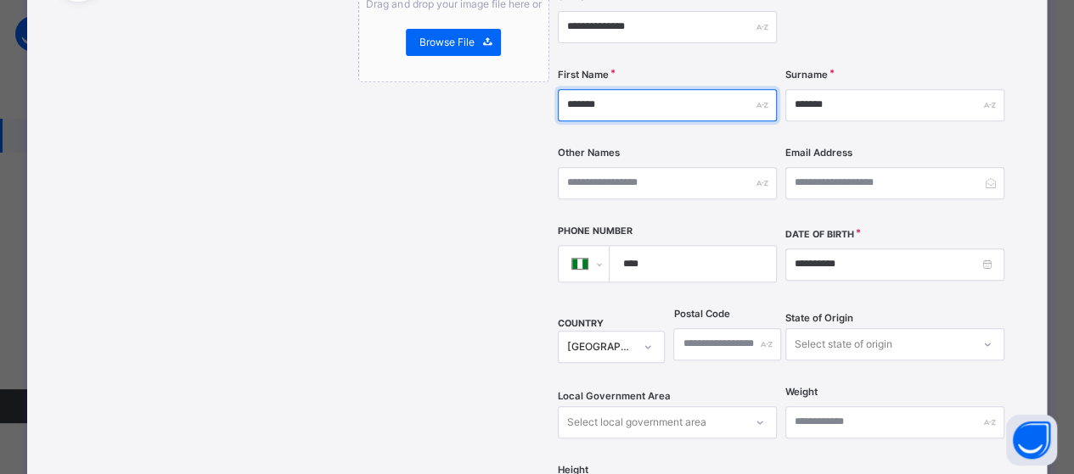
click at [612, 89] on input "*******" at bounding box center [667, 105] width 219 height 32
type input "*"
type input "*******"
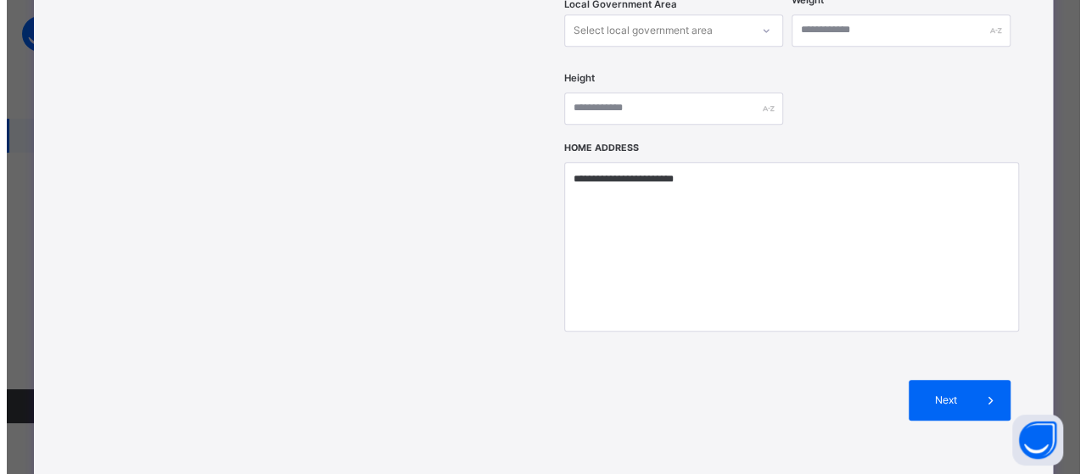
scroll to position [764, 0]
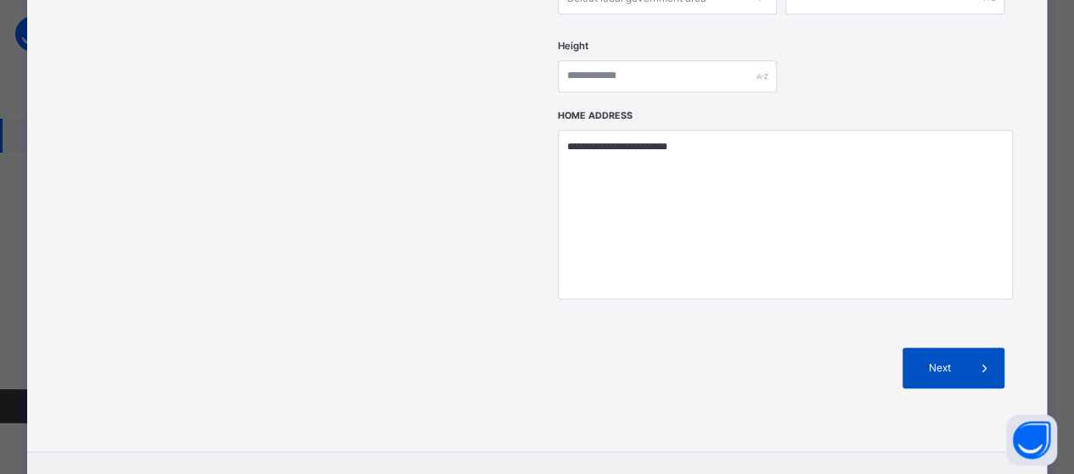
type input "*******"
click at [949, 361] on span "Next" at bounding box center [939, 368] width 48 height 15
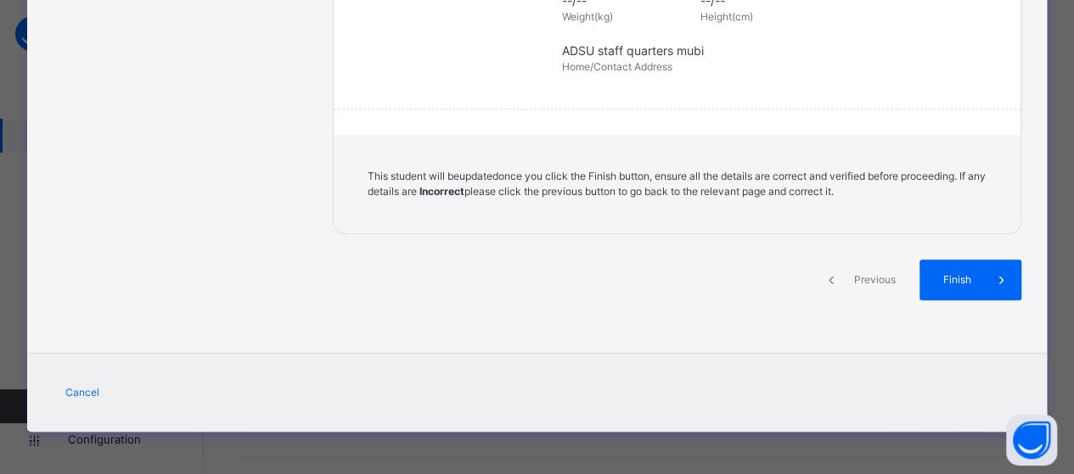
scroll to position [457, 0]
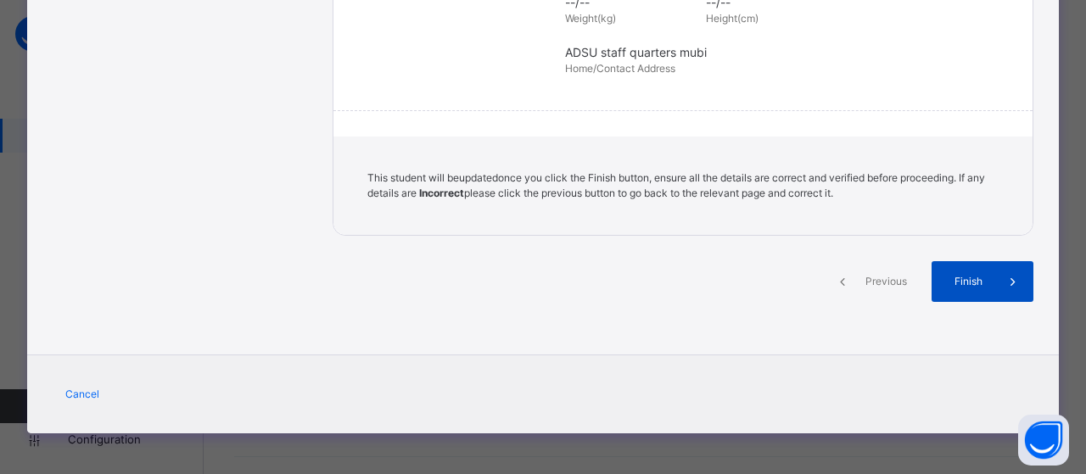
click at [971, 286] on span "Finish" at bounding box center [969, 281] width 48 height 15
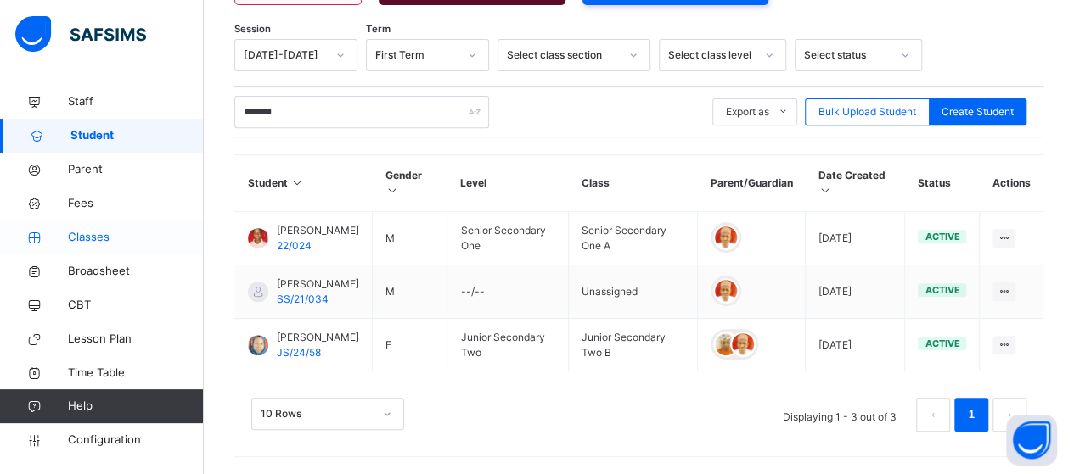
click at [109, 238] on span "Classes" at bounding box center [136, 237] width 136 height 17
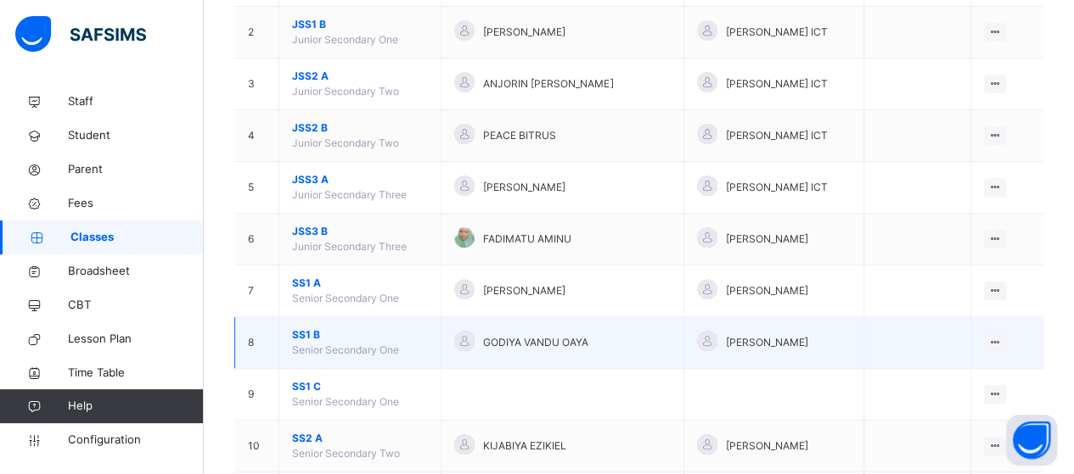
scroll to position [270, 0]
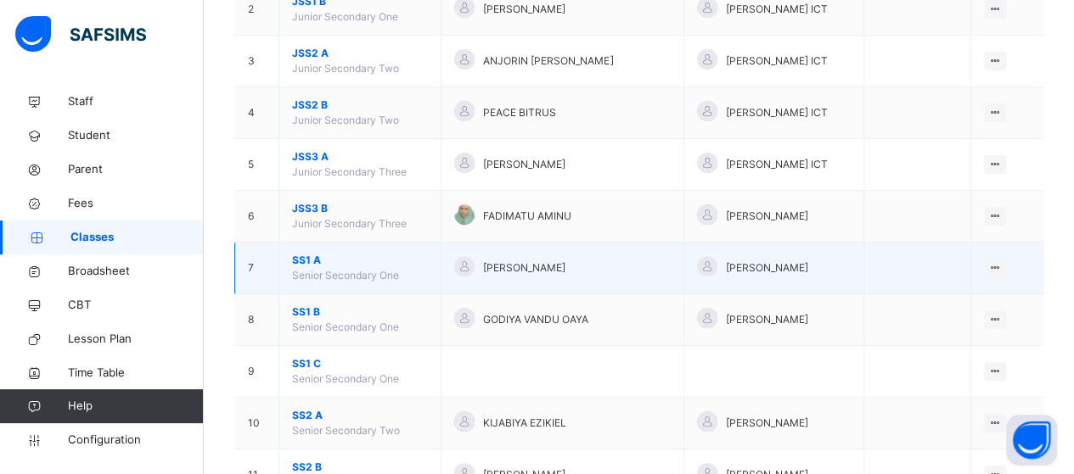
click at [316, 261] on span "SS1 A" at bounding box center [360, 260] width 136 height 15
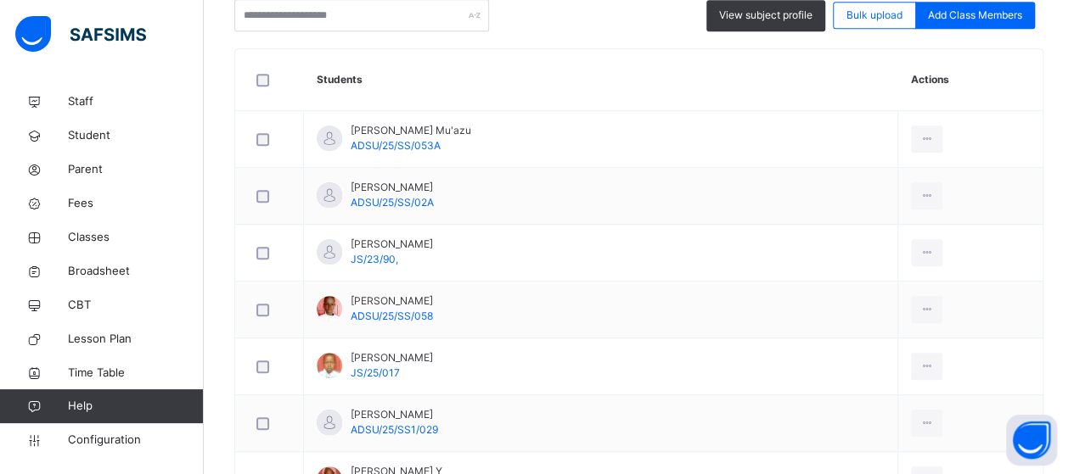
scroll to position [525, 0]
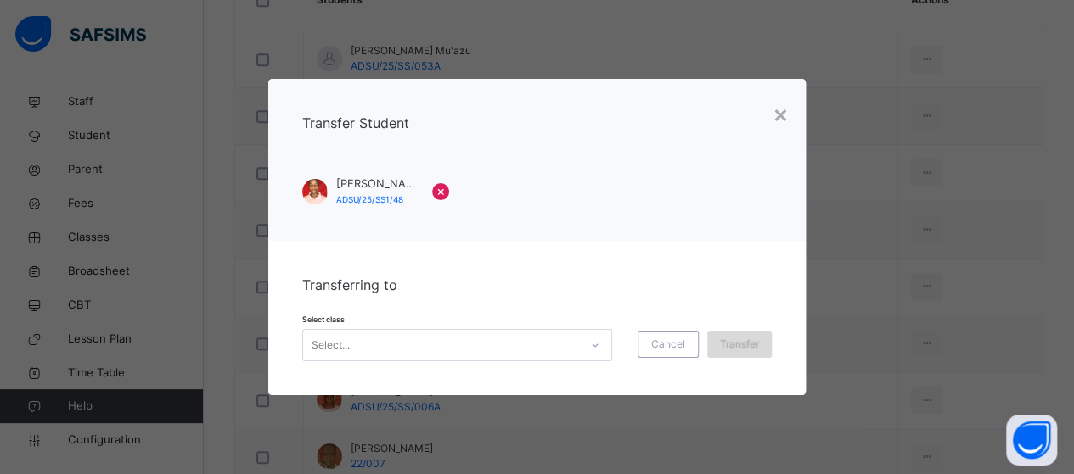
scroll to position [1798, 0]
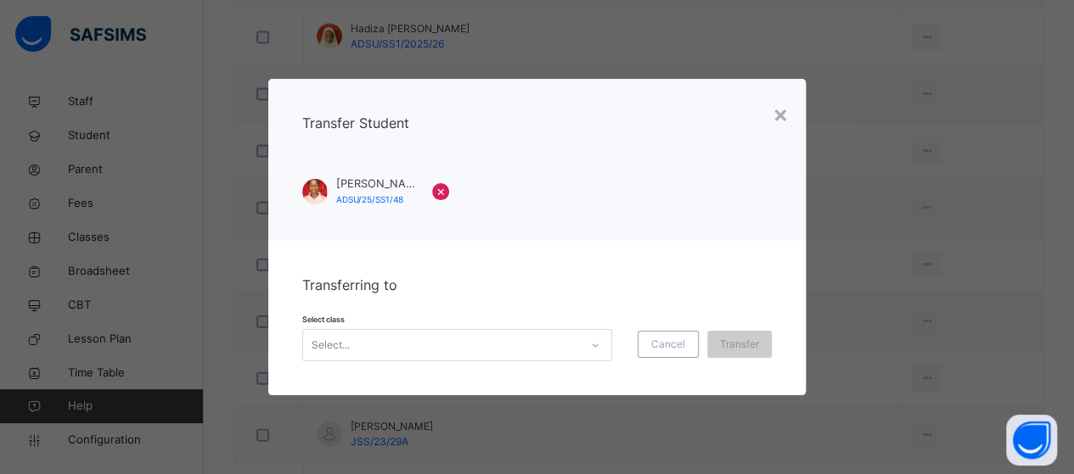
click at [594, 345] on icon at bounding box center [595, 345] width 10 height 17
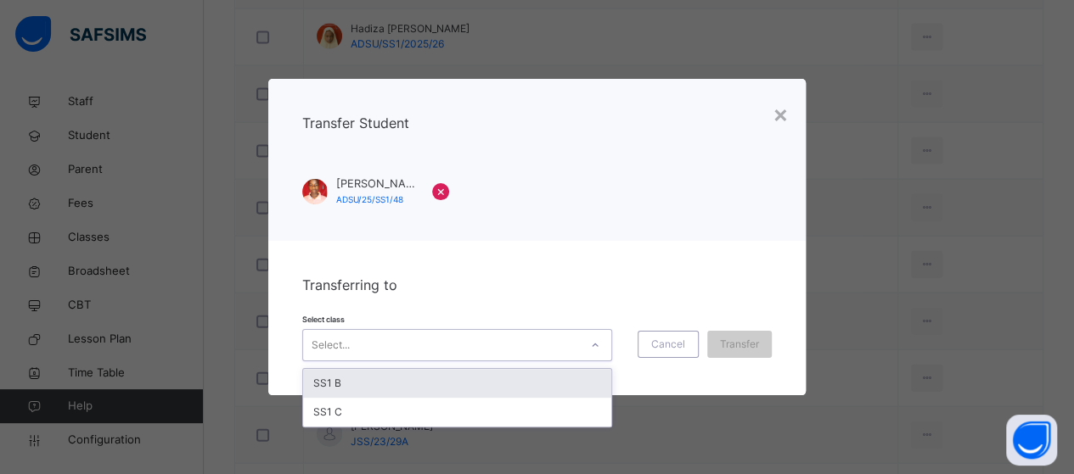
drag, startPoint x: 438, startPoint y: 388, endPoint x: 506, endPoint y: 381, distance: 68.2
click at [439, 388] on div "SS1 B" at bounding box center [457, 383] width 308 height 29
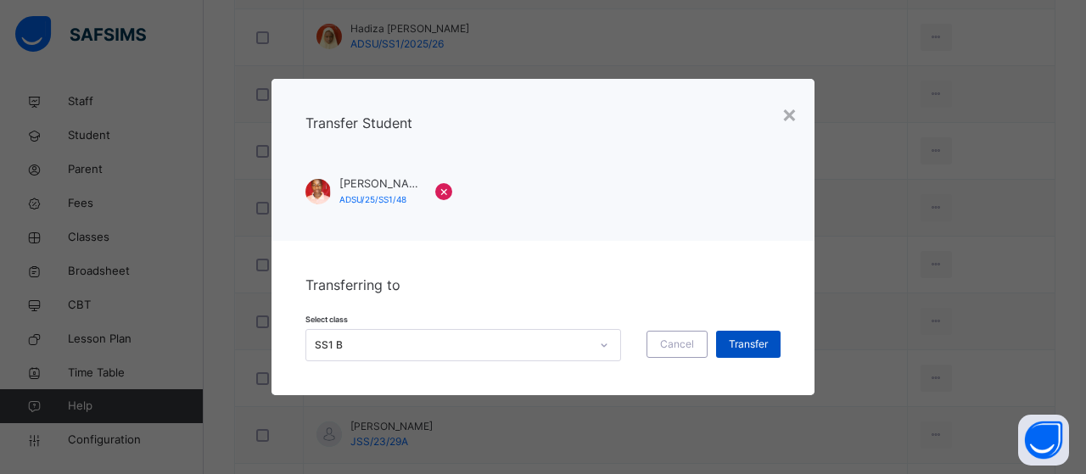
click at [742, 345] on span "Transfer" at bounding box center [748, 344] width 39 height 15
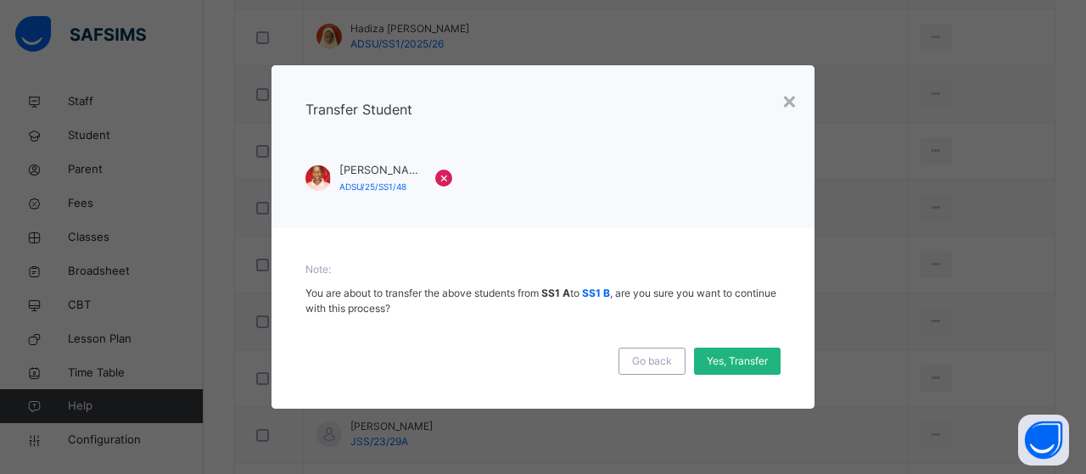
click at [743, 365] on span "Yes, Transfer" at bounding box center [737, 361] width 61 height 15
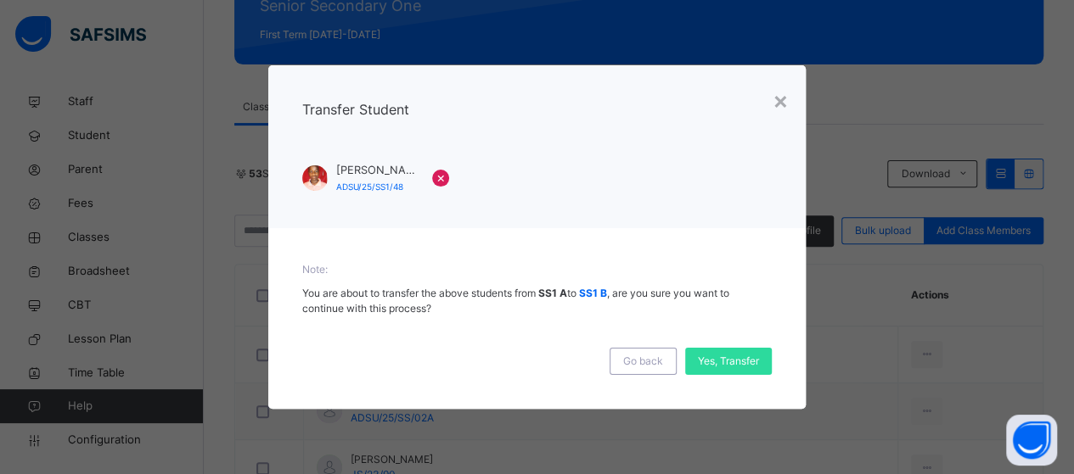
scroll to position [270, 0]
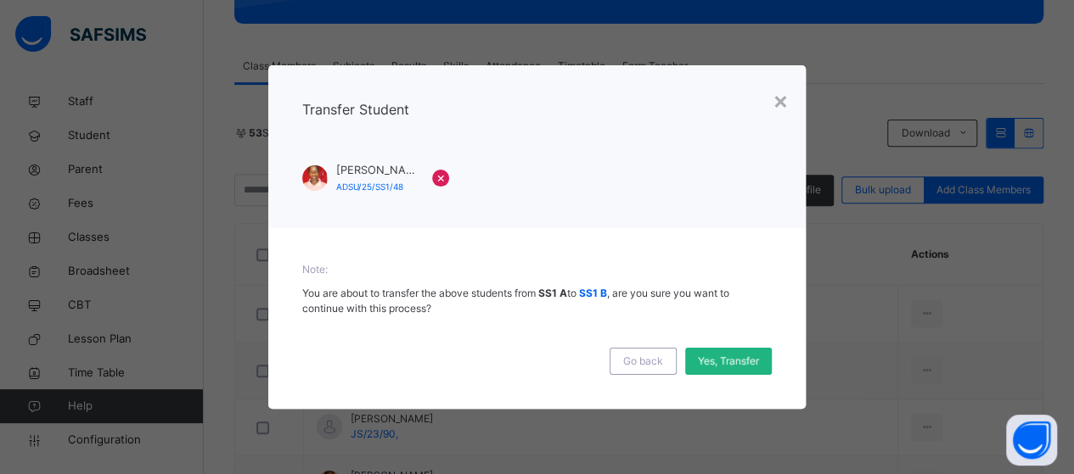
click at [719, 364] on div "Yes, Transfer" at bounding box center [728, 361] width 87 height 27
click at [738, 357] on span "Yes, Transfer" at bounding box center [728, 361] width 61 height 15
click at [715, 356] on div "Yes, Transfer" at bounding box center [728, 361] width 87 height 27
click at [719, 350] on div "Yes, Transfer" at bounding box center [728, 361] width 87 height 27
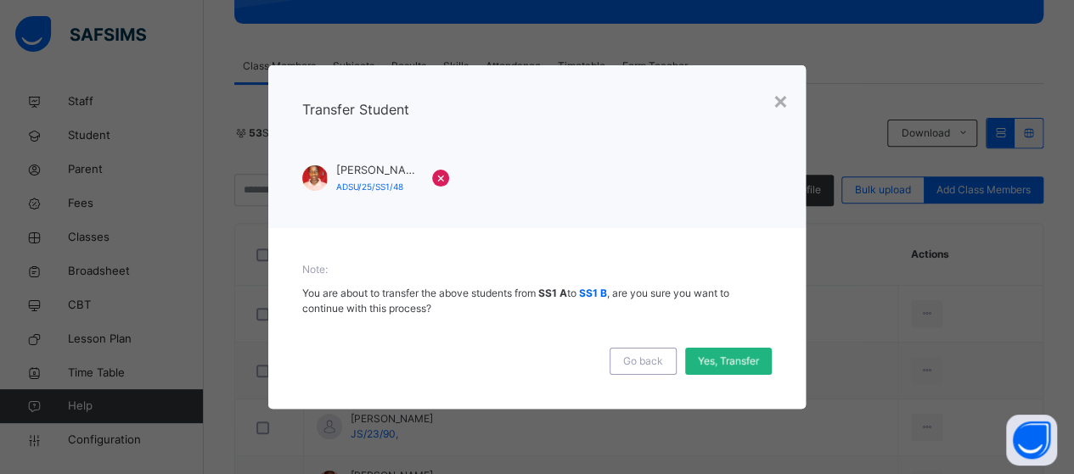
click at [718, 358] on span "Yes, Transfer" at bounding box center [728, 361] width 61 height 15
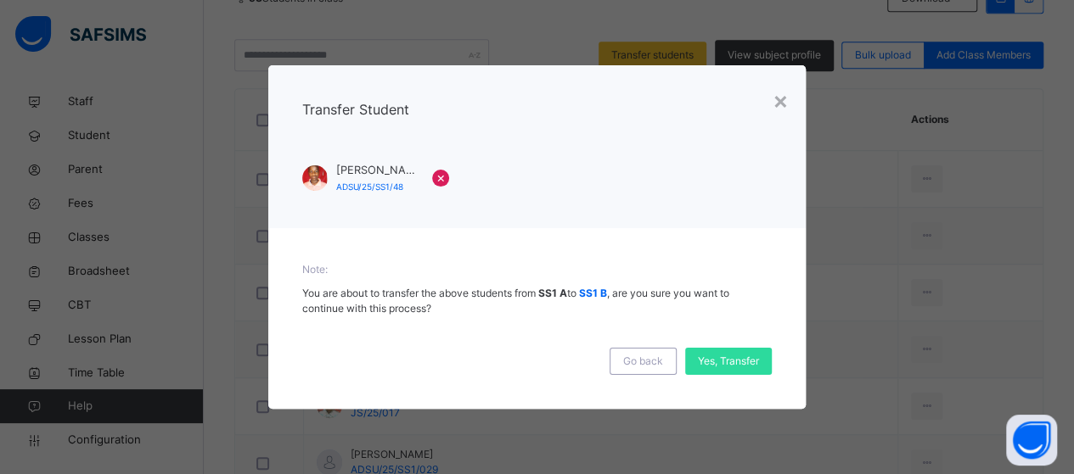
scroll to position [440, 0]
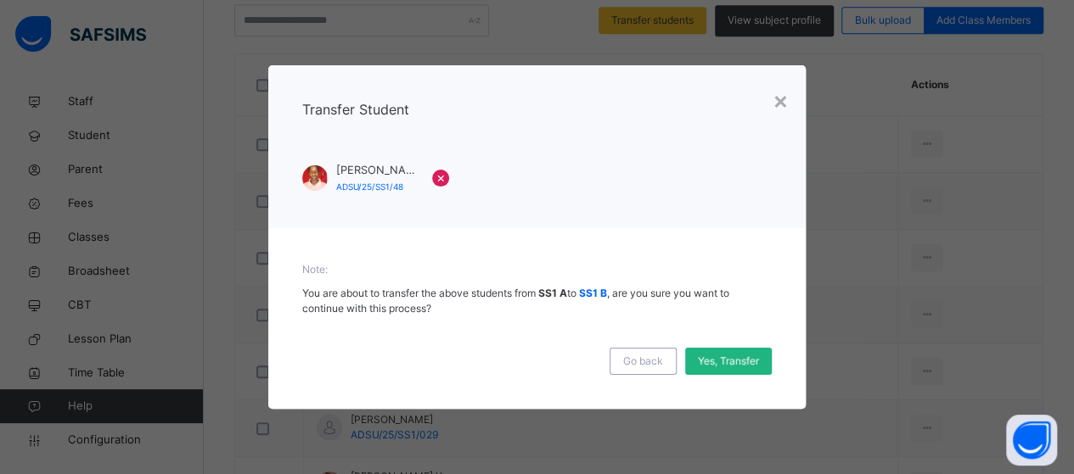
click at [738, 360] on span "Yes, Transfer" at bounding box center [728, 361] width 61 height 15
click at [738, 360] on div "Yes, Transfer" at bounding box center [728, 361] width 87 height 27
click at [742, 361] on div "Yes, Transfer" at bounding box center [728, 361] width 87 height 27
click at [742, 360] on span "Yes, Transfer" at bounding box center [728, 361] width 61 height 15
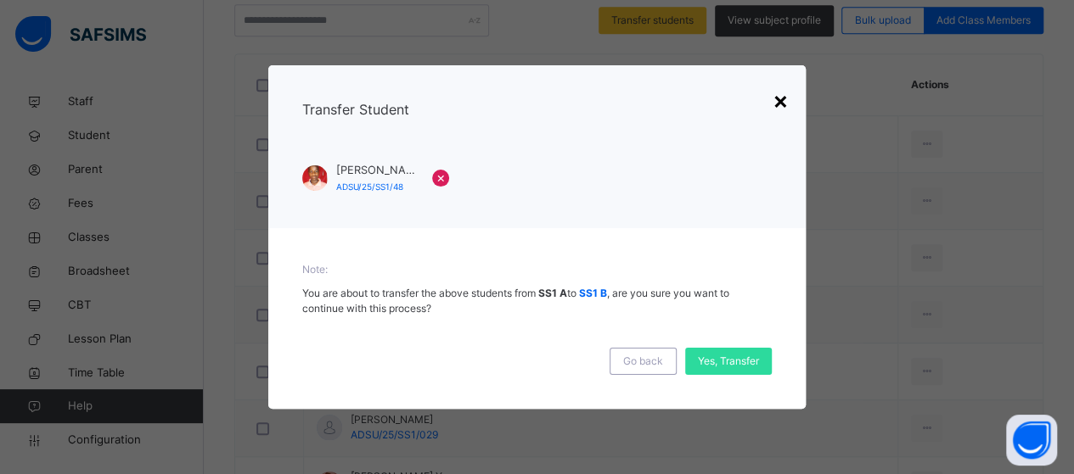
click at [779, 95] on div "×" at bounding box center [780, 100] width 16 height 36
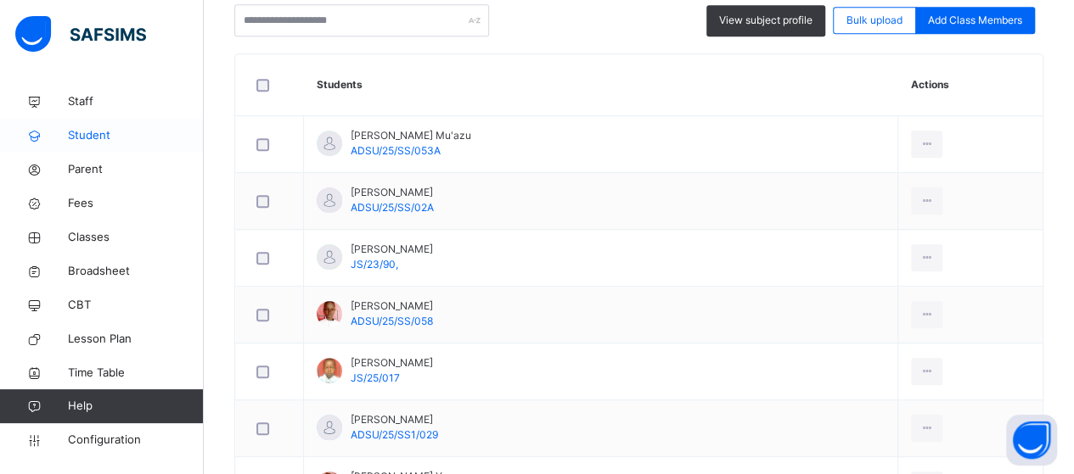
click at [81, 137] on span "Student" at bounding box center [136, 135] width 136 height 17
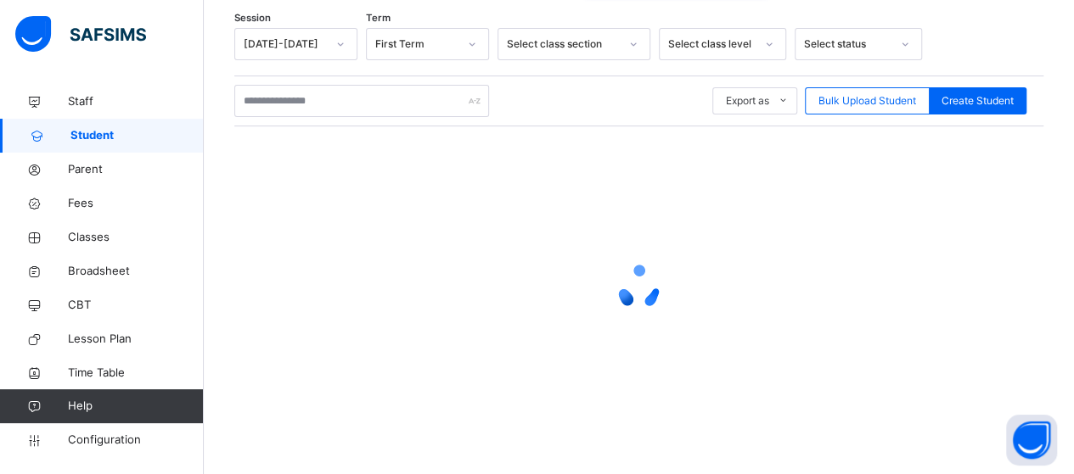
scroll to position [280, 0]
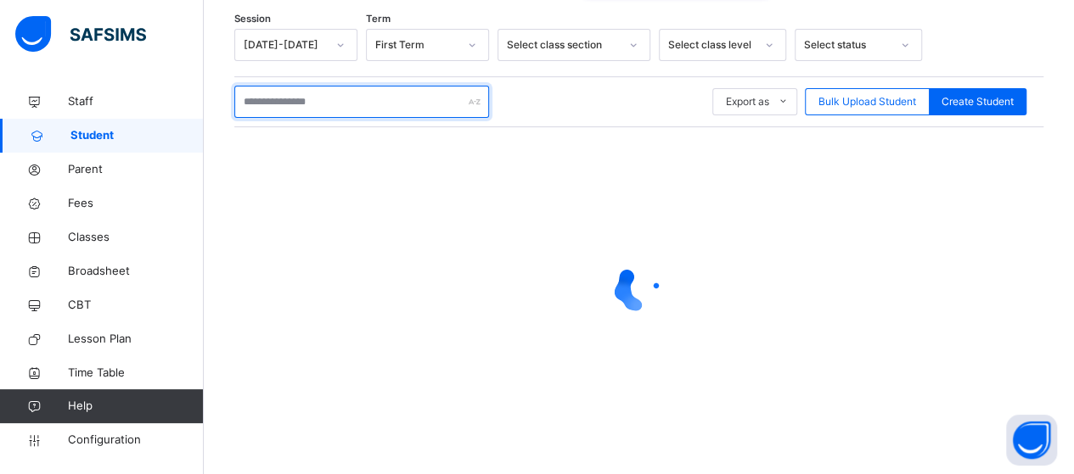
click at [346, 106] on input "text" at bounding box center [361, 102] width 255 height 32
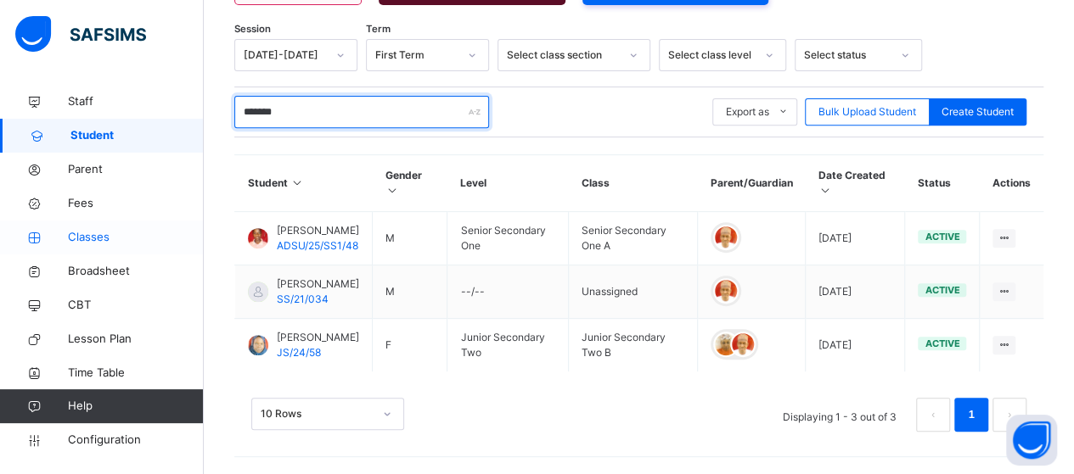
type input "*******"
click at [91, 230] on span "Classes" at bounding box center [136, 237] width 136 height 17
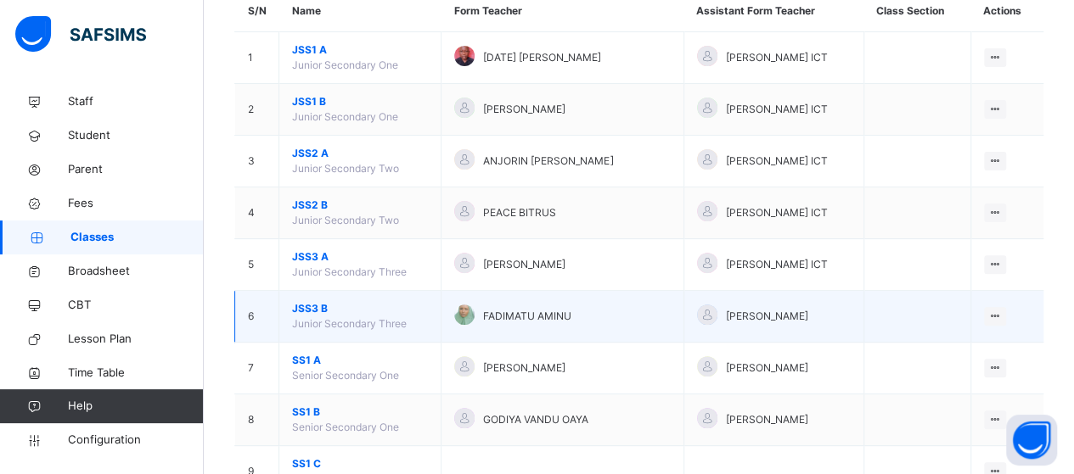
scroll to position [255, 0]
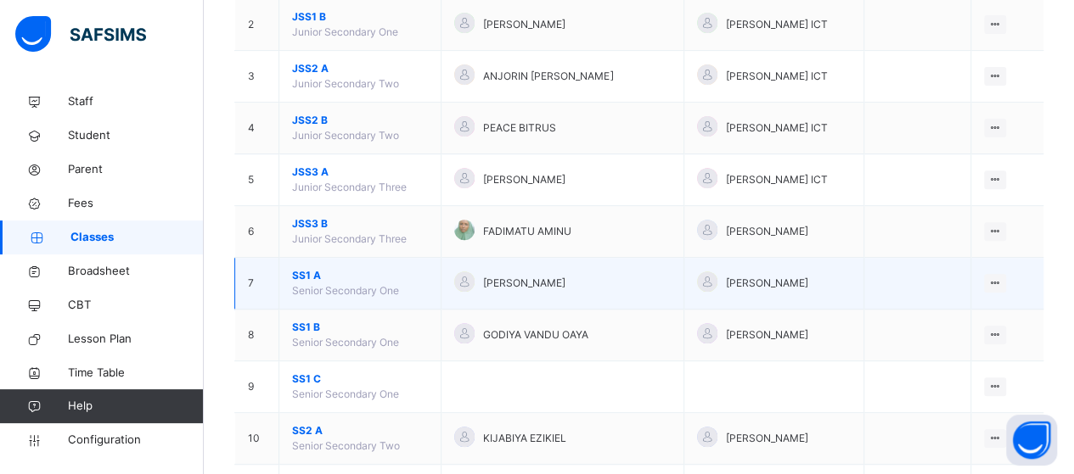
click at [302, 269] on span "SS1 A" at bounding box center [360, 275] width 136 height 15
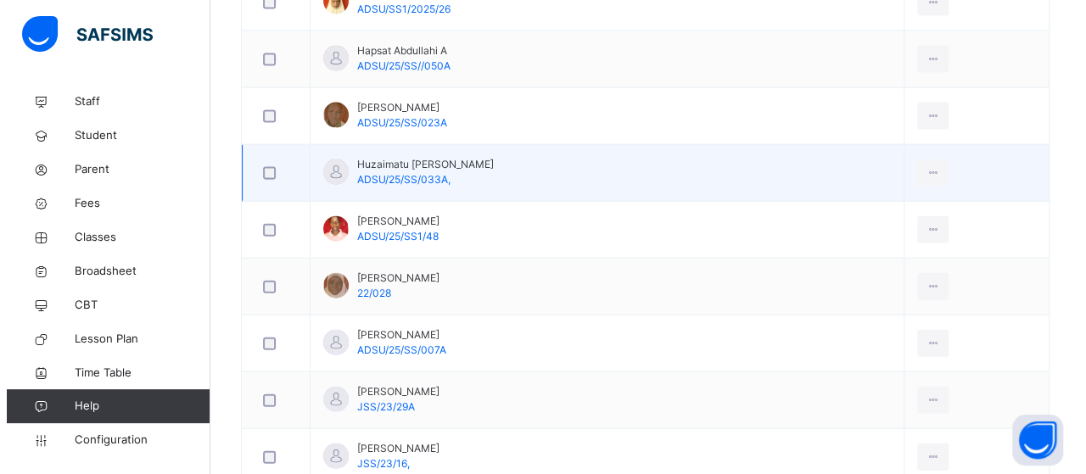
scroll to position [1867, 0]
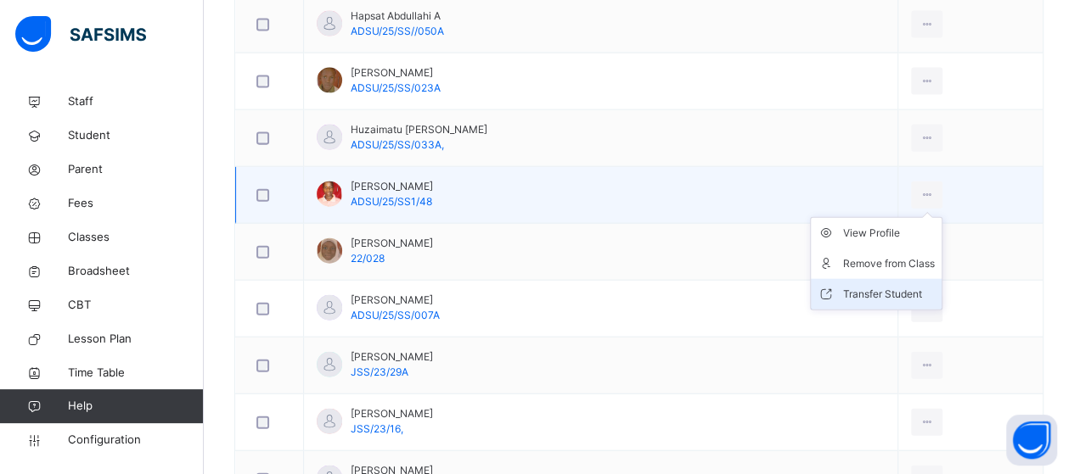
click at [898, 286] on div "Transfer Student" at bounding box center [889, 294] width 92 height 17
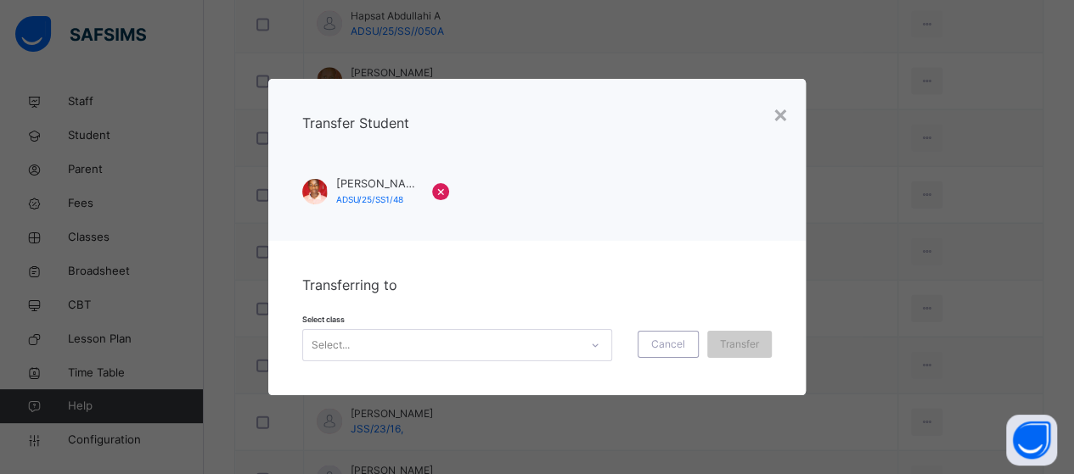
click at [838, 286] on div "× Transfer Student Ibrahim Zubairu ADSU/25/SS1/48 × Transferring to Select clas…" at bounding box center [537, 237] width 1074 height 474
click at [597, 351] on div at bounding box center [595, 345] width 29 height 27
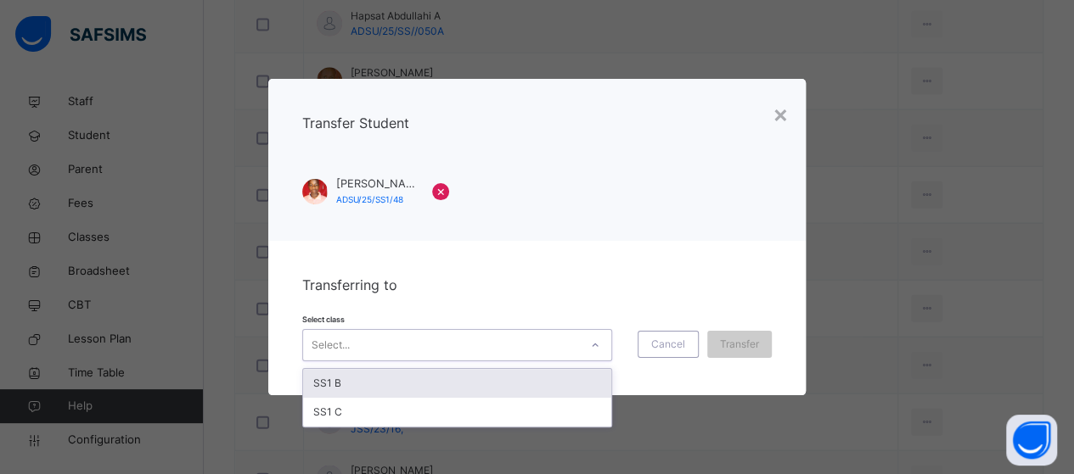
click at [551, 388] on div "SS1 B" at bounding box center [457, 383] width 308 height 29
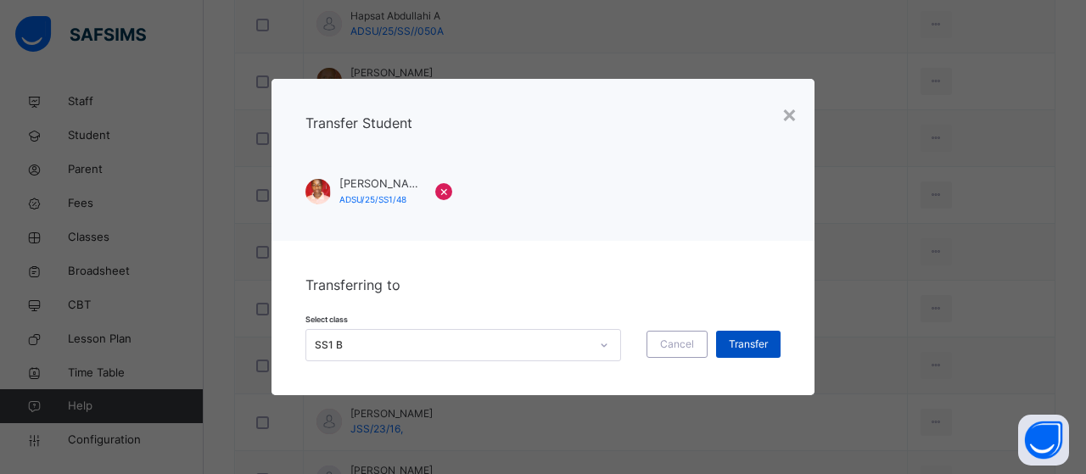
click at [735, 341] on span "Transfer" at bounding box center [748, 344] width 39 height 15
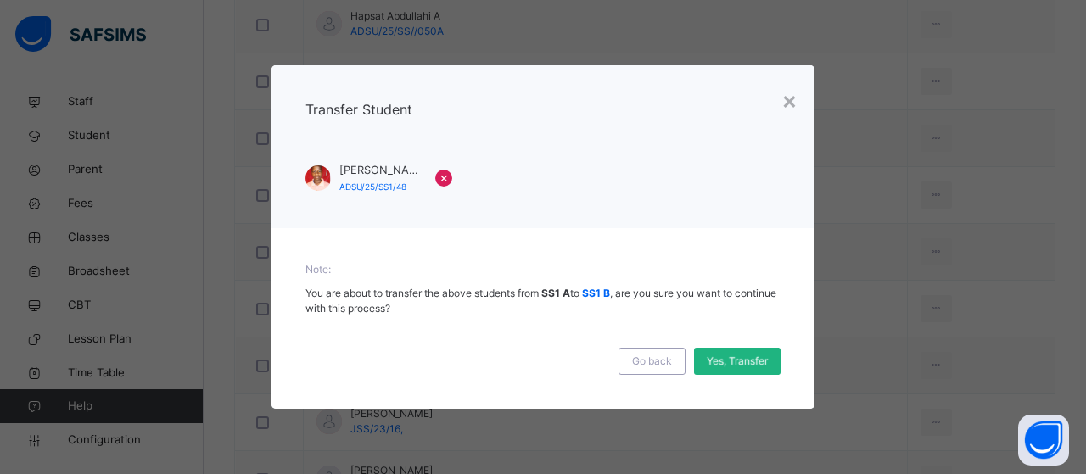
click at [749, 364] on div "Yes, Transfer" at bounding box center [737, 361] width 87 height 27
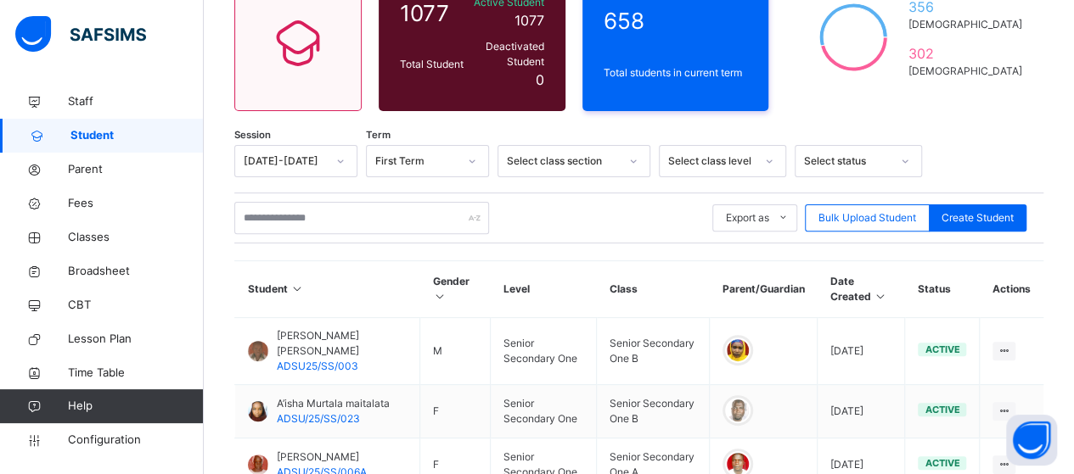
scroll to position [139, 0]
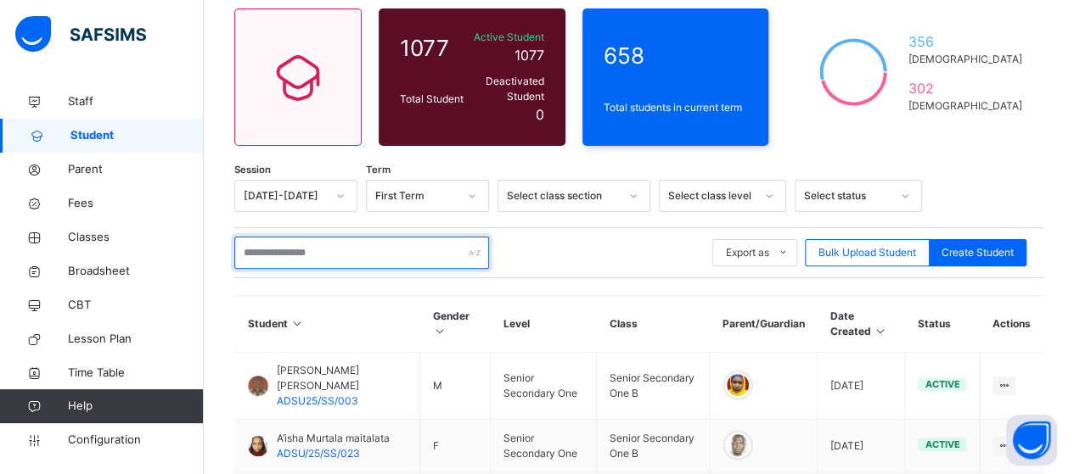
click at [340, 245] on input "text" at bounding box center [361, 253] width 255 height 32
type input "*"
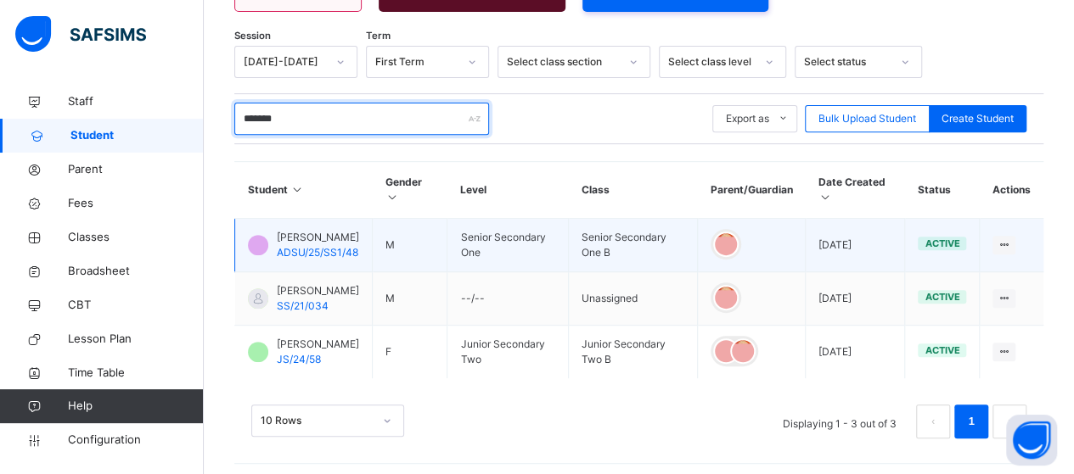
scroll to position [280, 0]
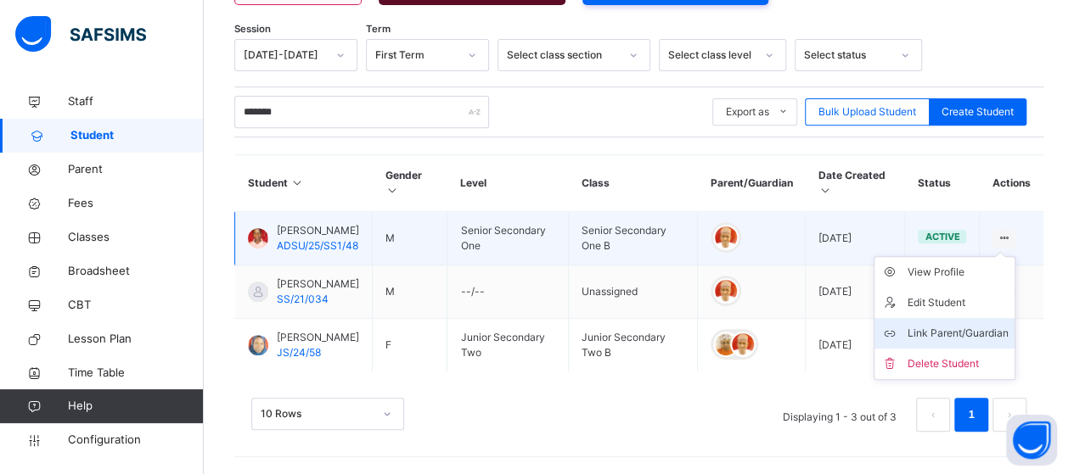
click at [974, 325] on div "Link Parent/Guardian" at bounding box center [956, 333] width 101 height 17
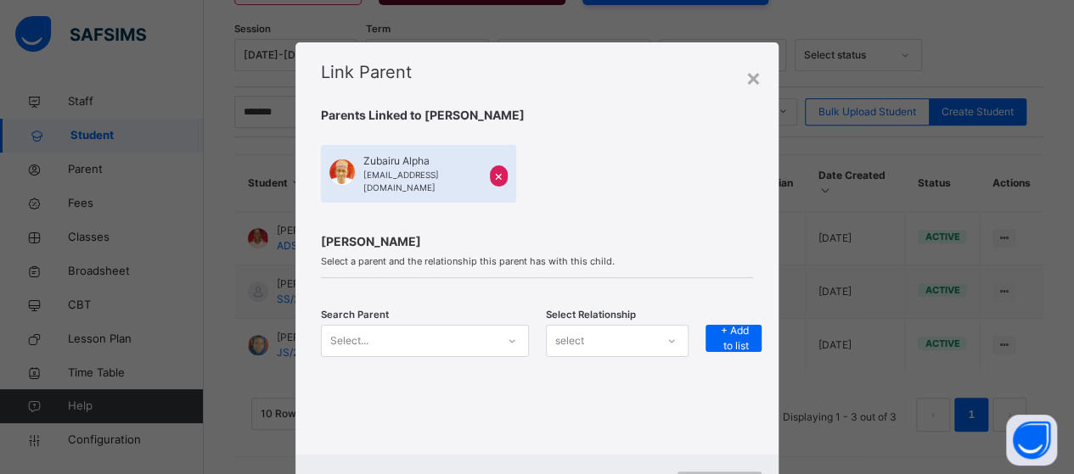
click at [504, 328] on div "Select..." at bounding box center [425, 341] width 208 height 32
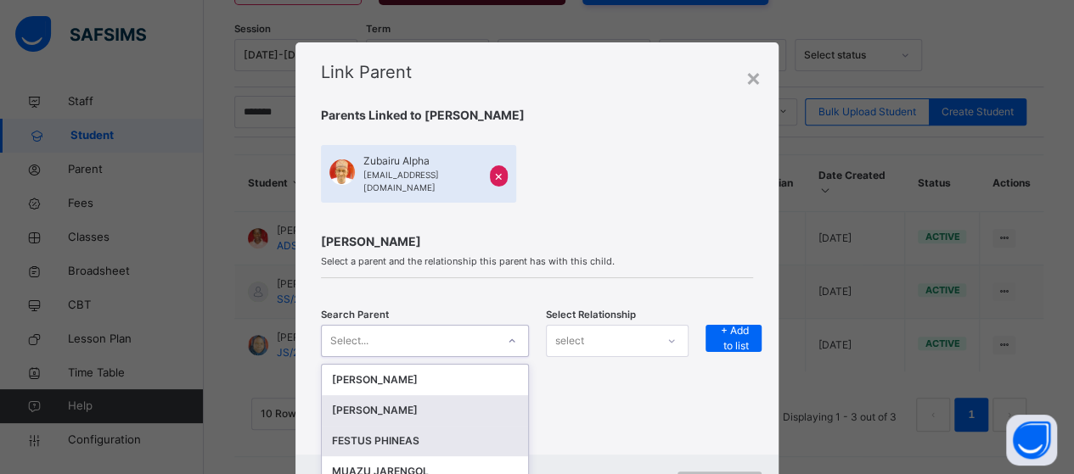
scroll to position [71, 0]
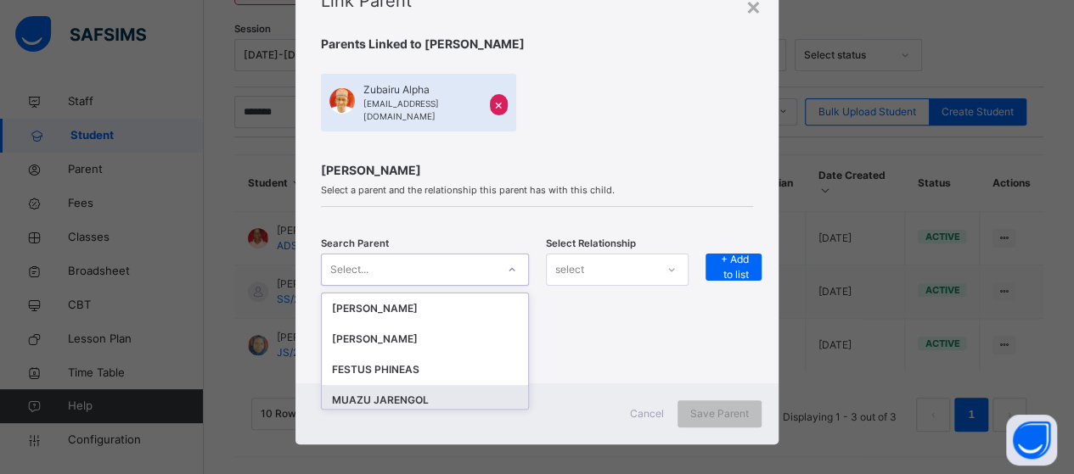
click at [482, 392] on div "MUAZU JARENGOL" at bounding box center [425, 400] width 186 height 17
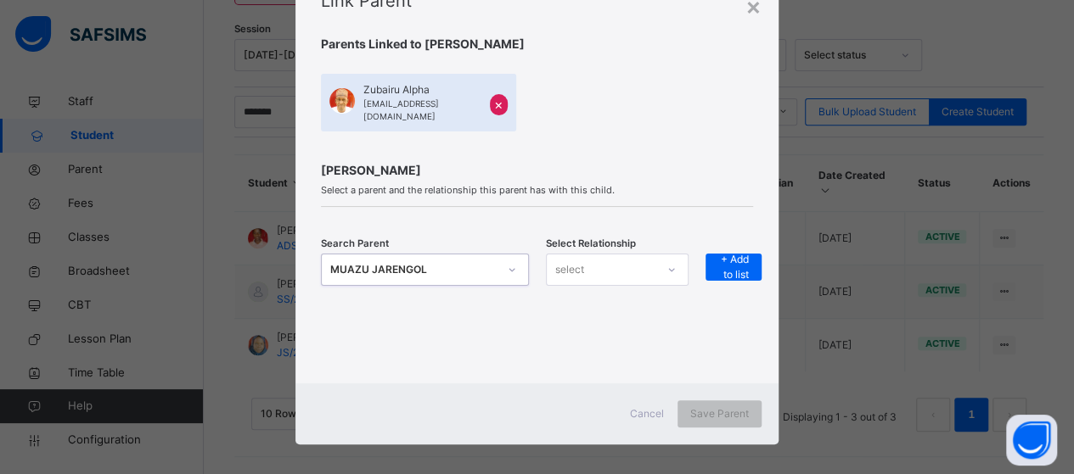
click at [606, 262] on div "select" at bounding box center [601, 269] width 109 height 26
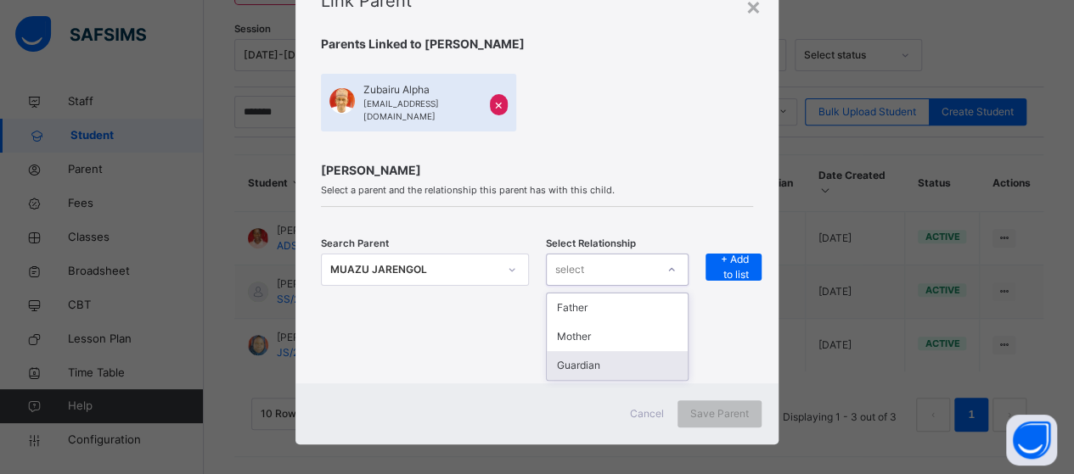
drag, startPoint x: 607, startPoint y: 360, endPoint x: 637, endPoint y: 306, distance: 61.2
click at [609, 352] on div "Guardian" at bounding box center [617, 365] width 141 height 29
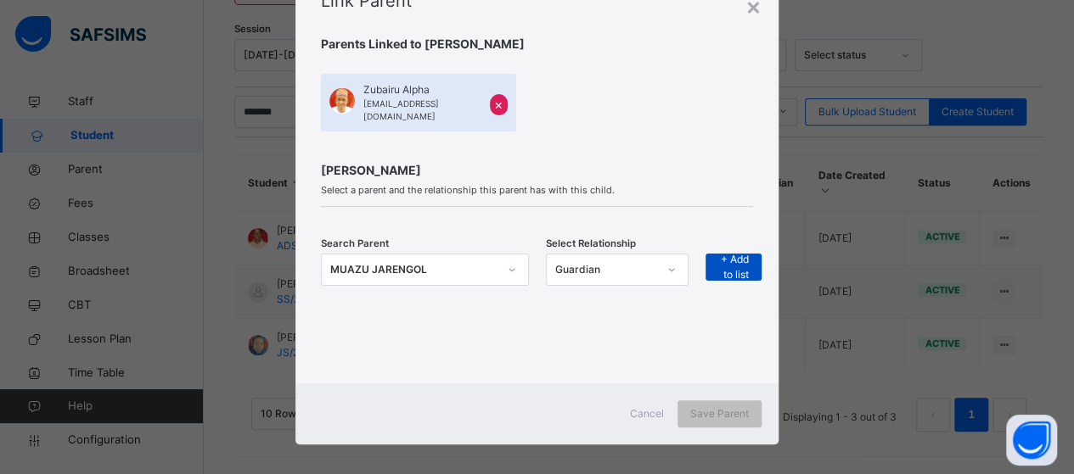
click at [718, 252] on span "+ Add to list" at bounding box center [733, 267] width 31 height 31
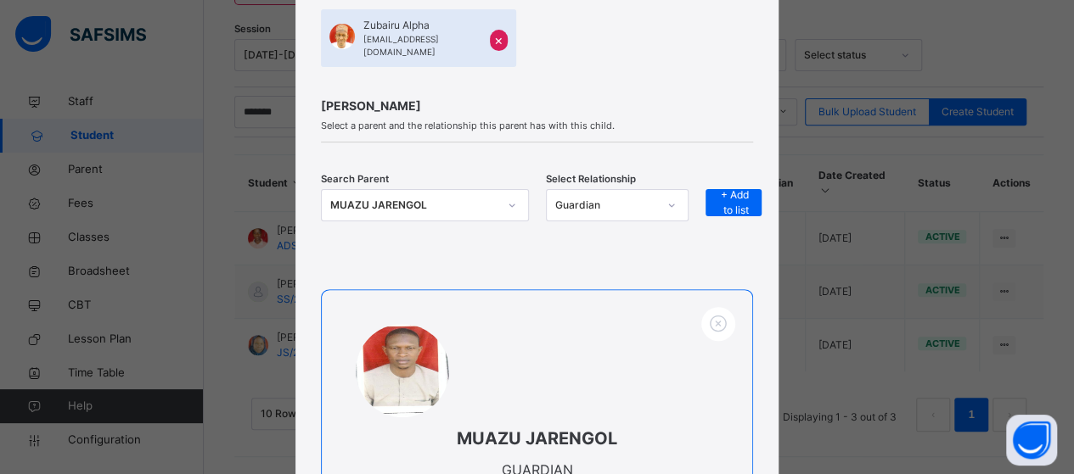
scroll to position [338, 0]
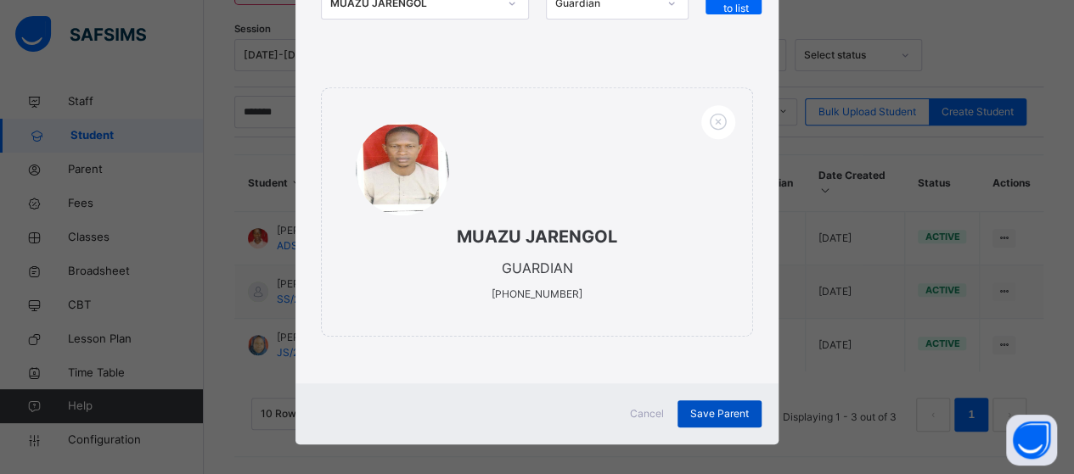
click at [708, 407] on span "Save Parent" at bounding box center [719, 414] width 59 height 15
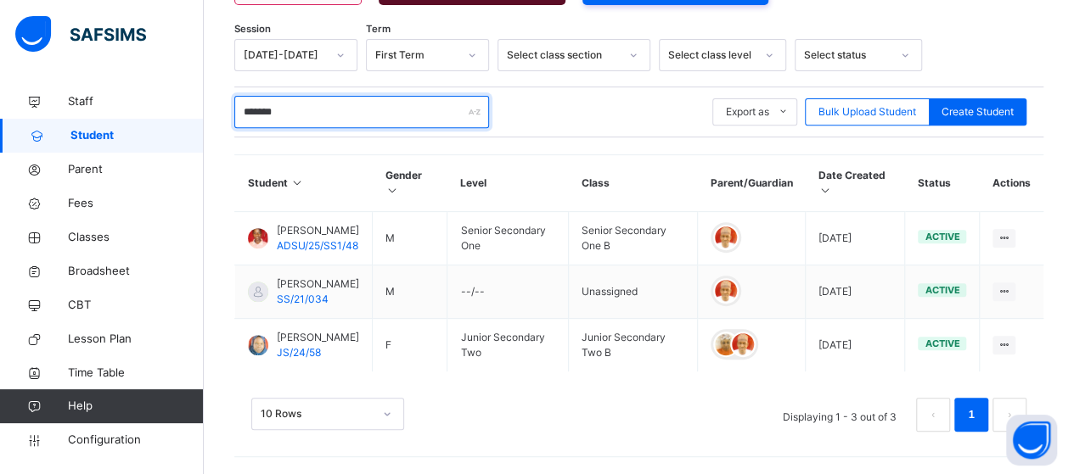
click at [297, 102] on input "*******" at bounding box center [361, 112] width 255 height 32
type input "*"
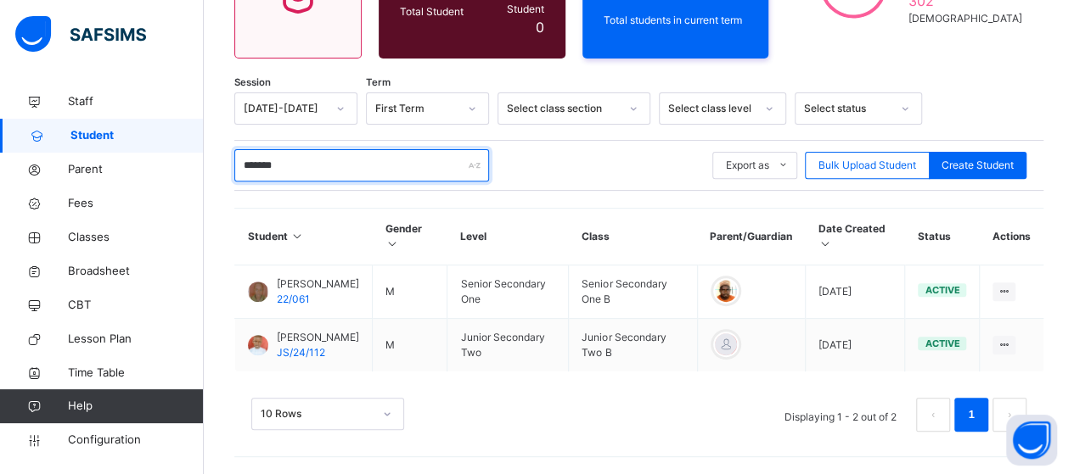
scroll to position [227, 0]
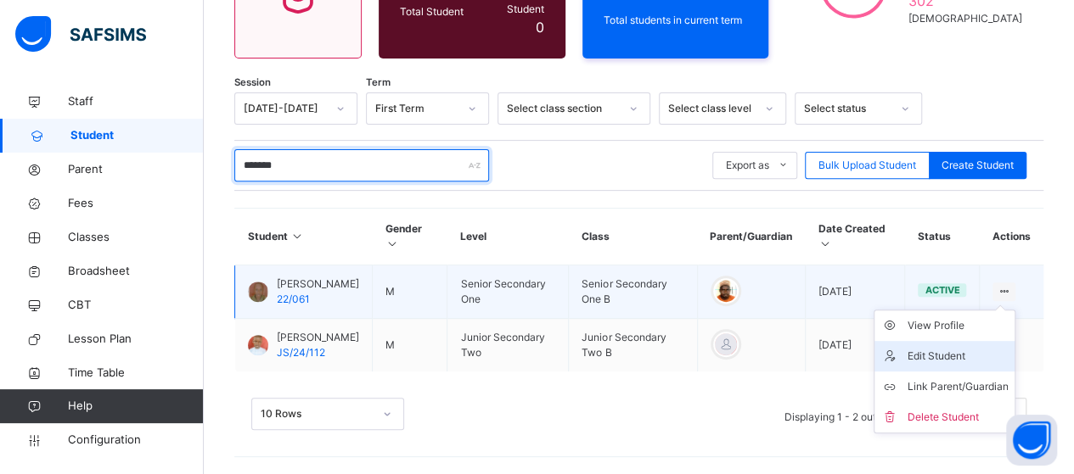
type input "*******"
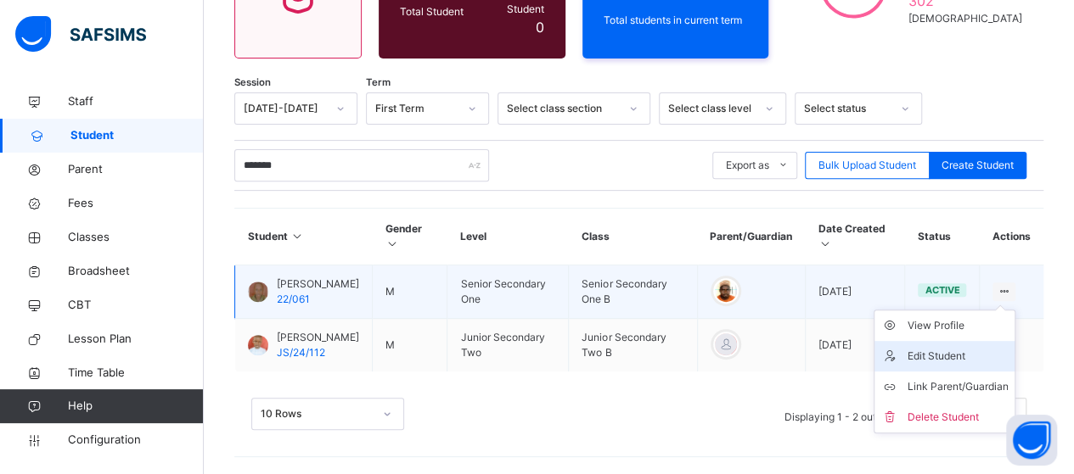
click at [995, 348] on div "Edit Student" at bounding box center [956, 356] width 101 height 17
select select "**"
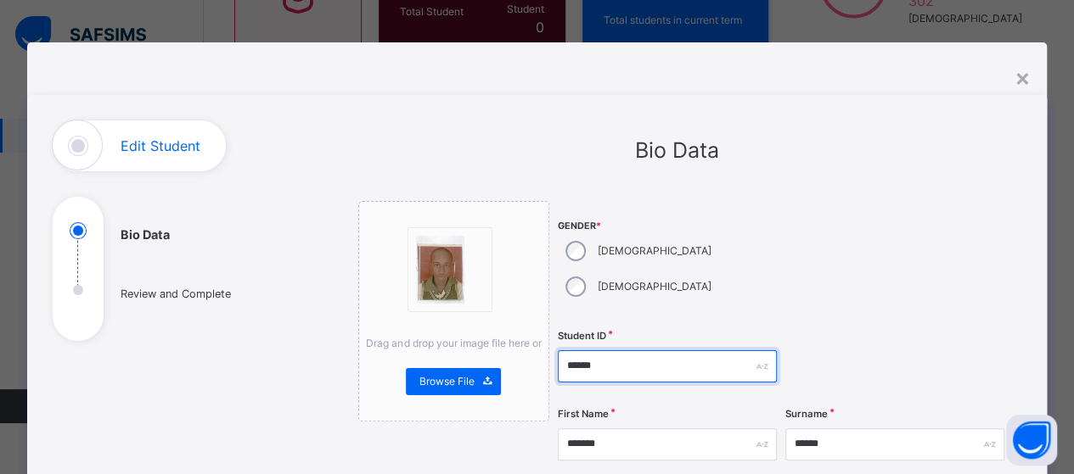
click at [631, 351] on input "******" at bounding box center [667, 367] width 219 height 32
type input "*"
type input "**********"
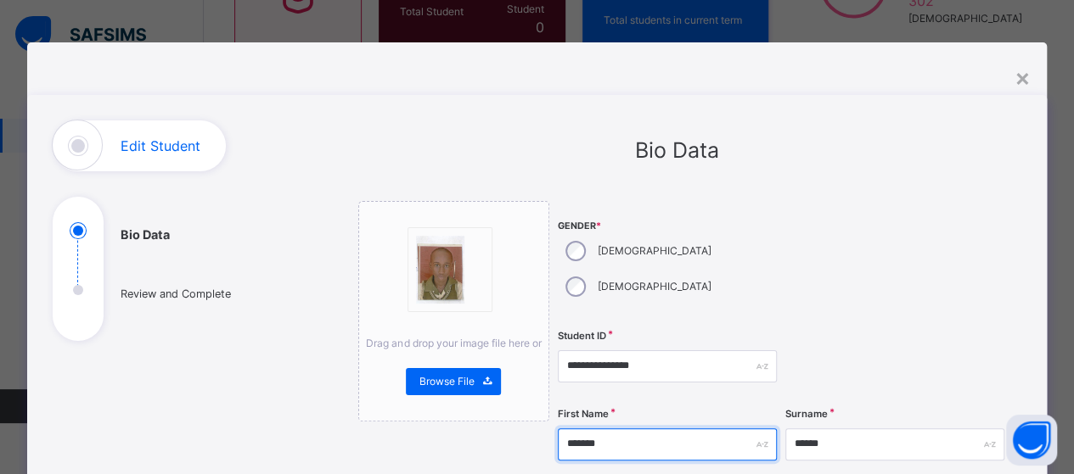
click at [634, 429] on input "*******" at bounding box center [667, 445] width 219 height 32
type input "*"
type input "*******"
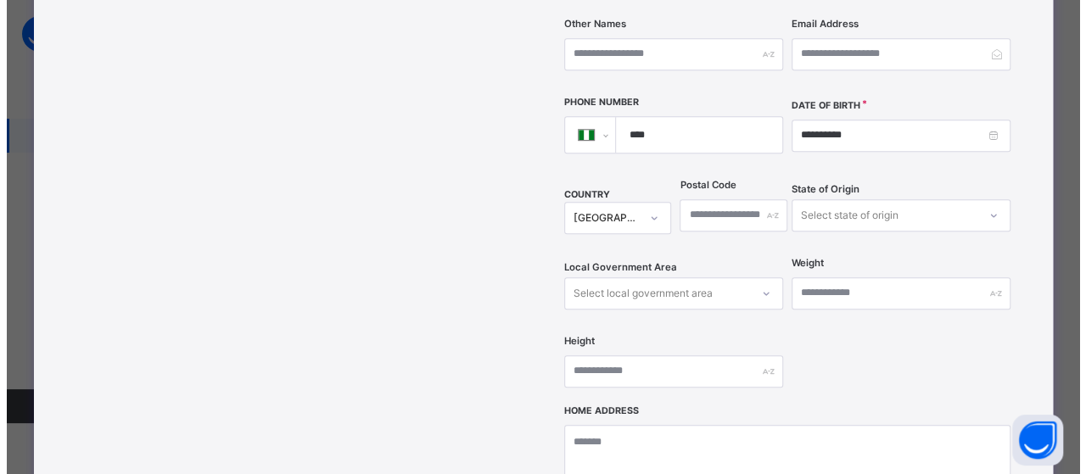
scroll to position [679, 0]
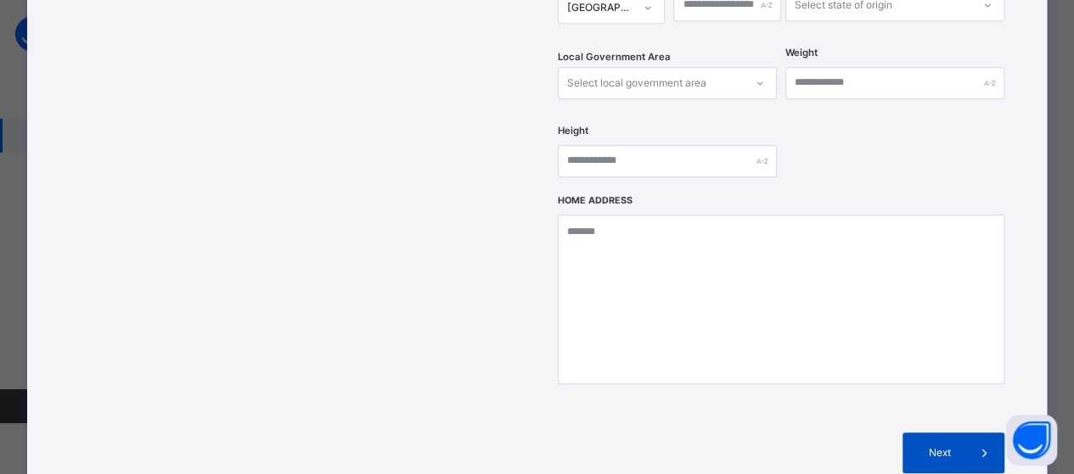
type input "******"
click at [939, 446] on span "Next" at bounding box center [939, 453] width 48 height 15
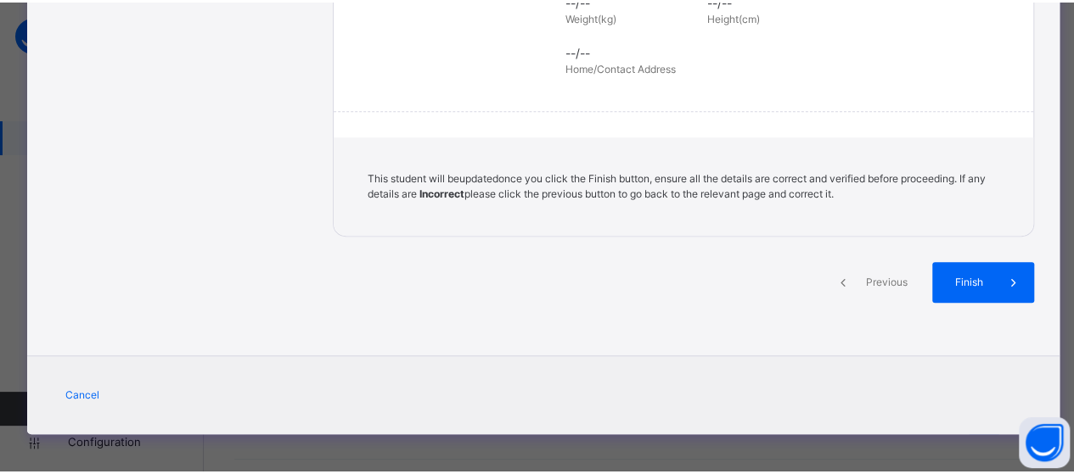
scroll to position [457, 0]
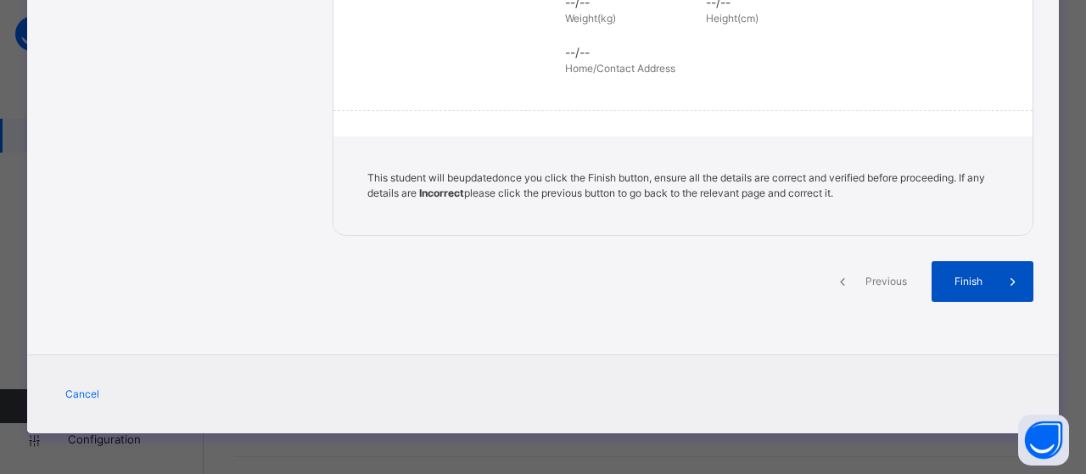
click at [973, 288] on span "Finish" at bounding box center [969, 281] width 48 height 15
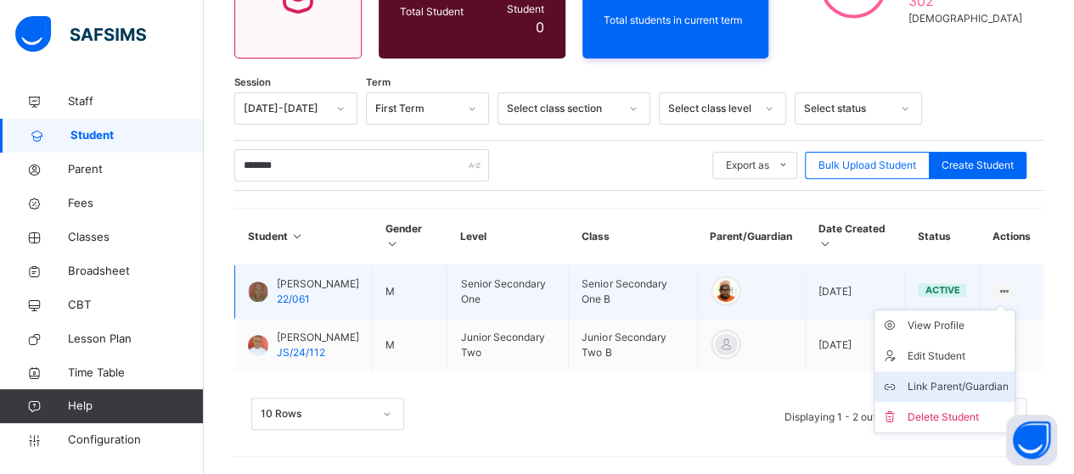
click at [1005, 379] on div "Link Parent/Guardian" at bounding box center [956, 387] width 101 height 17
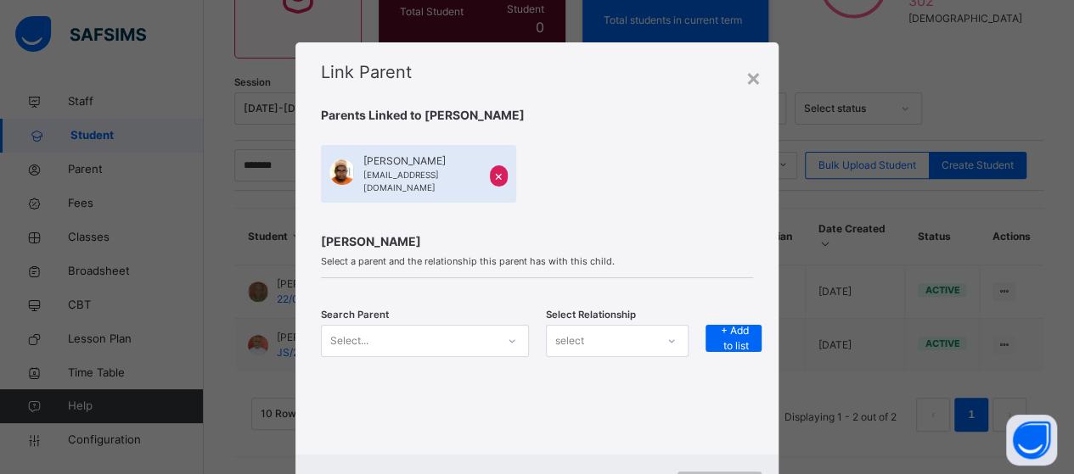
click at [506, 334] on div "Select..." at bounding box center [425, 341] width 208 height 32
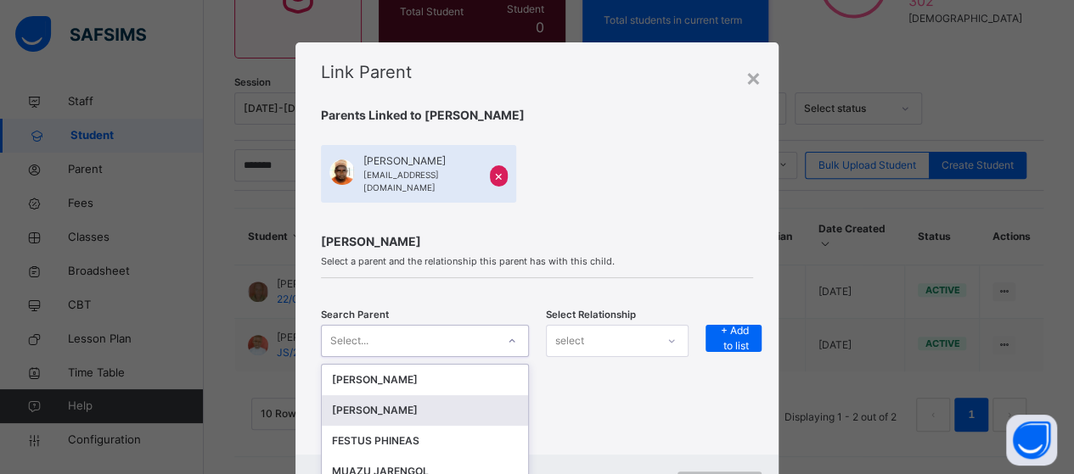
scroll to position [71, 0]
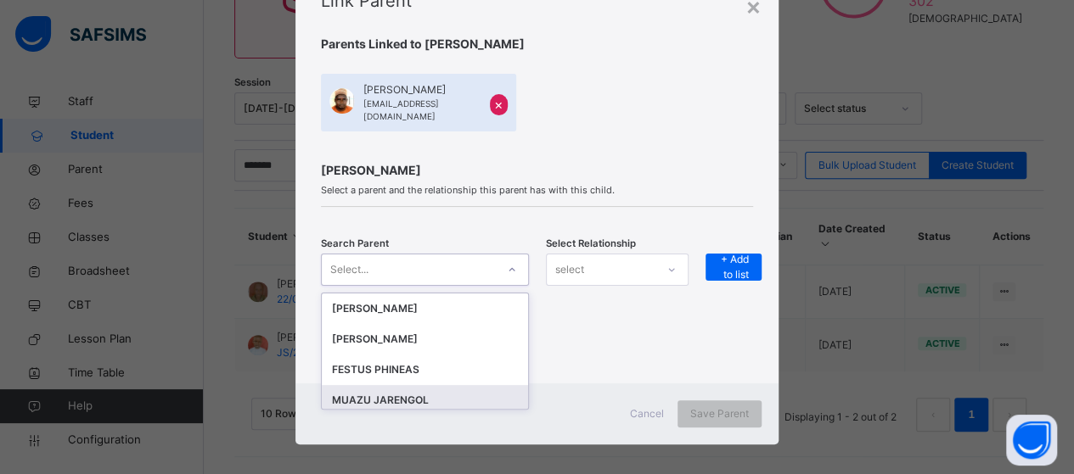
click at [475, 392] on div "MUAZU JARENGOL" at bounding box center [425, 400] width 186 height 17
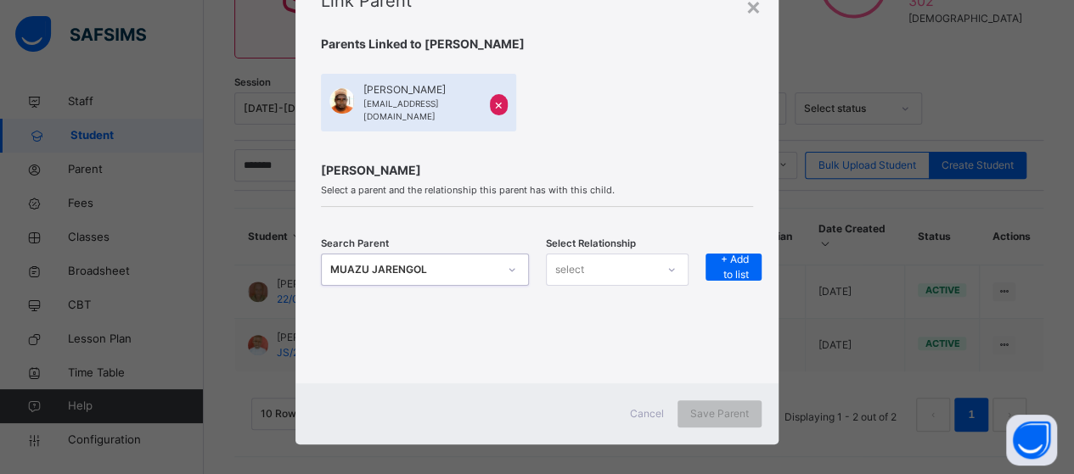
click at [607, 263] on div "select" at bounding box center [601, 269] width 109 height 26
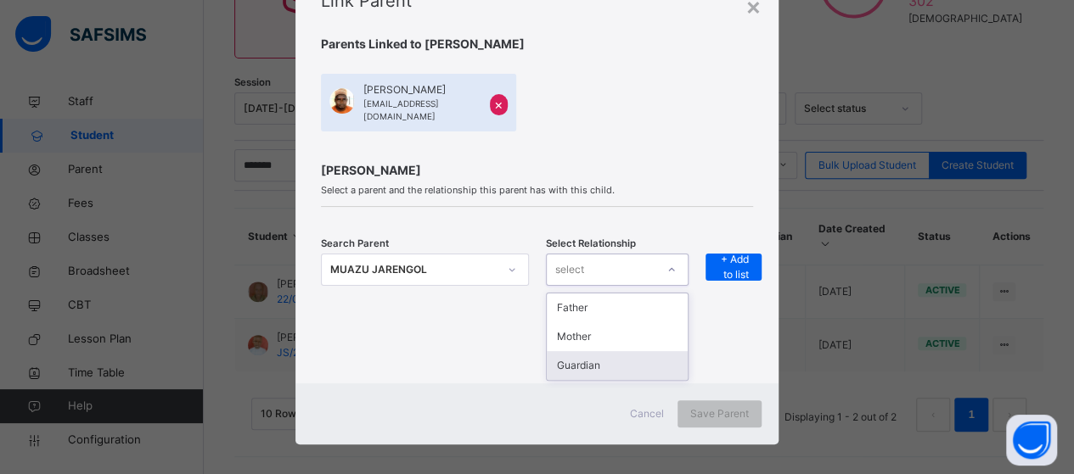
click at [591, 352] on div "Guardian" at bounding box center [617, 365] width 141 height 29
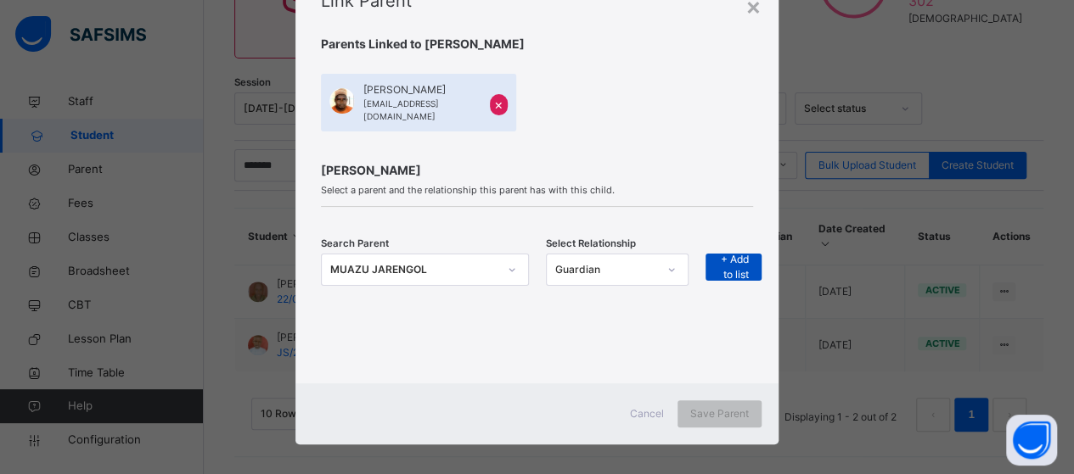
click at [724, 252] on span "+ Add to list" at bounding box center [733, 267] width 31 height 31
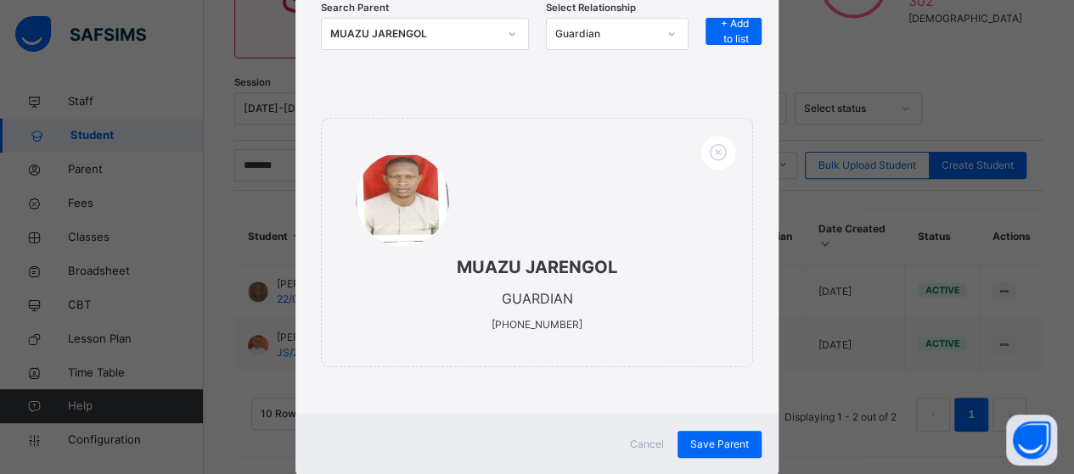
scroll to position [338, 0]
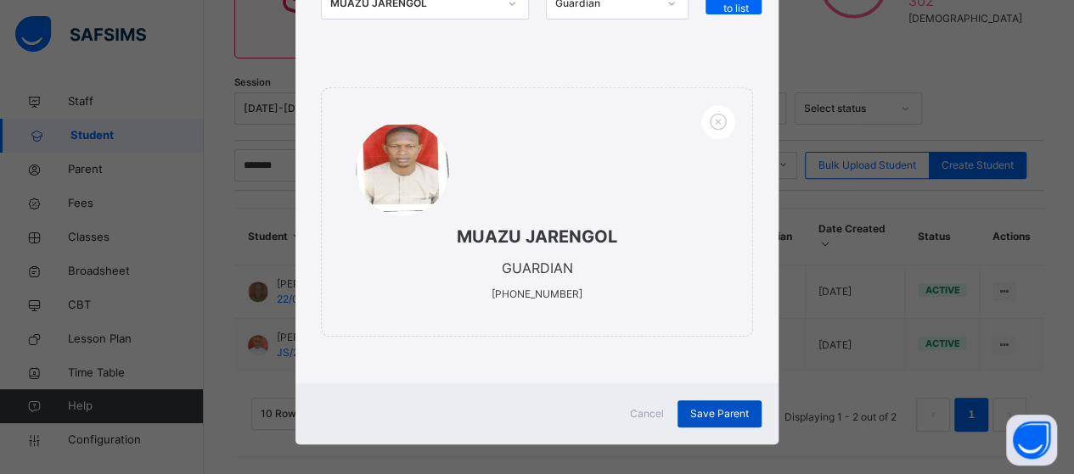
click at [711, 407] on span "Save Parent" at bounding box center [719, 414] width 59 height 15
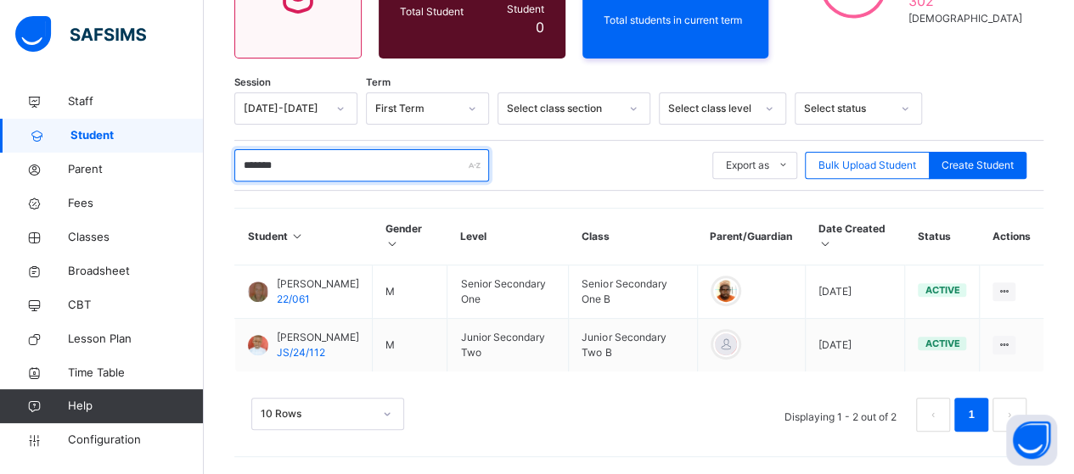
click at [300, 157] on input "*******" at bounding box center [361, 165] width 255 height 32
type input "*"
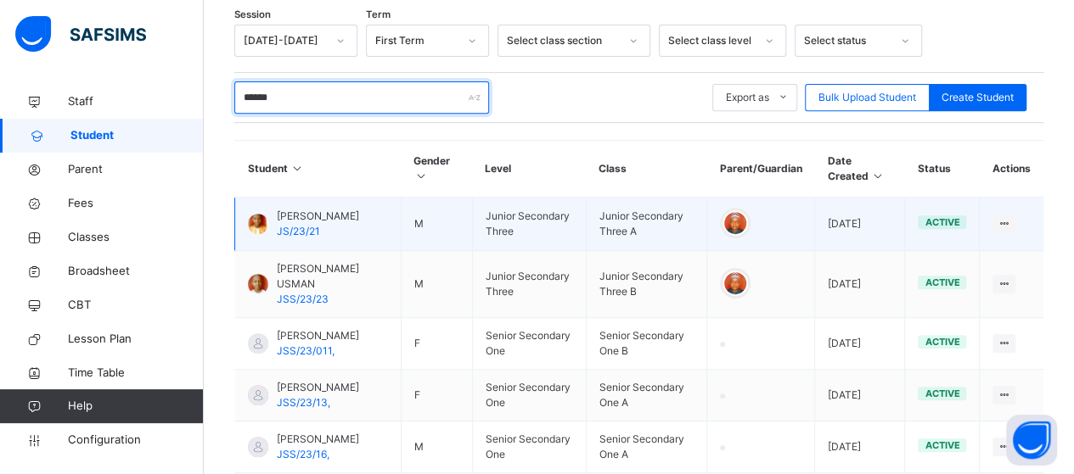
scroll to position [397, 0]
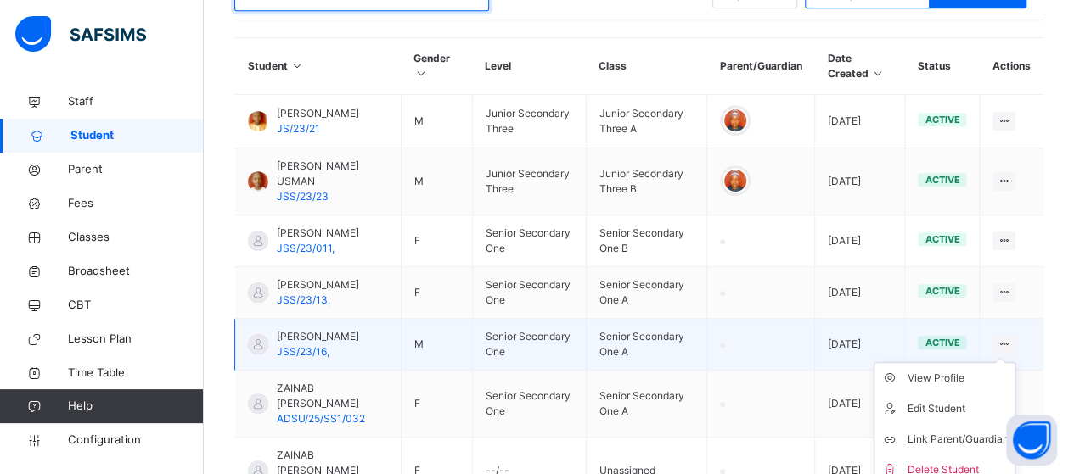
type input "******"
click at [1014, 371] on ul "View Profile Edit Student Link Parent/Guardian Delete Student" at bounding box center [944, 424] width 142 height 124
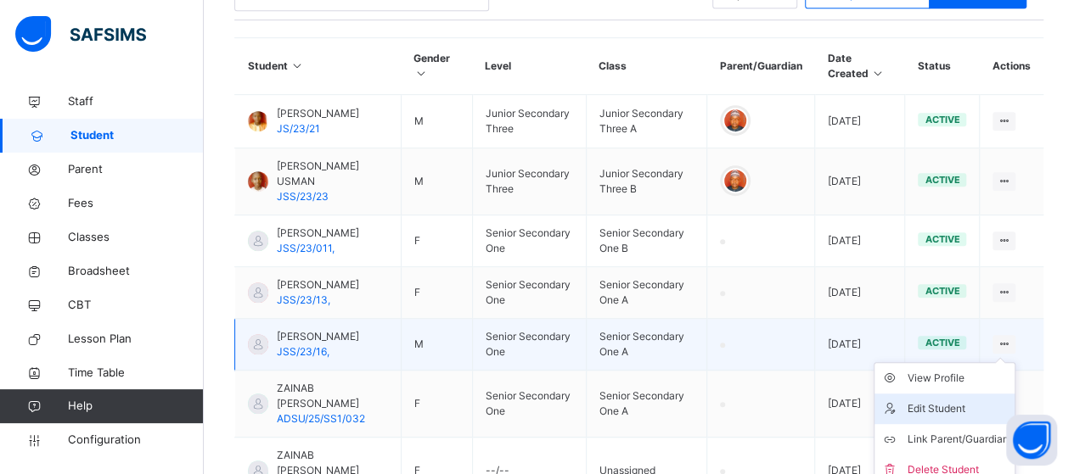
click at [956, 418] on div "Edit Student" at bounding box center [956, 409] width 101 height 17
select select "**"
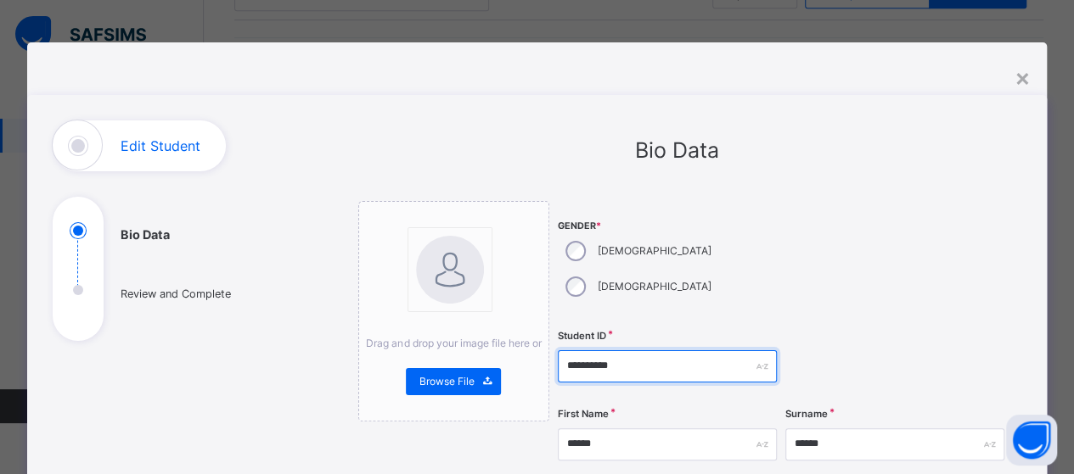
click at [642, 351] on input "**********" at bounding box center [667, 367] width 219 height 32
type input "*"
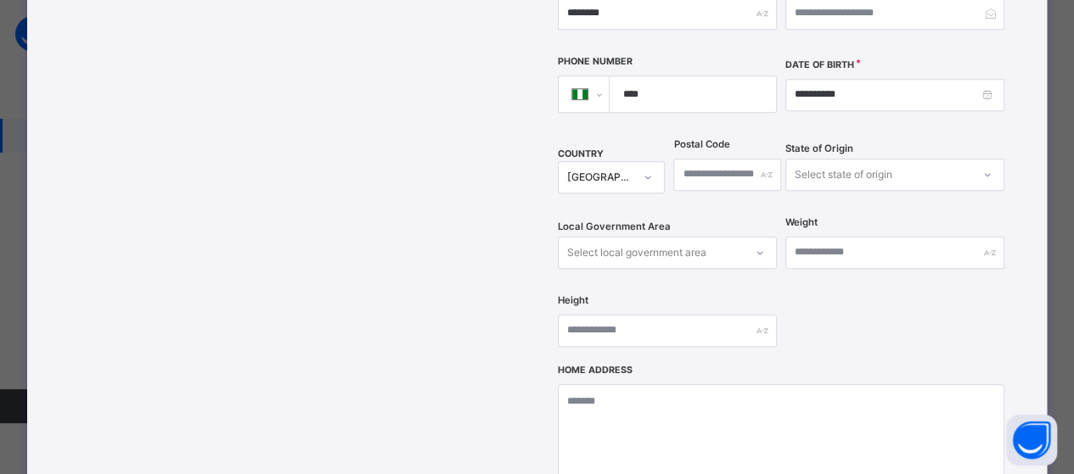
scroll to position [764, 0]
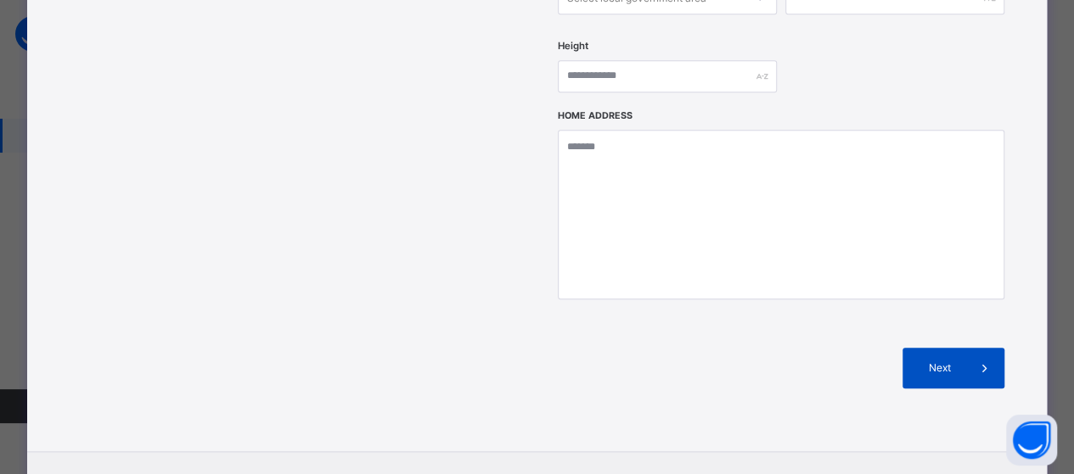
click at [935, 348] on div "Next" at bounding box center [953, 368] width 102 height 41
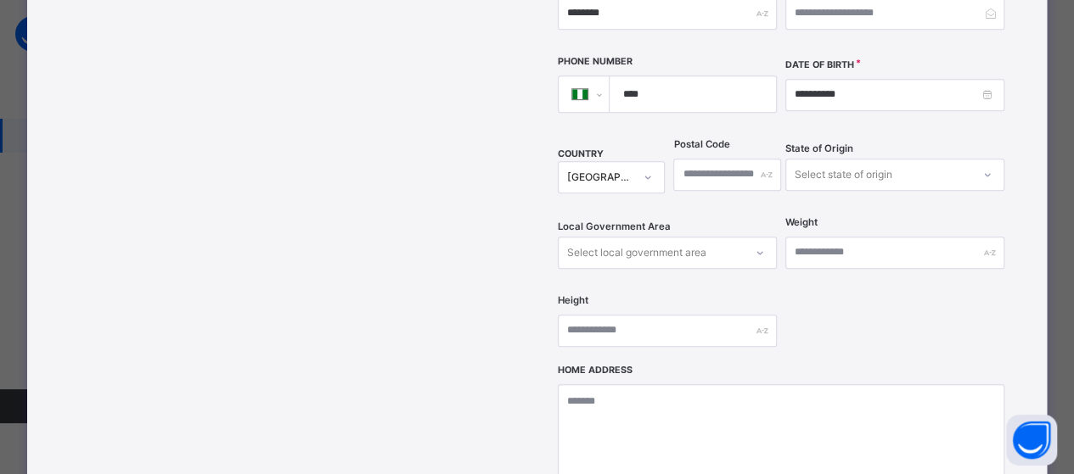
scroll to position [255, 0]
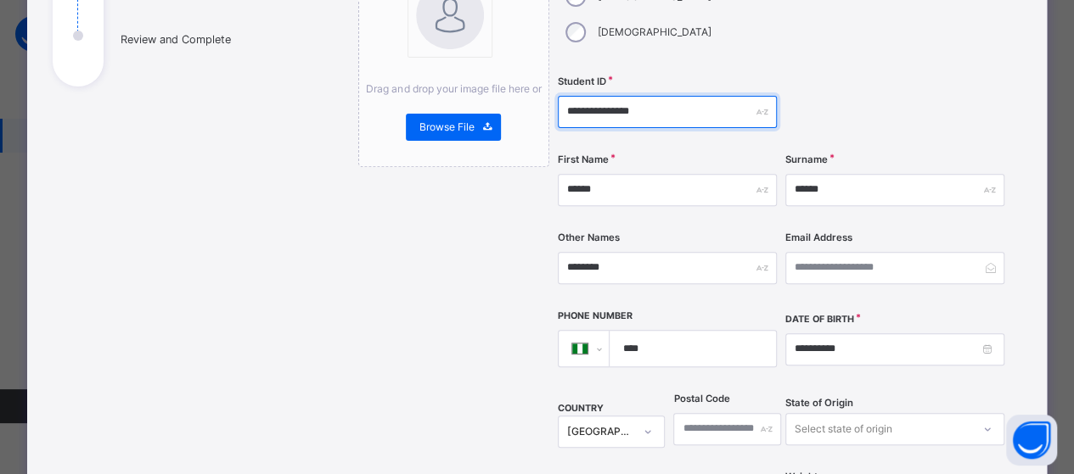
click at [650, 96] on input "**********" at bounding box center [667, 112] width 219 height 32
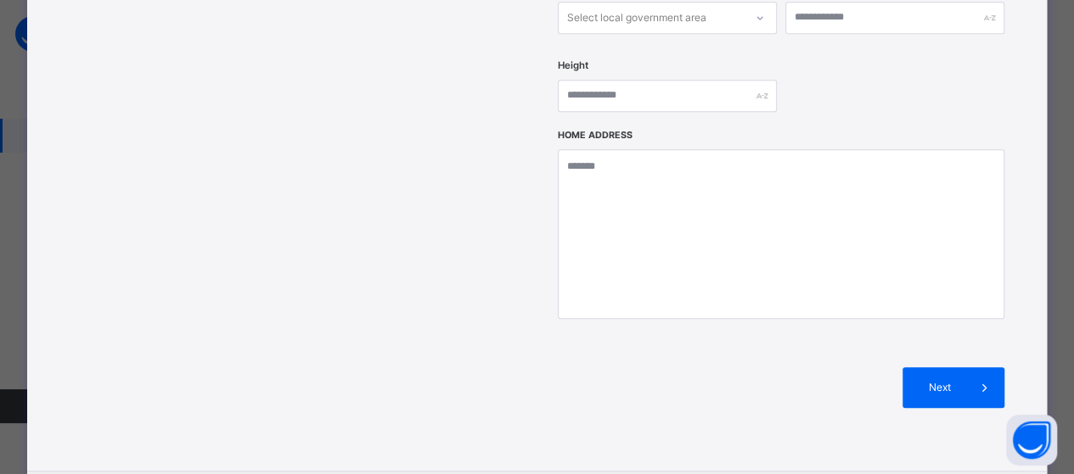
scroll to position [825, 0]
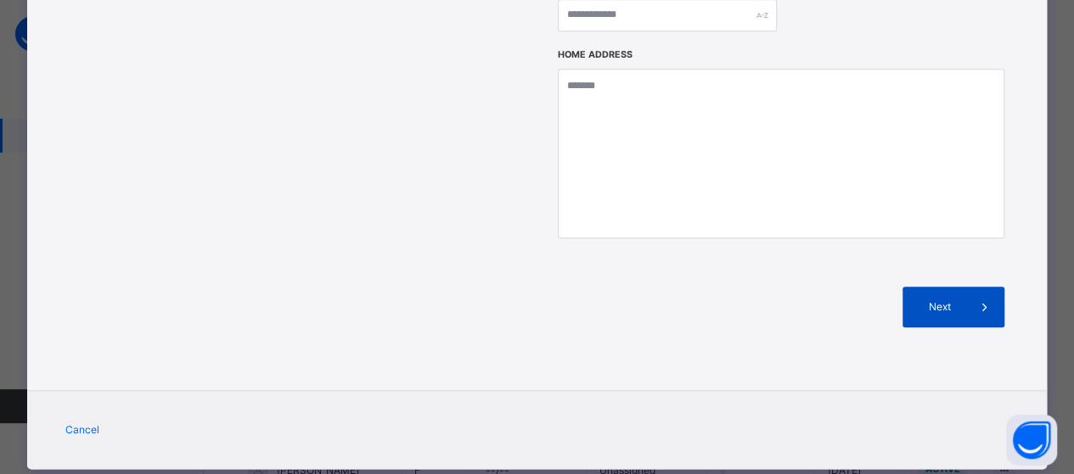
type input "**********"
click at [942, 300] on span "Next" at bounding box center [939, 307] width 48 height 15
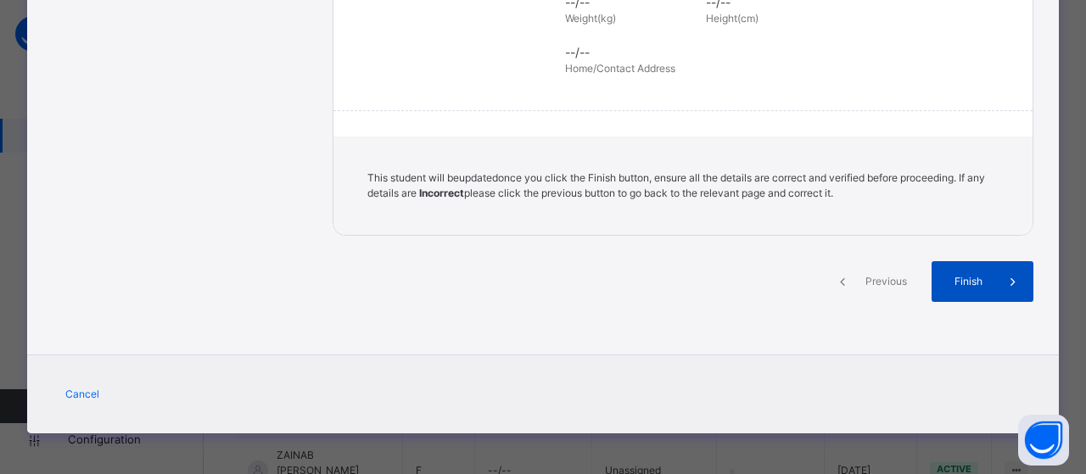
click at [963, 278] on span "Finish" at bounding box center [969, 281] width 48 height 15
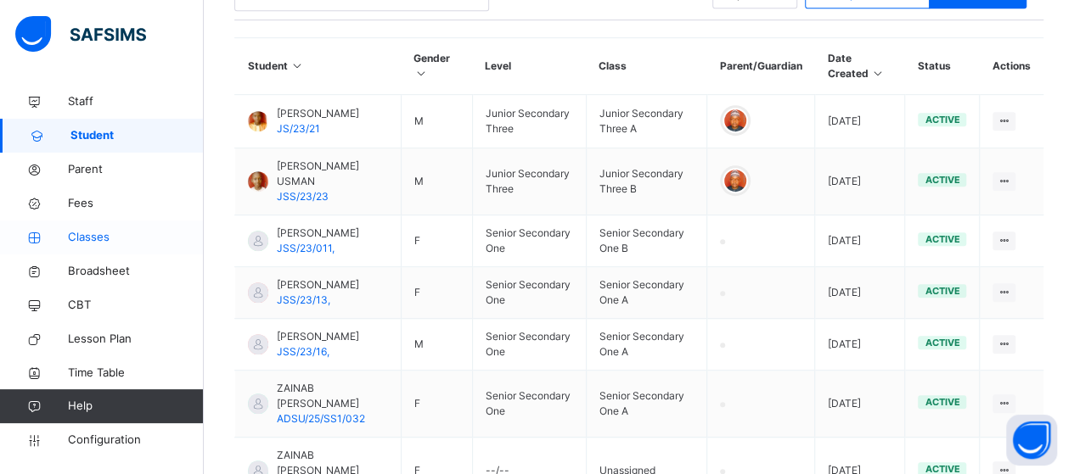
click at [87, 237] on span "Classes" at bounding box center [136, 237] width 136 height 17
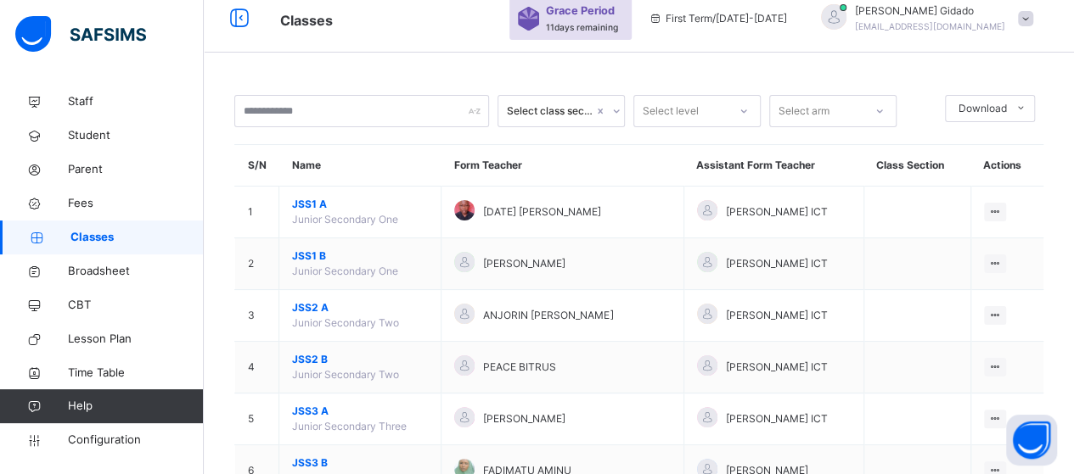
scroll to position [397, 0]
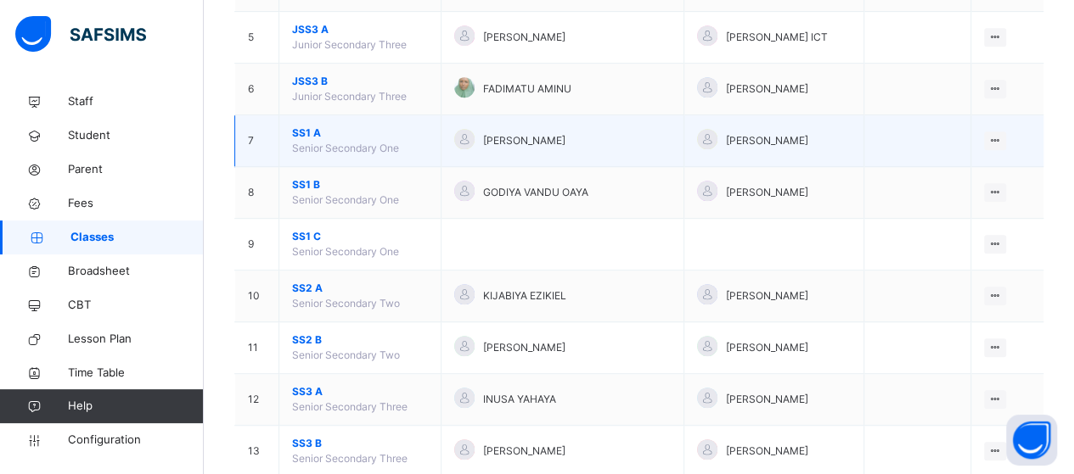
click at [313, 126] on span "SS1 A" at bounding box center [360, 133] width 136 height 15
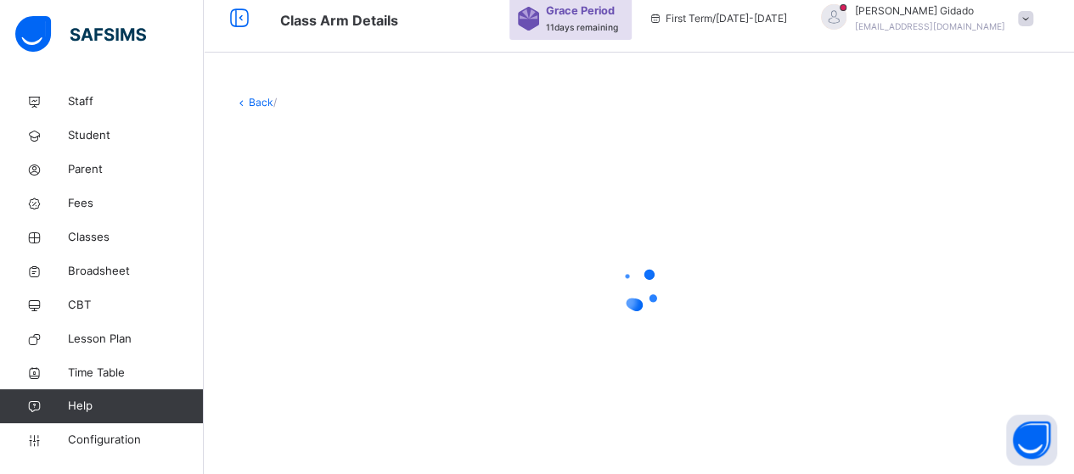
click at [655, 149] on div at bounding box center [638, 288] width 809 height 323
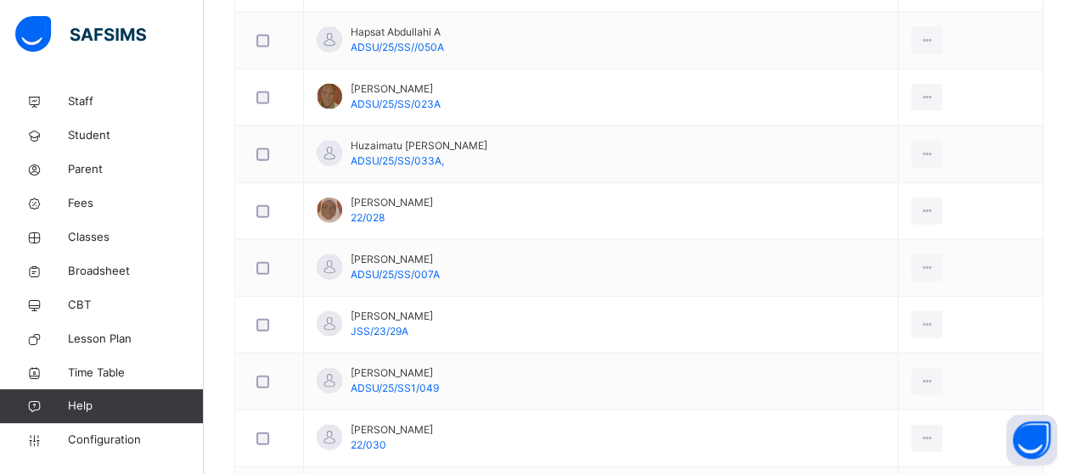
scroll to position [1952, 0]
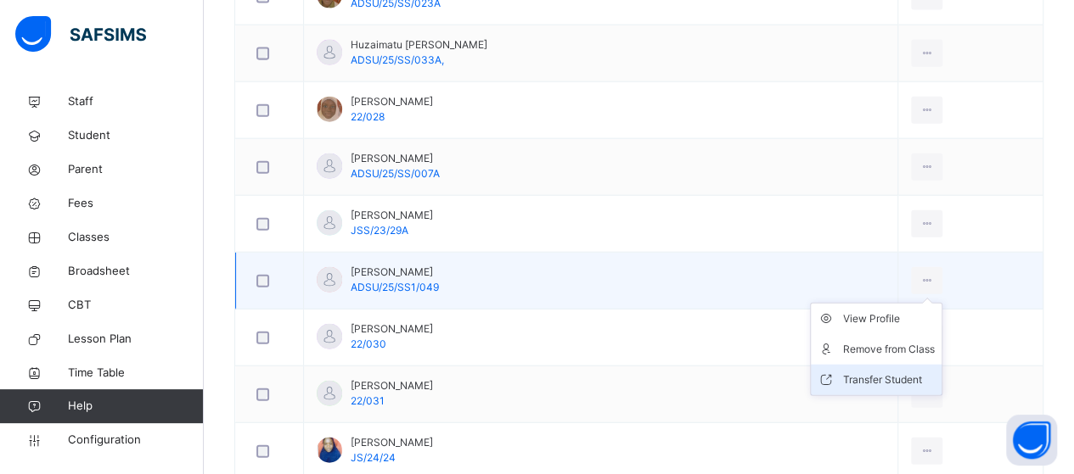
click at [881, 372] on div "Transfer Student" at bounding box center [889, 380] width 92 height 17
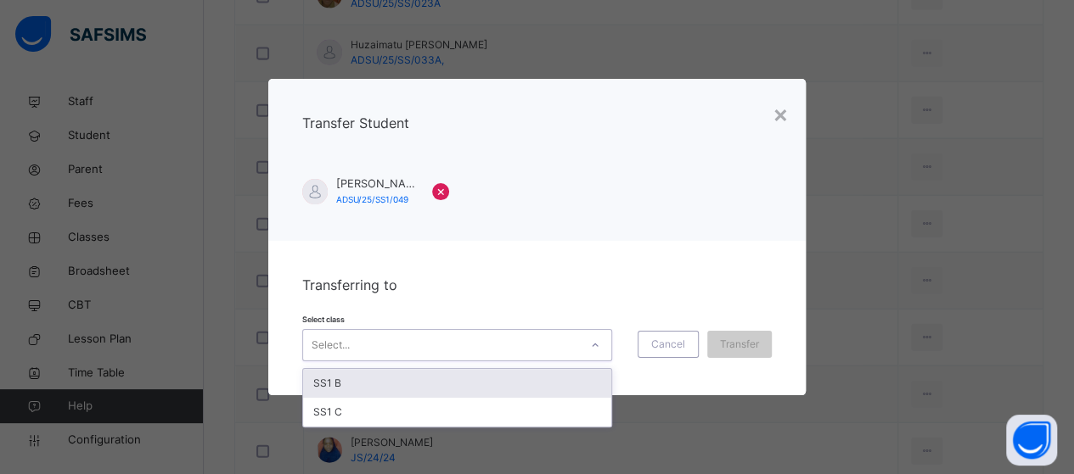
click at [597, 353] on icon at bounding box center [595, 345] width 10 height 17
click at [567, 372] on div "SS1 B" at bounding box center [457, 383] width 308 height 29
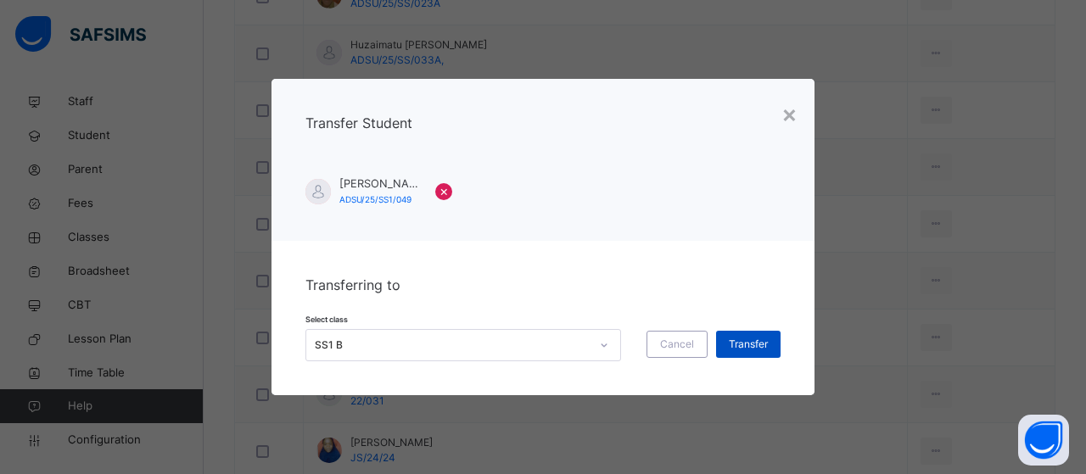
click at [740, 344] on span "Transfer" at bounding box center [748, 344] width 39 height 15
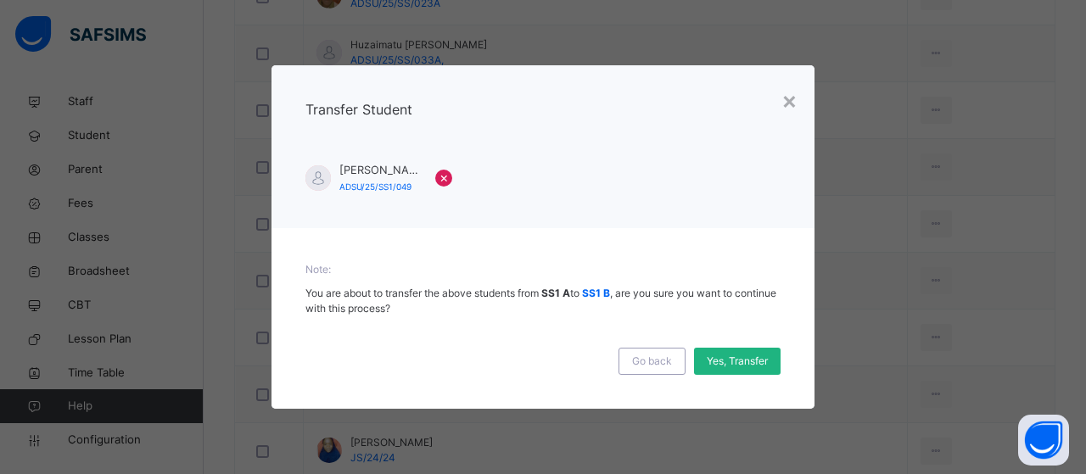
click at [730, 361] on span "Yes, Transfer" at bounding box center [737, 361] width 61 height 15
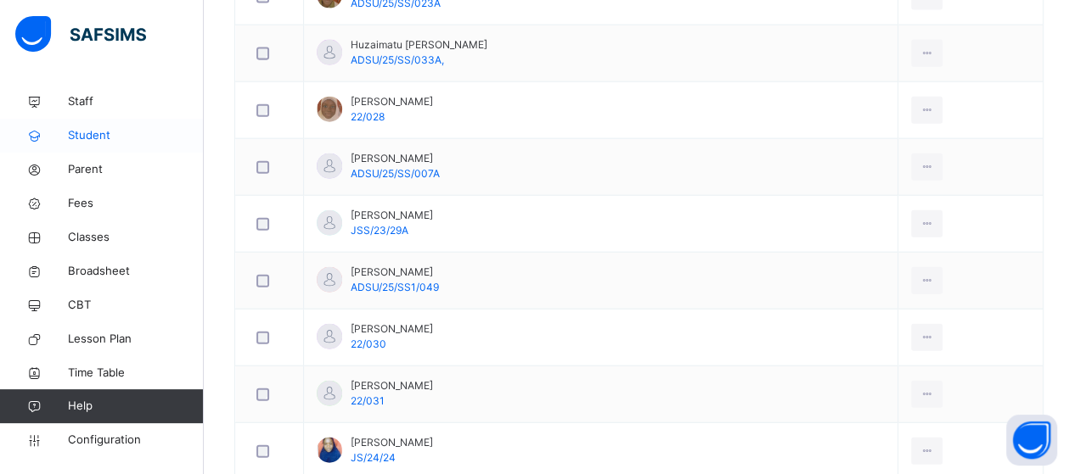
click at [88, 130] on span "Student" at bounding box center [136, 135] width 136 height 17
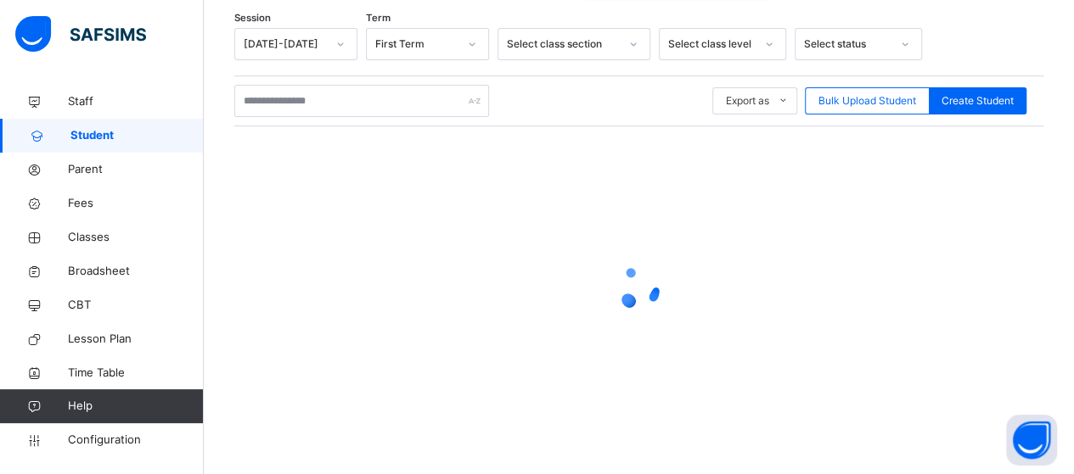
scroll to position [280, 0]
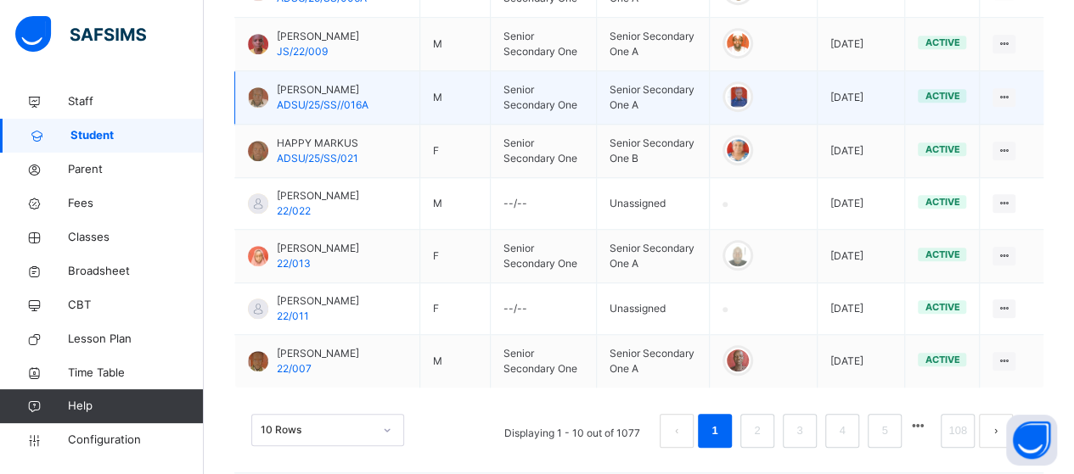
click at [361, 109] on td "Felix Simon Gimyata ADSU/25/SS//016A" at bounding box center [327, 97] width 185 height 53
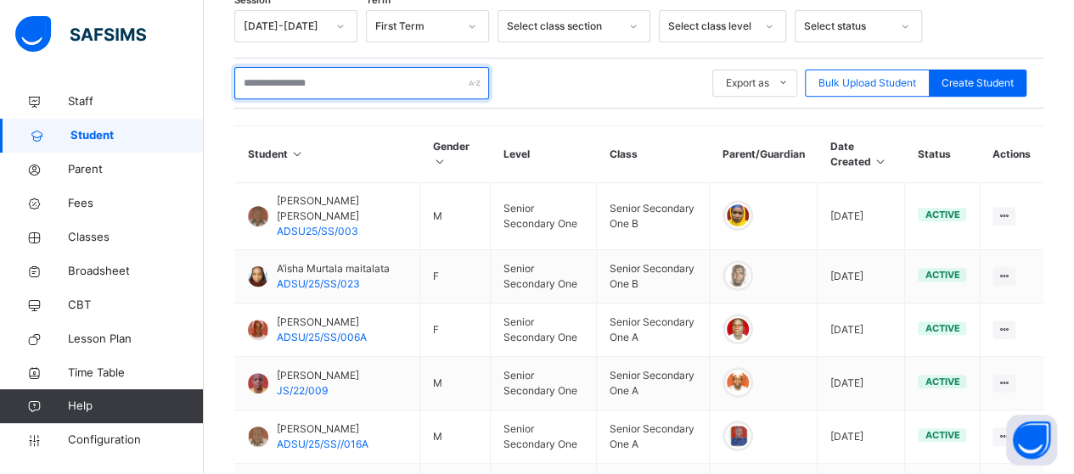
click at [351, 73] on input "text" at bounding box center [361, 83] width 255 height 32
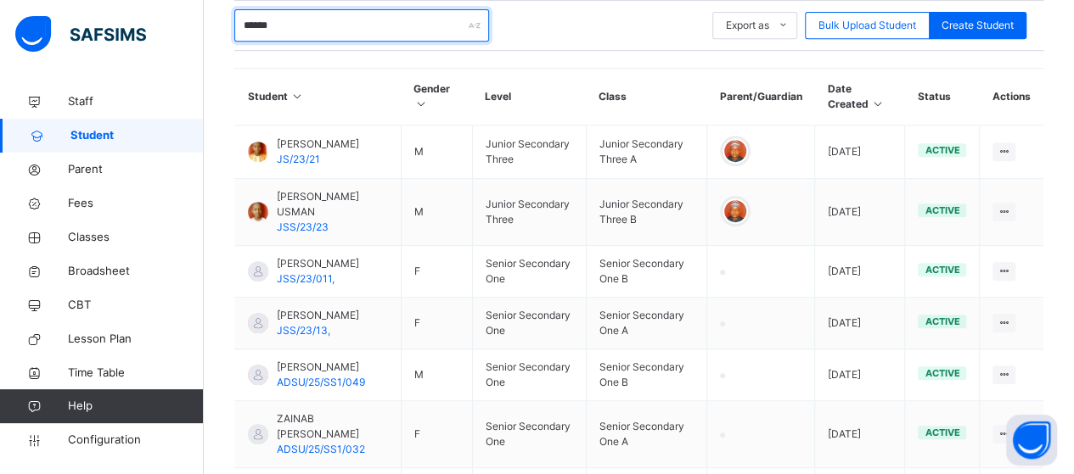
scroll to position [394, 0]
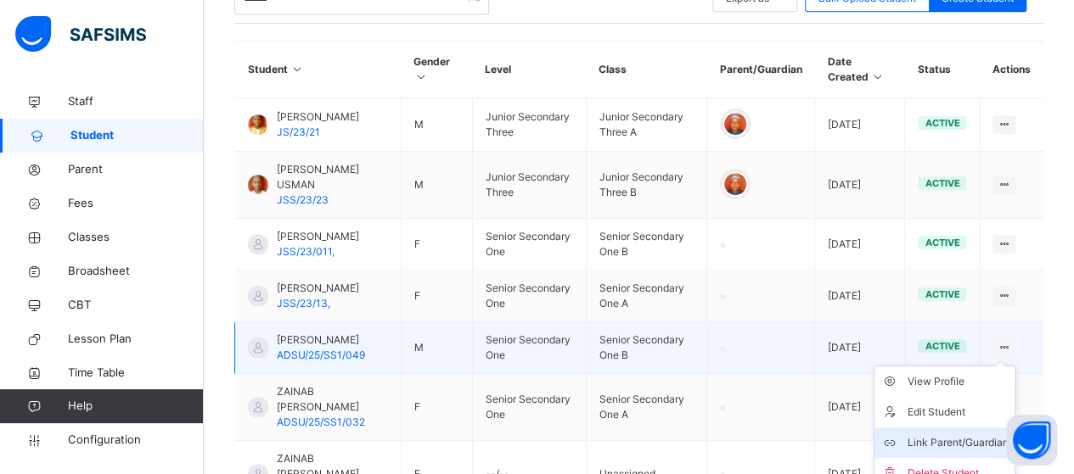
click at [968, 452] on div "Link Parent/Guardian" at bounding box center [956, 443] width 101 height 17
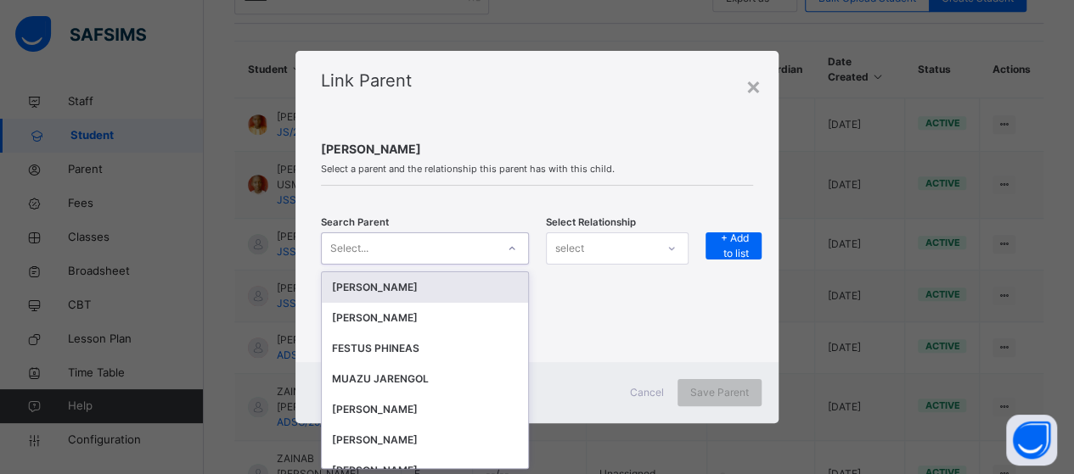
click at [509, 249] on icon at bounding box center [512, 248] width 10 height 17
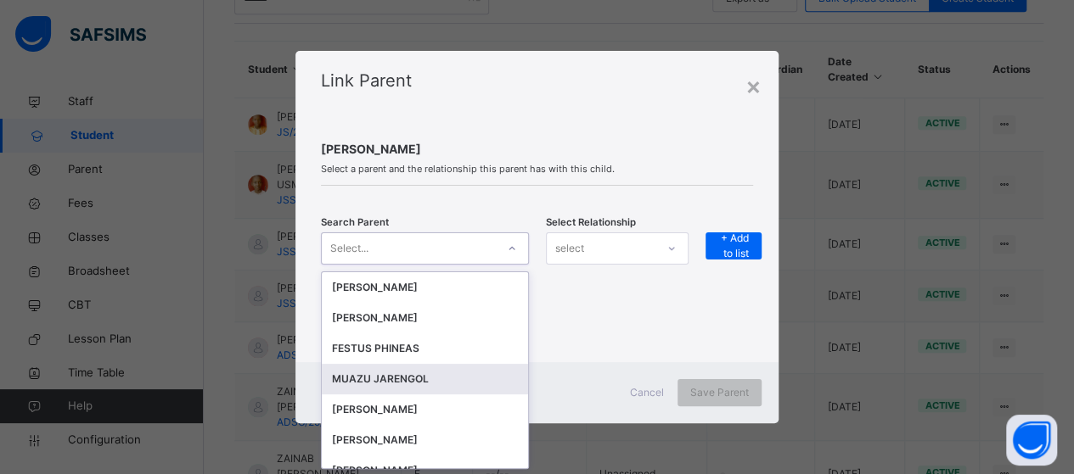
click at [407, 391] on div "MUAZU JARENGOL" at bounding box center [425, 379] width 206 height 31
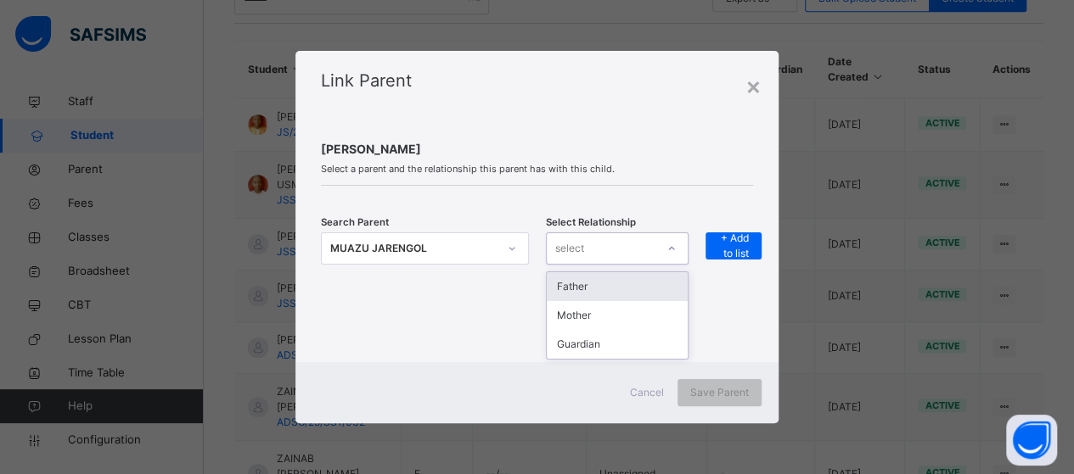
click at [655, 254] on div "select" at bounding box center [601, 248] width 109 height 26
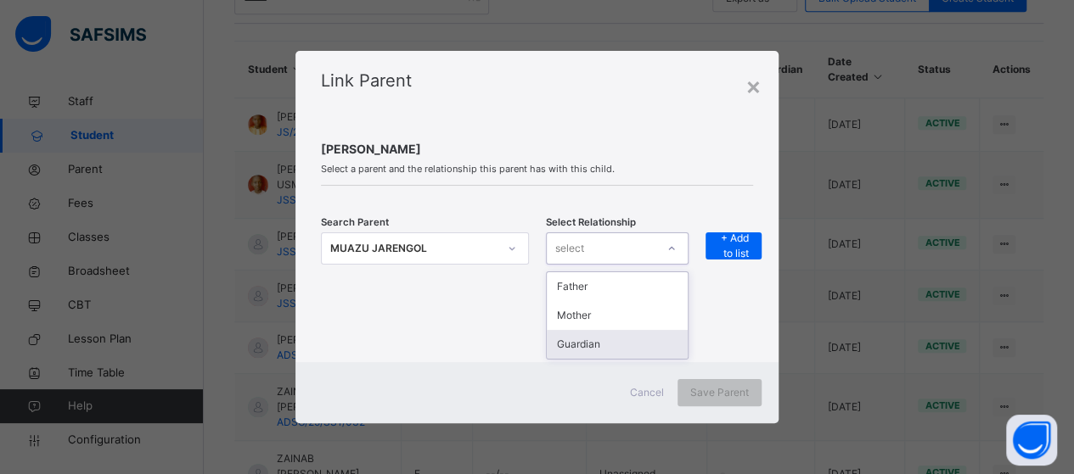
drag, startPoint x: 642, startPoint y: 356, endPoint x: 653, endPoint y: 283, distance: 74.7
click at [642, 345] on div "Guardian" at bounding box center [617, 344] width 141 height 29
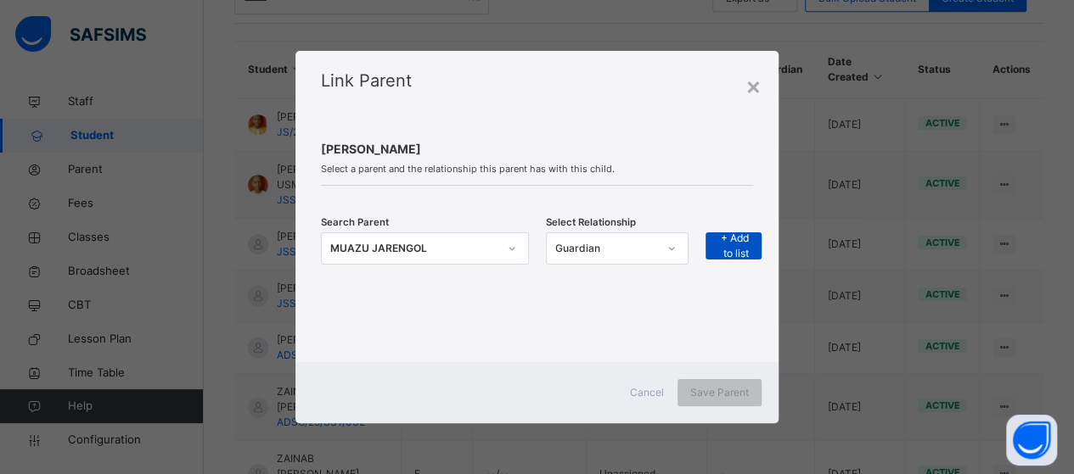
click at [738, 244] on span "+ Add to list" at bounding box center [733, 246] width 31 height 31
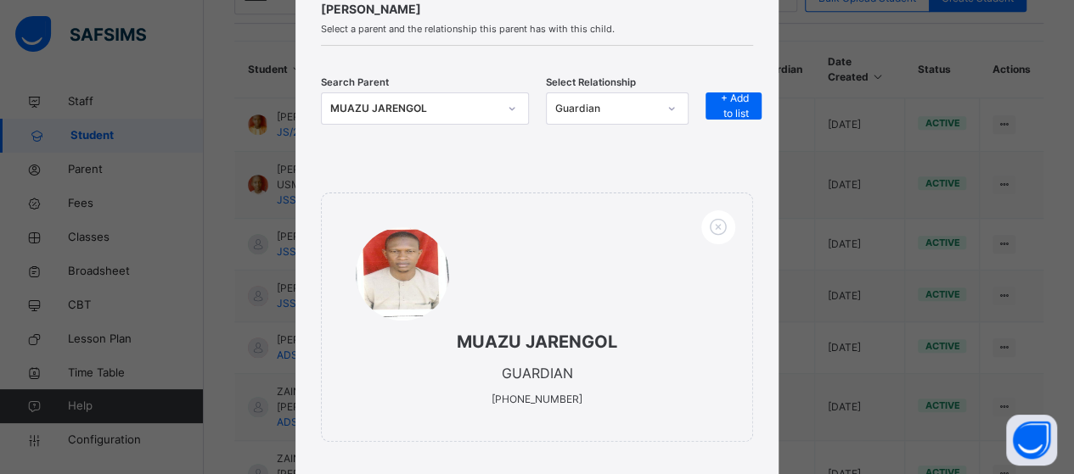
scroll to position [248, 0]
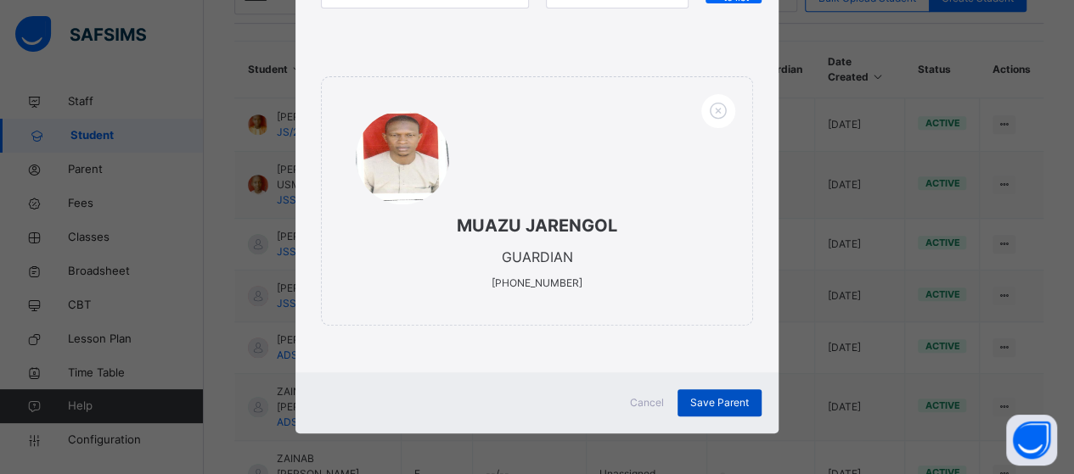
click at [706, 396] on span "Save Parent" at bounding box center [719, 403] width 59 height 15
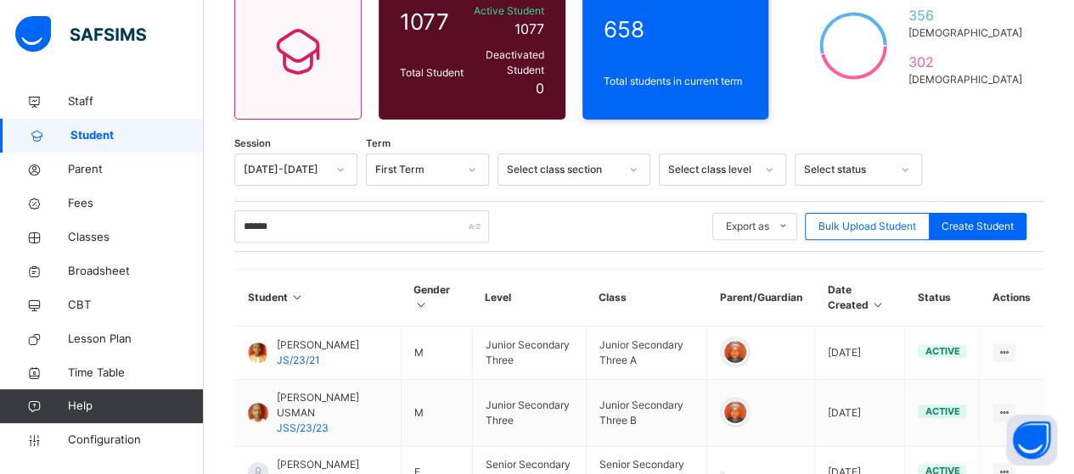
scroll to position [54, 0]
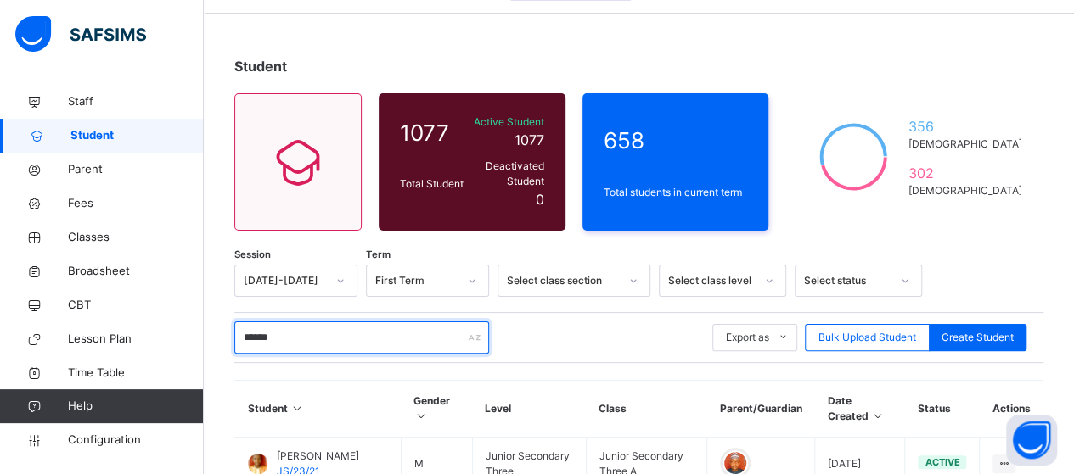
click at [293, 327] on input "******" at bounding box center [361, 338] width 255 height 32
type input "*"
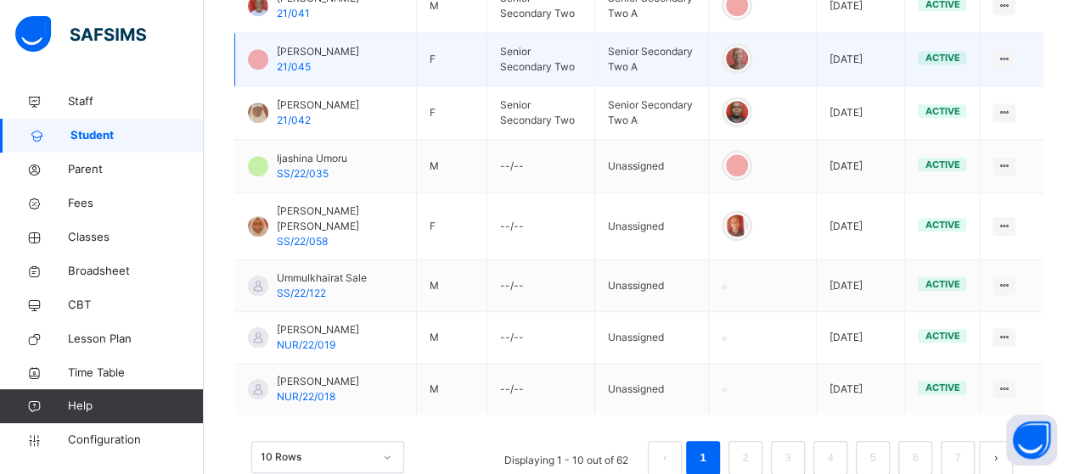
scroll to position [660, 0]
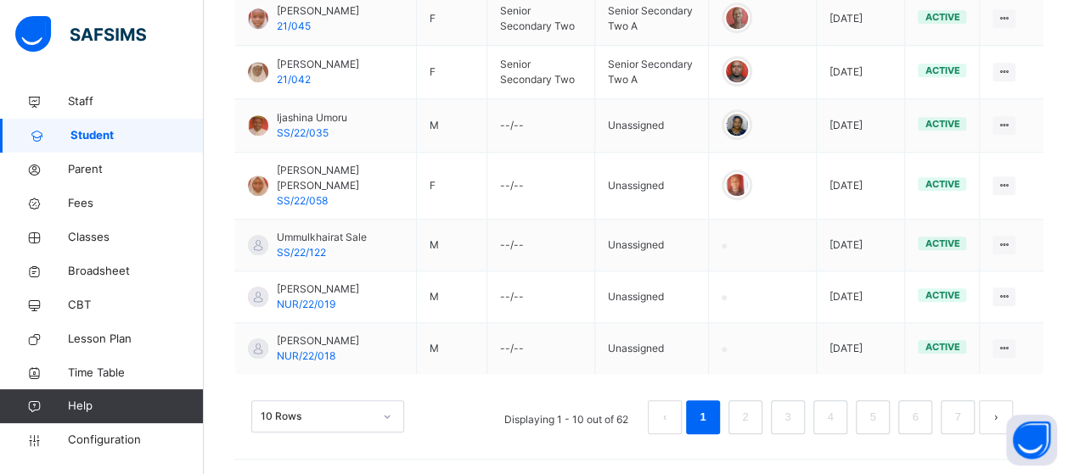
type input "****"
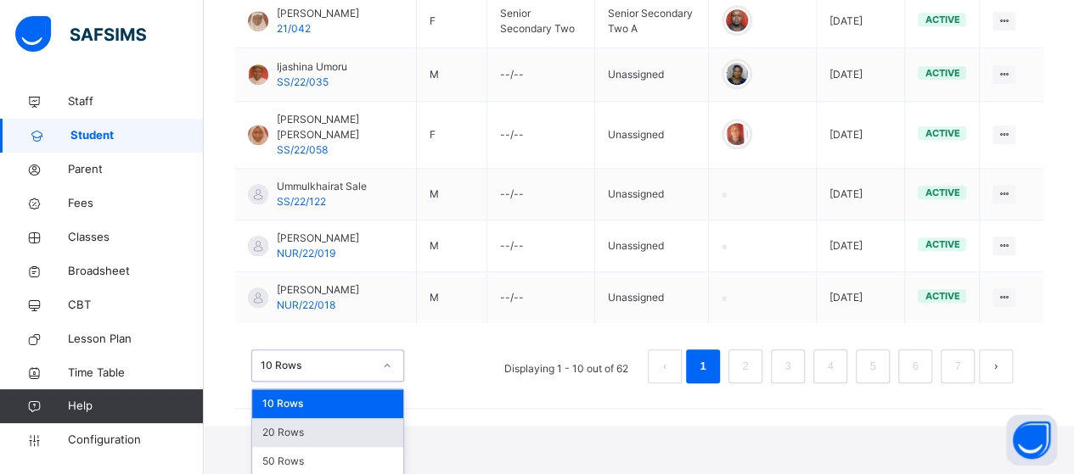
click at [394, 382] on div "option 20 Rows focused, 2 of 3. 3 results available. Use Up and Down to choose …" at bounding box center [327, 366] width 153 height 32
click at [353, 457] on div "50 Rows" at bounding box center [327, 461] width 151 height 29
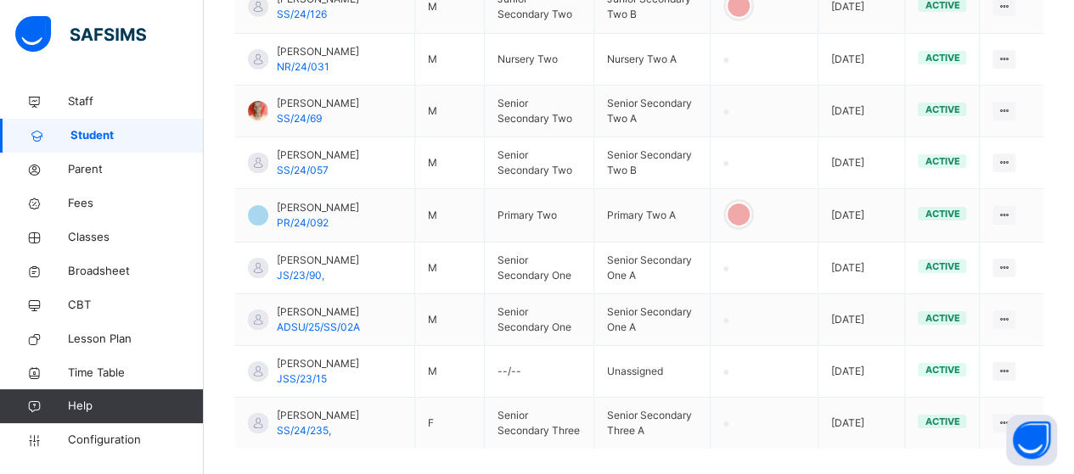
scroll to position [2801, 0]
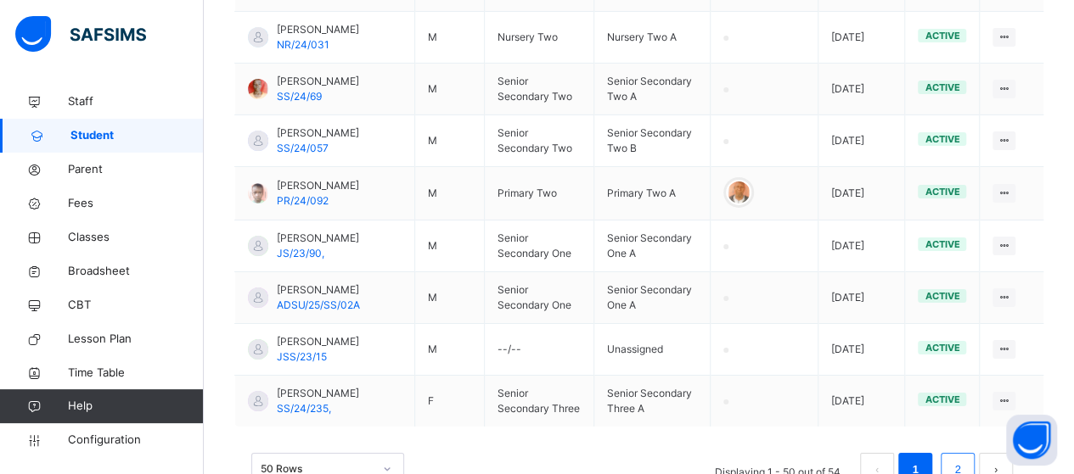
click at [965, 459] on link "2" at bounding box center [957, 470] width 16 height 22
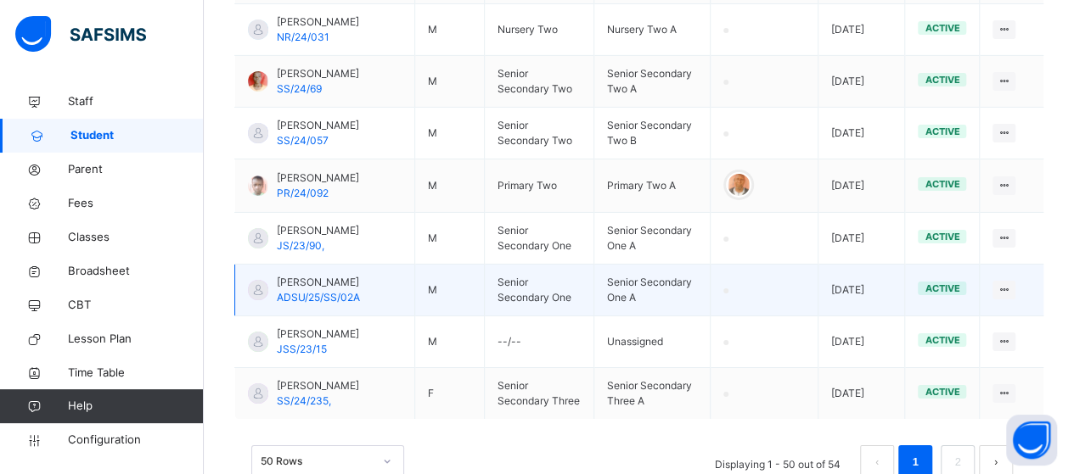
scroll to position [2811, 0]
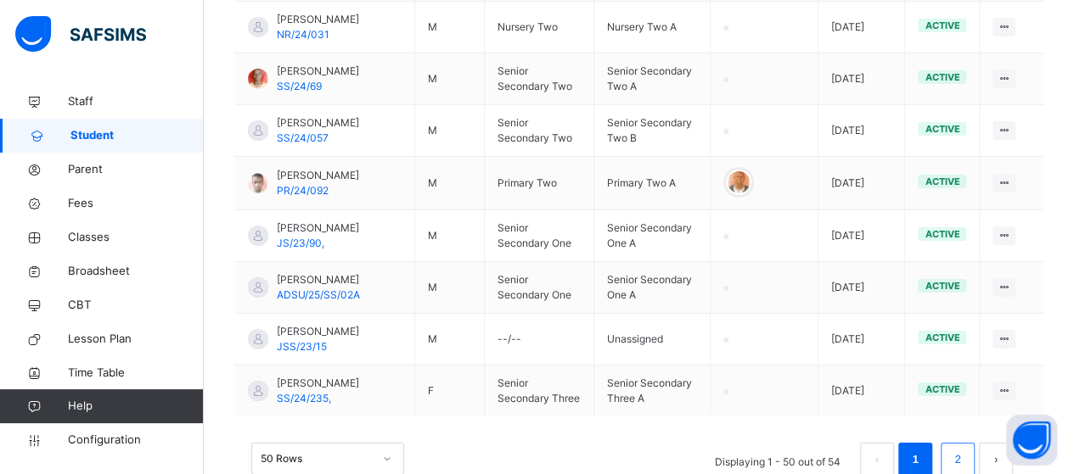
click at [965, 449] on link "2" at bounding box center [957, 460] width 16 height 22
click at [962, 449] on link "2" at bounding box center [957, 460] width 16 height 22
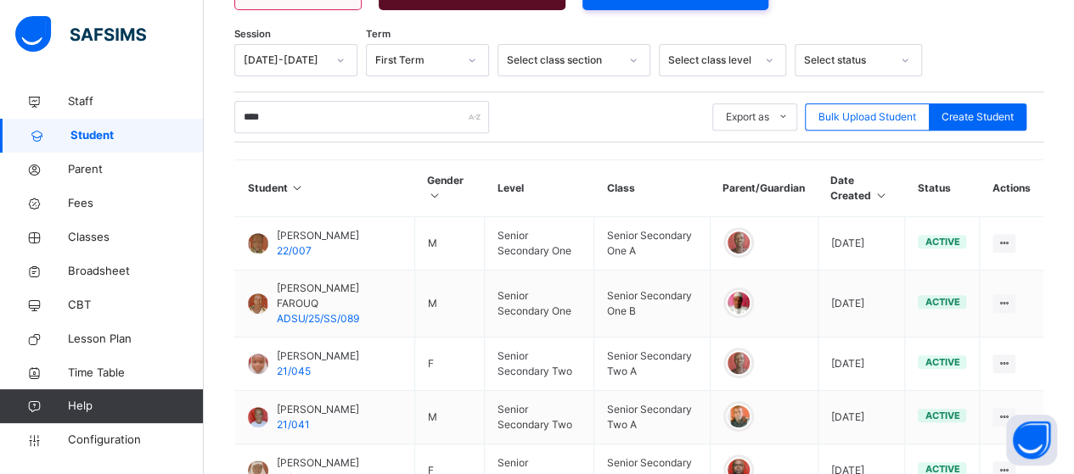
scroll to position [265, 0]
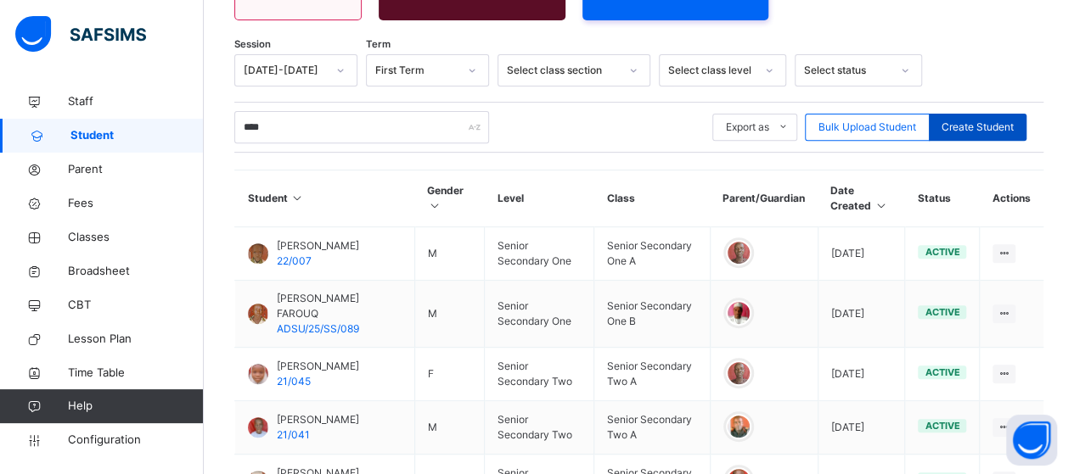
click at [979, 120] on span "Create Student" at bounding box center [977, 127] width 72 height 15
select select "**"
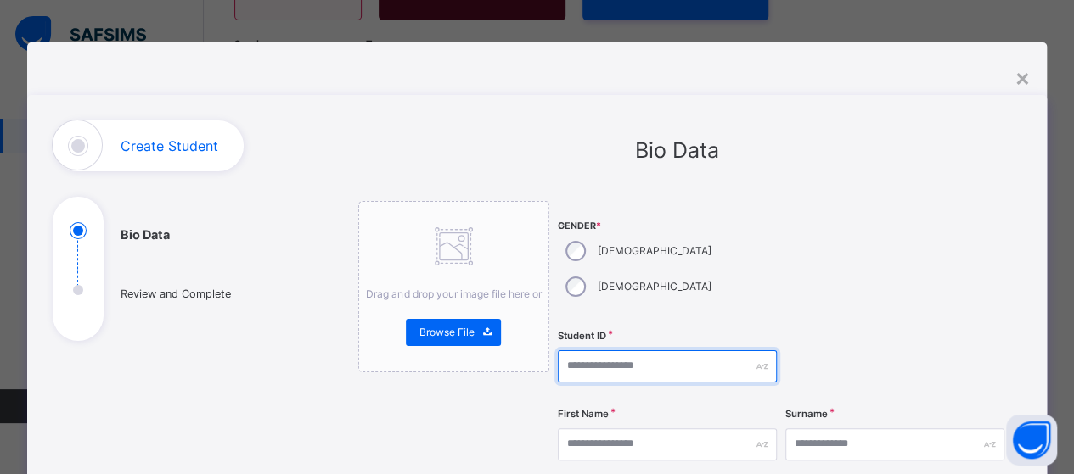
click at [597, 351] on input "text" at bounding box center [667, 367] width 219 height 32
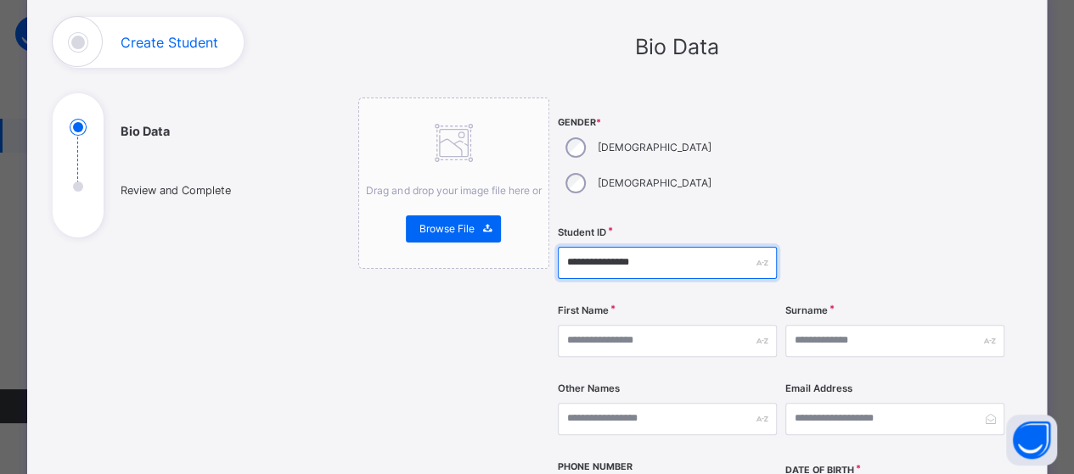
scroll to position [170, 0]
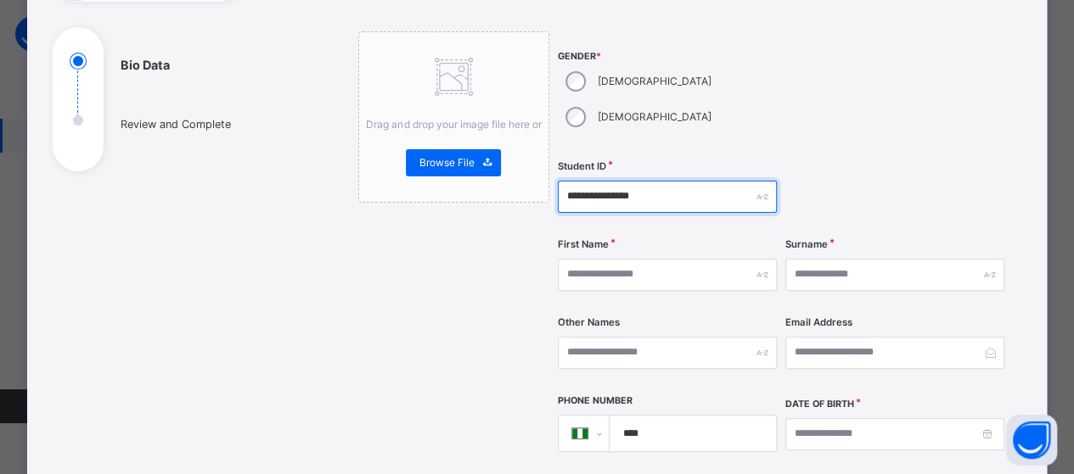
type input "**********"
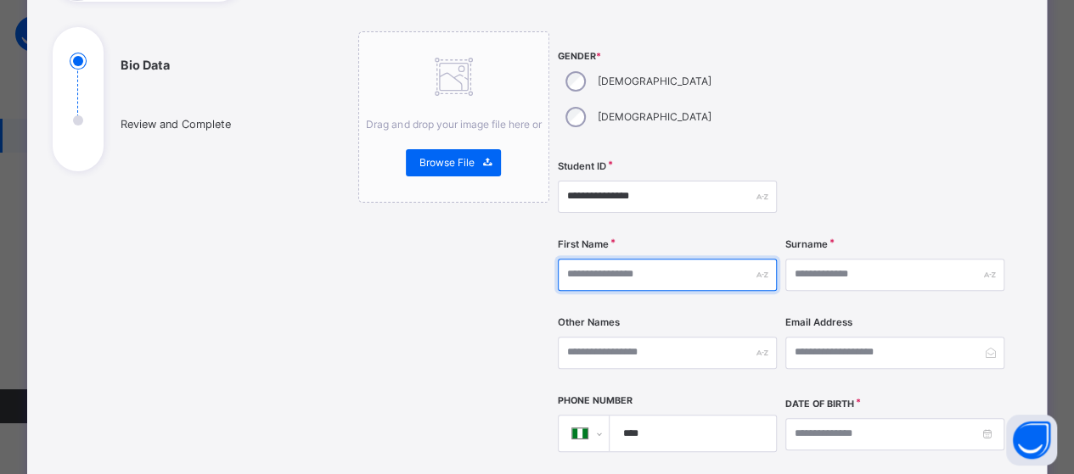
click at [618, 259] on input "text" at bounding box center [667, 275] width 219 height 32
type input "****"
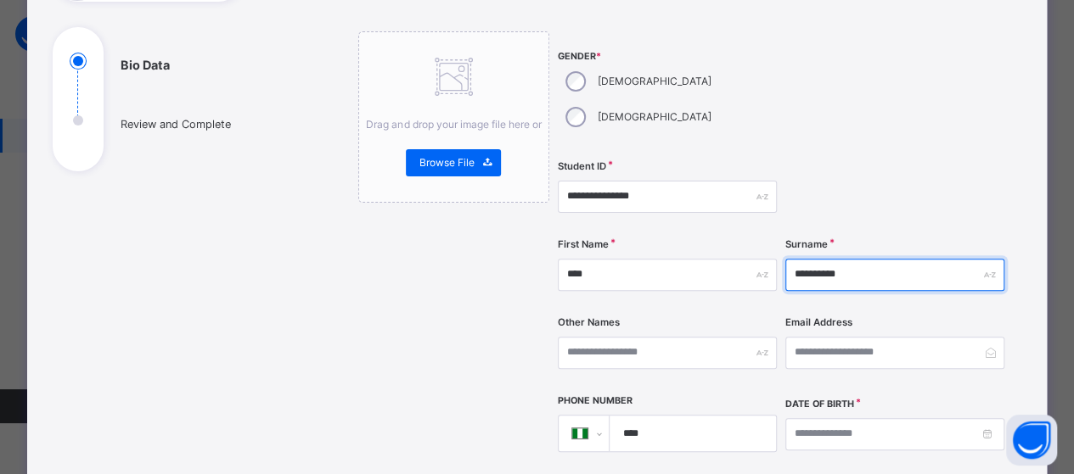
type input "**********"
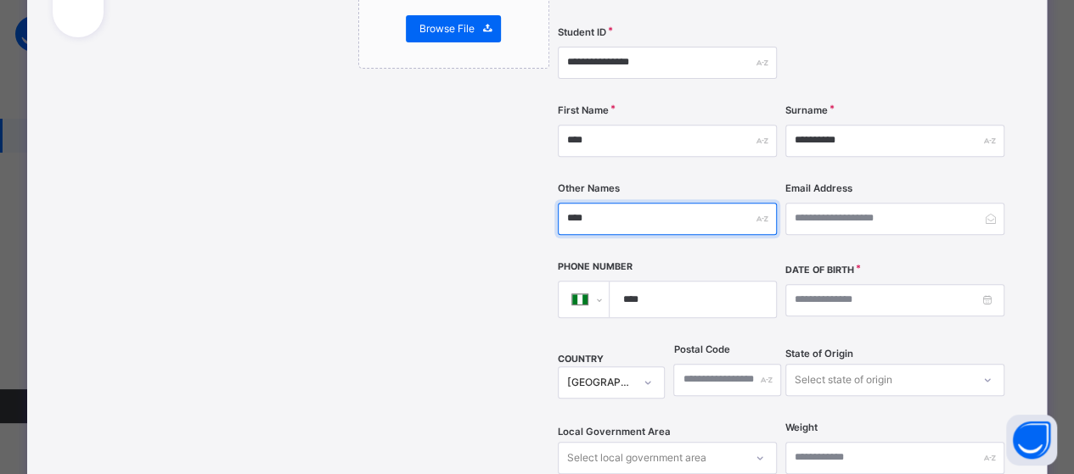
scroll to position [339, 0]
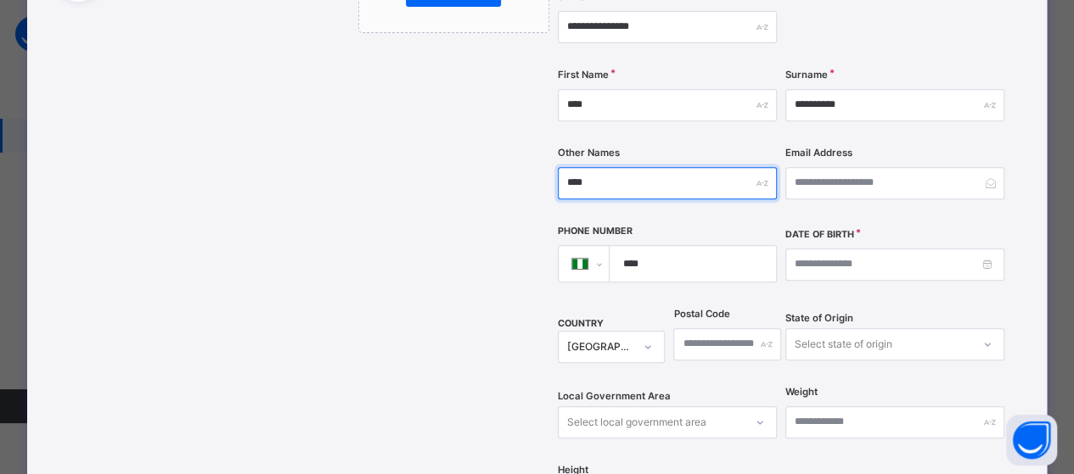
type input "****"
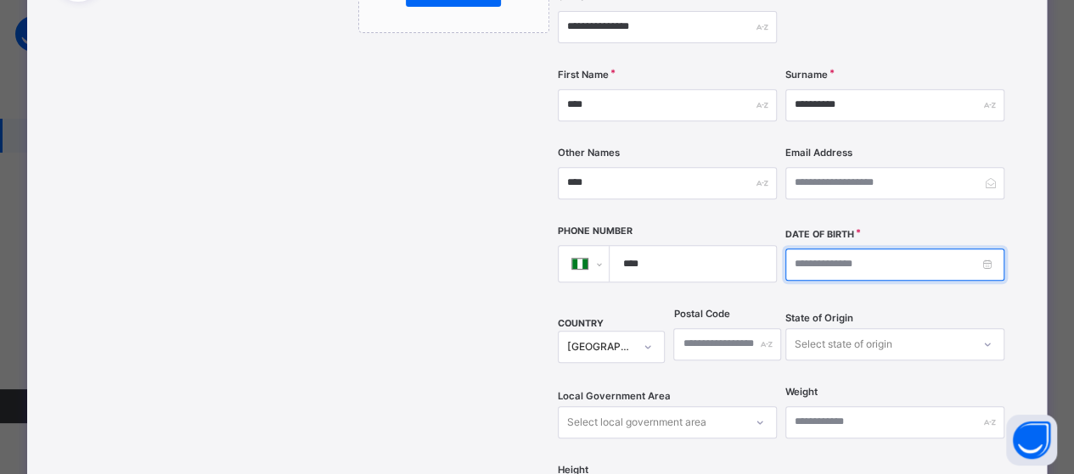
click at [962, 249] on input at bounding box center [894, 265] width 219 height 32
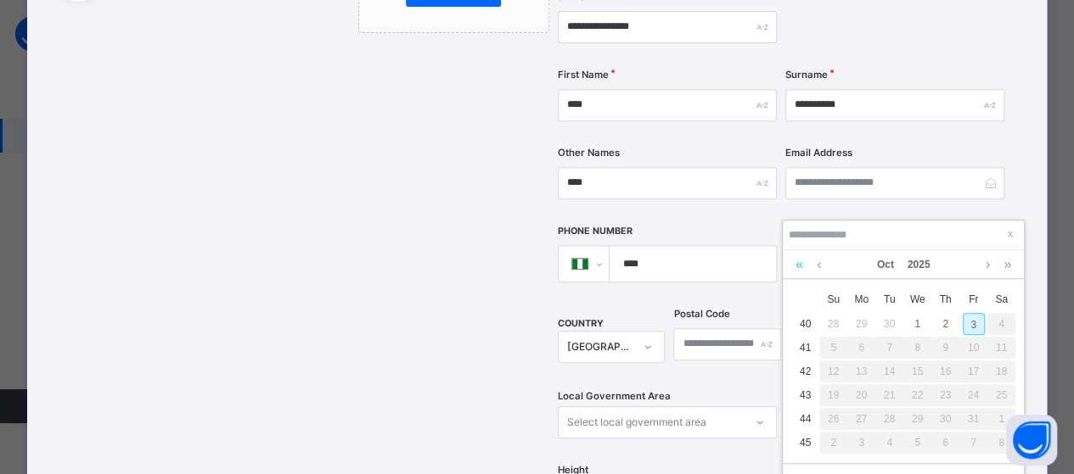
click at [803, 272] on link at bounding box center [799, 264] width 16 height 29
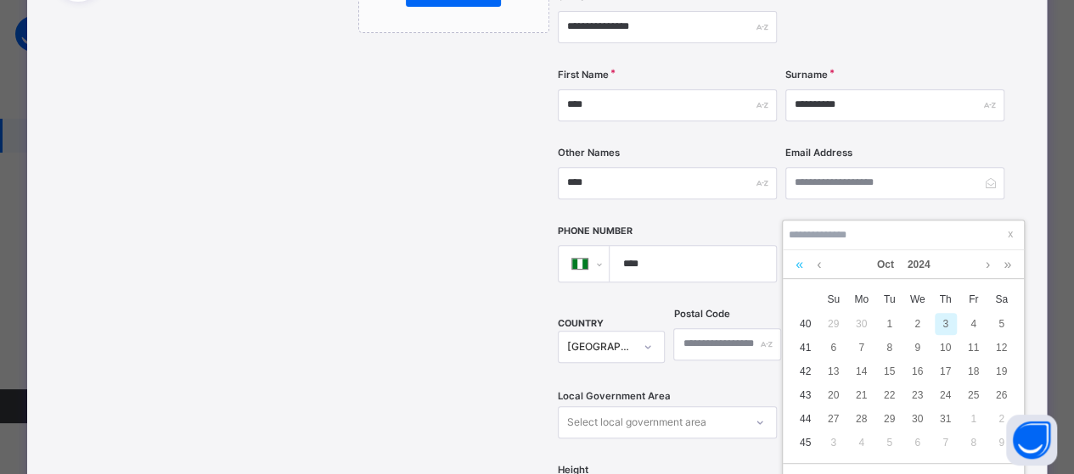
click at [803, 272] on link at bounding box center [799, 264] width 16 height 29
click at [802, 271] on link at bounding box center [799, 264] width 16 height 29
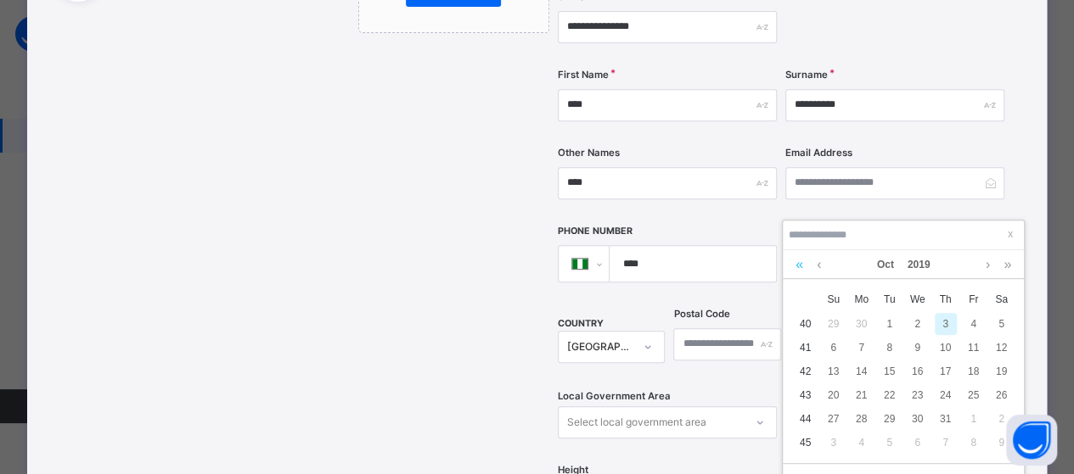
click at [801, 270] on link at bounding box center [799, 264] width 16 height 29
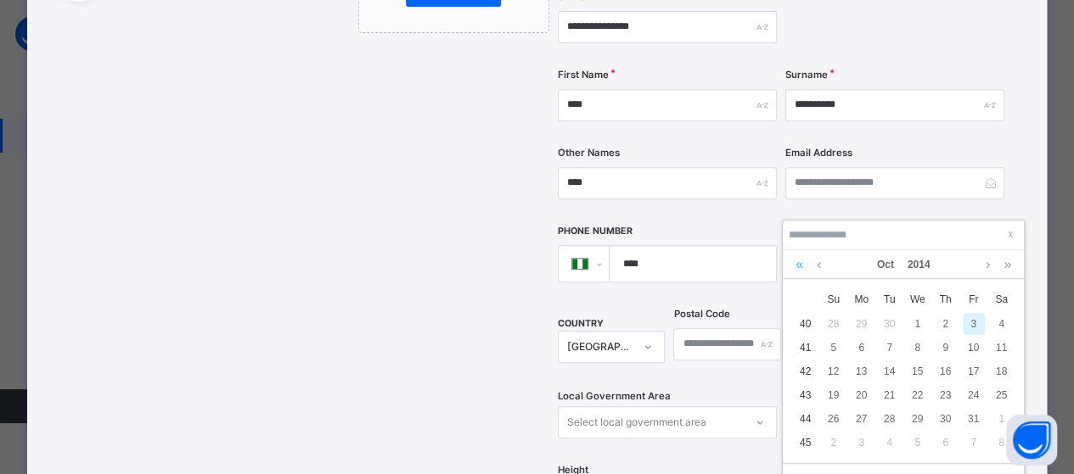
click at [801, 270] on link at bounding box center [799, 264] width 16 height 29
click at [801, 269] on link at bounding box center [799, 264] width 16 height 29
click at [800, 267] on link at bounding box center [799, 264] width 16 height 29
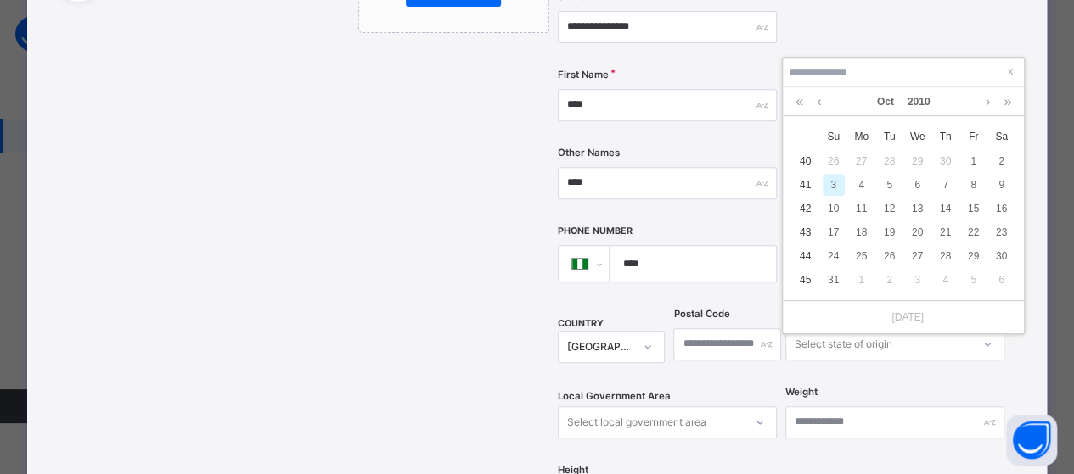
scroll to position [519, 0]
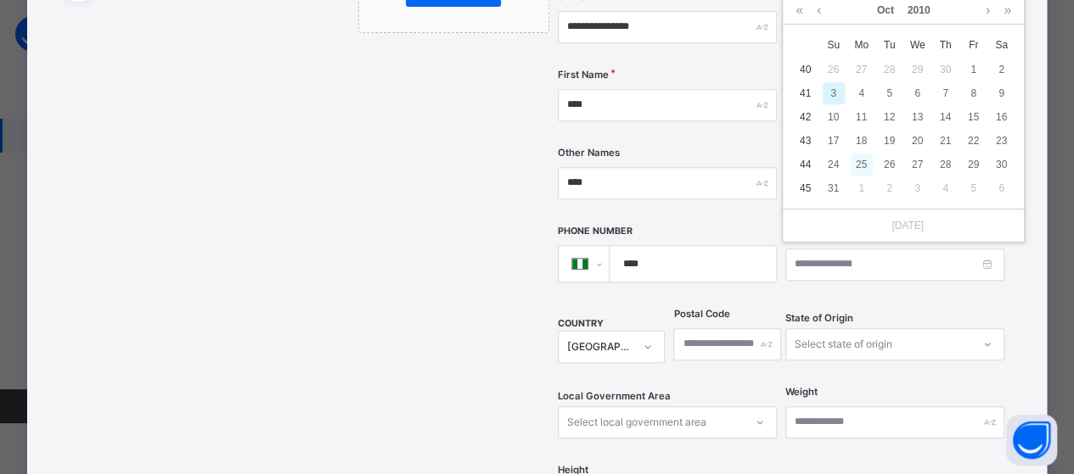
click at [867, 167] on div "25" at bounding box center [861, 165] width 22 height 22
type input "**********"
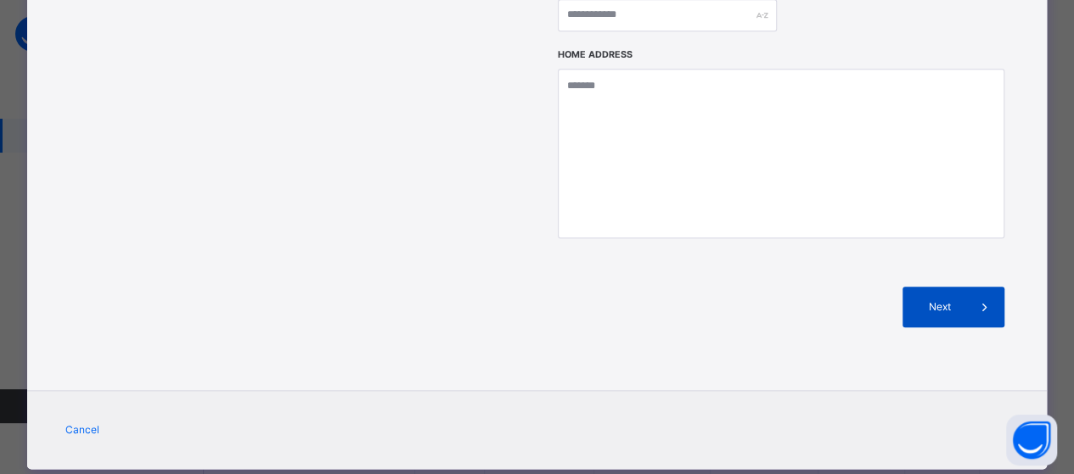
click at [940, 287] on div "Next" at bounding box center [953, 307] width 102 height 41
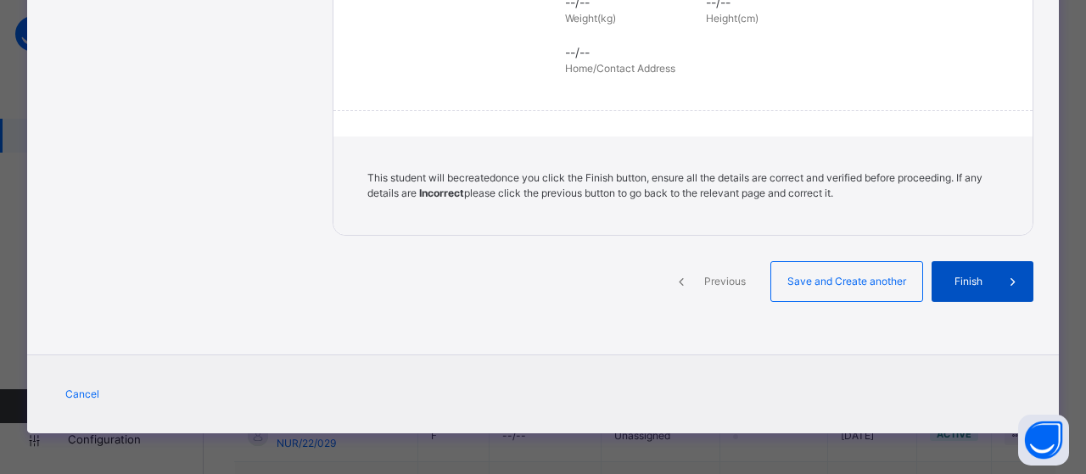
click at [955, 269] on div "Finish" at bounding box center [983, 281] width 102 height 41
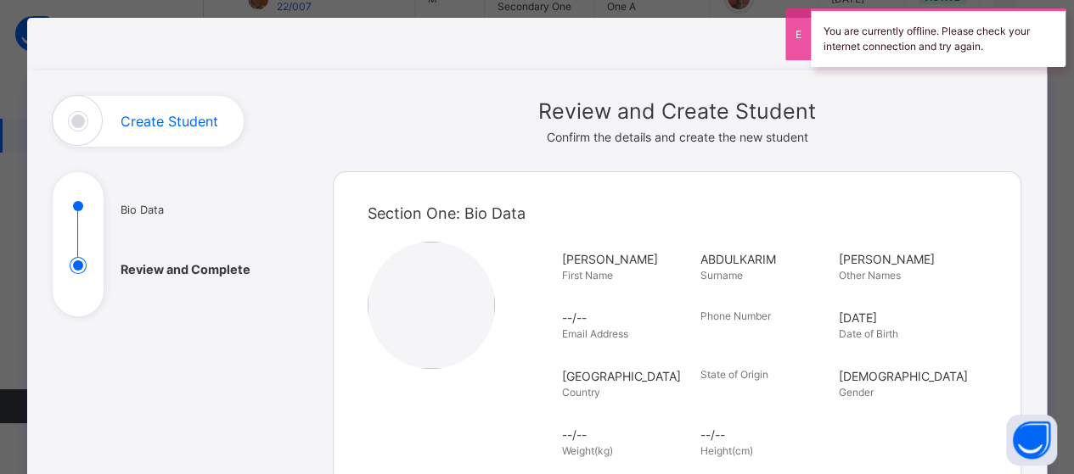
scroll to position [0, 0]
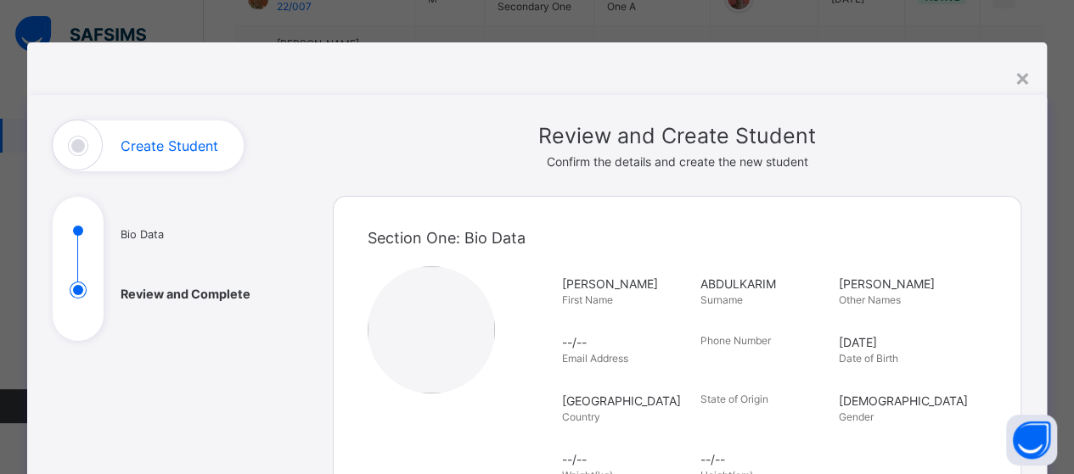
click at [677, 228] on div "Section One: Bio Data" at bounding box center [677, 238] width 620 height 57
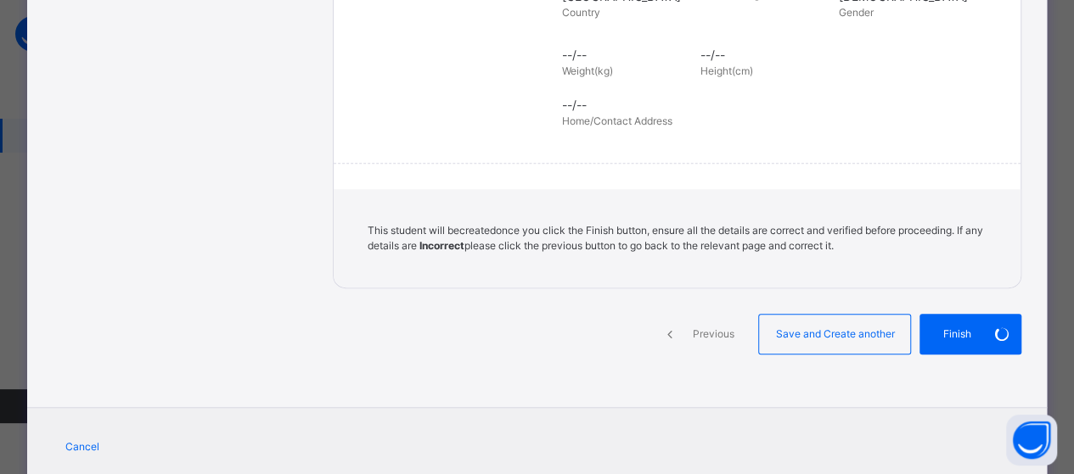
scroll to position [457, 0]
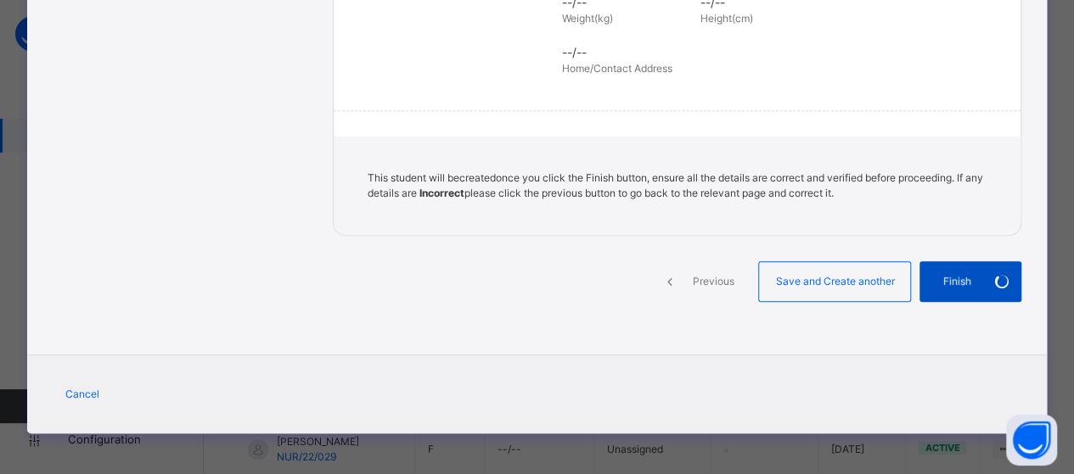
click at [952, 278] on div "Finish" at bounding box center [970, 281] width 102 height 41
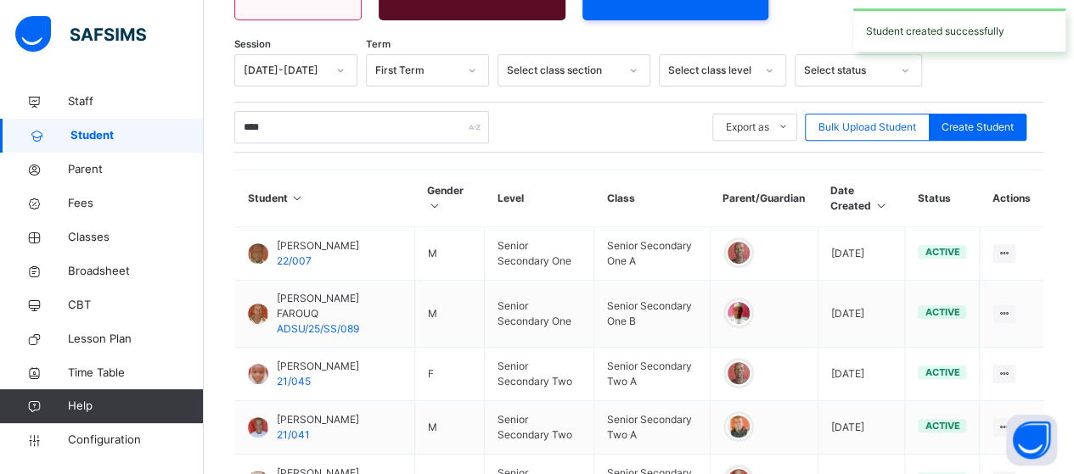
scroll to position [180, 0]
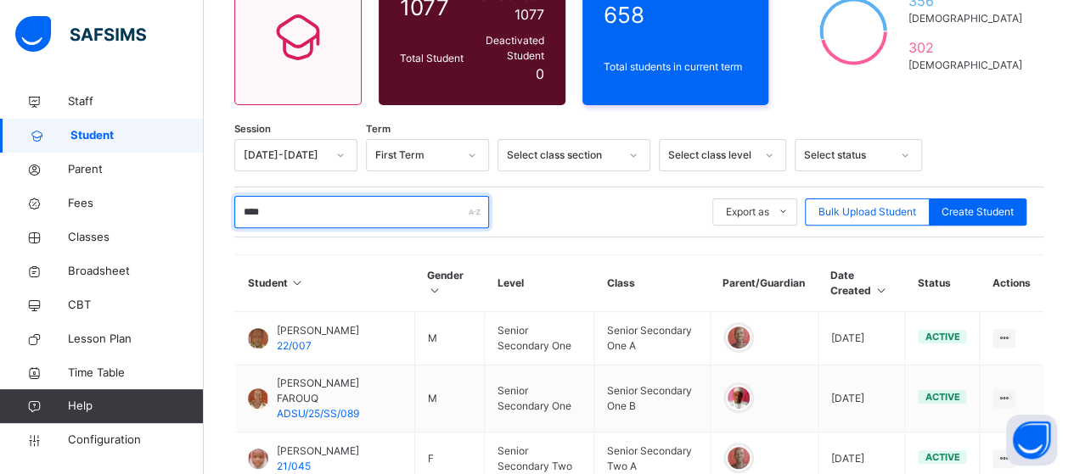
click at [323, 203] on input "****" at bounding box center [361, 212] width 255 height 32
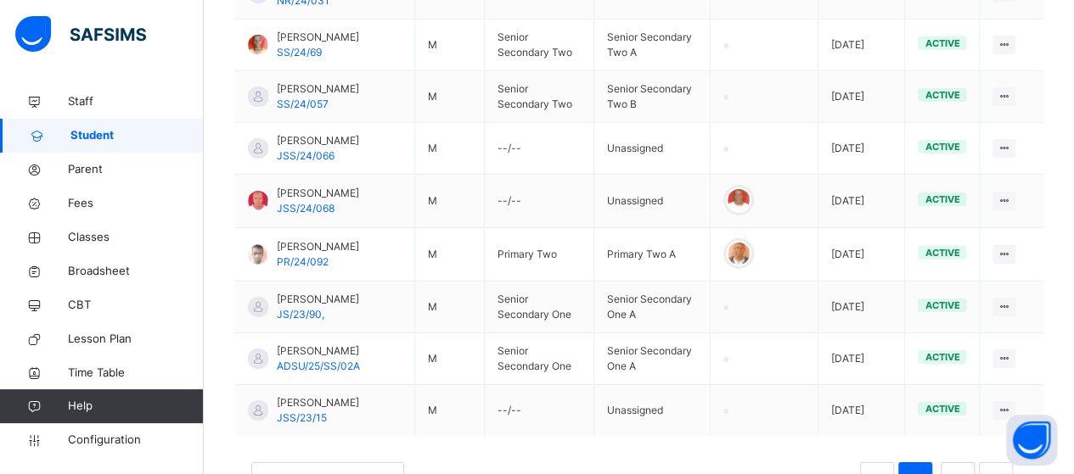
scroll to position [2797, 0]
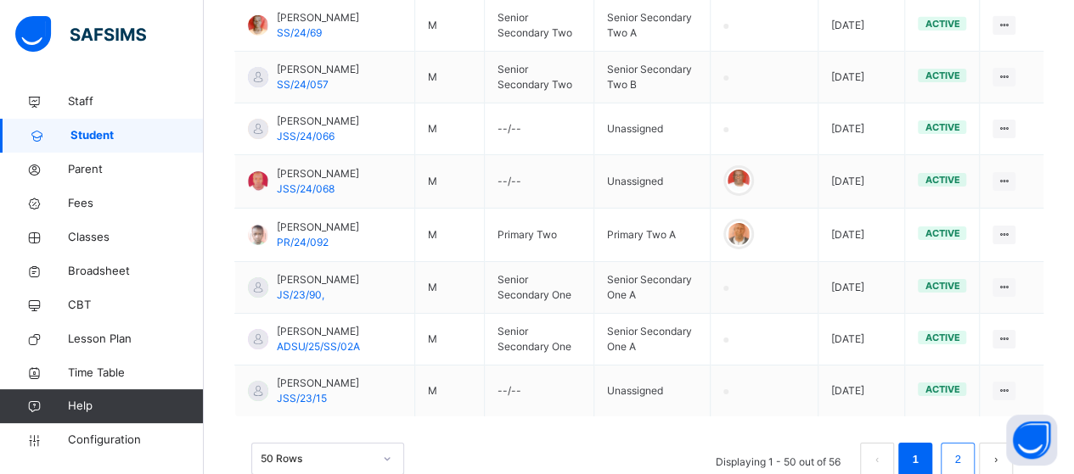
type input "**********"
click at [965, 449] on link "2" at bounding box center [957, 460] width 16 height 22
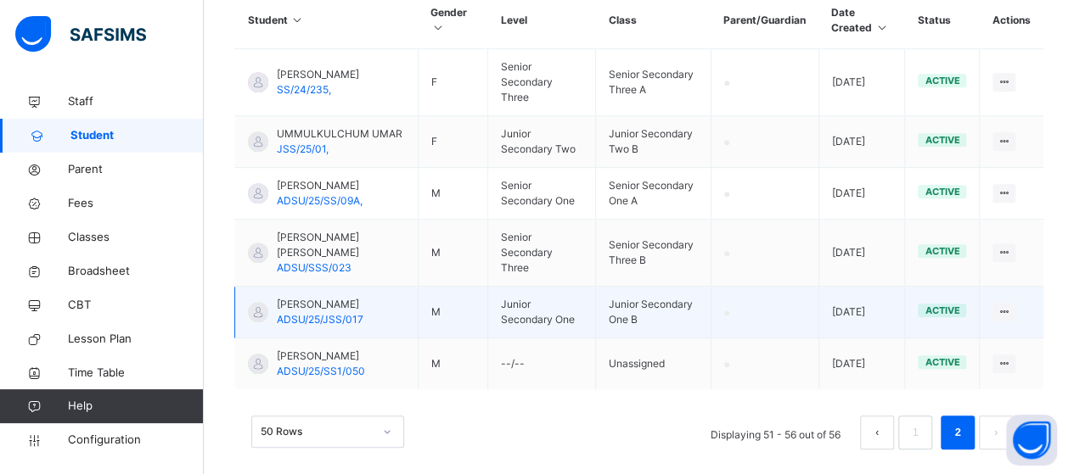
scroll to position [463, 0]
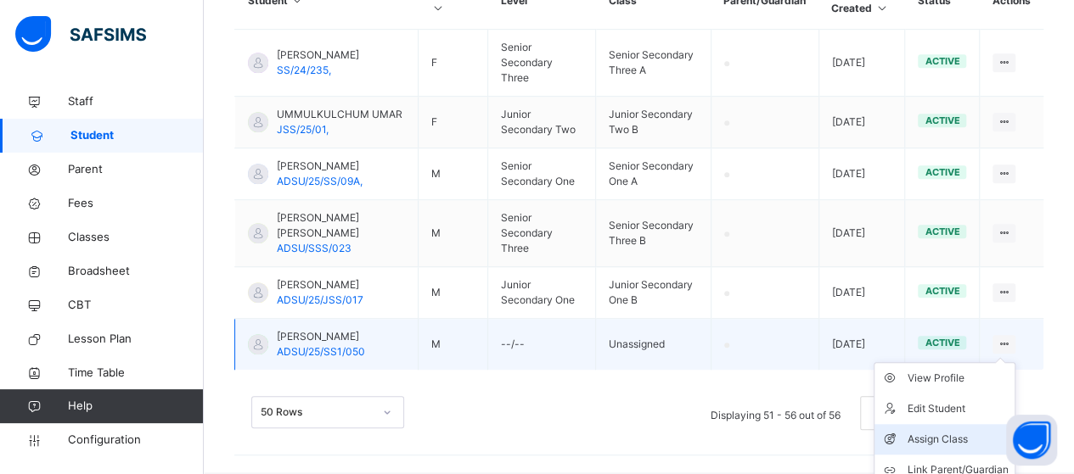
click at [974, 431] on div "Assign Class" at bounding box center [956, 439] width 101 height 17
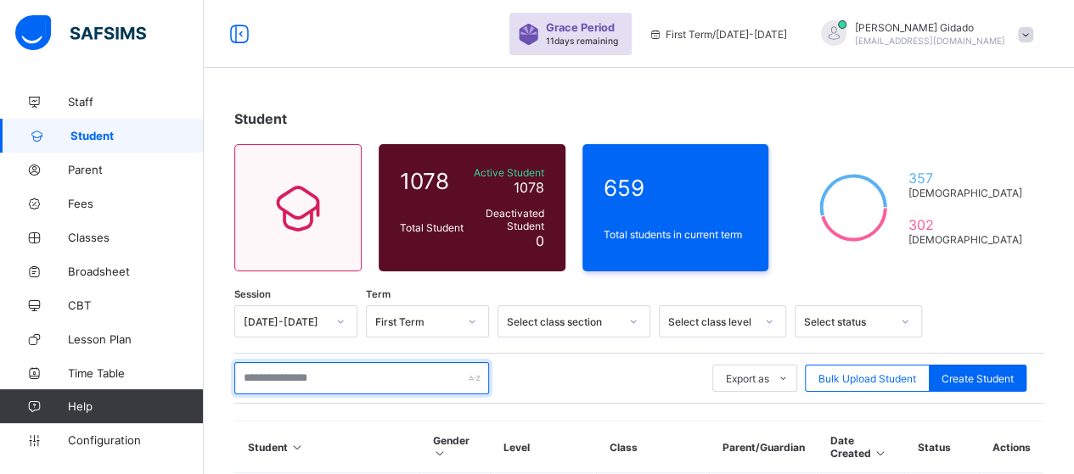
click at [396, 384] on input "text" at bounding box center [361, 378] width 255 height 32
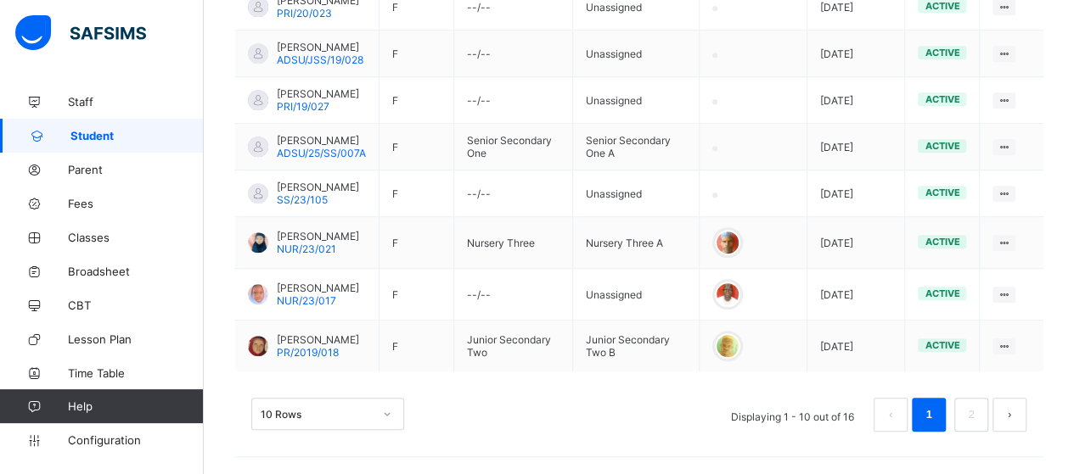
scroll to position [603, 0]
type input "*******"
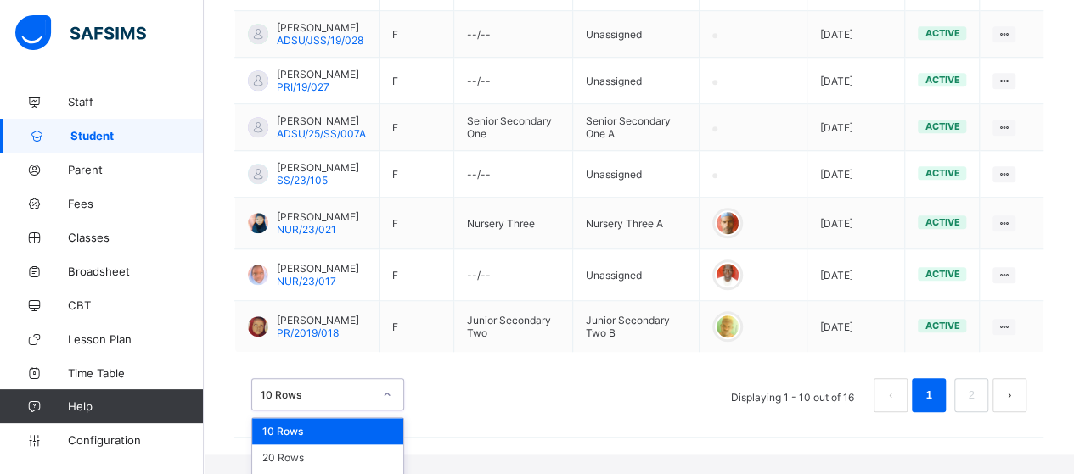
scroll to position [642, 0]
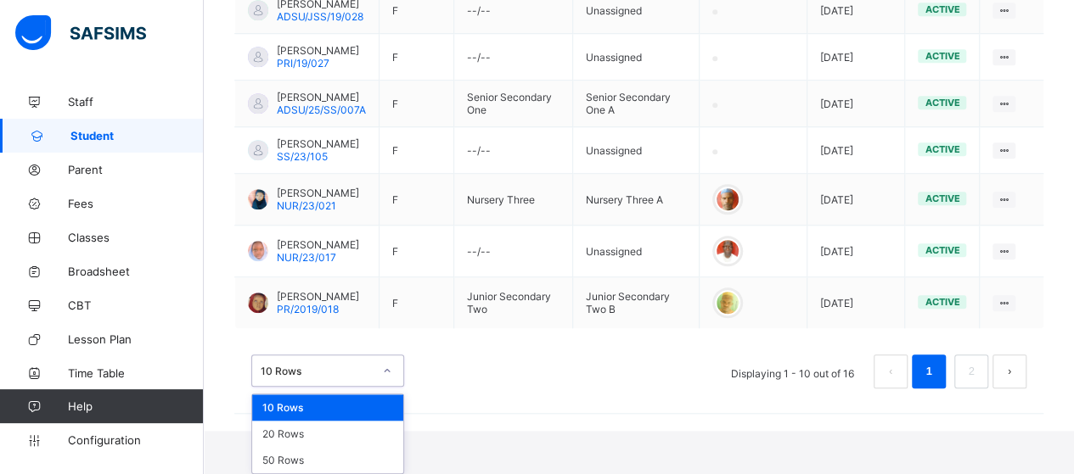
click at [390, 387] on div "option 10 Rows focused, 1 of 3. 3 results available. Use Up and Down to choose …" at bounding box center [327, 371] width 153 height 32
click at [332, 456] on div "50 Rows" at bounding box center [327, 460] width 151 height 26
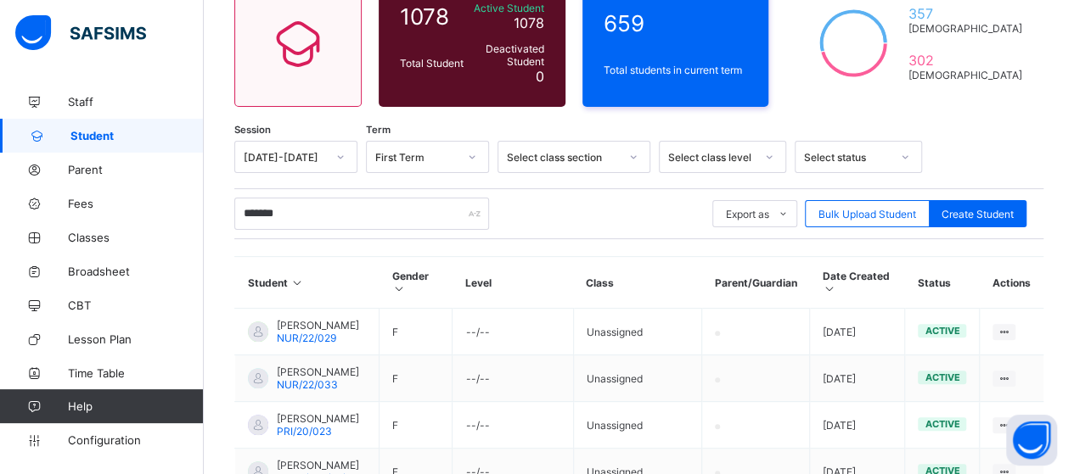
scroll to position [150, 0]
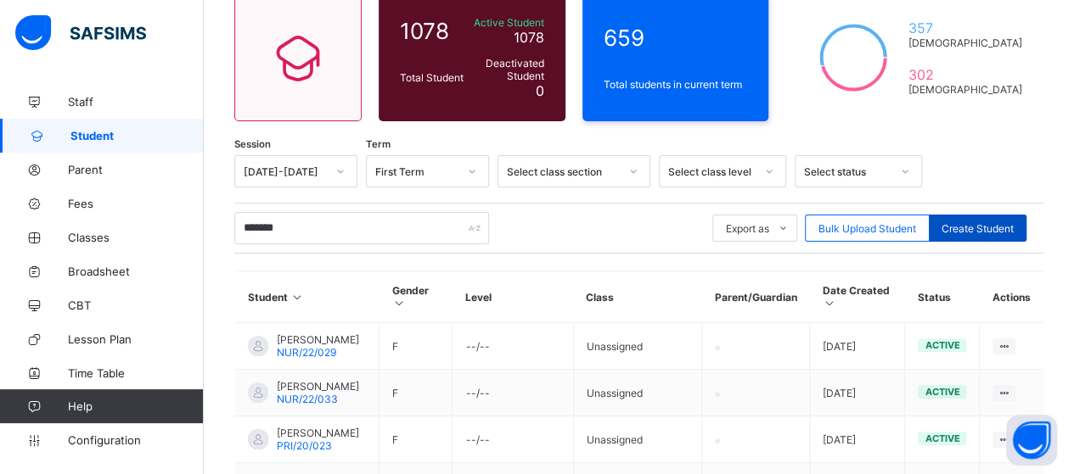
click at [972, 227] on span "Create Student" at bounding box center [977, 228] width 72 height 13
select select "**"
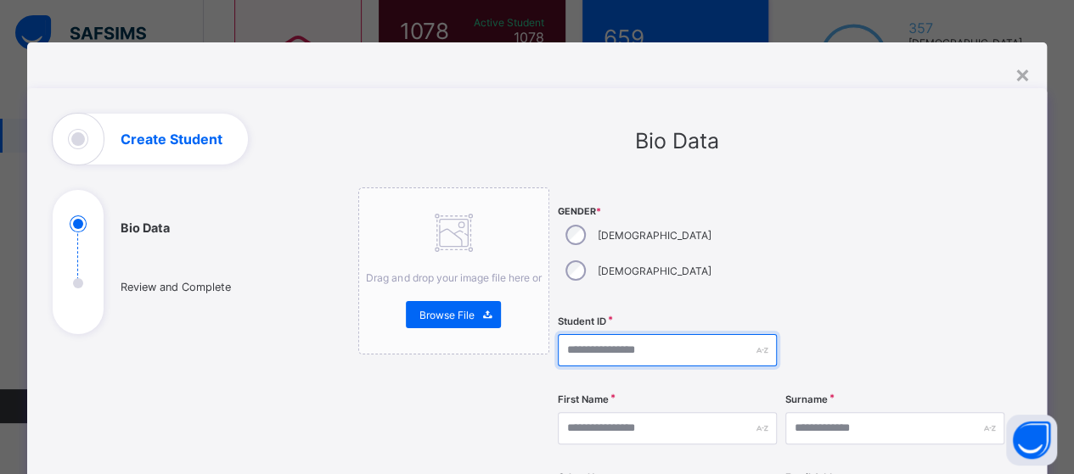
click at [606, 334] on input "text" at bounding box center [667, 350] width 219 height 32
type input "**********"
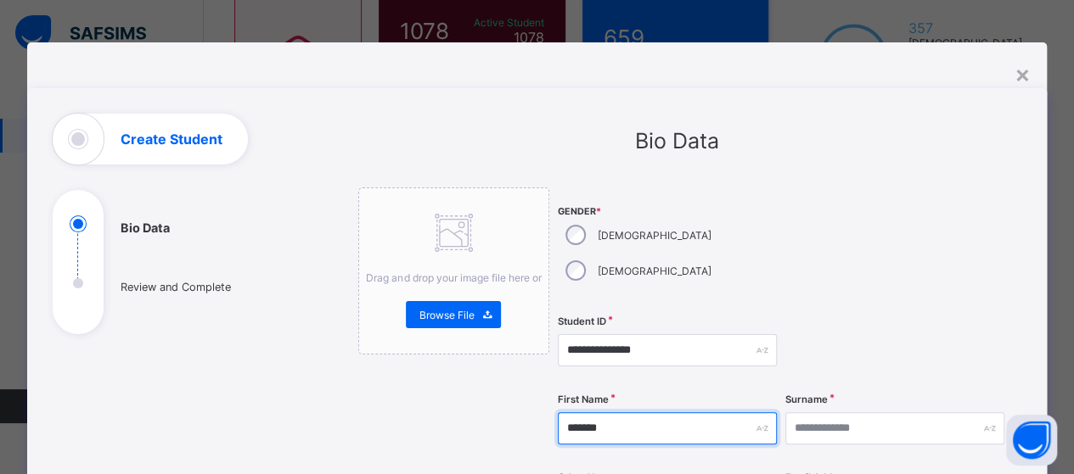
type input "*******"
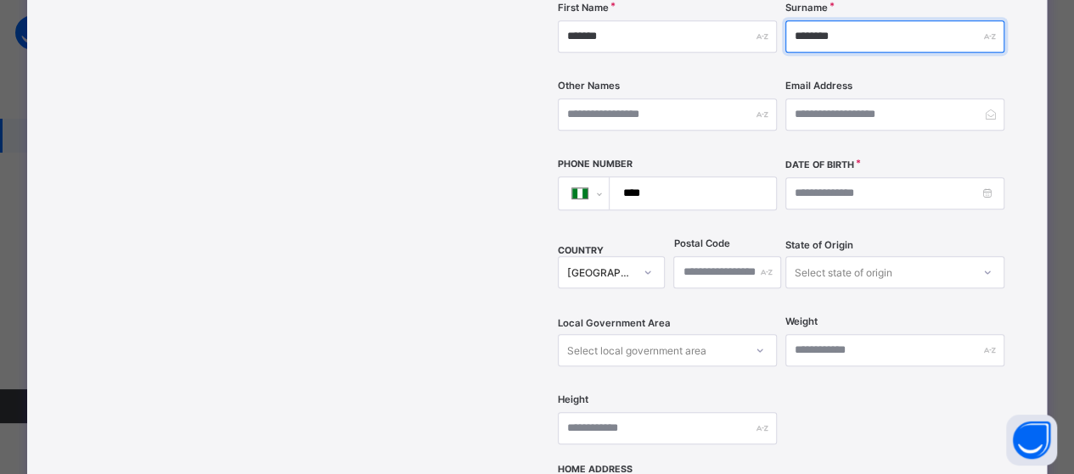
scroll to position [509, 0]
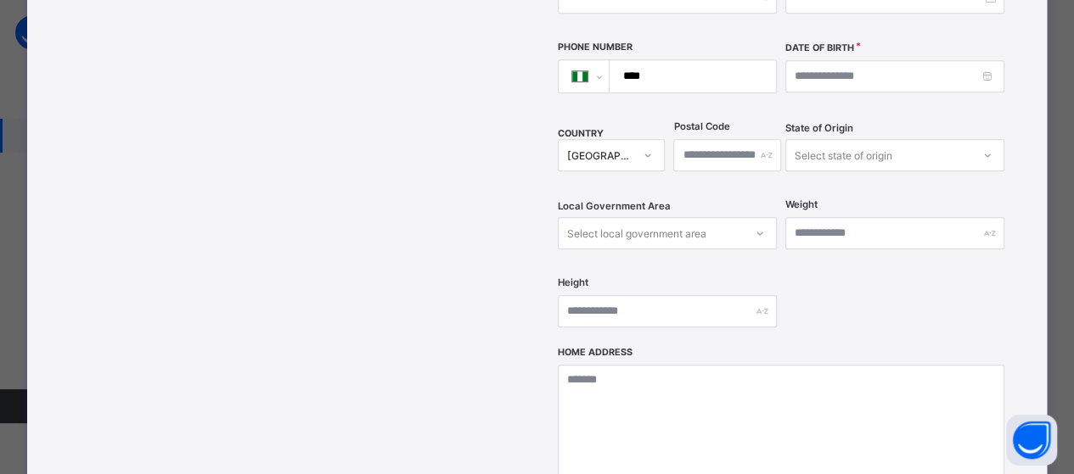
type input "********"
click at [889, 60] on input at bounding box center [894, 76] width 219 height 32
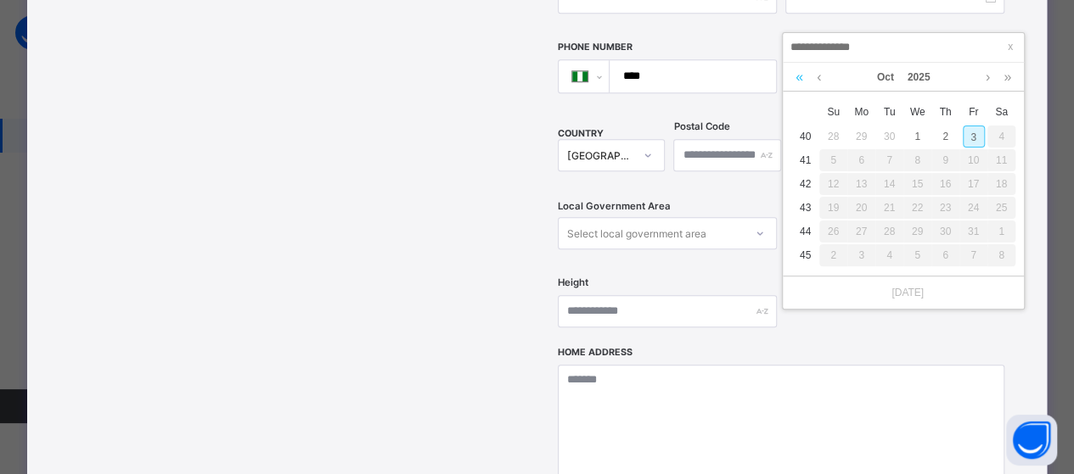
click at [794, 72] on link at bounding box center [799, 77] width 16 height 29
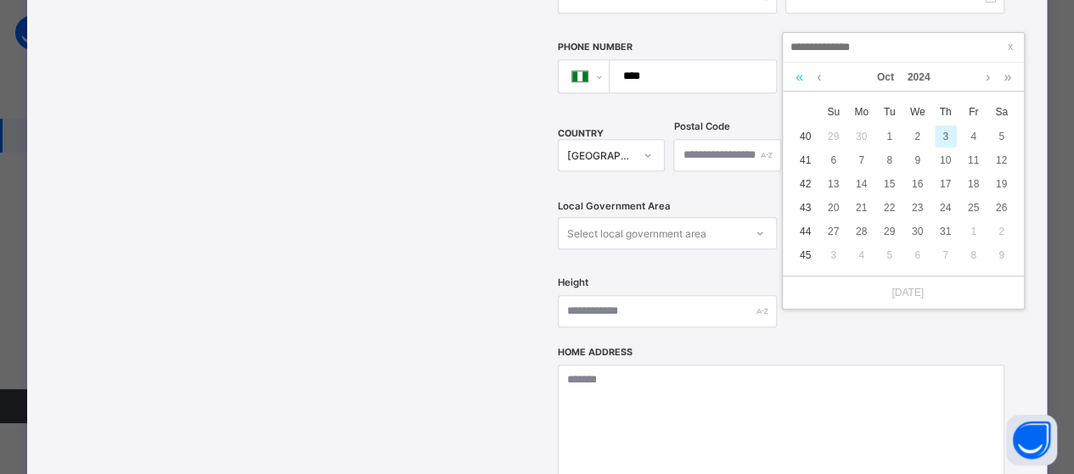
click at [794, 72] on link at bounding box center [799, 77] width 16 height 29
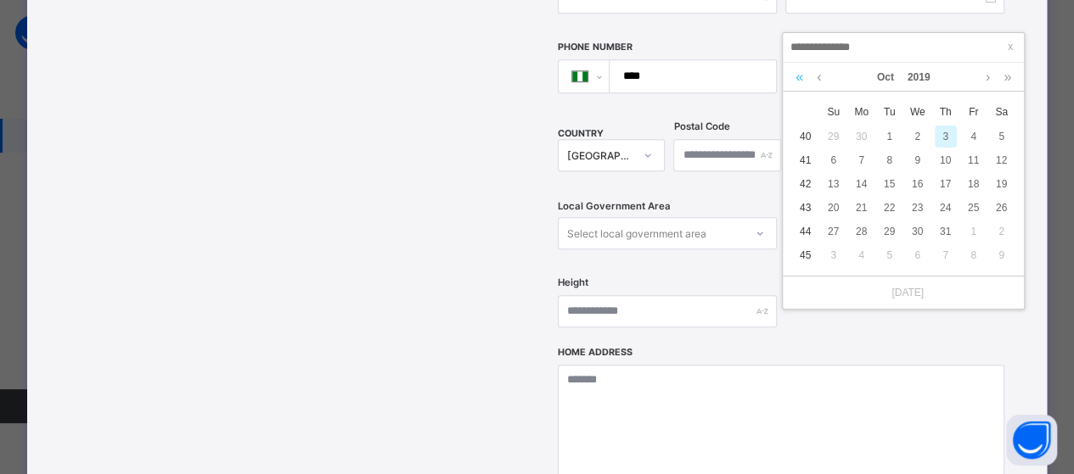
click at [794, 72] on link at bounding box center [799, 77] width 16 height 29
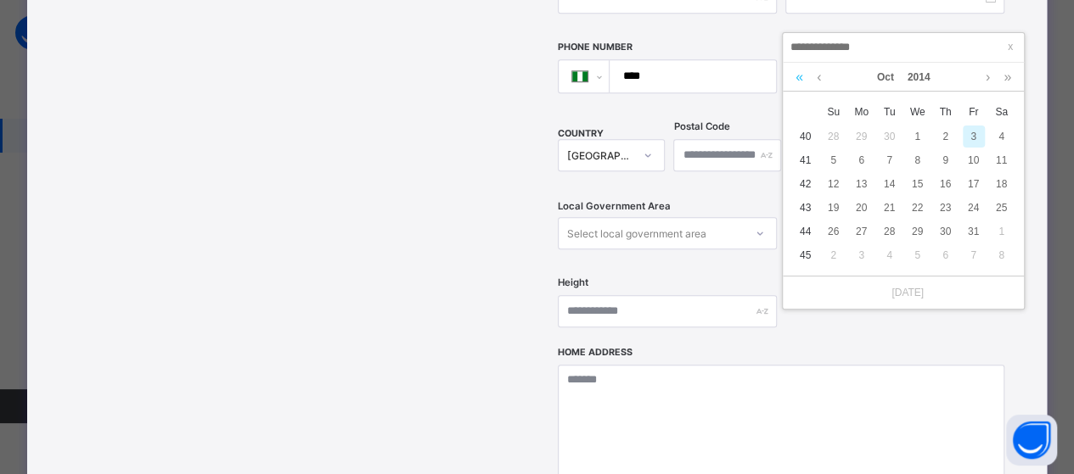
click at [794, 72] on link at bounding box center [799, 77] width 16 height 29
click at [949, 186] on div "14" at bounding box center [945, 184] width 22 height 22
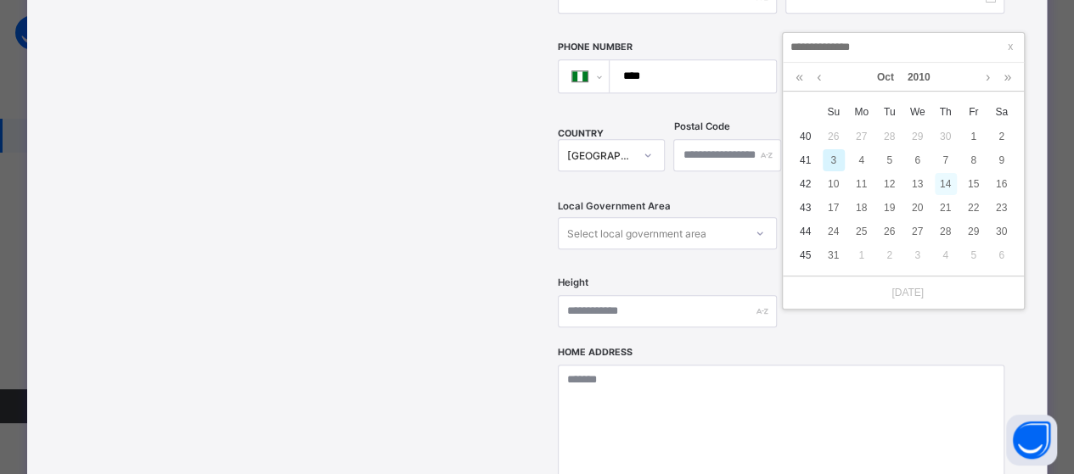
type input "**********"
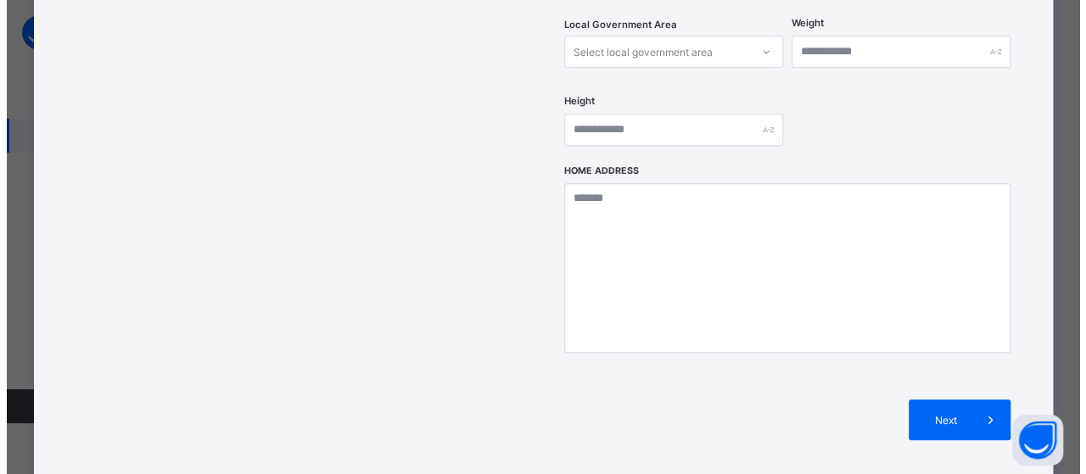
scroll to position [764, 0]
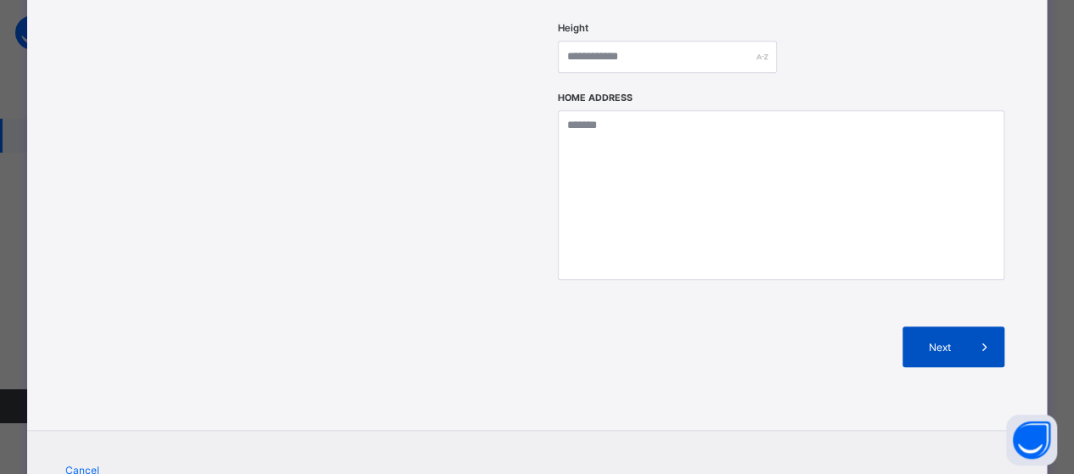
click at [940, 327] on div "Next" at bounding box center [953, 347] width 102 height 41
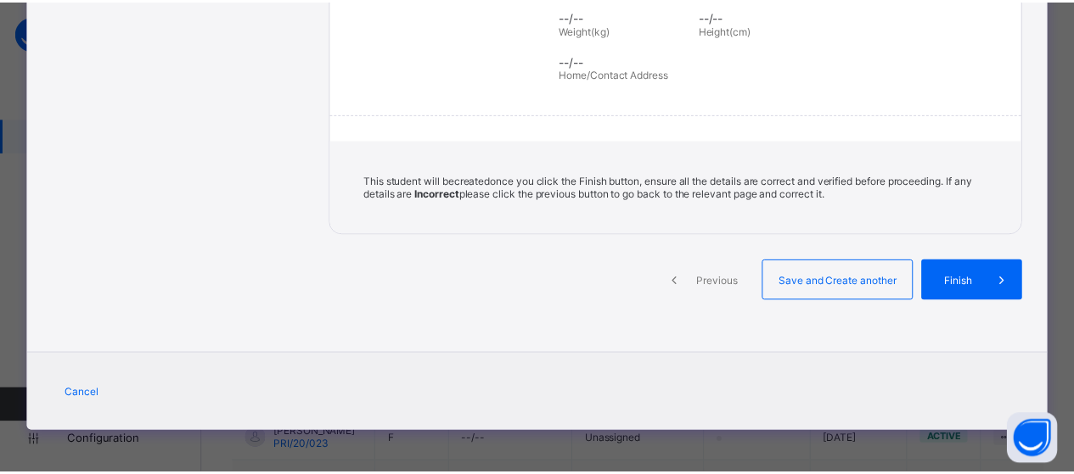
scroll to position [394, 0]
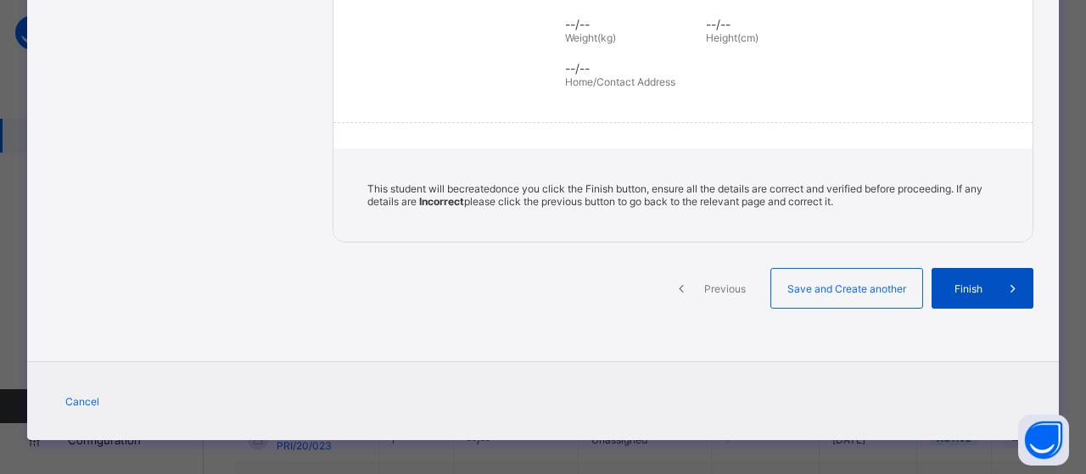
click at [956, 283] on span "Finish" at bounding box center [969, 289] width 48 height 13
click at [956, 283] on span "Finish" at bounding box center [956, 289] width 48 height 13
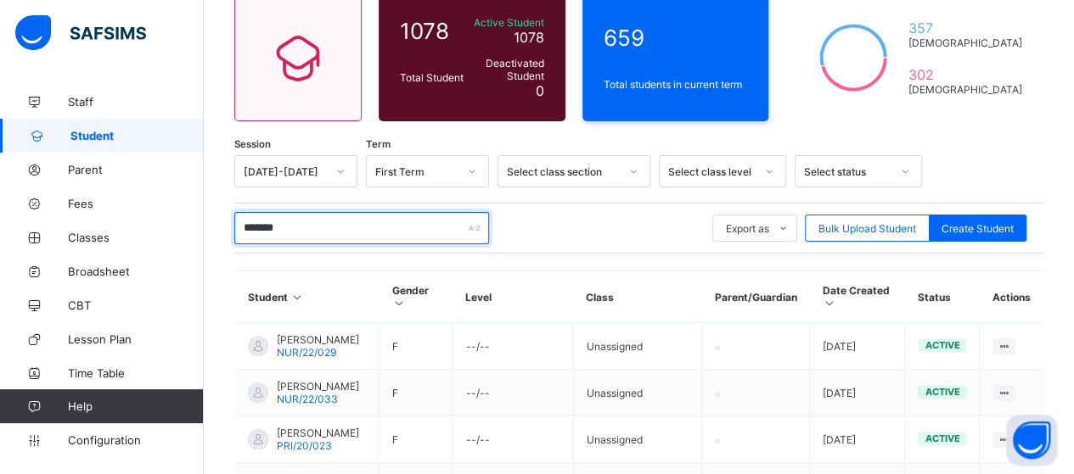
click at [339, 232] on input "*******" at bounding box center [361, 228] width 255 height 32
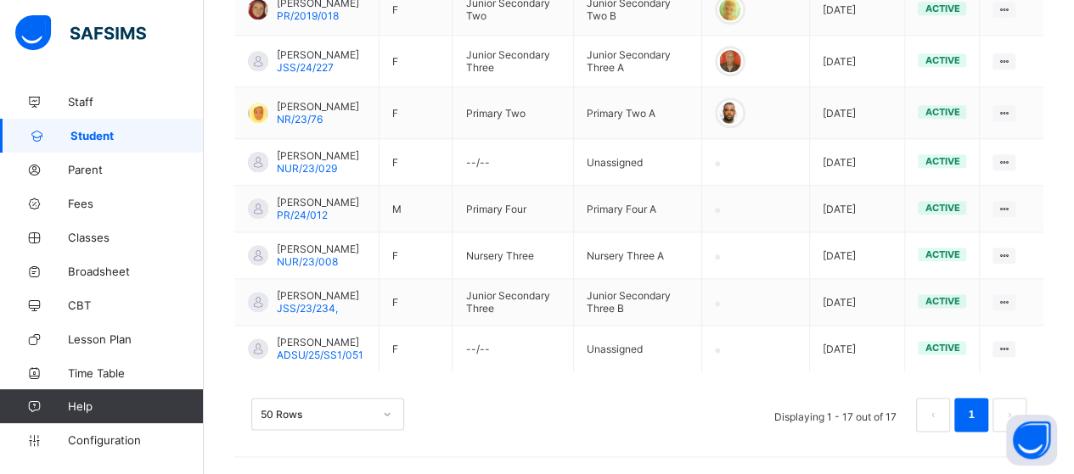
scroll to position [955, 0]
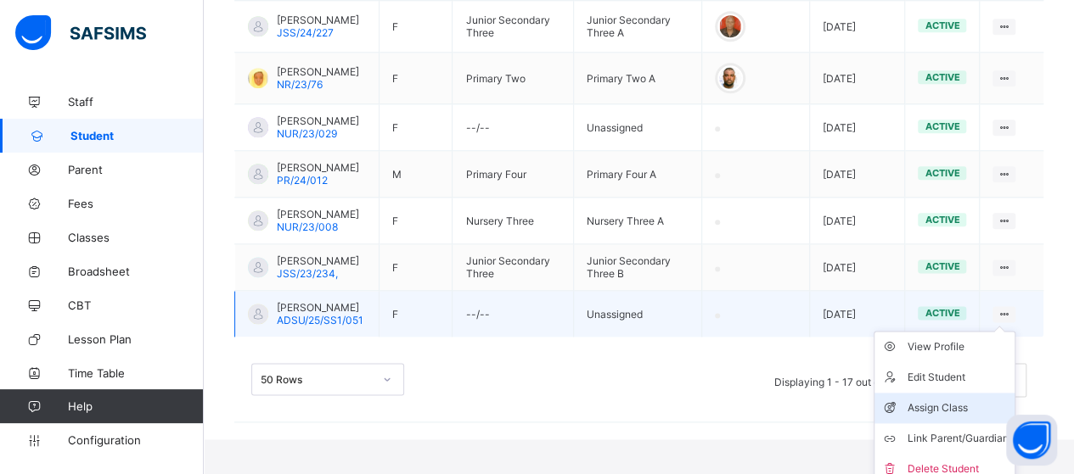
click at [968, 417] on div "Assign Class" at bounding box center [956, 408] width 101 height 17
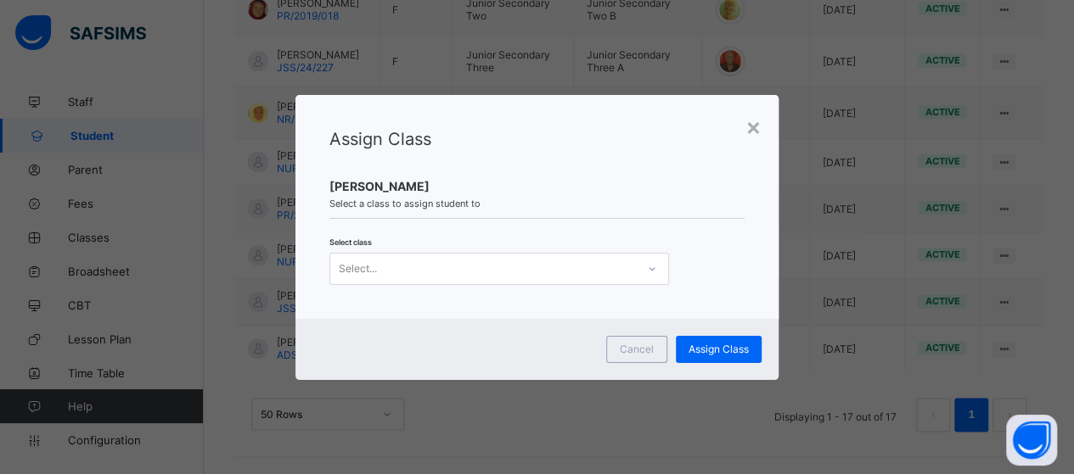
scroll to position [0, 0]
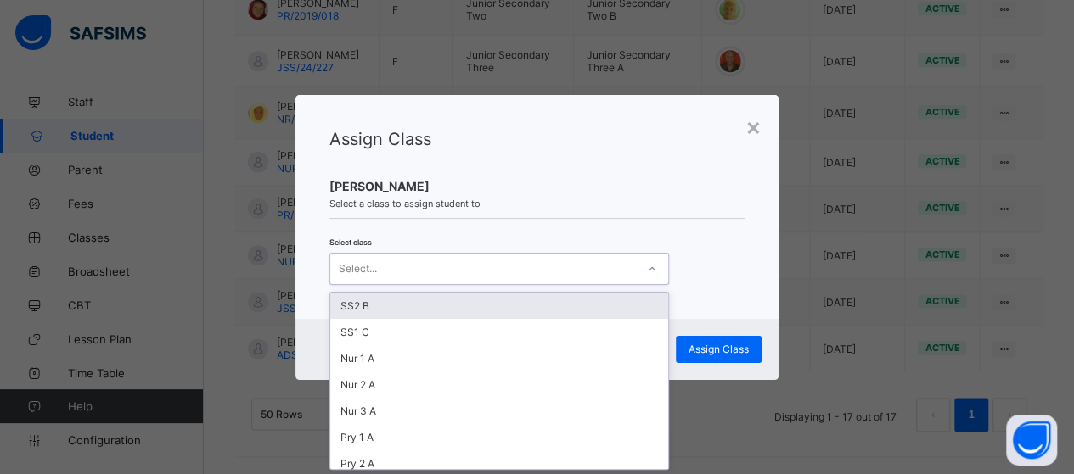
click at [652, 270] on icon at bounding box center [652, 269] width 10 height 17
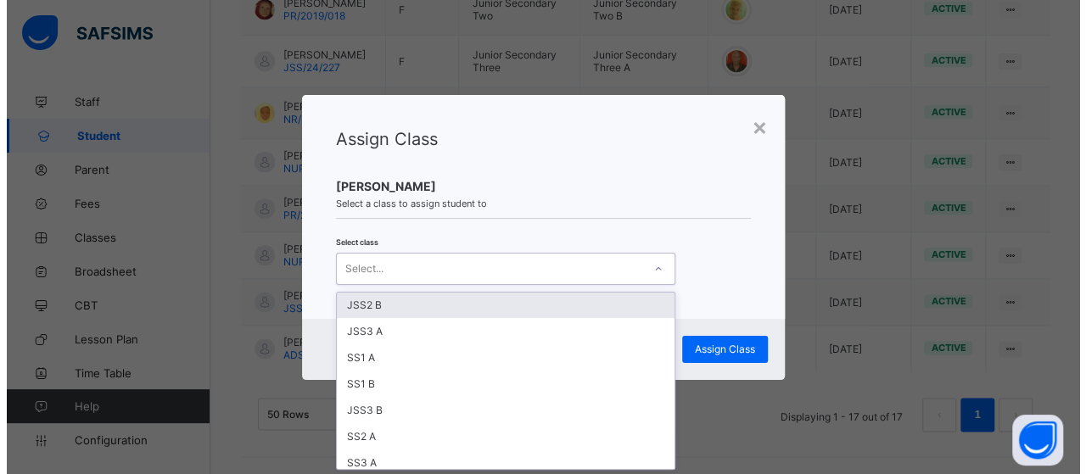
scroll to position [339, 0]
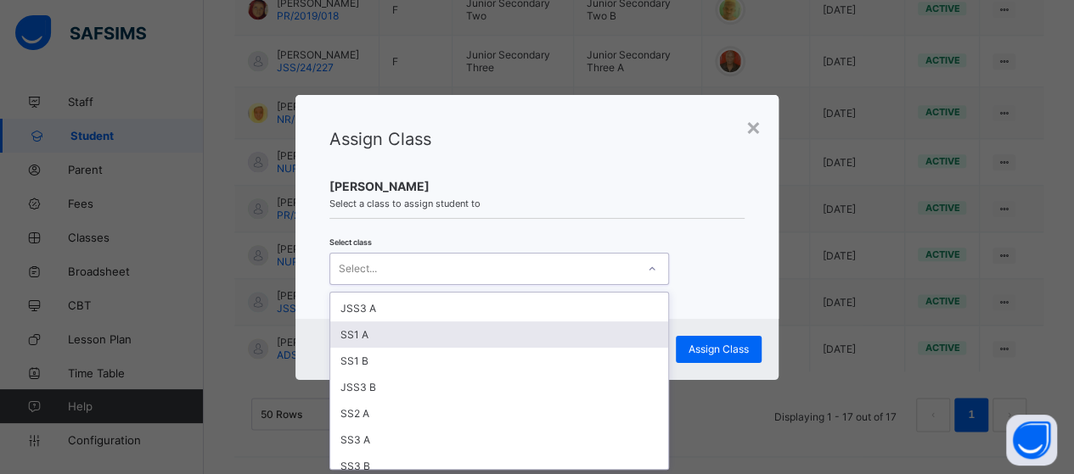
click at [374, 332] on div "SS1 A" at bounding box center [499, 335] width 338 height 26
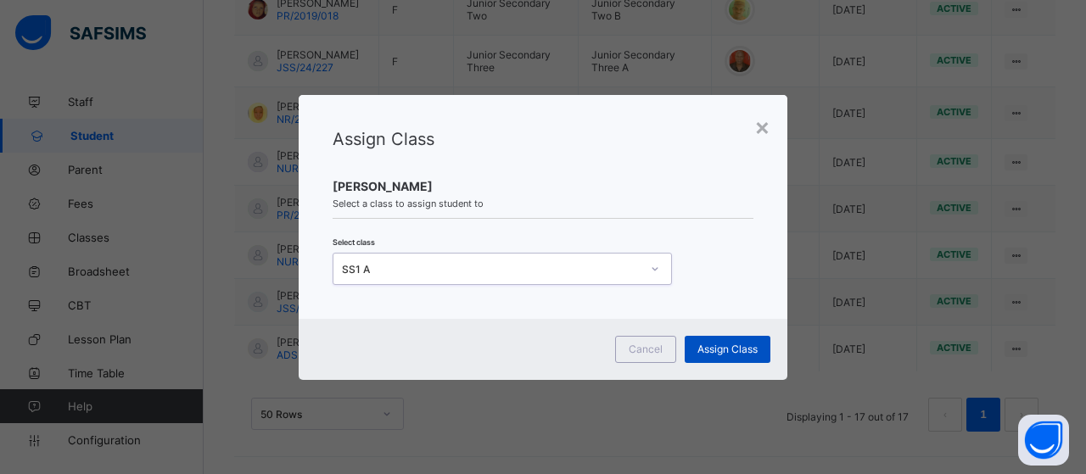
click at [692, 337] on div "Assign Class" at bounding box center [728, 349] width 86 height 27
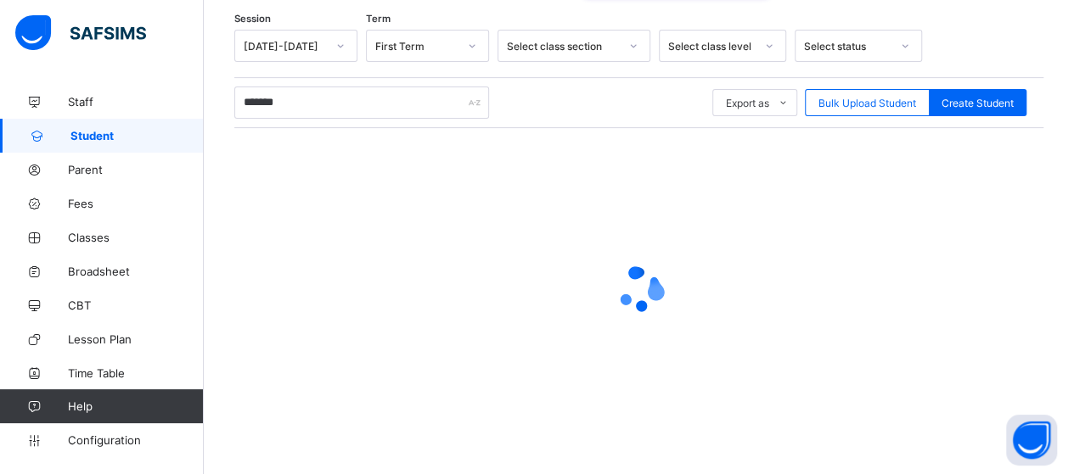
scroll to position [955, 0]
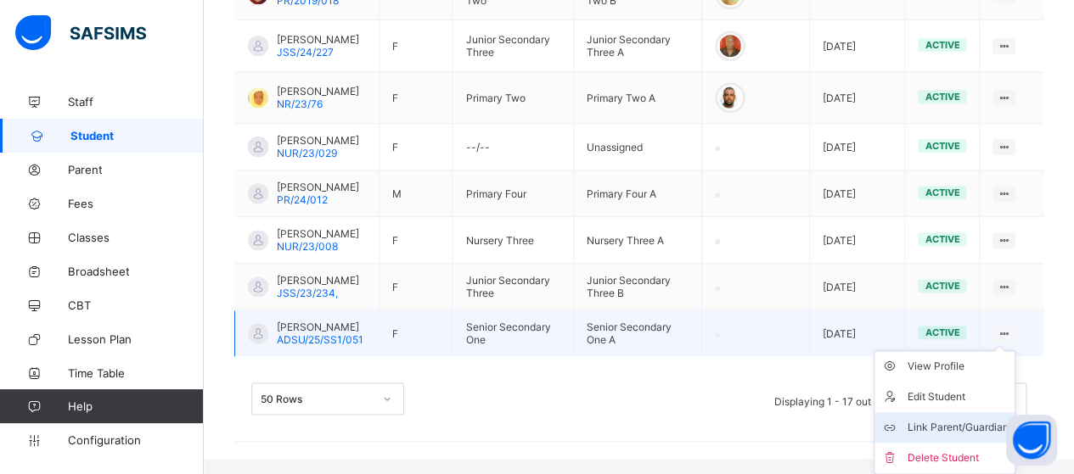
click at [972, 436] on div "Link Parent/Guardian" at bounding box center [956, 427] width 101 height 17
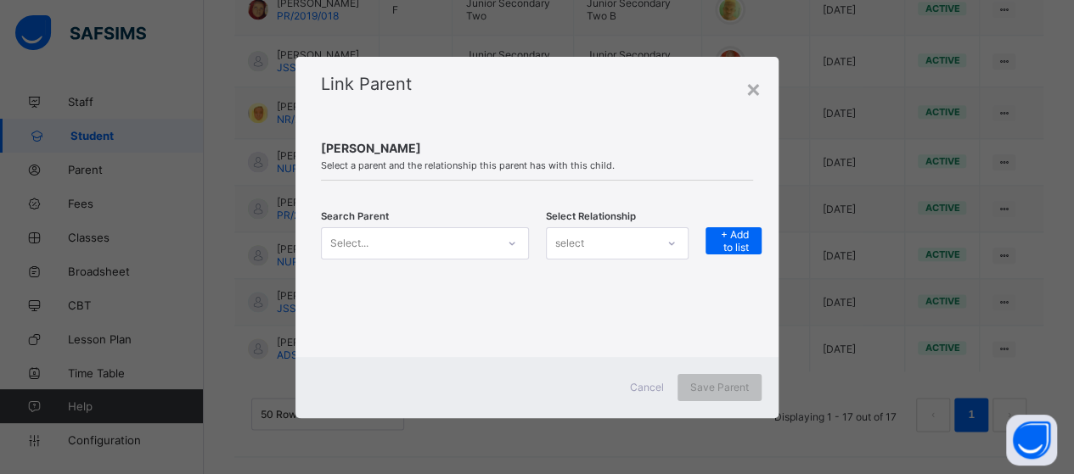
click at [511, 243] on icon at bounding box center [512, 243] width 10 height 17
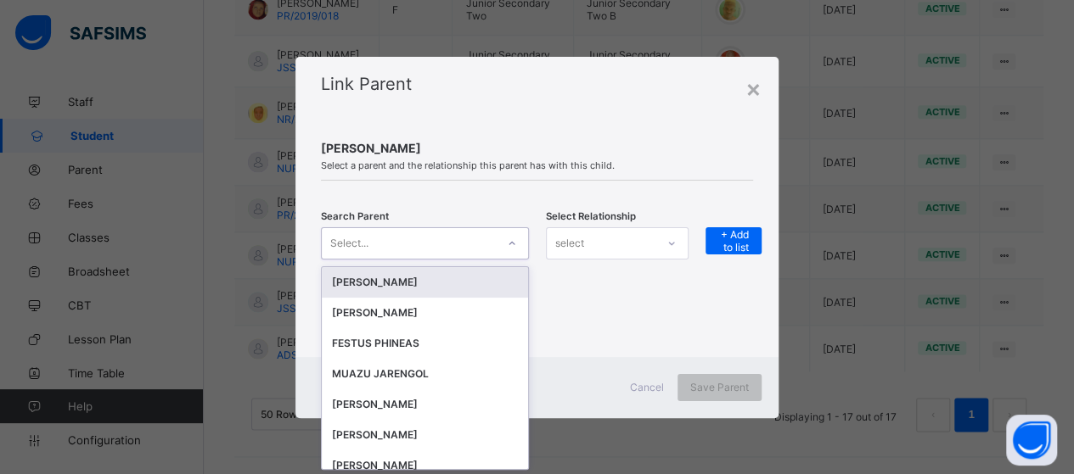
scroll to position [0, 0]
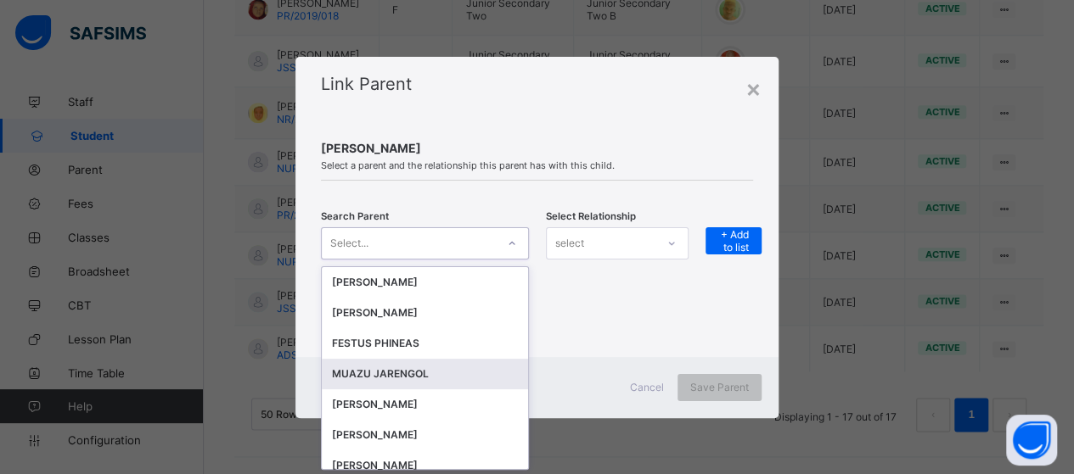
click at [442, 362] on div "MUAZU JARENGOL" at bounding box center [425, 374] width 206 height 31
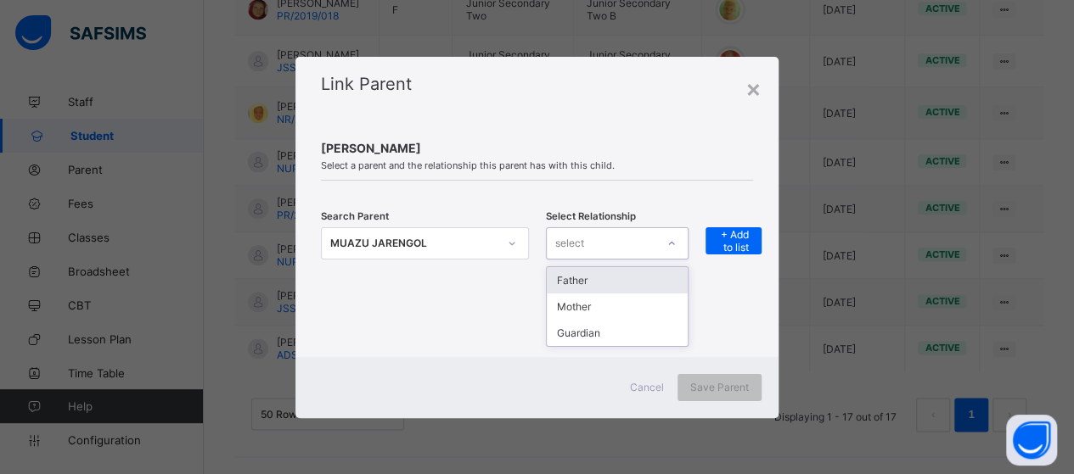
click at [676, 247] on icon at bounding box center [671, 243] width 10 height 17
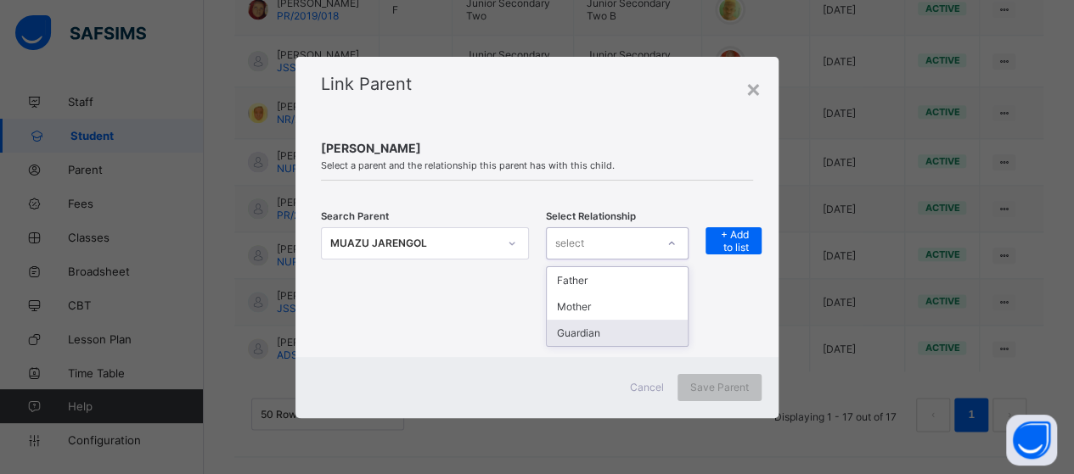
click at [635, 328] on div "Guardian" at bounding box center [617, 333] width 141 height 26
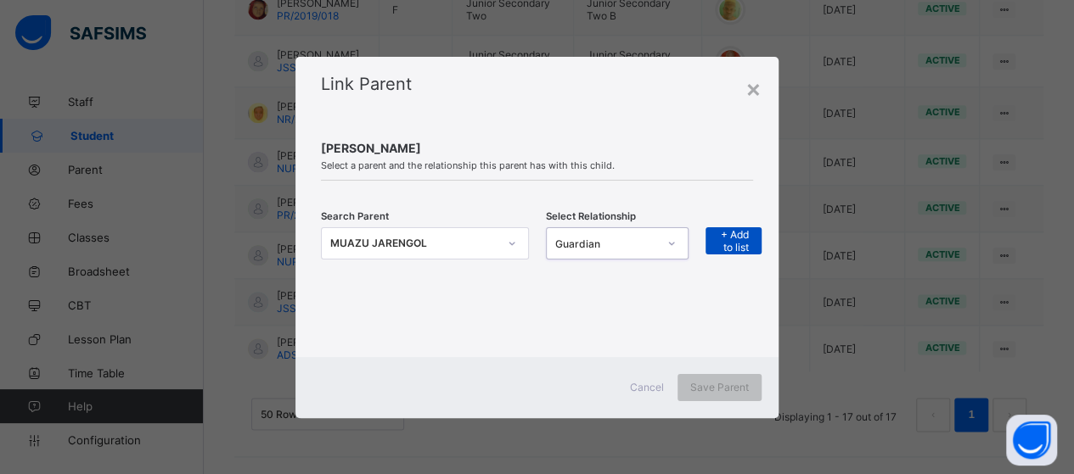
click at [732, 232] on span "+ Add to list" at bounding box center [733, 240] width 31 height 25
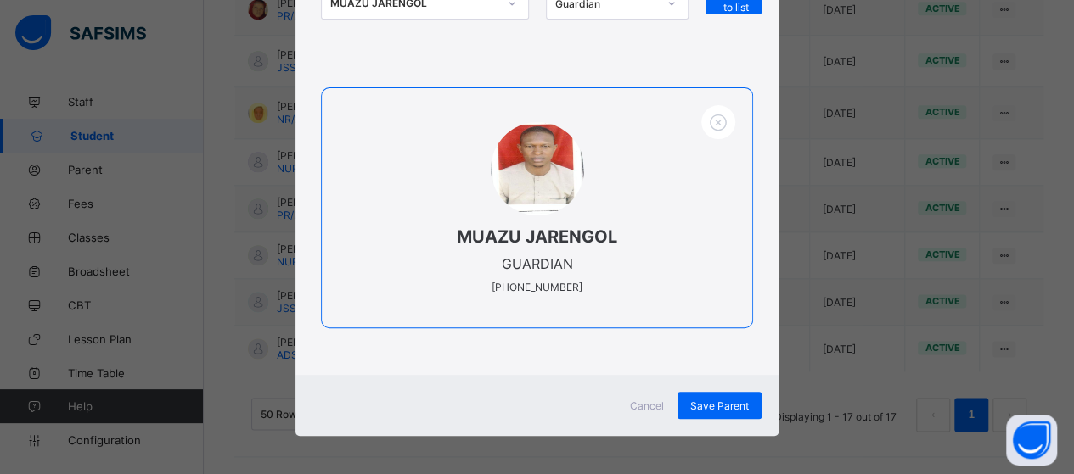
scroll to position [959, 0]
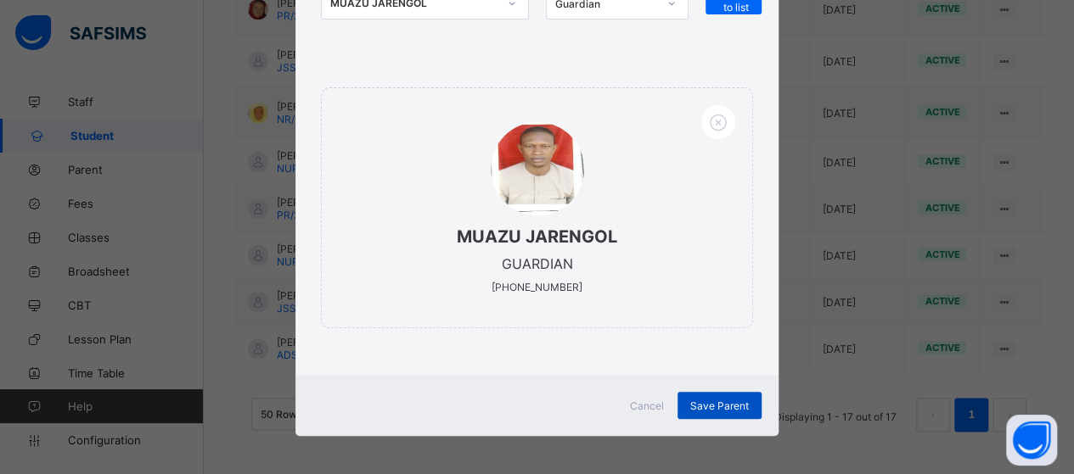
click at [719, 400] on span "Save Parent" at bounding box center [719, 406] width 59 height 13
click at [721, 397] on div "Save Parent" at bounding box center [719, 405] width 84 height 27
click at [728, 408] on div "Save Parent" at bounding box center [719, 405] width 84 height 27
click at [720, 413] on div "Save Parent" at bounding box center [719, 405] width 84 height 27
click at [716, 406] on div "Save Parent" at bounding box center [719, 405] width 84 height 27
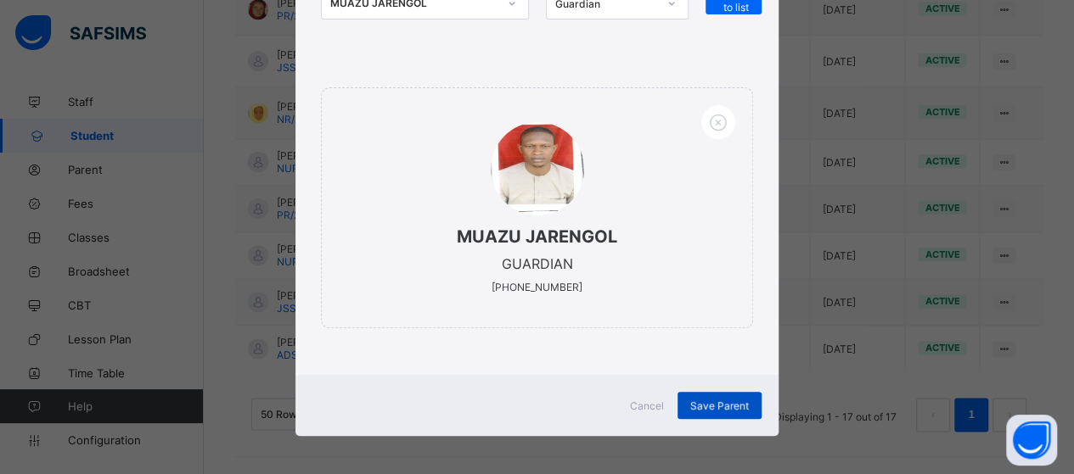
click at [716, 406] on div "Save Parent" at bounding box center [719, 405] width 84 height 27
click at [716, 406] on span "Save Parent" at bounding box center [719, 406] width 59 height 13
click at [723, 407] on div "Save Parent" at bounding box center [719, 405] width 84 height 27
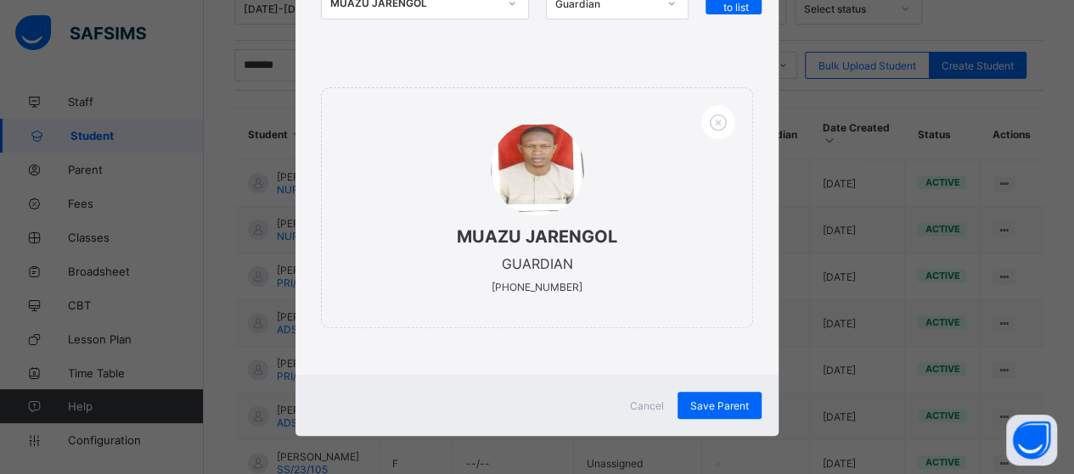
scroll to position [339, 0]
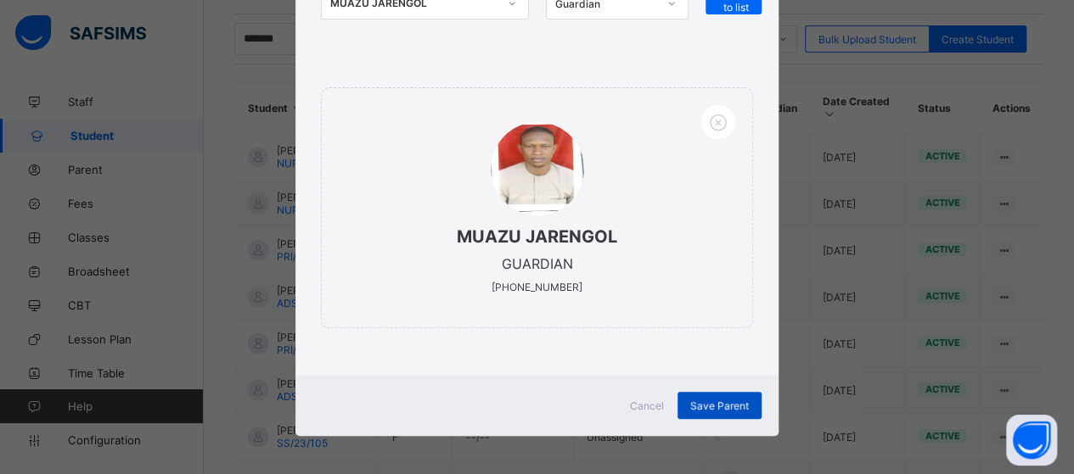
click at [723, 400] on div "Save Parent" at bounding box center [719, 405] width 84 height 27
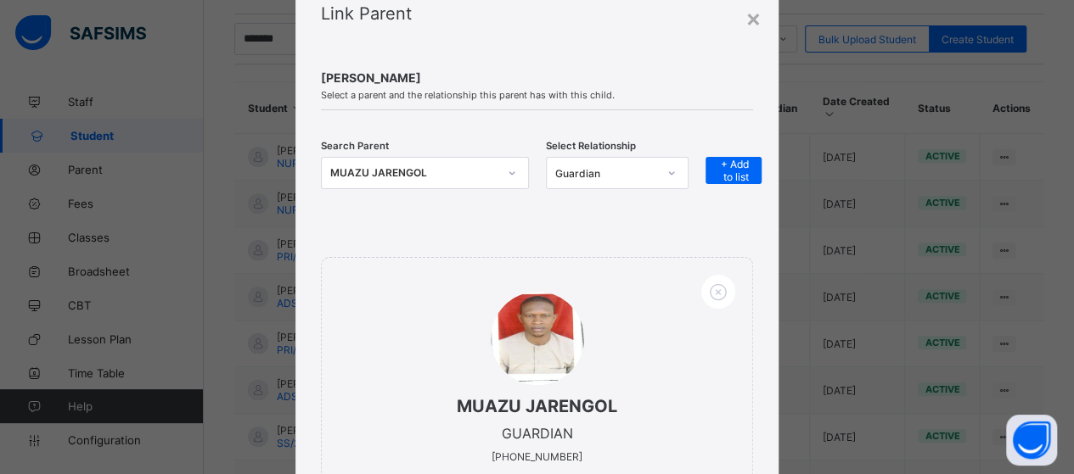
scroll to position [0, 0]
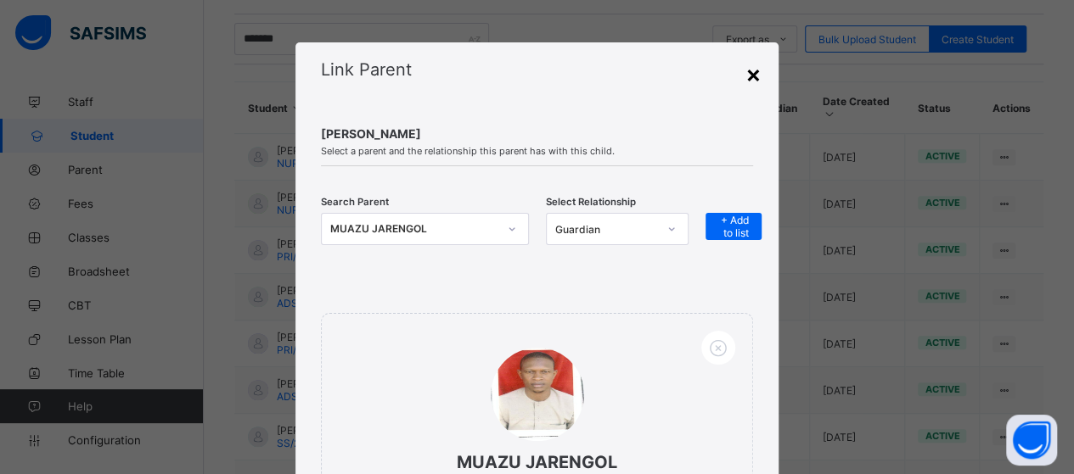
click at [745, 73] on div "×" at bounding box center [753, 73] width 16 height 29
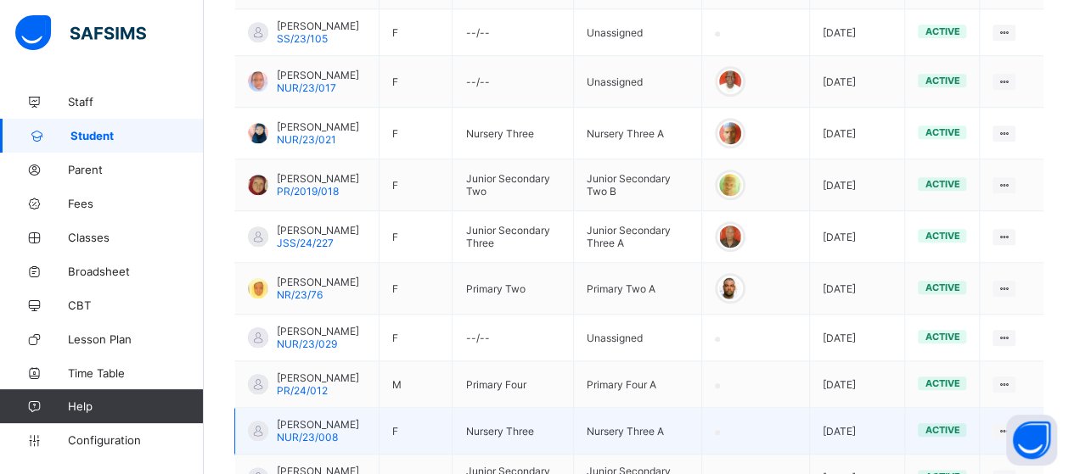
scroll to position [934, 0]
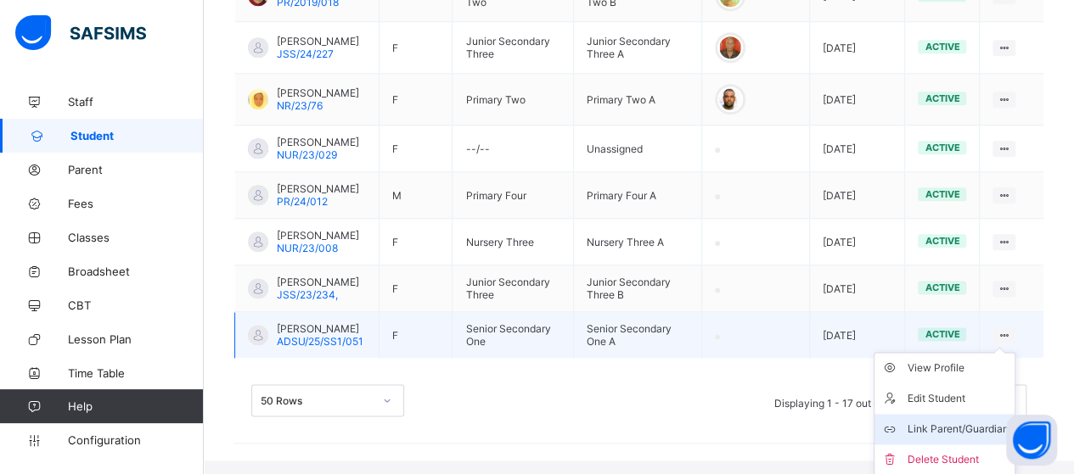
click at [961, 438] on div "Link Parent/Guardian" at bounding box center [956, 429] width 101 height 17
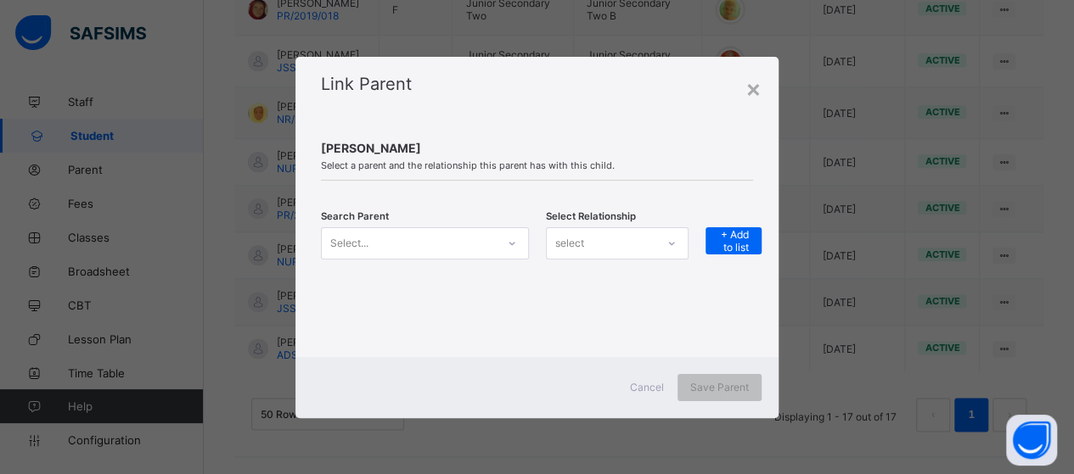
click at [512, 244] on icon at bounding box center [511, 243] width 6 height 3
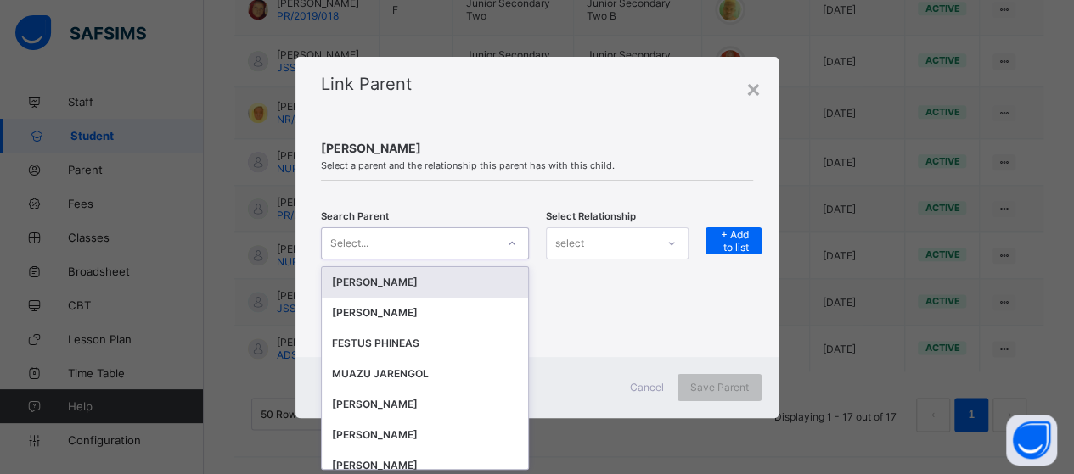
scroll to position [0, 0]
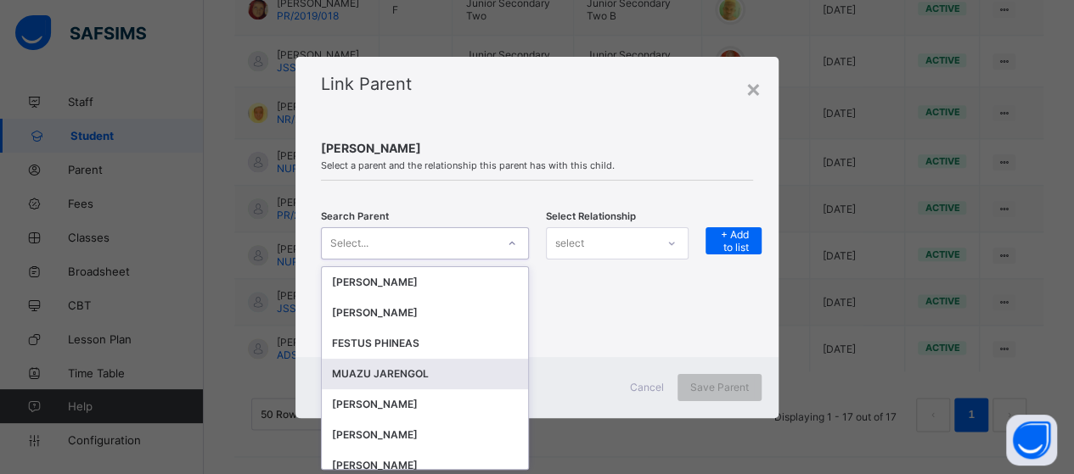
drag, startPoint x: 445, startPoint y: 374, endPoint x: 483, endPoint y: 341, distance: 50.5
click at [445, 373] on div "MUAZU JARENGOL" at bounding box center [425, 374] width 186 height 17
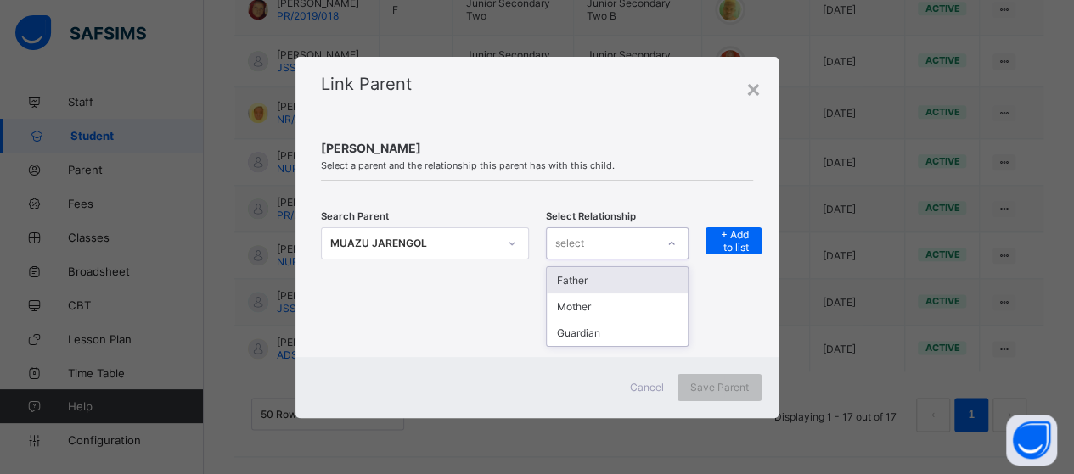
click at [633, 245] on div "select" at bounding box center [601, 244] width 109 height 24
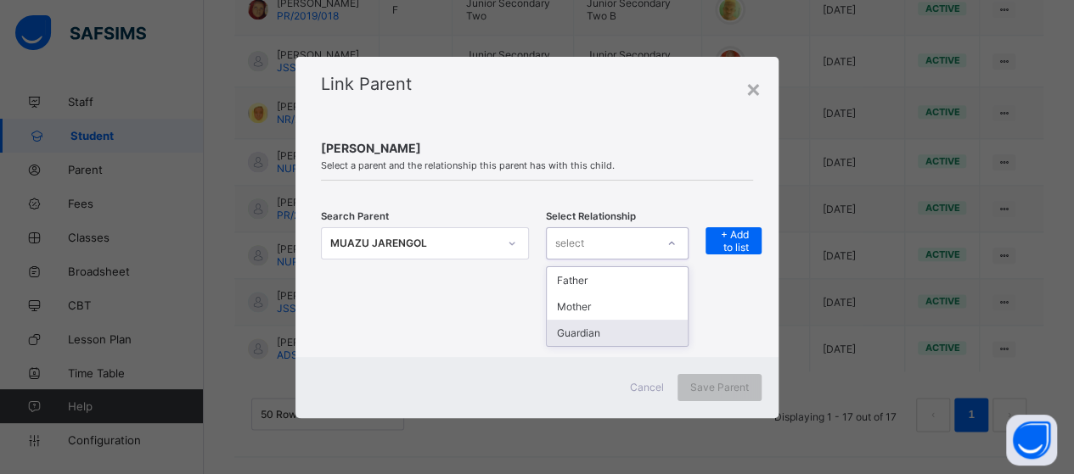
drag, startPoint x: 609, startPoint y: 339, endPoint x: 659, endPoint y: 285, distance: 73.8
click at [611, 326] on div "Guardian" at bounding box center [617, 333] width 141 height 26
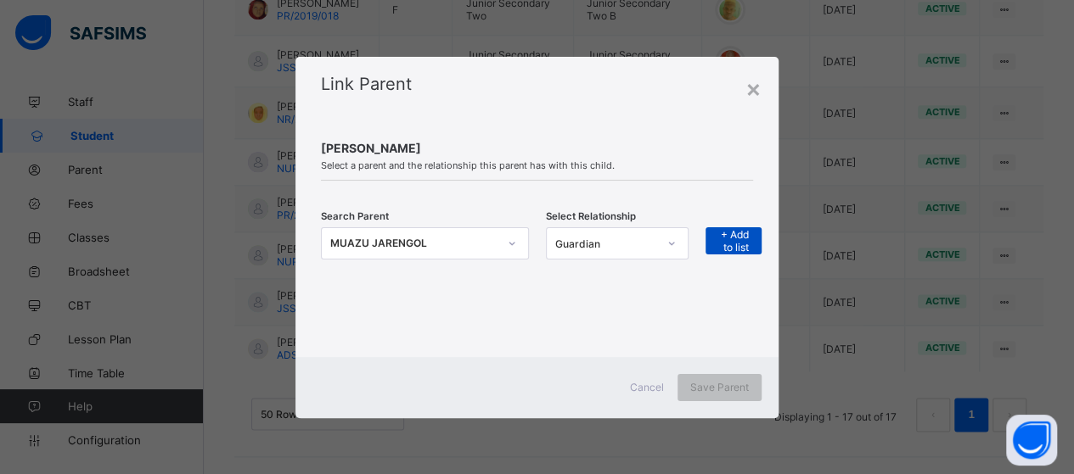
click at [708, 231] on div "+ Add to list" at bounding box center [733, 240] width 56 height 27
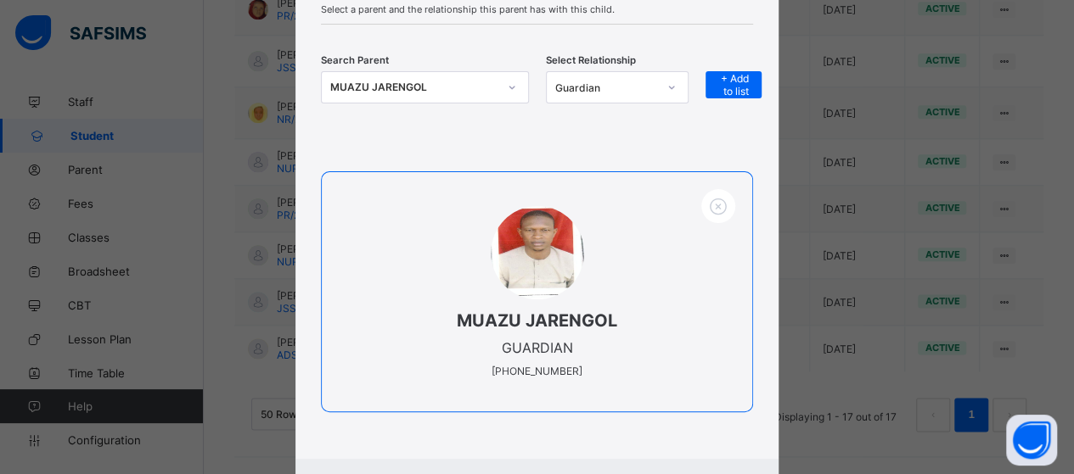
scroll to position [226, 0]
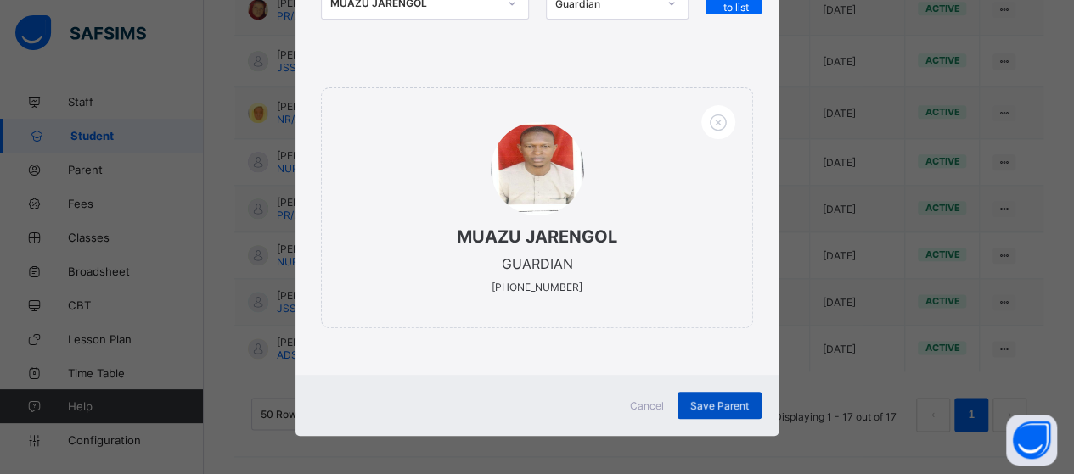
click at [731, 393] on div "Save Parent" at bounding box center [719, 405] width 84 height 27
click at [726, 404] on div "Save Parent" at bounding box center [719, 405] width 84 height 27
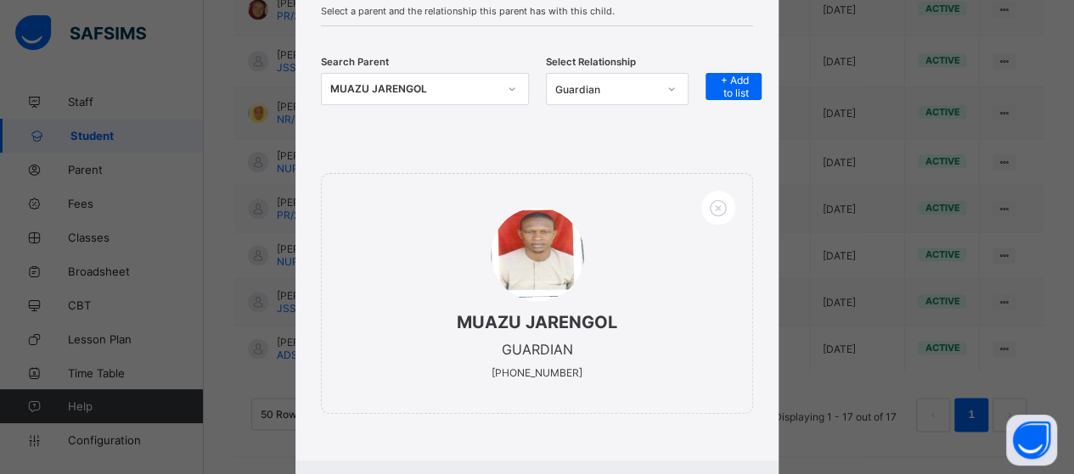
scroll to position [56, 0]
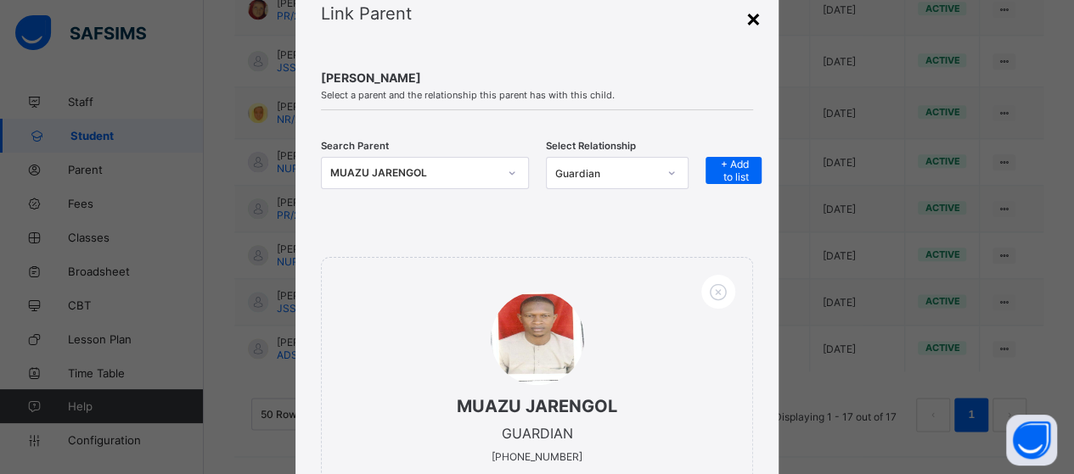
click at [750, 14] on div "×" at bounding box center [753, 17] width 16 height 29
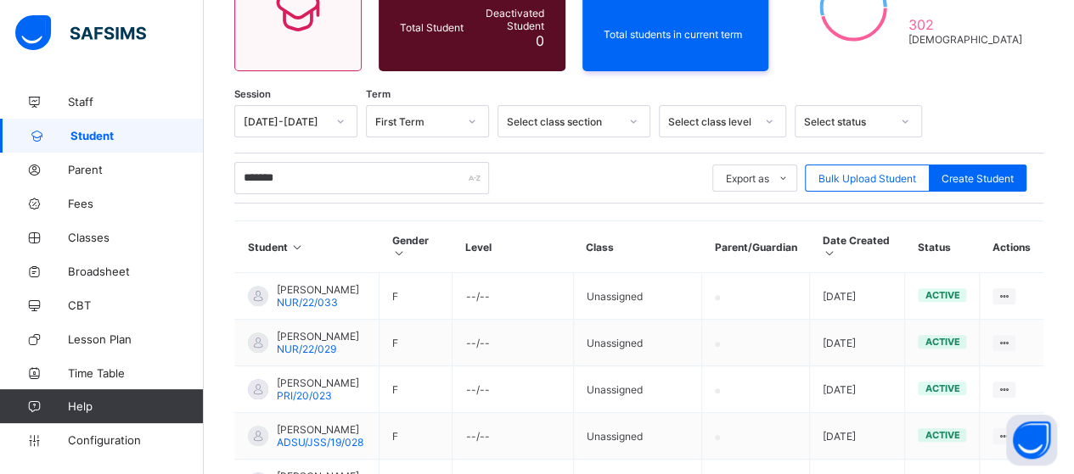
scroll to position [85, 0]
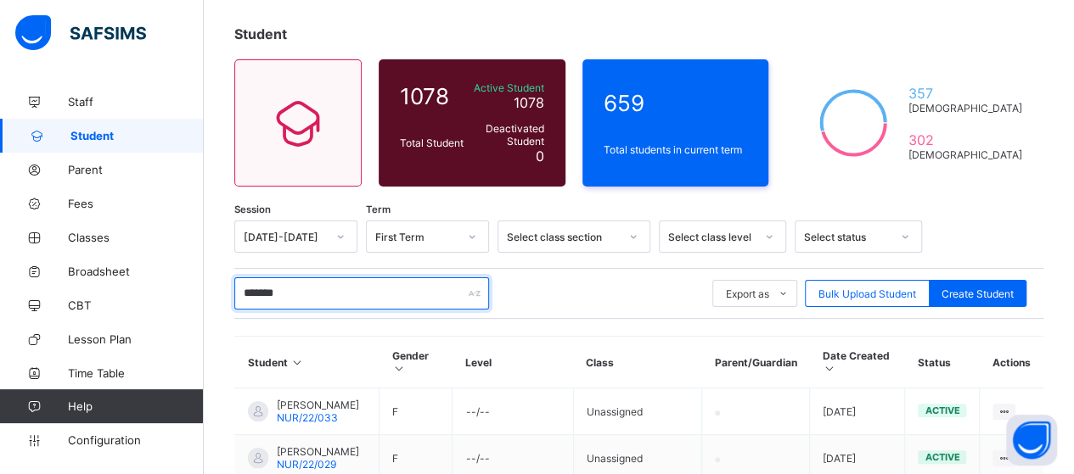
click at [354, 299] on input "*******" at bounding box center [361, 294] width 255 height 32
type input "*"
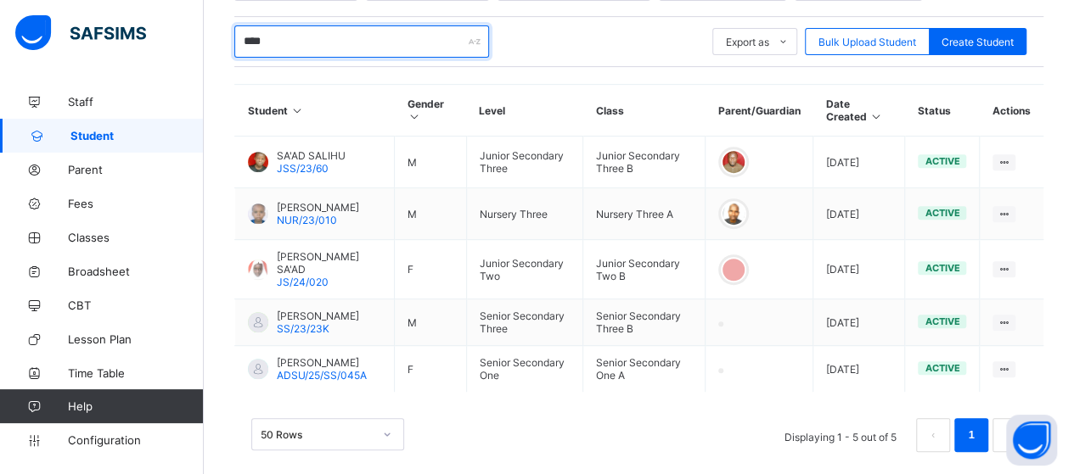
scroll to position [339, 0]
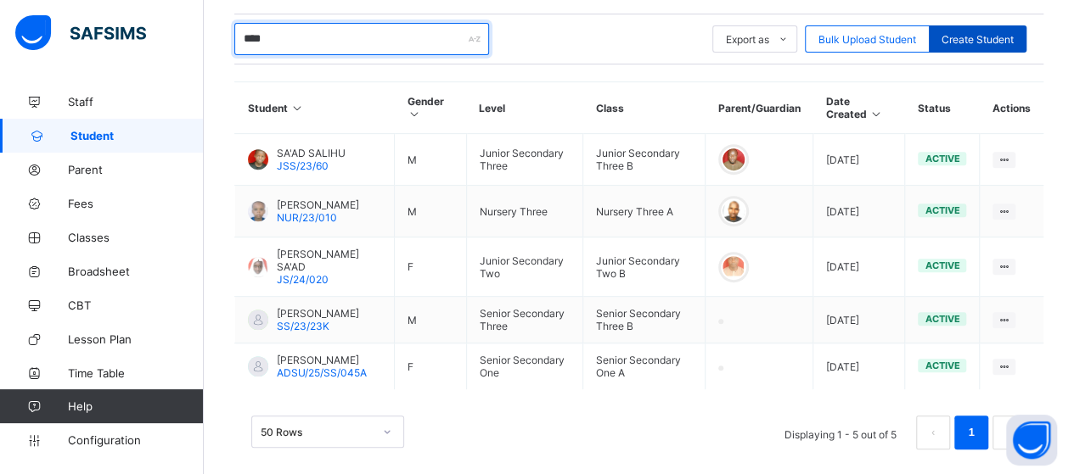
type input "****"
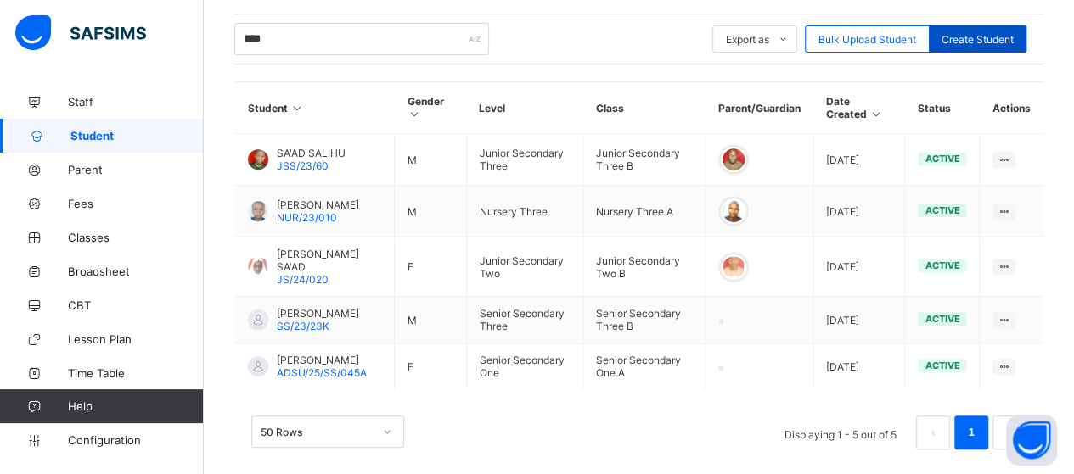
click at [974, 37] on span "Create Student" at bounding box center [977, 39] width 72 height 13
select select "**"
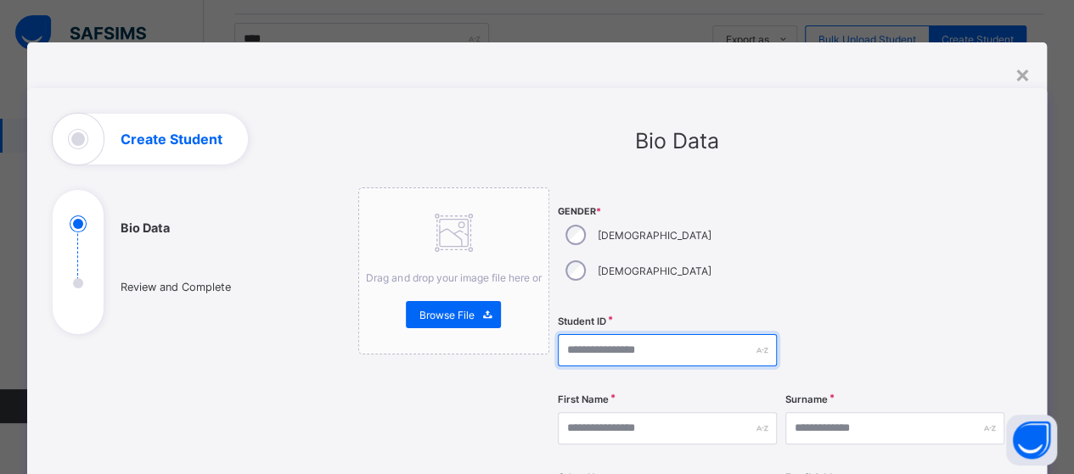
click at [594, 334] on input "text" at bounding box center [667, 350] width 219 height 32
type input "**********"
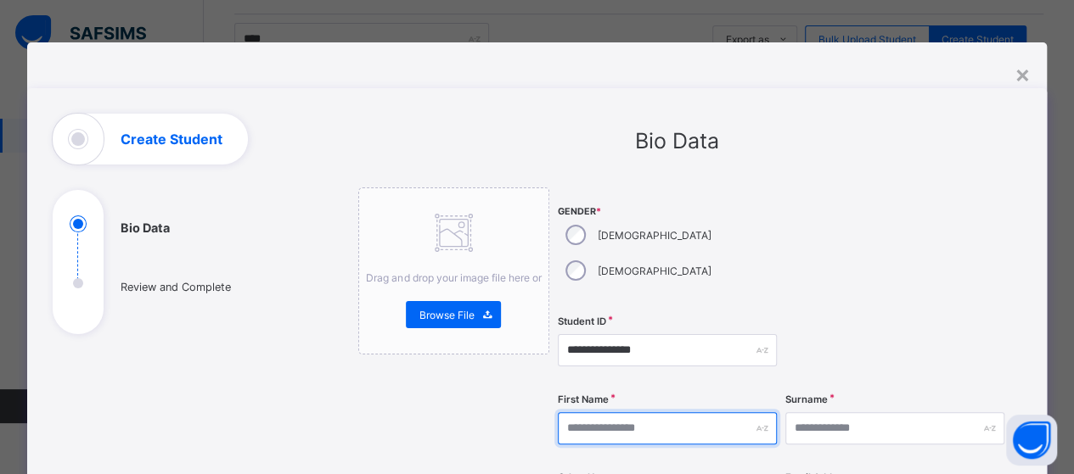
click at [587, 412] on input "text" at bounding box center [667, 428] width 219 height 32
type input "******"
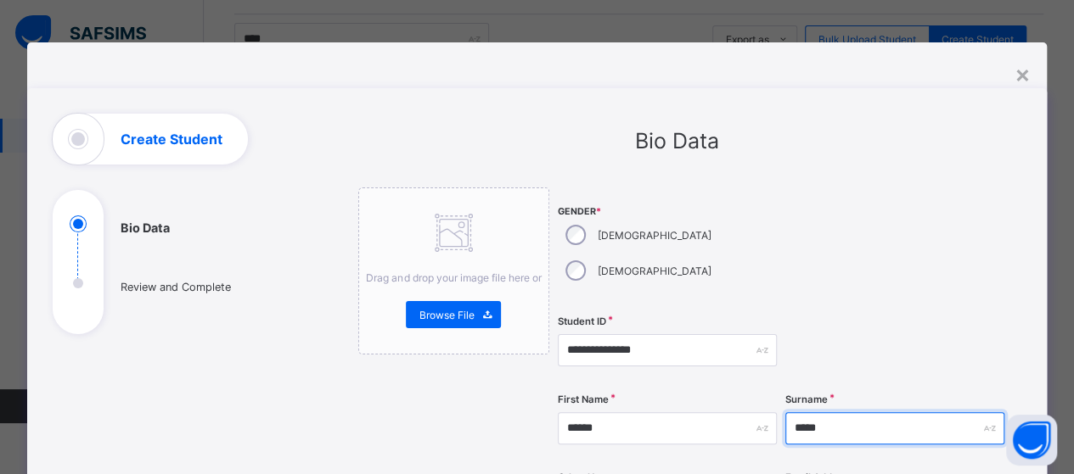
type input "*****"
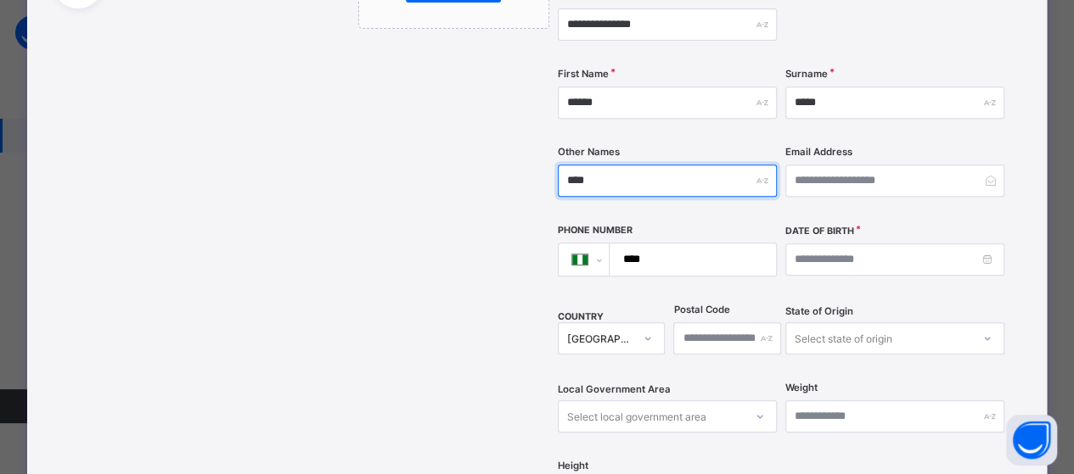
scroll to position [352, 0]
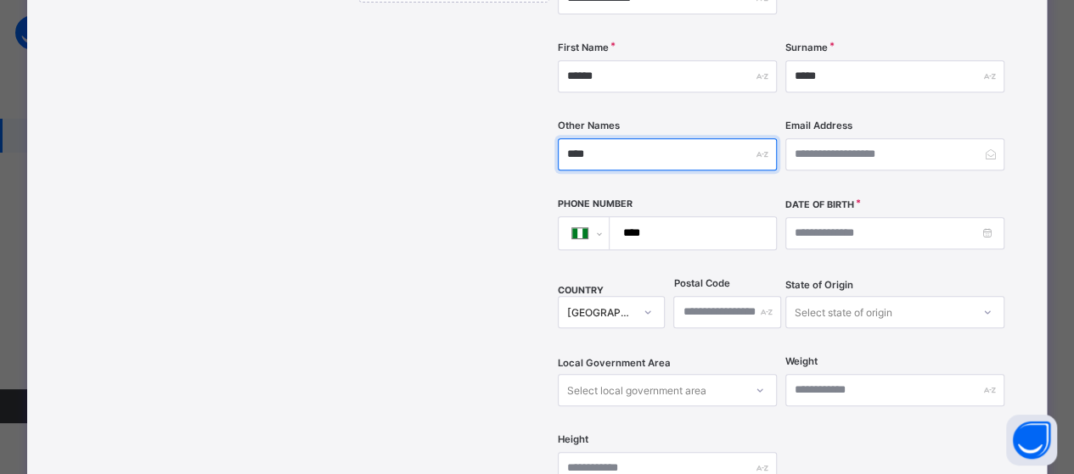
type input "****"
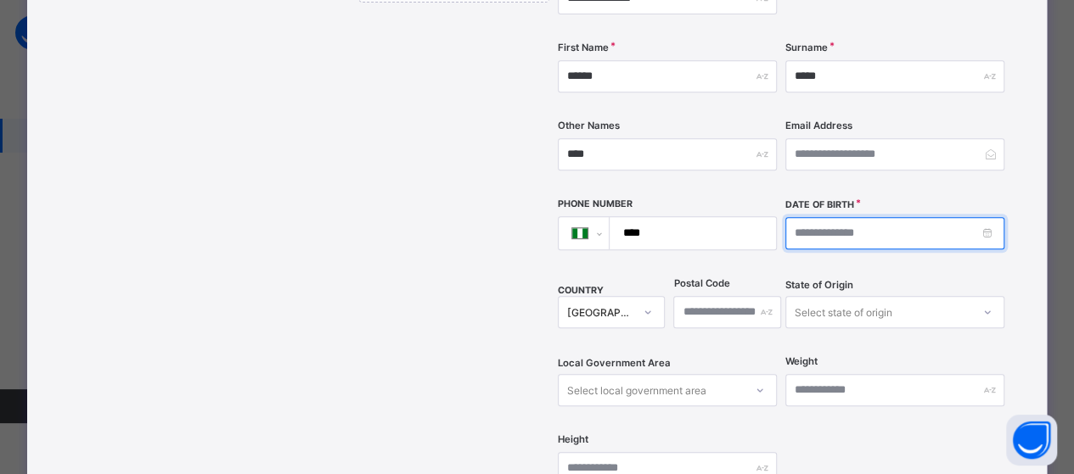
click at [901, 217] on input at bounding box center [894, 233] width 219 height 32
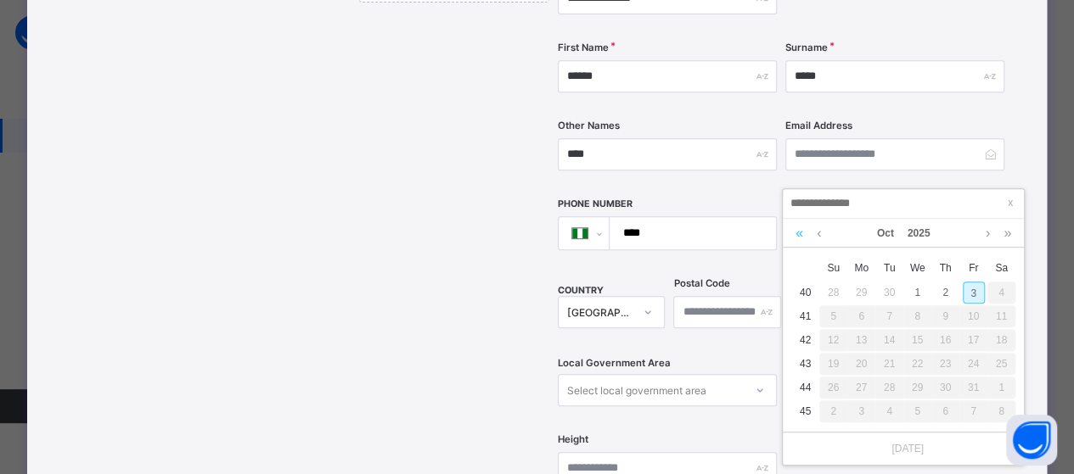
click at [793, 238] on link at bounding box center [799, 233] width 16 height 29
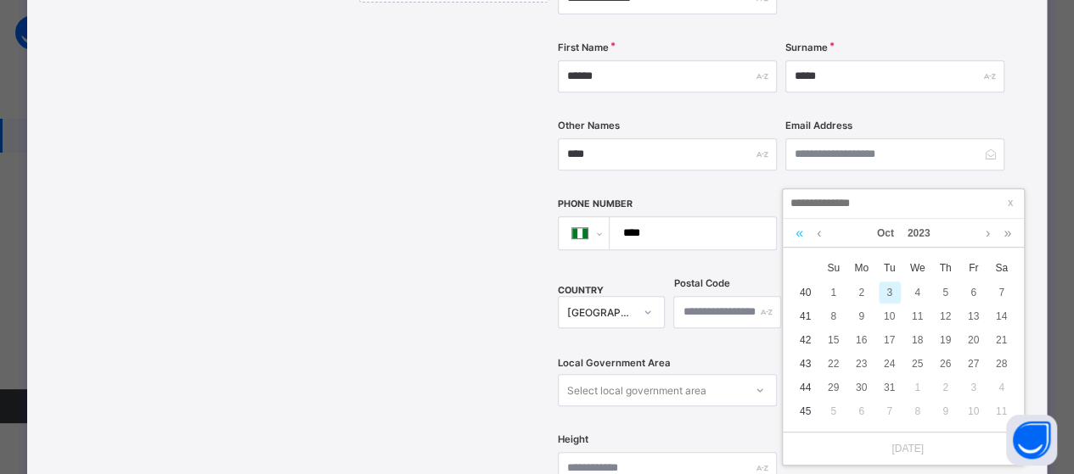
click at [793, 238] on link at bounding box center [799, 233] width 16 height 29
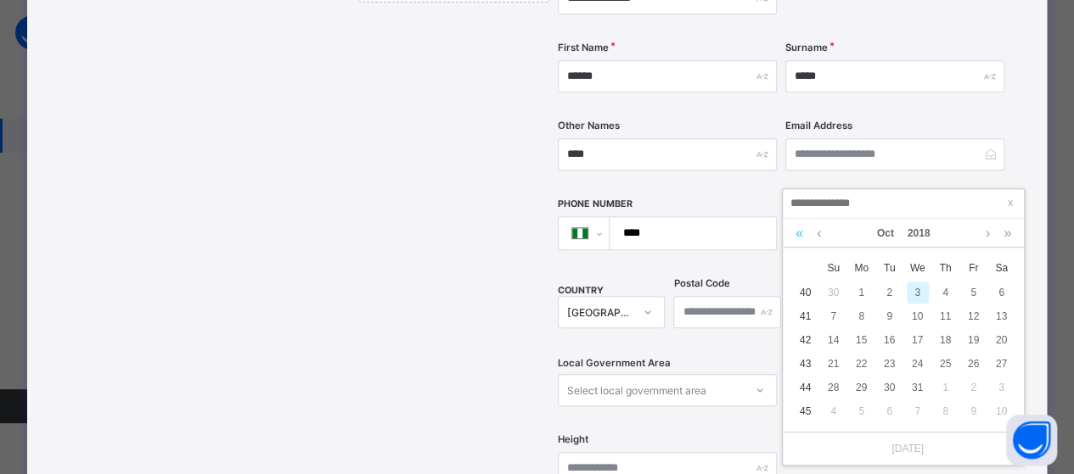
click at [793, 238] on link at bounding box center [799, 233] width 16 height 29
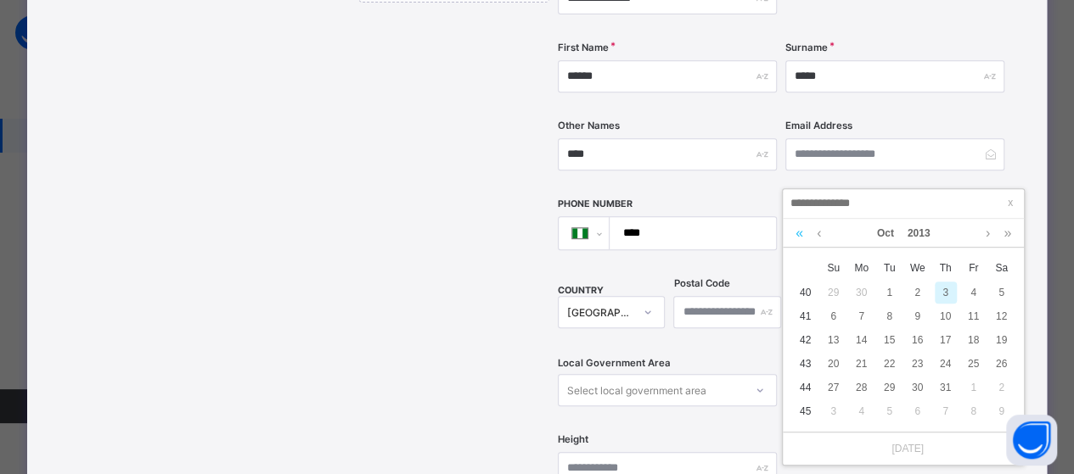
click at [793, 238] on link at bounding box center [799, 233] width 16 height 29
click at [839, 396] on div "24" at bounding box center [833, 388] width 22 height 22
type input "**********"
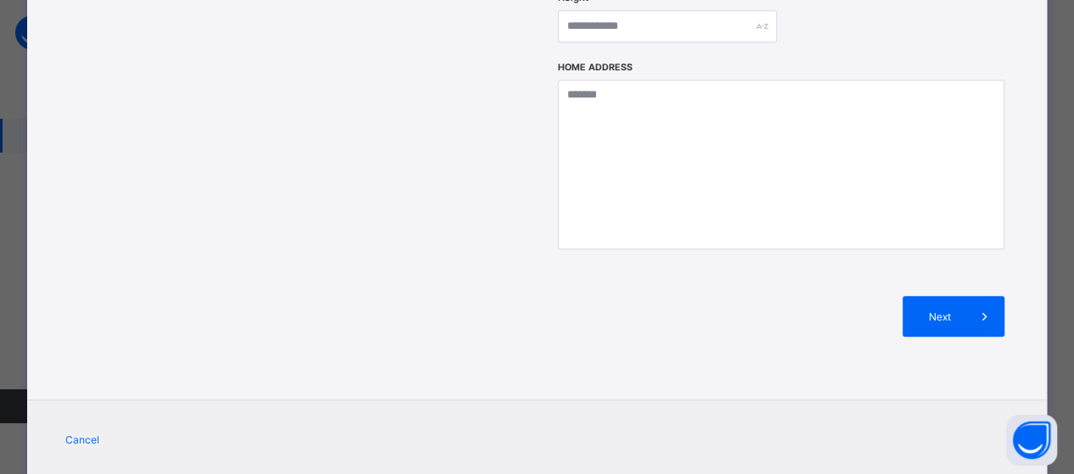
scroll to position [805, 0]
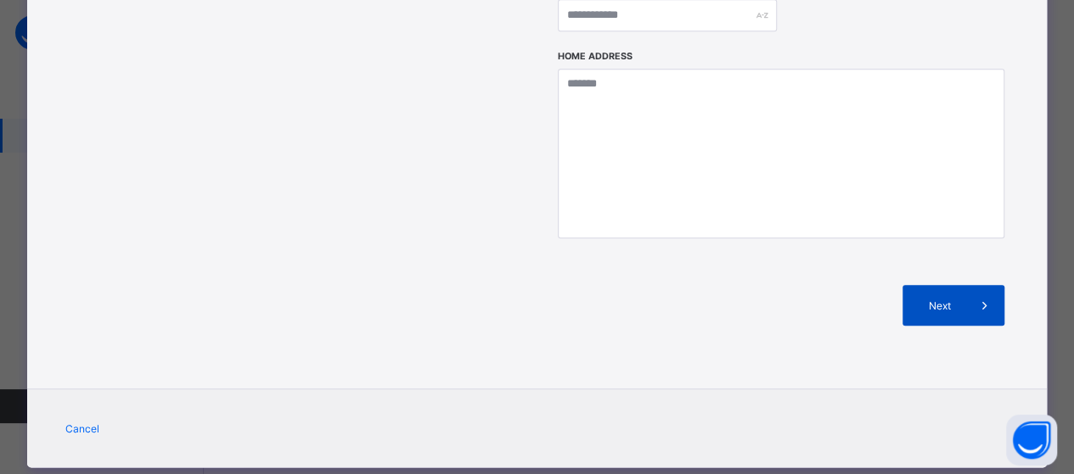
click at [942, 300] on span "Next" at bounding box center [939, 306] width 48 height 13
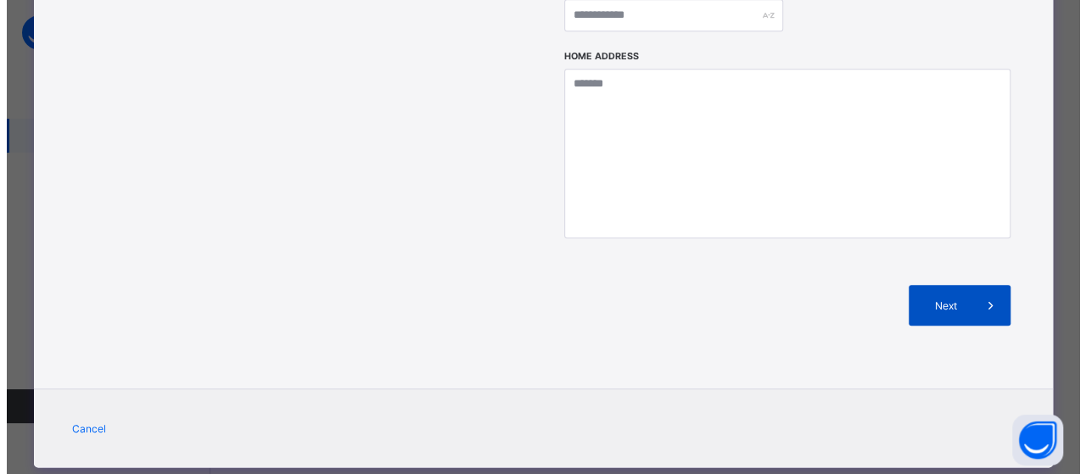
scroll to position [394, 0]
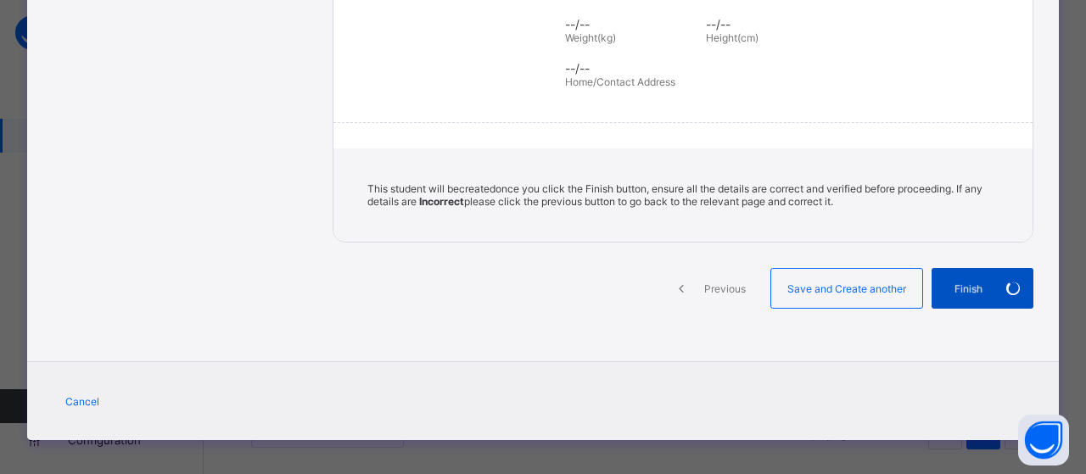
click at [954, 282] on div "Finish" at bounding box center [983, 288] width 102 height 41
click at [691, 79] on div "--/-- Home/Contact Address" at bounding box center [786, 75] width 442 height 44
click at [590, 93] on div "Section One: Bio Data [PERSON_NAME] First Name AHMAD Surname [PERSON_NAME] Othe…" at bounding box center [683, 13] width 701 height 457
click at [951, 295] on div "Finish" at bounding box center [983, 288] width 102 height 41
click at [977, 289] on div "Finish" at bounding box center [983, 288] width 102 height 41
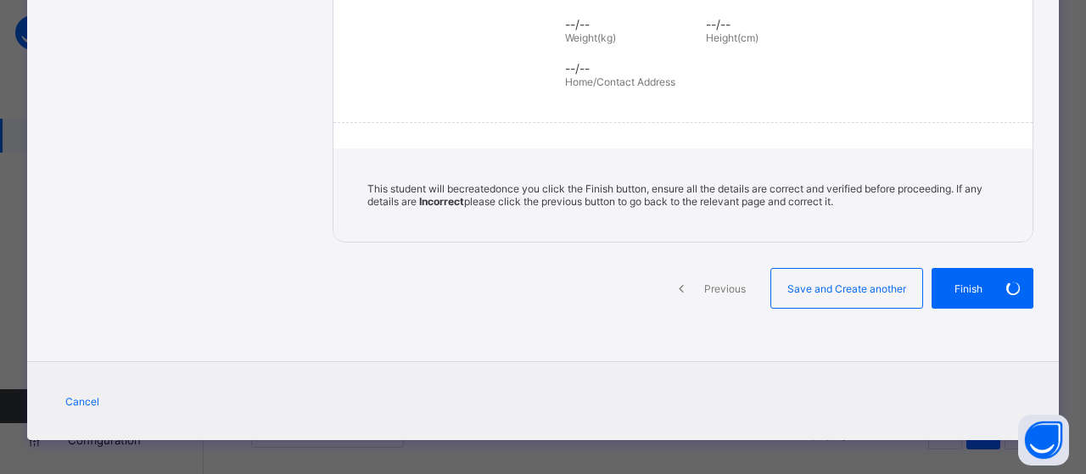
click at [850, 334] on div "**********" at bounding box center [543, 29] width 1032 height 670
click at [732, 91] on div "Section One: Bio Data [PERSON_NAME] First Name AHMAD Surname [PERSON_NAME] Othe…" at bounding box center [683, 13] width 701 height 457
click at [952, 283] on div "Finish" at bounding box center [983, 288] width 102 height 41
click at [957, 283] on div "Finish" at bounding box center [983, 288] width 102 height 41
click at [979, 283] on div "Finish" at bounding box center [983, 288] width 102 height 41
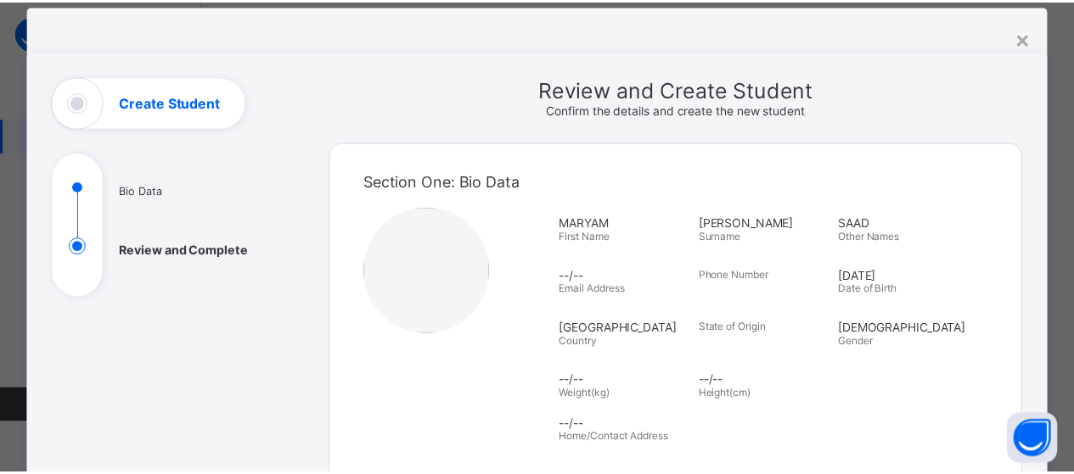
scroll to position [0, 0]
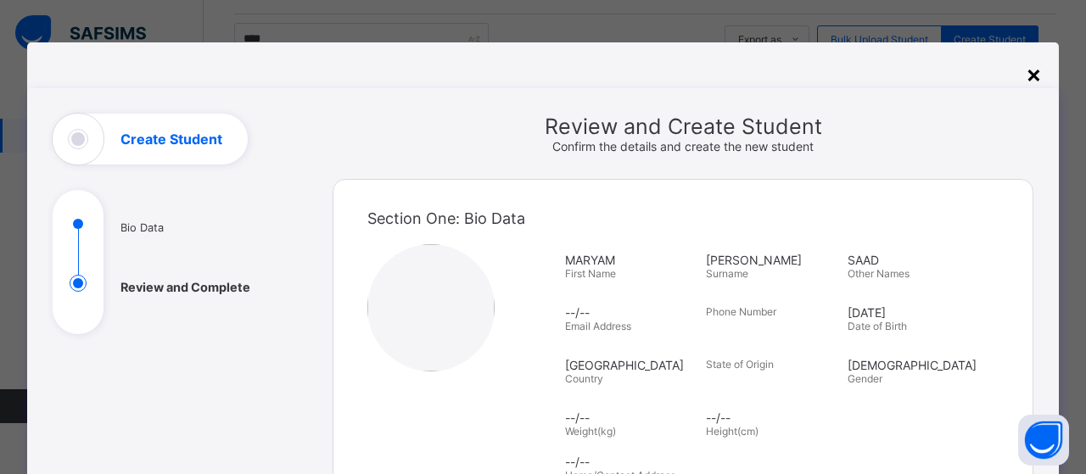
click at [1026, 77] on div "×" at bounding box center [1034, 73] width 16 height 29
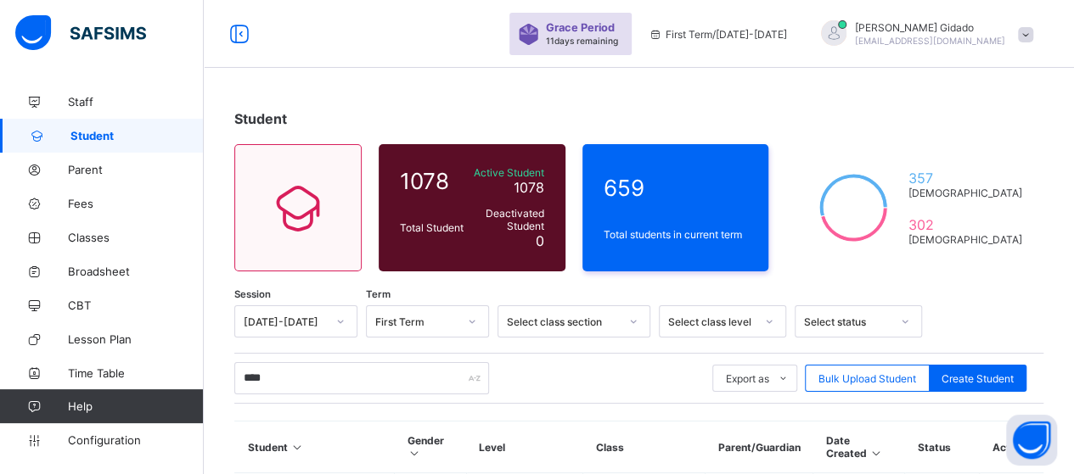
click at [1030, 36] on span at bounding box center [1025, 34] width 15 height 15
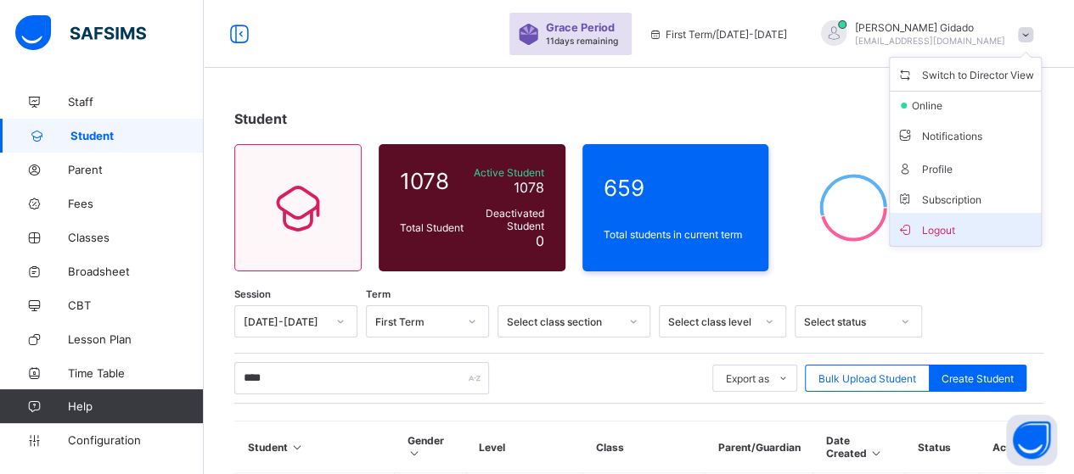
click at [955, 220] on span "Logout" at bounding box center [964, 230] width 137 height 20
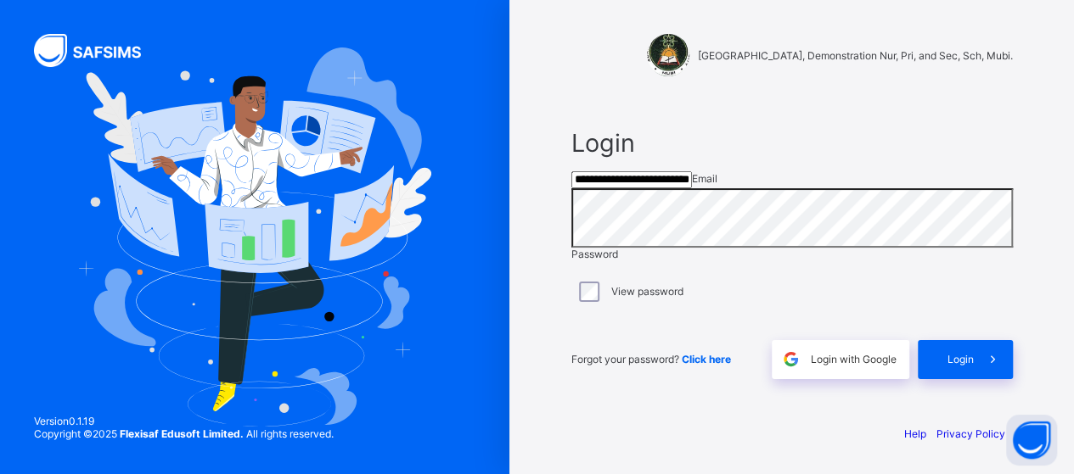
drag, startPoint x: 762, startPoint y: 193, endPoint x: 583, endPoint y: 209, distance: 179.8
click at [586, 188] on input "**********" at bounding box center [631, 179] width 121 height 17
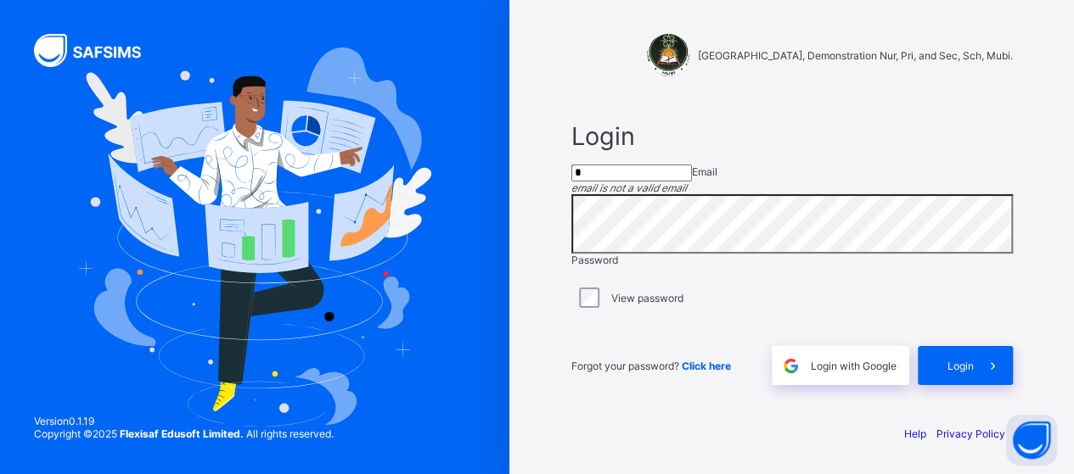
type input "*"
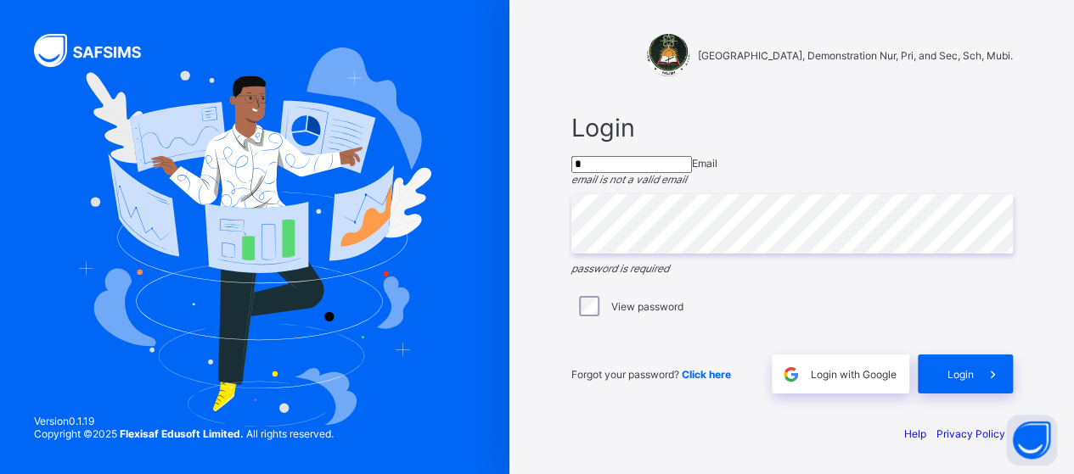
click at [653, 173] on input "*" at bounding box center [631, 164] width 121 height 17
